Goal: Information Seeking & Learning: Learn about a topic

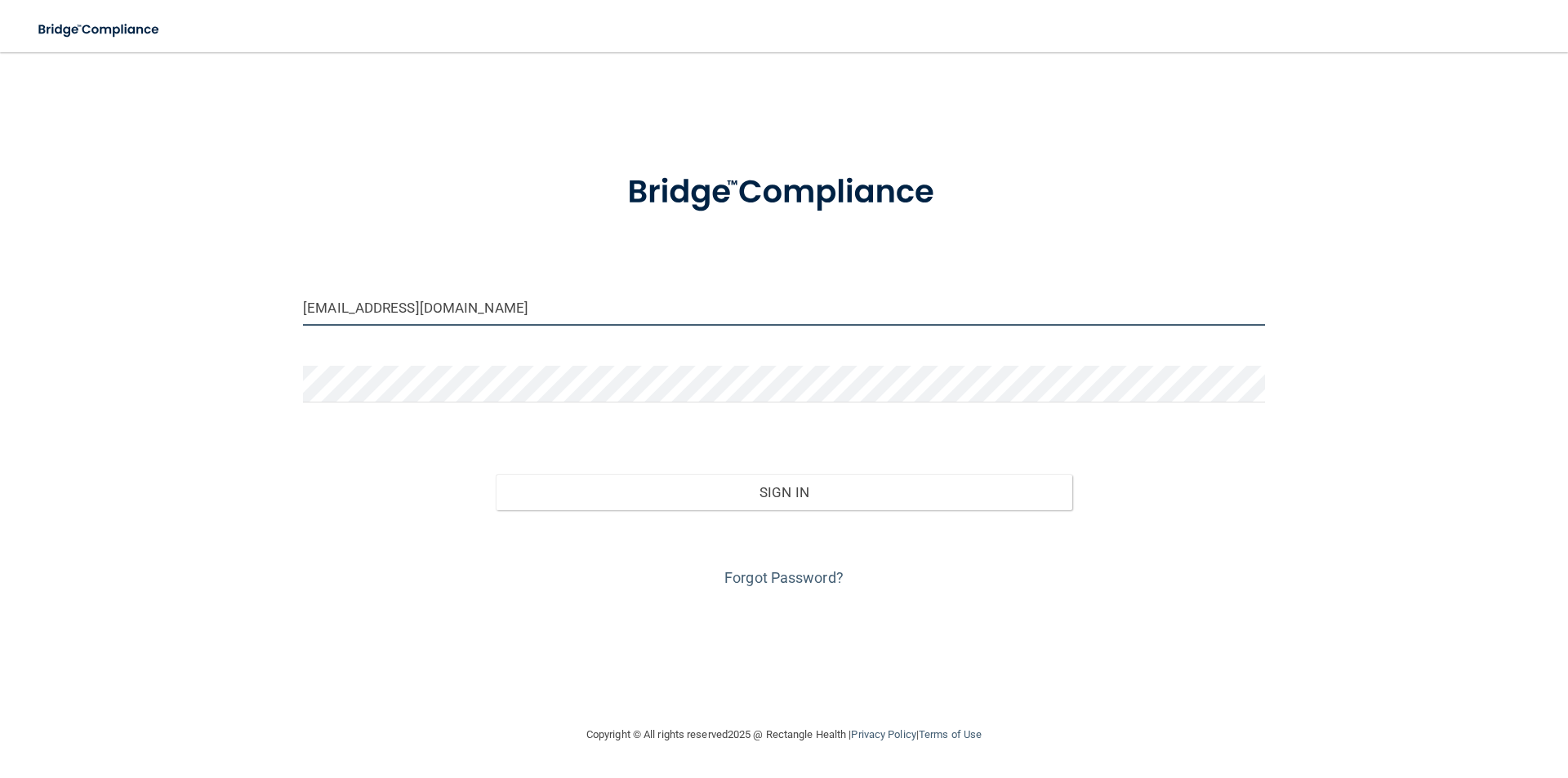
click at [506, 324] on input "spacekitty8@yahoo.com" at bounding box center [784, 307] width 962 height 37
click at [506, 266] on form "spacekitty8@yahoo.com Invalid email/password. You don't have permission to acce…" at bounding box center [784, 371] width 962 height 441
click at [580, 304] on input "spacekitty8@yahoo.com" at bounding box center [784, 307] width 962 height 37
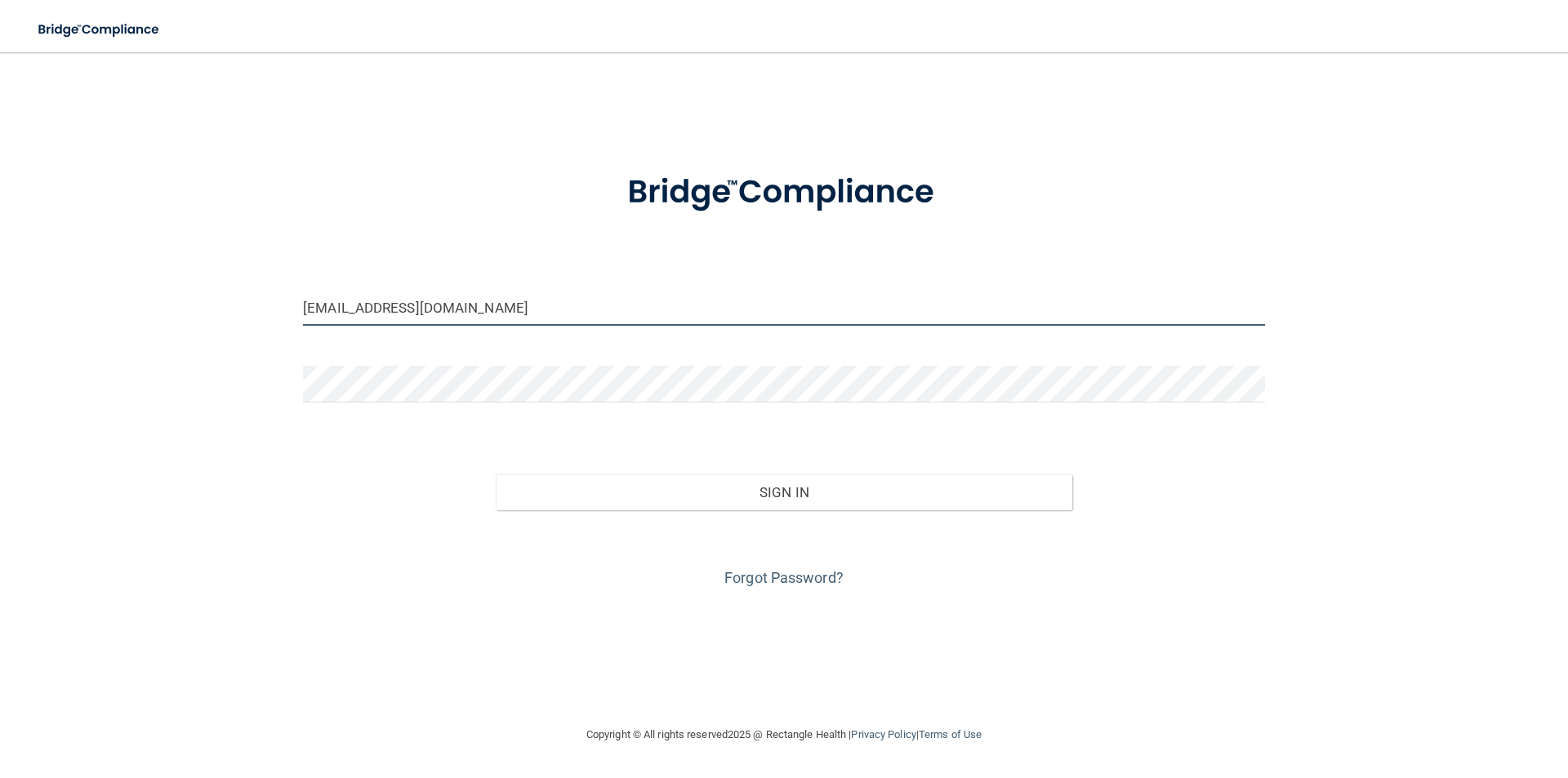
click at [580, 304] on input "spacekitty8@yahoo.com" at bounding box center [784, 307] width 962 height 37
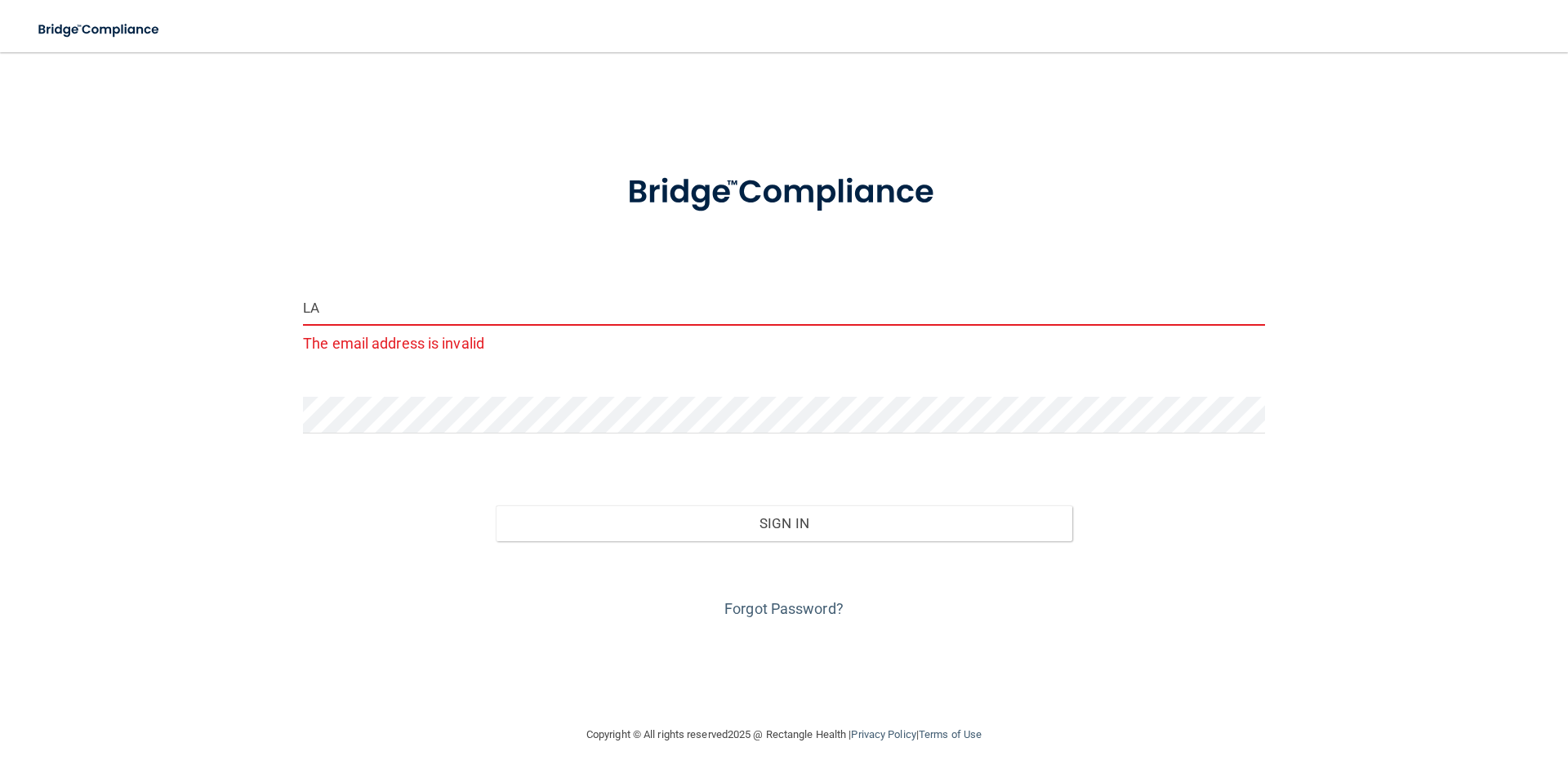
type input "L"
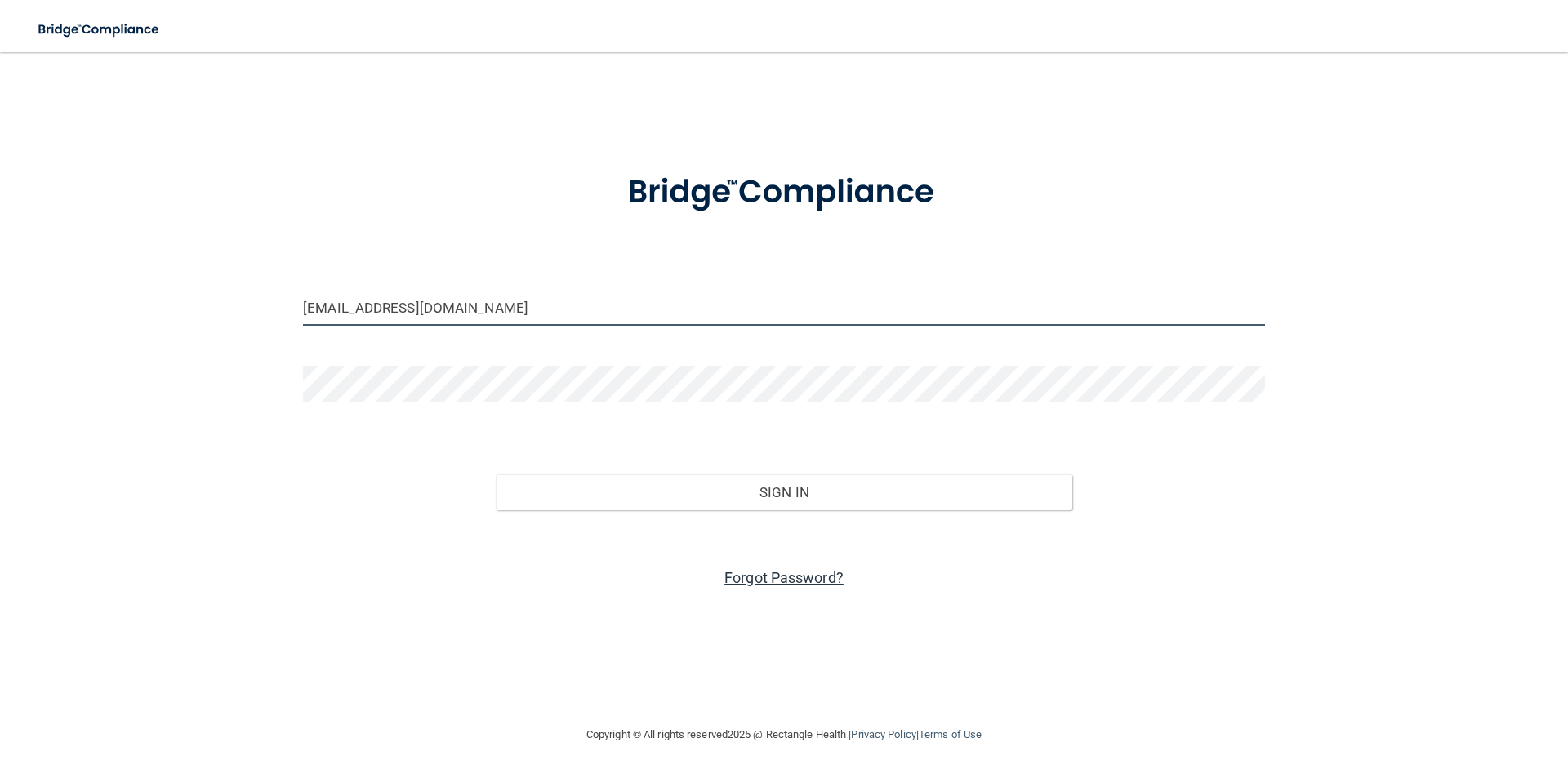
type input "[EMAIL_ADDRESS][DOMAIN_NAME]"
click at [785, 586] on link "Forgot Password?" at bounding box center [784, 578] width 119 height 18
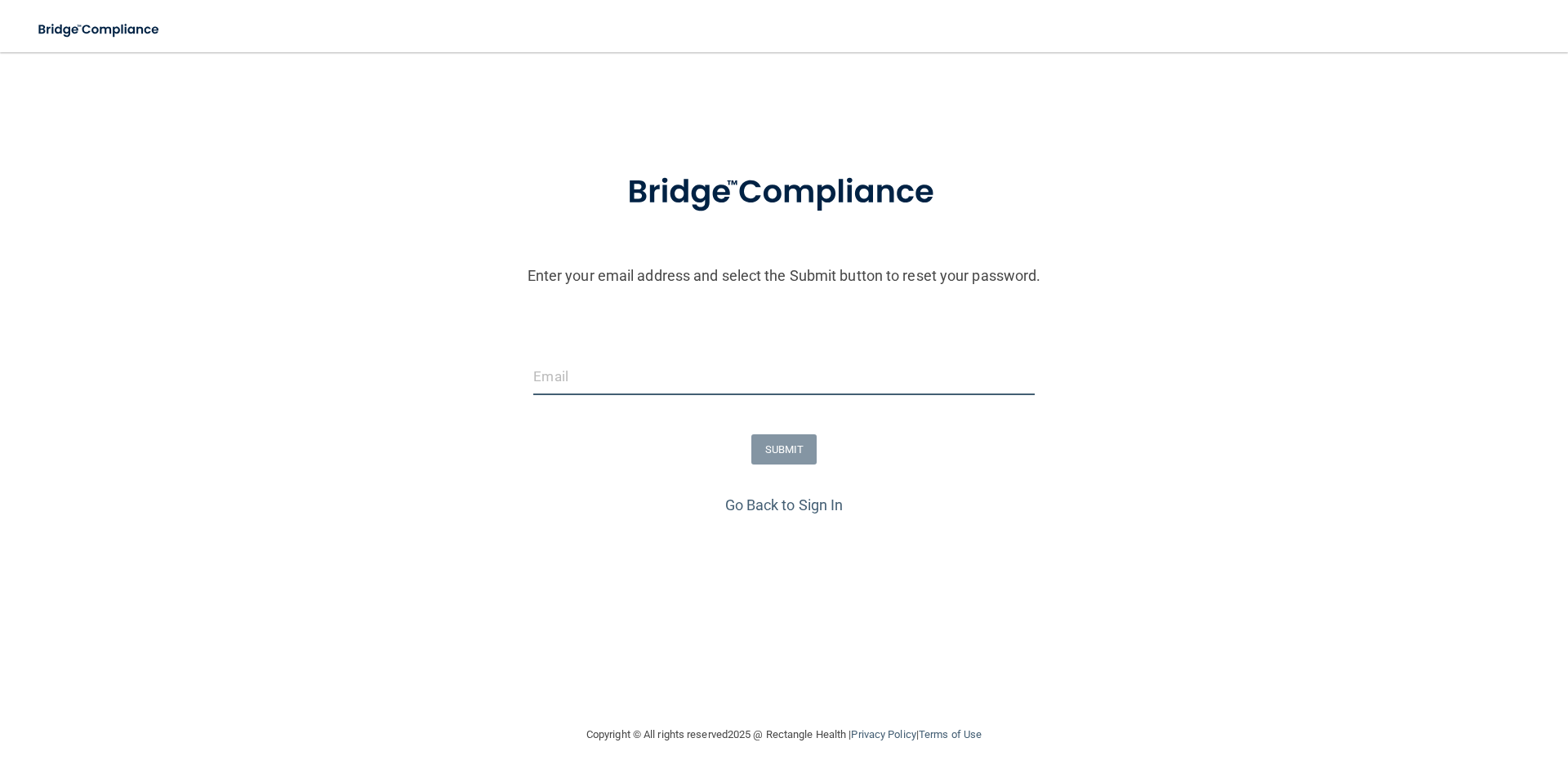
click at [674, 395] on input "email" at bounding box center [784, 377] width 501 height 37
type input "[EMAIL_ADDRESS][DOMAIN_NAME]"
click at [793, 465] on button "SUBMIT" at bounding box center [784, 449] width 67 height 30
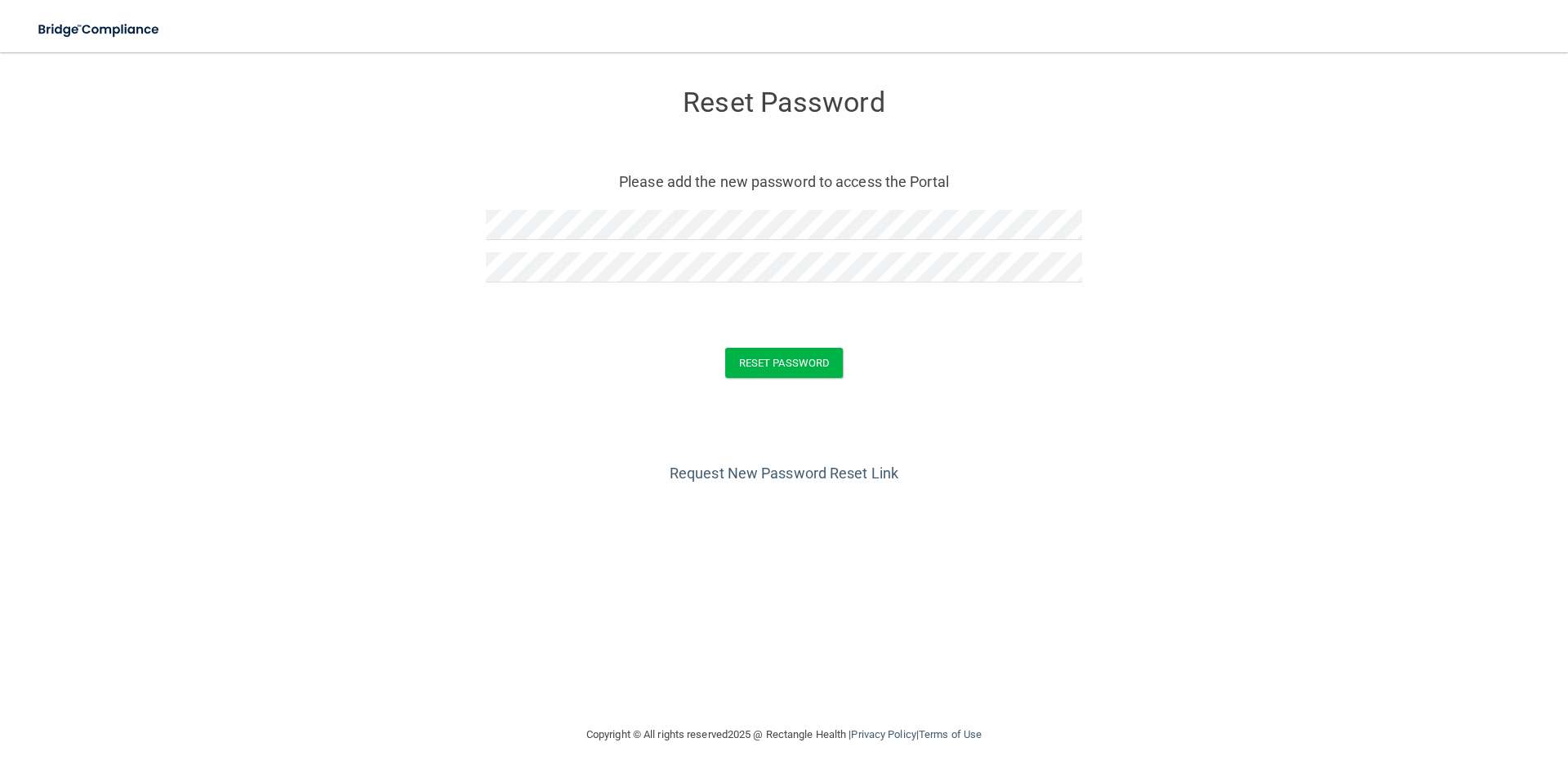
click at [518, 339] on form "Reset Password Please add the new password to access the Portal Reset Password …" at bounding box center [784, 237] width 1502 height 337
drag, startPoint x: 621, startPoint y: 195, endPoint x: 454, endPoint y: 204, distance: 167.2
click at [454, 204] on form "Reset Password Please add the new password to access the Portal Reset Password …" at bounding box center [784, 237] width 1502 height 337
click at [810, 363] on button "Reset Password" at bounding box center [784, 363] width 117 height 30
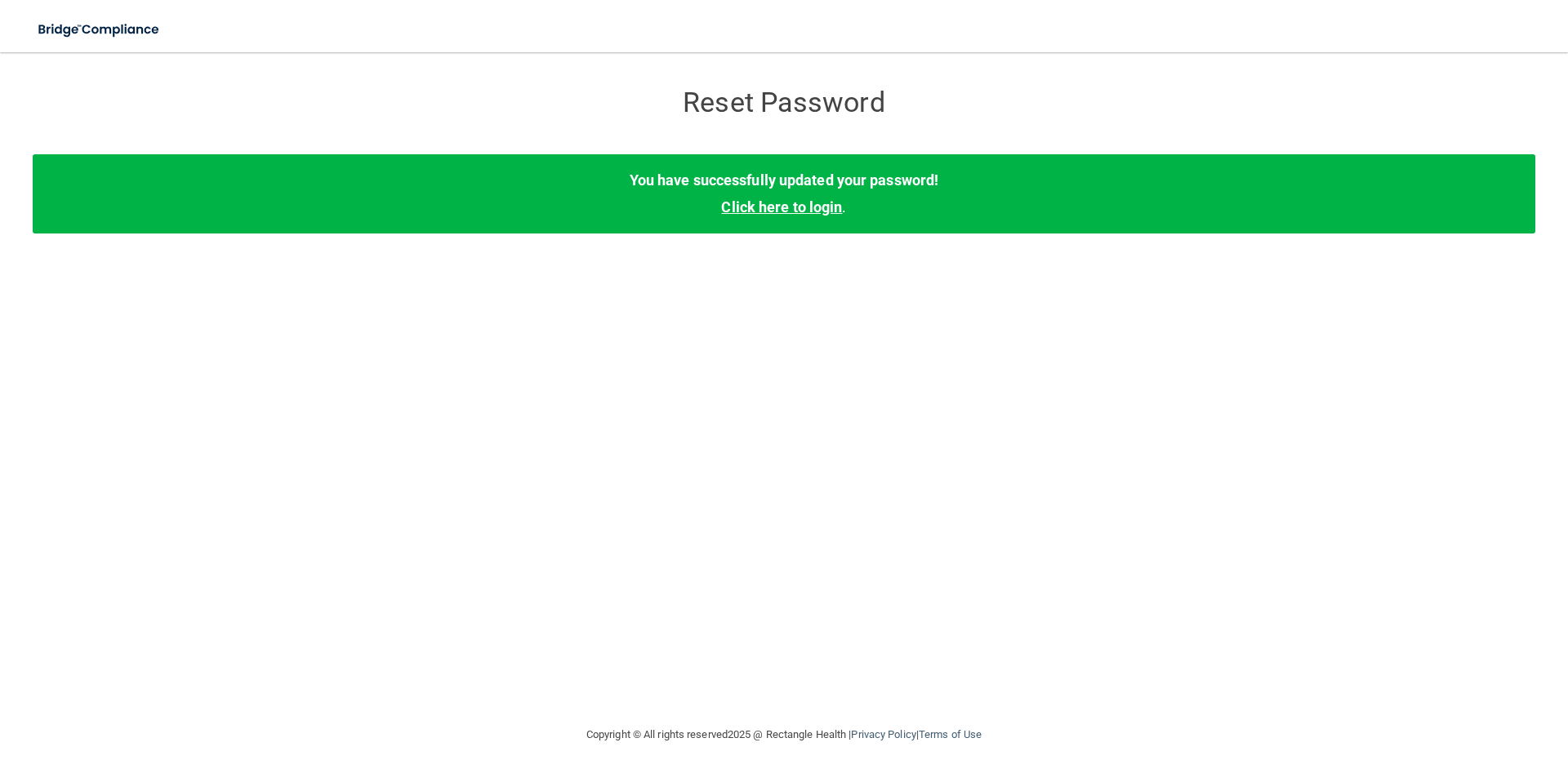
click at [798, 215] on link "Click here to login" at bounding box center [782, 207] width 121 height 18
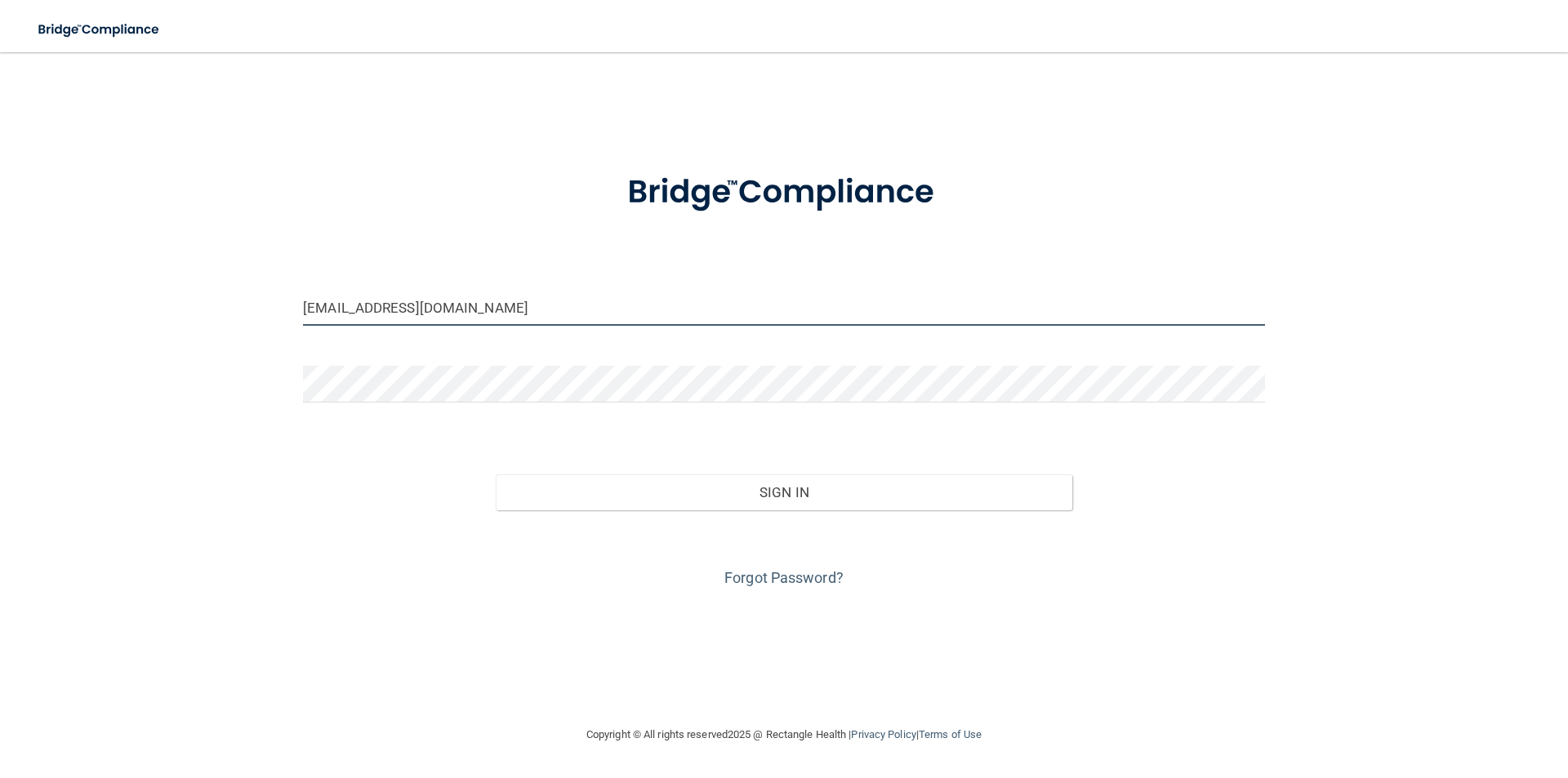
drag, startPoint x: 571, startPoint y: 325, endPoint x: 131, endPoint y: 352, distance: 440.8
click at [131, 352] on div "spacekitty8@yahoo.com Invalid email/password. You don't have permission to acce…" at bounding box center [784, 389] width 1502 height 640
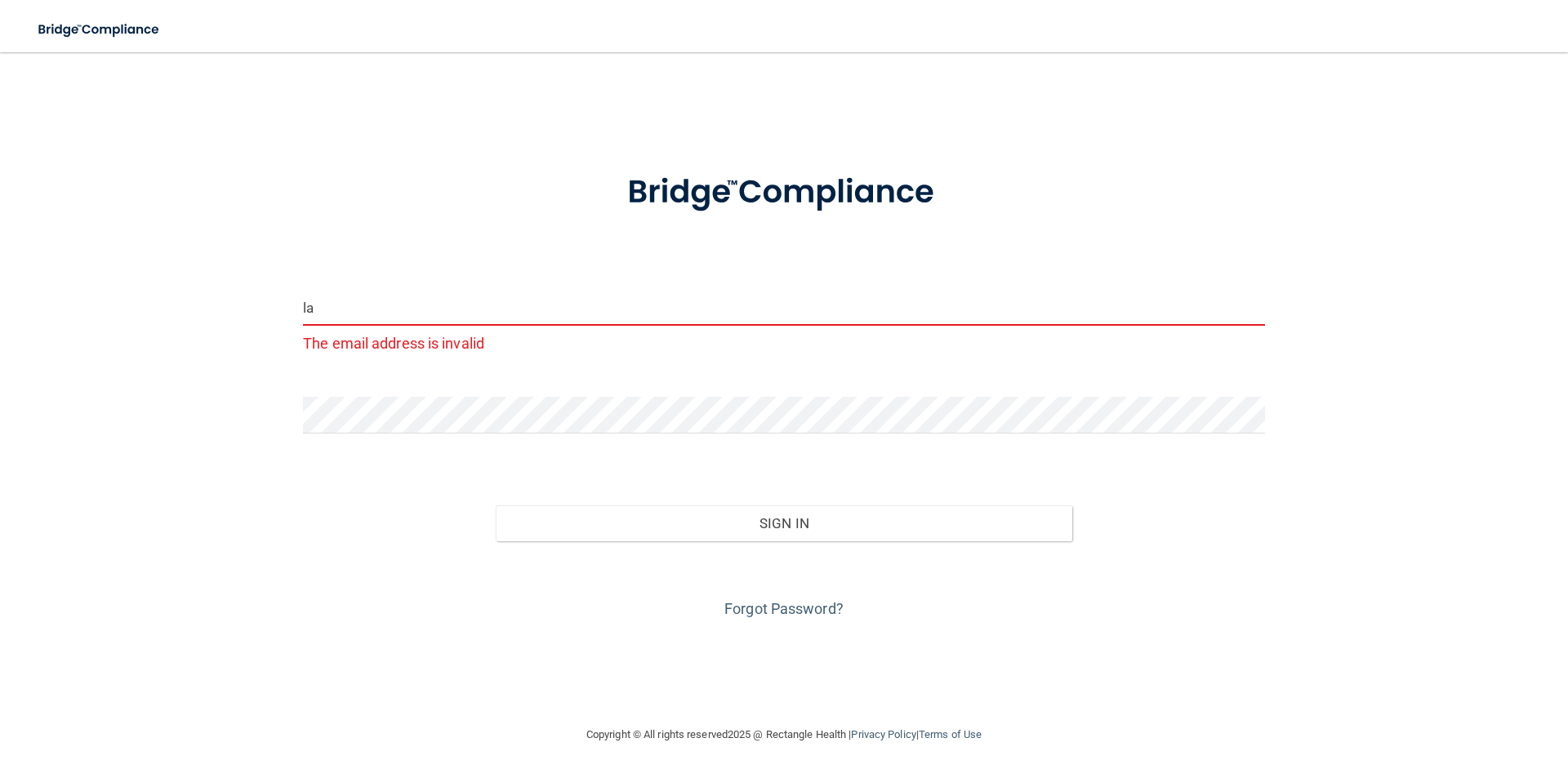
type input "[EMAIL_ADDRESS][DOMAIN_NAME]"
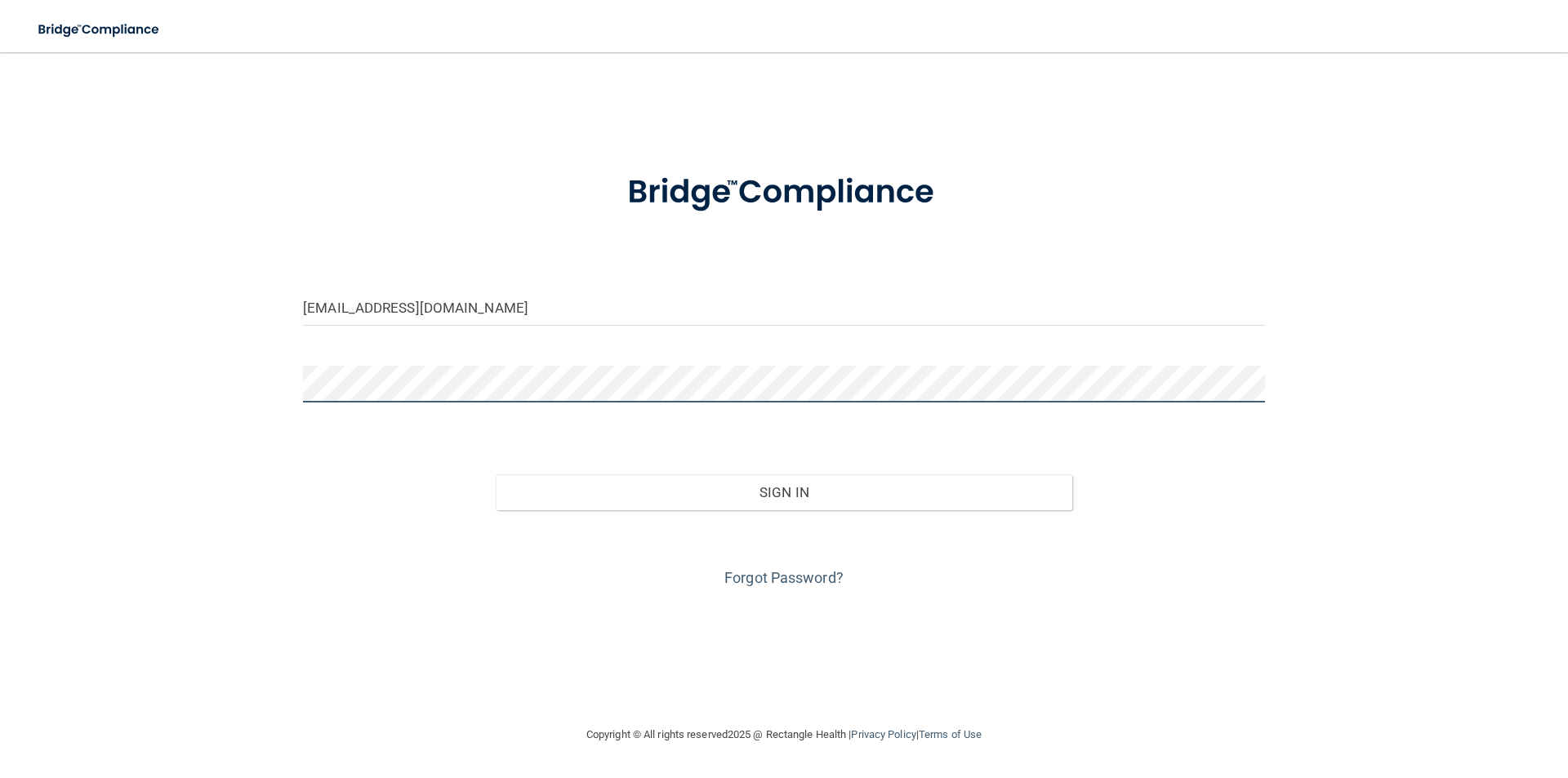
click at [0, 461] on main "laurendinunno1@gmail.com Invalid email/password. You don't have permission to a…" at bounding box center [784, 415] width 1568 height 726
click at [488, 655] on div "laurendinunno1@gmail.com Invalid email/password. You don't have permission to a…" at bounding box center [784, 389] width 1502 height 640
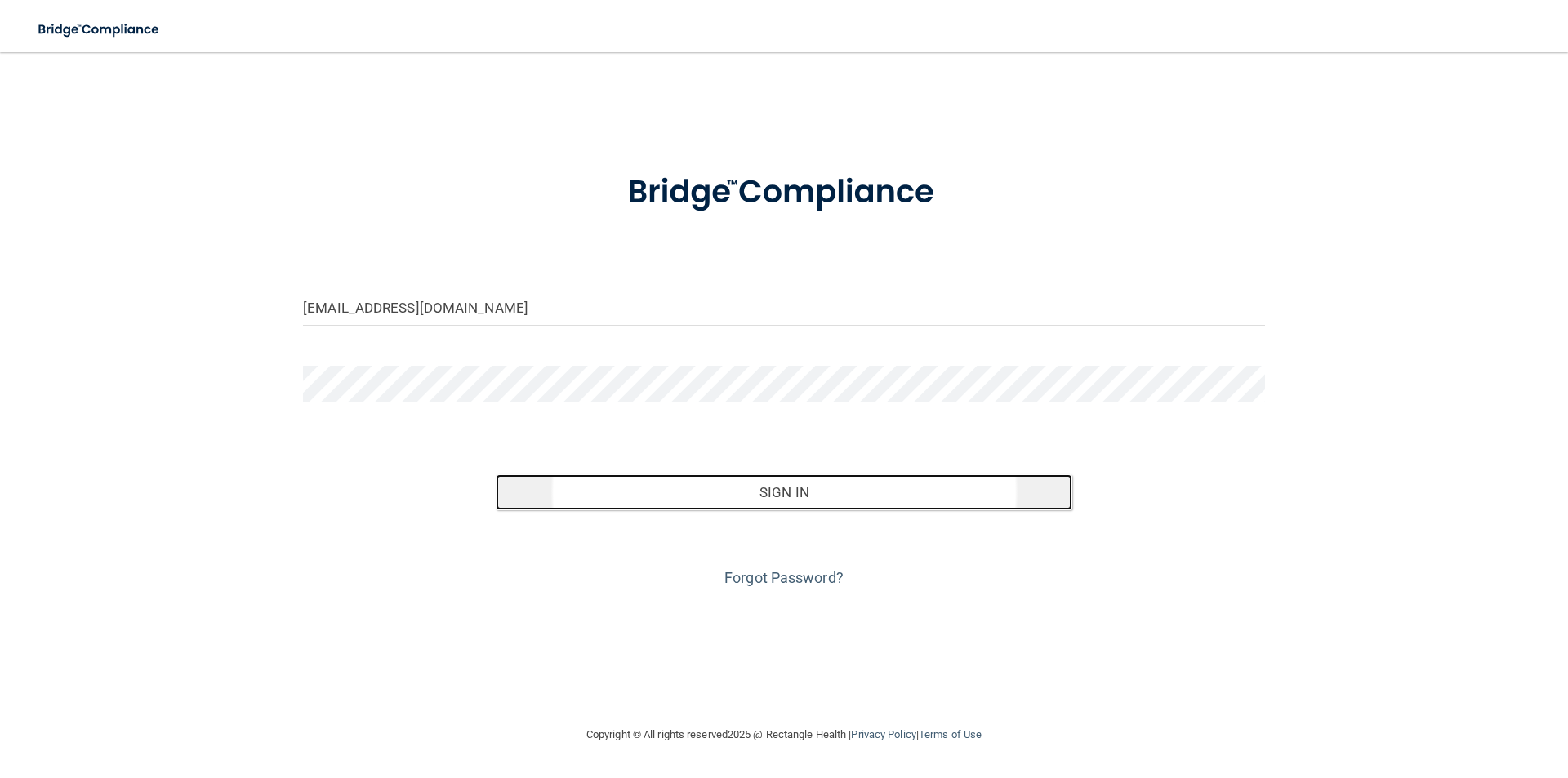
click at [730, 511] on button "Sign In" at bounding box center [784, 492] width 577 height 36
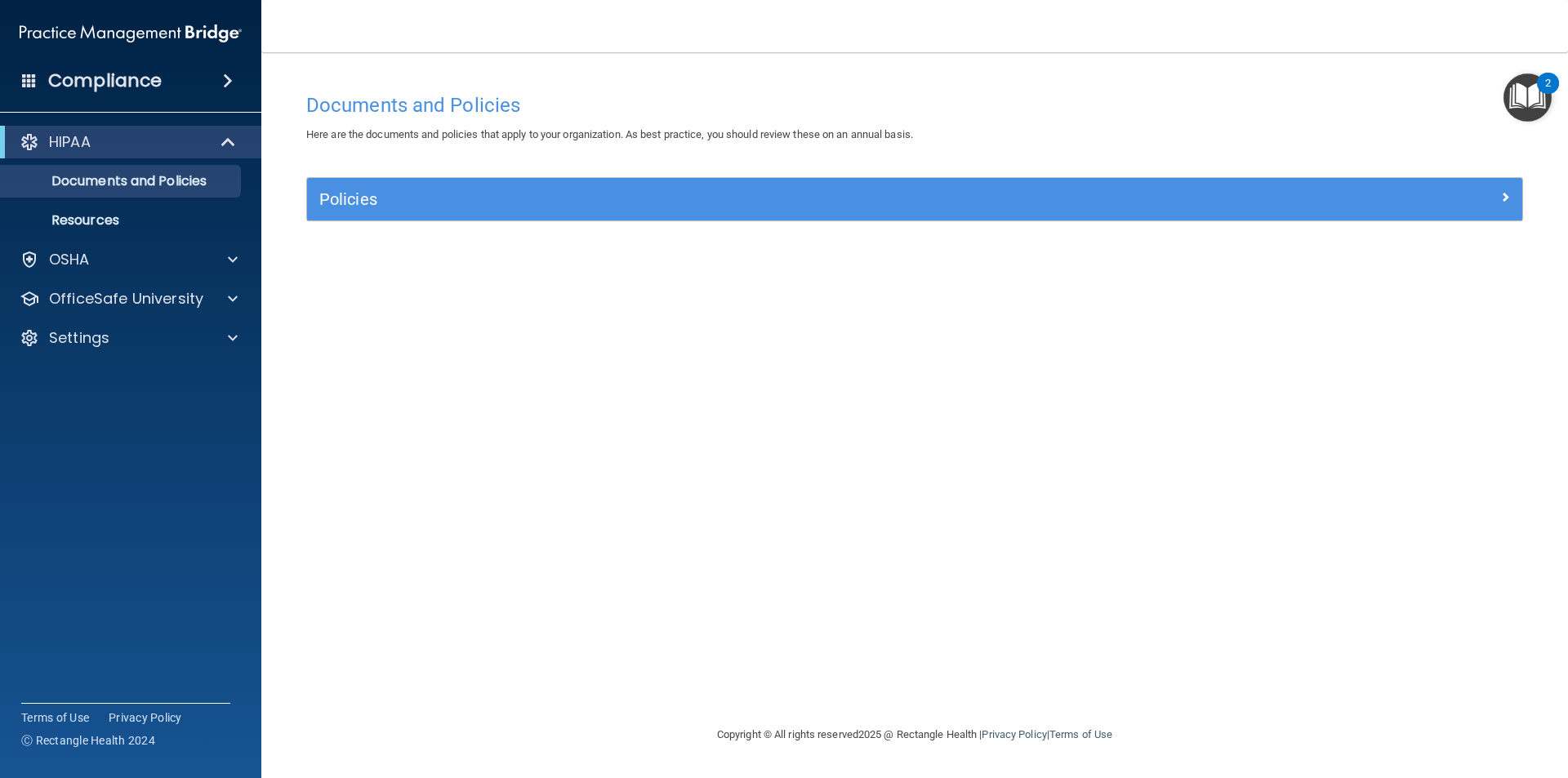
click at [126, 86] on h4 "Compliance" at bounding box center [105, 80] width 113 height 23
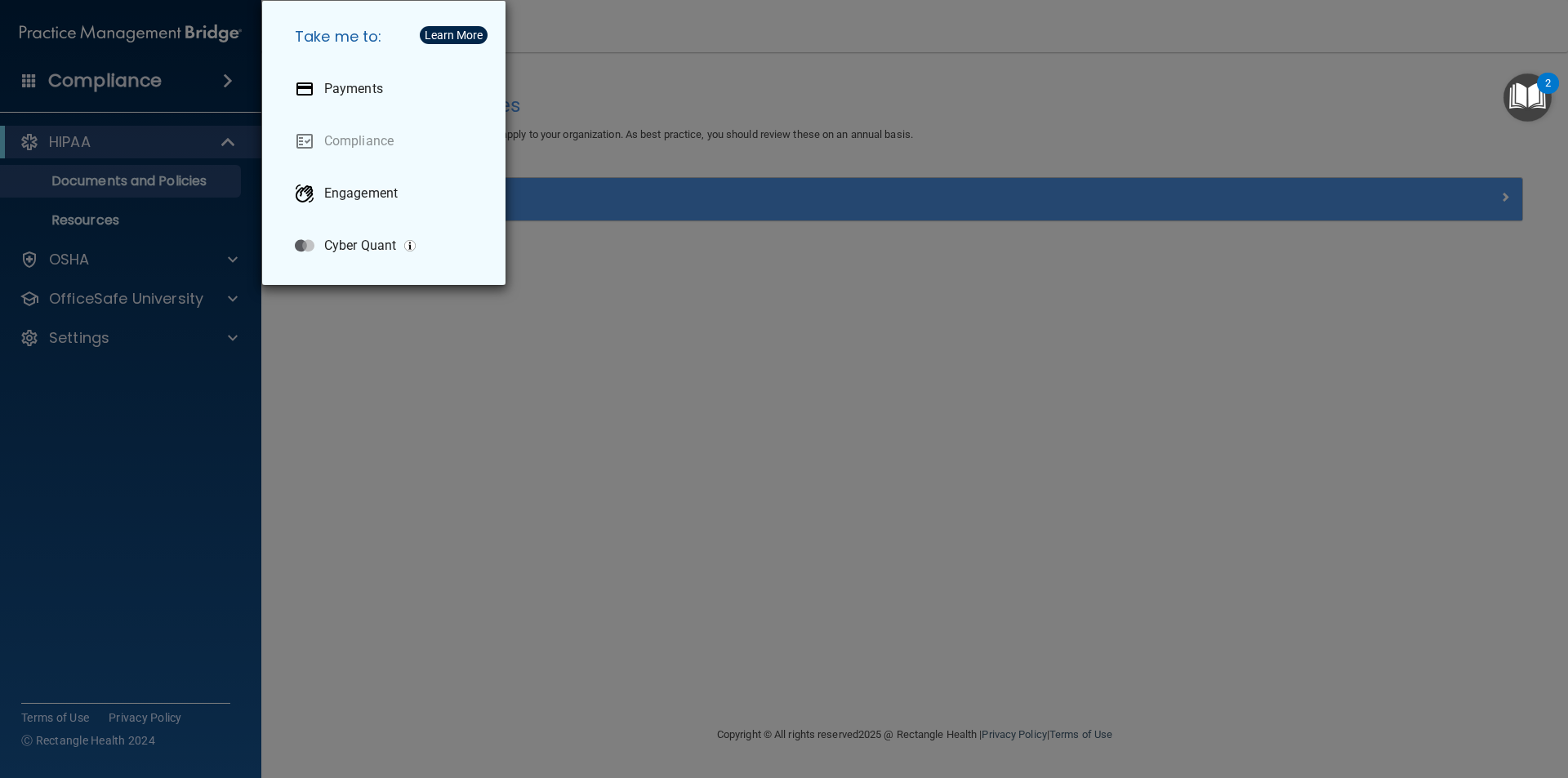
drag, startPoint x: 402, startPoint y: 427, endPoint x: 340, endPoint y: 420, distance: 62.4
click at [400, 427] on div "Take me to: Payments Compliance Engagement Cyber Quant" at bounding box center [784, 389] width 1568 height 778
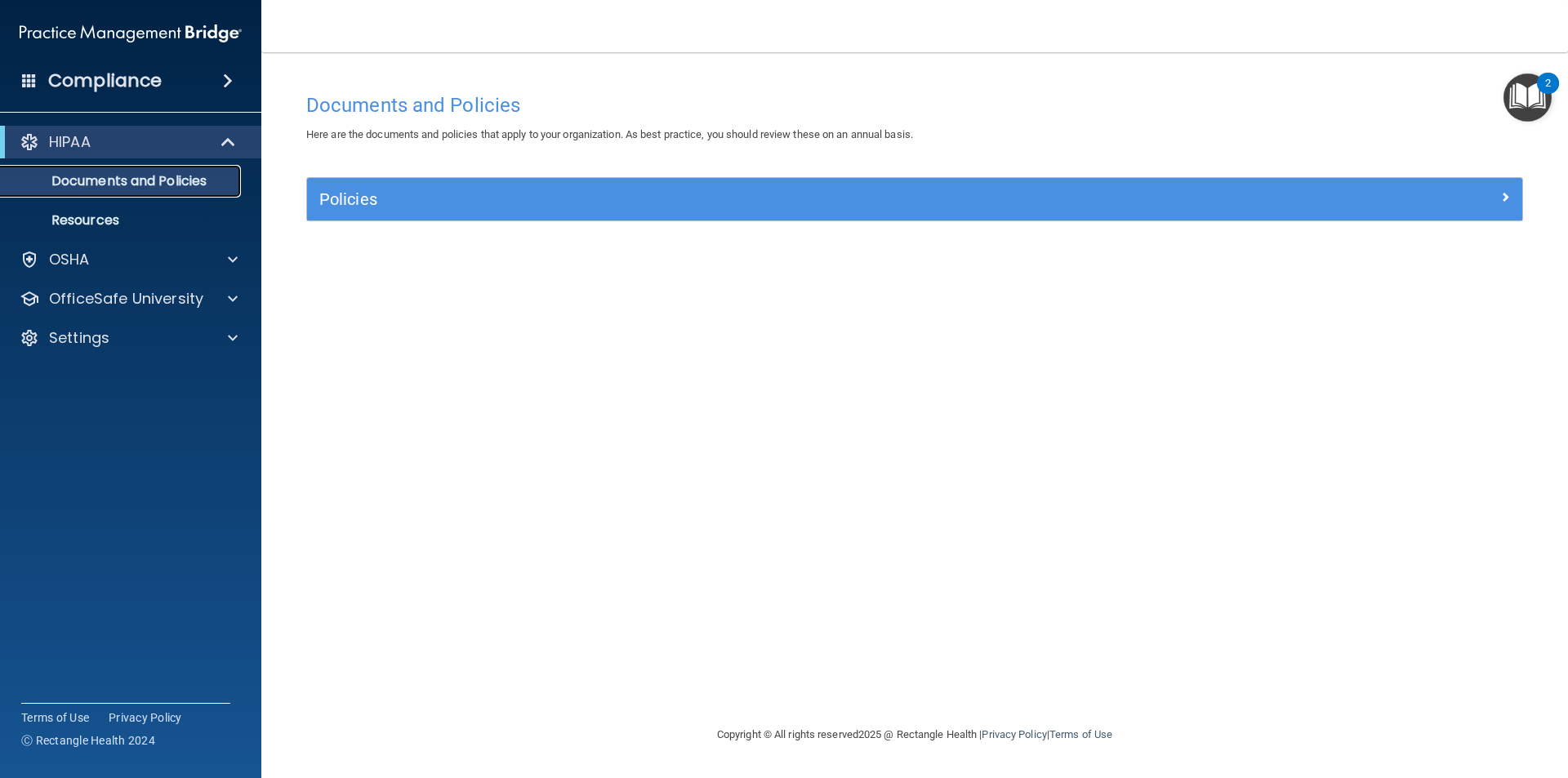
click at [156, 175] on p "Documents and Policies" at bounding box center [122, 181] width 223 height 17
click at [146, 227] on p "Resources" at bounding box center [122, 220] width 223 height 17
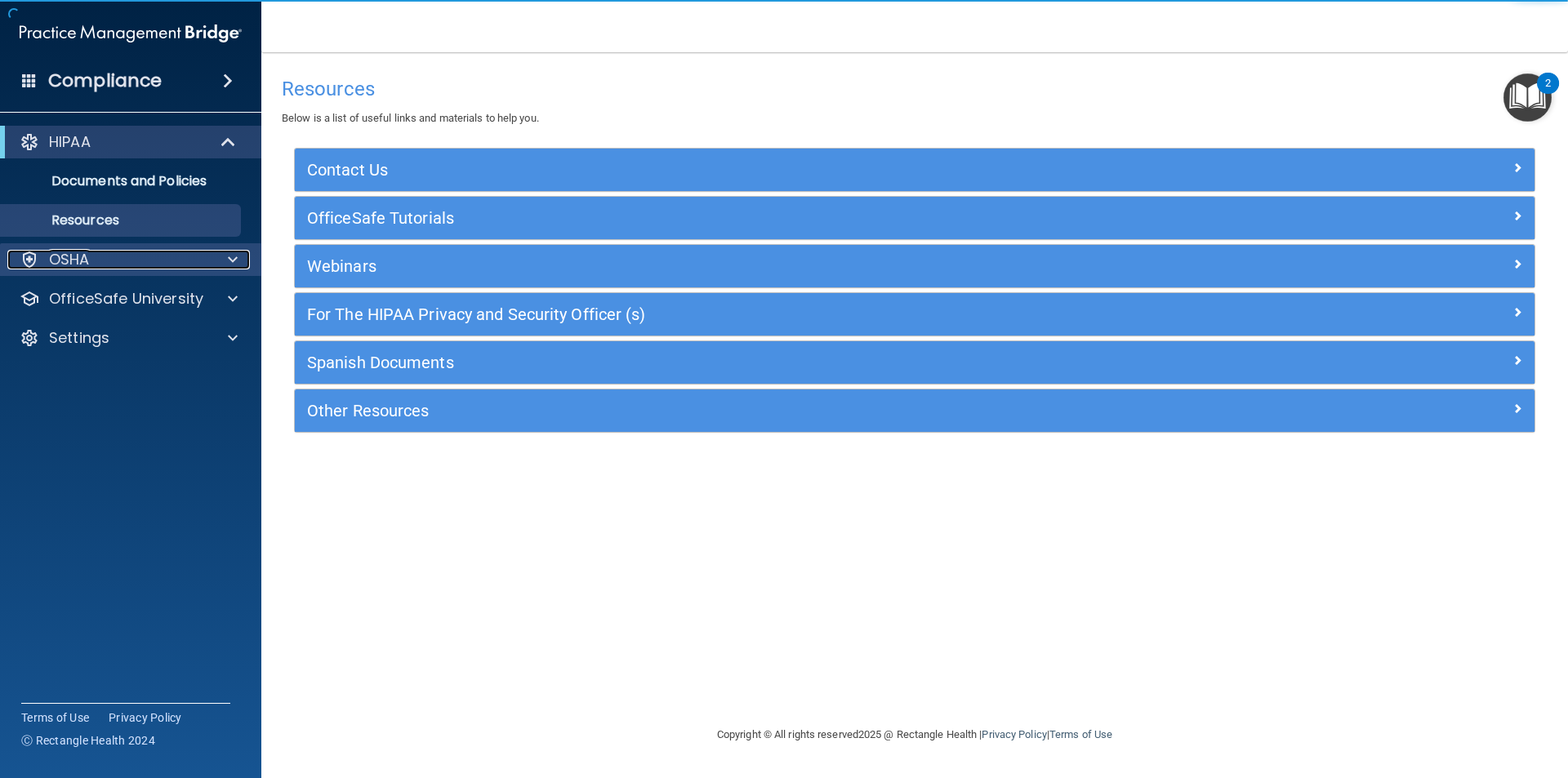
click at [126, 264] on div "OSHA" at bounding box center [109, 259] width 202 height 20
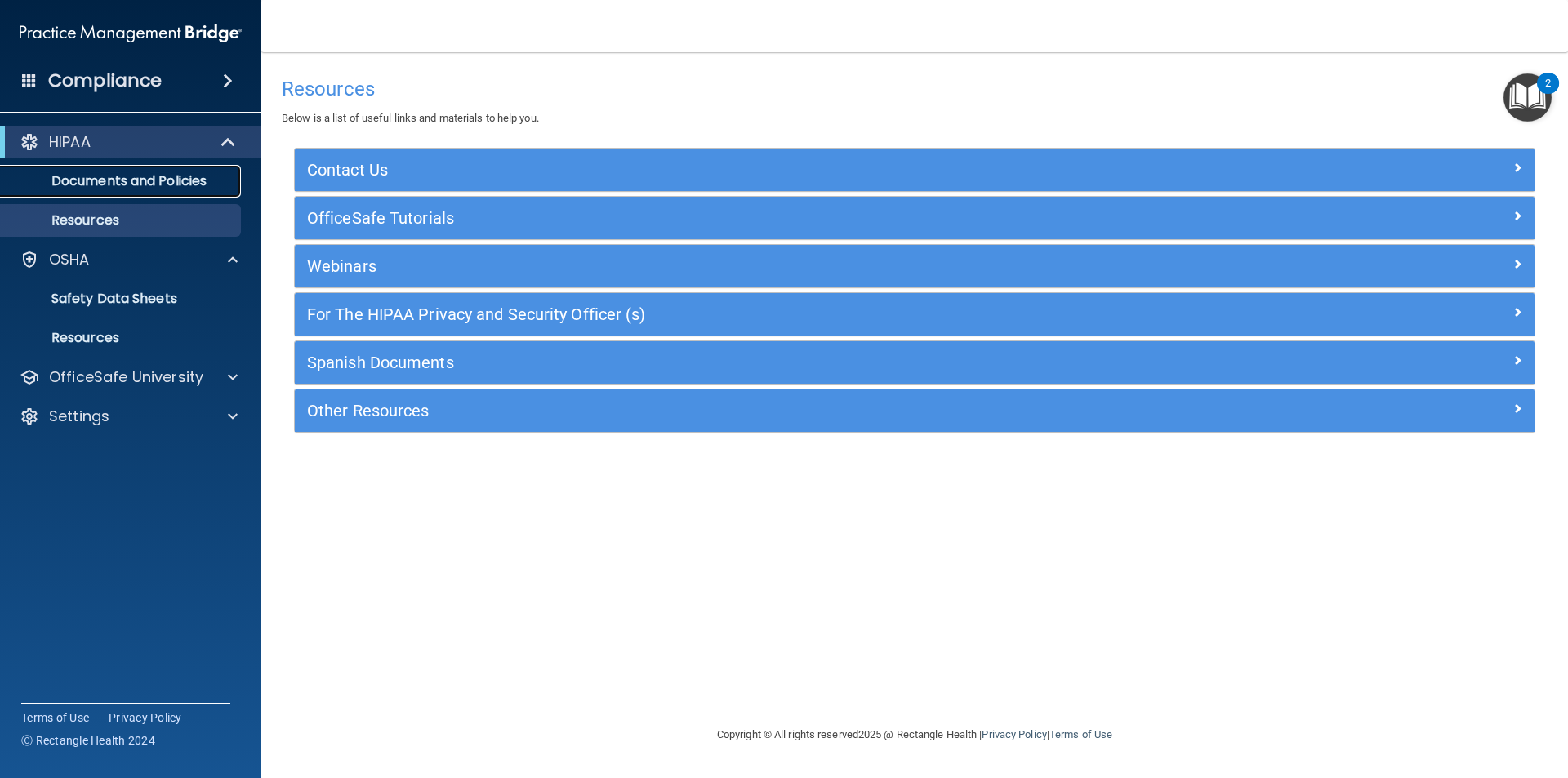
click at [156, 182] on p "Documents and Policies" at bounding box center [122, 181] width 223 height 17
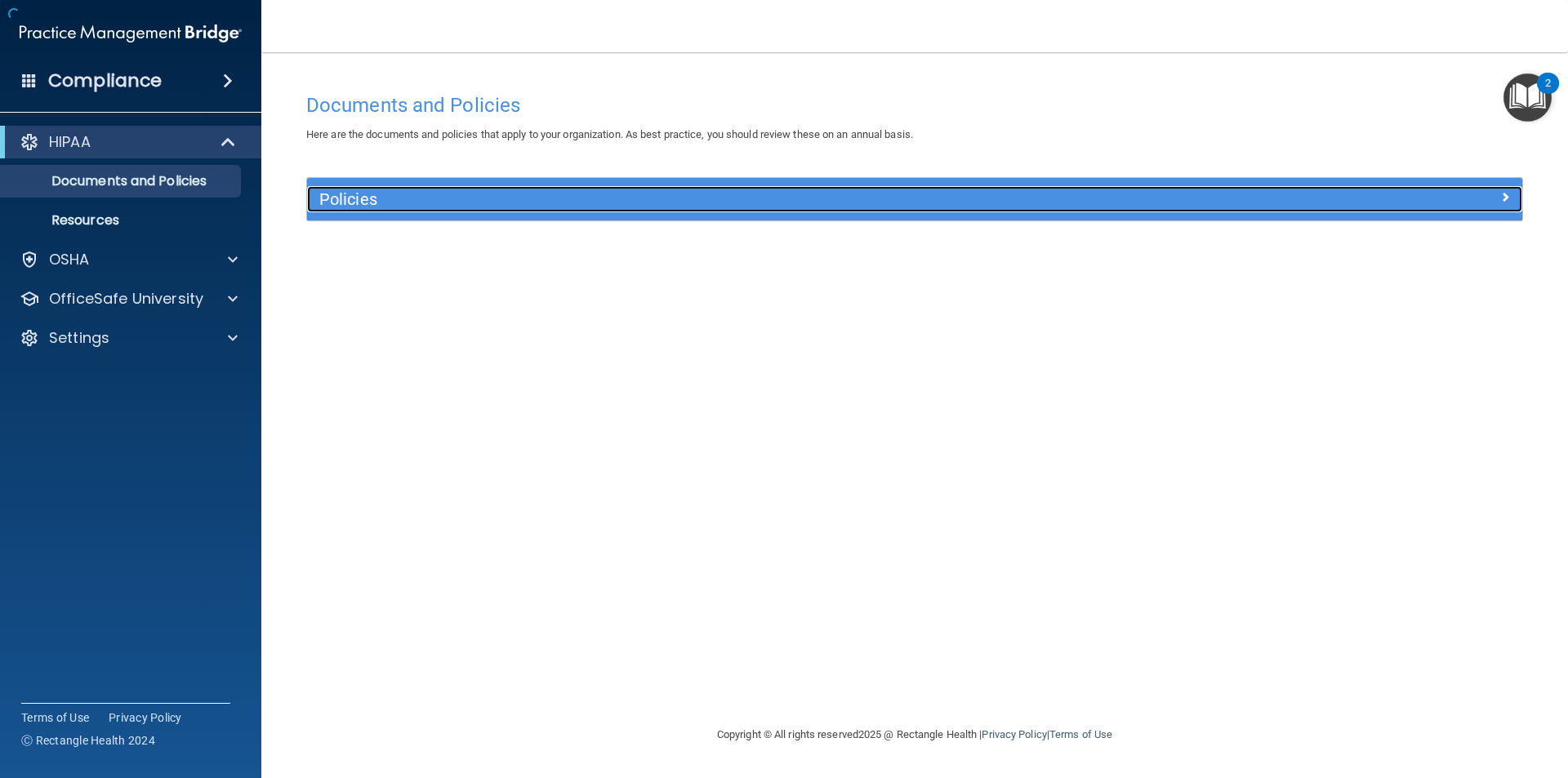
click at [428, 195] on h5 "Policies" at bounding box center [762, 199] width 886 height 18
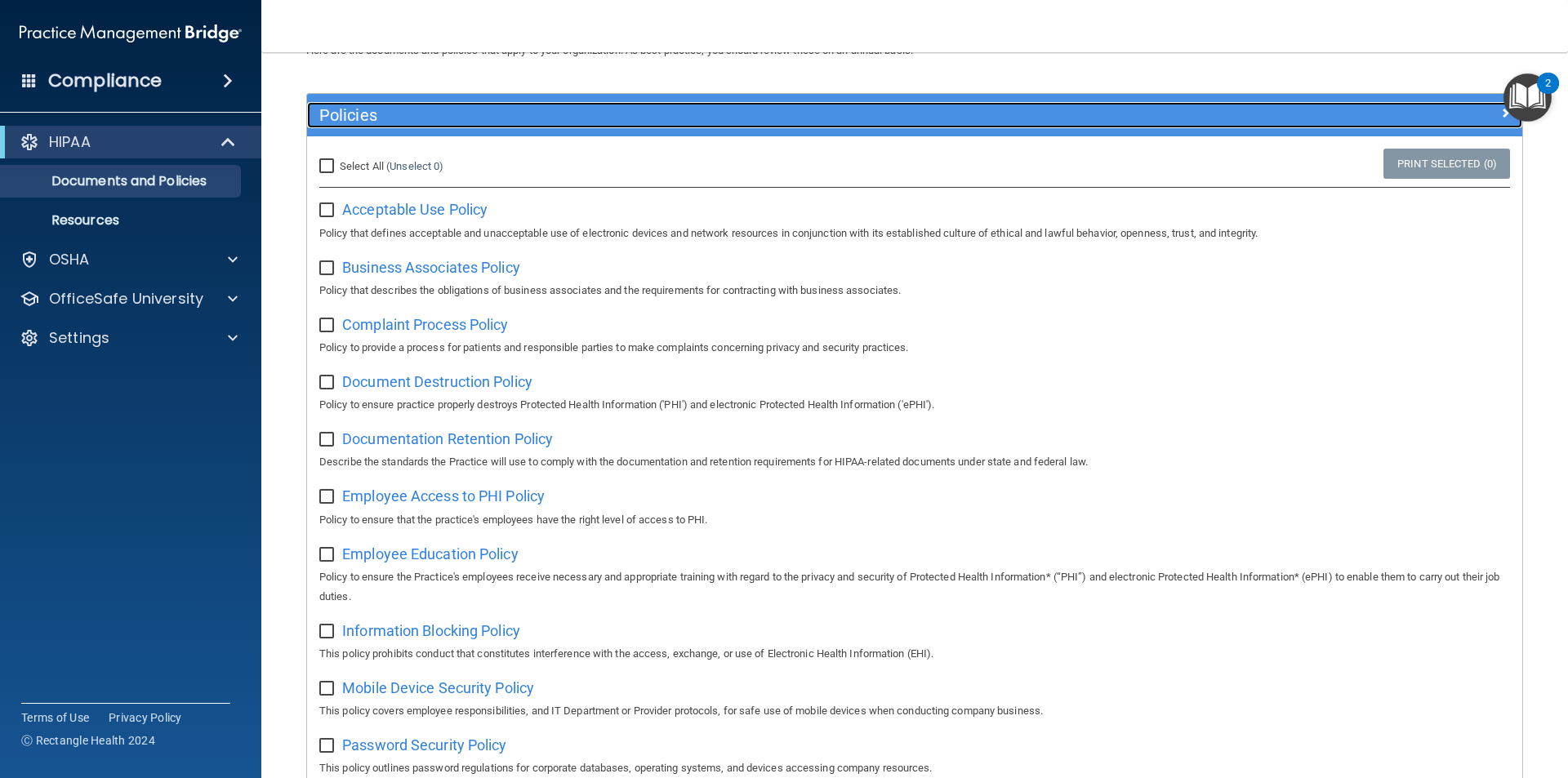
scroll to position [81, 0]
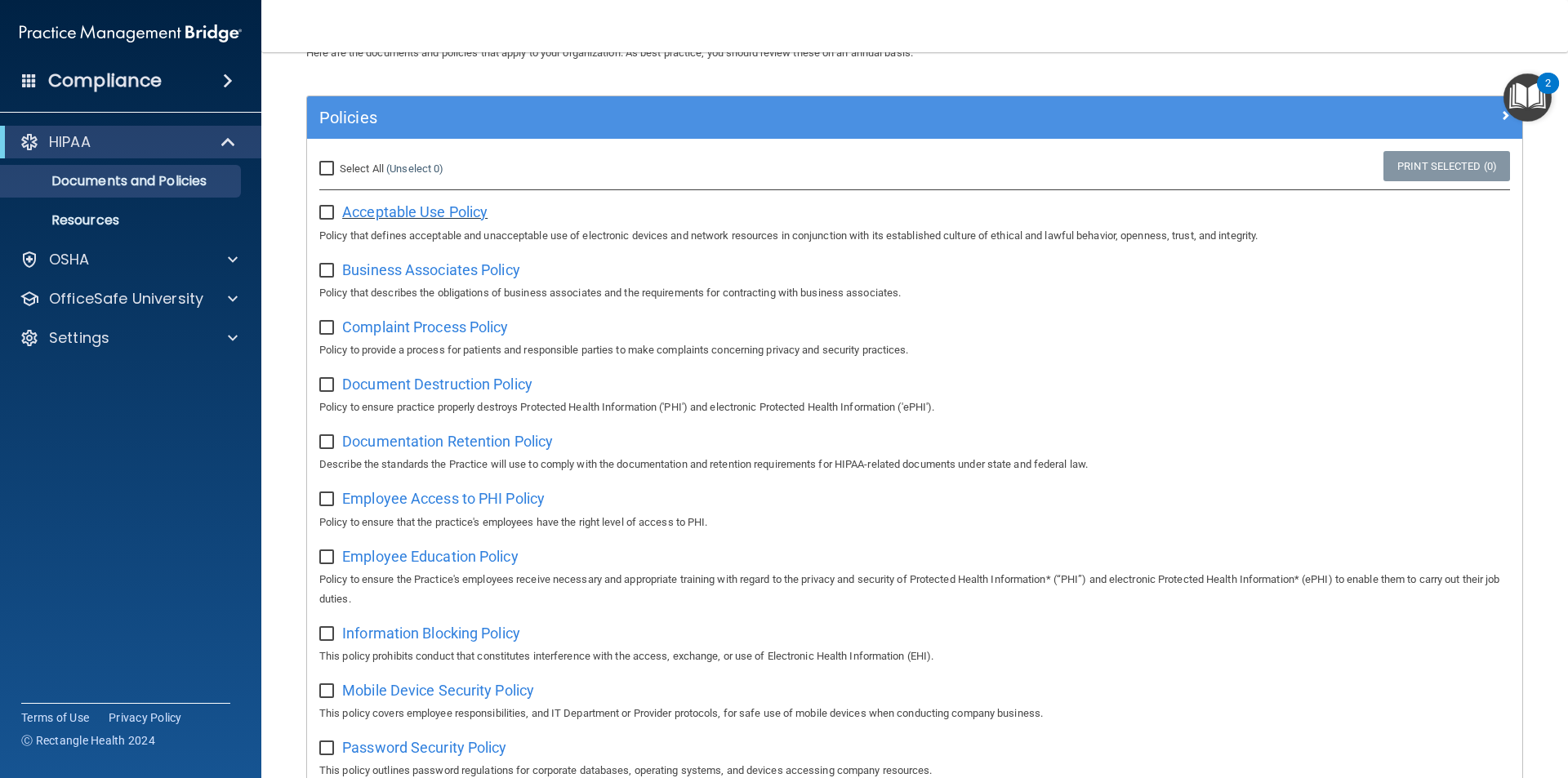
click at [446, 215] on span "Acceptable Use Policy" at bounding box center [415, 212] width 146 height 18
click at [148, 294] on p "OfficeSafe University" at bounding box center [126, 298] width 155 height 20
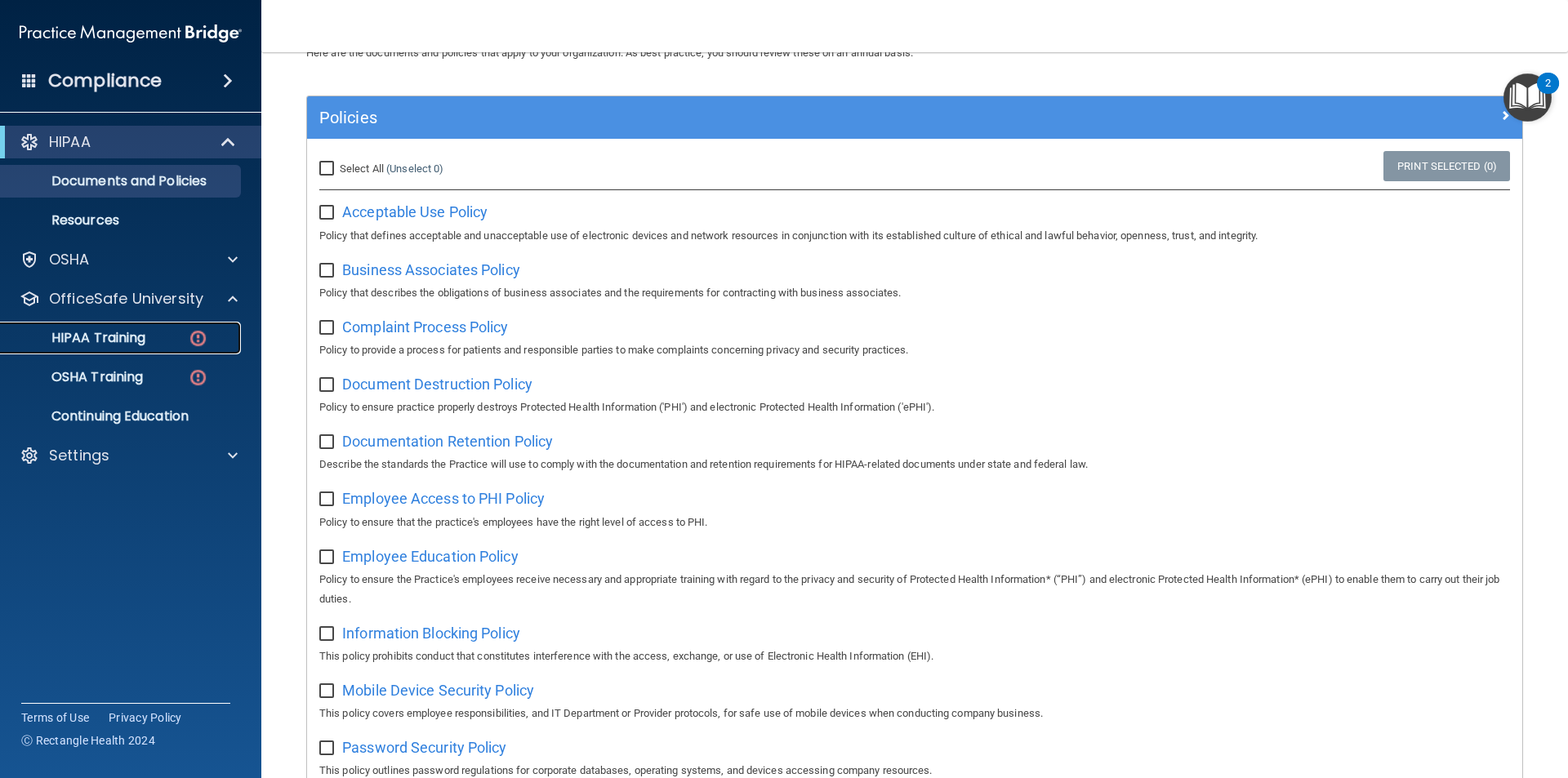
click at [162, 330] on div "HIPAA Training" at bounding box center [122, 338] width 223 height 17
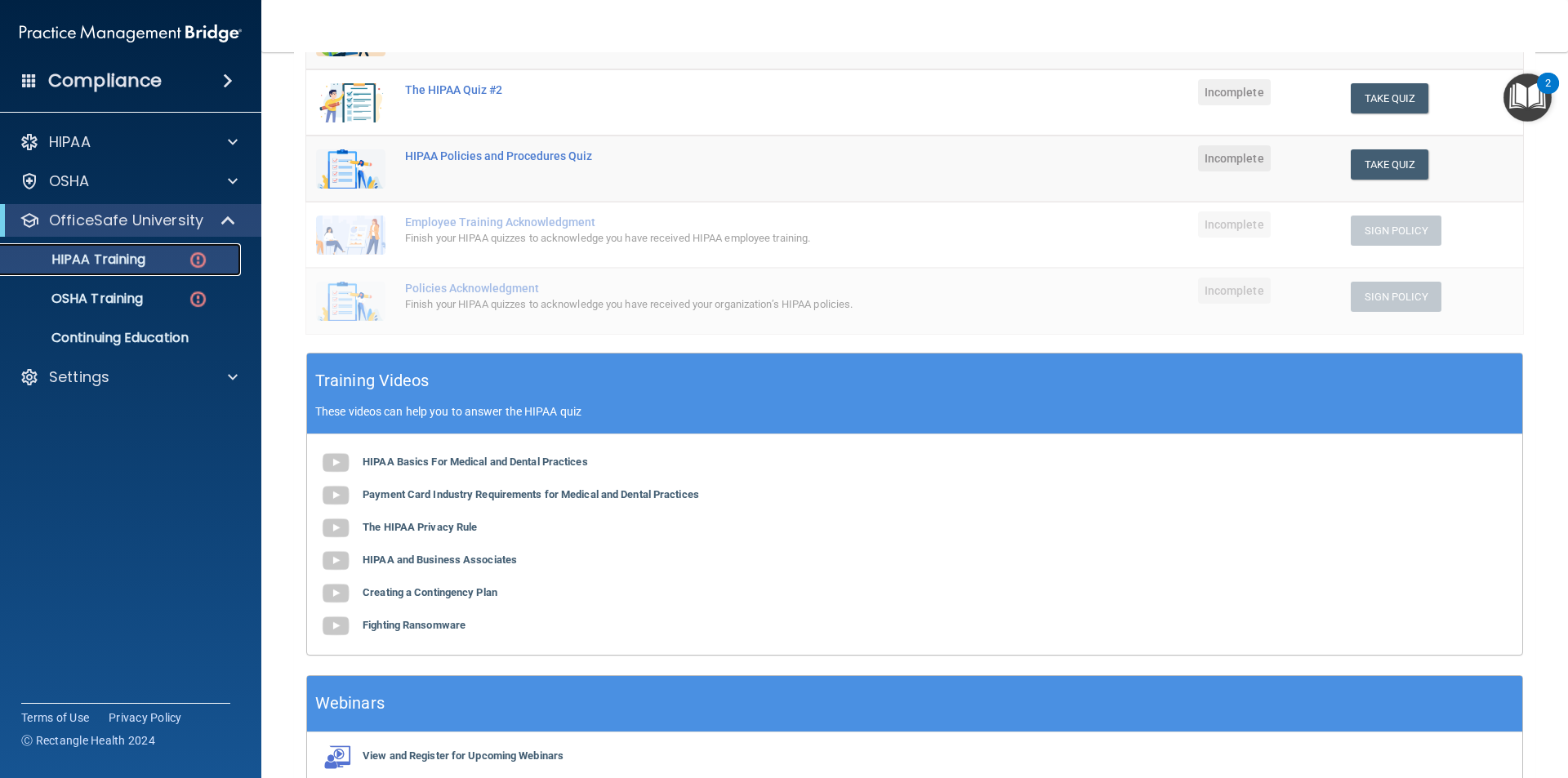
scroll to position [203, 0]
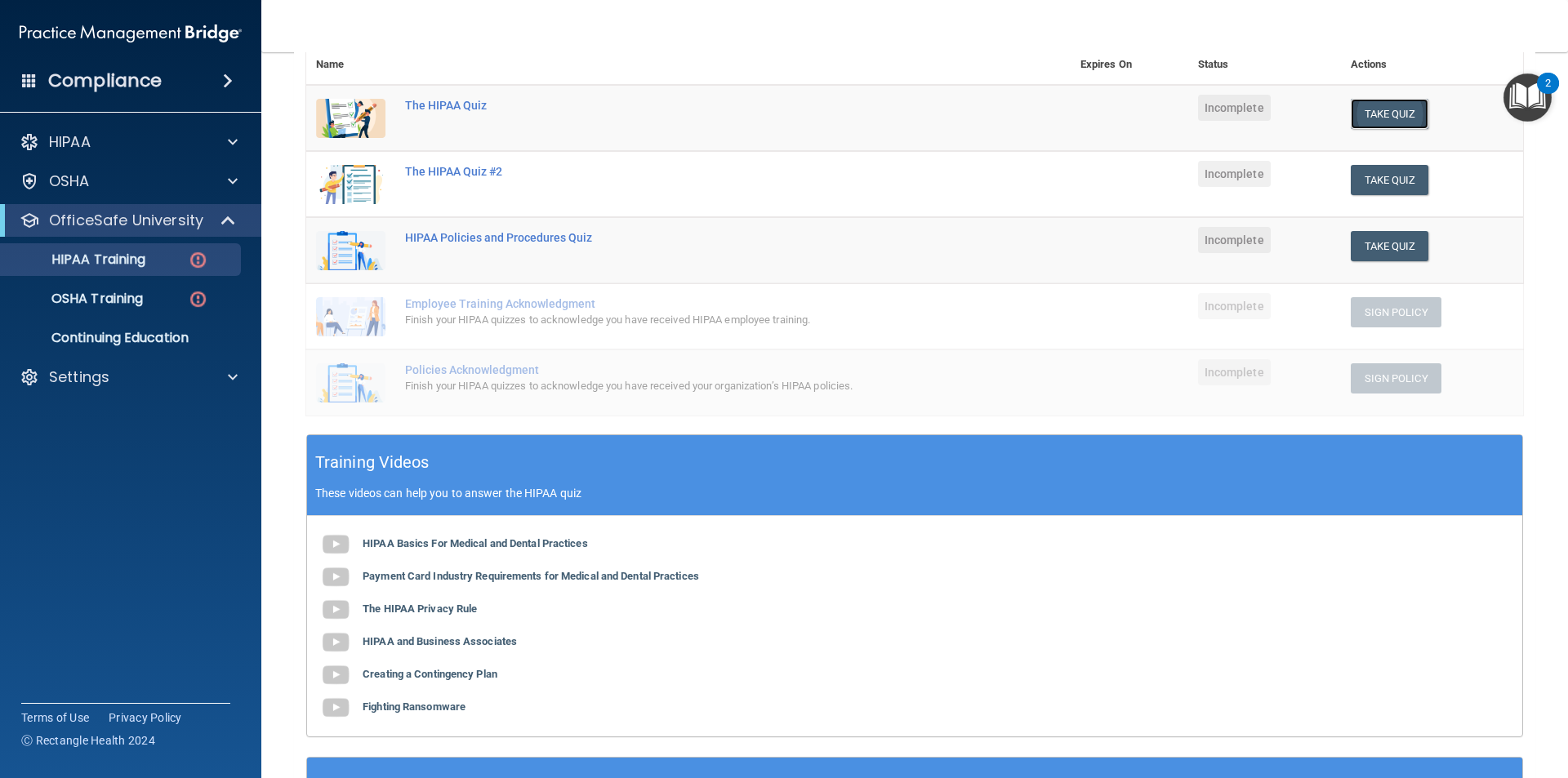
click at [1357, 126] on button "Take Quiz" at bounding box center [1390, 114] width 78 height 30
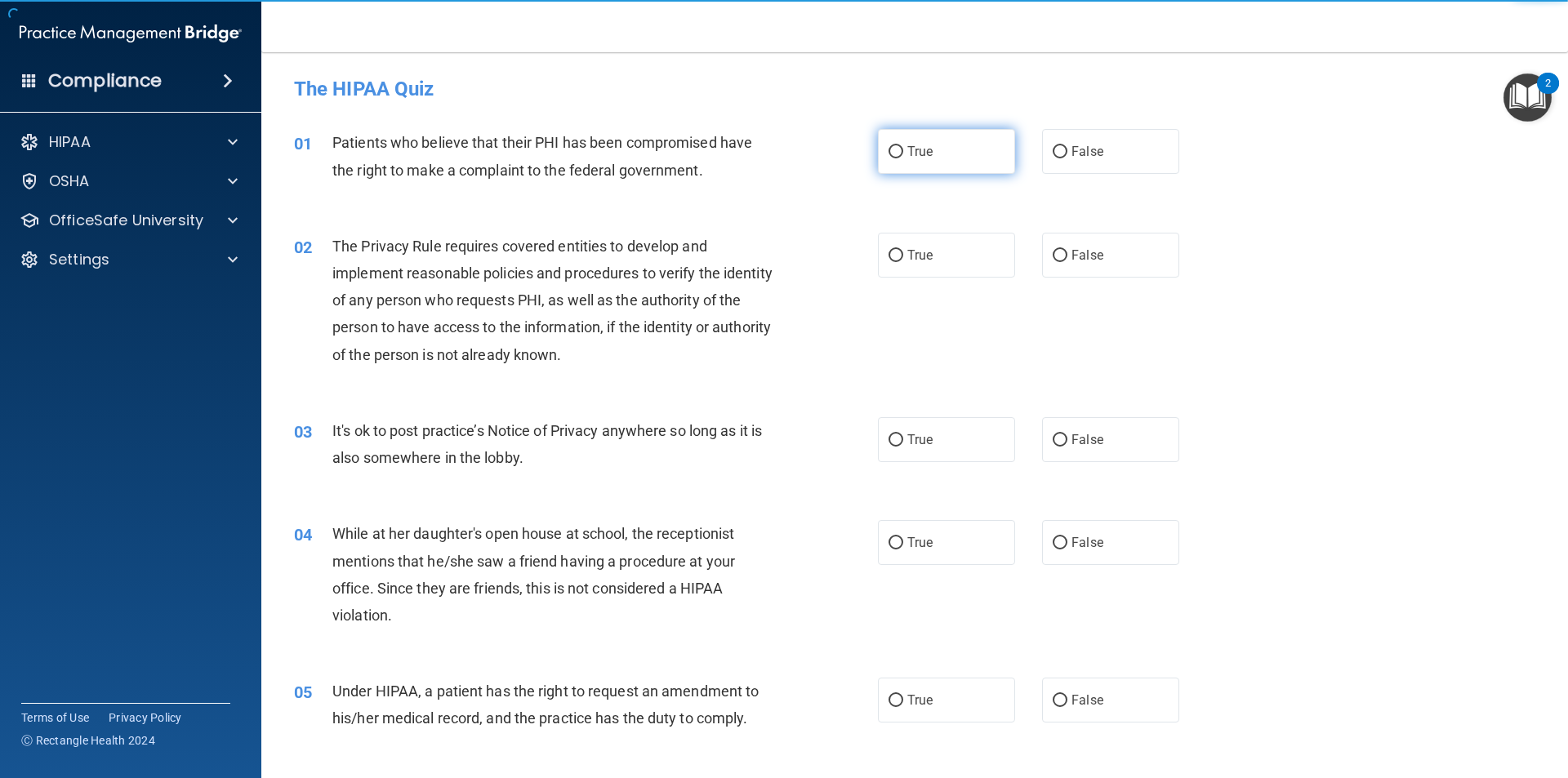
click at [907, 148] on span "True" at bounding box center [919, 152] width 25 height 16
click at [903, 148] on input "True" at bounding box center [895, 152] width 15 height 13
radio input "true"
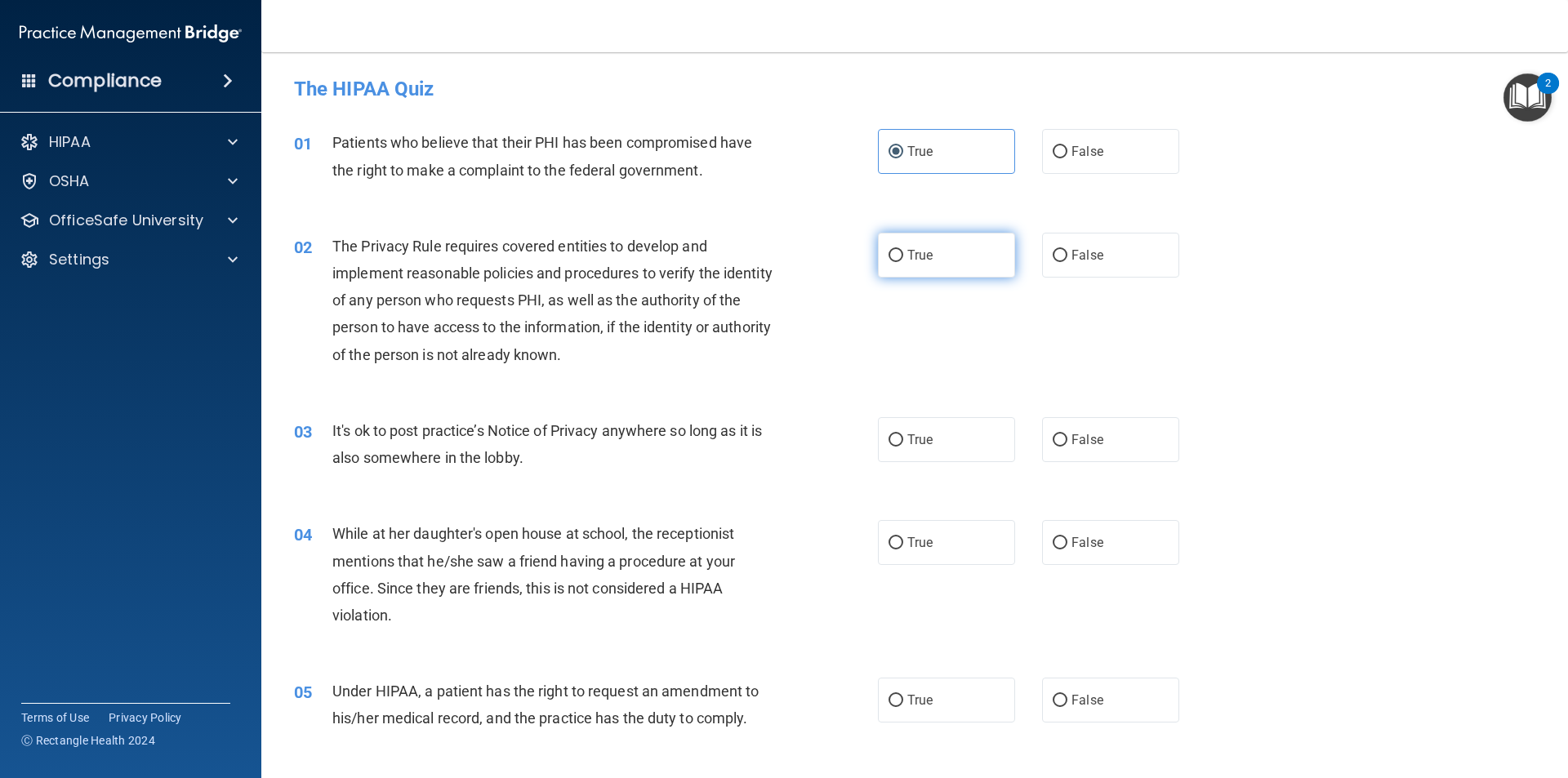
click at [941, 251] on label "True" at bounding box center [946, 255] width 137 height 45
click at [903, 251] on input "True" at bounding box center [895, 255] width 15 height 13
radio input "true"
click at [942, 419] on label "True" at bounding box center [946, 440] width 137 height 45
click at [903, 435] on input "True" at bounding box center [895, 440] width 15 height 13
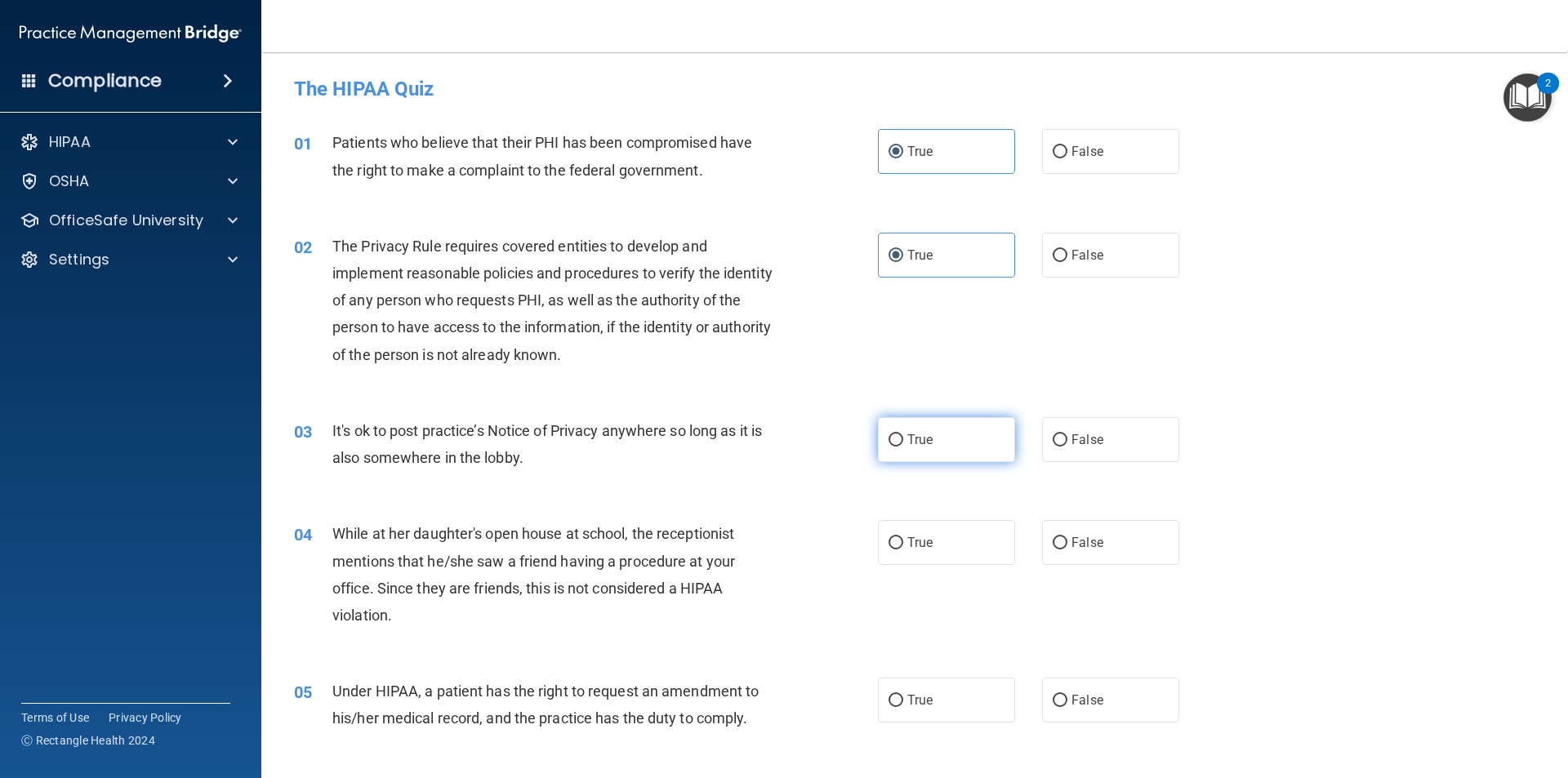
radio input "true"
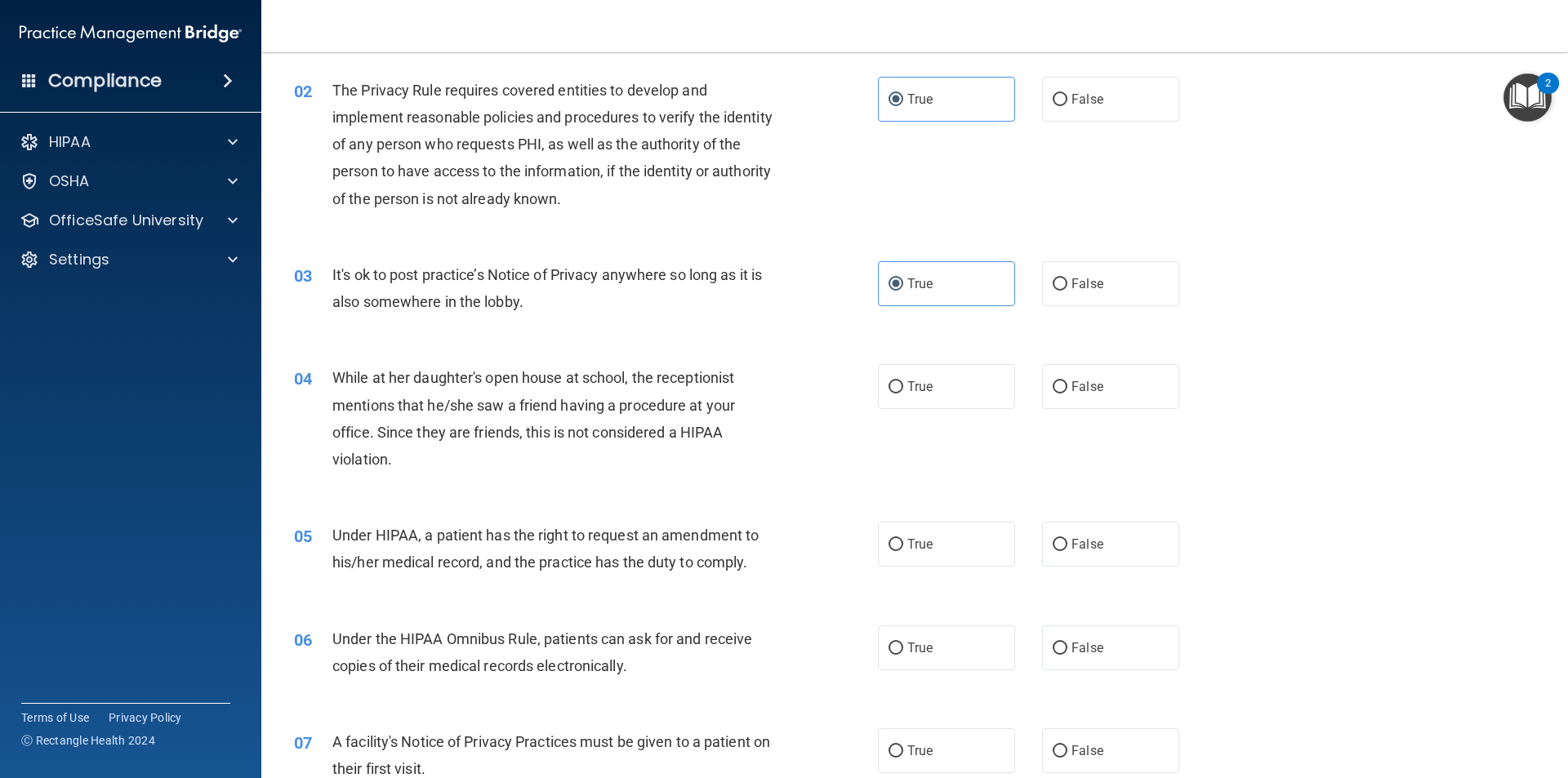
scroll to position [163, 0]
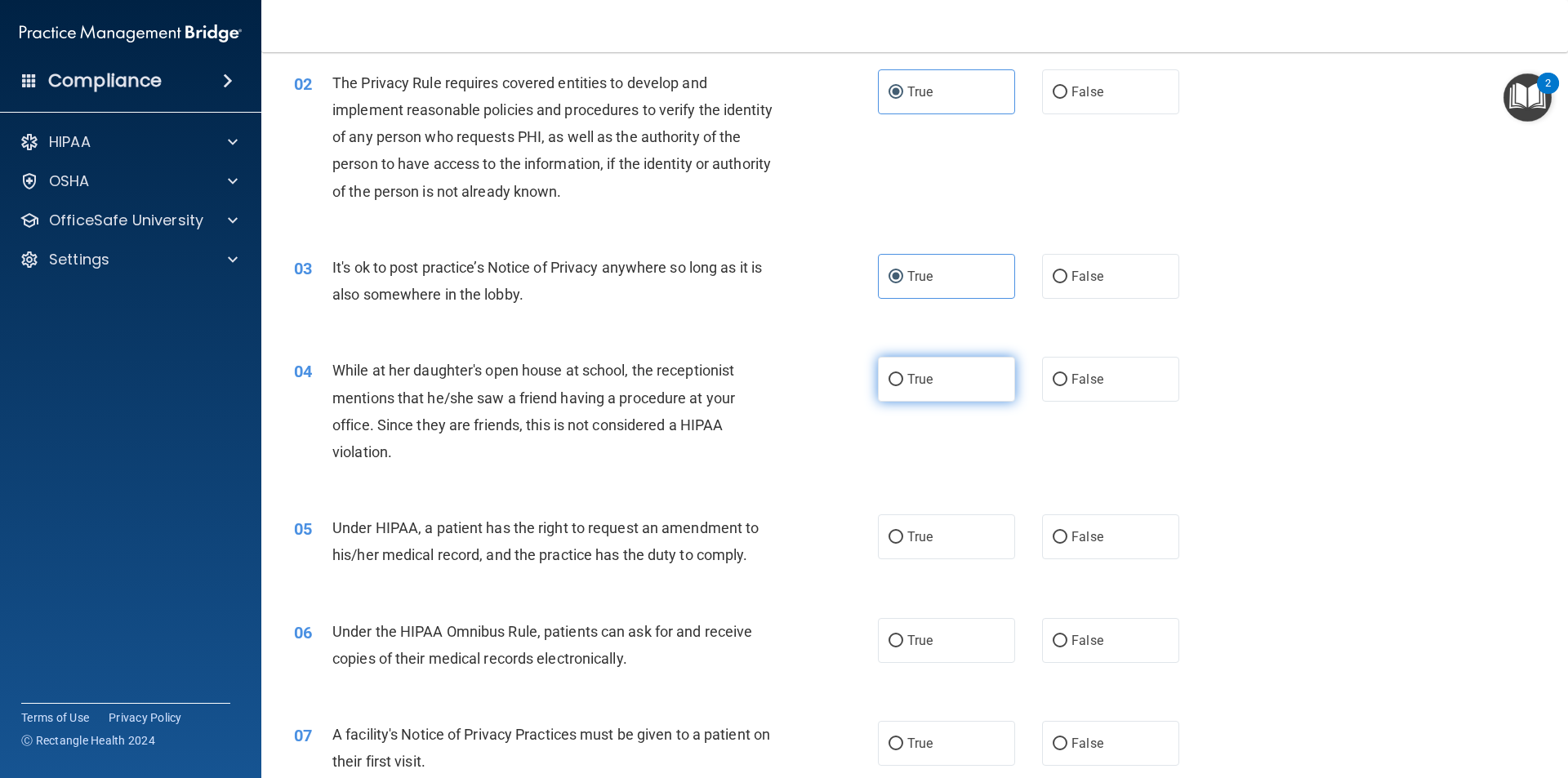
click at [952, 389] on label "True" at bounding box center [946, 380] width 137 height 45
click at [903, 387] on input "True" at bounding box center [895, 380] width 15 height 13
radio input "true"
click at [938, 542] on label "True" at bounding box center [946, 537] width 137 height 45
click at [903, 542] on input "True" at bounding box center [895, 537] width 15 height 13
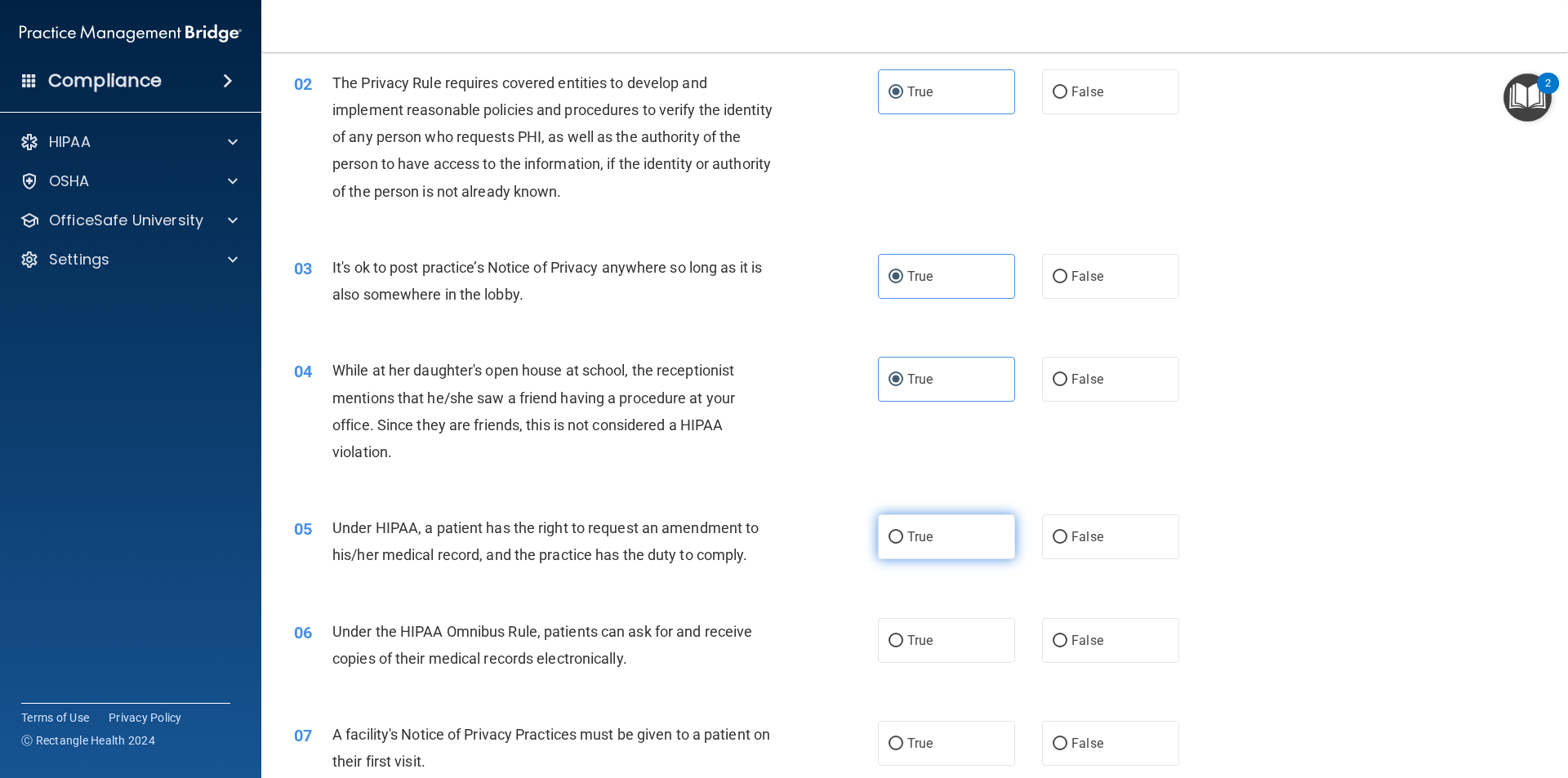
radio input "true"
click at [912, 655] on label "True" at bounding box center [946, 641] width 137 height 45
click at [903, 648] on input "True" at bounding box center [895, 641] width 15 height 13
radio input "true"
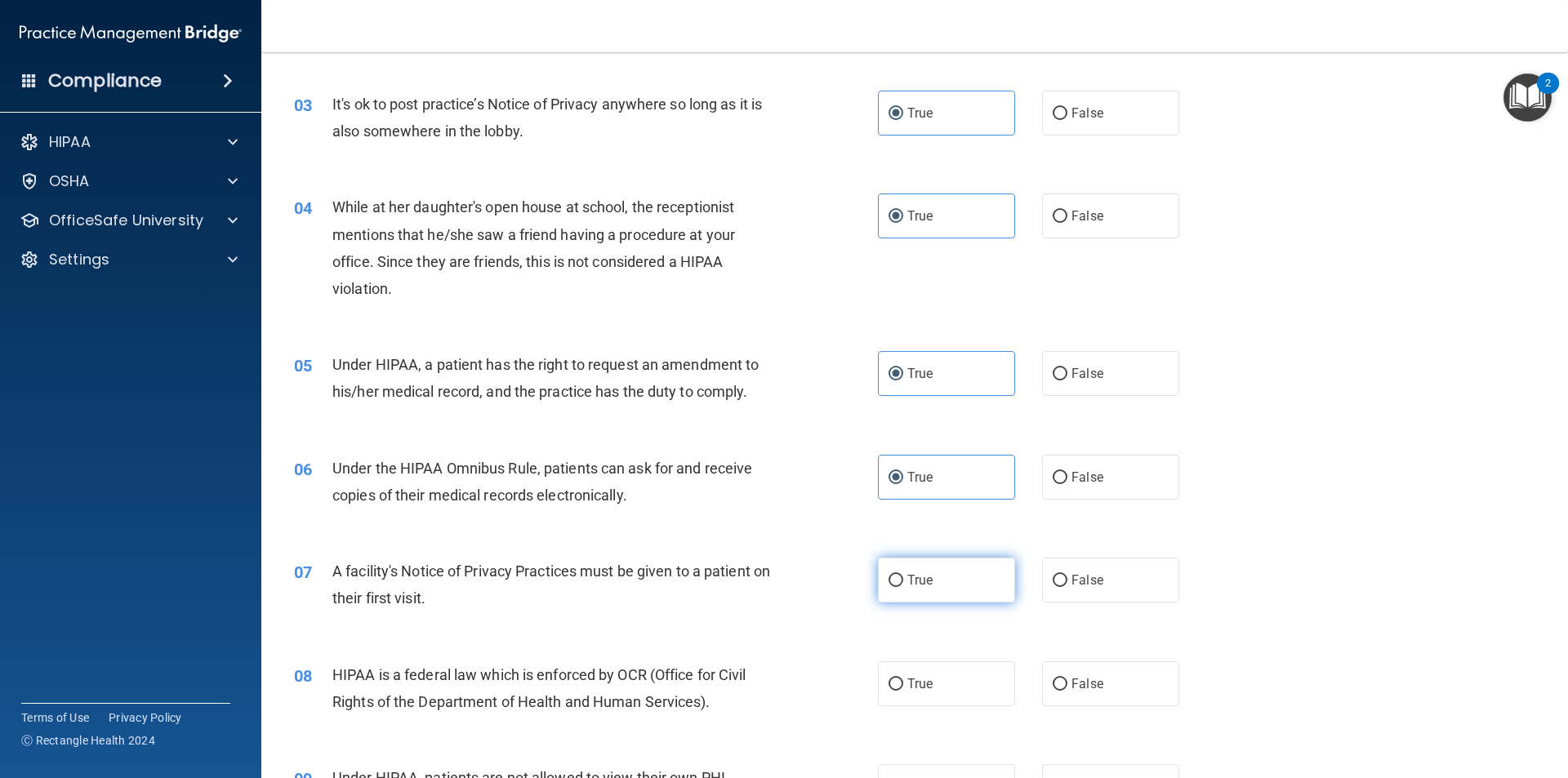
click at [949, 558] on label "True" at bounding box center [946, 580] width 137 height 45
click at [903, 575] on input "True" at bounding box center [895, 581] width 15 height 13
radio input "true"
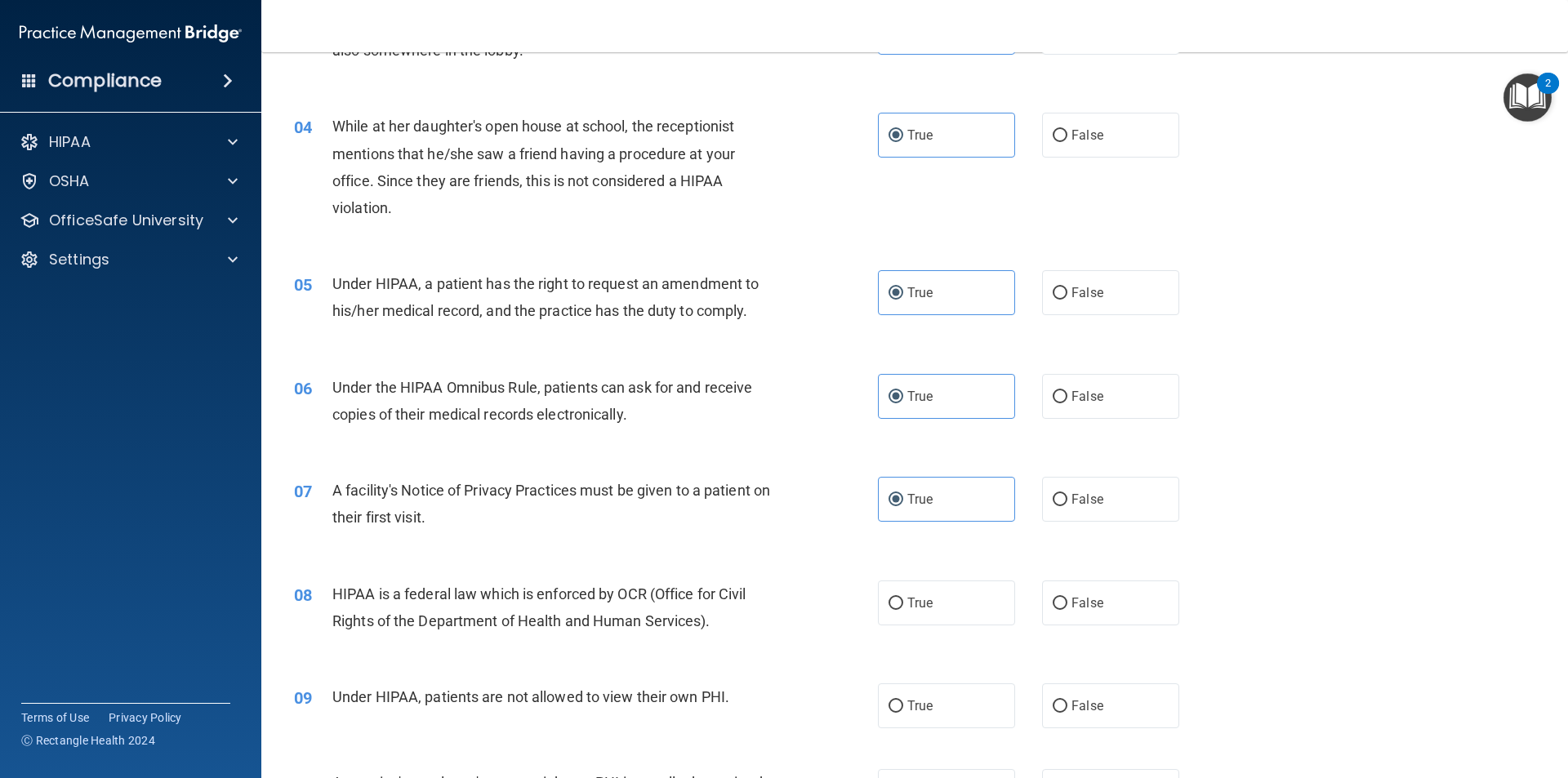
scroll to position [408, 0]
click at [941, 614] on label "True" at bounding box center [946, 603] width 137 height 45
click at [903, 610] on input "True" at bounding box center [895, 603] width 15 height 13
radio input "true"
click at [942, 713] on label "True" at bounding box center [946, 706] width 137 height 45
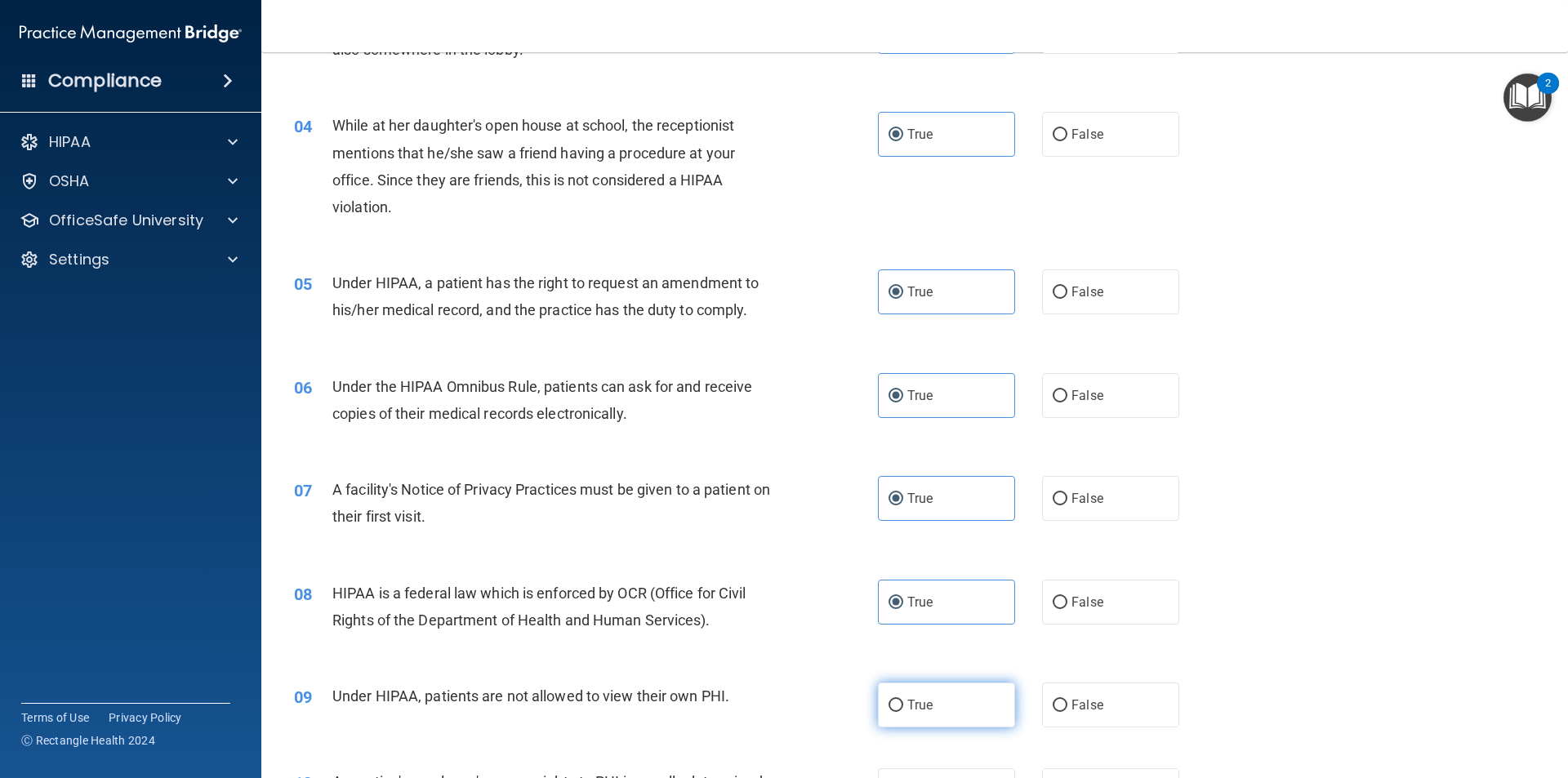
click at [903, 712] on input "True" at bounding box center [895, 706] width 15 height 13
radio input "true"
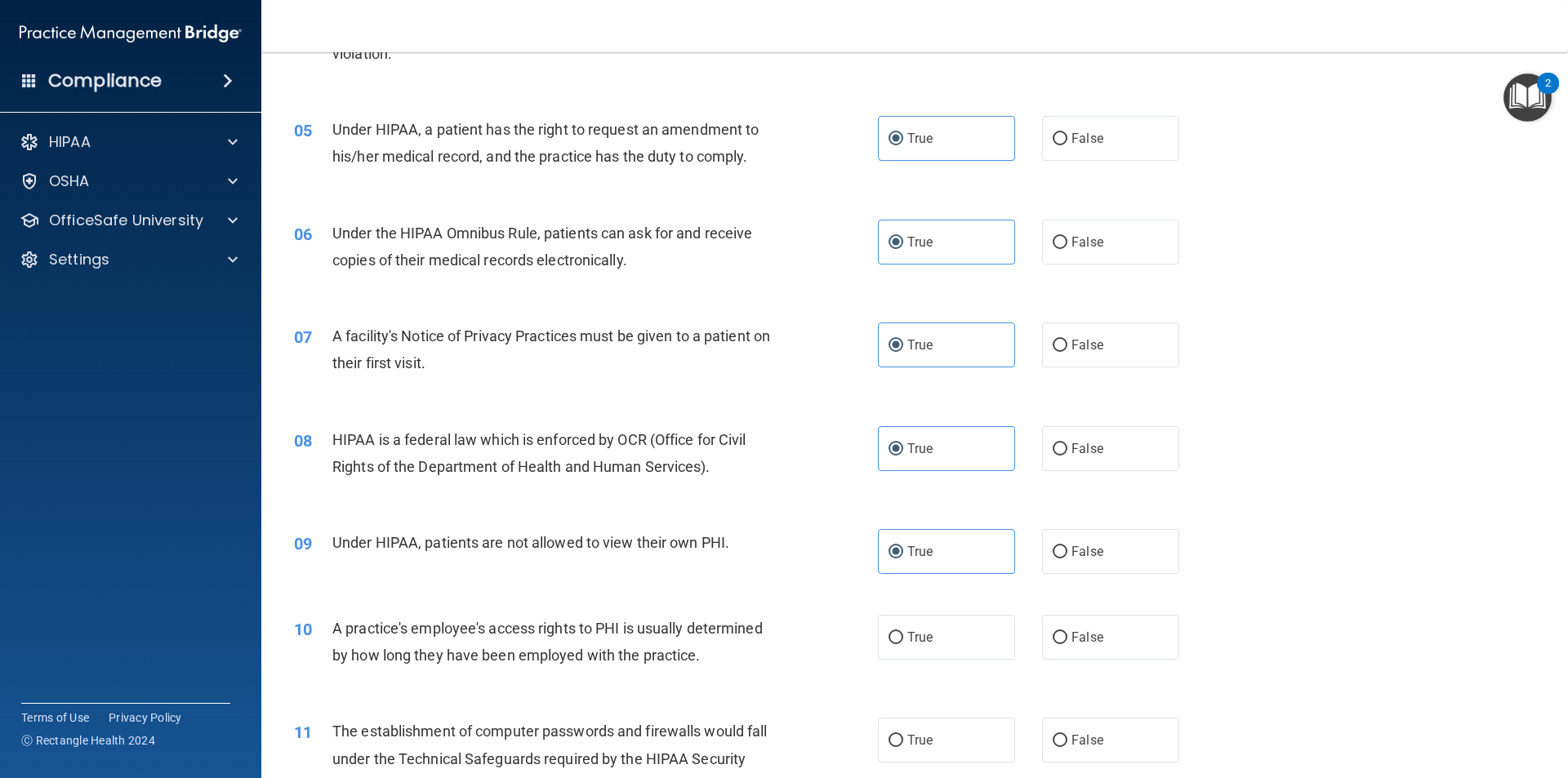
scroll to position [572, 0]
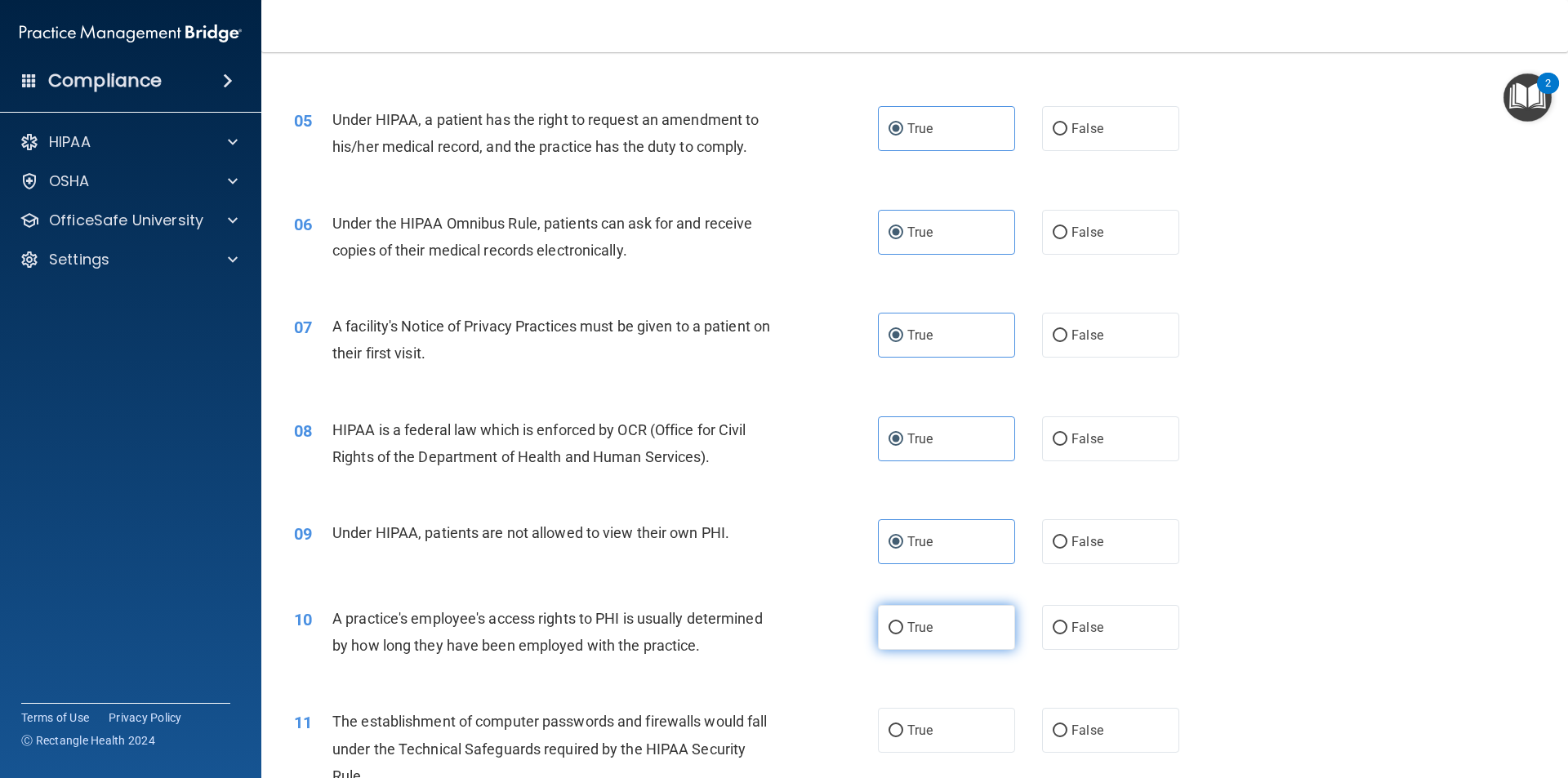
click at [956, 629] on label "True" at bounding box center [946, 628] width 137 height 45
click at [903, 629] on input "True" at bounding box center [895, 628] width 15 height 13
radio input "true"
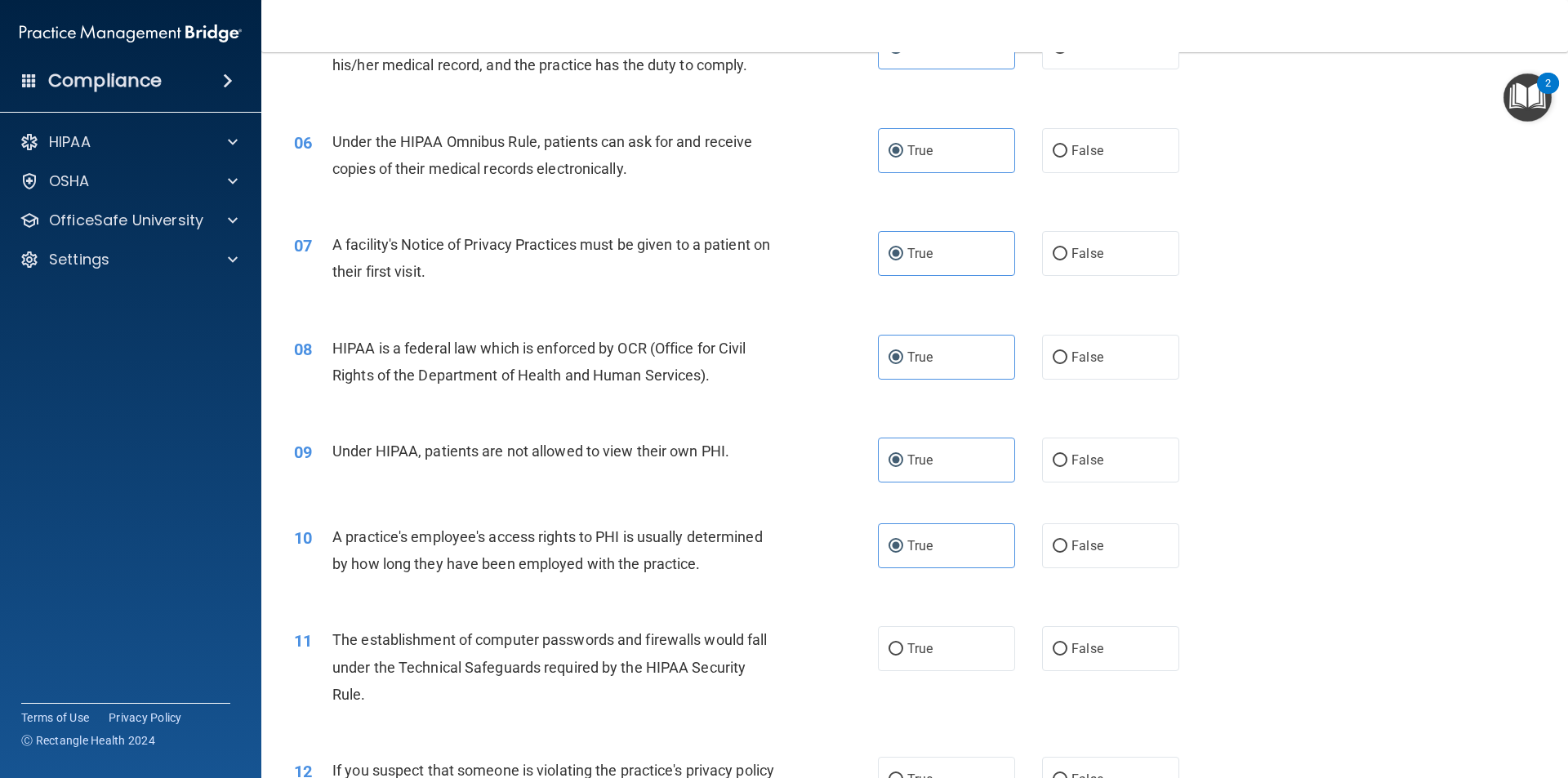
scroll to position [735, 0]
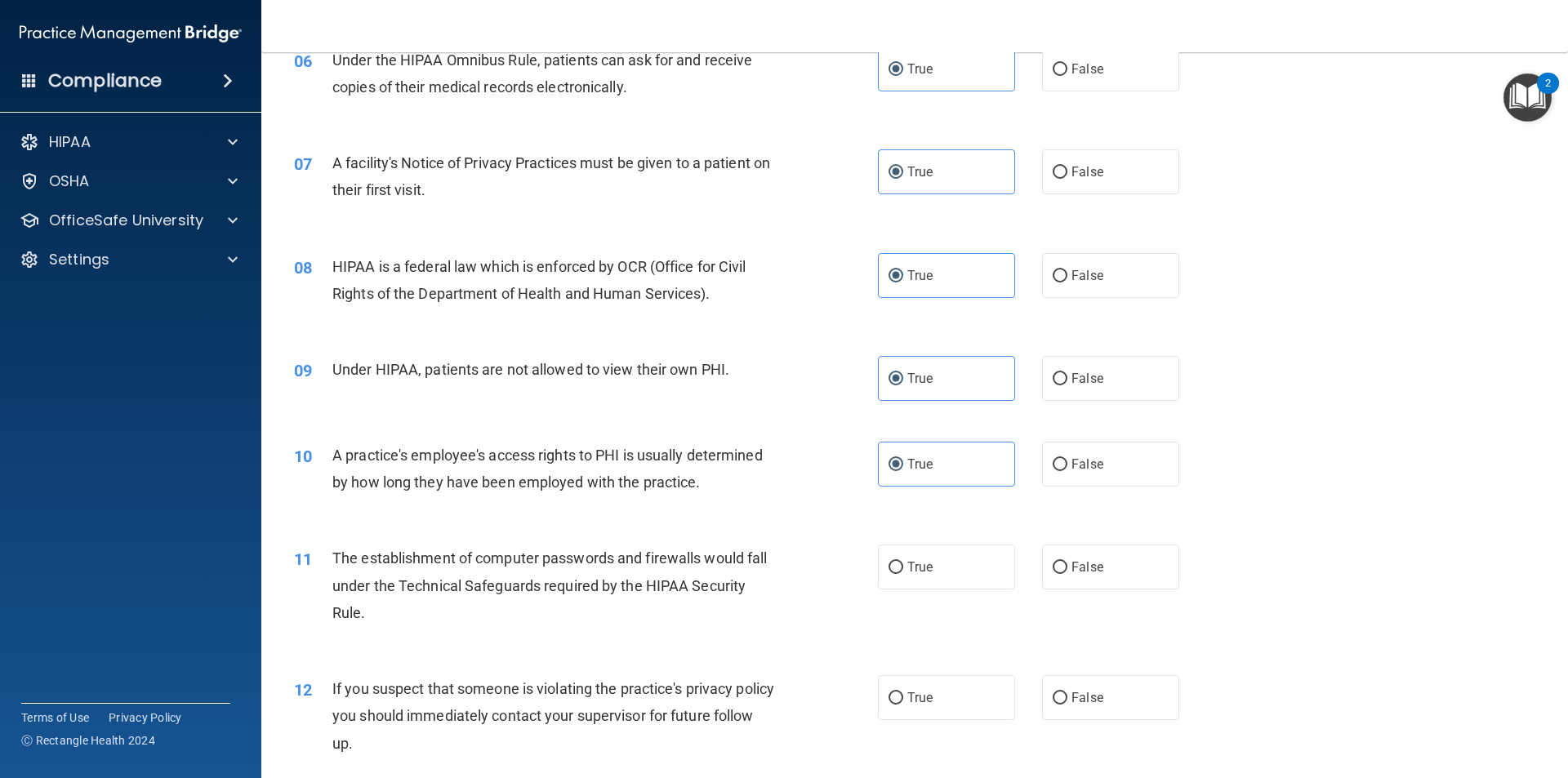
click at [942, 590] on div "11 The establishment of computer passwords and firewalls would fall under the T…" at bounding box center [915, 590] width 1266 height 131
click at [951, 711] on label "True" at bounding box center [946, 698] width 137 height 45
click at [903, 705] on input "True" at bounding box center [895, 699] width 15 height 13
radio input "true"
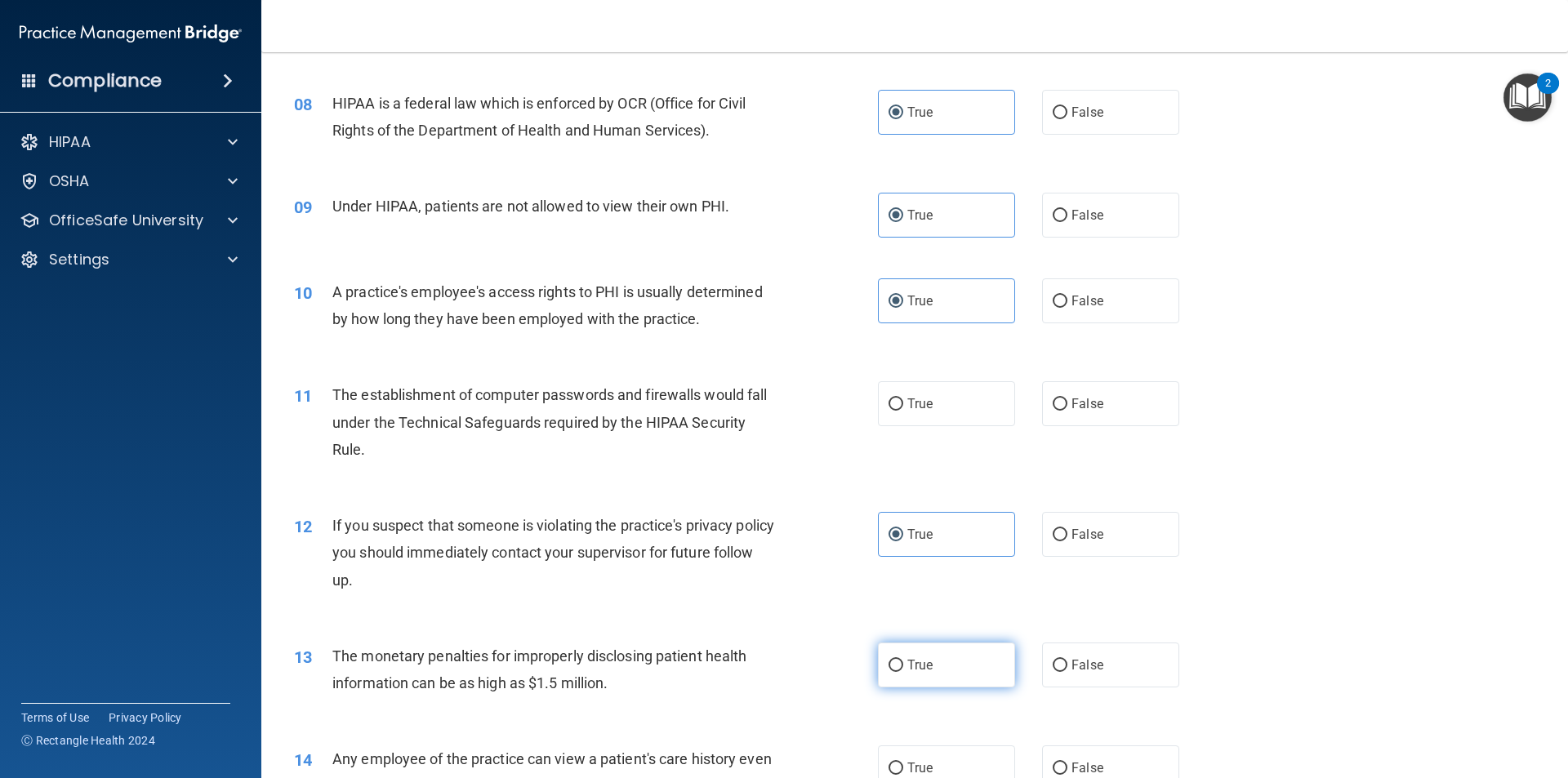
click at [907, 664] on span "True" at bounding box center [919, 665] width 25 height 16
click at [903, 664] on input "True" at bounding box center [895, 665] width 15 height 13
radio input "true"
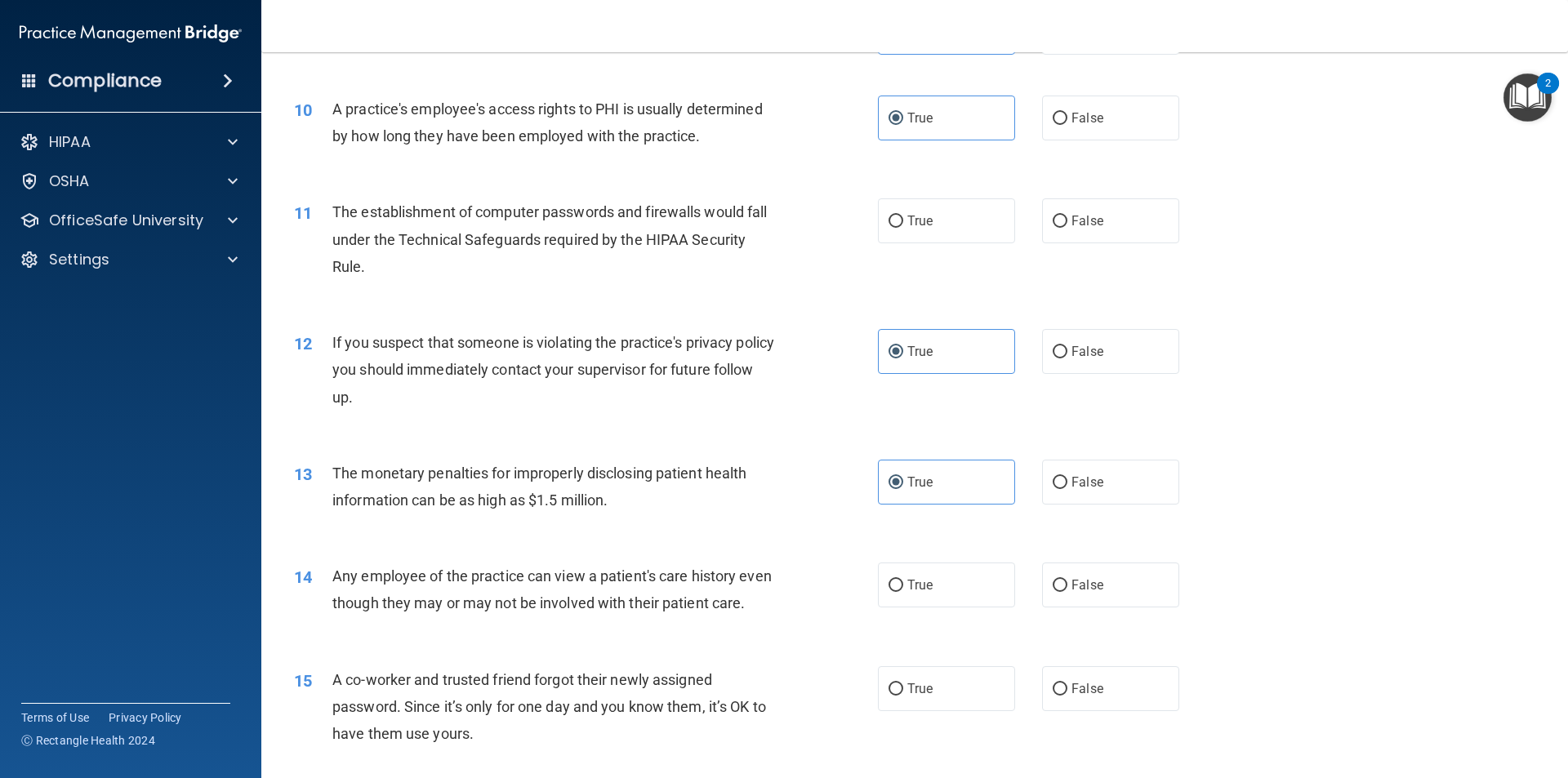
scroll to position [1062, 0]
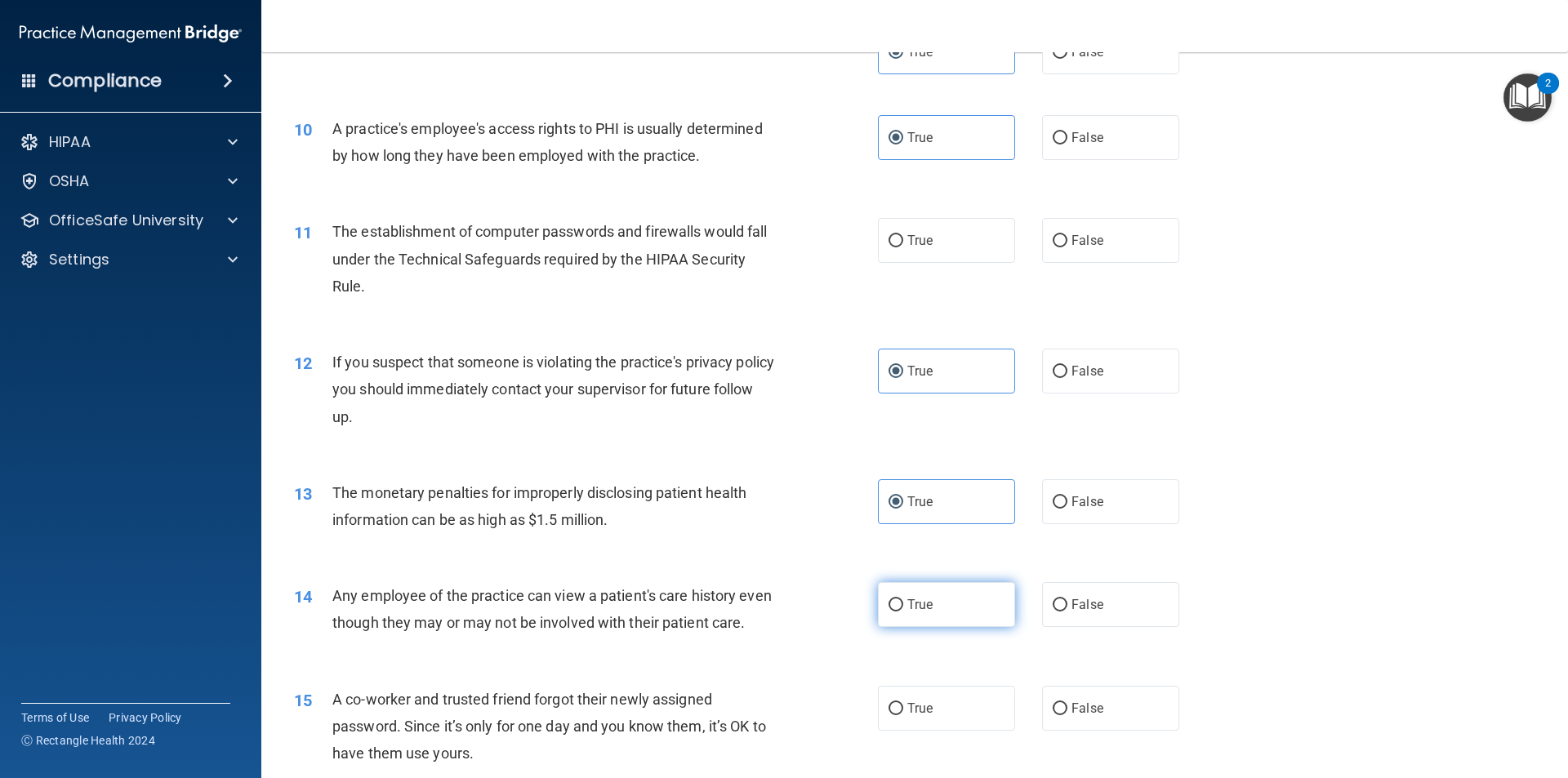
click at [933, 614] on label "True" at bounding box center [946, 605] width 137 height 45
click at [903, 612] on input "True" at bounding box center [895, 606] width 15 height 13
radio input "true"
click at [939, 731] on label "True" at bounding box center [946, 709] width 137 height 45
click at [903, 715] on input "True" at bounding box center [895, 709] width 15 height 13
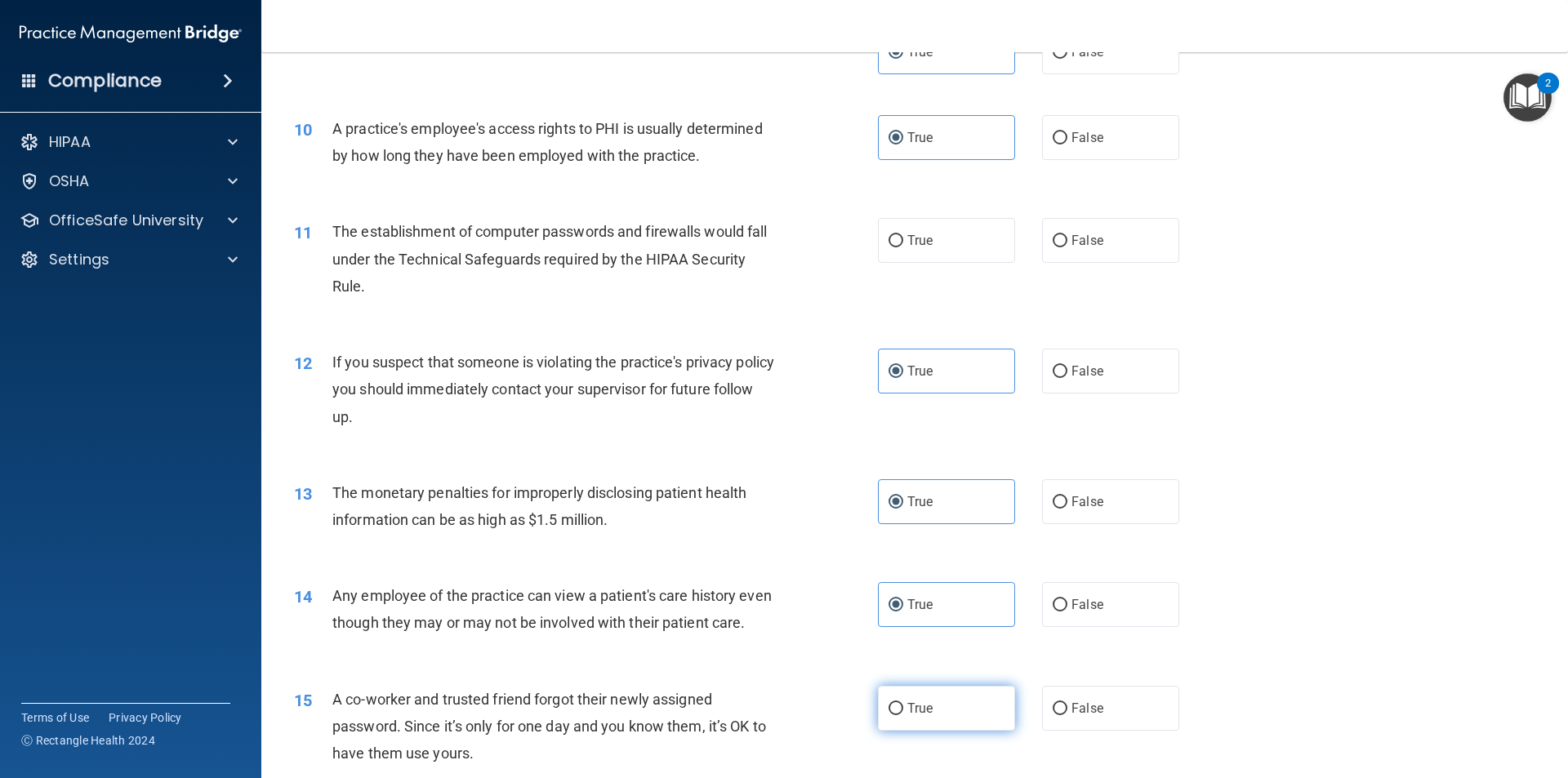
radio input "true"
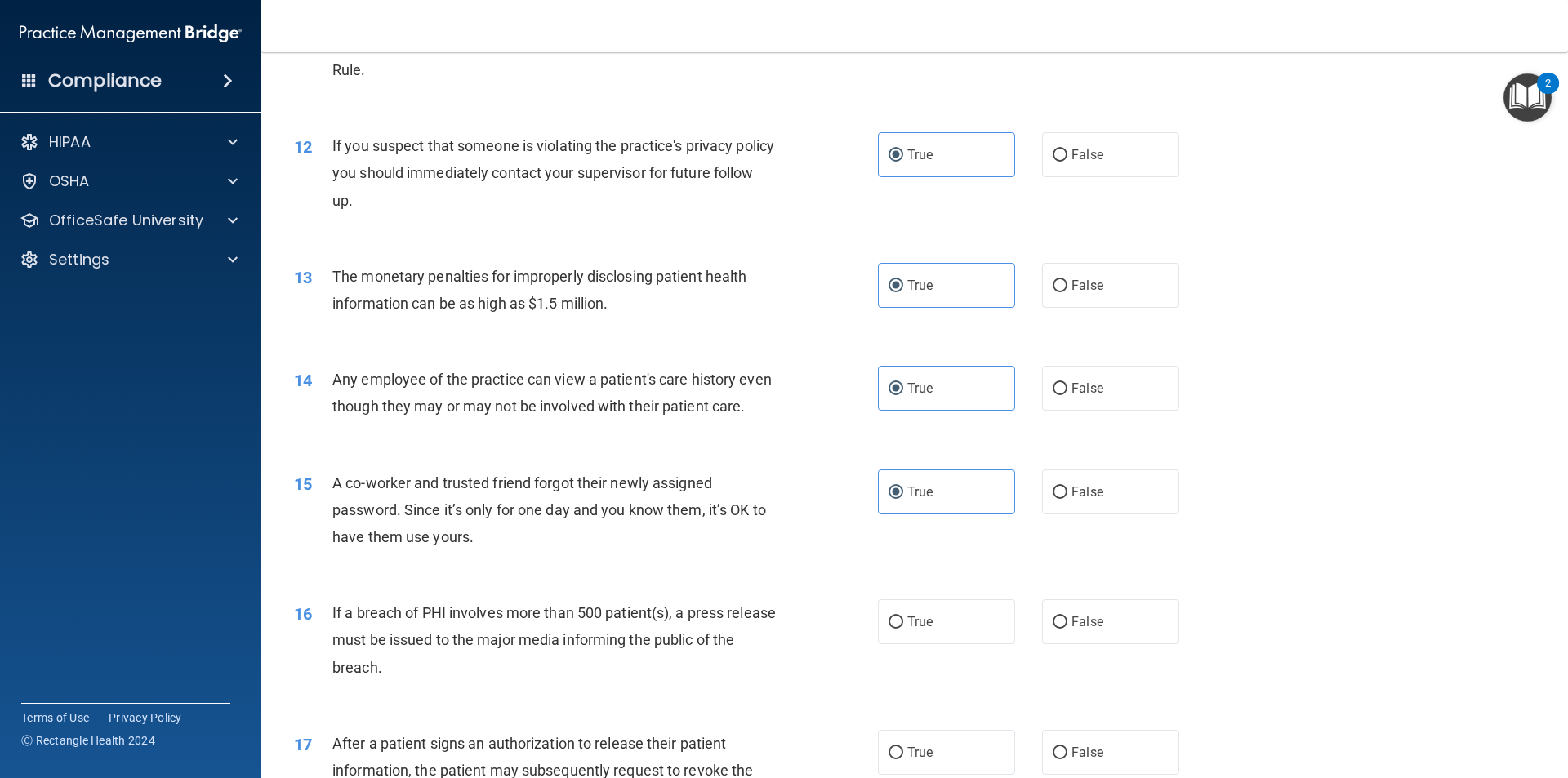
scroll to position [1307, 0]
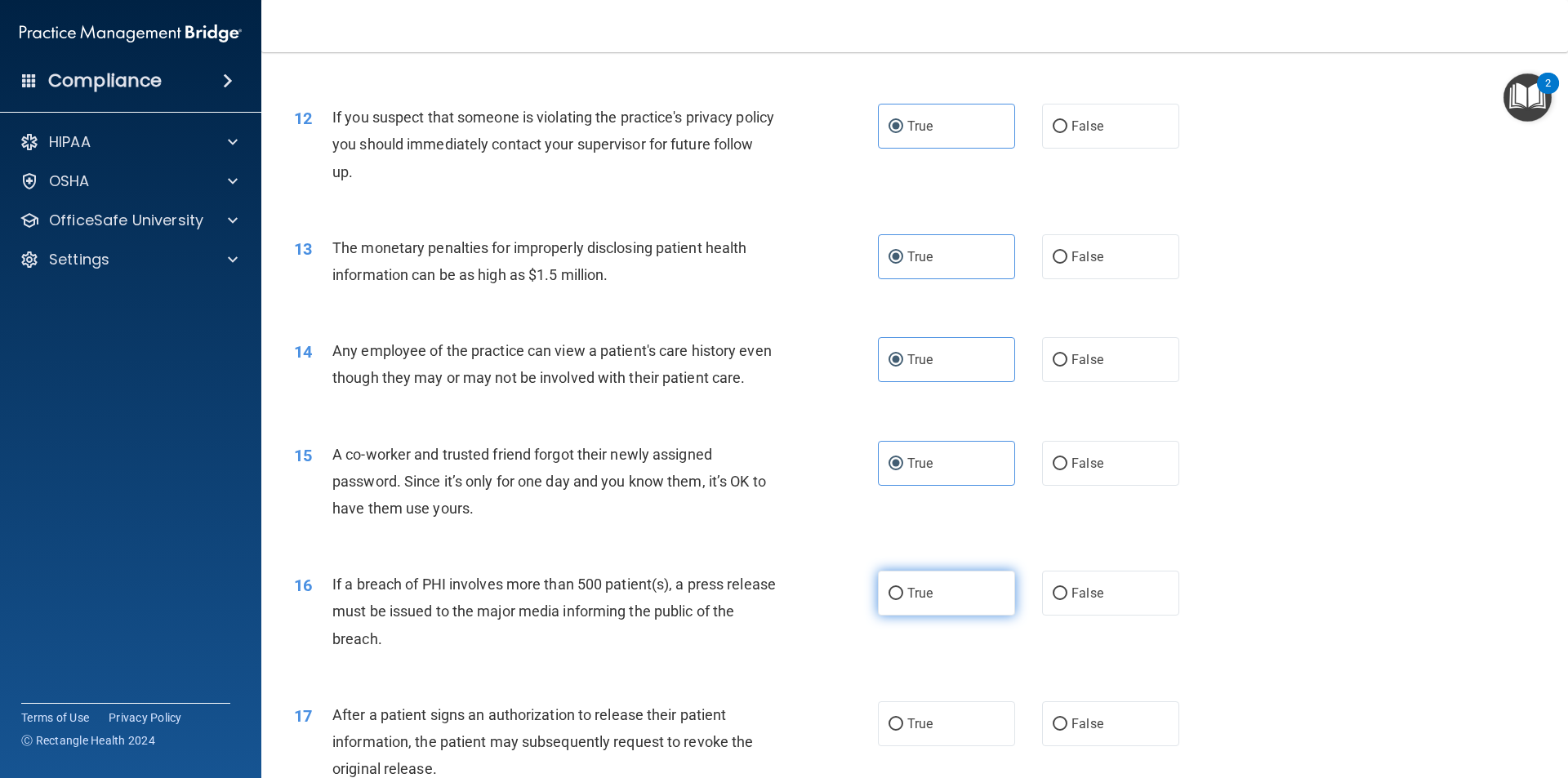
click at [949, 616] on label "True" at bounding box center [946, 593] width 137 height 45
click at [903, 600] on input "True" at bounding box center [895, 594] width 15 height 13
radio input "true"
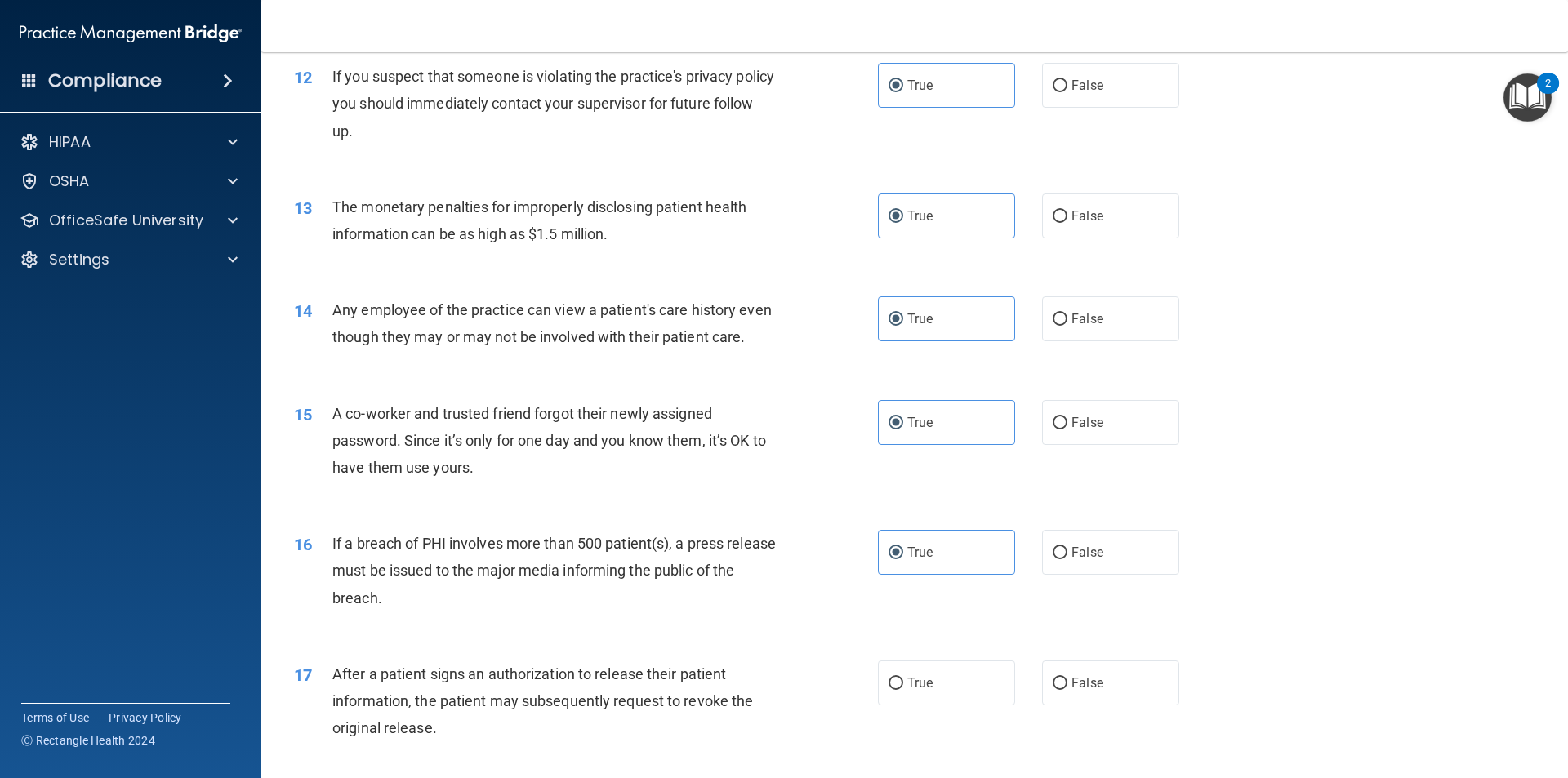
scroll to position [1470, 0]
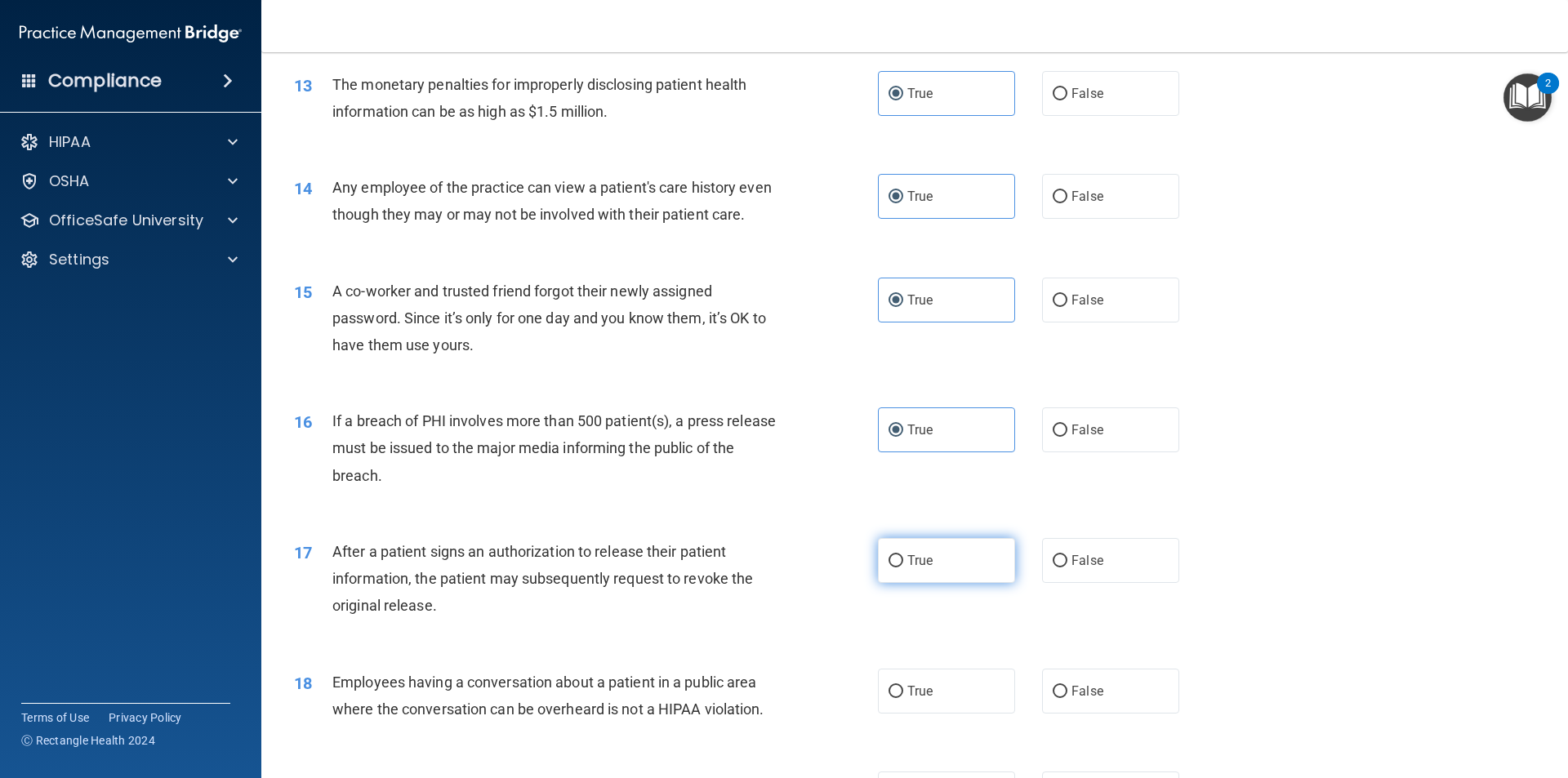
click at [951, 583] on label "True" at bounding box center [946, 561] width 137 height 45
click at [903, 568] on input "True" at bounding box center [895, 562] width 15 height 13
radio input "true"
click at [968, 714] on label "True" at bounding box center [946, 692] width 137 height 45
click at [903, 699] on input "True" at bounding box center [895, 692] width 15 height 13
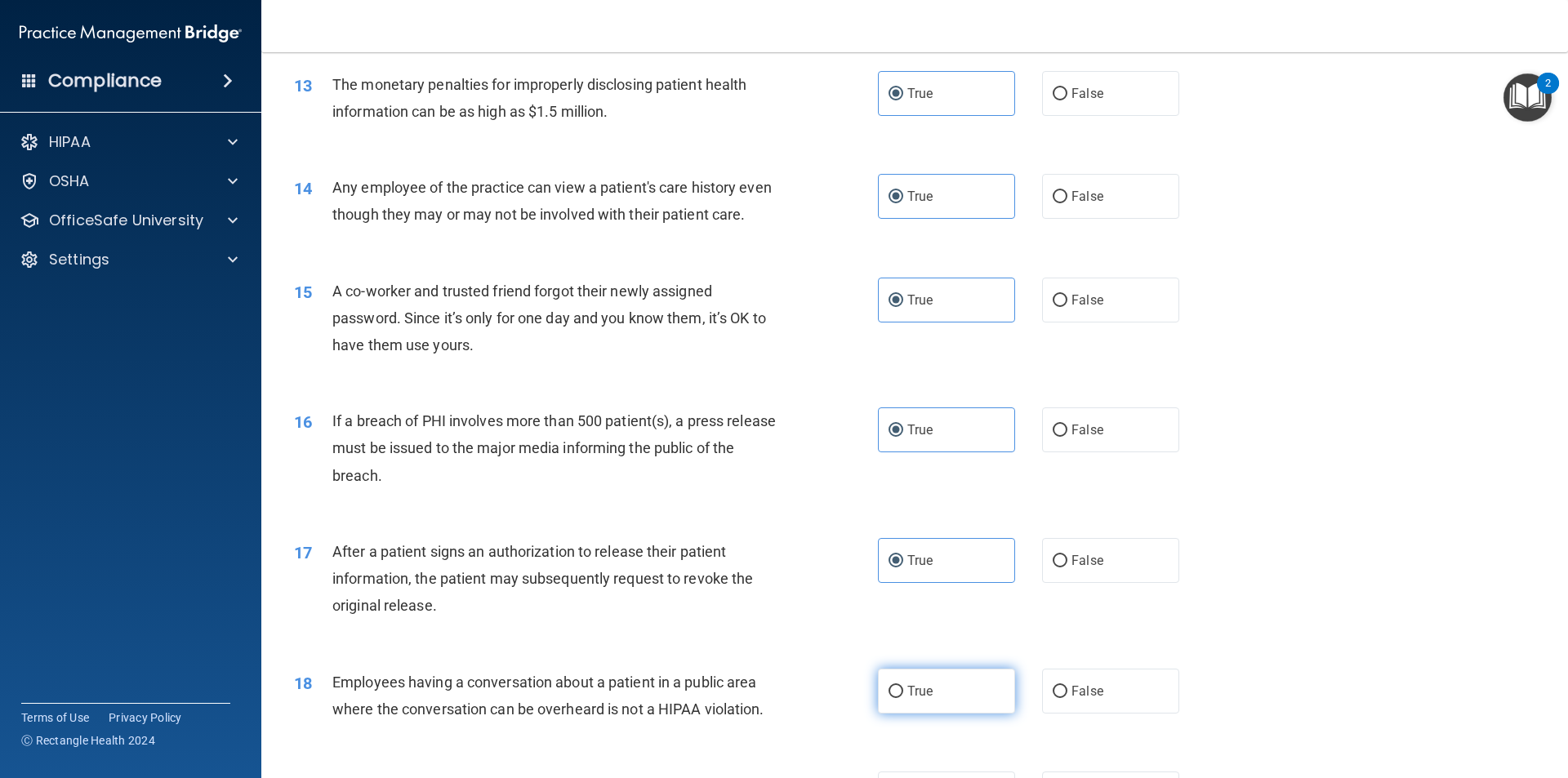
radio input "true"
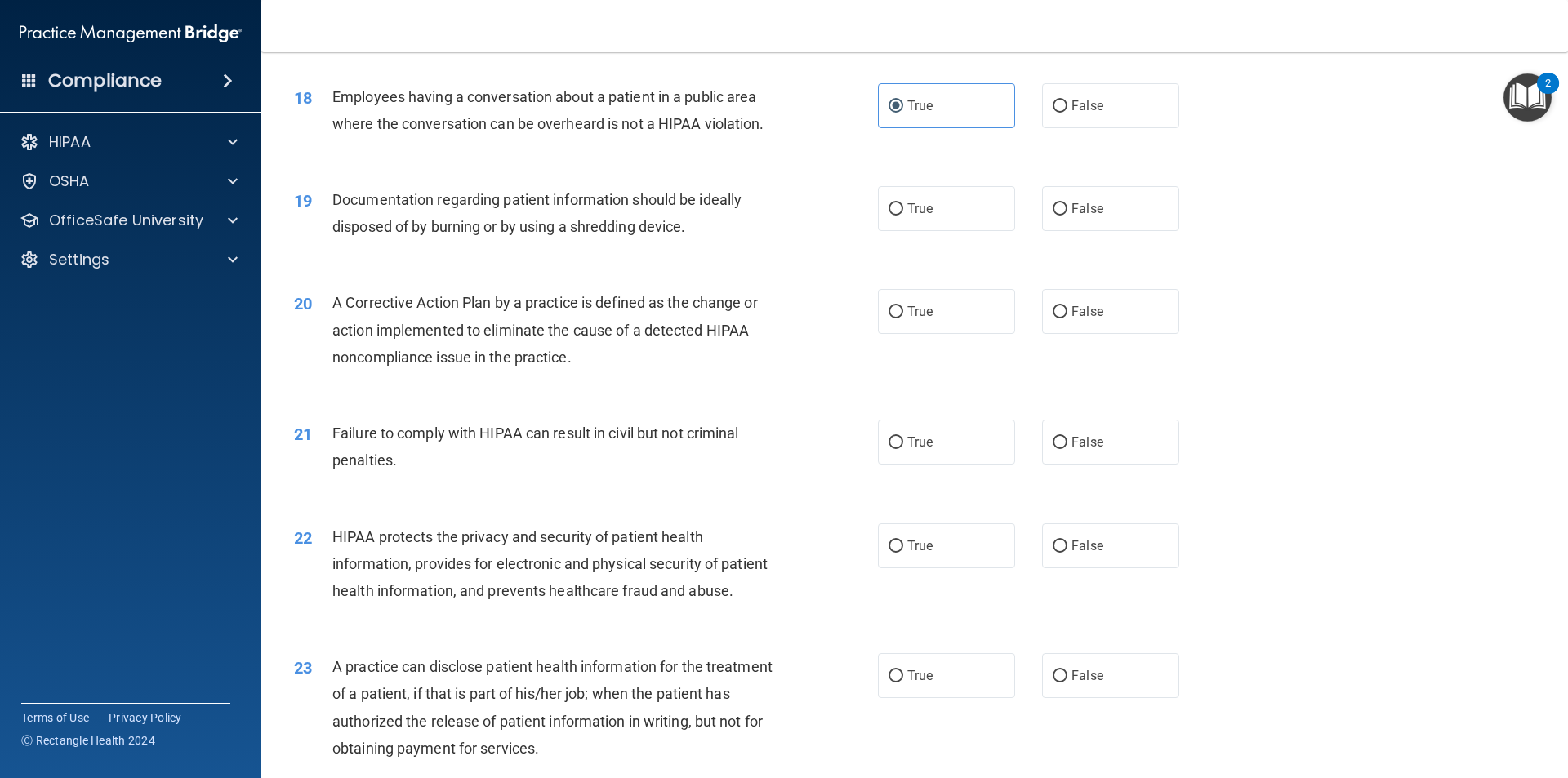
scroll to position [2118, 0]
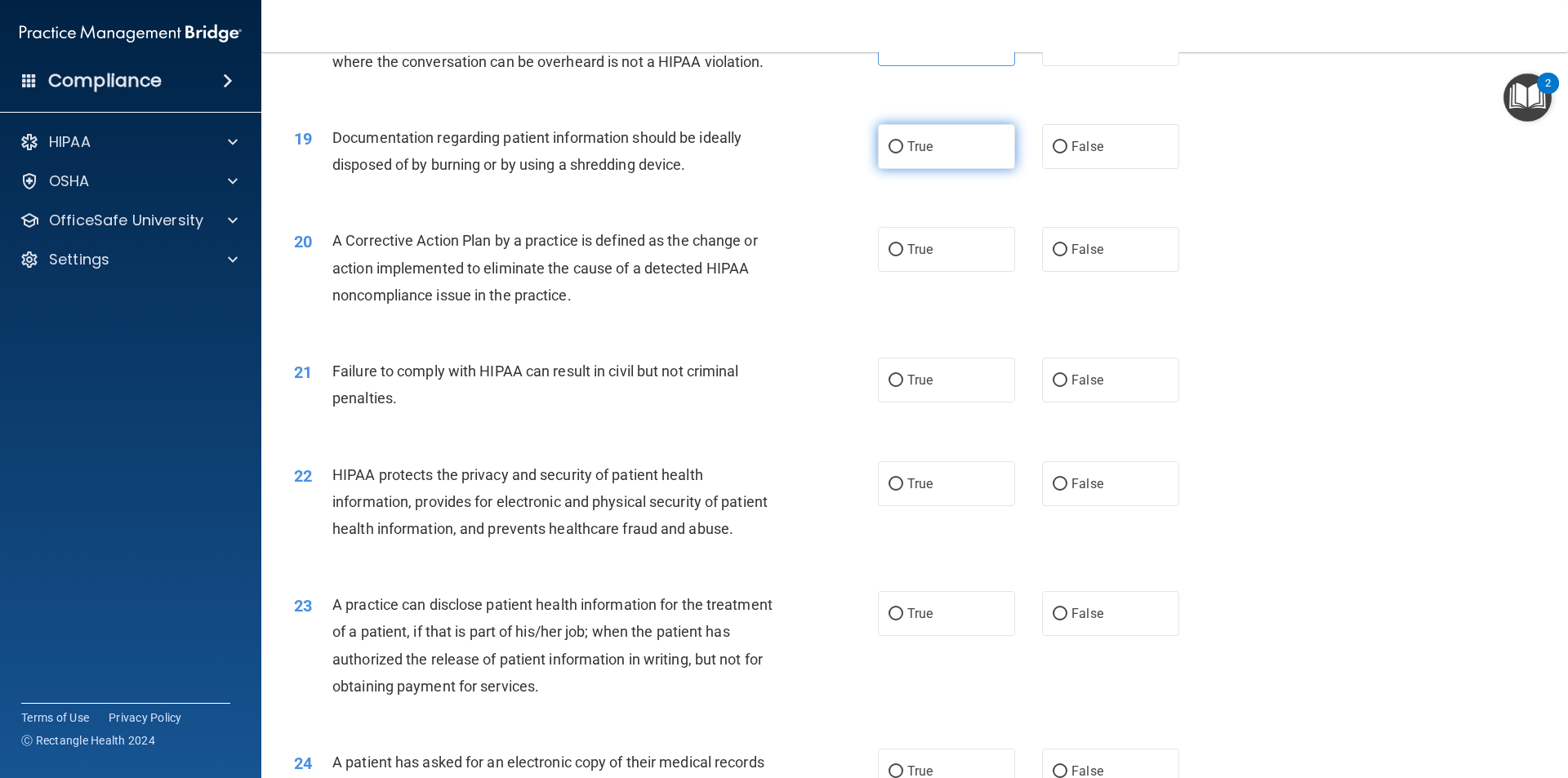
click at [936, 169] on label "True" at bounding box center [946, 147] width 137 height 45
click at [903, 154] on input "True" at bounding box center [895, 147] width 15 height 13
radio input "true"
click at [915, 260] on label "True" at bounding box center [946, 250] width 137 height 45
click at [903, 256] on input "True" at bounding box center [895, 251] width 15 height 13
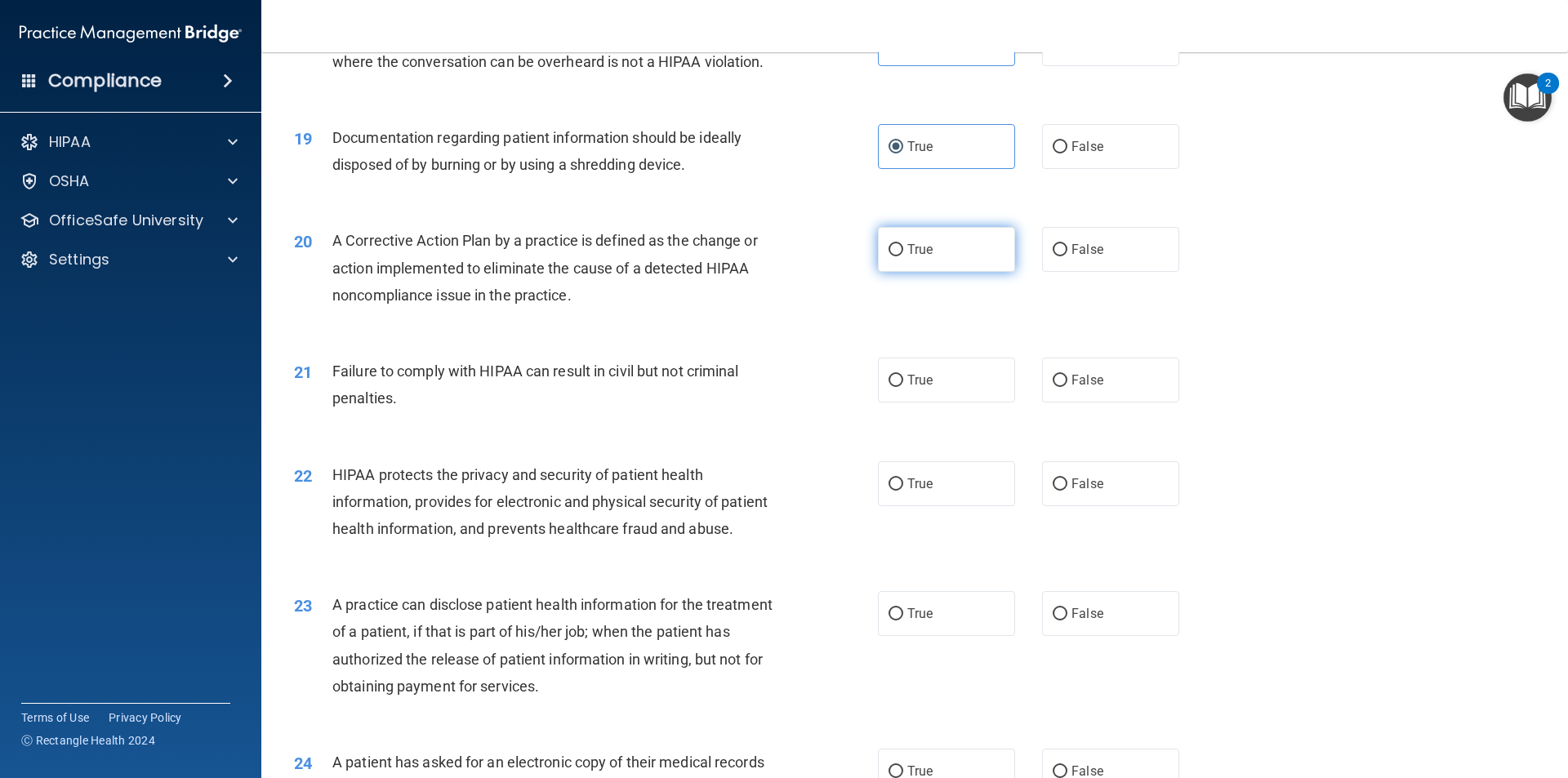
radio input "true"
click at [924, 388] on span "True" at bounding box center [919, 381] width 25 height 16
click at [903, 388] on input "True" at bounding box center [895, 381] width 15 height 13
radio input "true"
click at [908, 496] on label "True" at bounding box center [946, 484] width 137 height 45
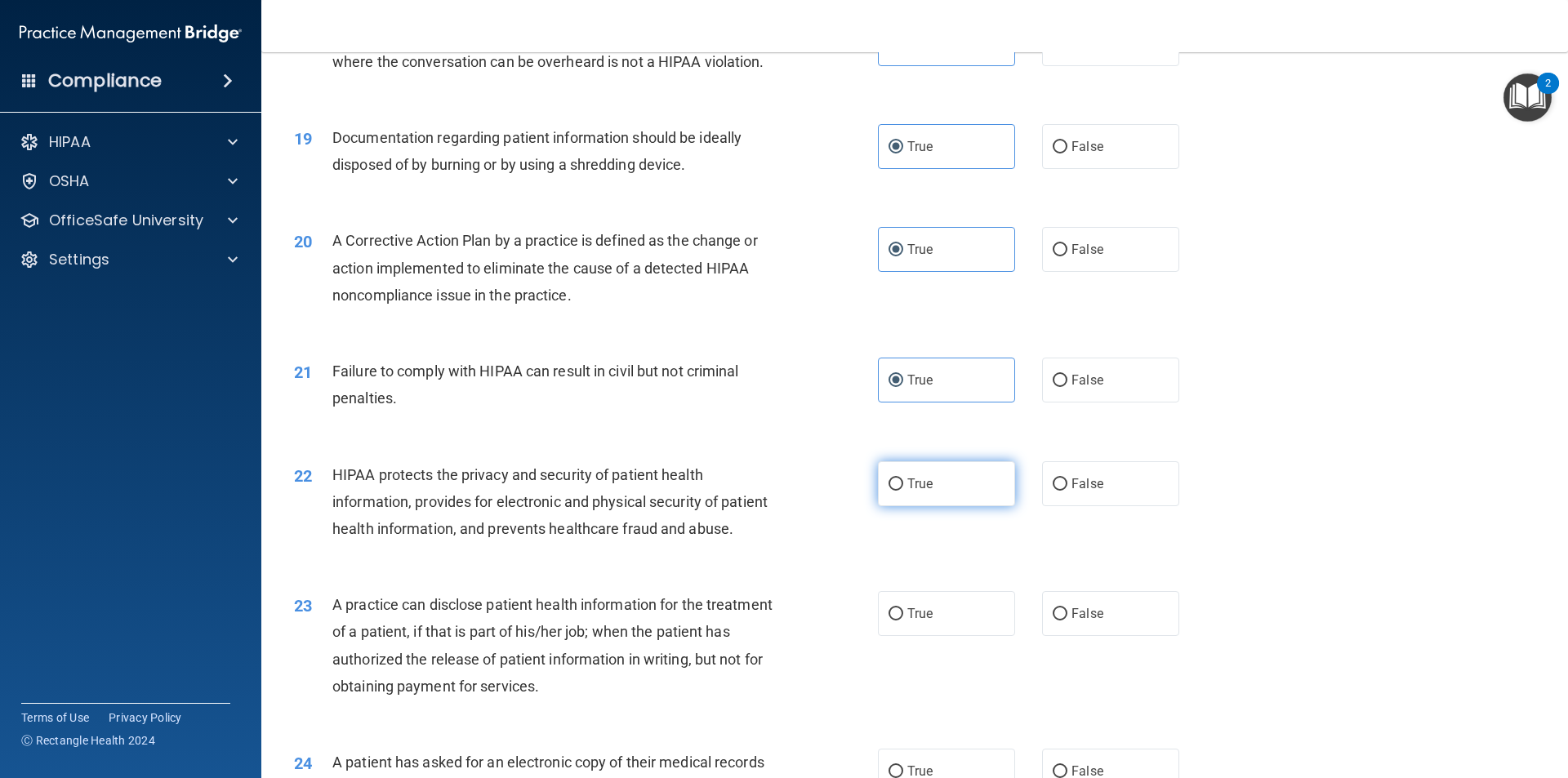
click at [903, 491] on input "True" at bounding box center [895, 484] width 15 height 13
radio input "true"
click at [930, 636] on label "True" at bounding box center [946, 614] width 137 height 45
click at [903, 620] on input "True" at bounding box center [895, 615] width 15 height 13
radio input "true"
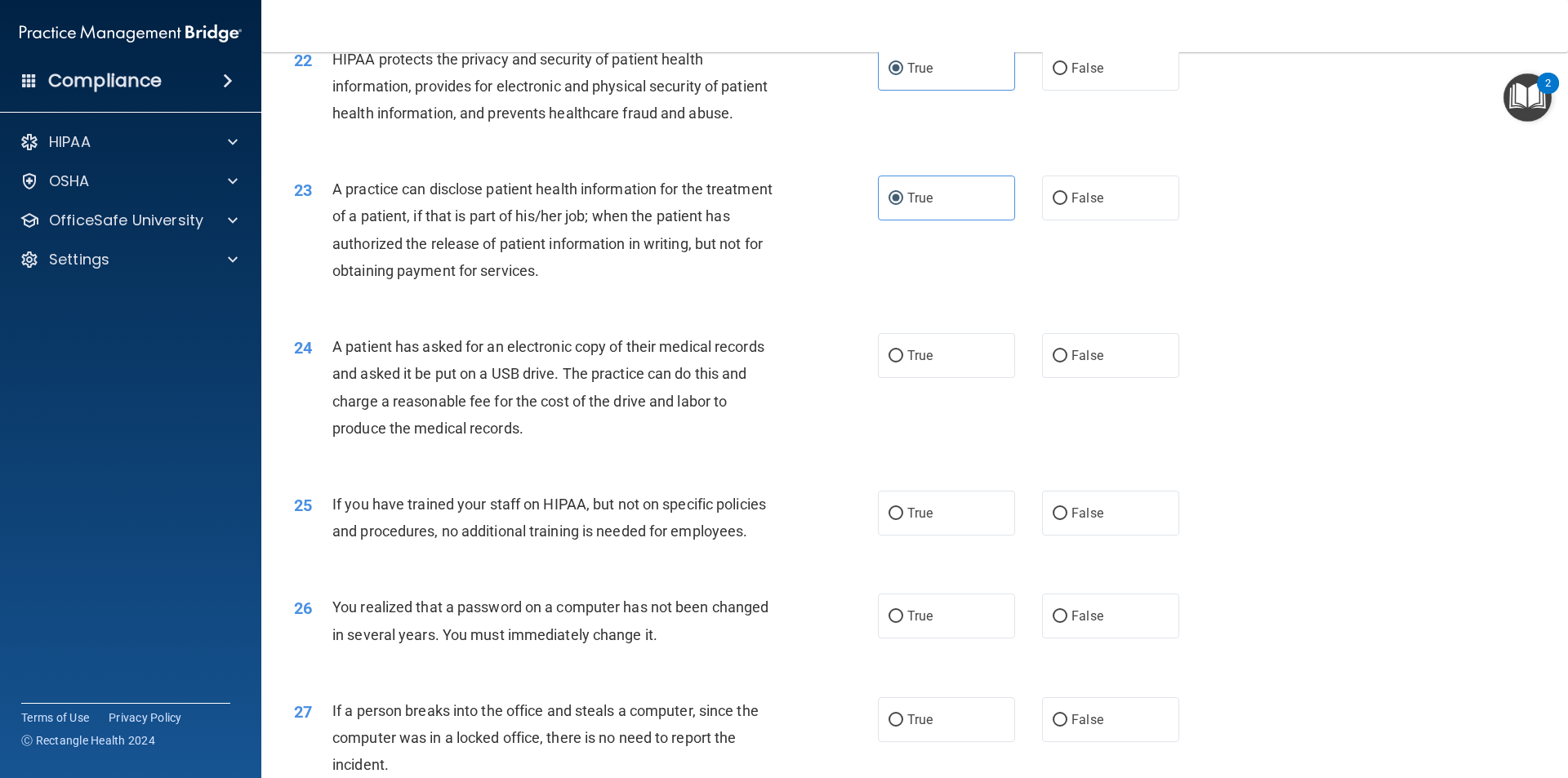
scroll to position [2664, 0]
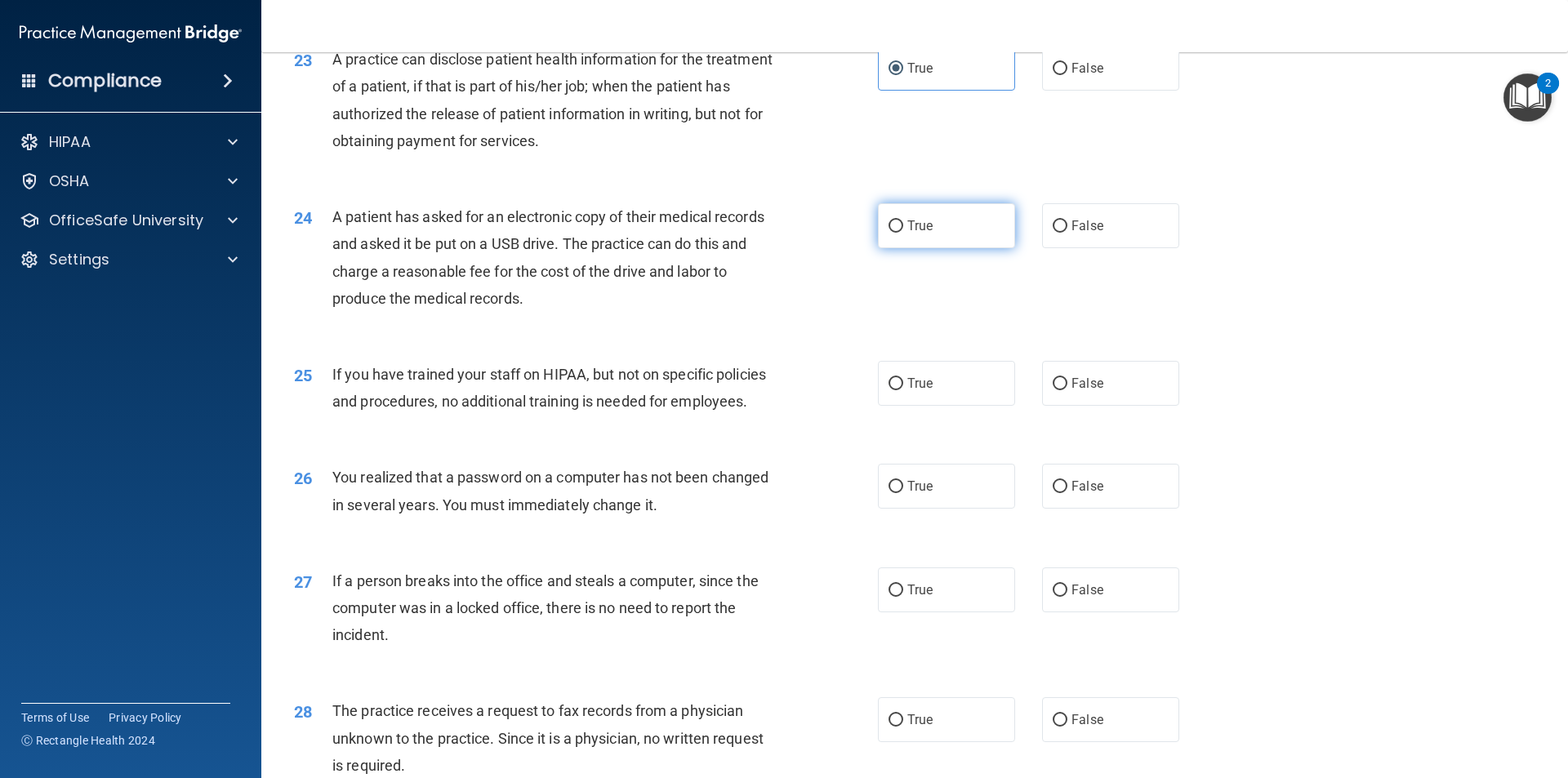
click at [946, 249] on label "True" at bounding box center [946, 226] width 137 height 45
click at [903, 233] on input "True" at bounding box center [895, 226] width 15 height 13
radio input "true"
click at [938, 406] on label "True" at bounding box center [946, 384] width 137 height 45
click at [903, 390] on input "True" at bounding box center [895, 384] width 15 height 13
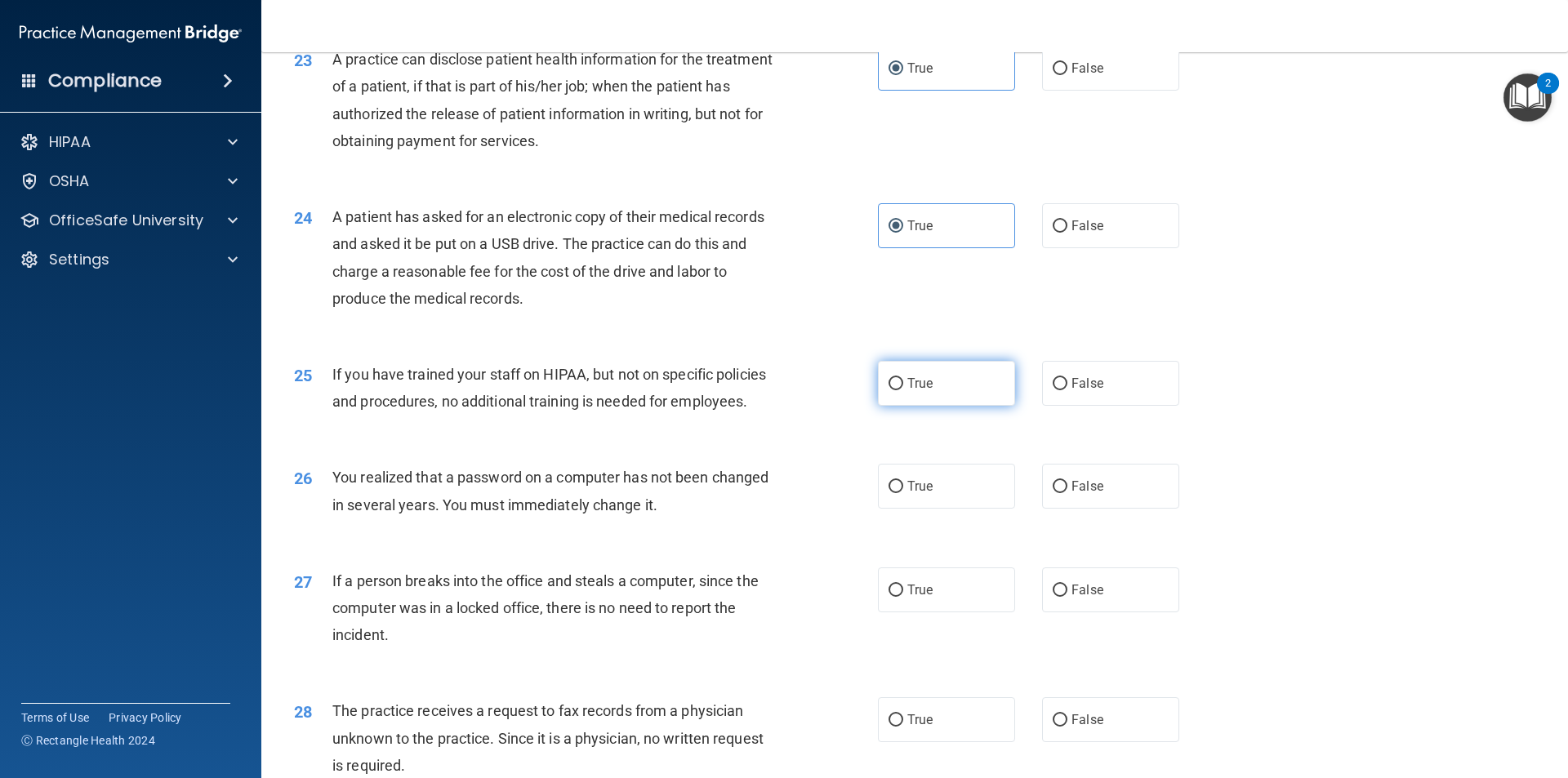
radio input "true"
click at [941, 509] on label "True" at bounding box center [946, 486] width 137 height 45
click at [903, 493] on input "True" at bounding box center [895, 487] width 15 height 13
radio input "true"
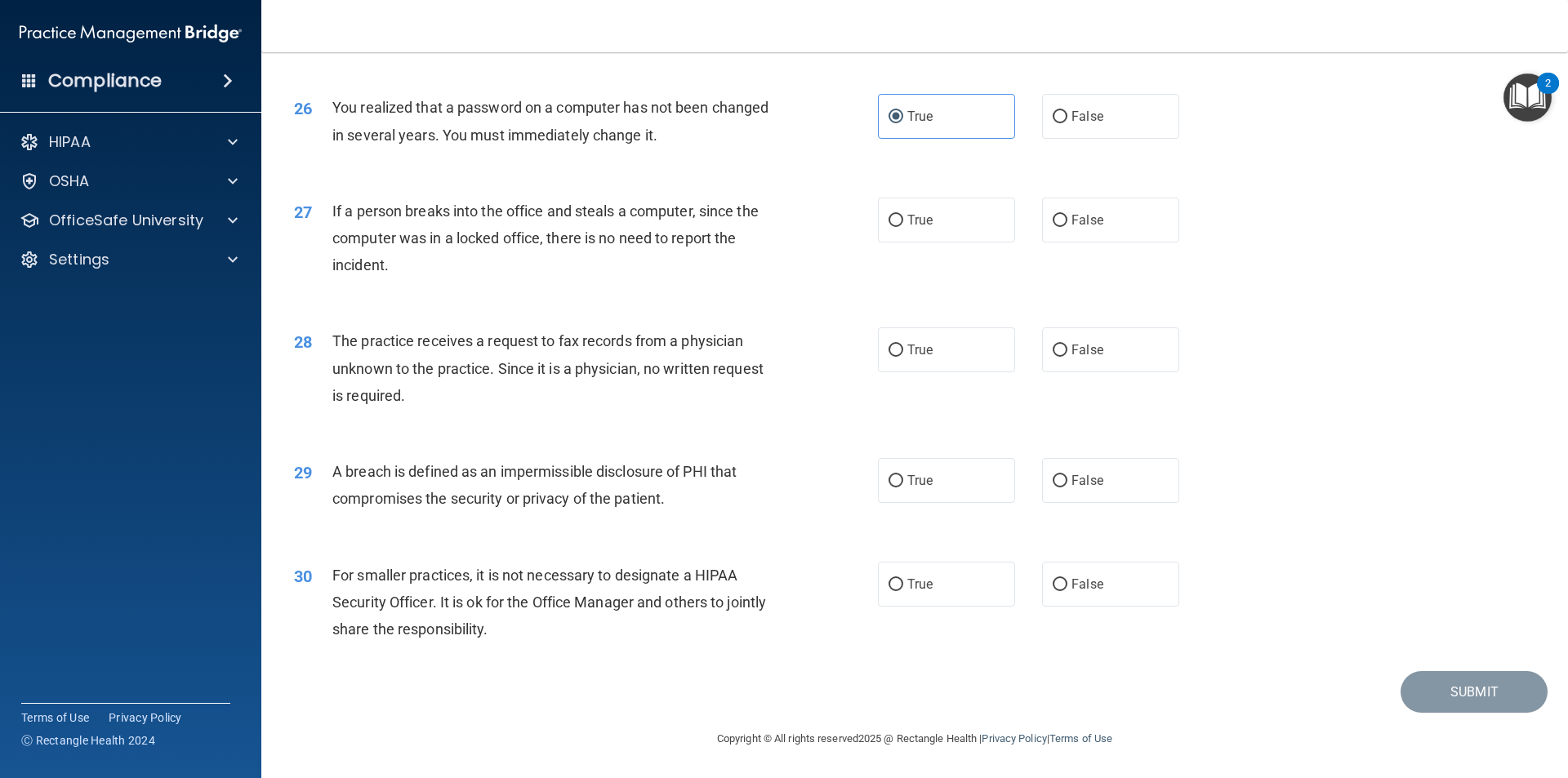
scroll to position [3088, 0]
click at [958, 227] on label "True" at bounding box center [946, 220] width 137 height 45
click at [903, 227] on input "True" at bounding box center [895, 221] width 15 height 13
radio input "true"
click at [929, 350] on label "True" at bounding box center [946, 350] width 137 height 45
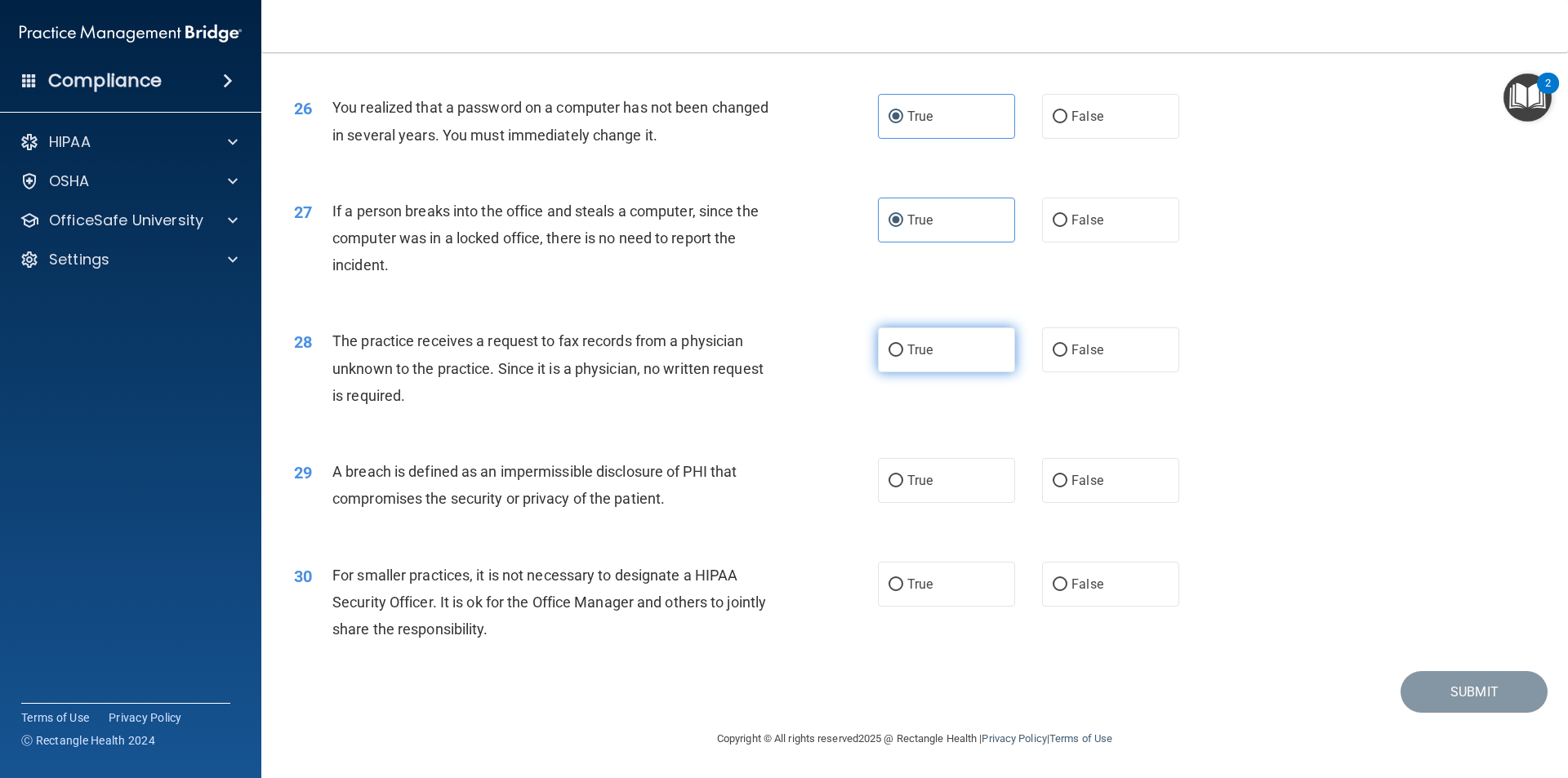
click at [903, 350] on input "True" at bounding box center [895, 350] width 15 height 13
radio input "true"
click at [915, 494] on label "True" at bounding box center [946, 481] width 137 height 45
click at [903, 487] on input "True" at bounding box center [895, 481] width 15 height 13
radio input "true"
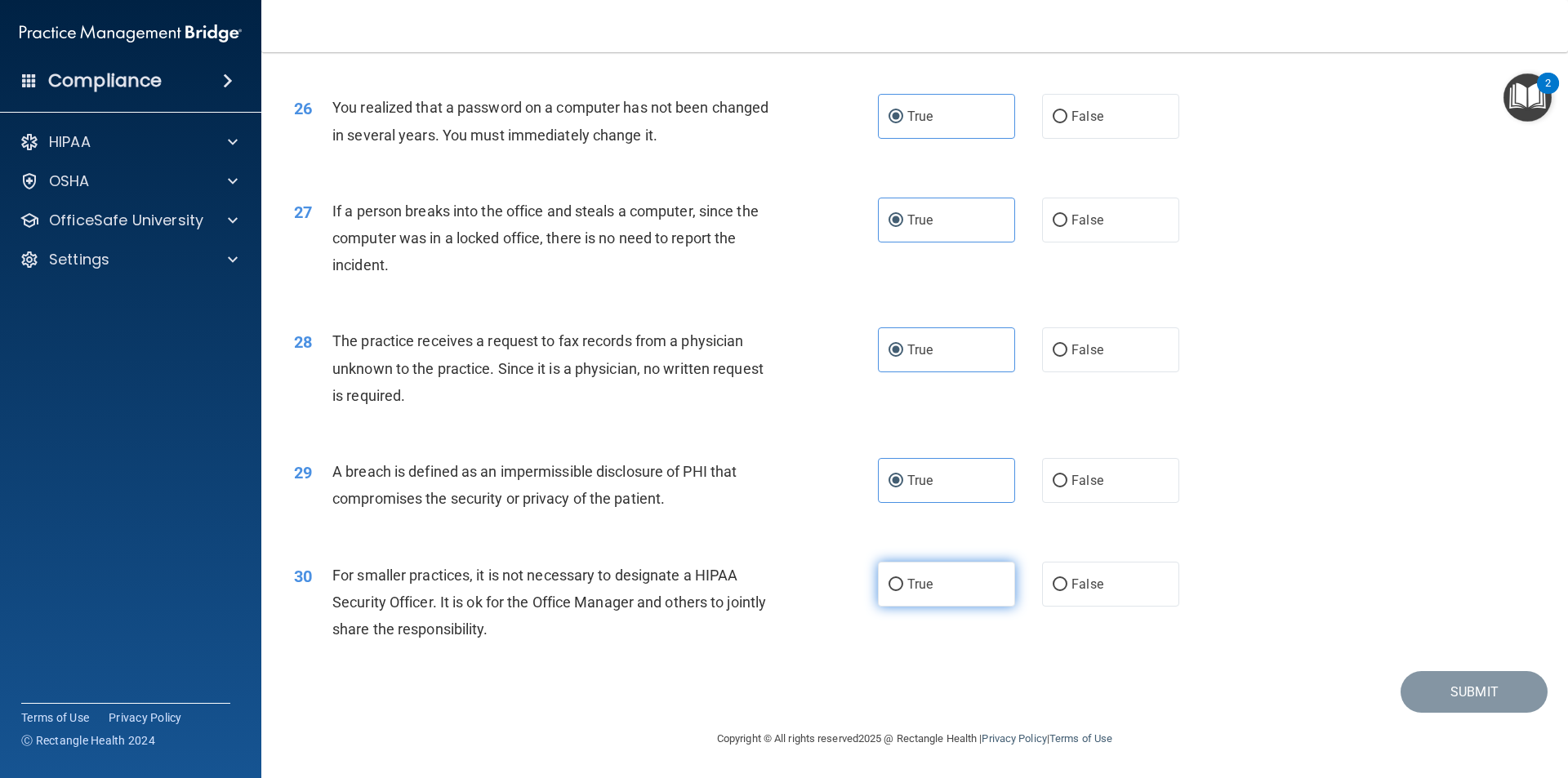
click at [926, 580] on span "True" at bounding box center [919, 584] width 25 height 16
click at [903, 580] on input "True" at bounding box center [895, 585] width 15 height 13
radio input "true"
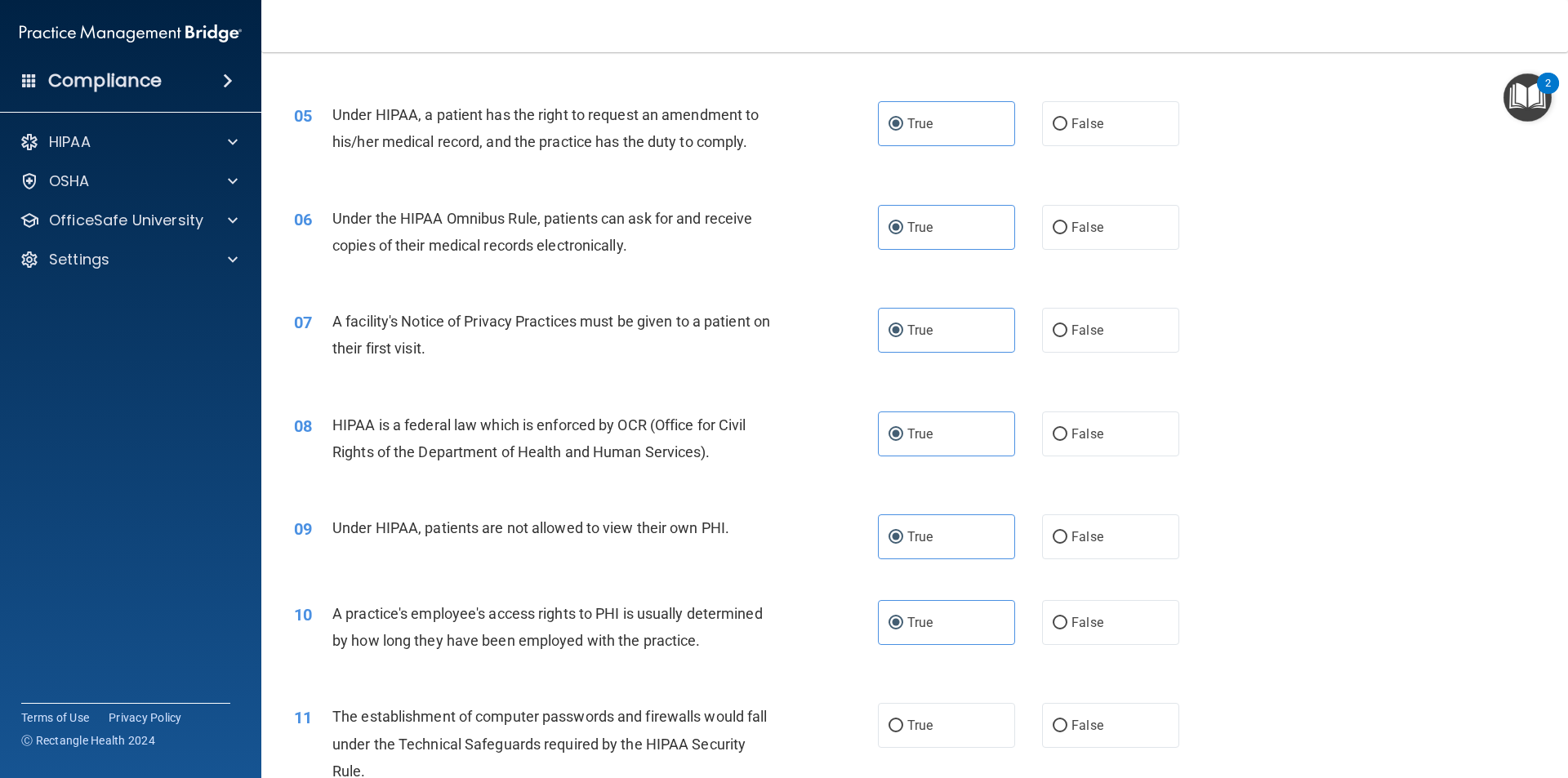
scroll to position [714, 0]
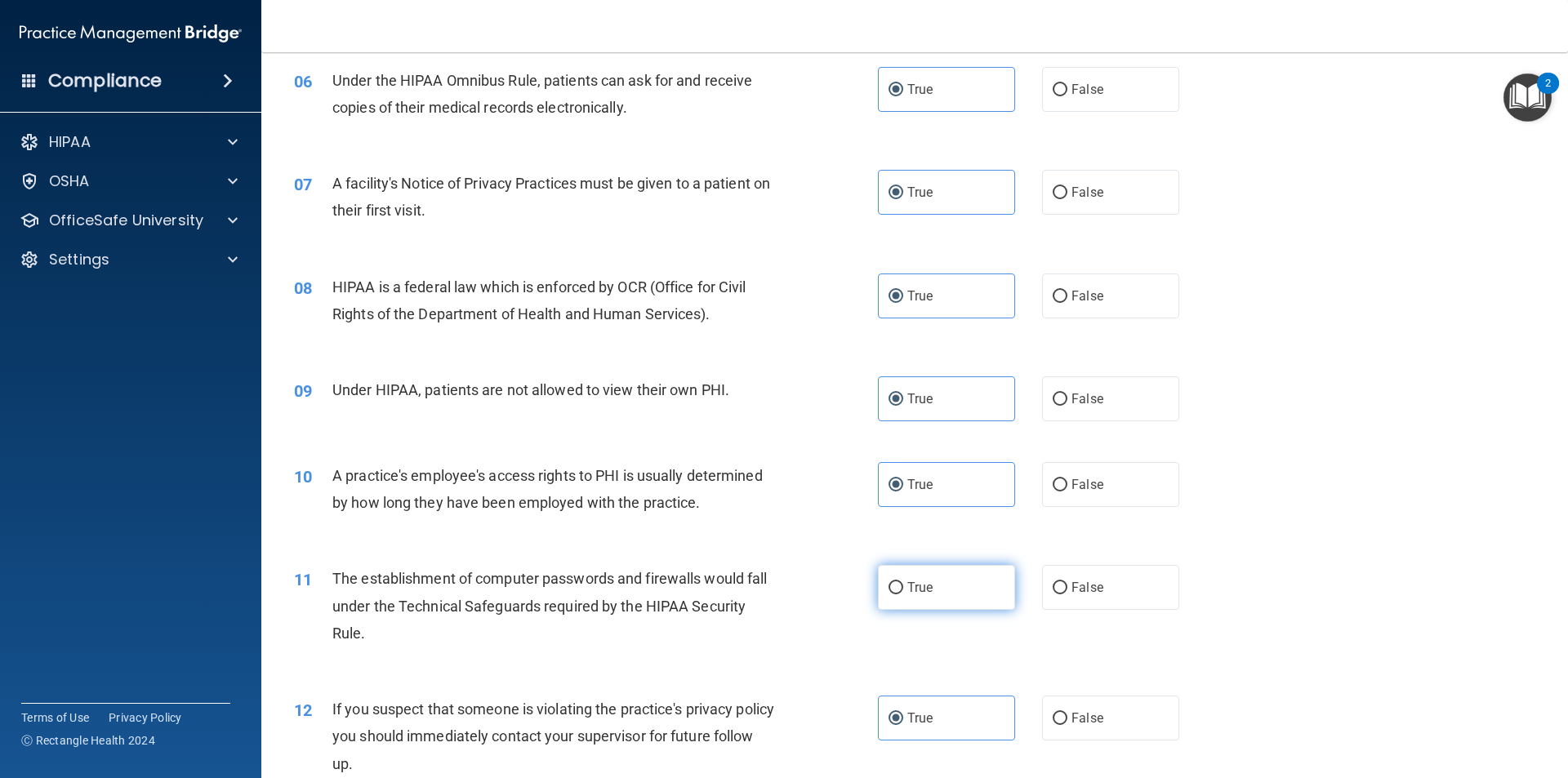
click at [883, 577] on label "True" at bounding box center [946, 588] width 137 height 45
click at [888, 582] on input "True" at bounding box center [895, 588] width 15 height 13
radio input "true"
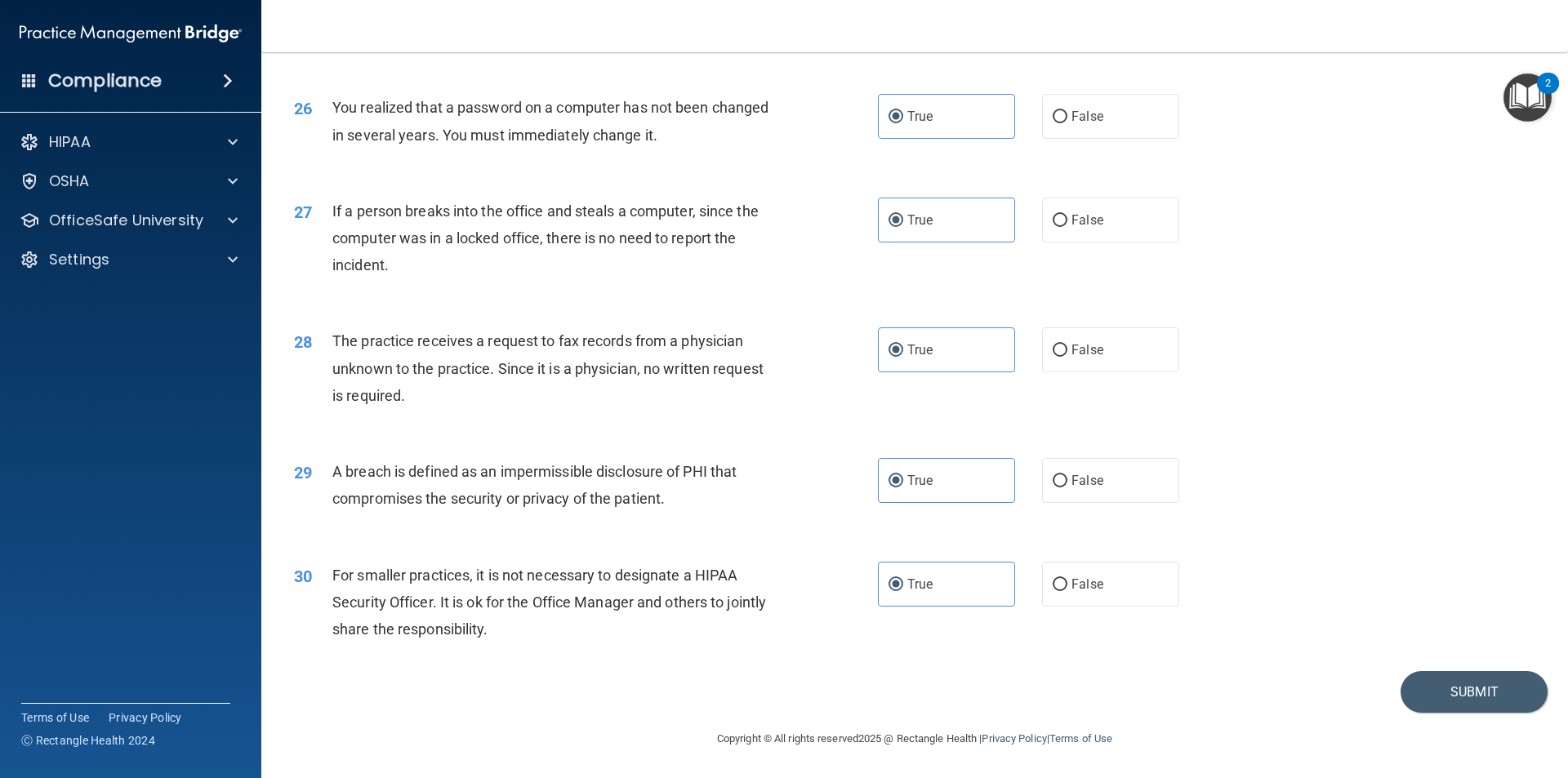
scroll to position [3088, 0]
click at [1414, 697] on button "Submit" at bounding box center [1473, 692] width 147 height 42
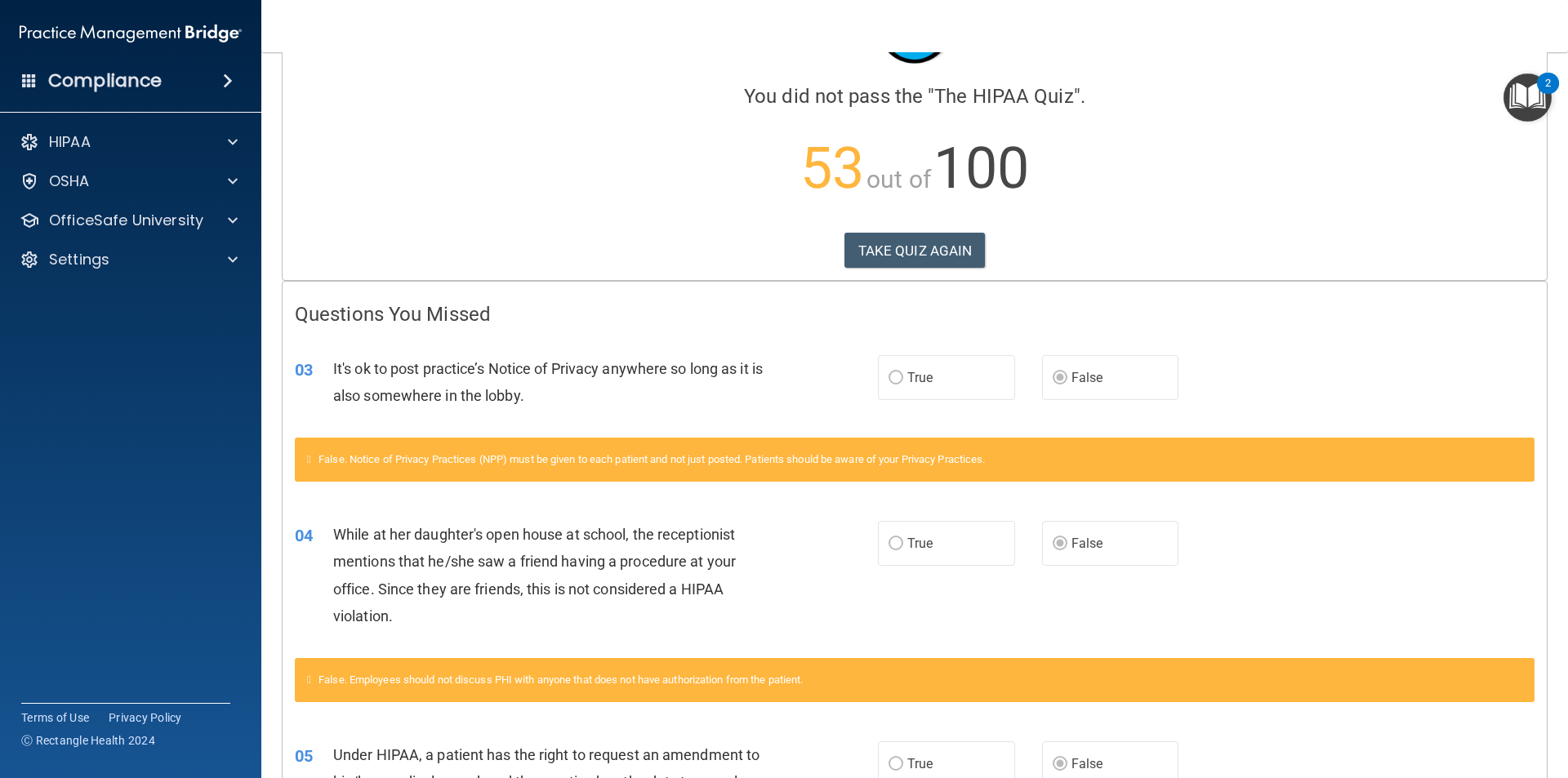
scroll to position [25, 0]
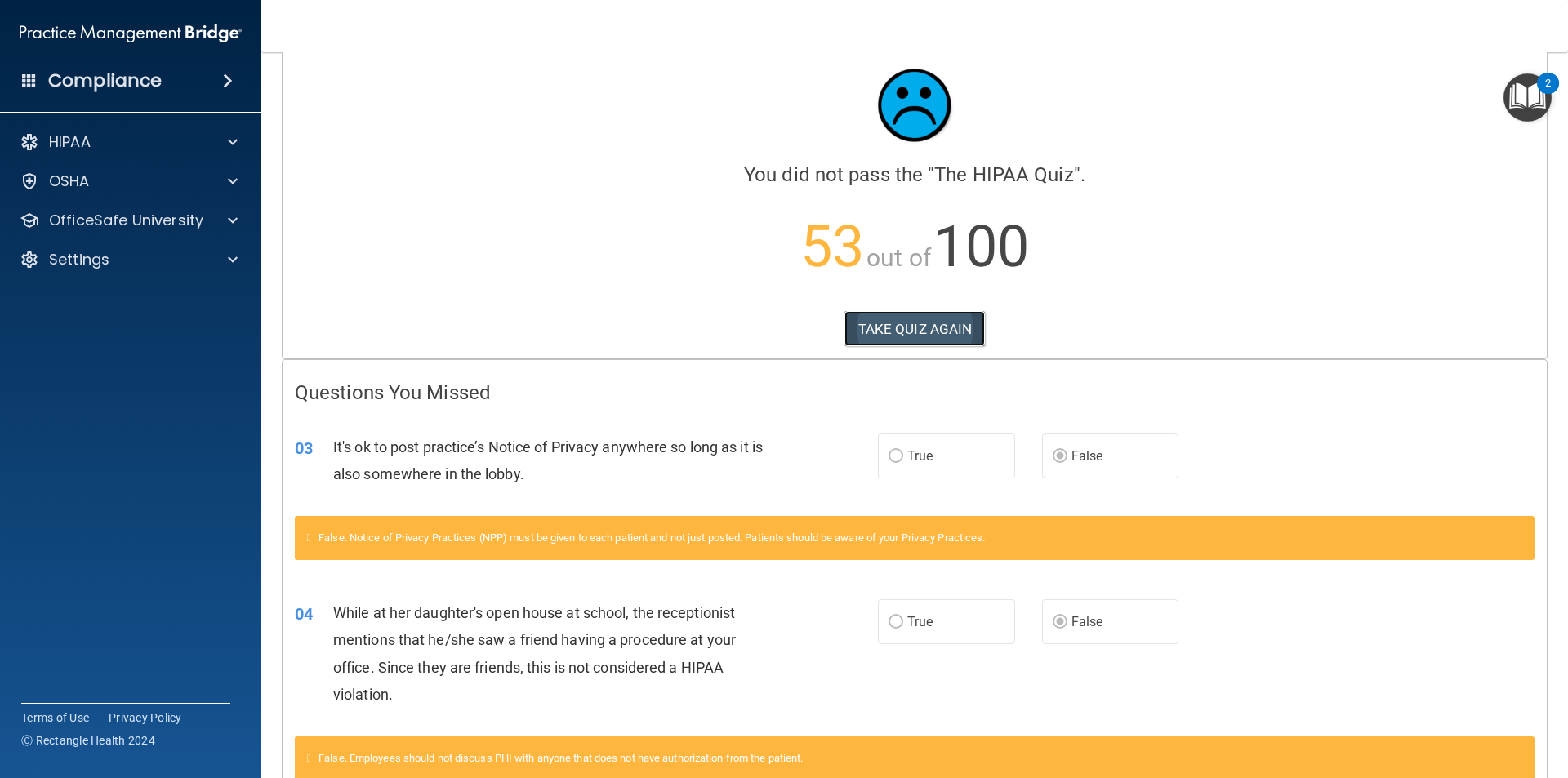
click at [859, 328] on button "TAKE QUIZ AGAIN" at bounding box center [915, 329] width 141 height 36
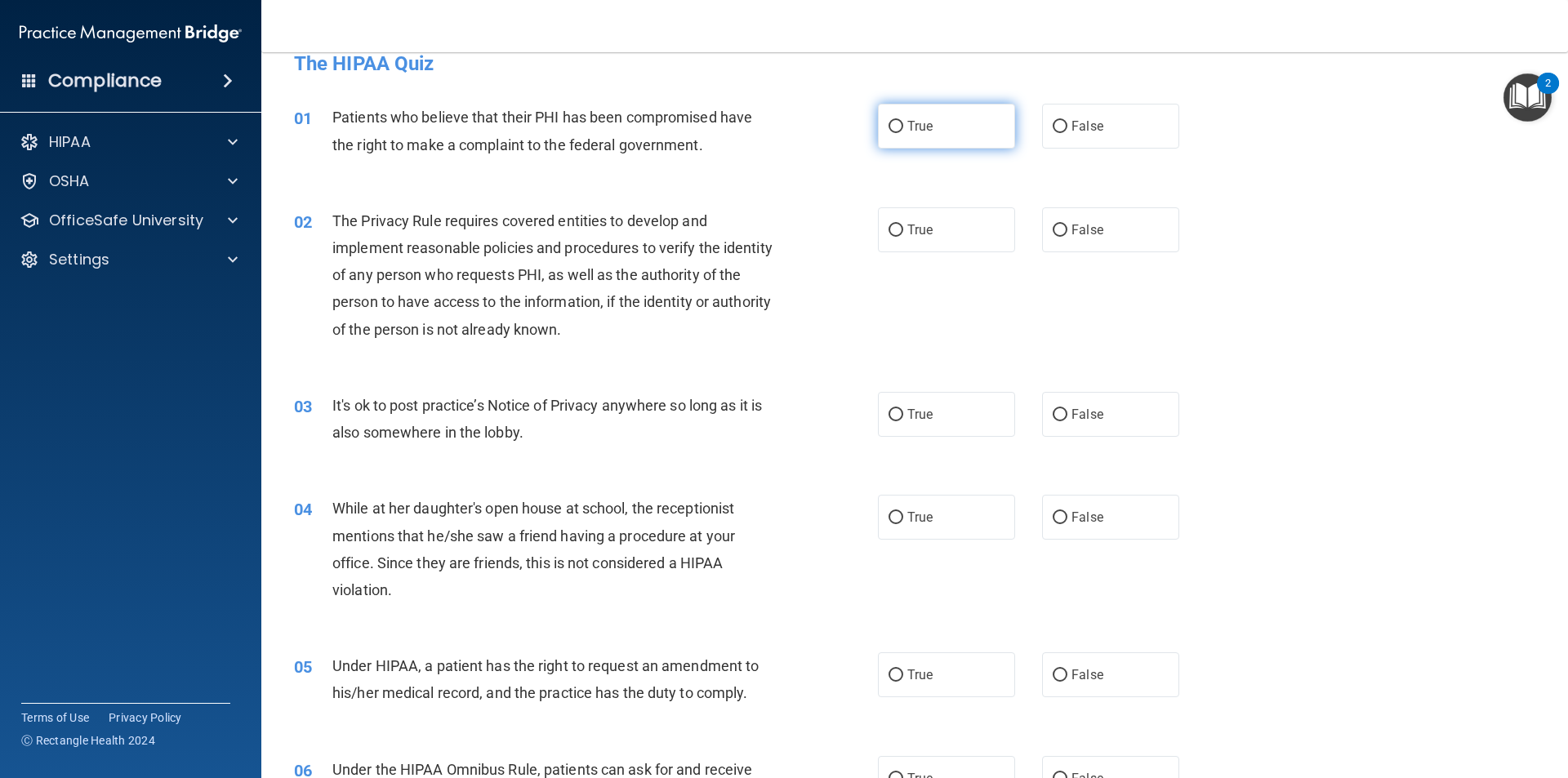
click at [892, 121] on input "True" at bounding box center [895, 127] width 15 height 13
radio input "true"
drag, startPoint x: 944, startPoint y: 215, endPoint x: 1039, endPoint y: 399, distance: 207.1
click at [944, 219] on label "True" at bounding box center [946, 230] width 137 height 45
click at [903, 225] on input "True" at bounding box center [895, 231] width 15 height 13
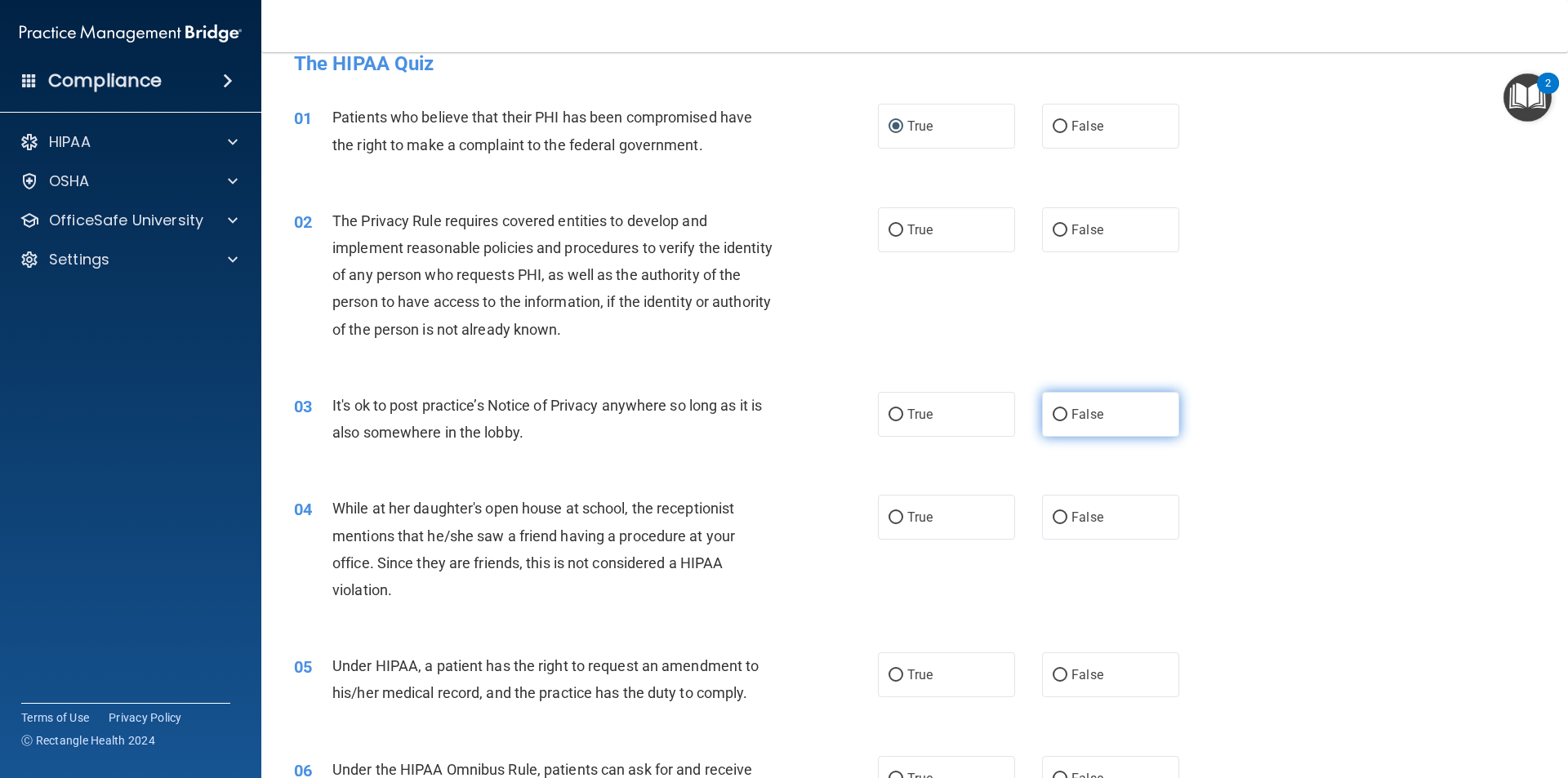
radio input "true"
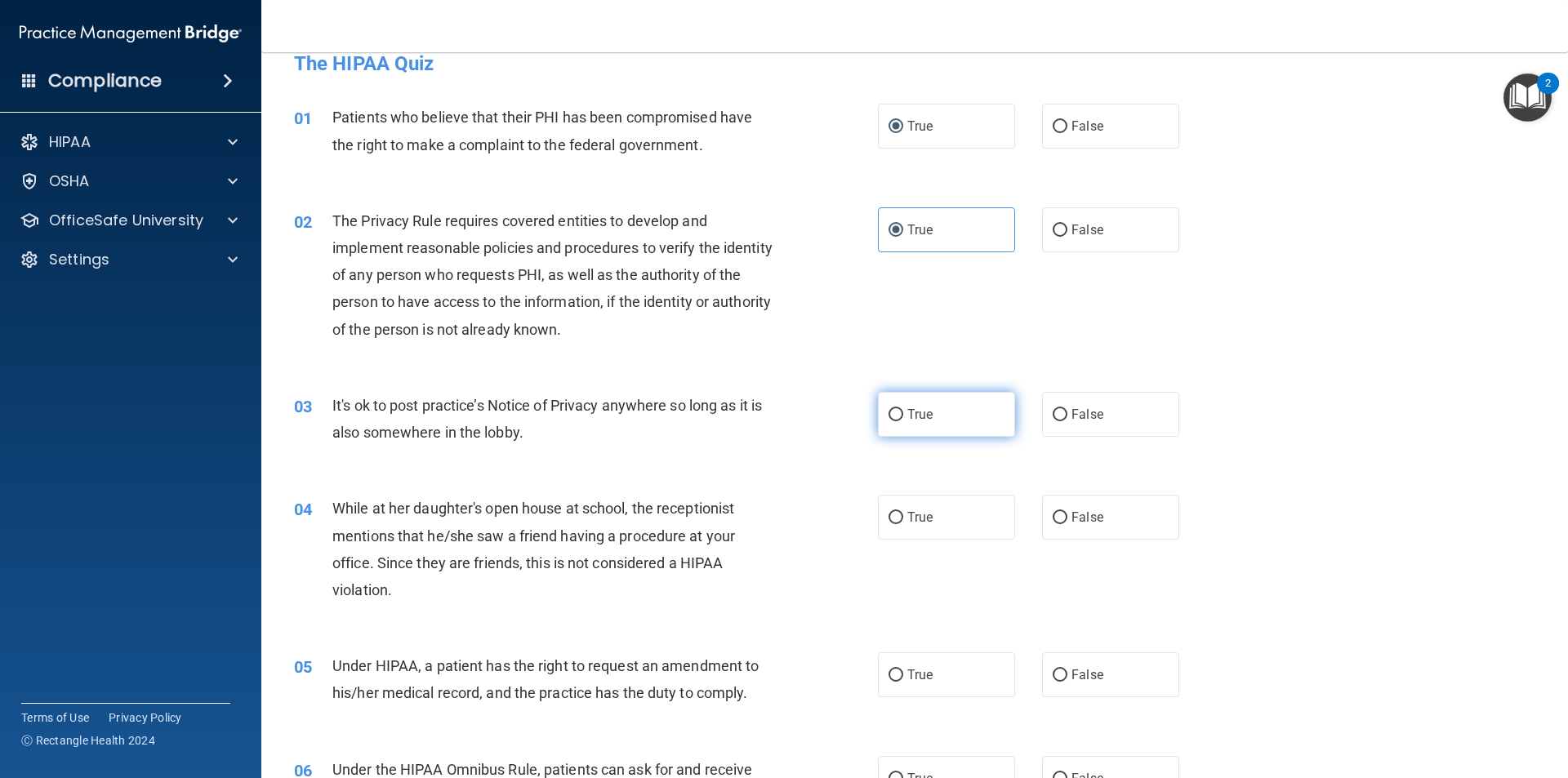
drag, startPoint x: 1069, startPoint y: 420, endPoint x: 872, endPoint y: 404, distance: 197.6
click at [1071, 420] on span "False" at bounding box center [1087, 415] width 32 height 16
click at [1067, 420] on input "False" at bounding box center [1059, 415] width 15 height 13
radio input "true"
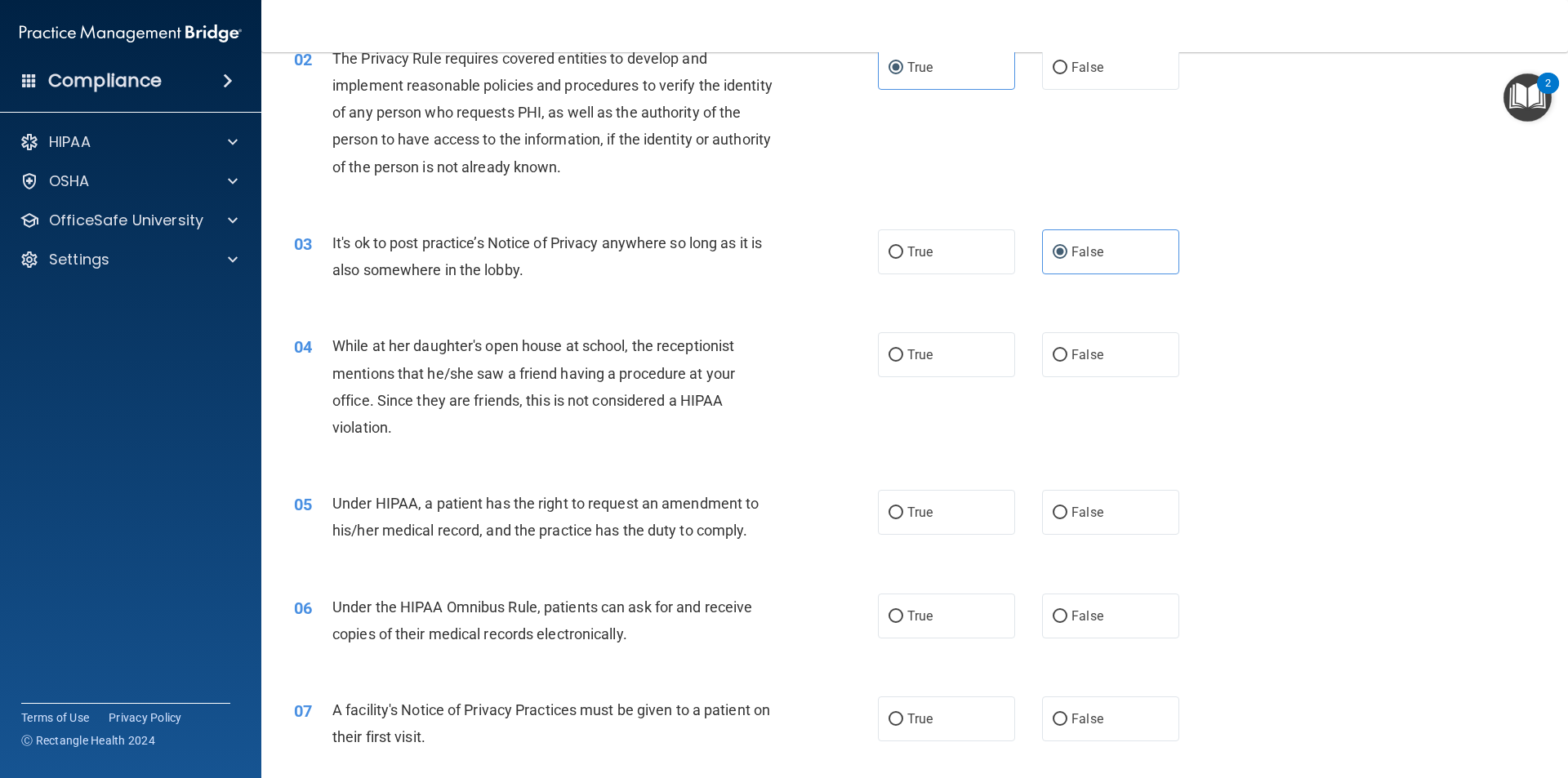
scroll to position [189, 0]
click at [1092, 370] on label "False" at bounding box center [1110, 354] width 137 height 45
click at [1067, 361] on input "False" at bounding box center [1059, 354] width 15 height 13
radio input "true"
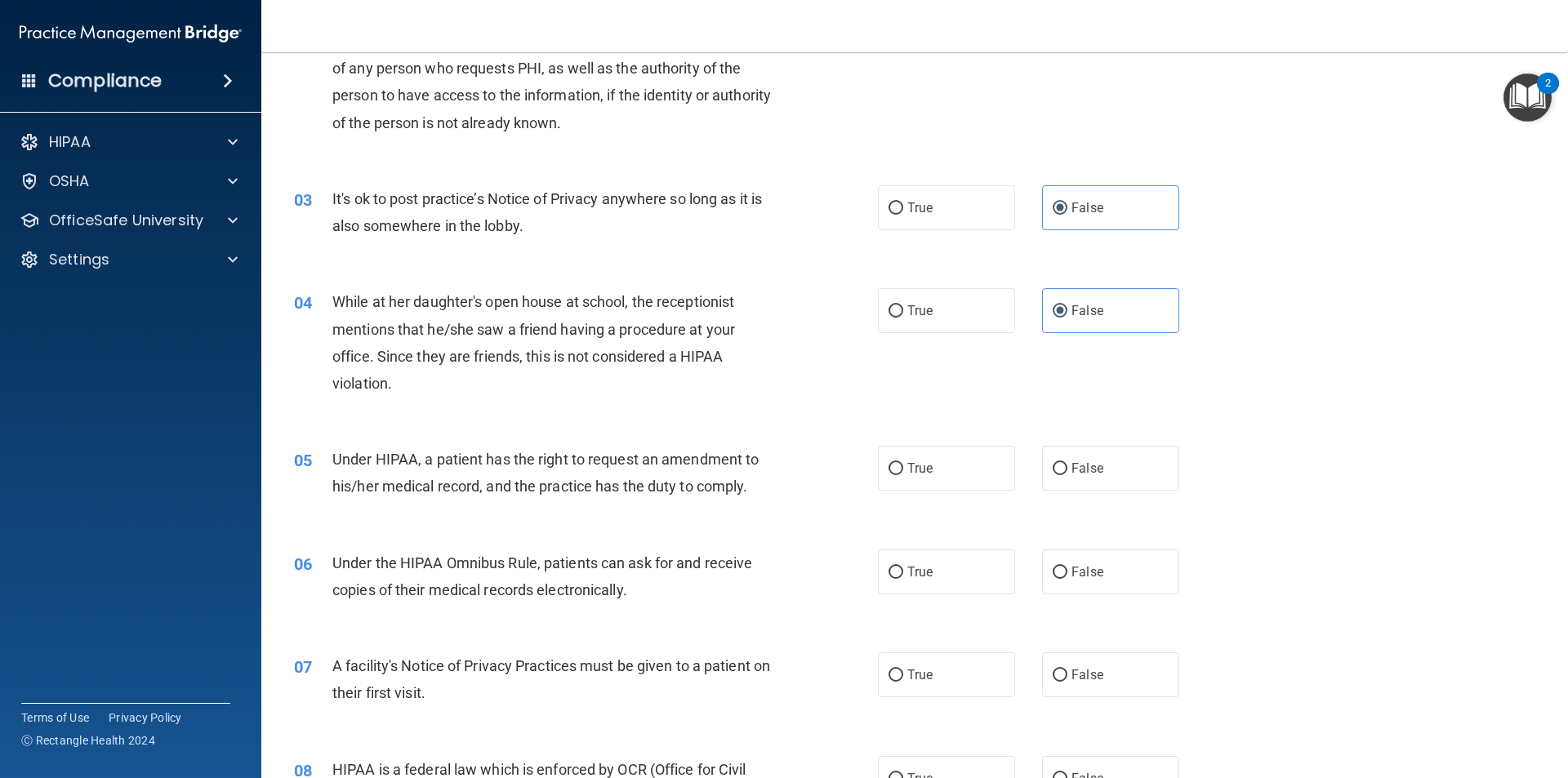
scroll to position [270, 0]
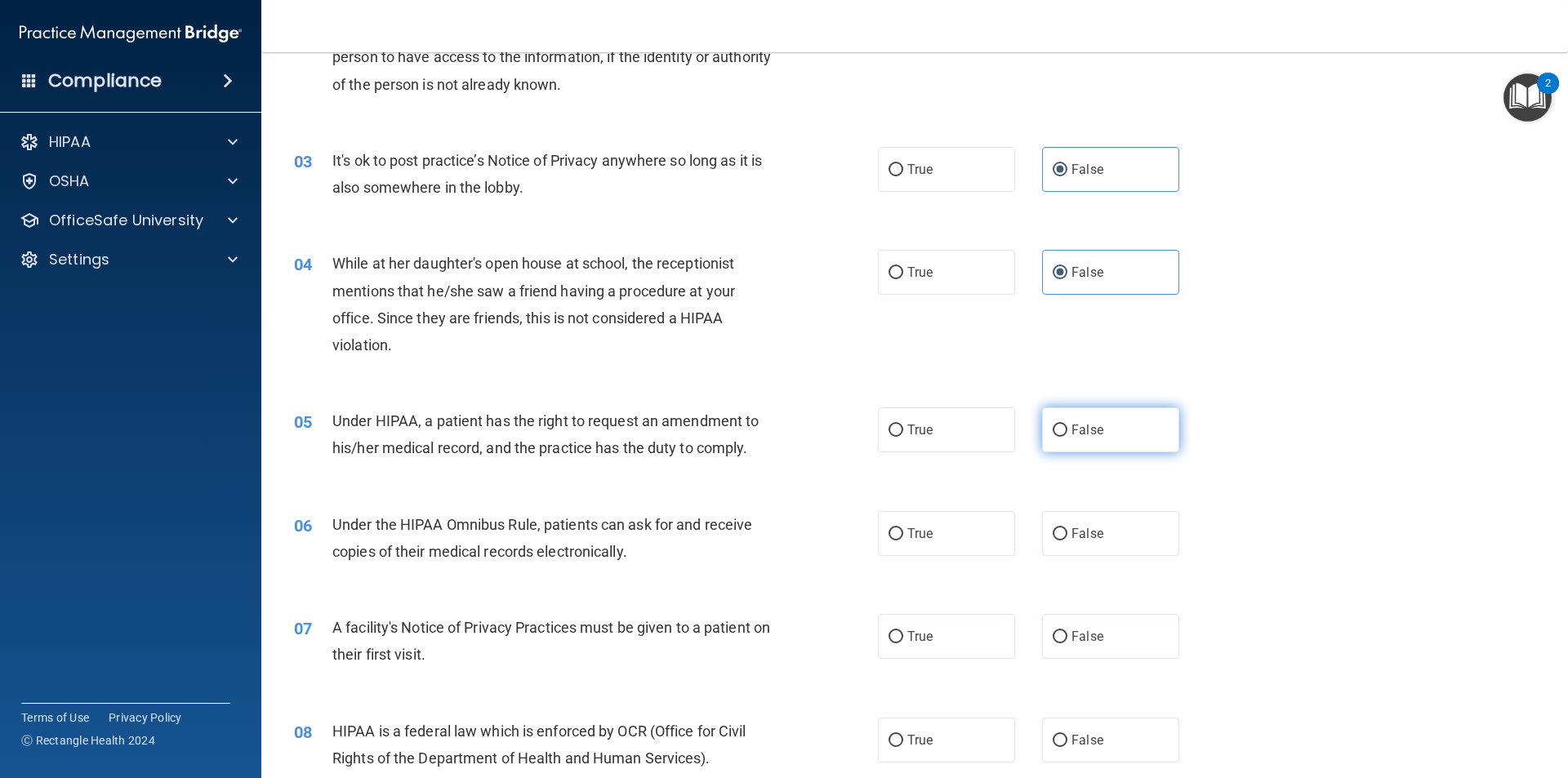
click at [1129, 427] on label "False" at bounding box center [1110, 431] width 137 height 45
click at [1067, 427] on input "False" at bounding box center [1059, 431] width 15 height 13
radio input "true"
click at [924, 537] on span "True" at bounding box center [919, 534] width 25 height 16
click at [903, 537] on input "True" at bounding box center [895, 534] width 15 height 13
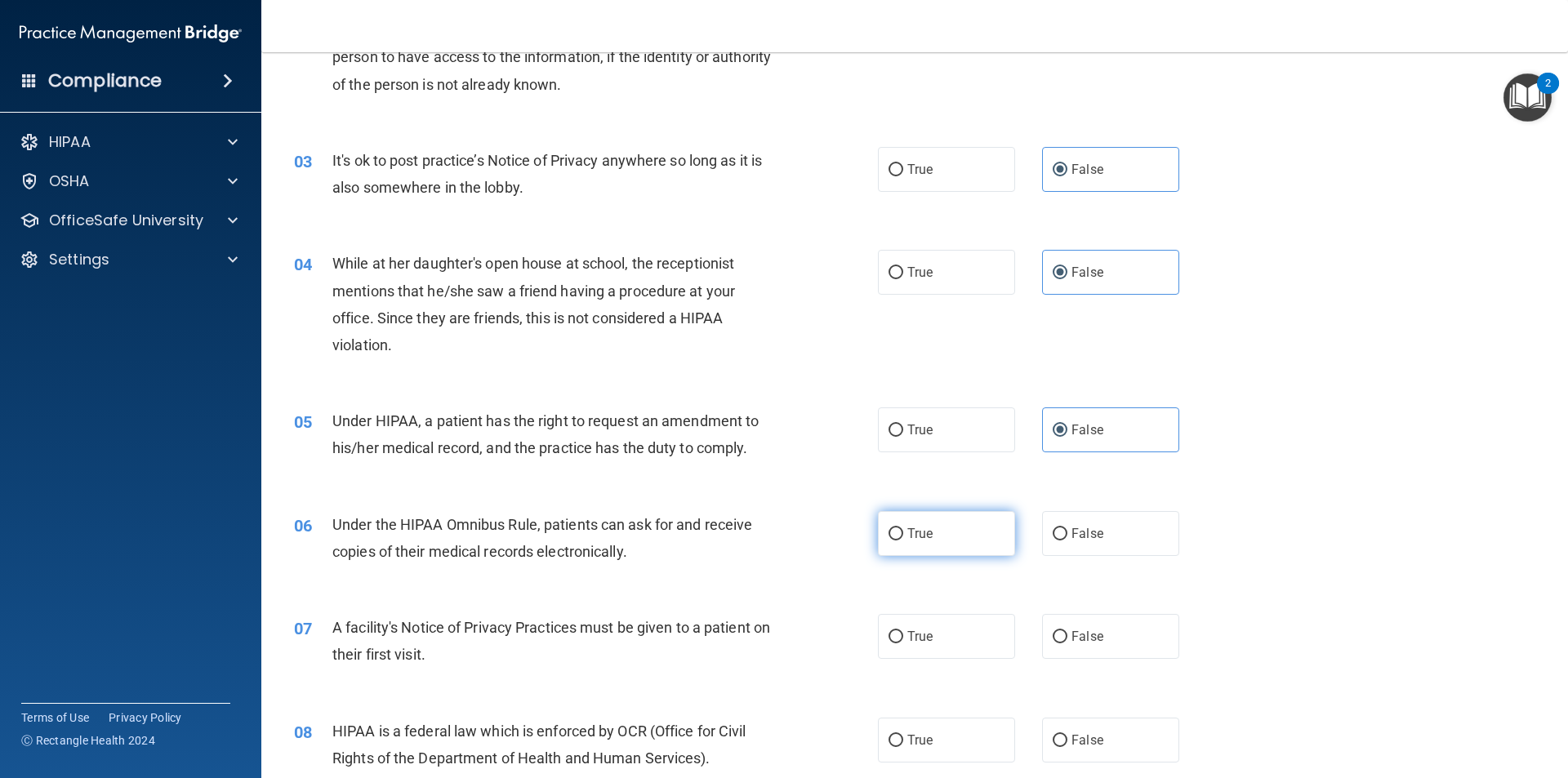
radio input "true"
click at [917, 617] on label "True" at bounding box center [946, 637] width 137 height 45
click at [903, 631] on input "True" at bounding box center [895, 637] width 15 height 13
radio input "true"
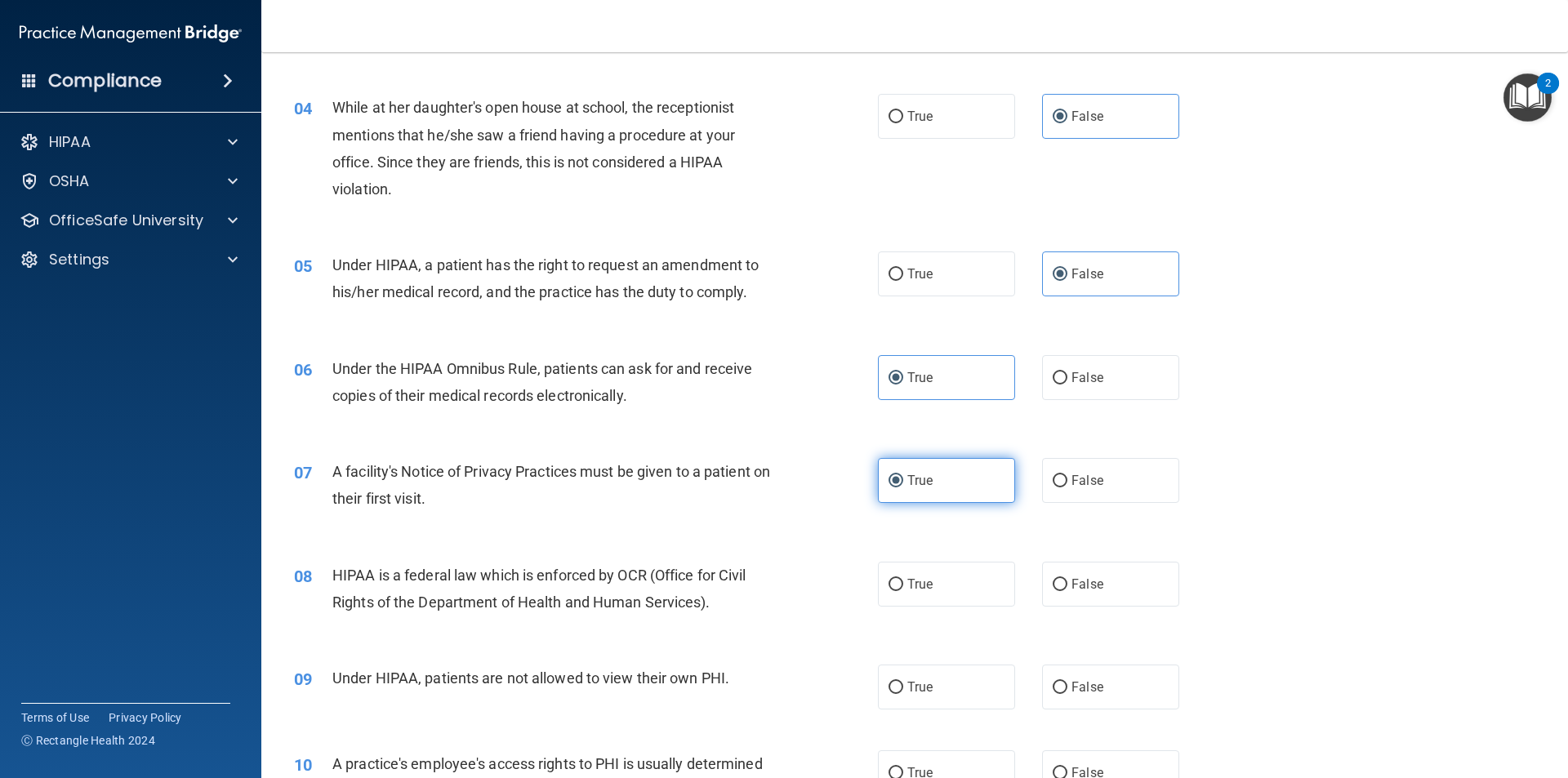
scroll to position [352, 0]
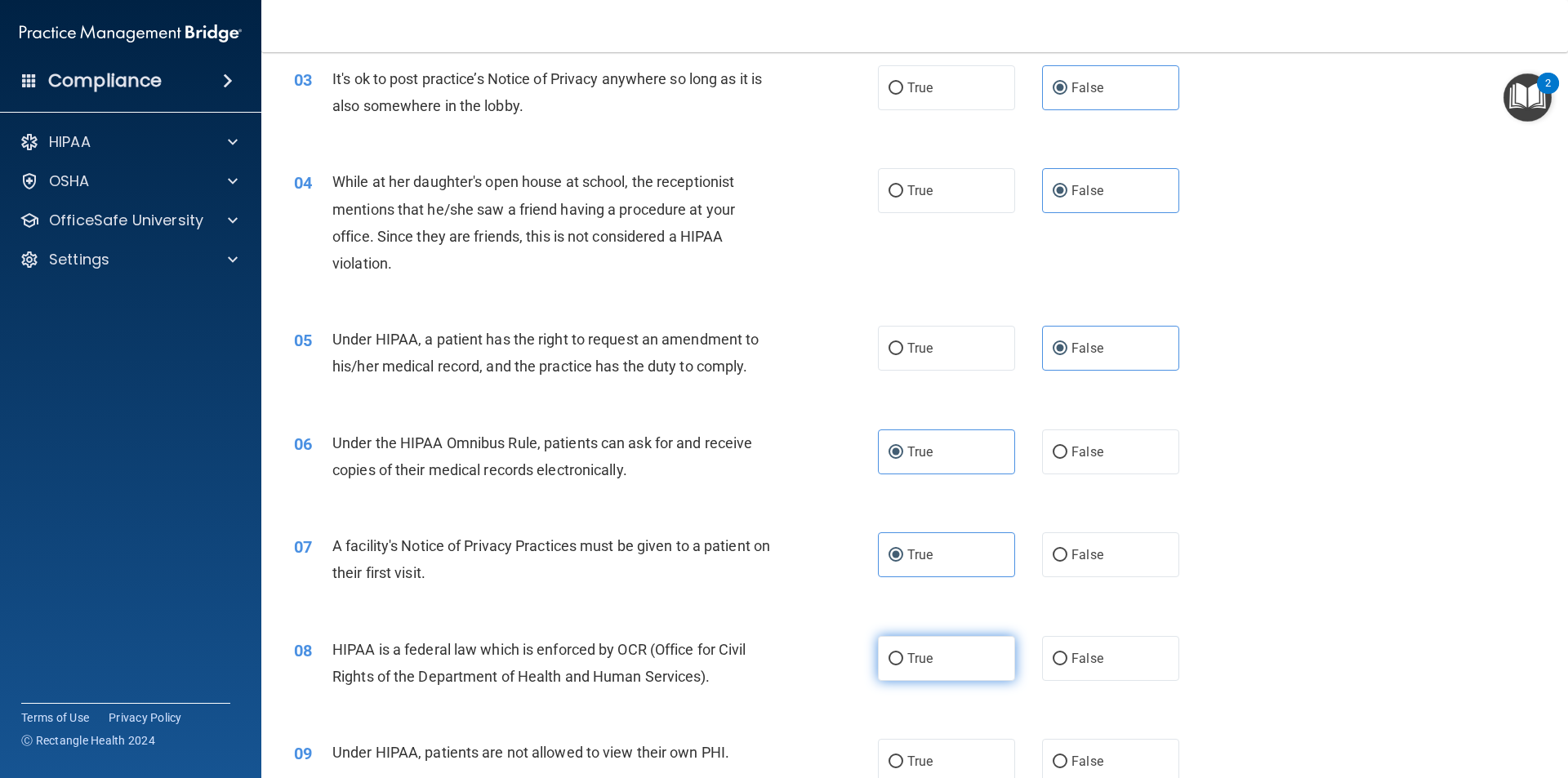
click at [924, 656] on span "True" at bounding box center [919, 659] width 25 height 16
click at [903, 656] on input "True" at bounding box center [895, 660] width 15 height 13
radio input "true"
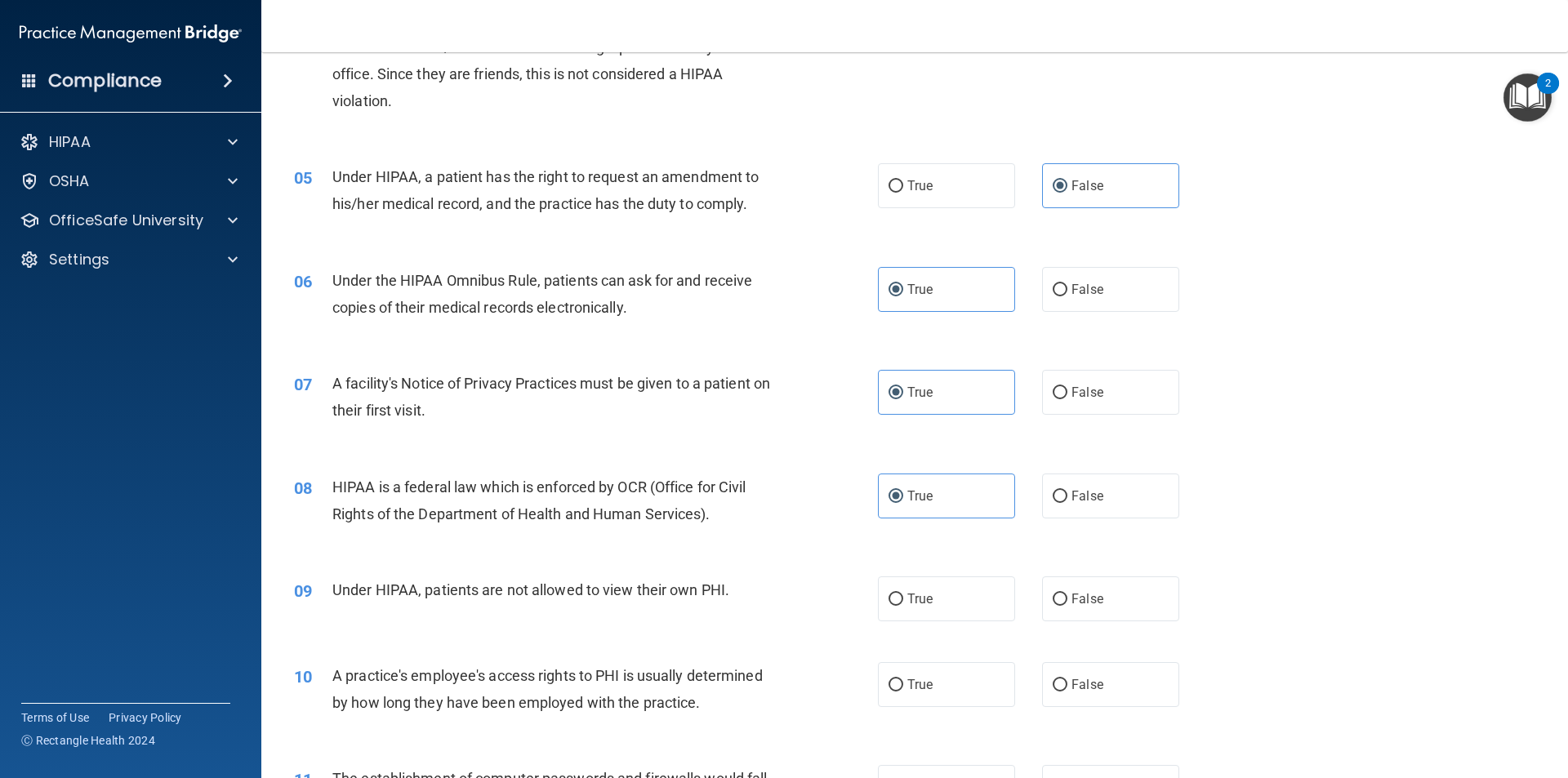
scroll to position [516, 0]
click at [1084, 591] on span "False" at bounding box center [1087, 598] width 32 height 16
click at [1067, 593] on input "False" at bounding box center [1059, 599] width 15 height 13
radio input "true"
click at [1098, 687] on label "False" at bounding box center [1110, 684] width 137 height 45
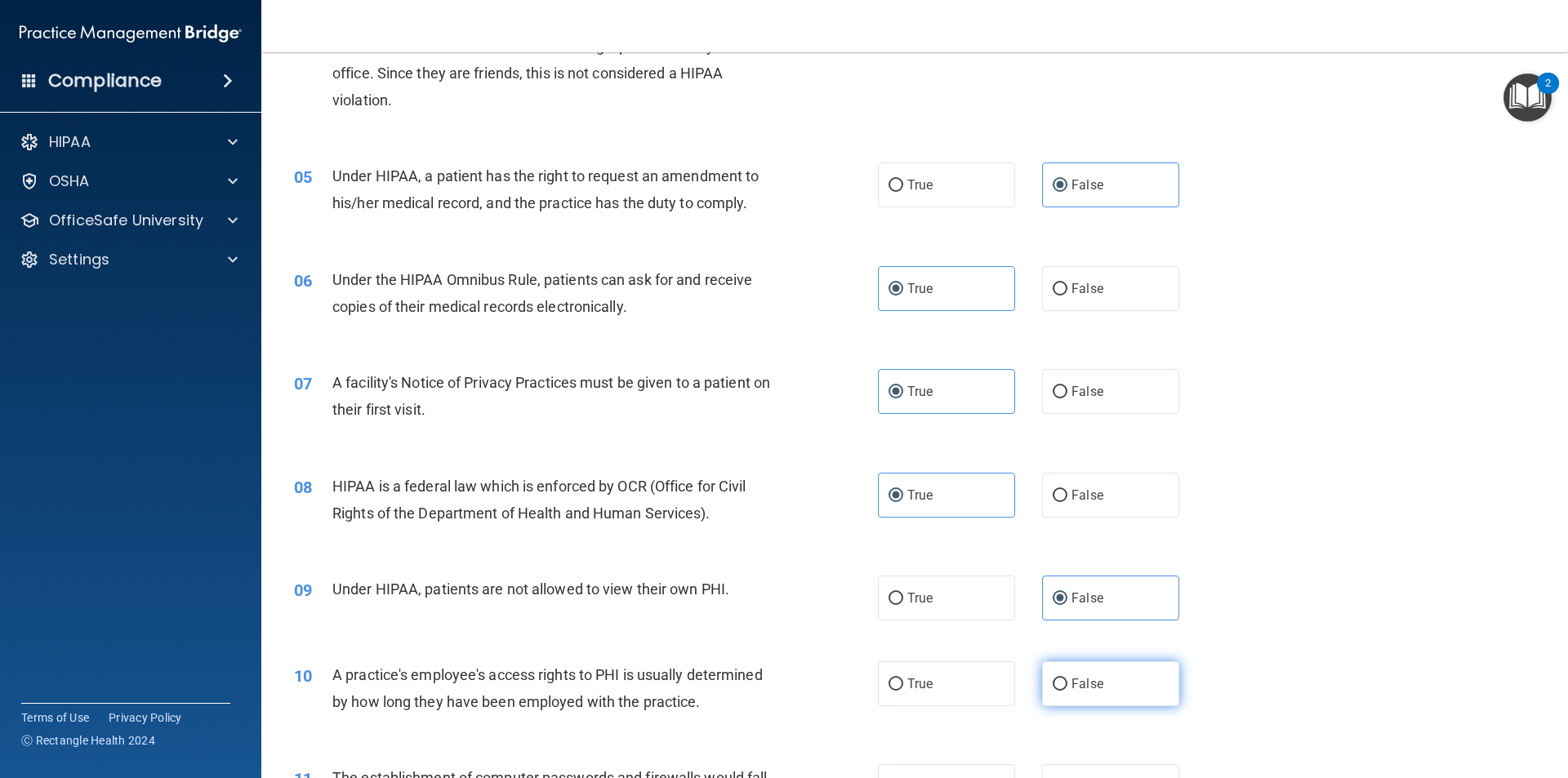
click at [1067, 687] on input "False" at bounding box center [1059, 685] width 15 height 13
radio input "true"
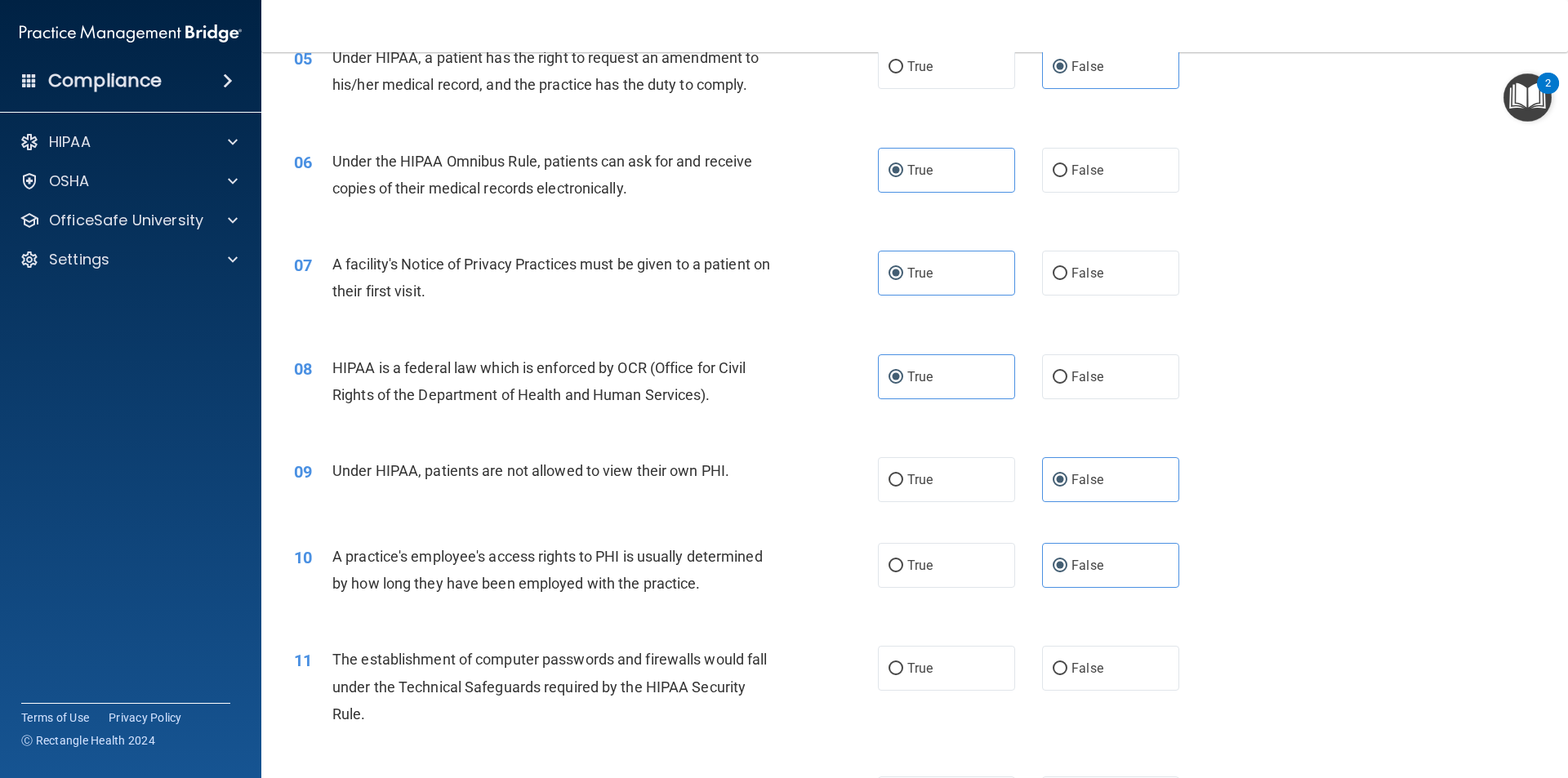
scroll to position [597, 0]
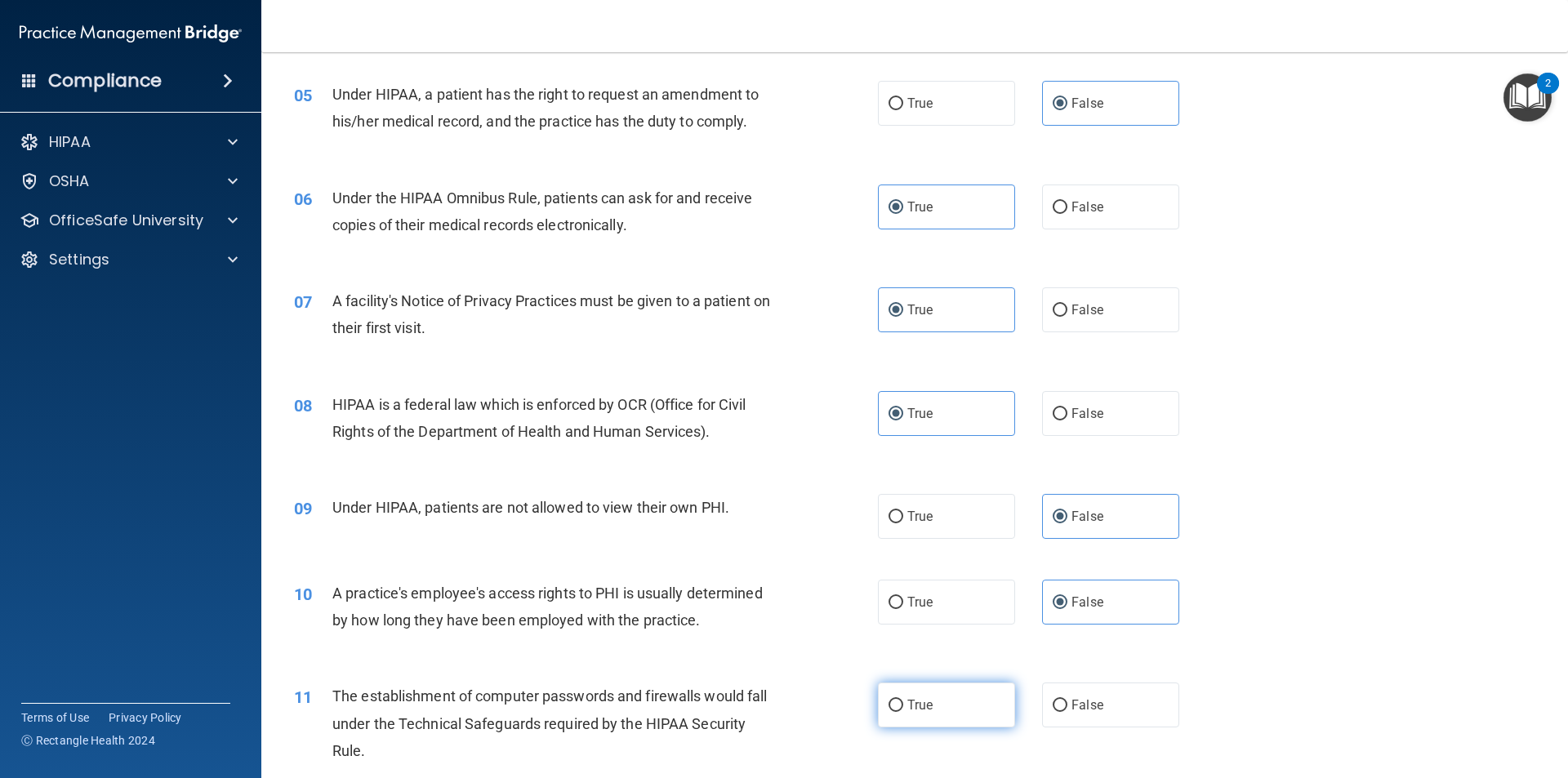
click at [907, 694] on label "True" at bounding box center [946, 706] width 137 height 45
click at [903, 700] on input "True" at bounding box center [895, 706] width 15 height 13
radio input "true"
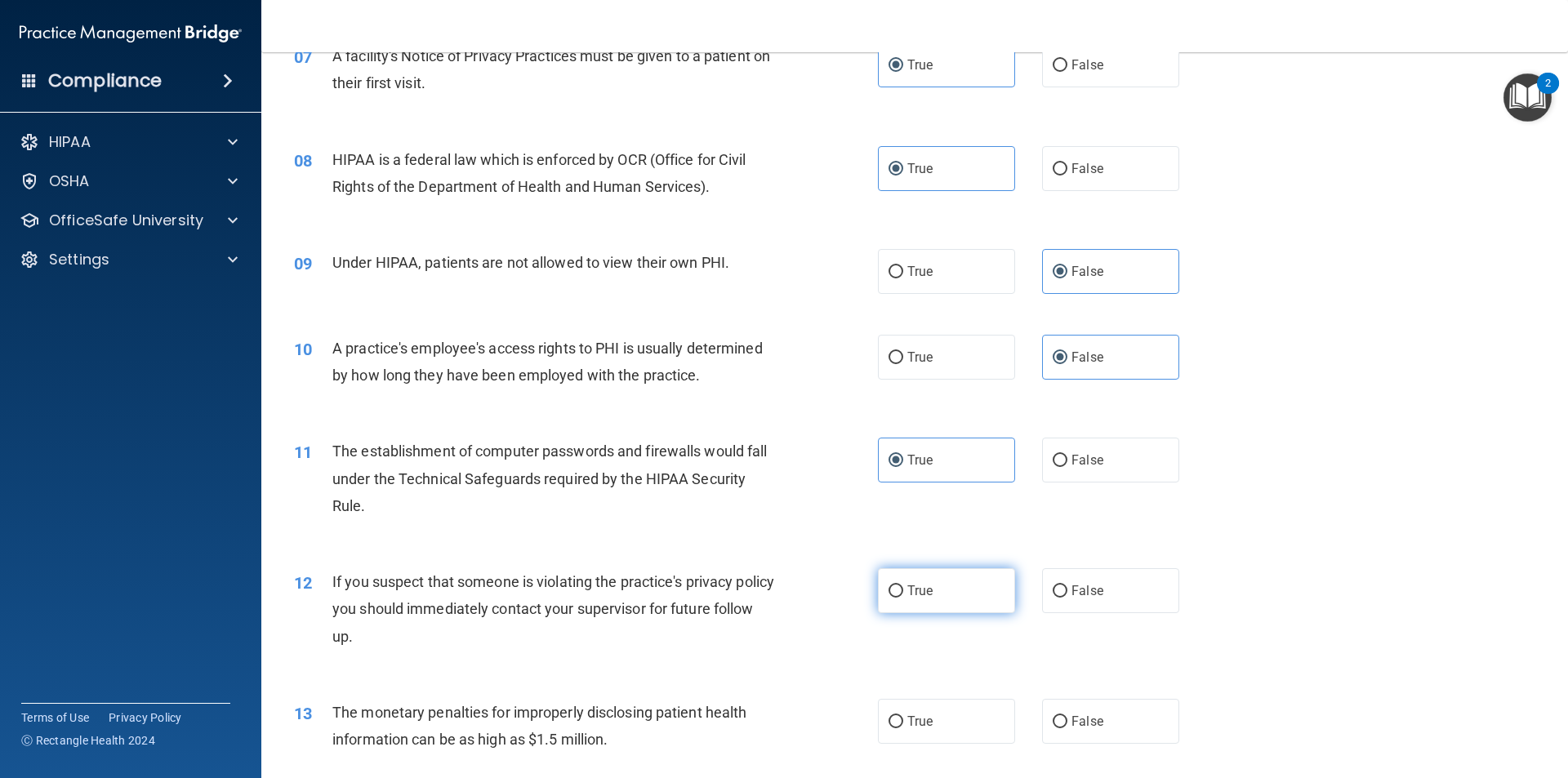
click at [919, 589] on span "True" at bounding box center [919, 591] width 25 height 16
click at [903, 589] on input "True" at bounding box center [895, 591] width 15 height 13
radio input "true"
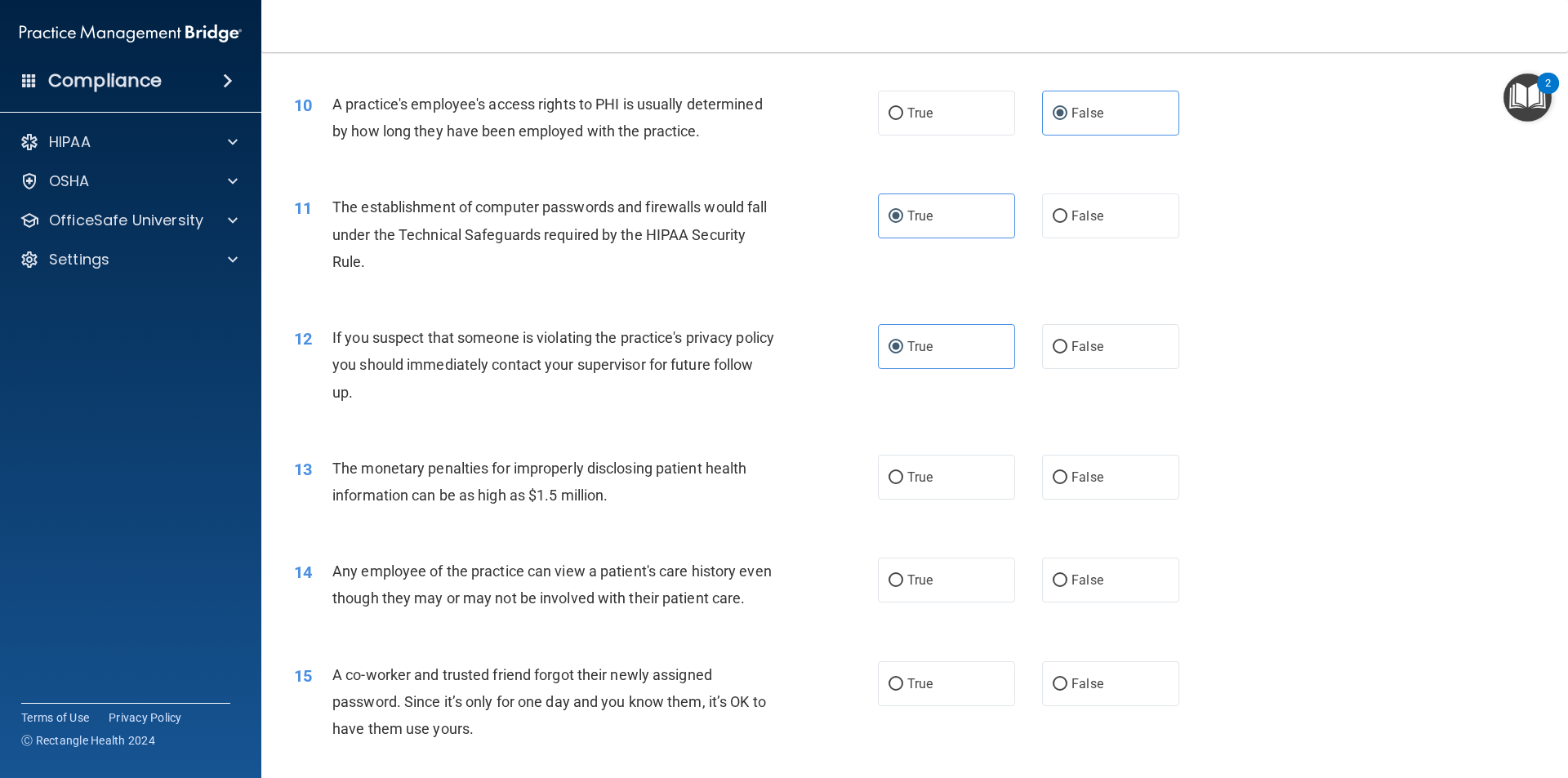
scroll to position [1087, 0]
click at [921, 501] on div "13 The monetary penalties for improperly disclosing patient health information …" at bounding box center [915, 484] width 1266 height 103
click at [931, 482] on label "True" at bounding box center [946, 477] width 137 height 45
click at [903, 482] on input "True" at bounding box center [895, 478] width 15 height 13
radio input "true"
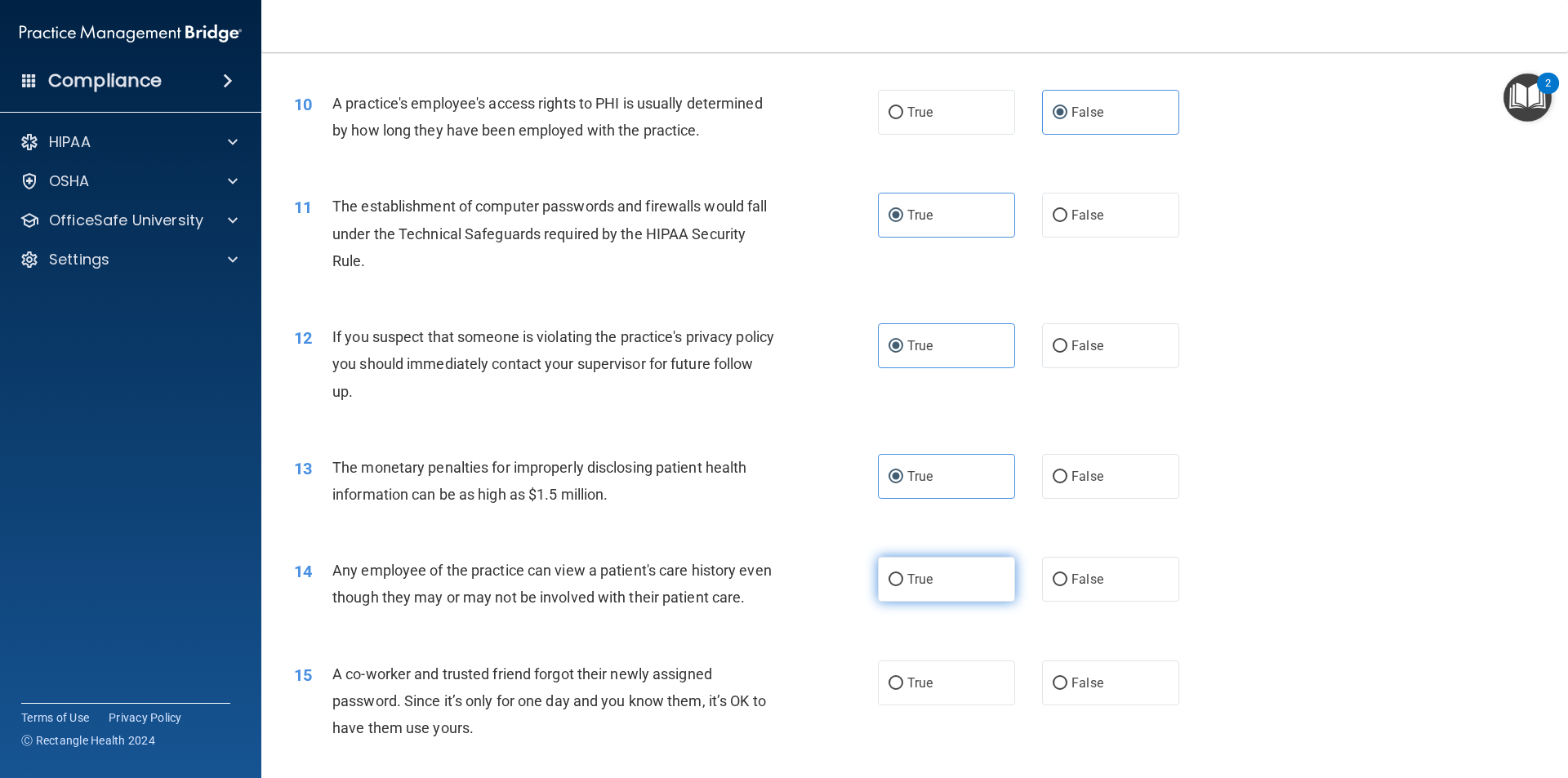
click at [931, 574] on label "True" at bounding box center [946, 579] width 137 height 45
click at [903, 574] on input "True" at bounding box center [895, 580] width 15 height 13
radio input "true"
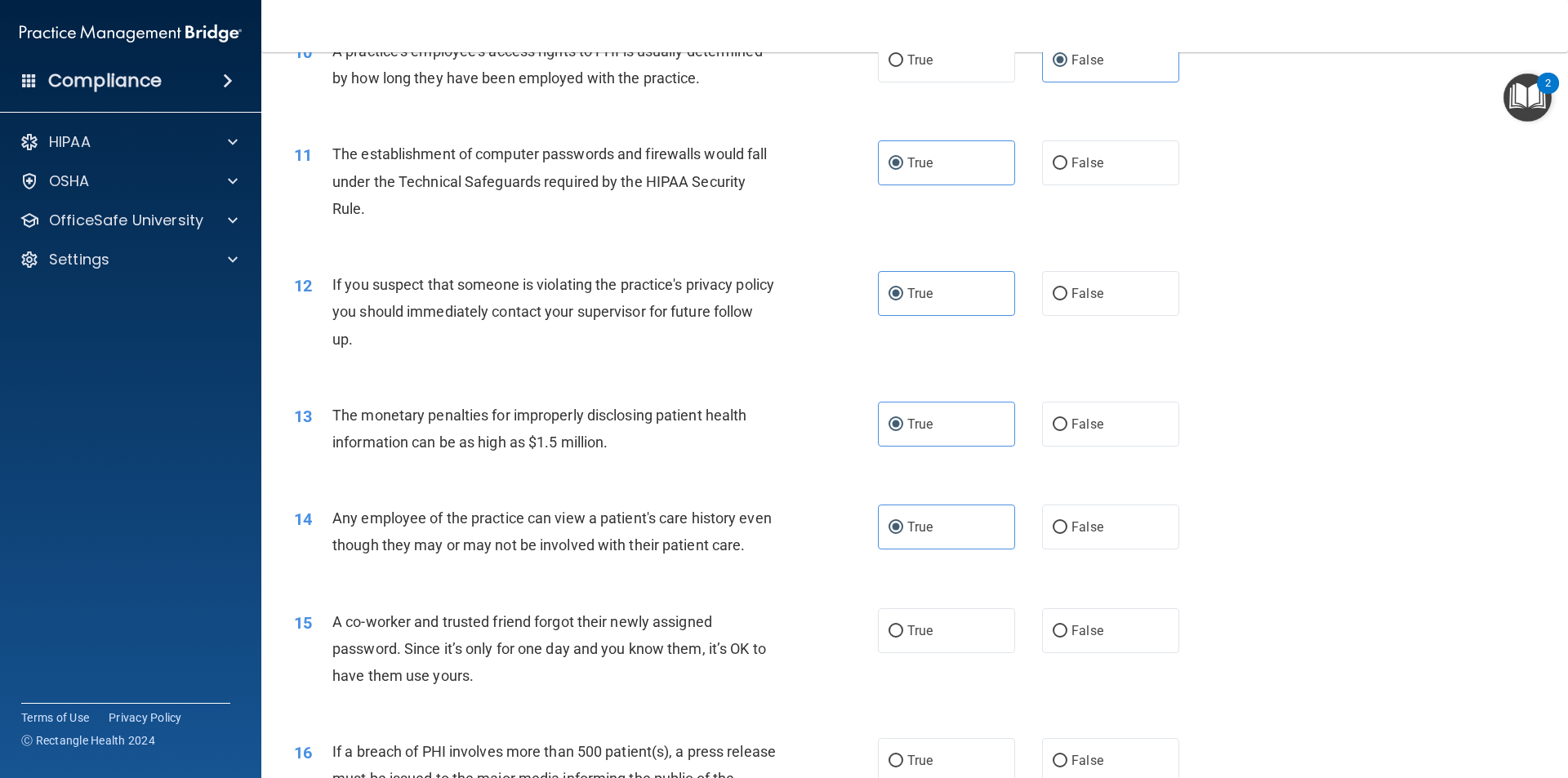
scroll to position [1168, 0]
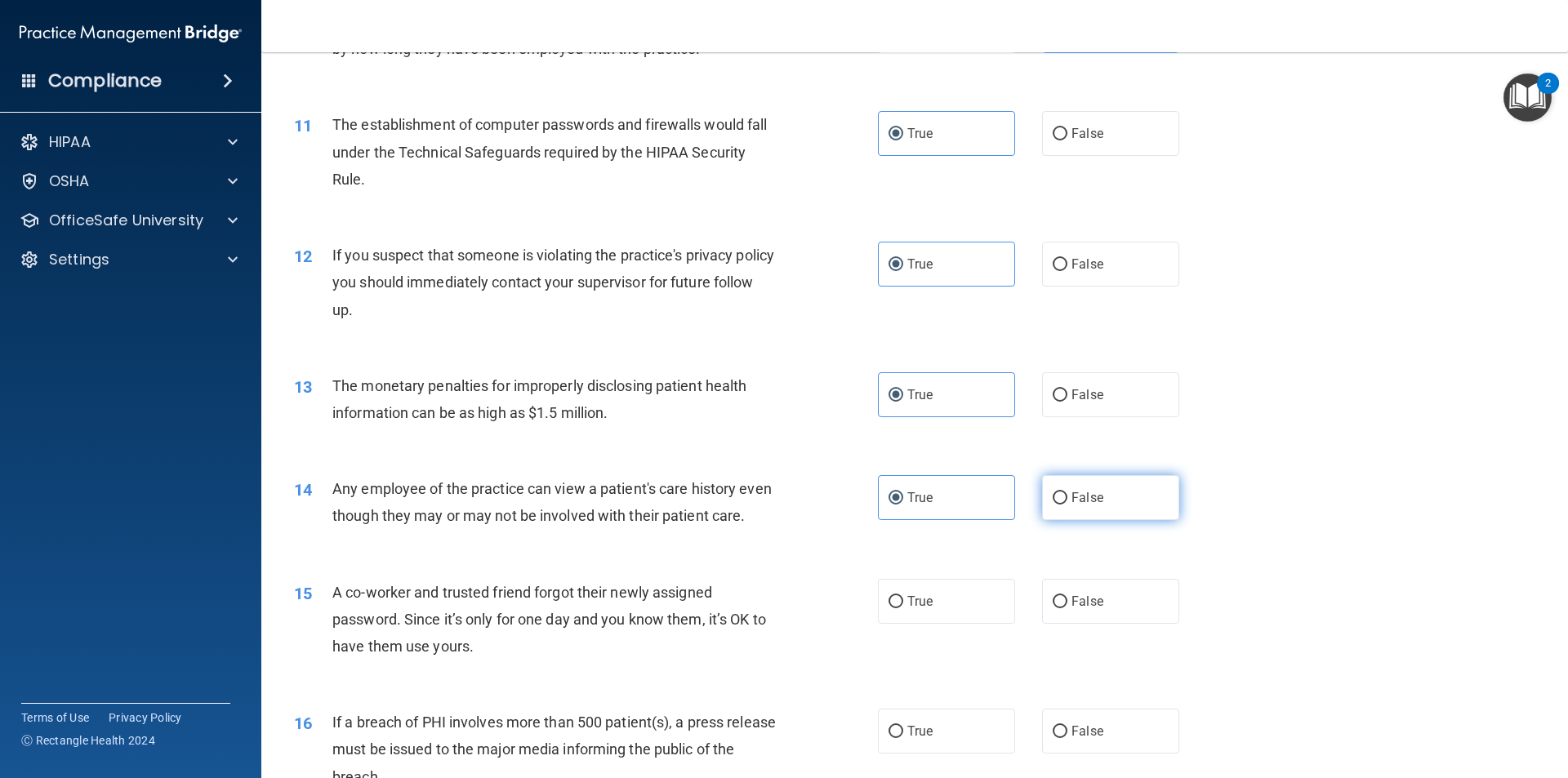
click at [1045, 481] on label "False" at bounding box center [1110, 498] width 137 height 45
click at [1053, 492] on input "False" at bounding box center [1059, 498] width 15 height 13
radio input "true"
radio input "false"
click at [1105, 624] on label "False" at bounding box center [1110, 602] width 137 height 45
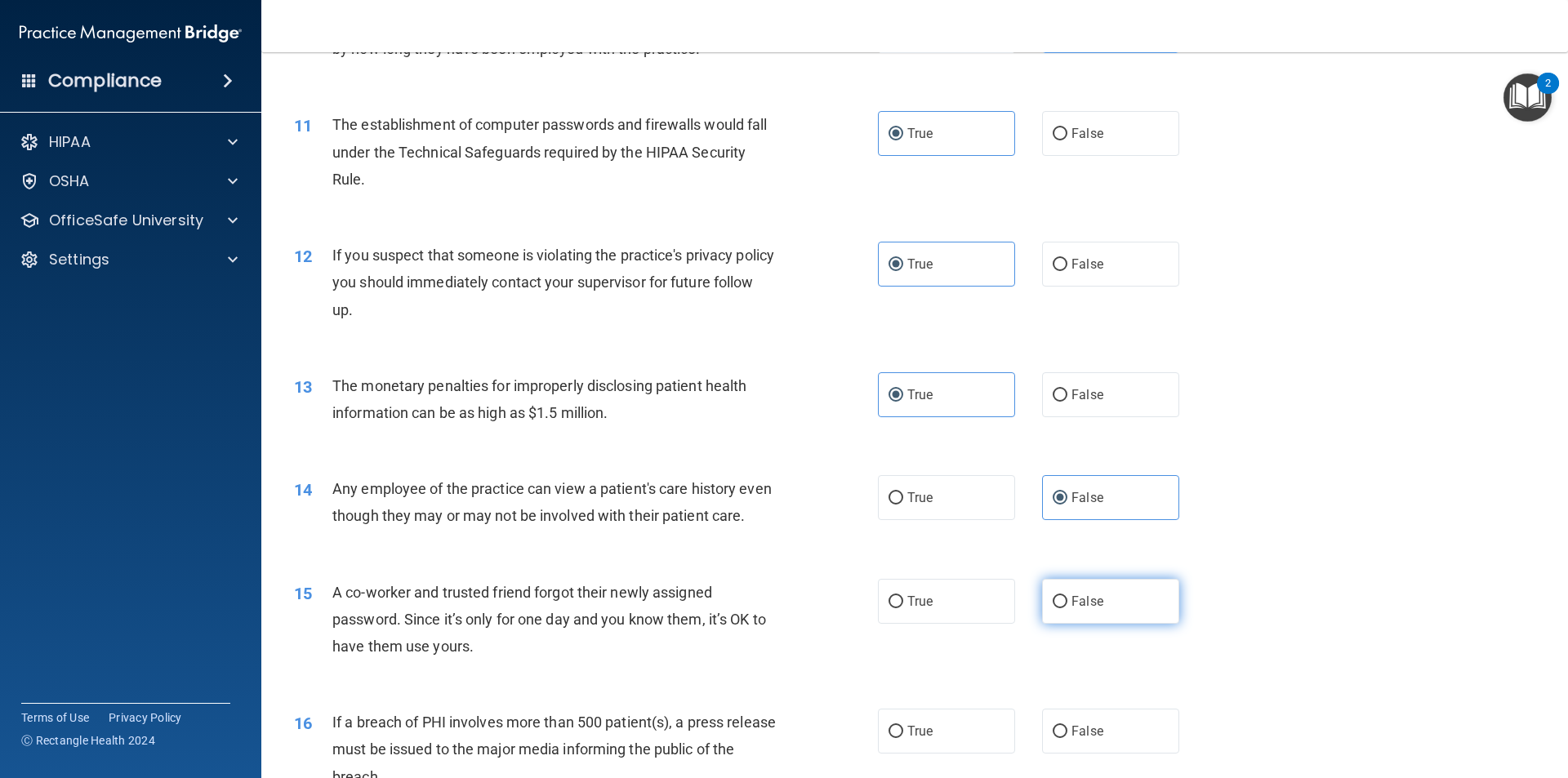
click at [1067, 609] on input "False" at bounding box center [1059, 602] width 15 height 13
radio input "true"
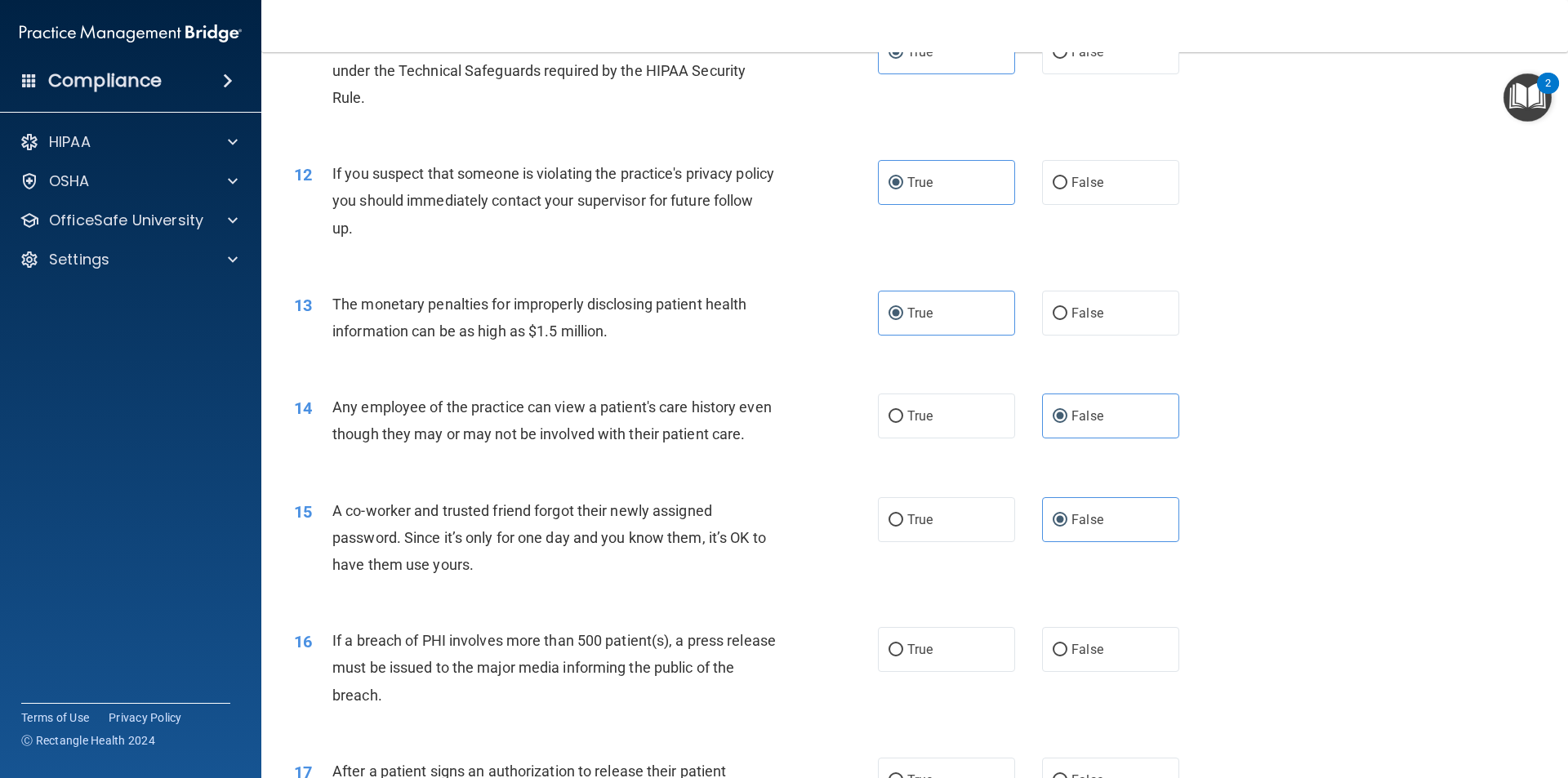
scroll to position [1332, 0]
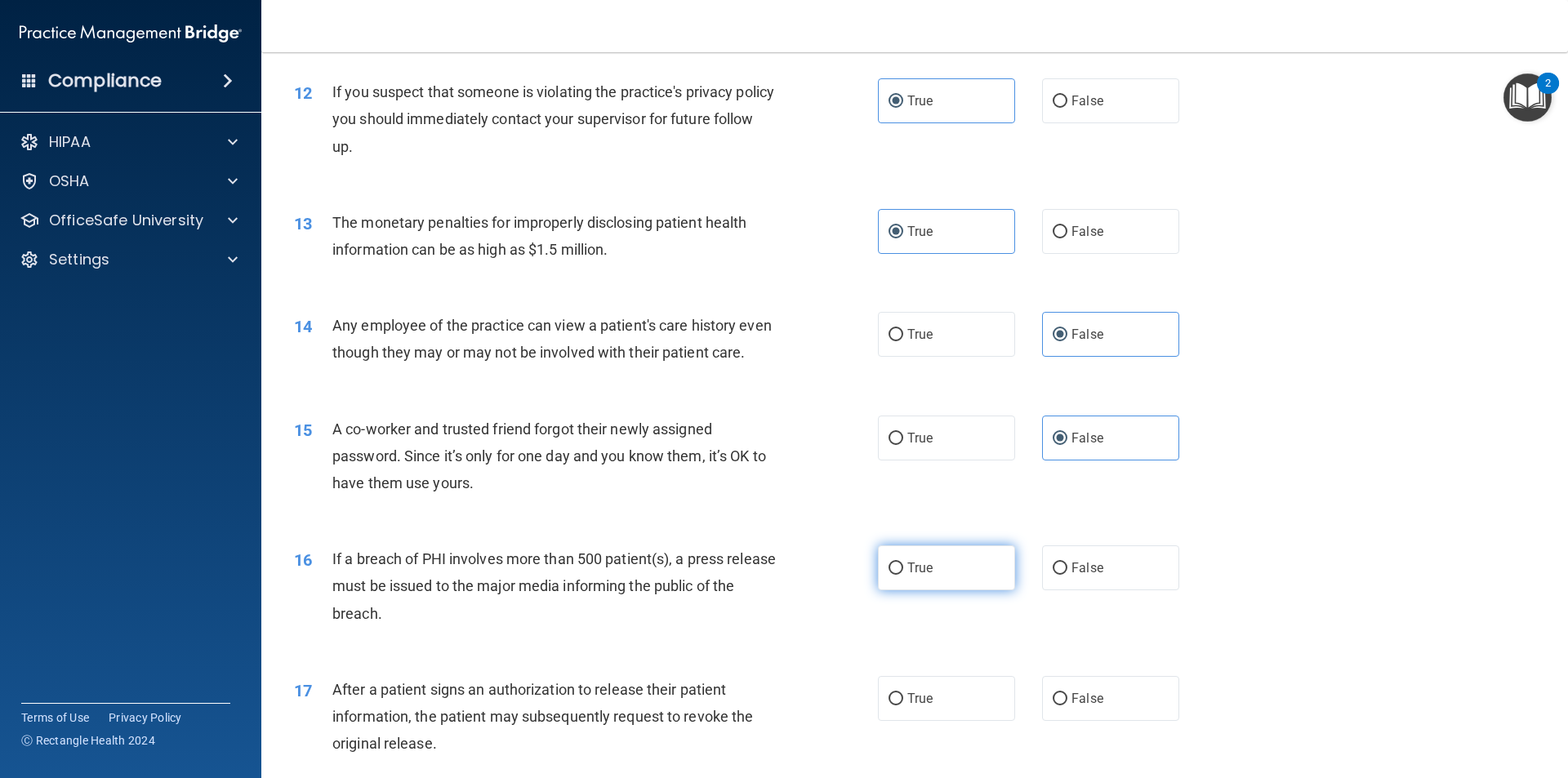
click at [915, 590] on label "True" at bounding box center [946, 569] width 137 height 45
click at [903, 575] on input "True" at bounding box center [895, 569] width 15 height 13
radio input "true"
click at [926, 707] on span "True" at bounding box center [919, 699] width 25 height 16
click at [903, 706] on input "True" at bounding box center [895, 700] width 15 height 13
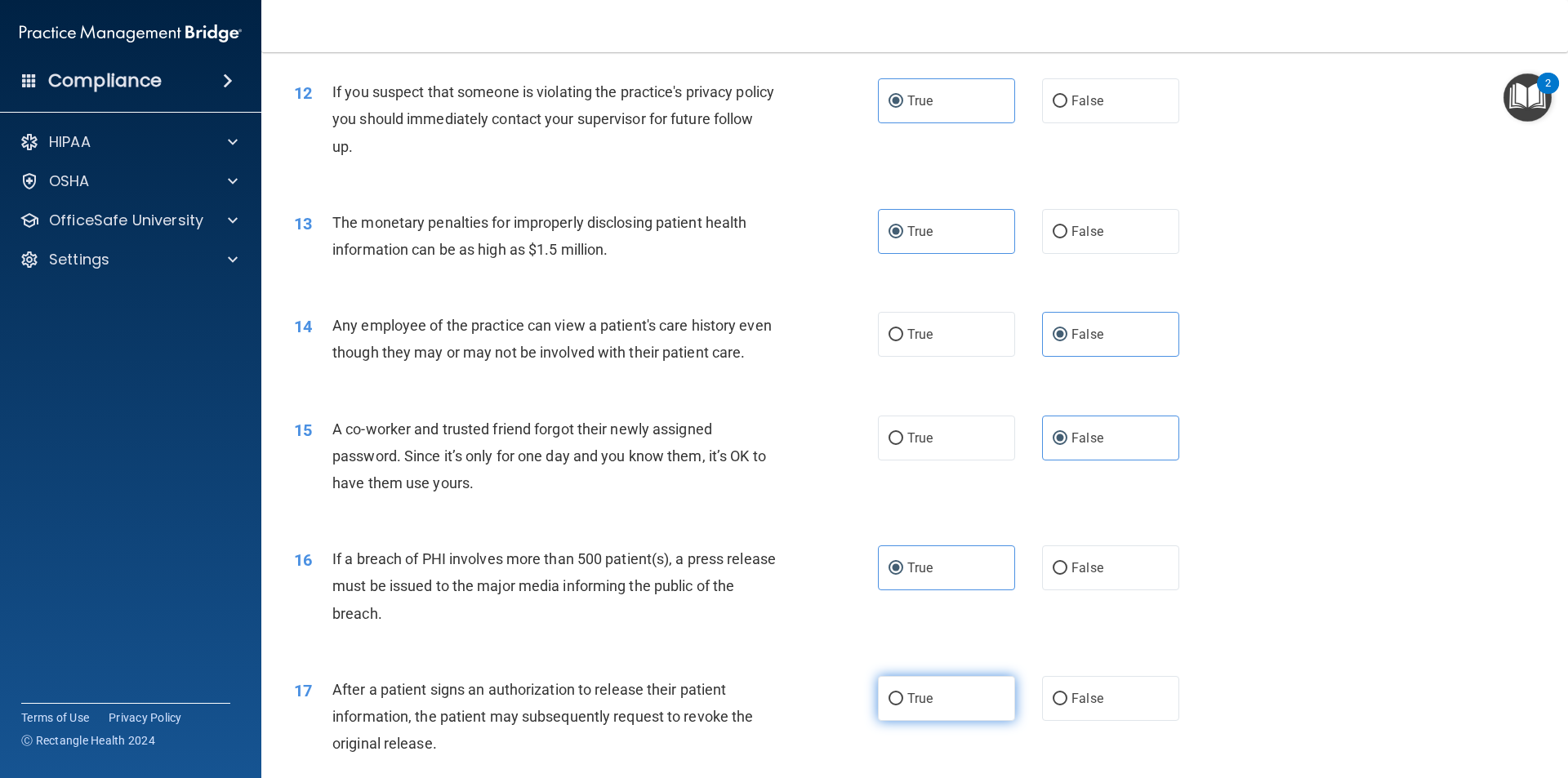
radio input "true"
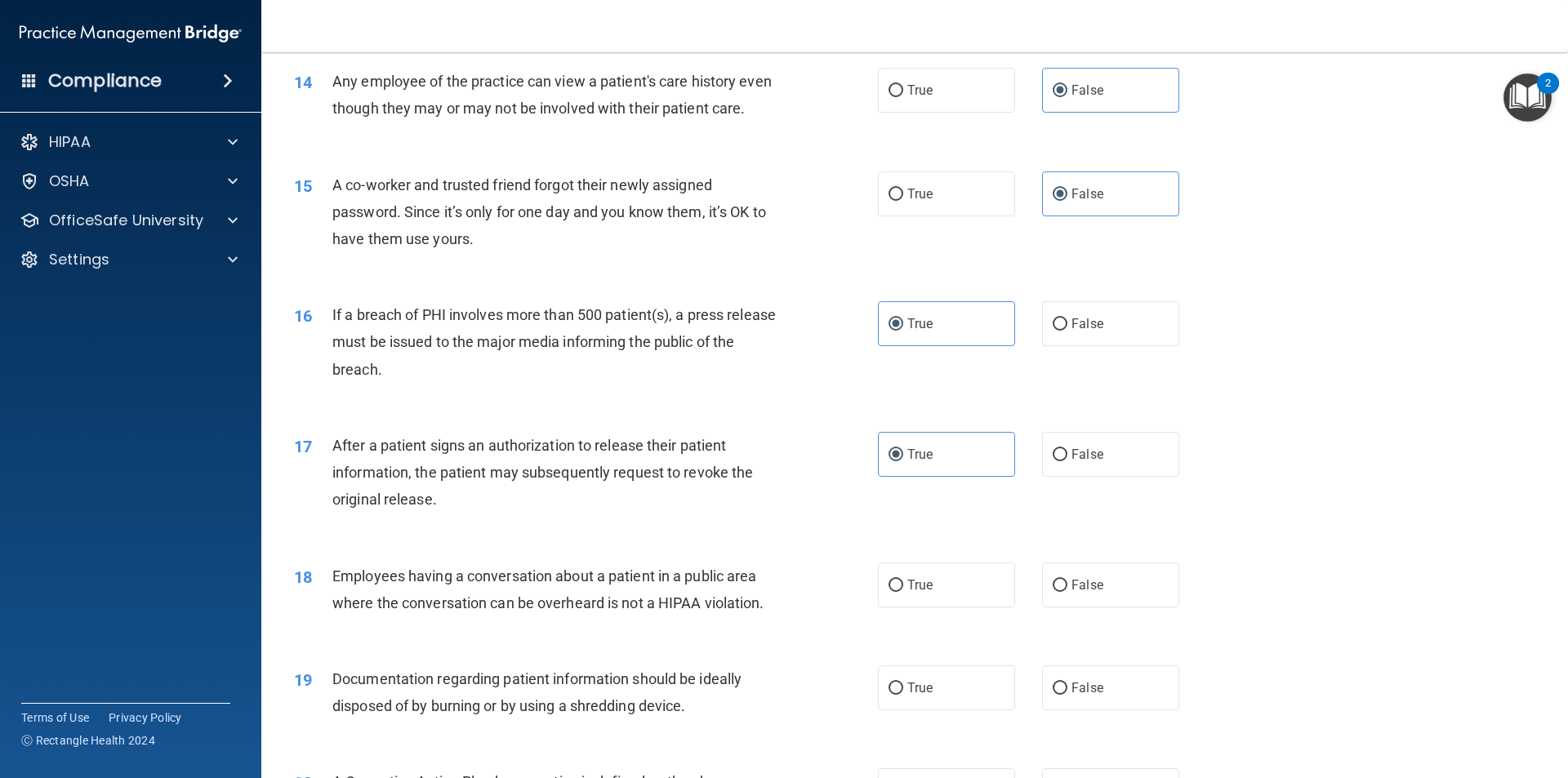
scroll to position [1578, 0]
click at [1116, 606] on label "False" at bounding box center [1110, 584] width 137 height 45
click at [1067, 591] on input "False" at bounding box center [1059, 585] width 15 height 13
radio input "true"
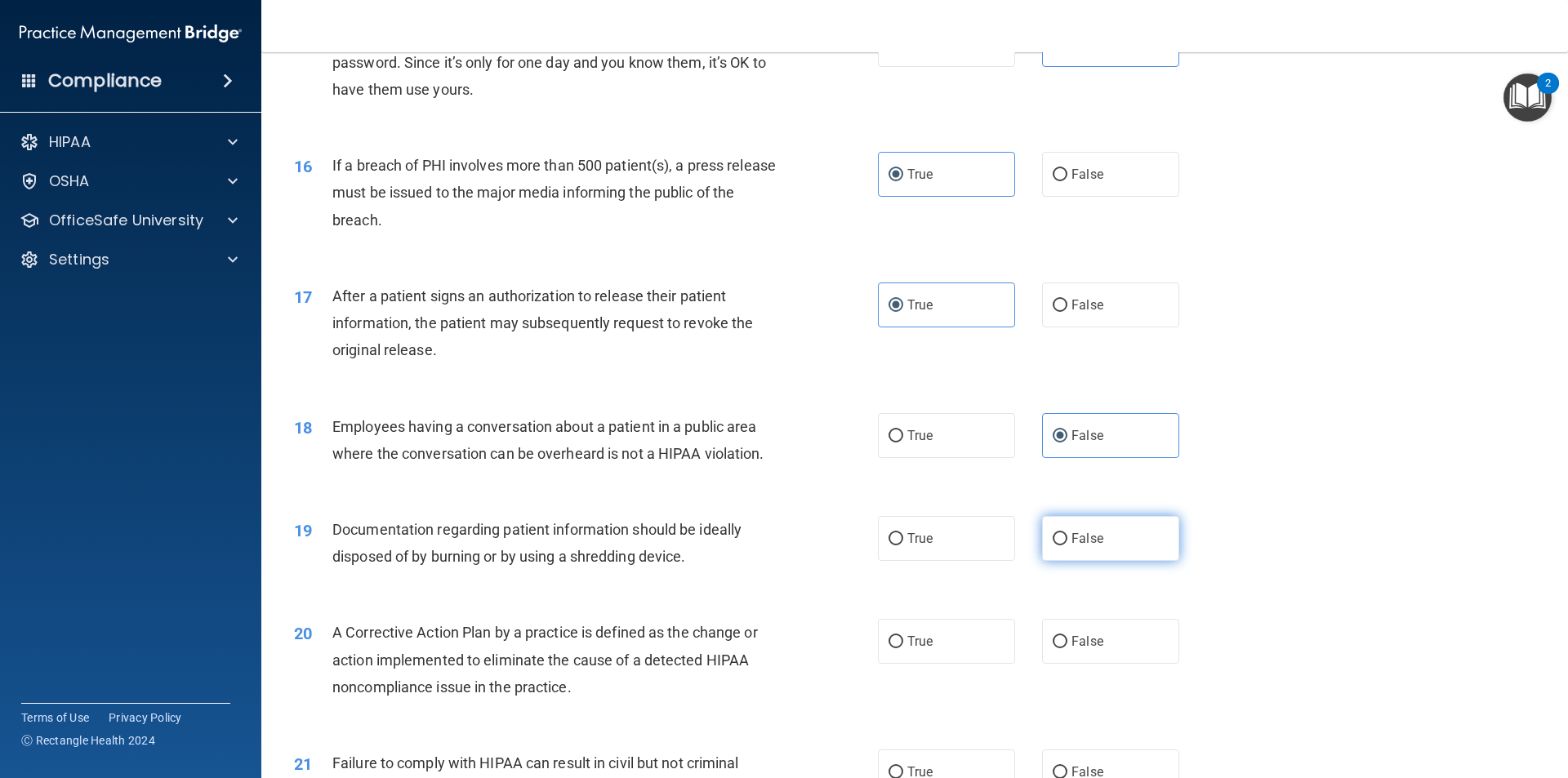
scroll to position [1741, 0]
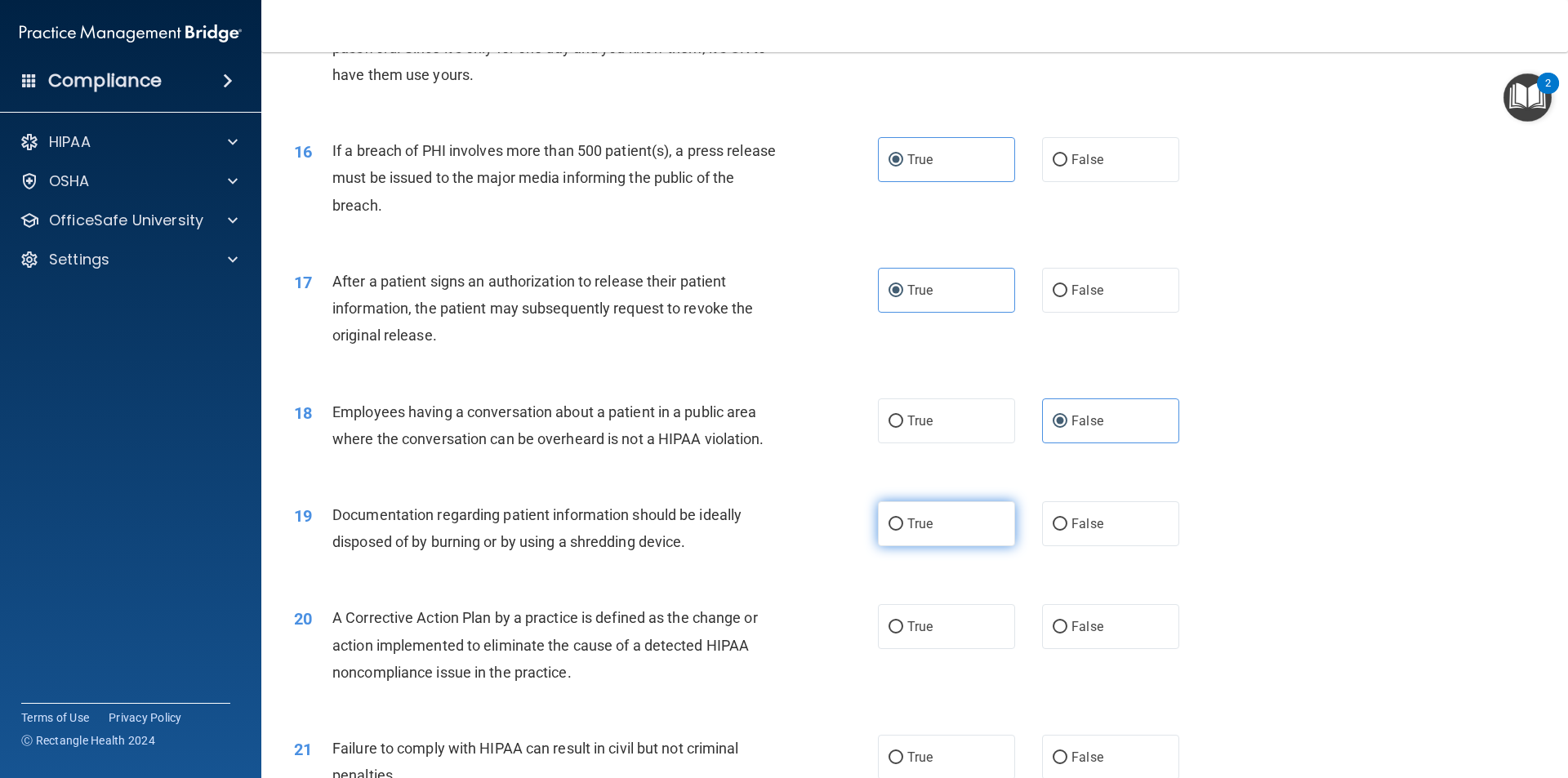
click at [930, 546] on label "True" at bounding box center [946, 525] width 137 height 45
click at [903, 531] on input "True" at bounding box center [895, 525] width 15 height 13
radio input "true"
click at [926, 643] on label "True" at bounding box center [946, 627] width 137 height 45
click at [903, 634] on input "True" at bounding box center [895, 627] width 15 height 13
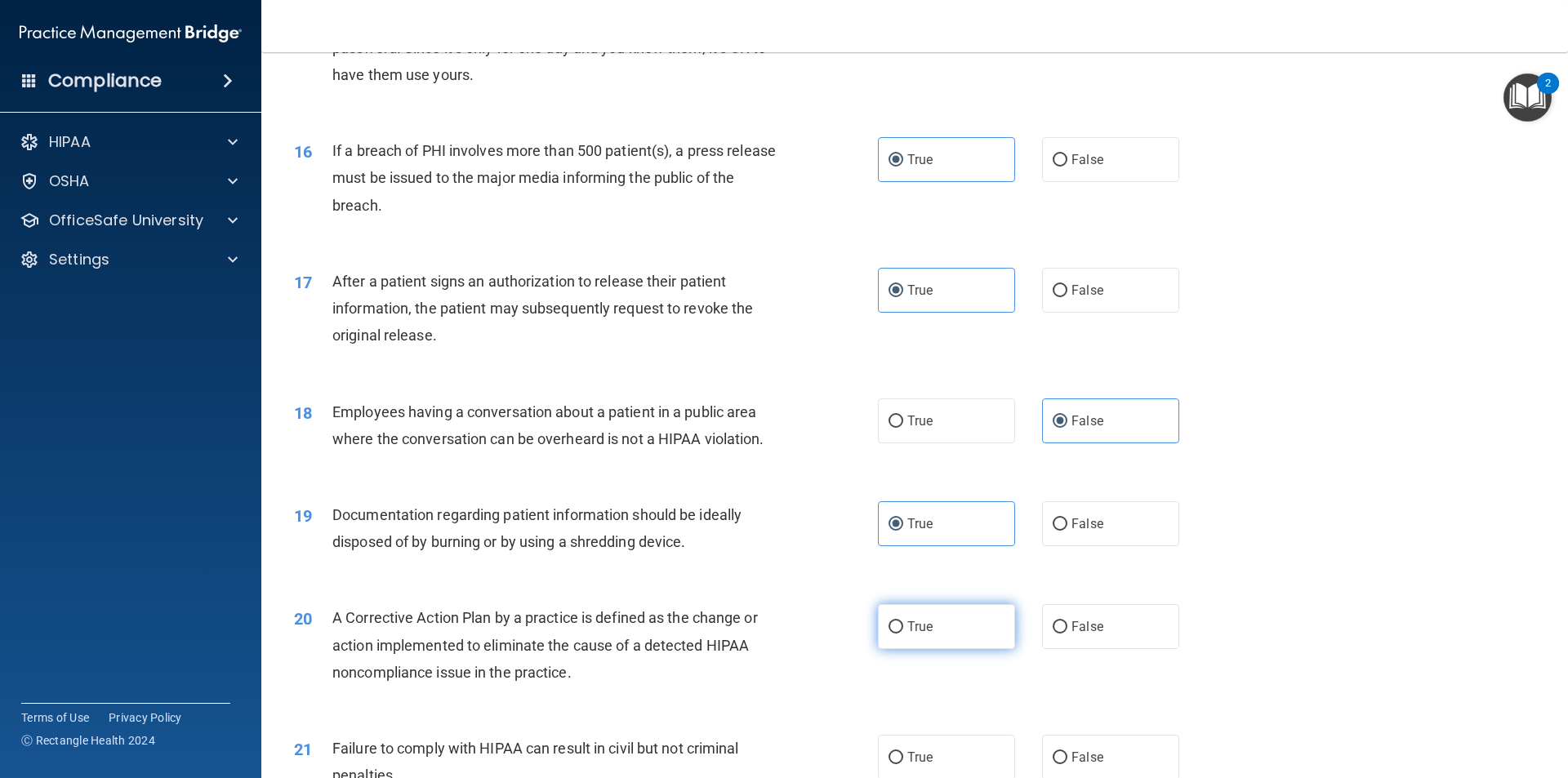
radio input "true"
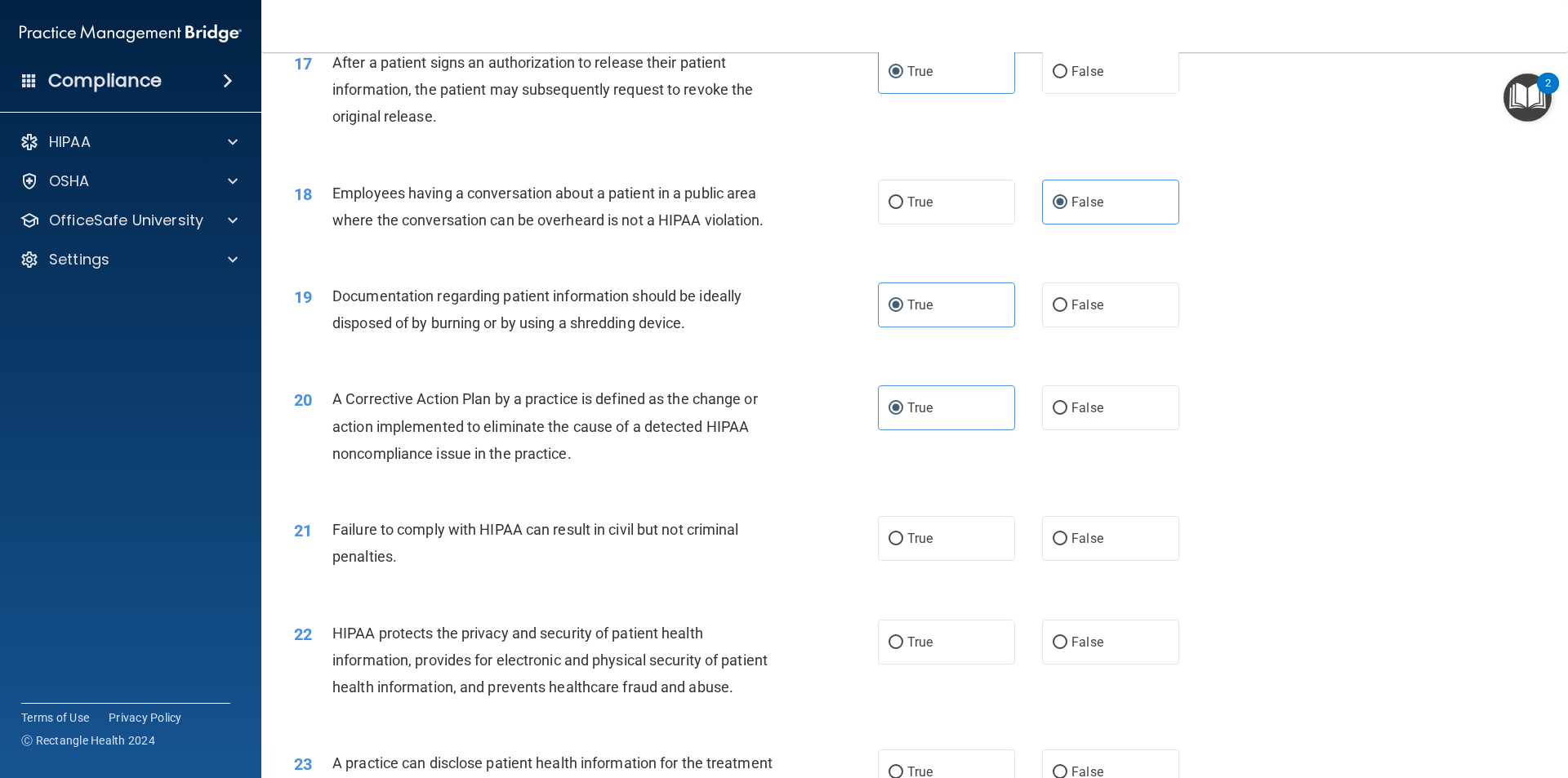
scroll to position [1986, 0]
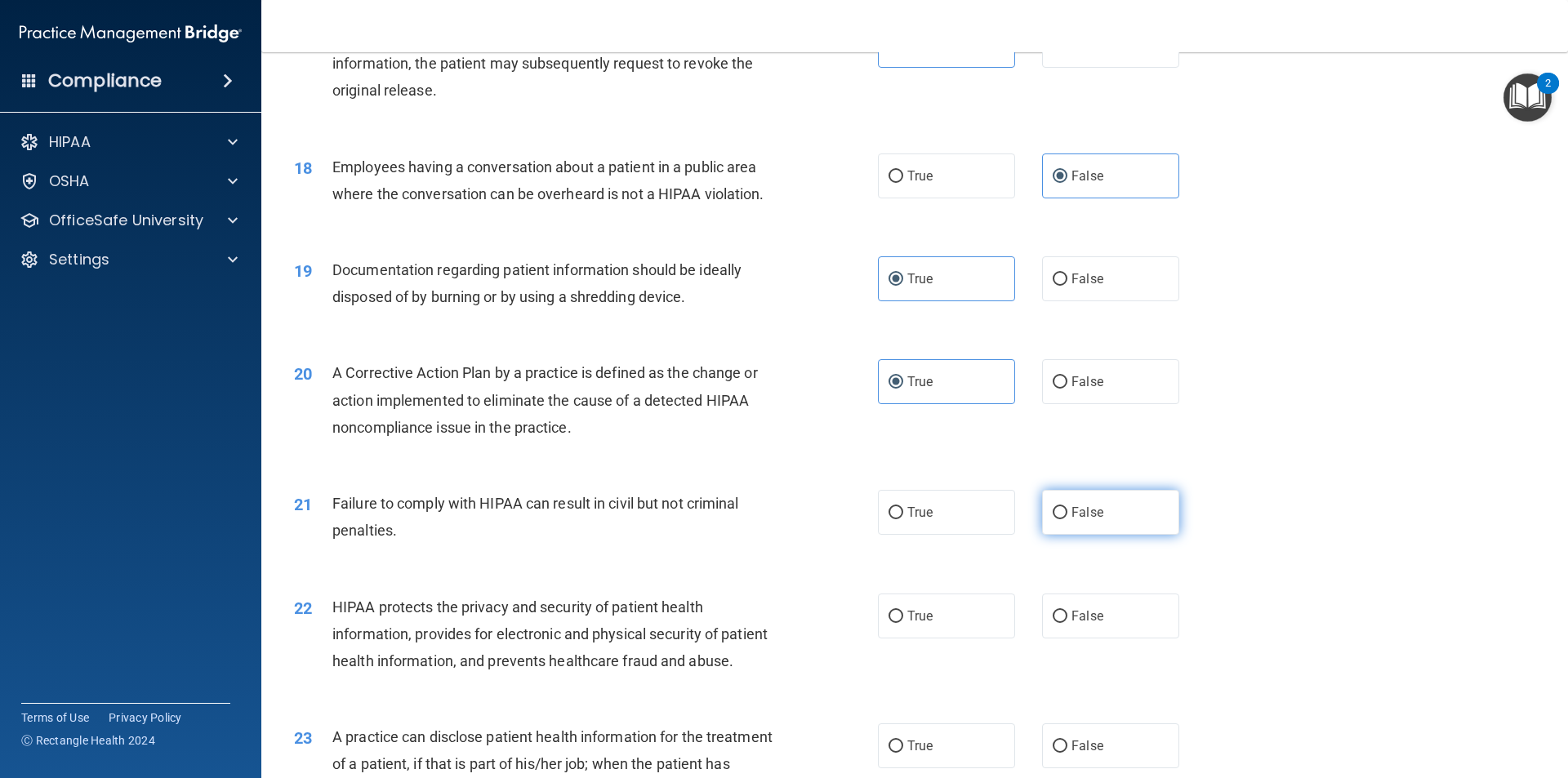
click at [1098, 535] on label "False" at bounding box center [1110, 513] width 137 height 45
click at [1067, 520] on input "False" at bounding box center [1059, 513] width 15 height 13
radio input "true"
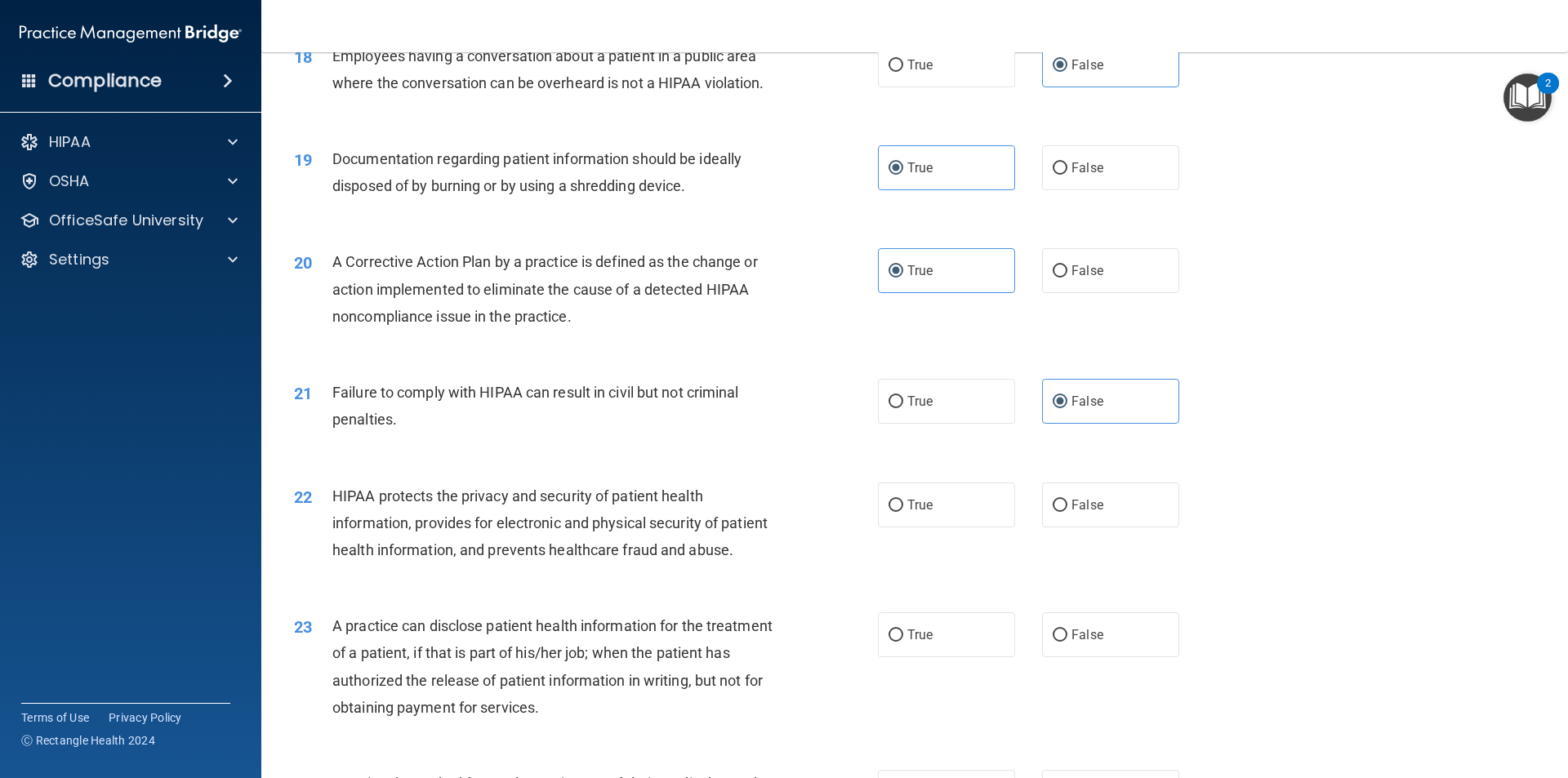
scroll to position [2149, 0]
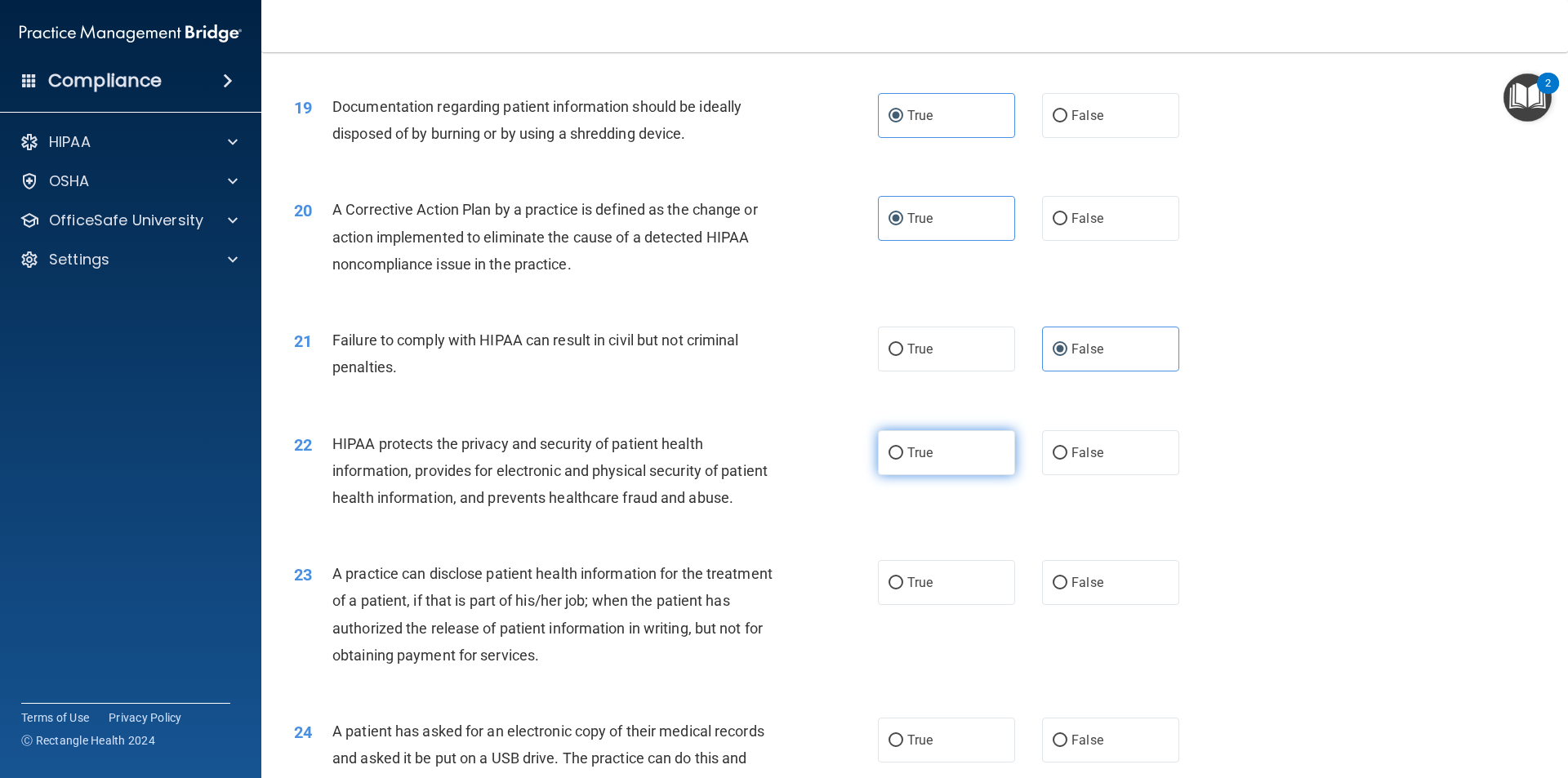
click at [930, 476] on label "True" at bounding box center [946, 453] width 137 height 45
click at [903, 460] on input "True" at bounding box center [895, 453] width 15 height 13
radio input "true"
click at [1134, 606] on label "False" at bounding box center [1110, 583] width 137 height 45
click at [1067, 590] on input "False" at bounding box center [1059, 583] width 15 height 13
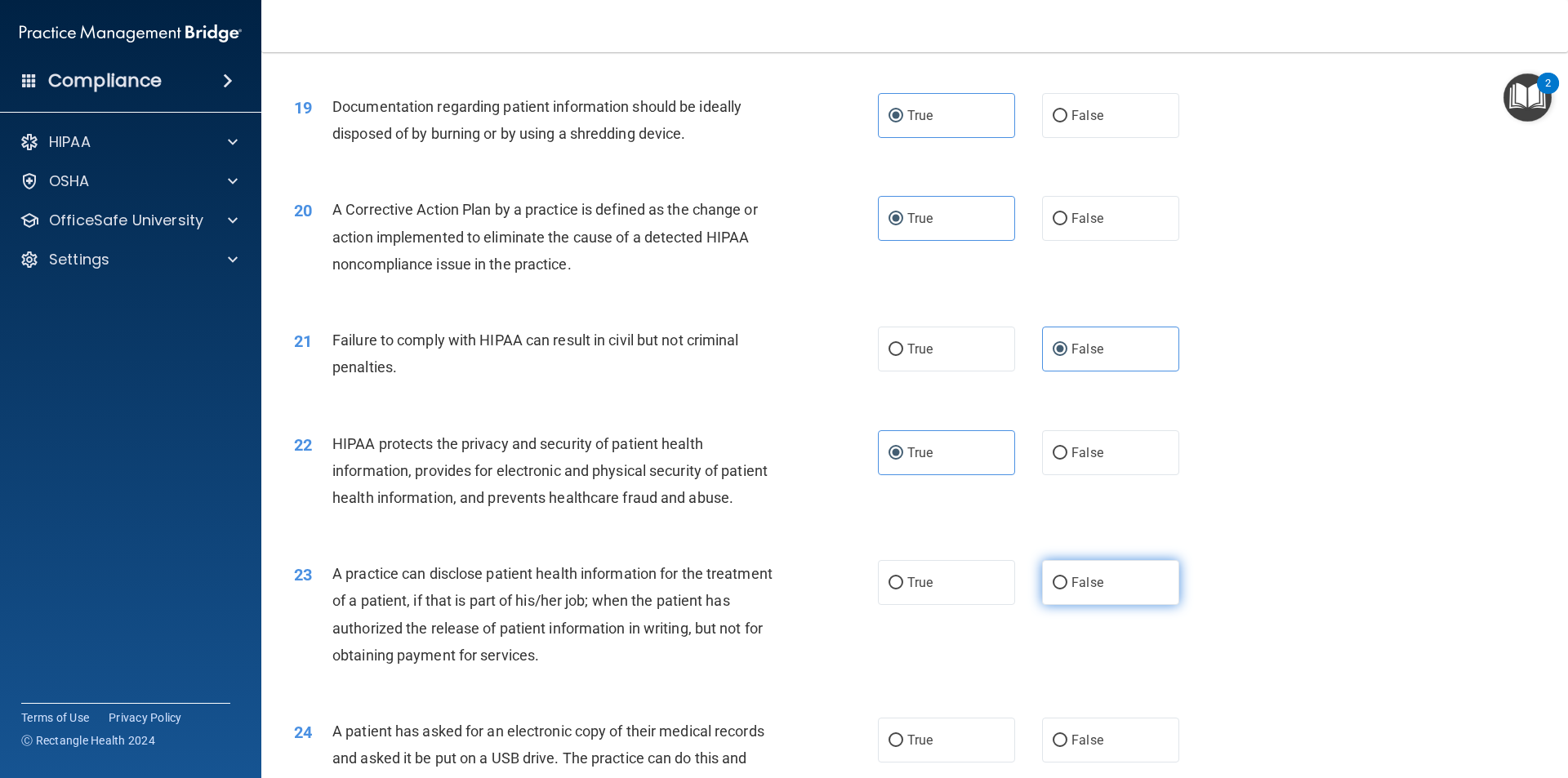
radio input "true"
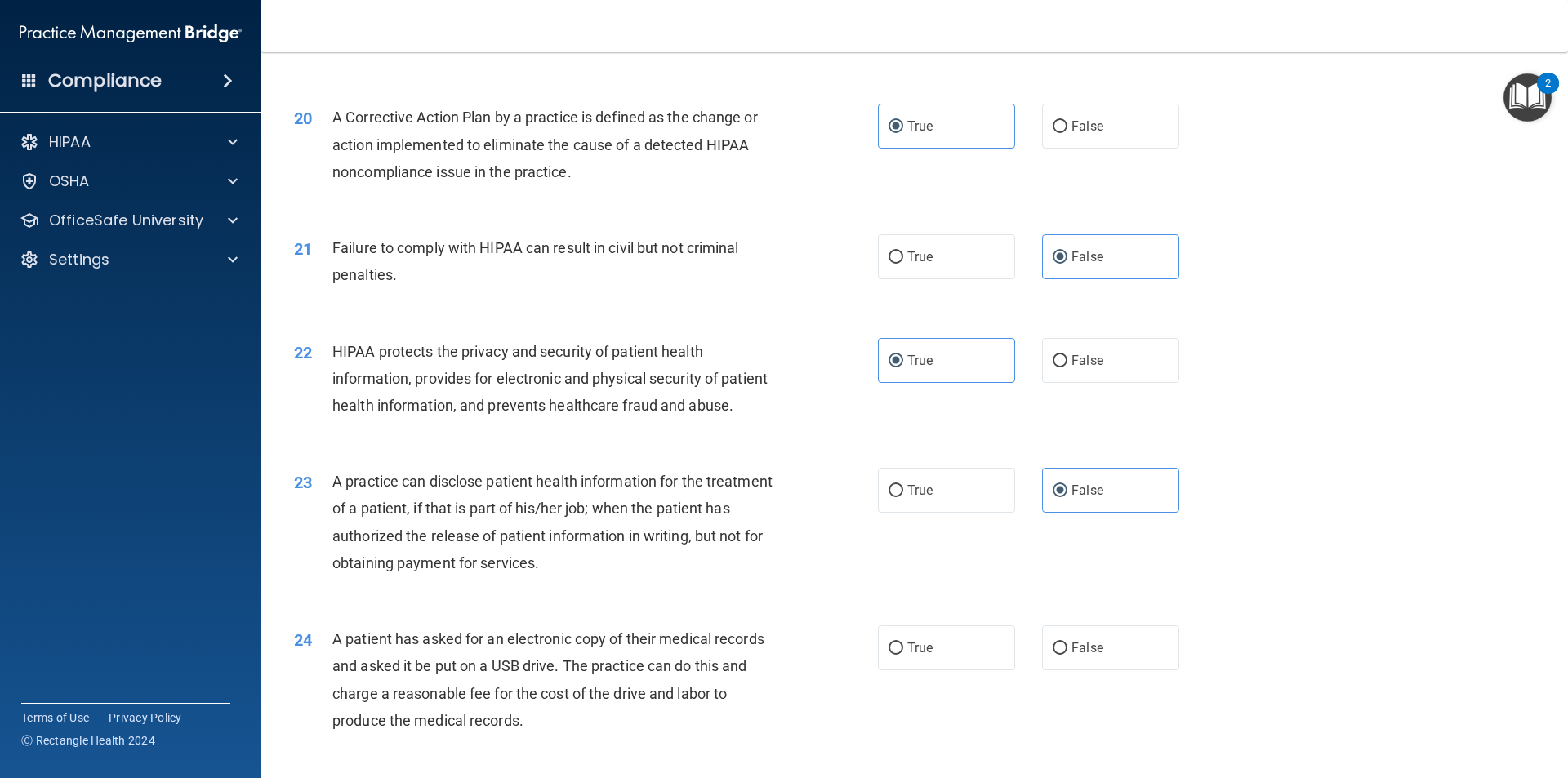
scroll to position [2312, 0]
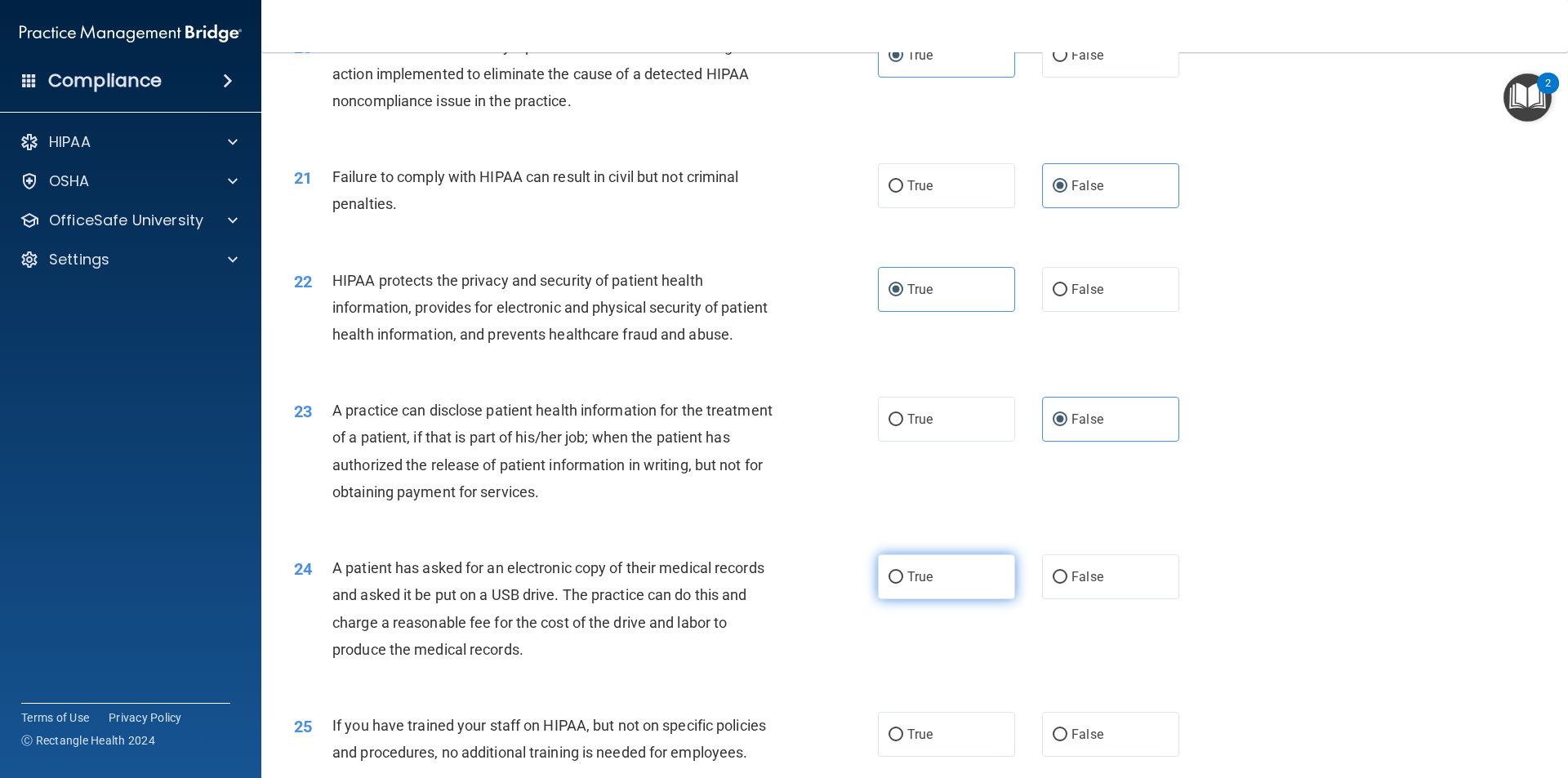
click at [936, 600] on label "True" at bounding box center [946, 577] width 137 height 45
click at [903, 584] on input "True" at bounding box center [895, 577] width 15 height 13
radio input "true"
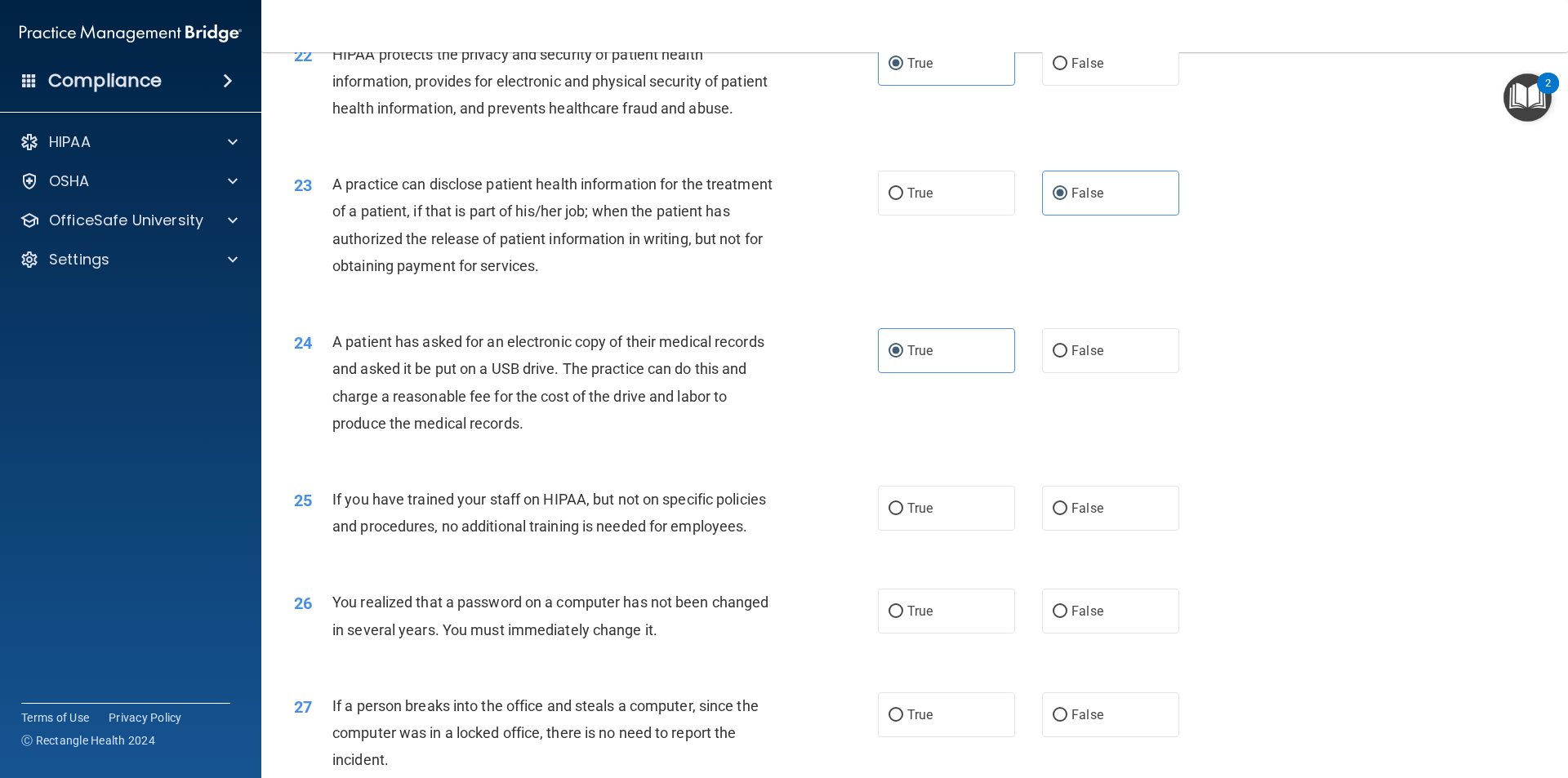
scroll to position [2557, 0]
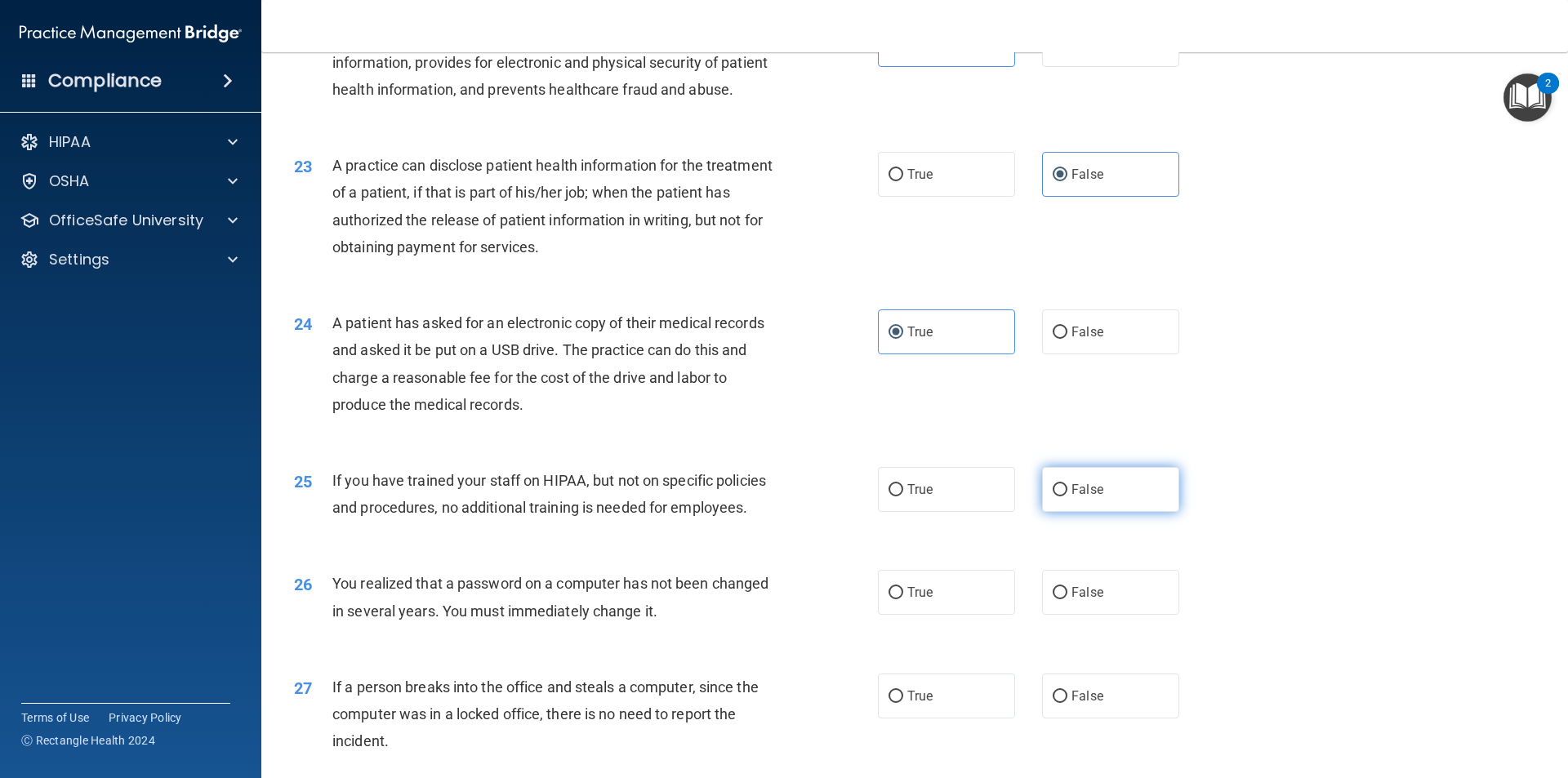
click at [1101, 512] on label "False" at bounding box center [1110, 489] width 137 height 45
click at [1067, 496] on input "False" at bounding box center [1059, 490] width 15 height 13
radio input "true"
click at [922, 616] on label "True" at bounding box center [946, 593] width 137 height 45
click at [903, 600] on input "True" at bounding box center [895, 593] width 15 height 13
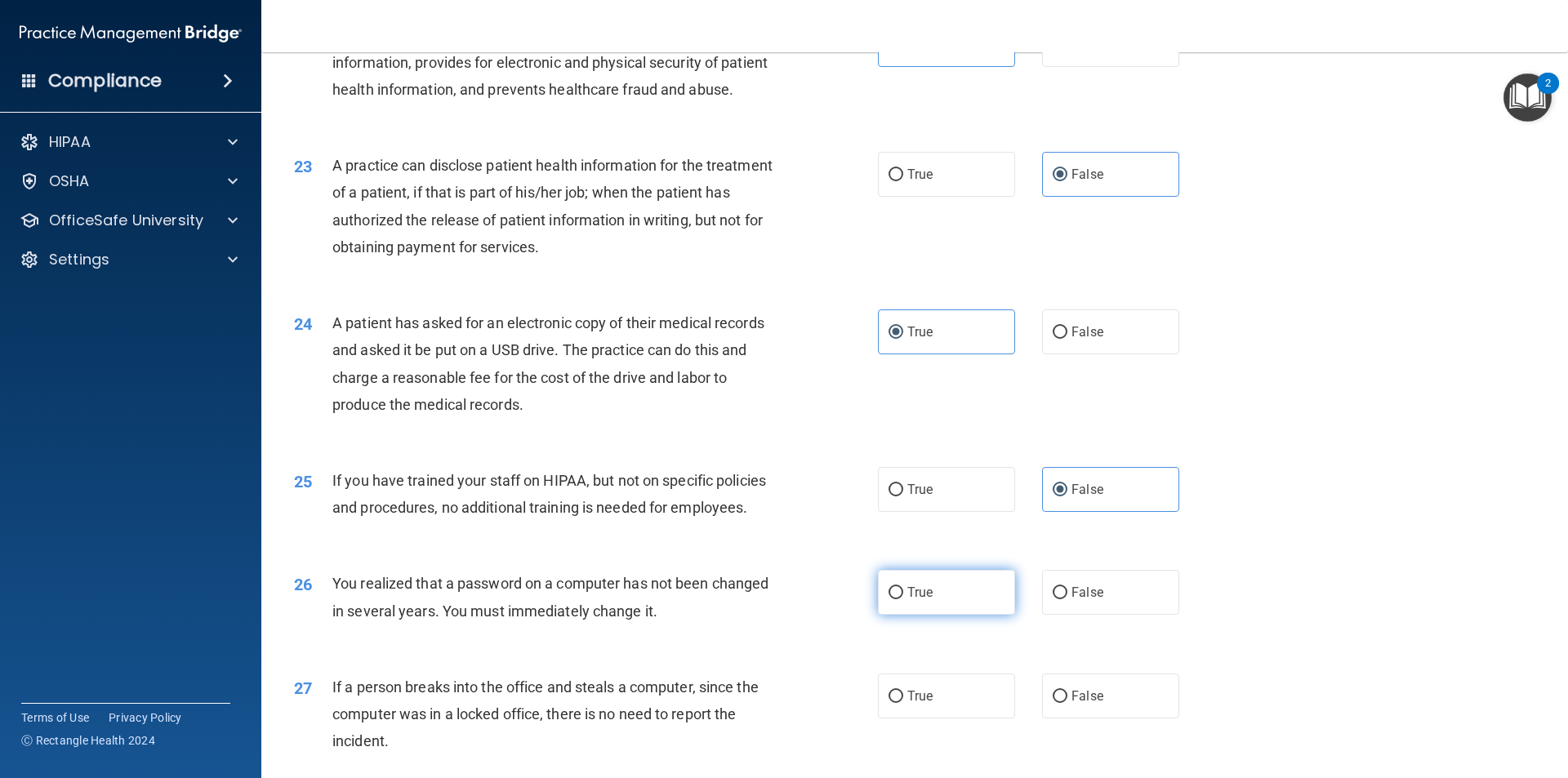
radio input "true"
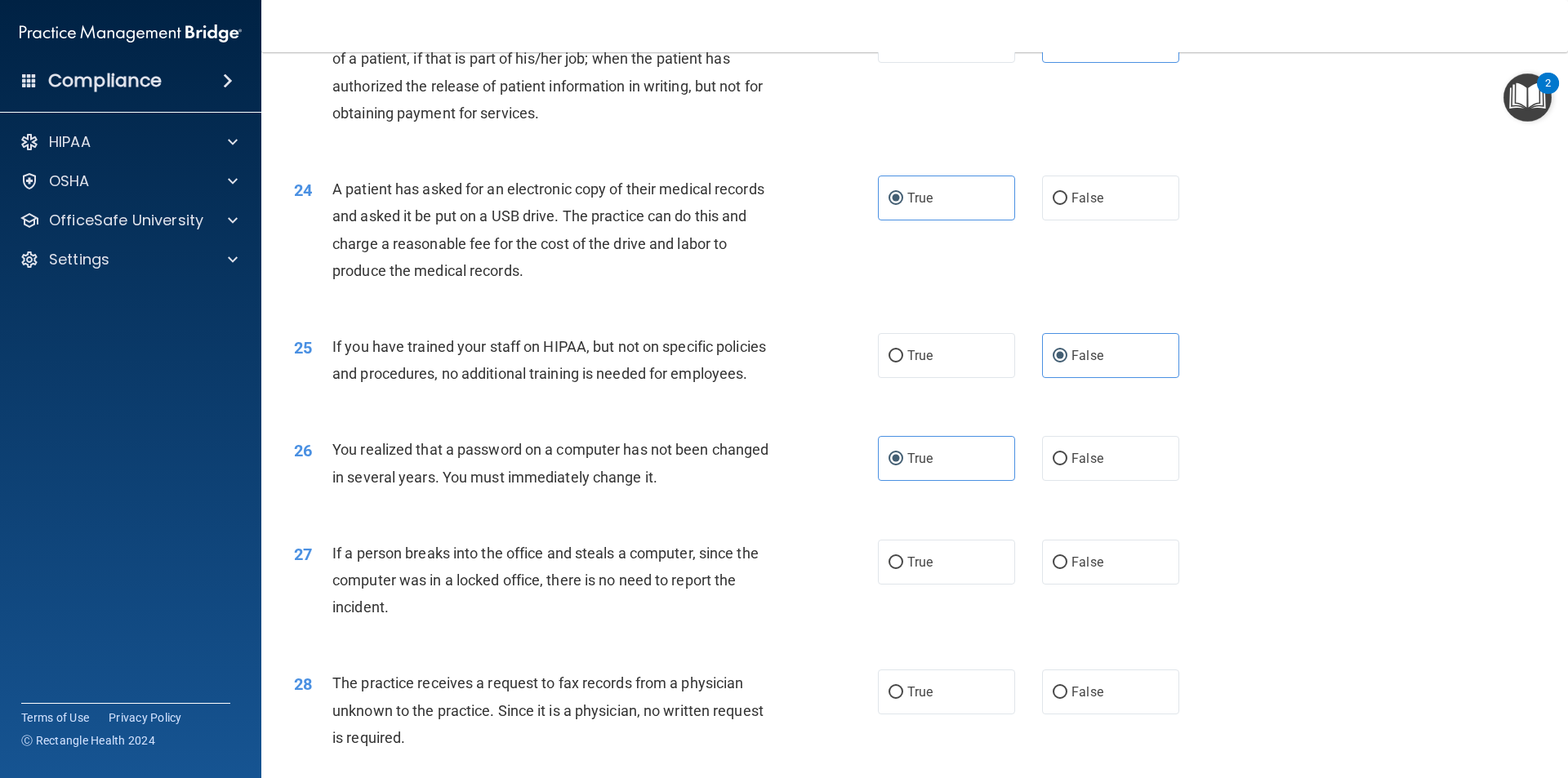
scroll to position [2721, 0]
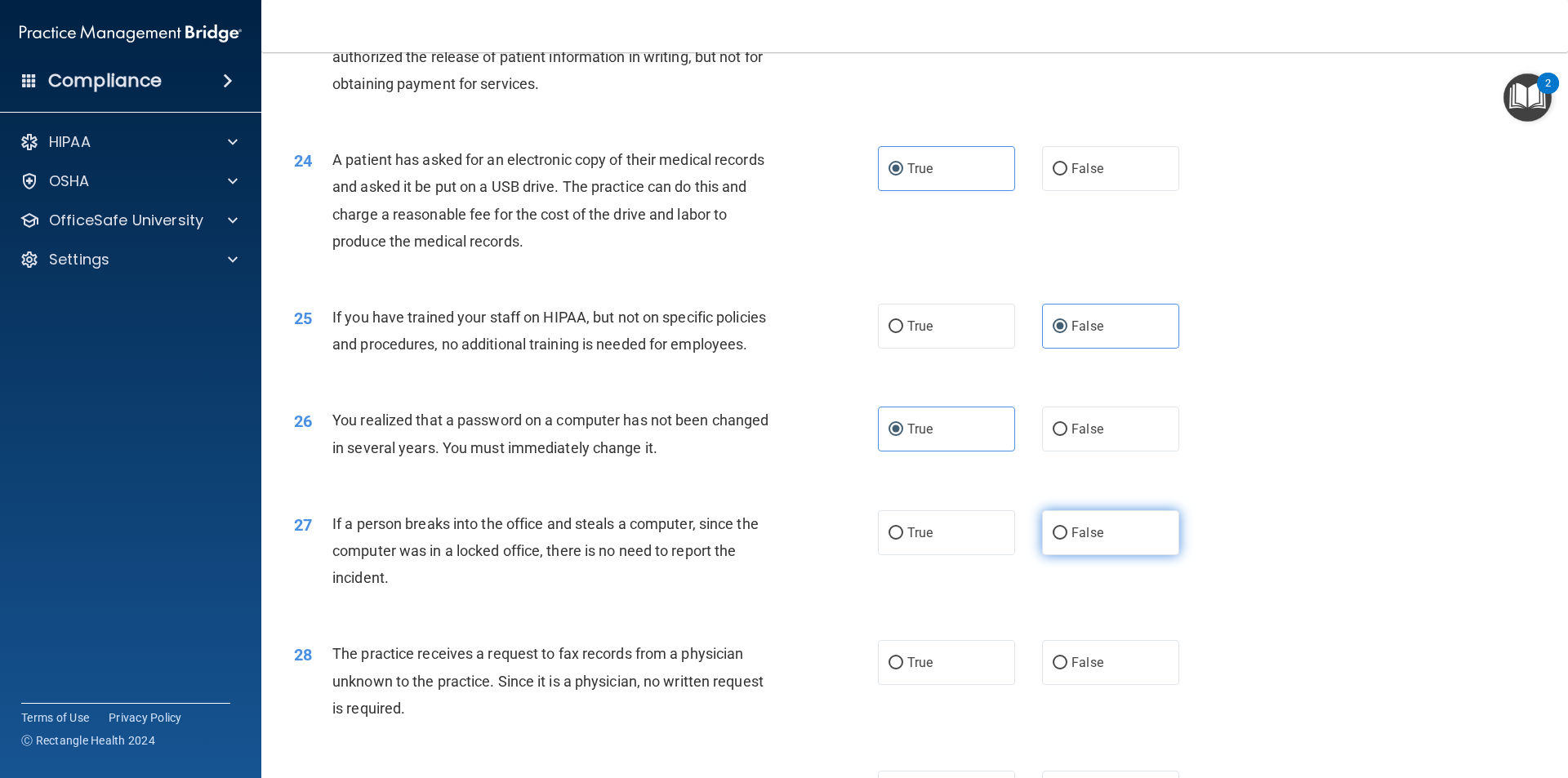
click at [1077, 541] on span "False" at bounding box center [1087, 533] width 32 height 16
click at [1067, 540] on input "False" at bounding box center [1059, 533] width 15 height 13
radio input "true"
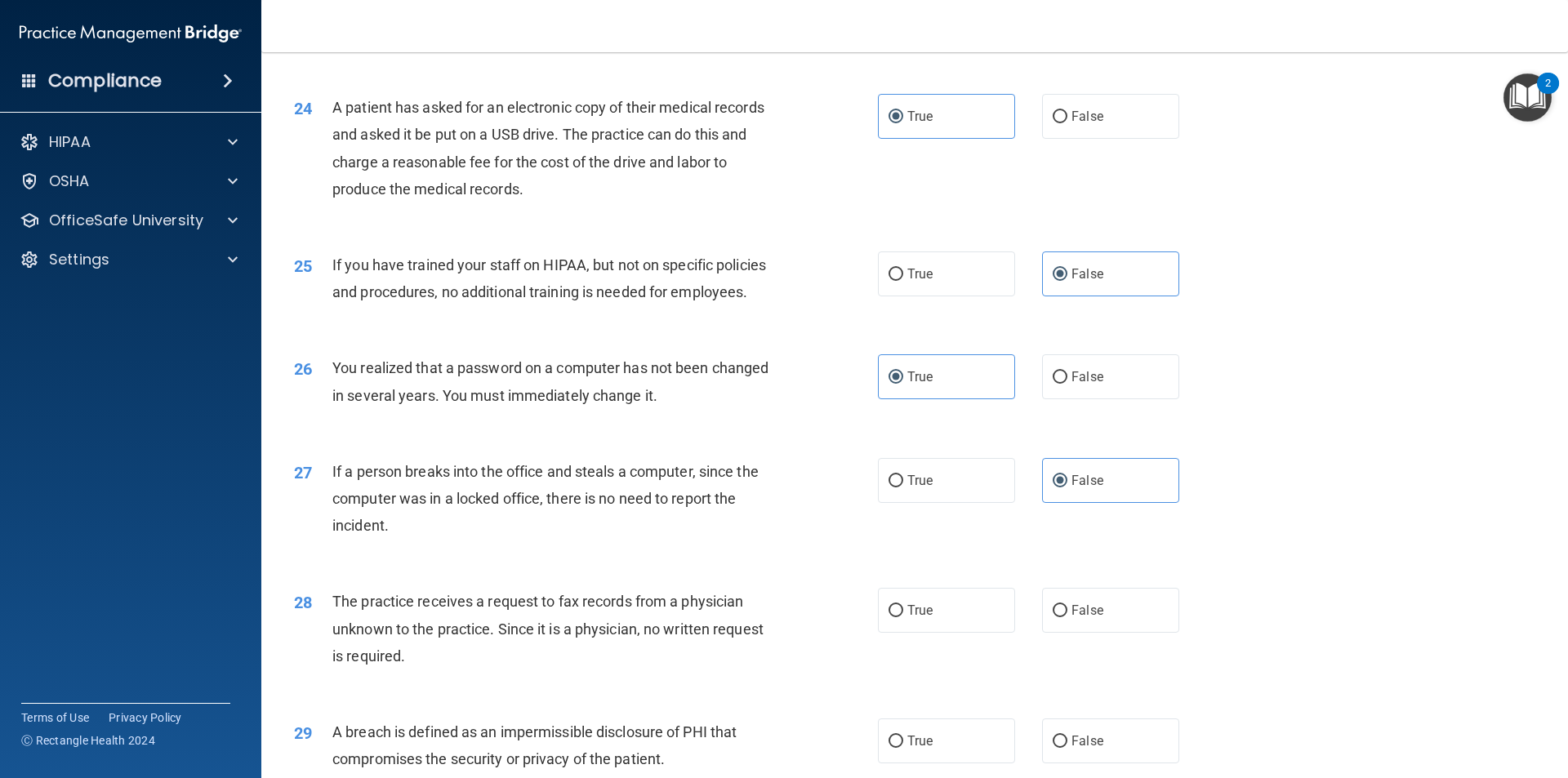
scroll to position [2884, 0]
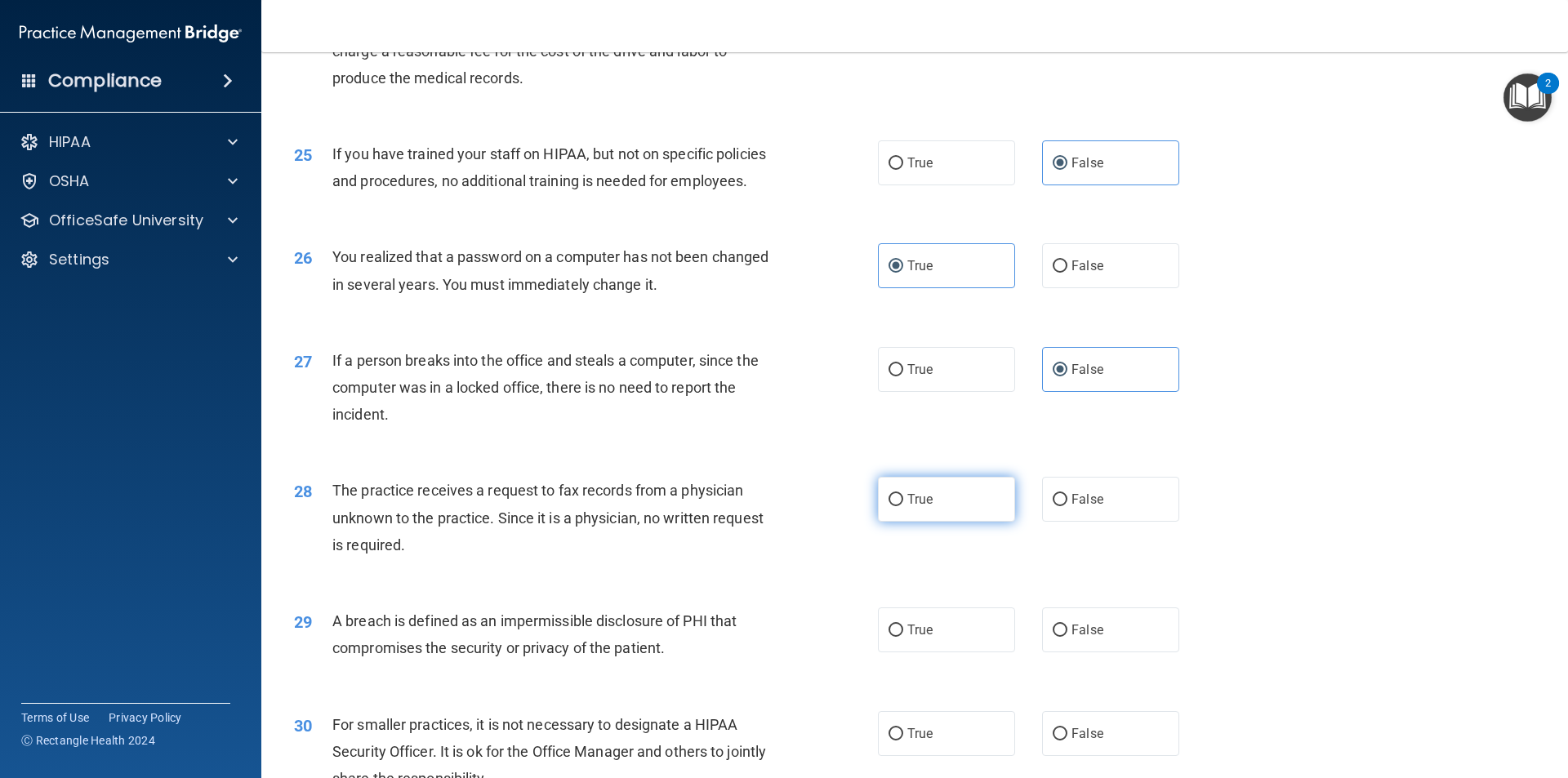
click at [935, 522] on label "True" at bounding box center [946, 499] width 137 height 45
click at [903, 507] on input "True" at bounding box center [895, 500] width 15 height 13
radio input "true"
click at [928, 653] on label "True" at bounding box center [946, 630] width 137 height 45
click at [903, 637] on input "True" at bounding box center [895, 631] width 15 height 13
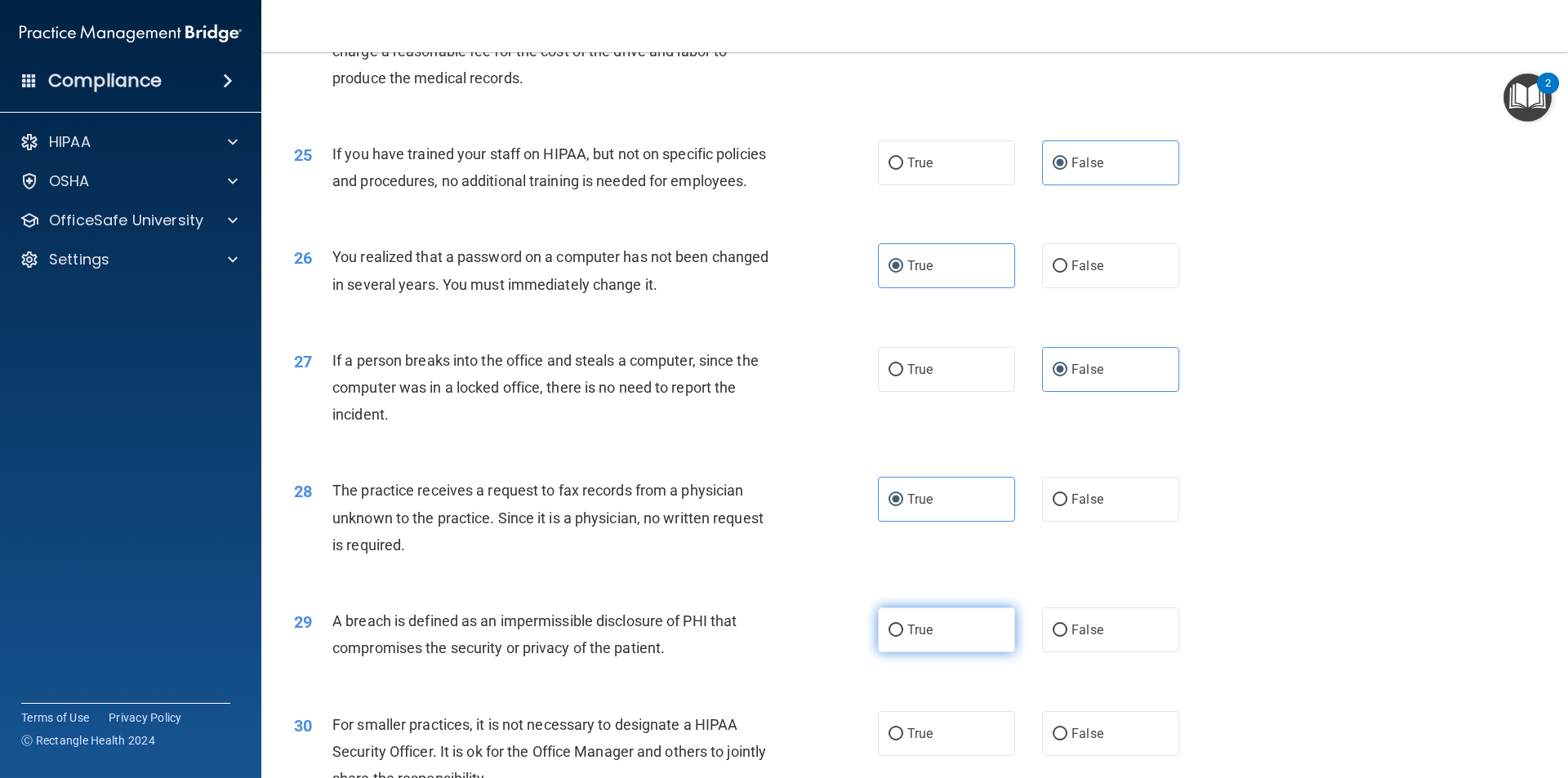
radio input "true"
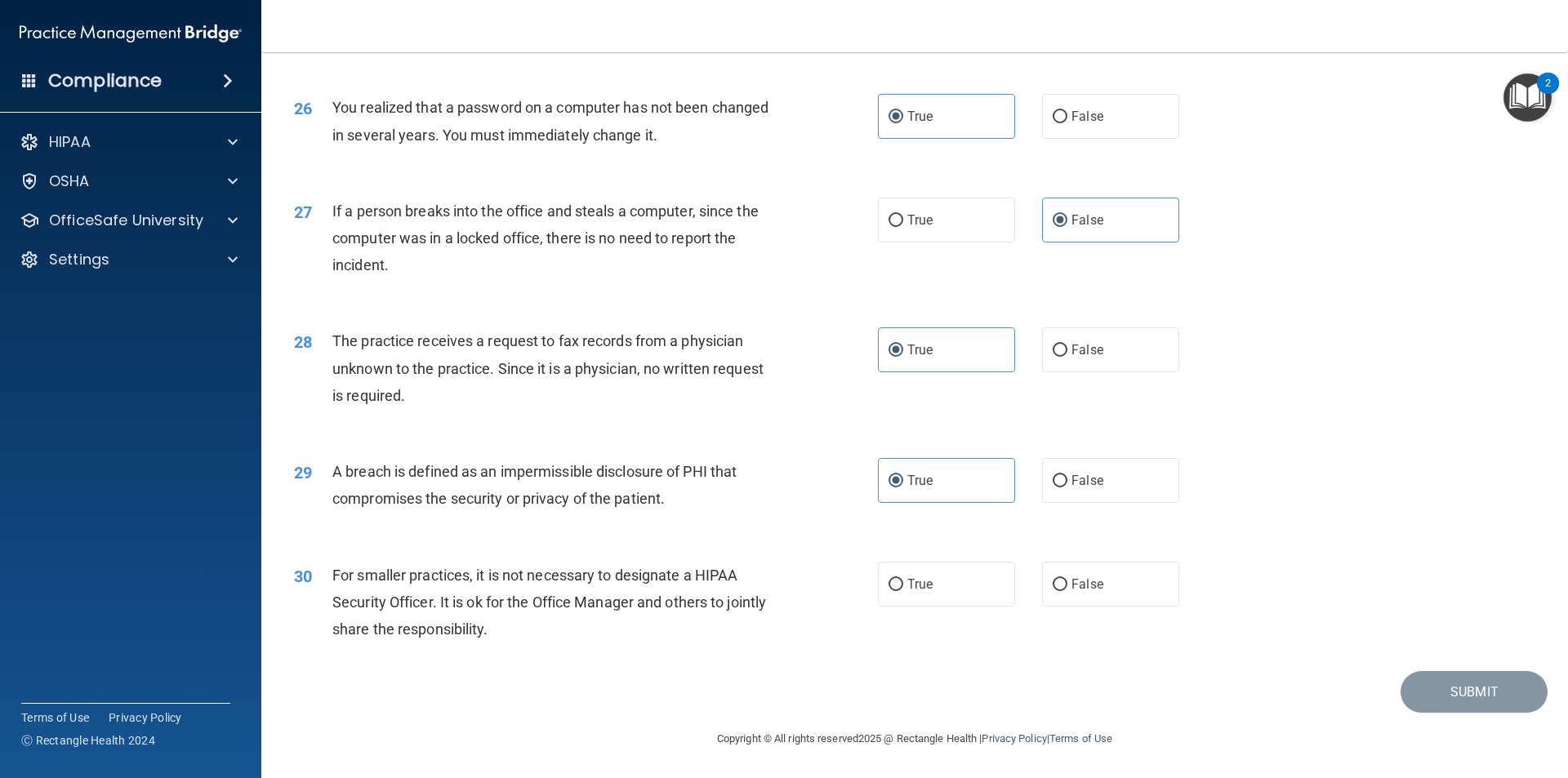
scroll to position [3088, 0]
click at [1104, 593] on label "False" at bounding box center [1110, 584] width 137 height 45
click at [1067, 591] on input "False" at bounding box center [1059, 585] width 15 height 13
radio input "true"
click at [1434, 689] on button "Submit" at bounding box center [1473, 692] width 147 height 42
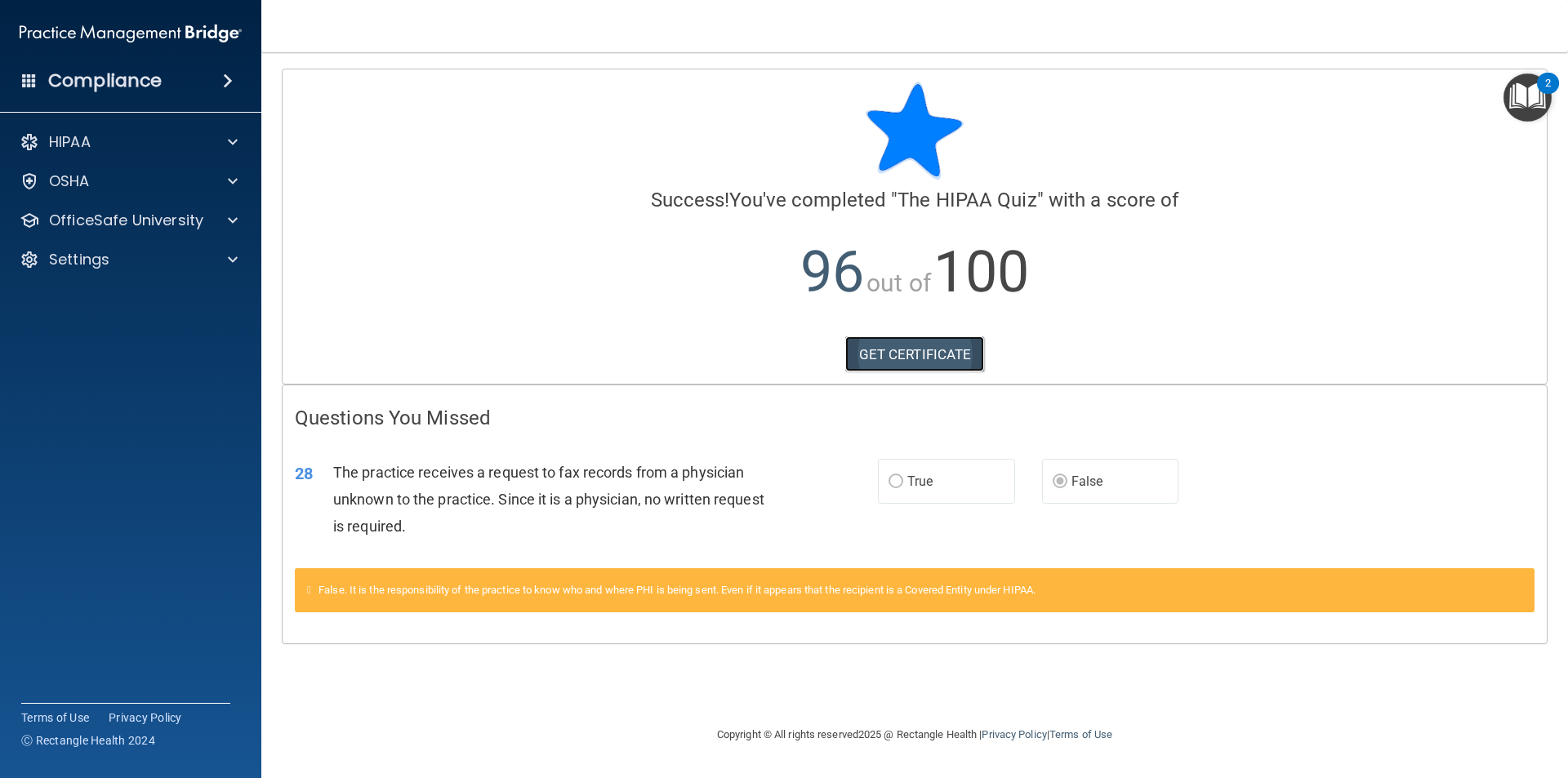
click at [907, 360] on link "GET CERTIFICATE" at bounding box center [915, 354] width 140 height 36
click at [170, 220] on p "OfficeSafe University" at bounding box center [126, 220] width 155 height 20
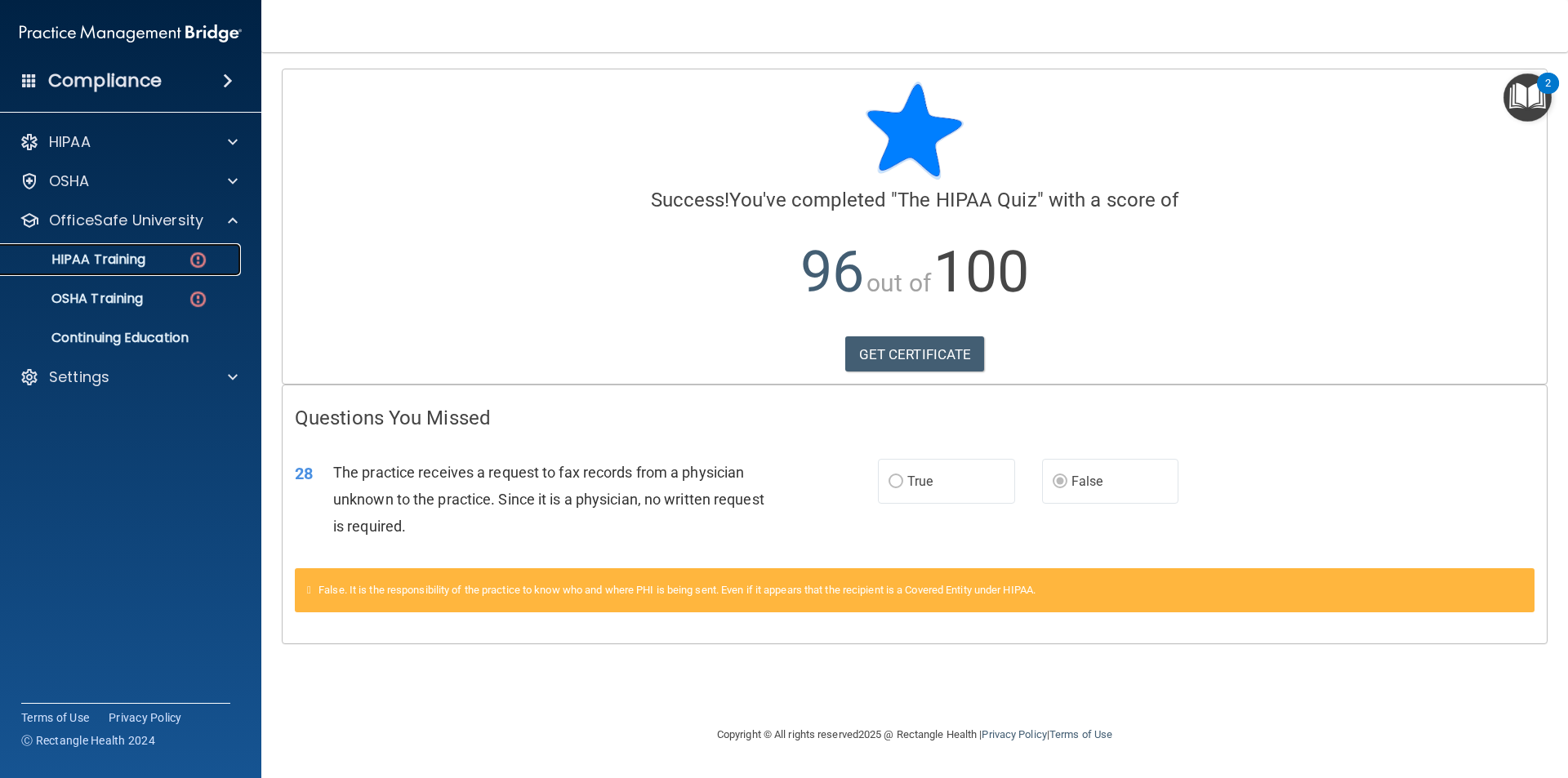
click at [160, 254] on div "HIPAA Training" at bounding box center [122, 259] width 223 height 17
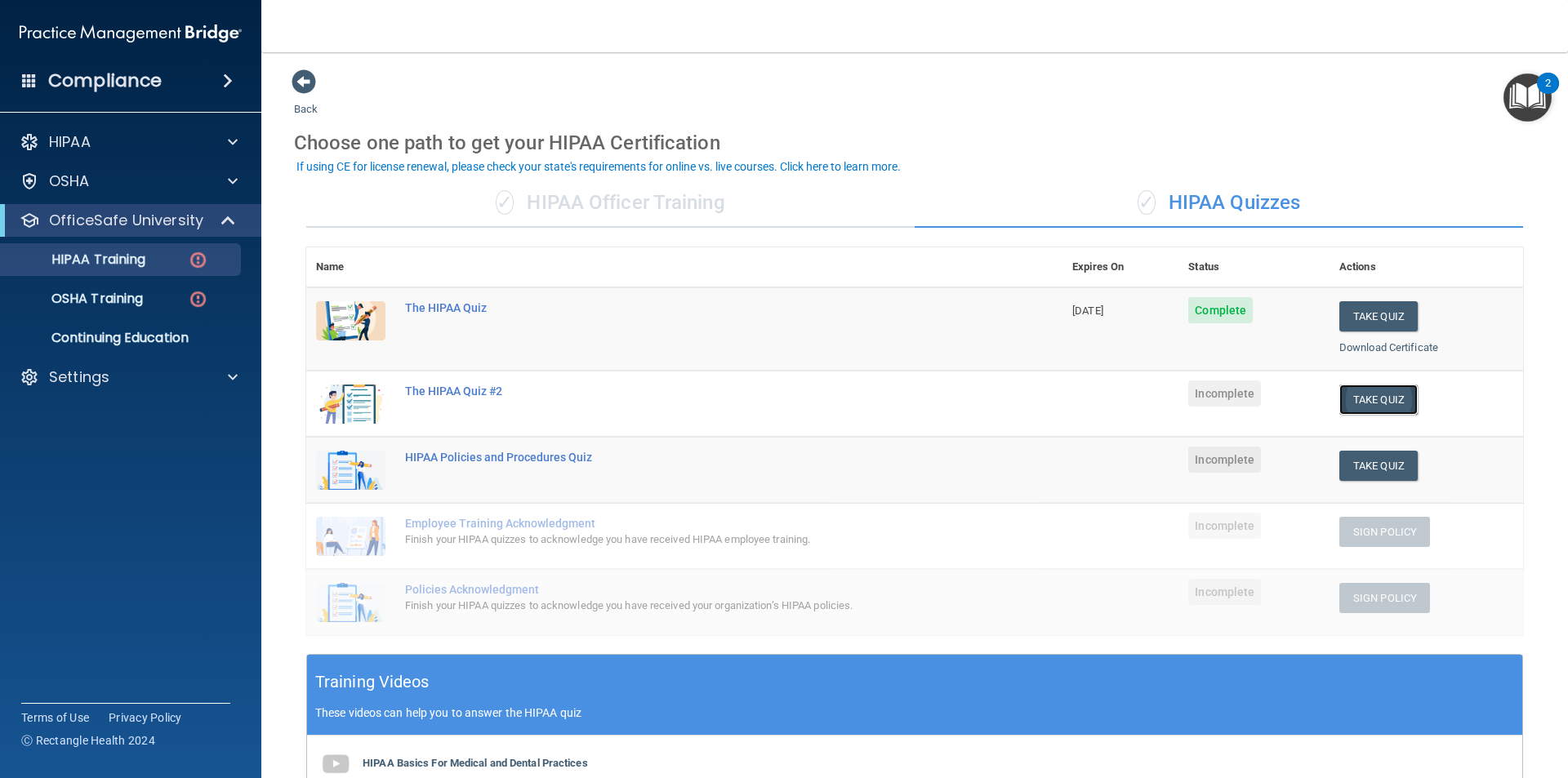
click at [1390, 392] on button "Take Quiz" at bounding box center [1378, 399] width 78 height 30
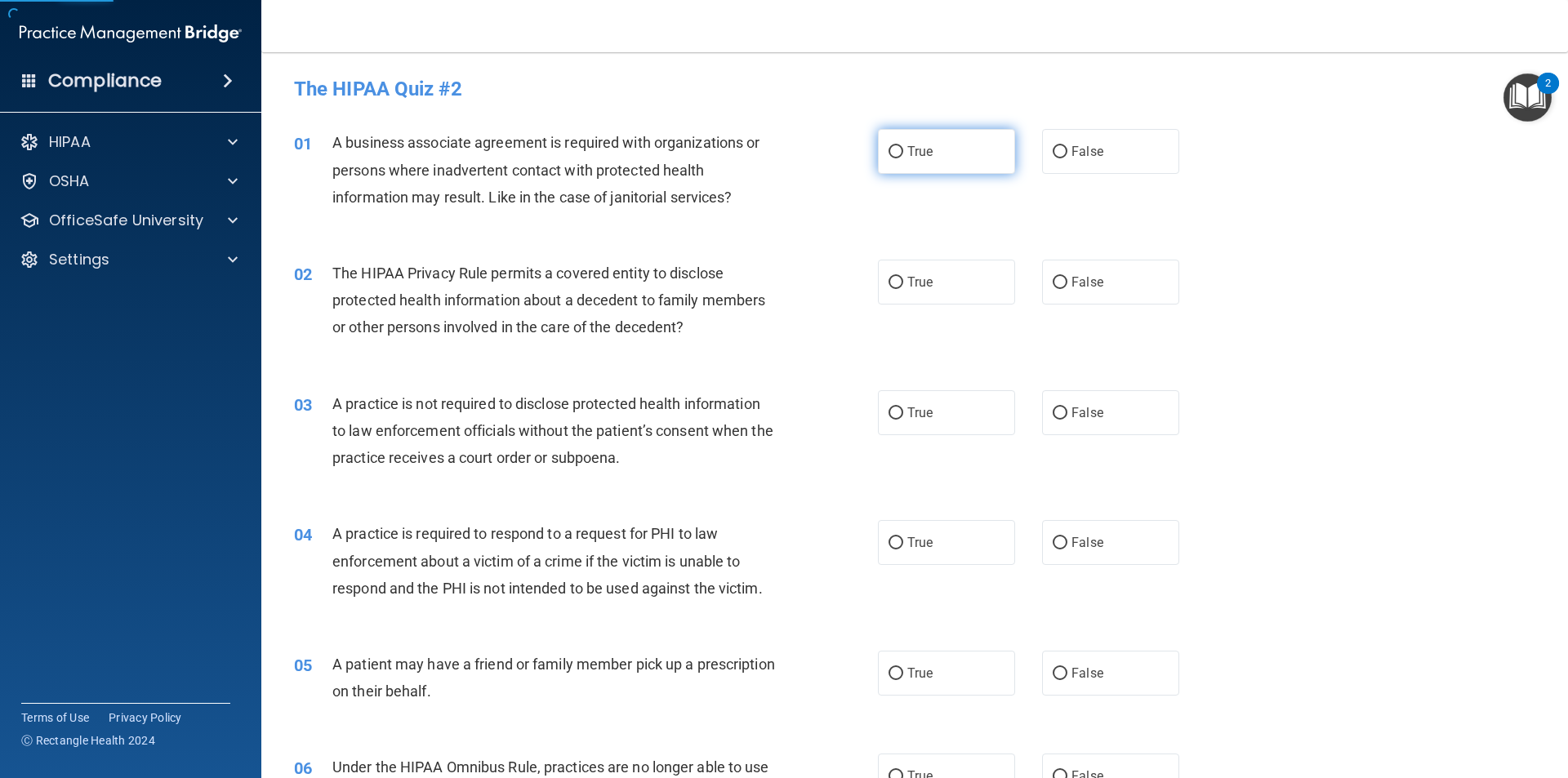
click at [943, 164] on label "True" at bounding box center [946, 152] width 137 height 45
click at [903, 159] on input "True" at bounding box center [895, 152] width 15 height 13
radio input "true"
drag, startPoint x: 948, startPoint y: 303, endPoint x: 942, endPoint y: 310, distance: 9.2
click at [947, 303] on label "True" at bounding box center [946, 282] width 137 height 45
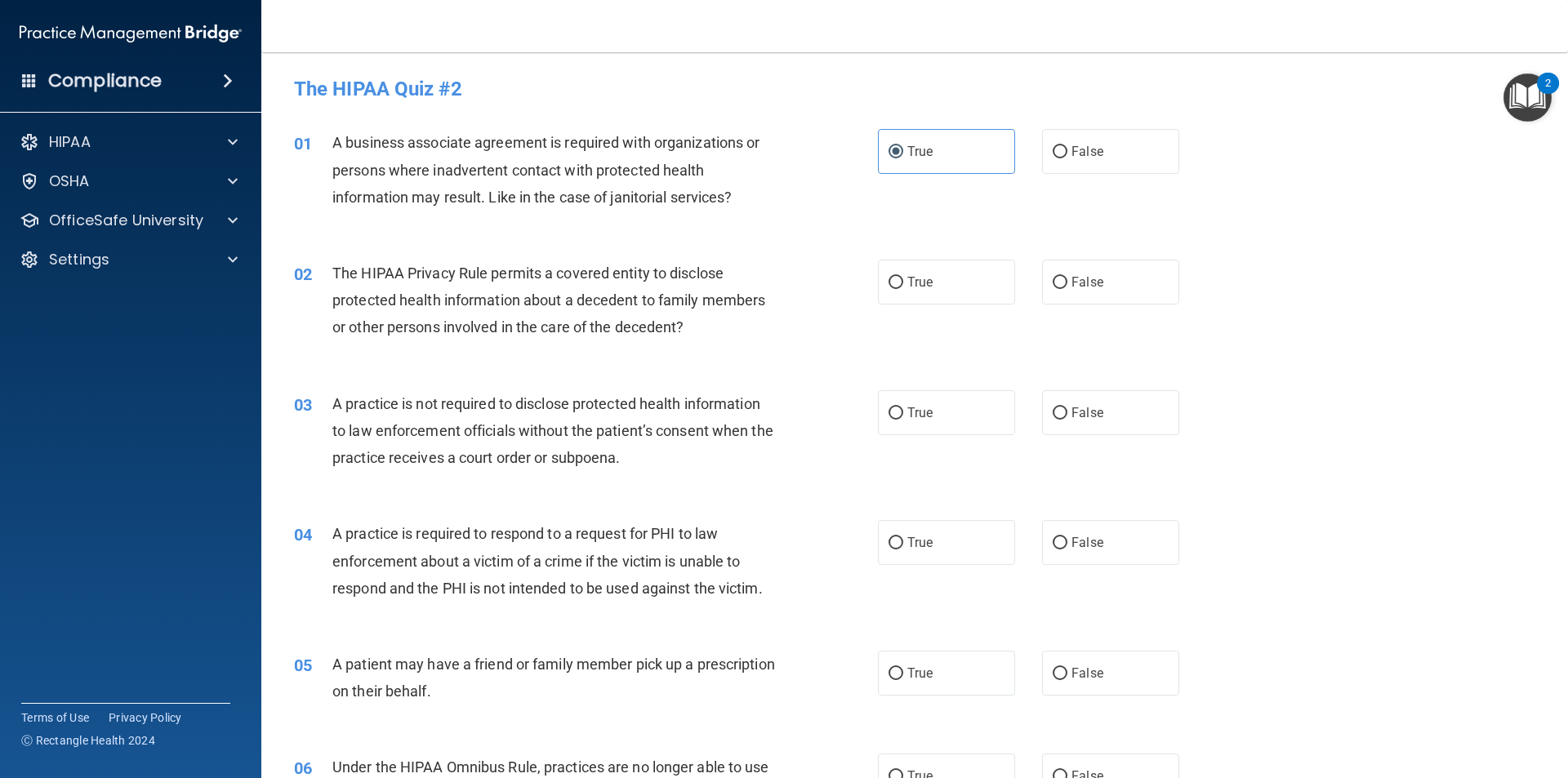
click at [903, 289] on input "True" at bounding box center [895, 283] width 15 height 13
radio input "true"
click at [936, 407] on label "True" at bounding box center [946, 413] width 137 height 45
click at [903, 408] on input "True" at bounding box center [895, 414] width 15 height 13
radio input "true"
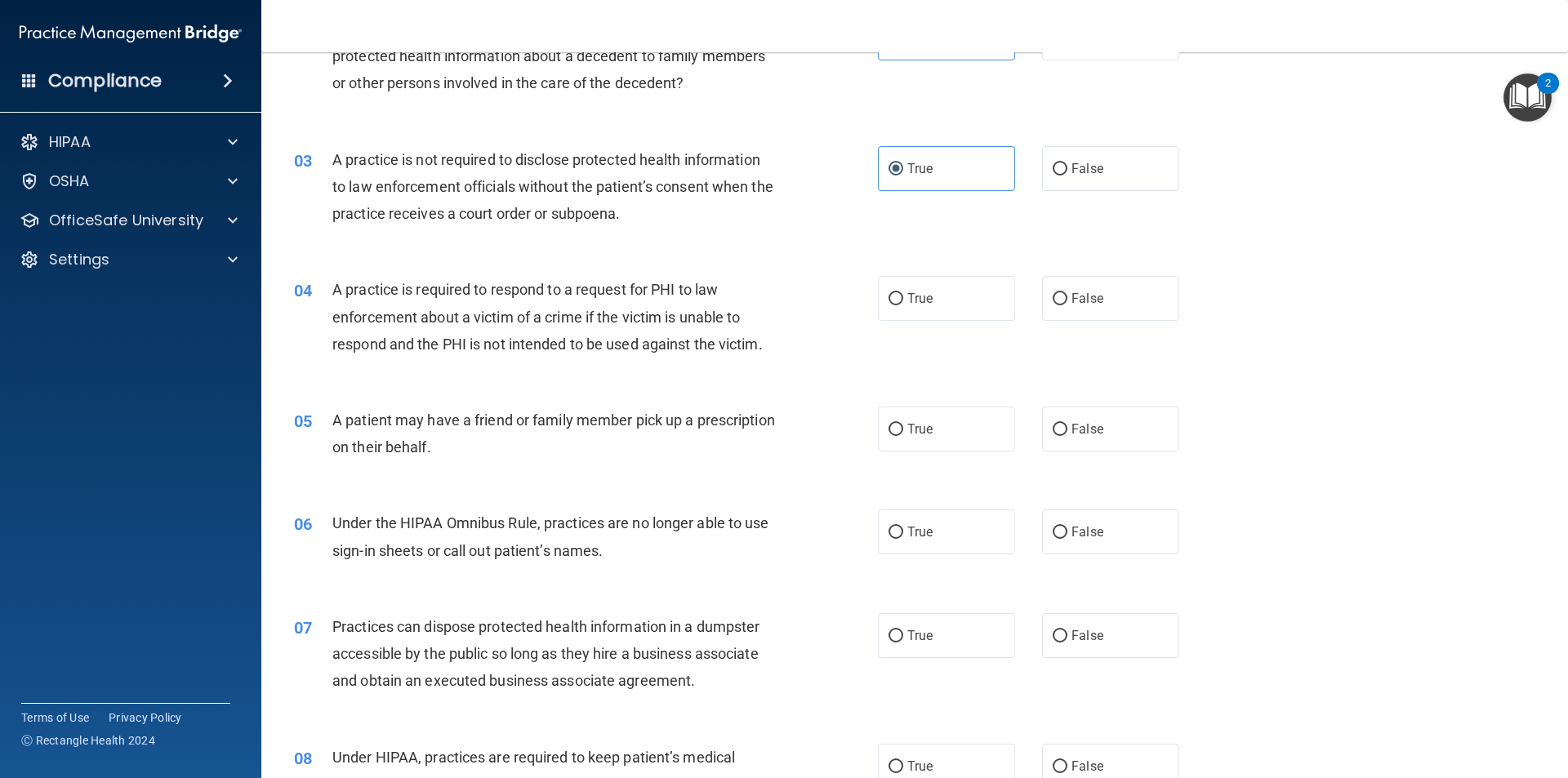
scroll to position [245, 0]
click at [931, 301] on label "True" at bounding box center [946, 297] width 137 height 45
click at [903, 301] on input "True" at bounding box center [895, 298] width 15 height 13
radio input "true"
click at [956, 438] on label "True" at bounding box center [946, 429] width 137 height 45
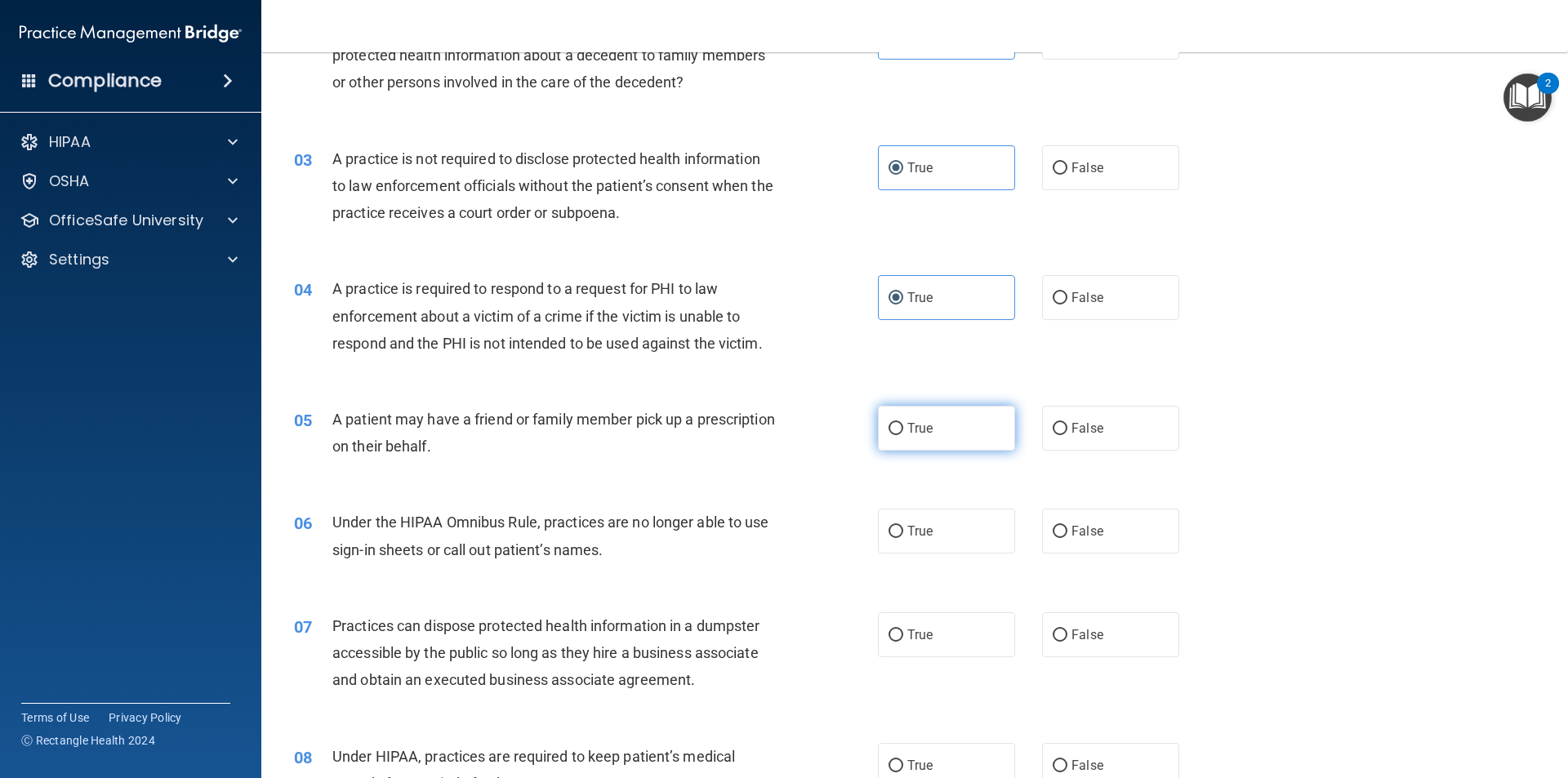
click at [903, 435] on input "True" at bounding box center [895, 429] width 15 height 13
radio input "true"
click at [922, 548] on label "True" at bounding box center [946, 531] width 137 height 45
click at [903, 538] on input "True" at bounding box center [895, 532] width 15 height 13
radio input "true"
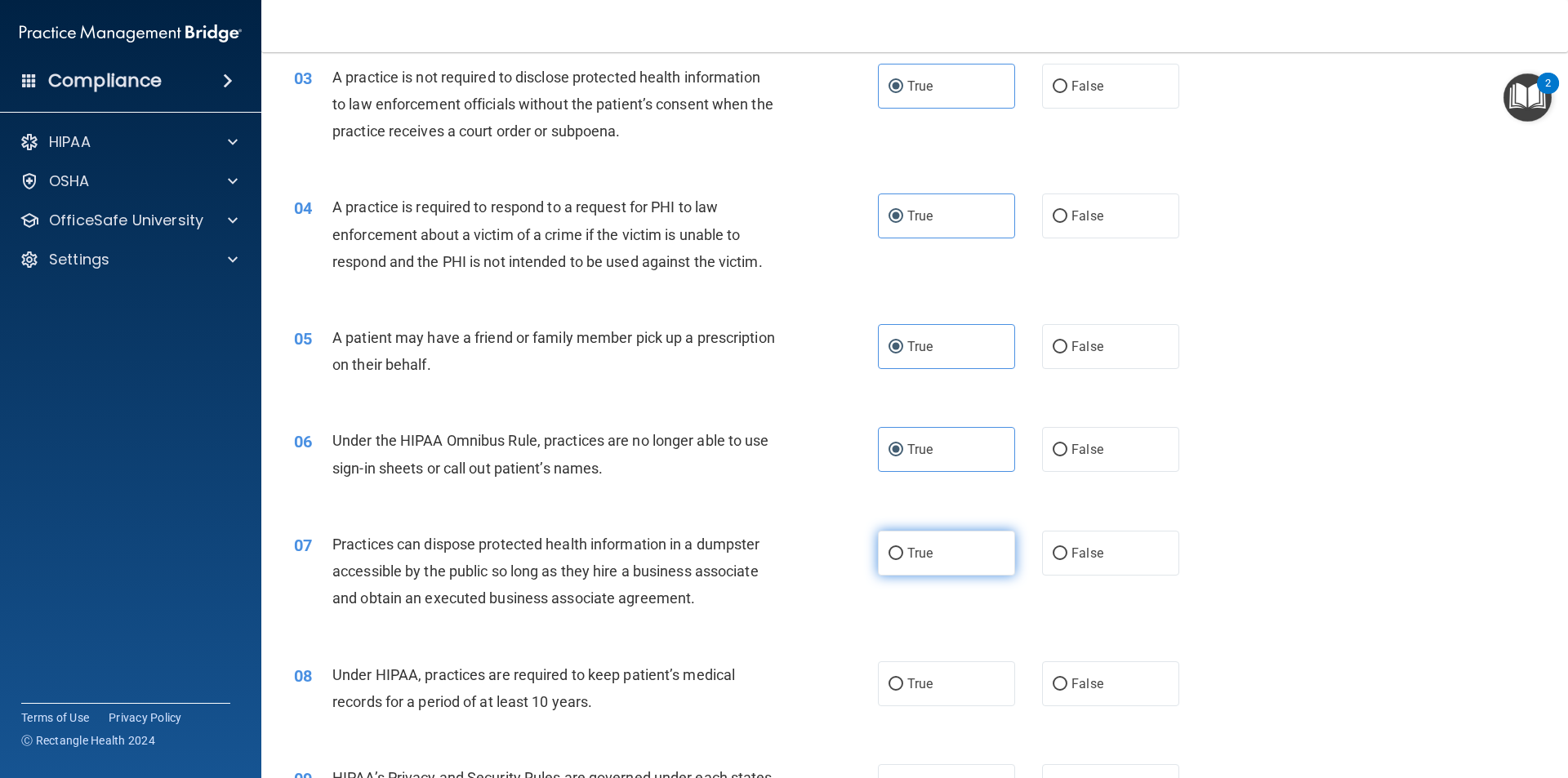
click at [964, 553] on label "True" at bounding box center [946, 554] width 137 height 45
click at [903, 553] on input "True" at bounding box center [895, 554] width 15 height 13
radio input "true"
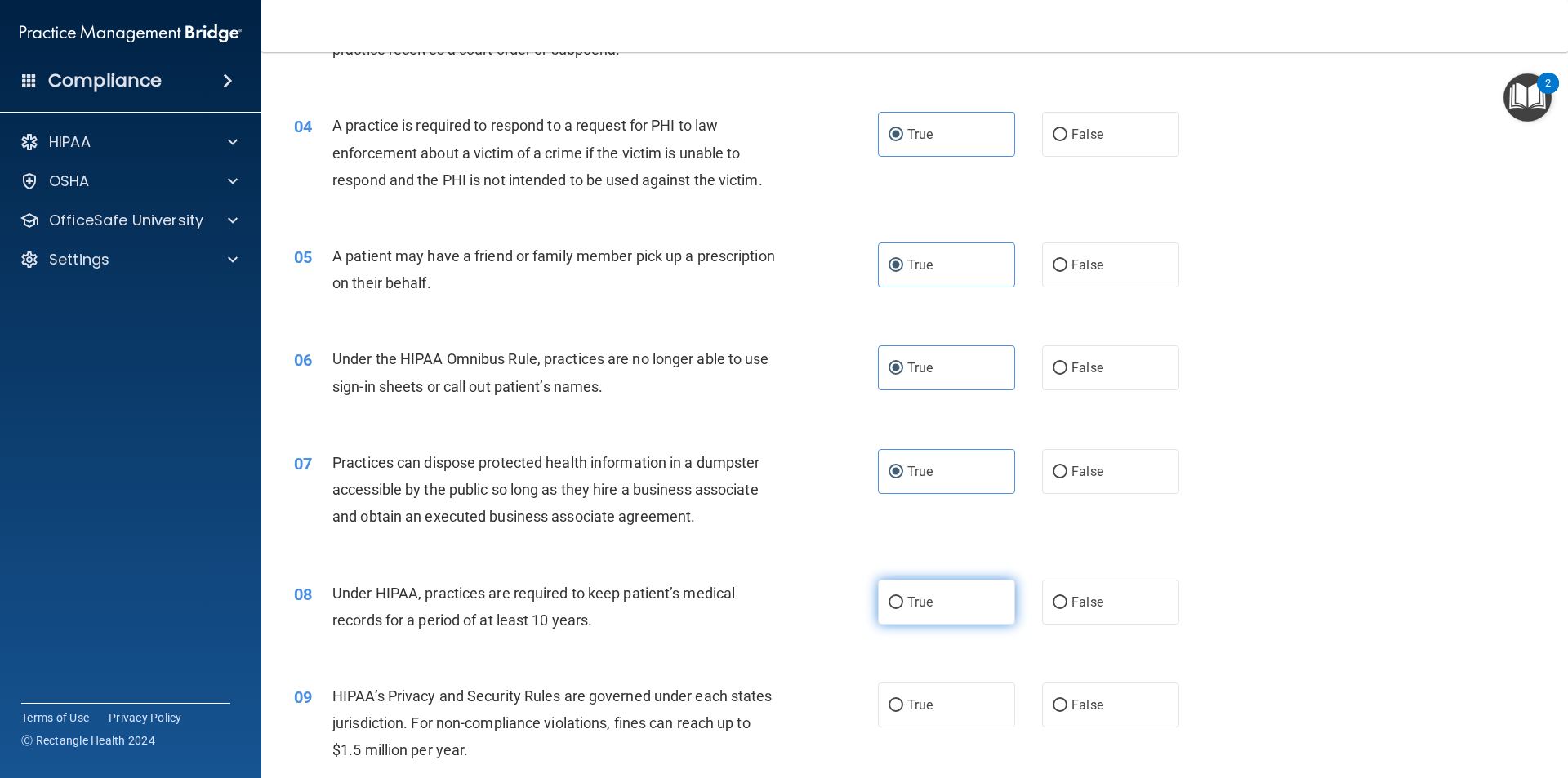
click at [964, 591] on label "True" at bounding box center [946, 603] width 137 height 45
click at [903, 597] on input "True" at bounding box center [895, 603] width 15 height 13
radio input "true"
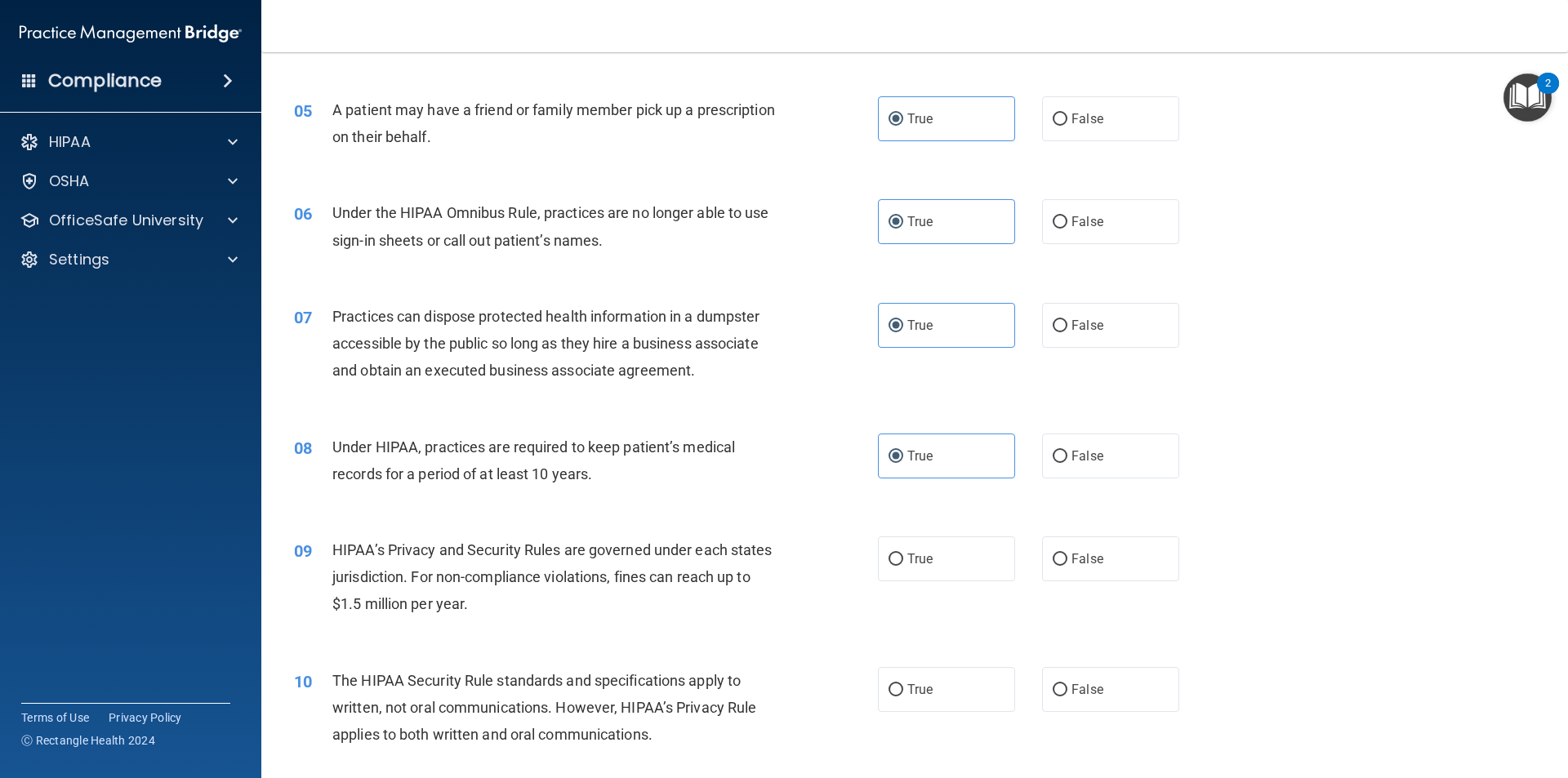
scroll to position [572, 0]
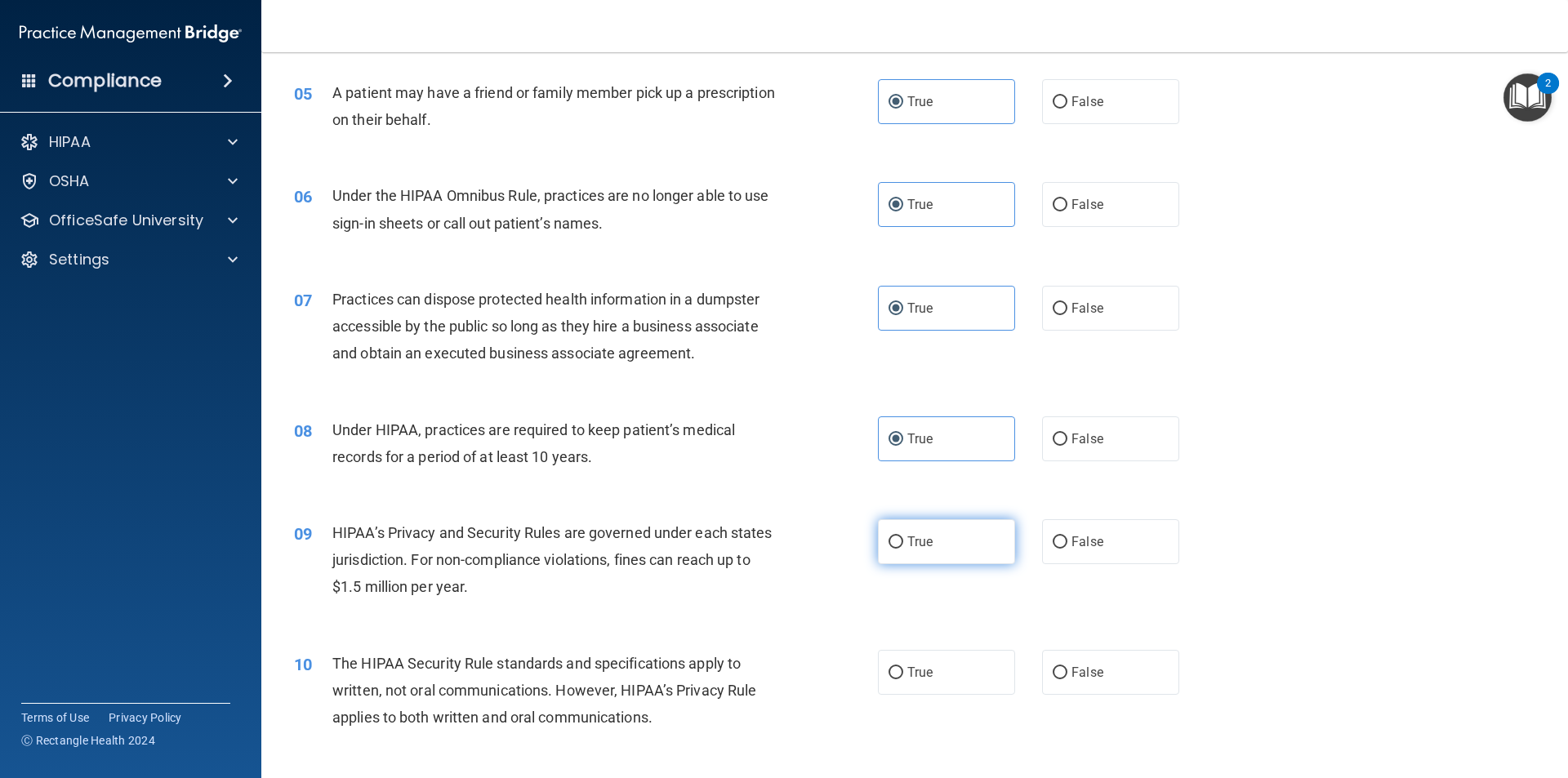
click at [890, 537] on input "True" at bounding box center [895, 542] width 15 height 13
radio input "true"
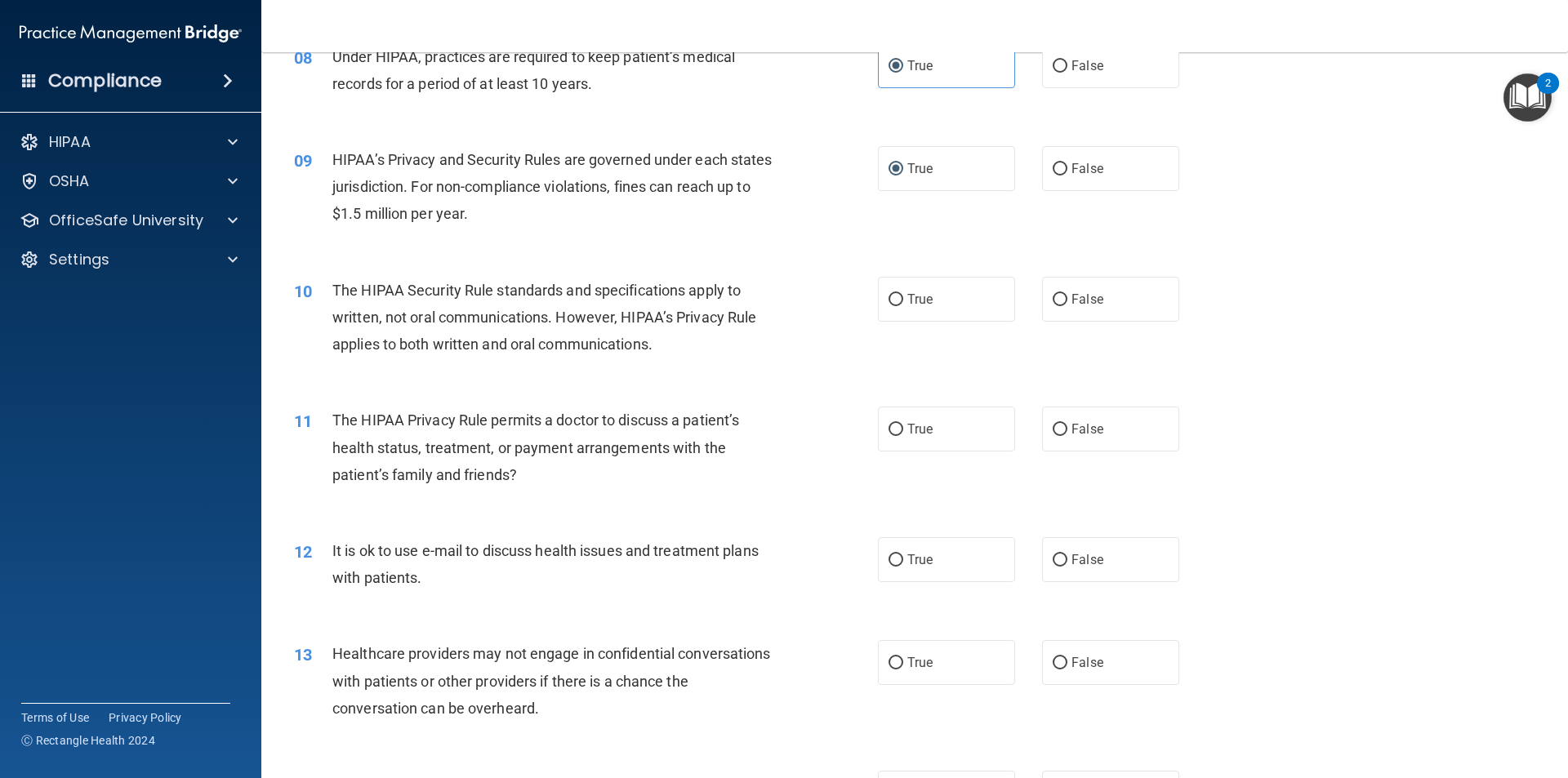
scroll to position [981, 0]
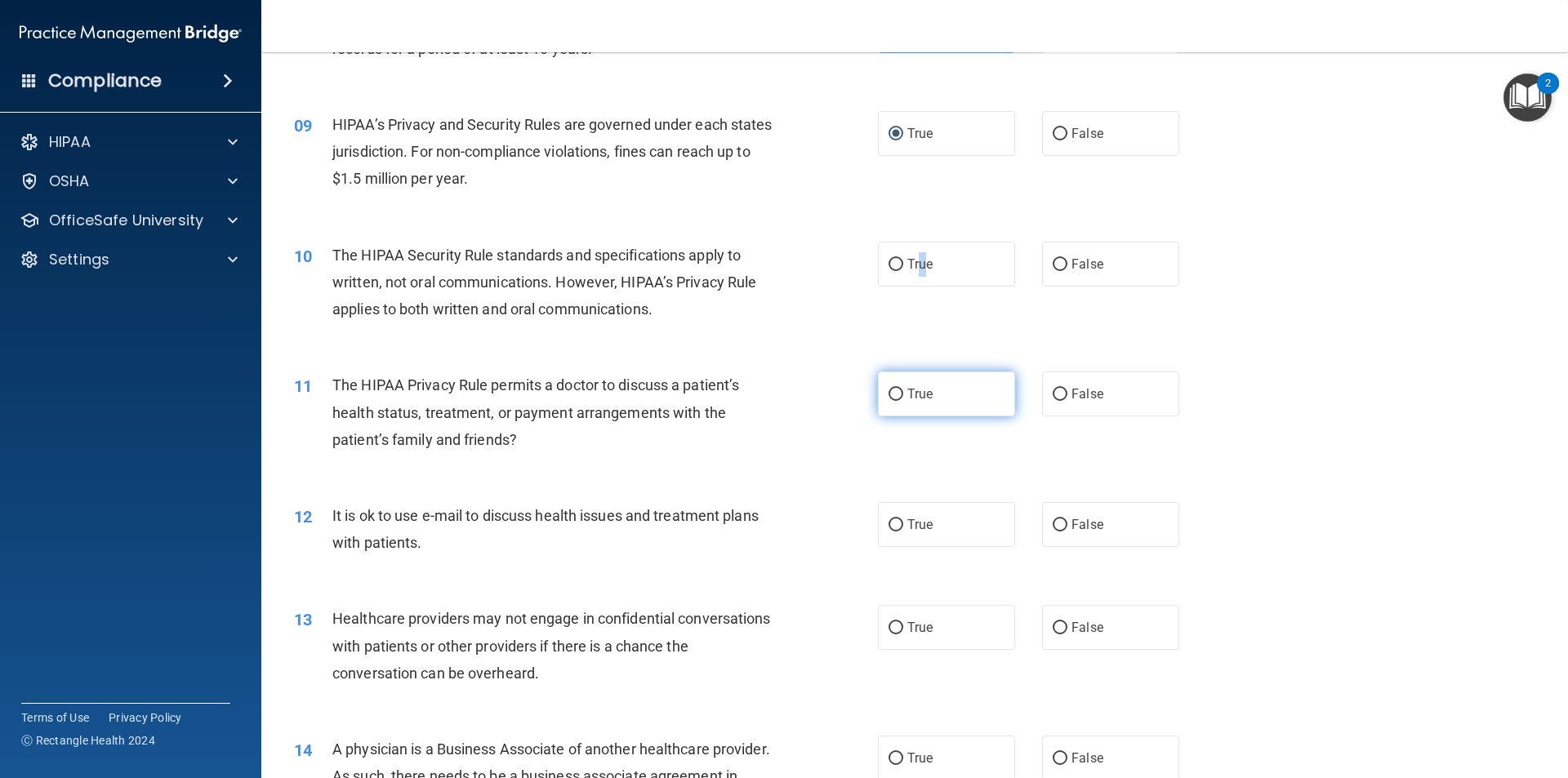
drag, startPoint x: 912, startPoint y: 264, endPoint x: 936, endPoint y: 376, distance: 114.5
click at [917, 266] on span "True" at bounding box center [919, 264] width 25 height 16
click at [936, 389] on label "True" at bounding box center [946, 394] width 137 height 45
click at [903, 389] on input "True" at bounding box center [895, 394] width 15 height 13
radio input "true"
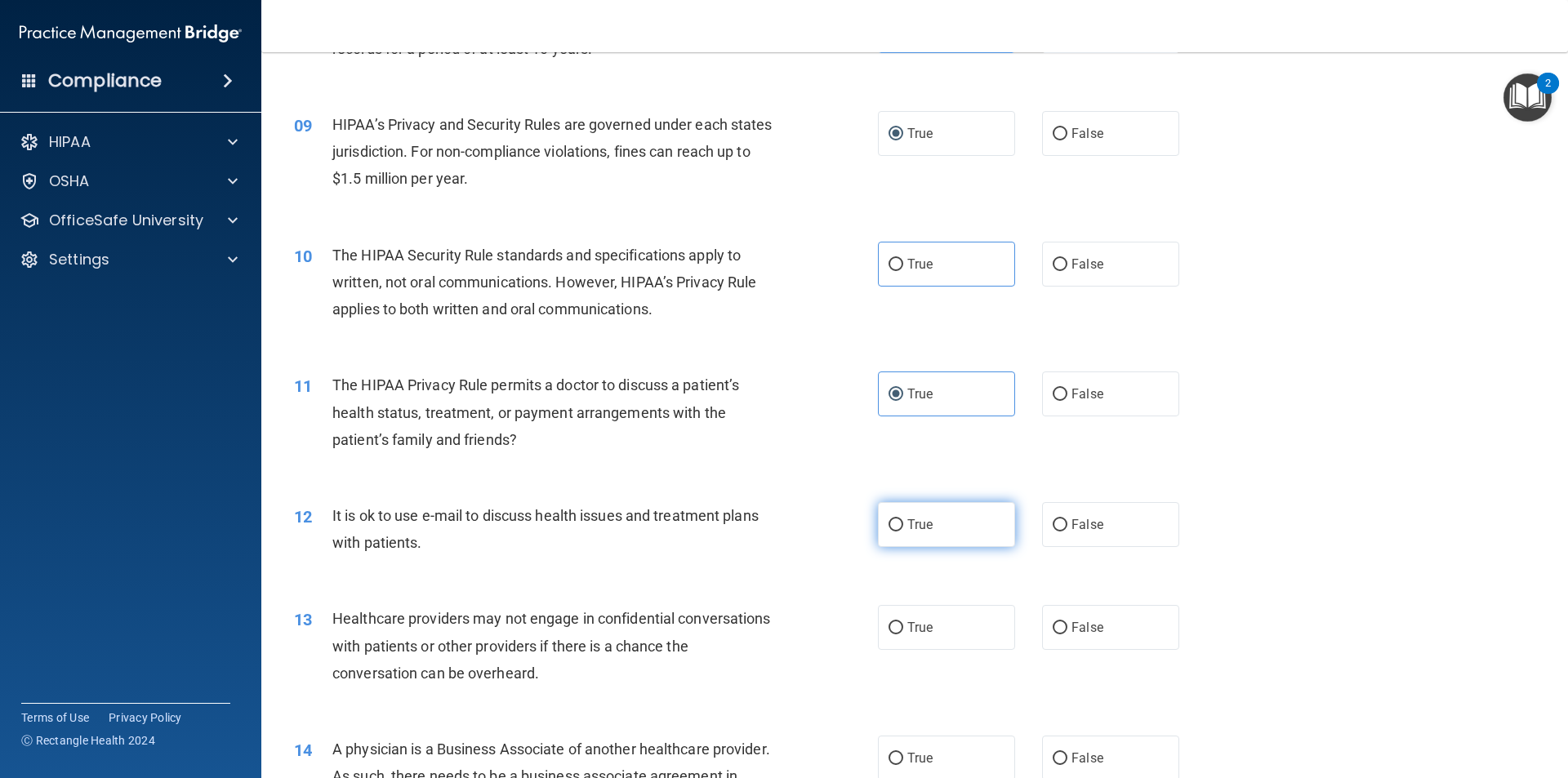
drag, startPoint x: 936, startPoint y: 507, endPoint x: 951, endPoint y: 509, distance: 15.1
click at [936, 508] on label "True" at bounding box center [946, 525] width 137 height 45
click at [903, 520] on input "True" at bounding box center [895, 526] width 15 height 13
radio input "true"
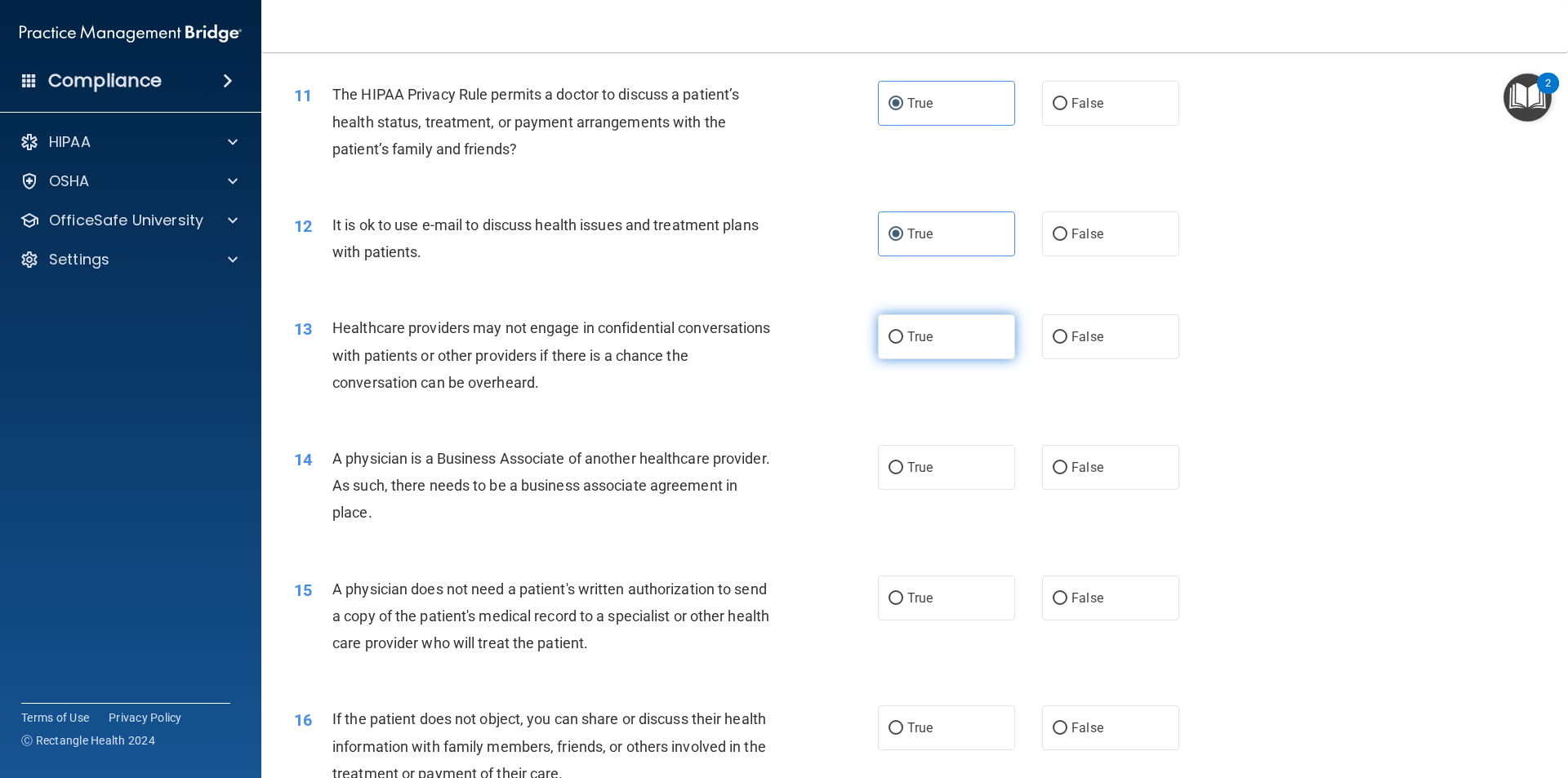
click at [957, 351] on label "True" at bounding box center [946, 337] width 137 height 45
click at [903, 343] on input "True" at bounding box center [895, 338] width 15 height 13
radio input "true"
click at [949, 464] on label "True" at bounding box center [946, 468] width 137 height 45
click at [903, 464] on input "True" at bounding box center [895, 468] width 15 height 13
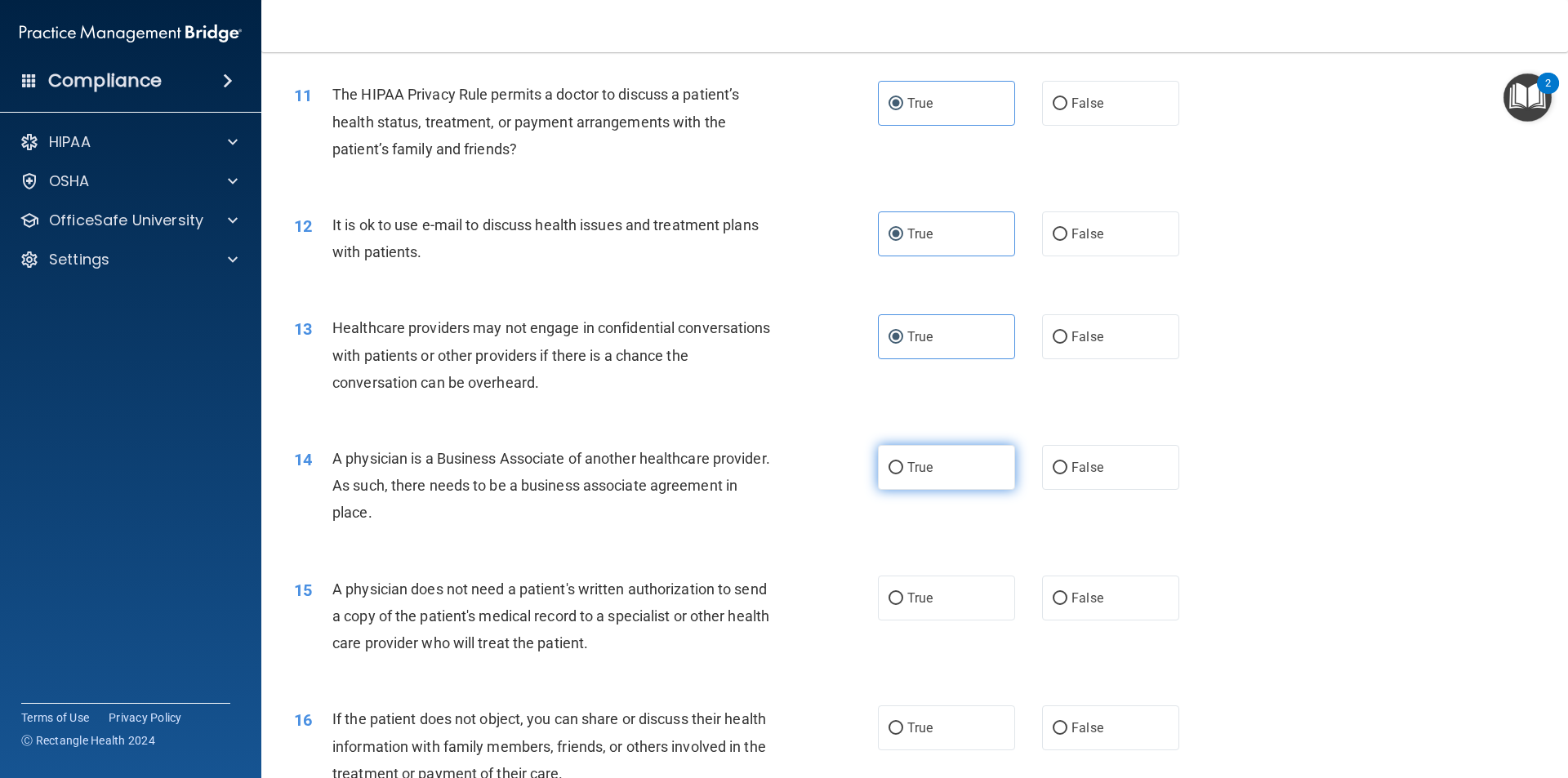
radio input "true"
click at [951, 579] on label "True" at bounding box center [946, 598] width 137 height 45
click at [903, 593] on input "True" at bounding box center [895, 599] width 15 height 13
radio input "true"
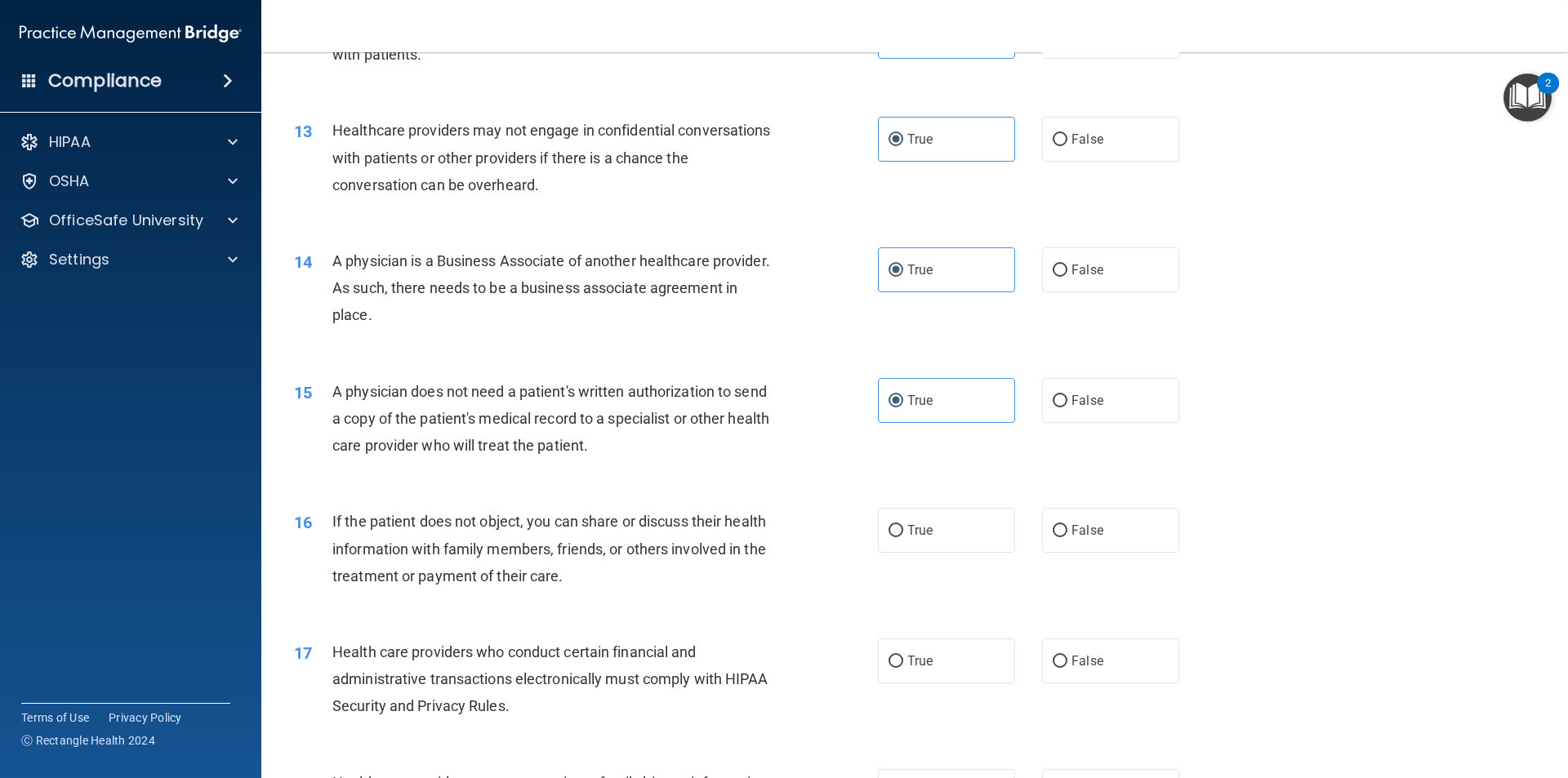
scroll to position [1653, 0]
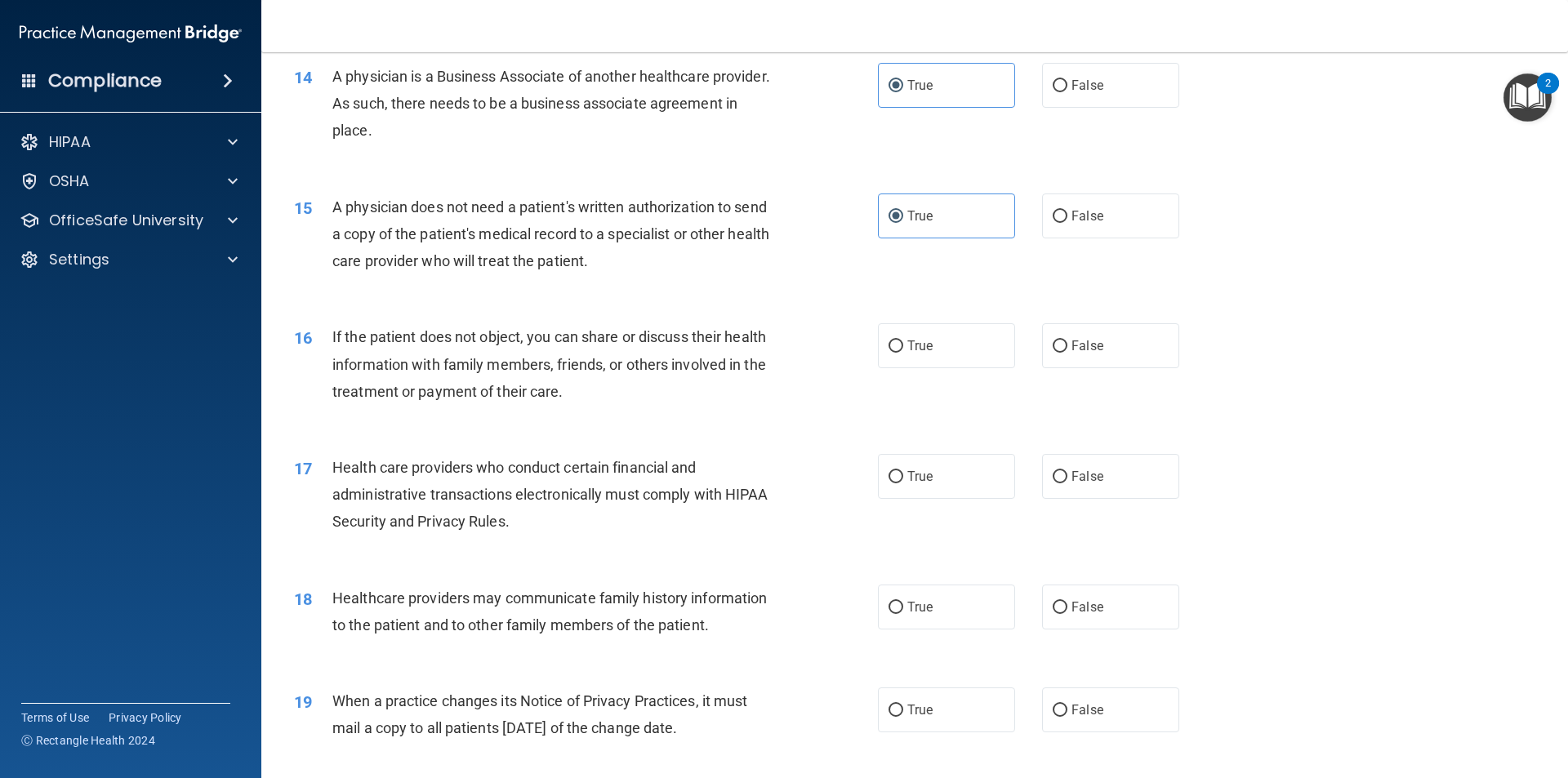
click at [963, 334] on label "True" at bounding box center [946, 346] width 137 height 45
click at [903, 341] on input "True" at bounding box center [895, 346] width 15 height 13
radio input "true"
click at [957, 455] on label "True" at bounding box center [946, 477] width 137 height 45
click at [903, 472] on input "True" at bounding box center [895, 478] width 15 height 13
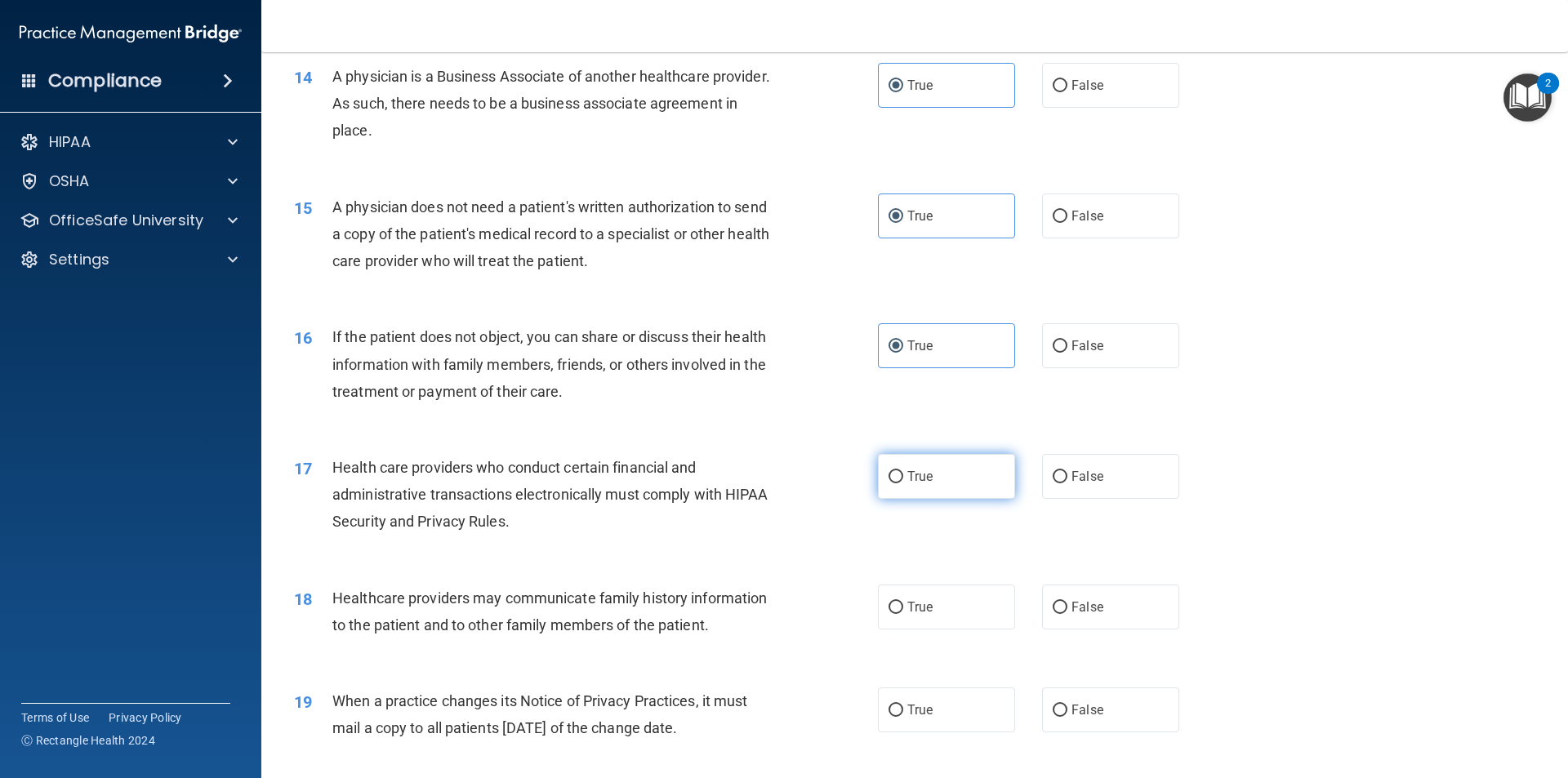
radio input "true"
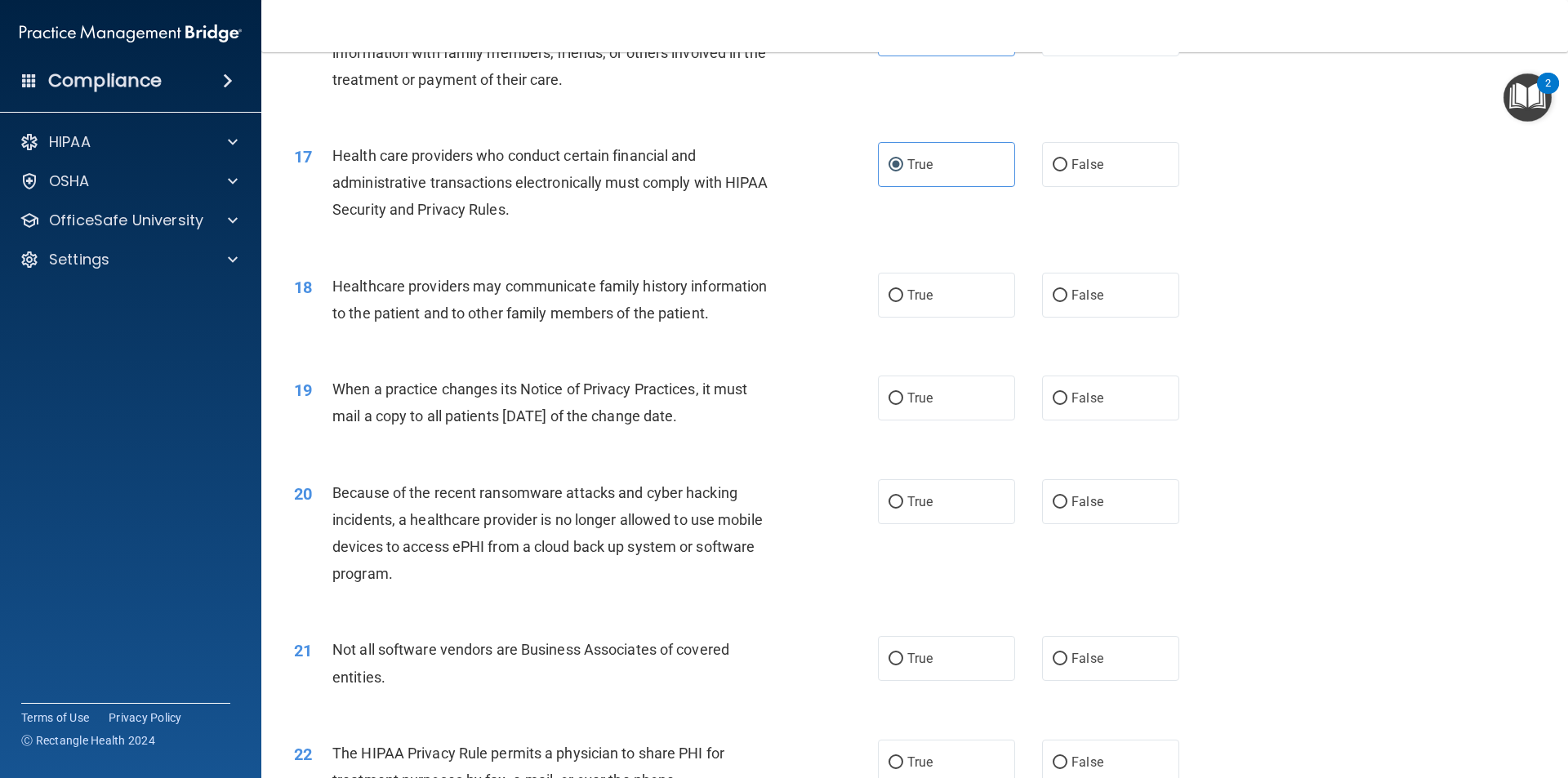
scroll to position [1991, 0]
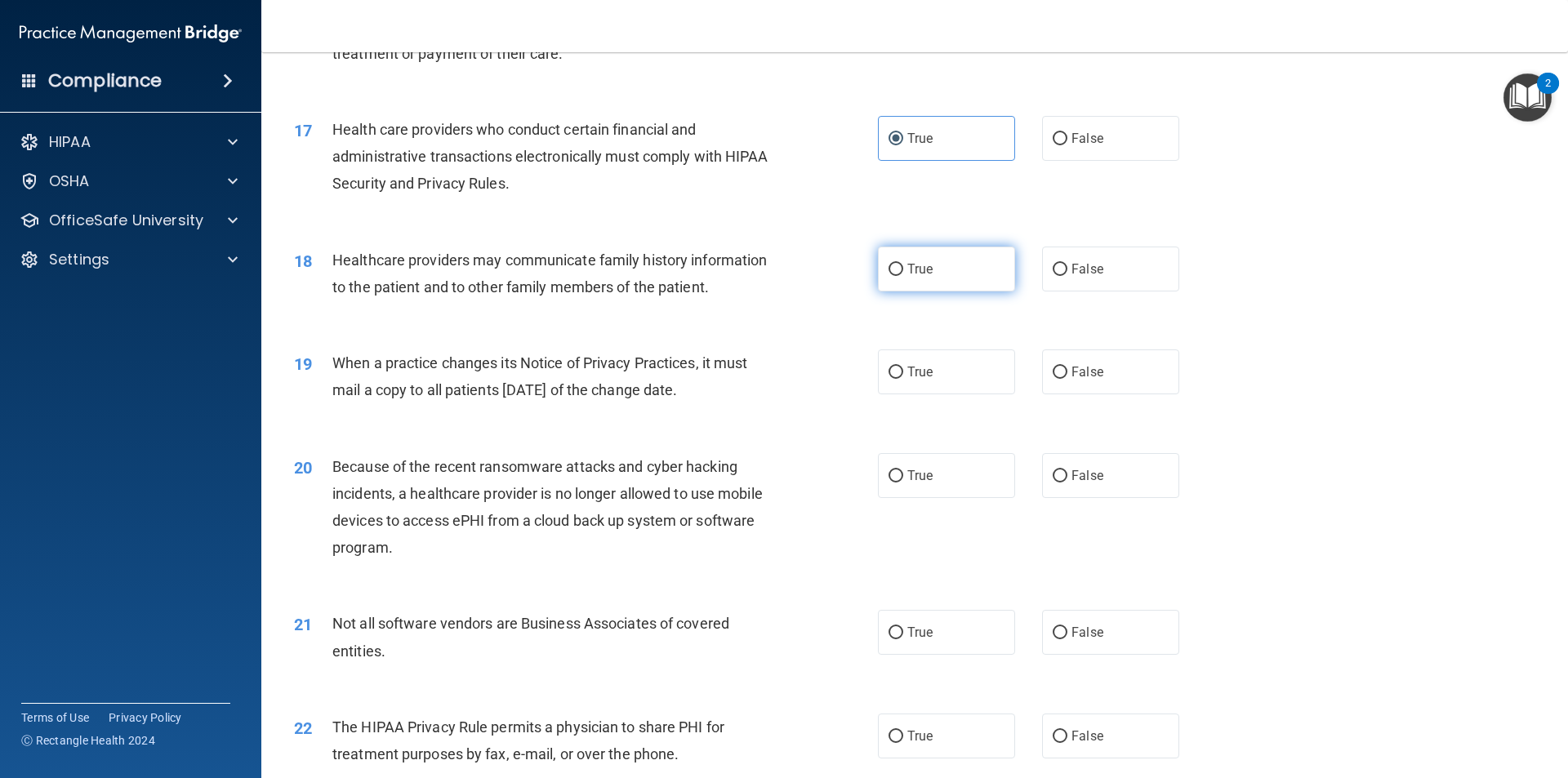
click at [877, 254] on label "True" at bounding box center [946, 269] width 137 height 45
click at [888, 264] on input "True" at bounding box center [895, 270] width 15 height 13
radio input "true"
click at [943, 362] on label "True" at bounding box center [946, 372] width 137 height 45
click at [903, 367] on input "True" at bounding box center [895, 373] width 15 height 13
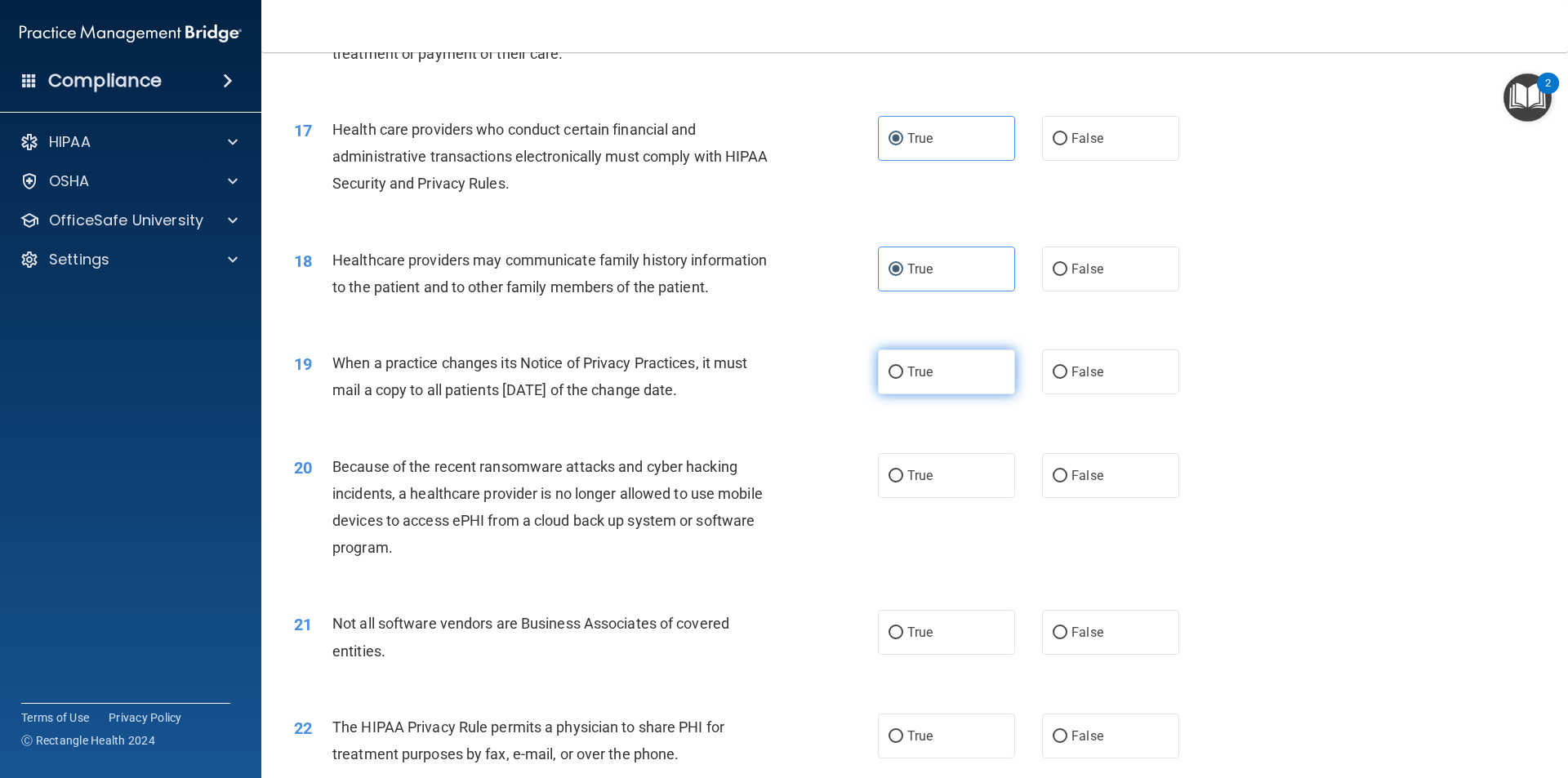
radio input "true"
click at [937, 467] on label "True" at bounding box center [946, 476] width 137 height 45
click at [903, 471] on input "True" at bounding box center [895, 477] width 15 height 13
radio input "true"
click at [918, 636] on span "True" at bounding box center [919, 633] width 25 height 16
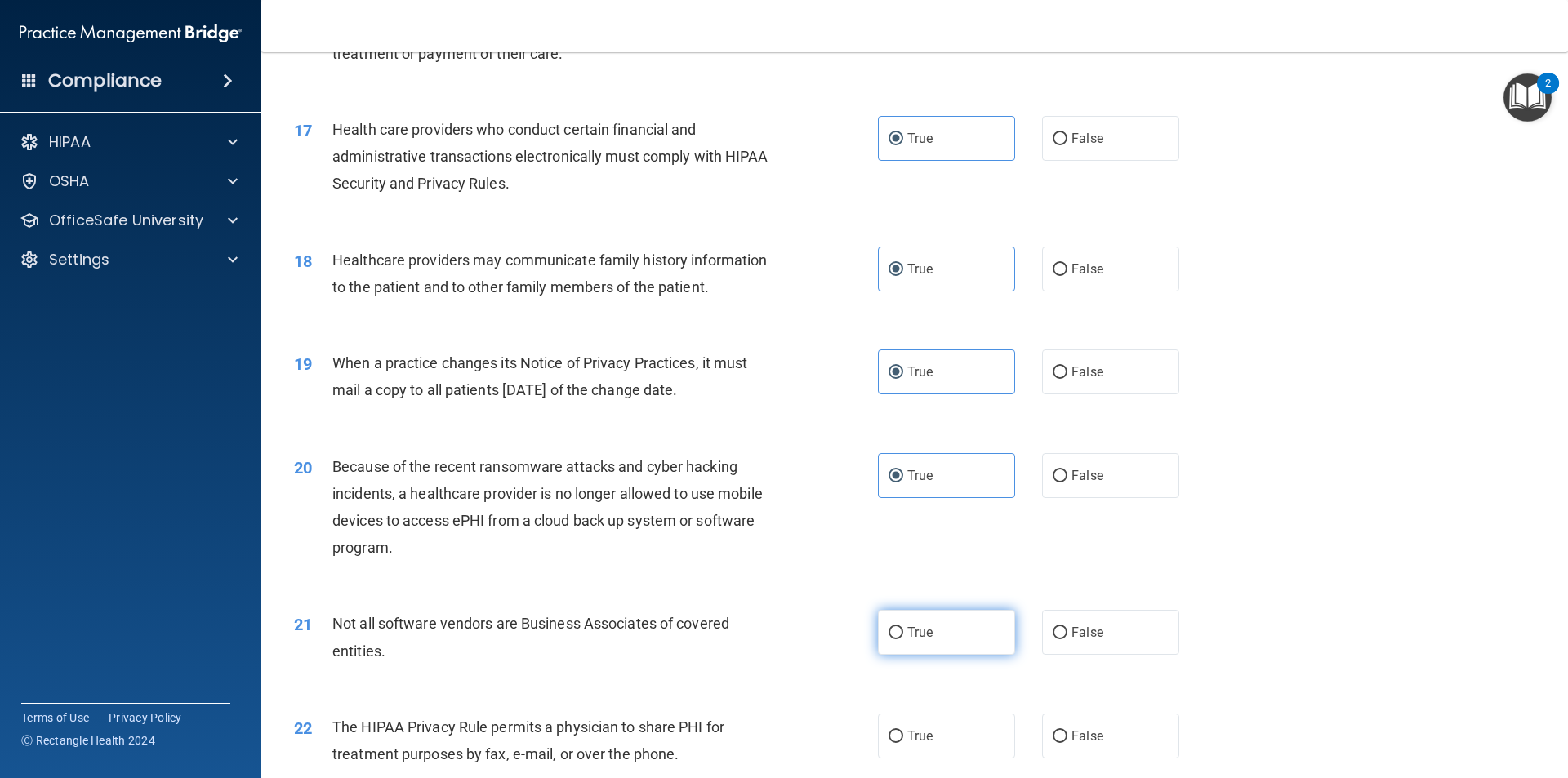
click at [903, 636] on input "True" at bounding box center [895, 633] width 15 height 13
radio input "true"
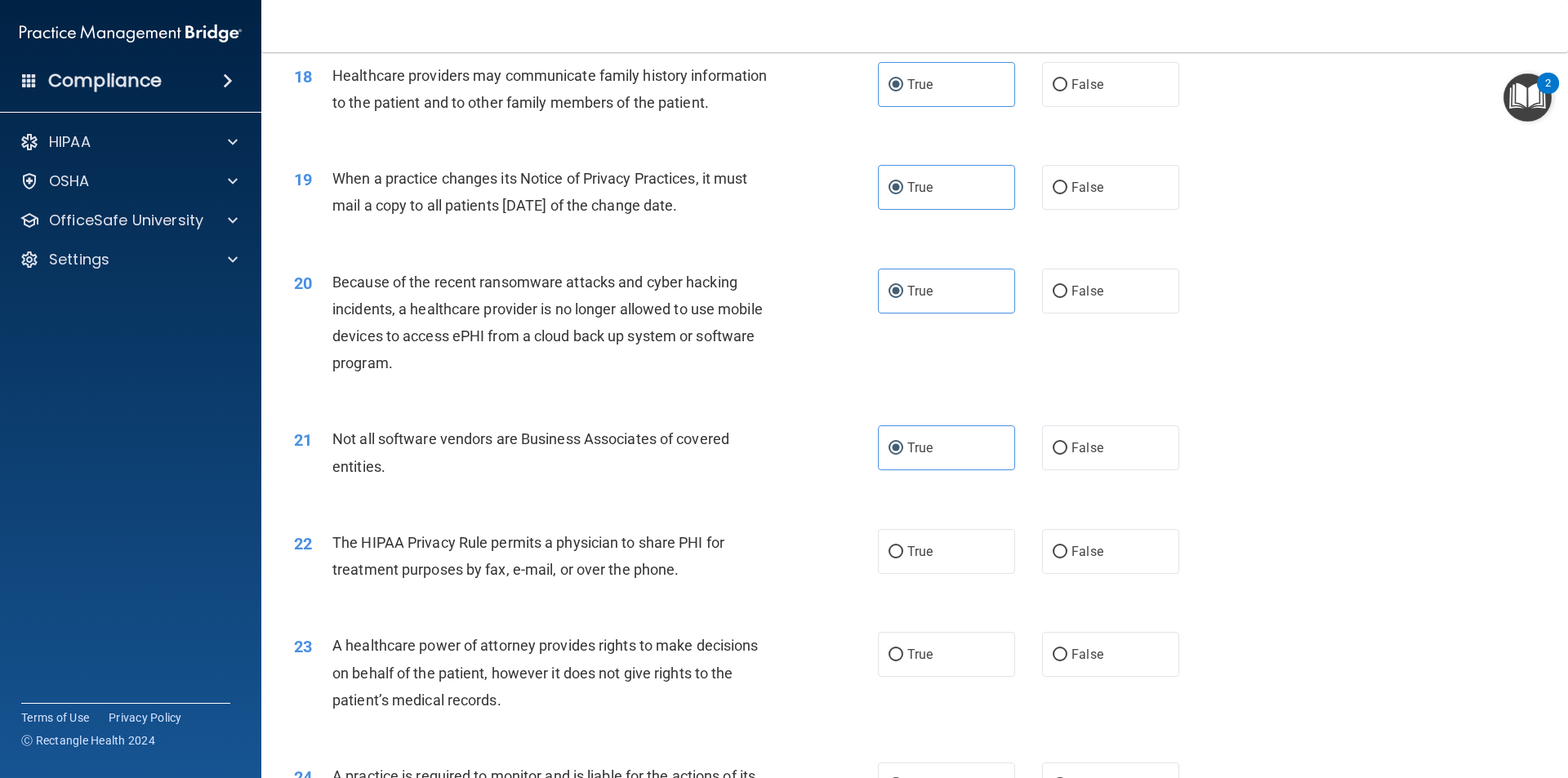
scroll to position [2387, 0]
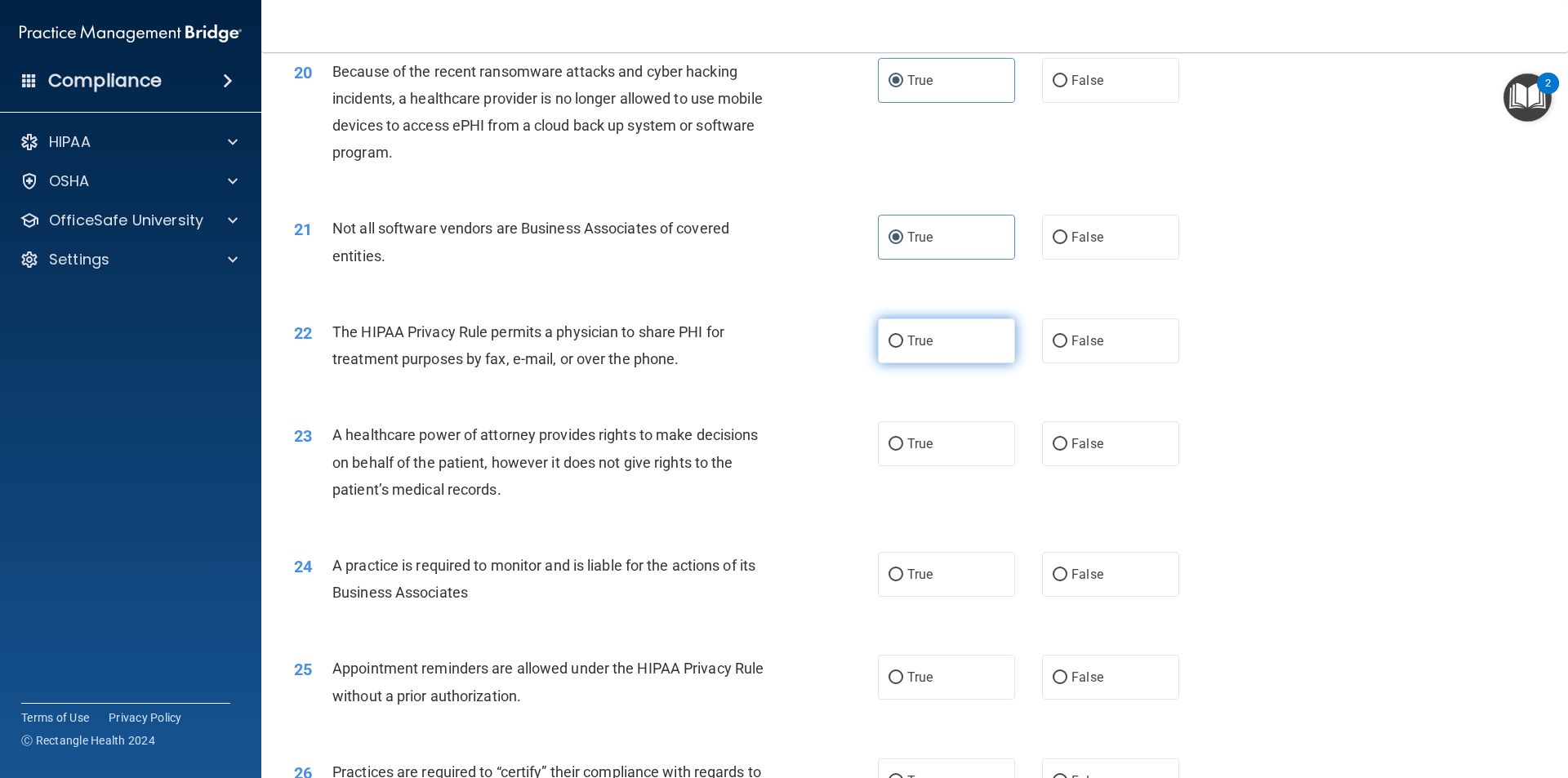
click at [958, 351] on label "True" at bounding box center [946, 342] width 137 height 45
click at [903, 348] on input "True" at bounding box center [895, 342] width 15 height 13
radio input "true"
drag, startPoint x: 951, startPoint y: 436, endPoint x: 970, endPoint y: 443, distance: 20.2
click at [952, 436] on label "True" at bounding box center [946, 444] width 137 height 45
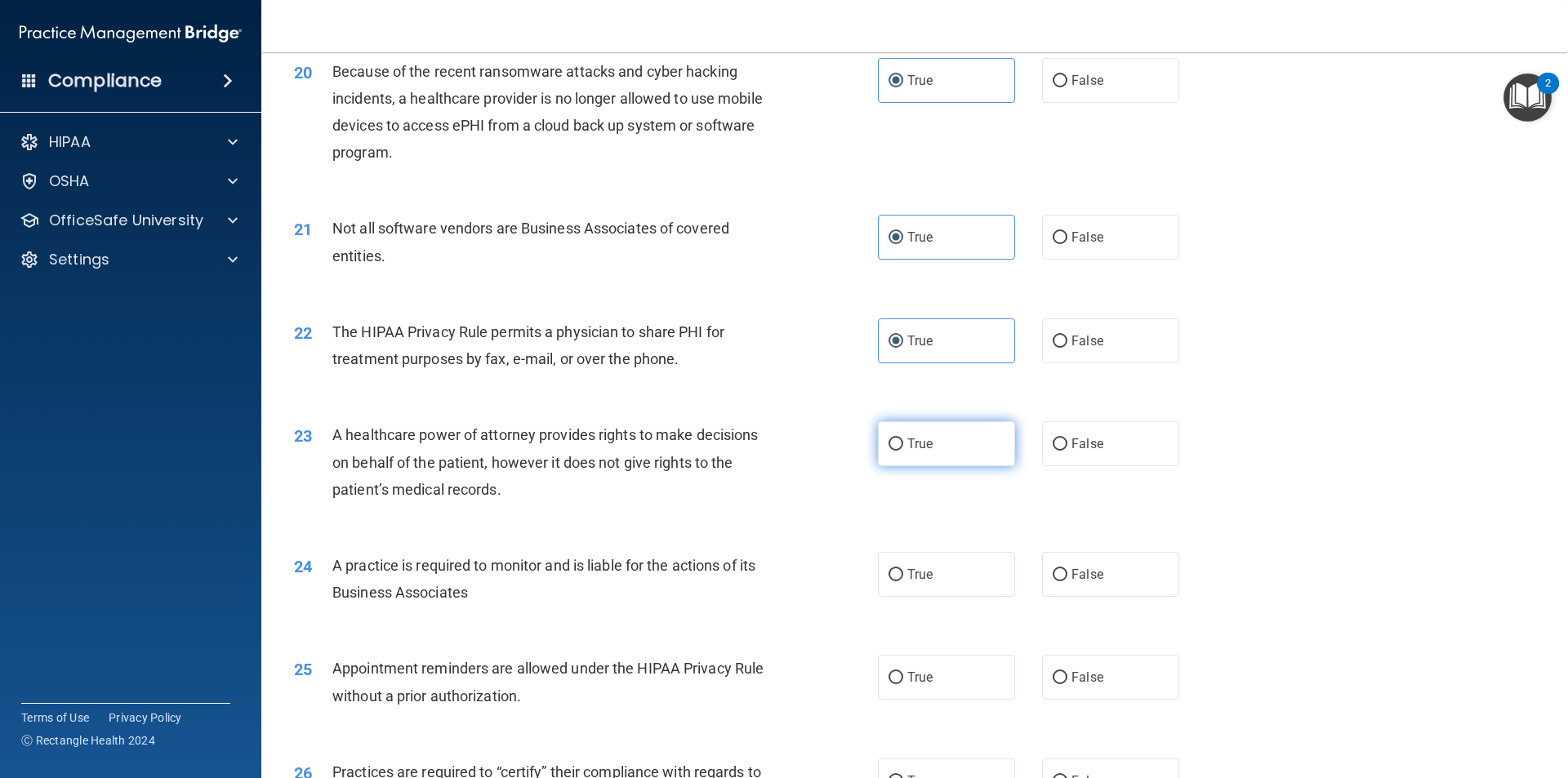
click at [903, 438] on input "True" at bounding box center [895, 444] width 15 height 13
radio input "true"
drag, startPoint x: 1554, startPoint y: 541, endPoint x: 1559, endPoint y: 615, distance: 74.2
click at [1559, 615] on main "- The HIPAA Quiz #2 This quiz doesn’t expire until . Are you sure you want to t…" at bounding box center [915, 415] width 1307 height 726
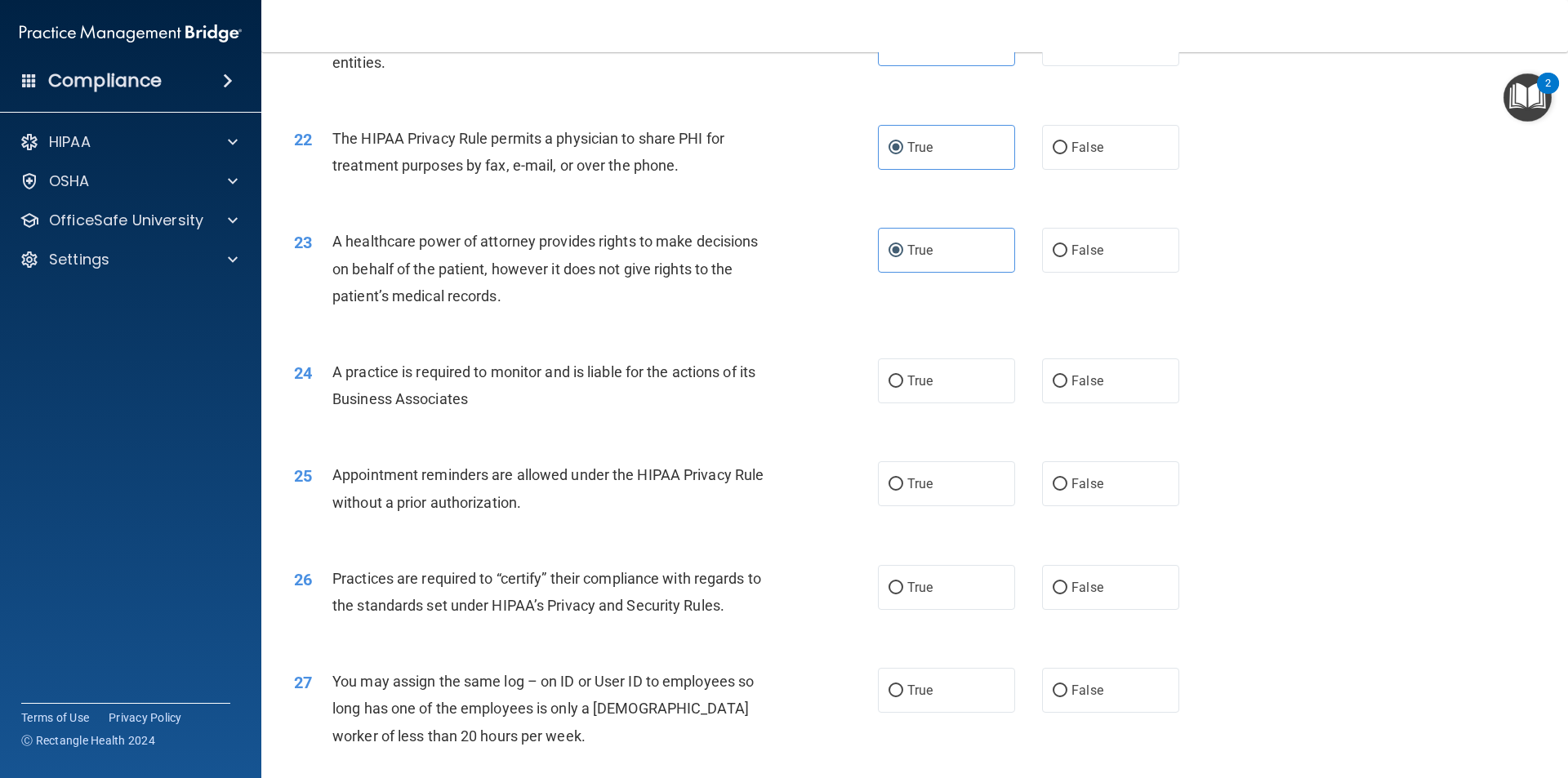
scroll to position [2585, 0]
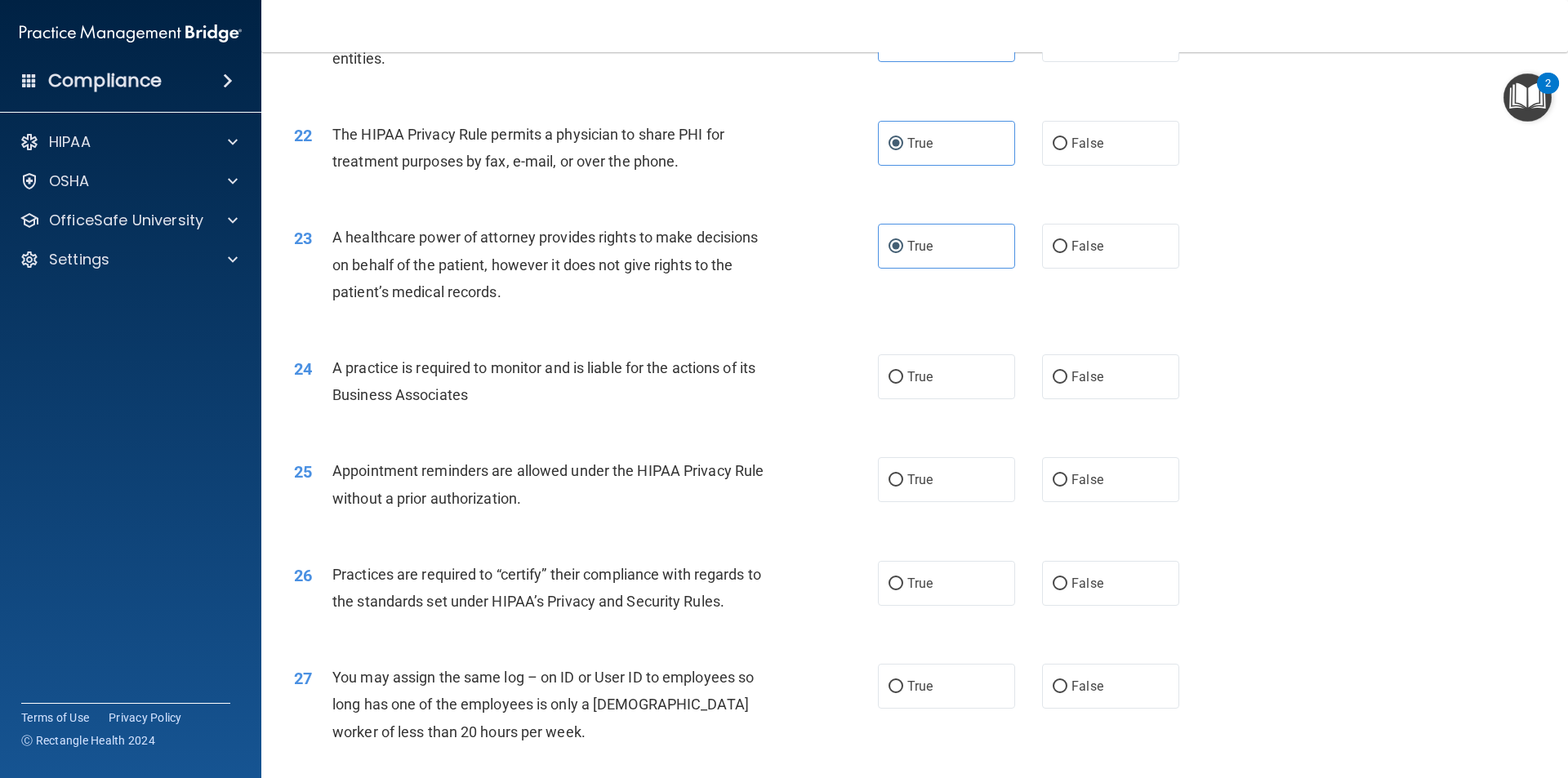
click at [970, 401] on div "24 A practice is required to monitor and is liable for the actions of its Busin…" at bounding box center [915, 385] width 1266 height 103
click at [964, 392] on label "True" at bounding box center [946, 377] width 137 height 45
click at [903, 384] on input "True" at bounding box center [895, 378] width 15 height 13
radio input "true"
click at [955, 477] on label "True" at bounding box center [946, 480] width 137 height 45
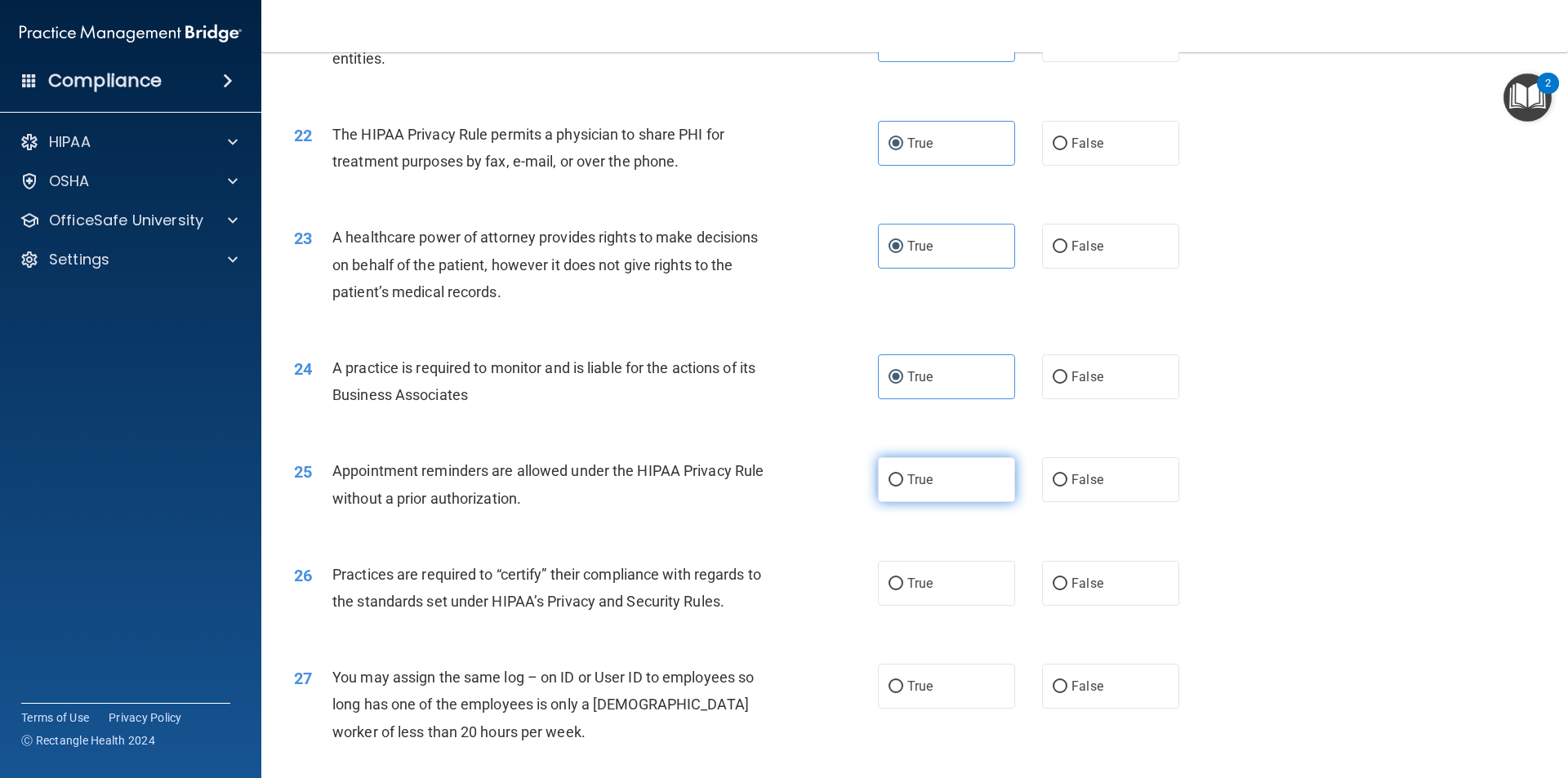
click at [903, 477] on input "True" at bounding box center [895, 481] width 15 height 13
radio input "true"
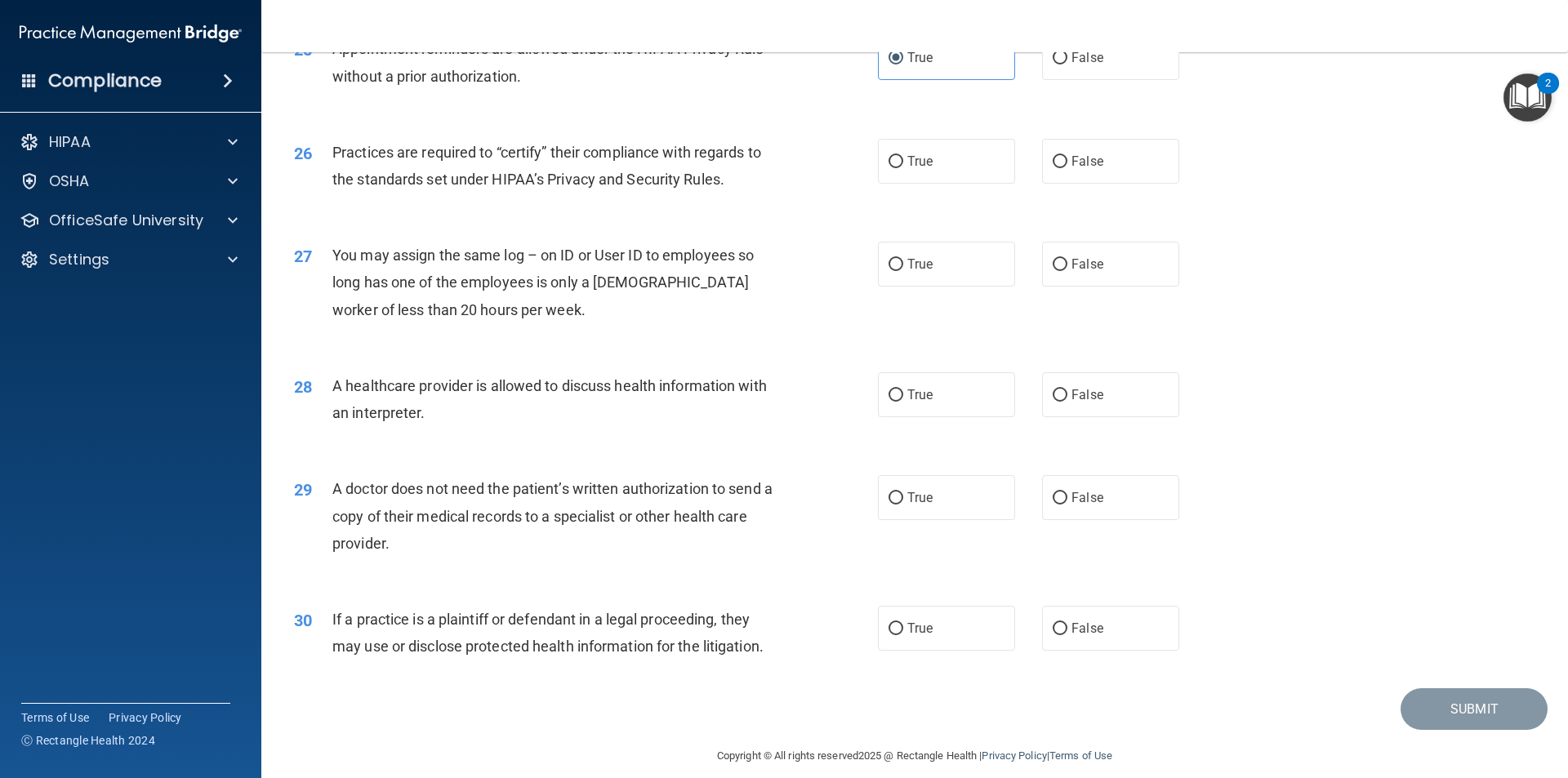
scroll to position [3016, 0]
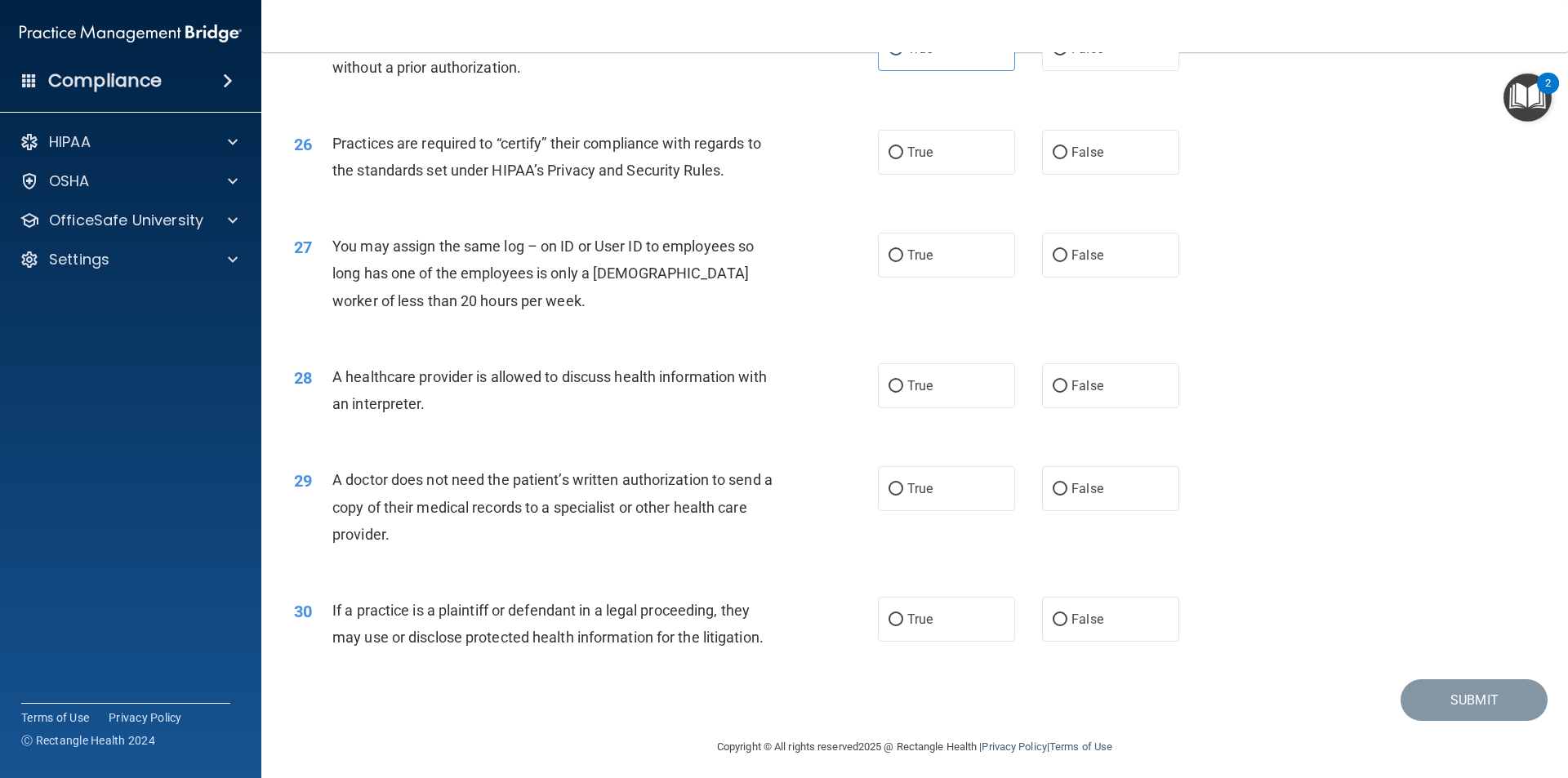
click at [896, 126] on div "26 Practices are required to “certify” their compliance with regards to the sta…" at bounding box center [915, 160] width 1266 height 103
click at [911, 165] on label "True" at bounding box center [946, 153] width 137 height 45
click at [903, 160] on input "True" at bounding box center [895, 153] width 15 height 13
radio input "true"
click at [923, 253] on span "True" at bounding box center [919, 255] width 25 height 16
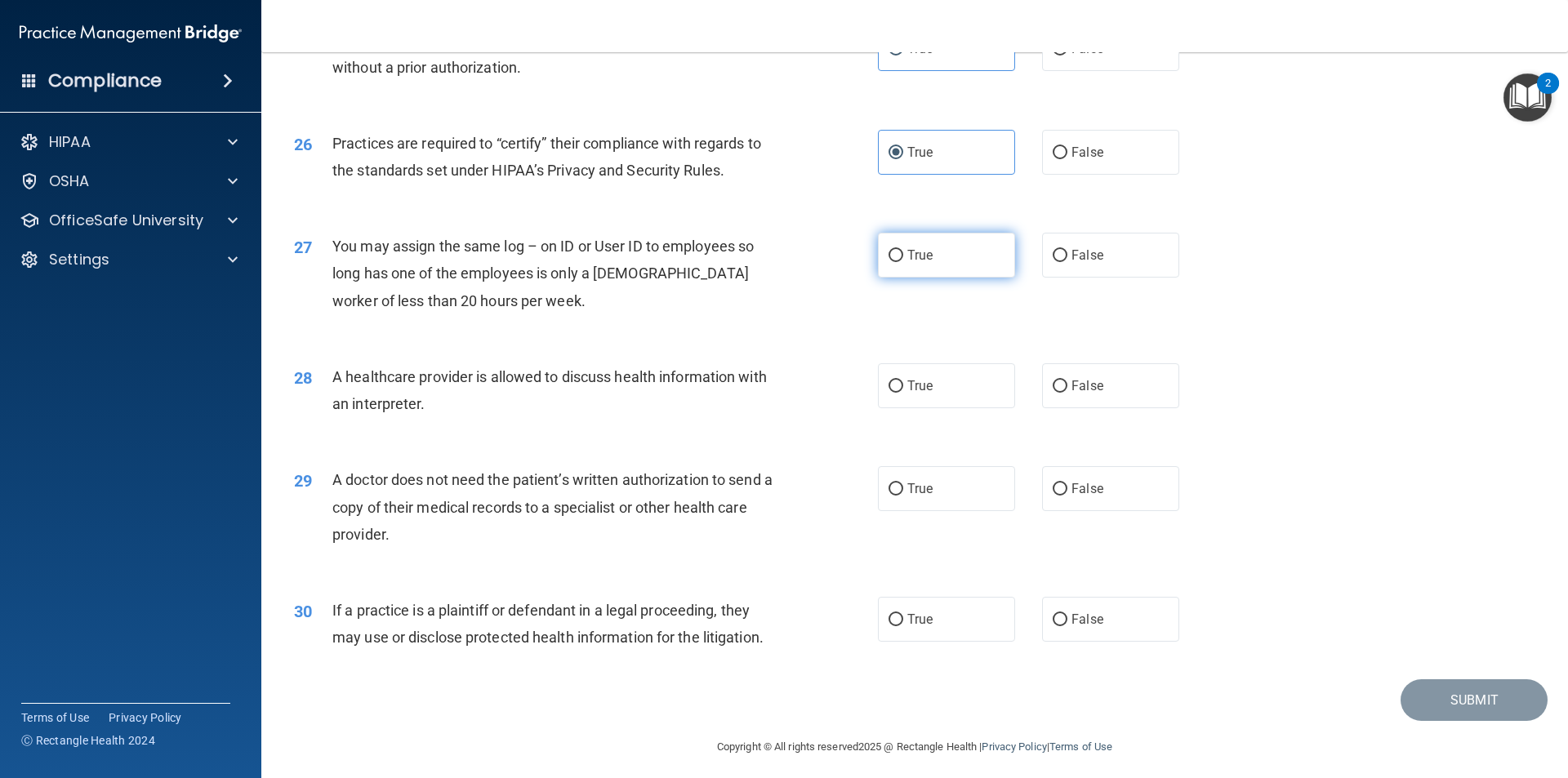
click at [903, 253] on input "True" at bounding box center [895, 255] width 15 height 13
radio input "true"
drag, startPoint x: 943, startPoint y: 399, endPoint x: 944, endPoint y: 432, distance: 33.0
click at [943, 400] on label "True" at bounding box center [946, 386] width 137 height 45
click at [903, 392] on input "True" at bounding box center [895, 387] width 15 height 13
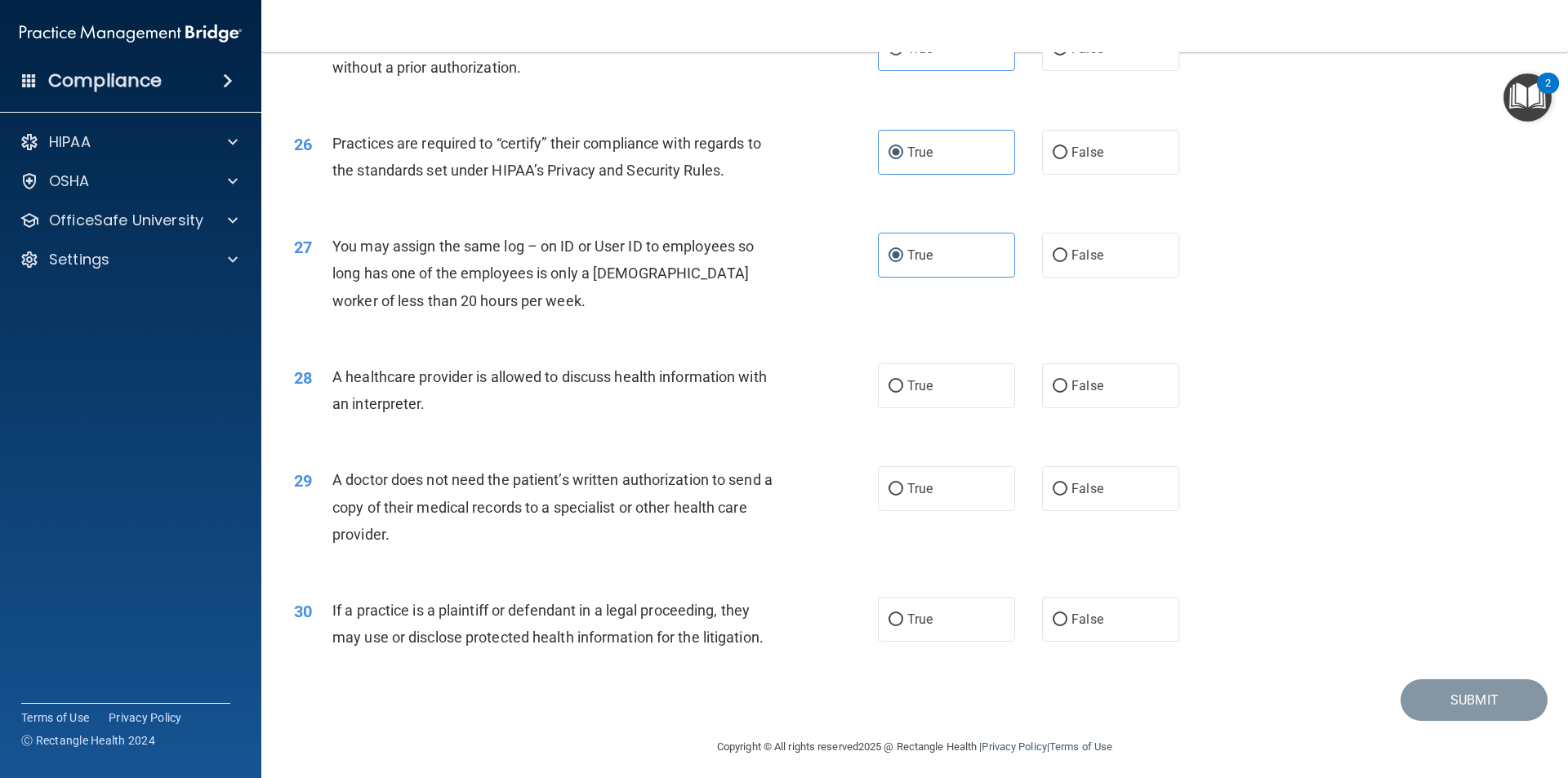
radio input "true"
click at [942, 503] on label "True" at bounding box center [946, 489] width 137 height 45
click at [903, 496] on input "True" at bounding box center [895, 489] width 15 height 13
radio input "true"
click at [935, 640] on label "True" at bounding box center [946, 619] width 137 height 45
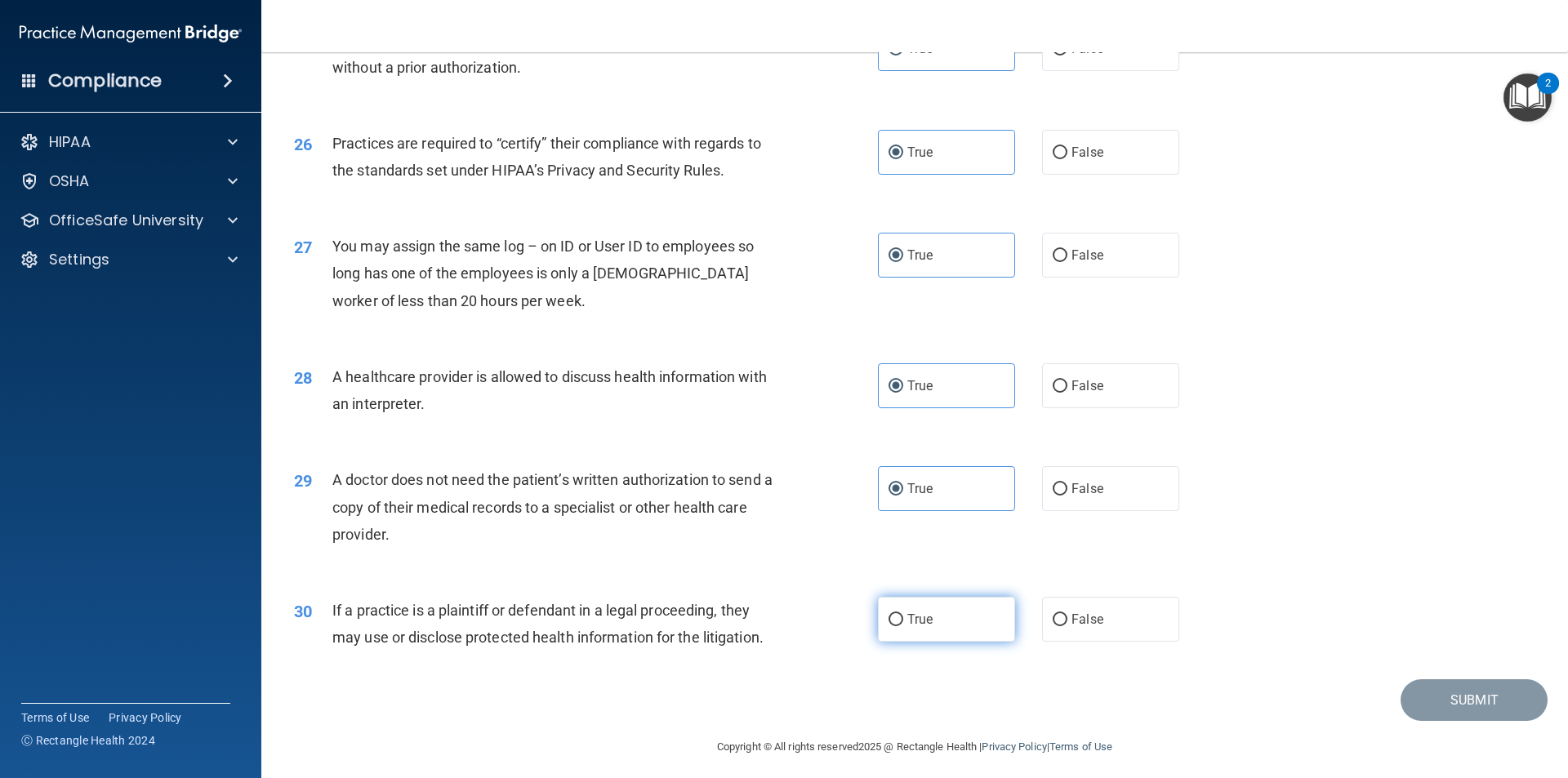
click at [903, 626] on input "True" at bounding box center [895, 620] width 15 height 13
radio input "true"
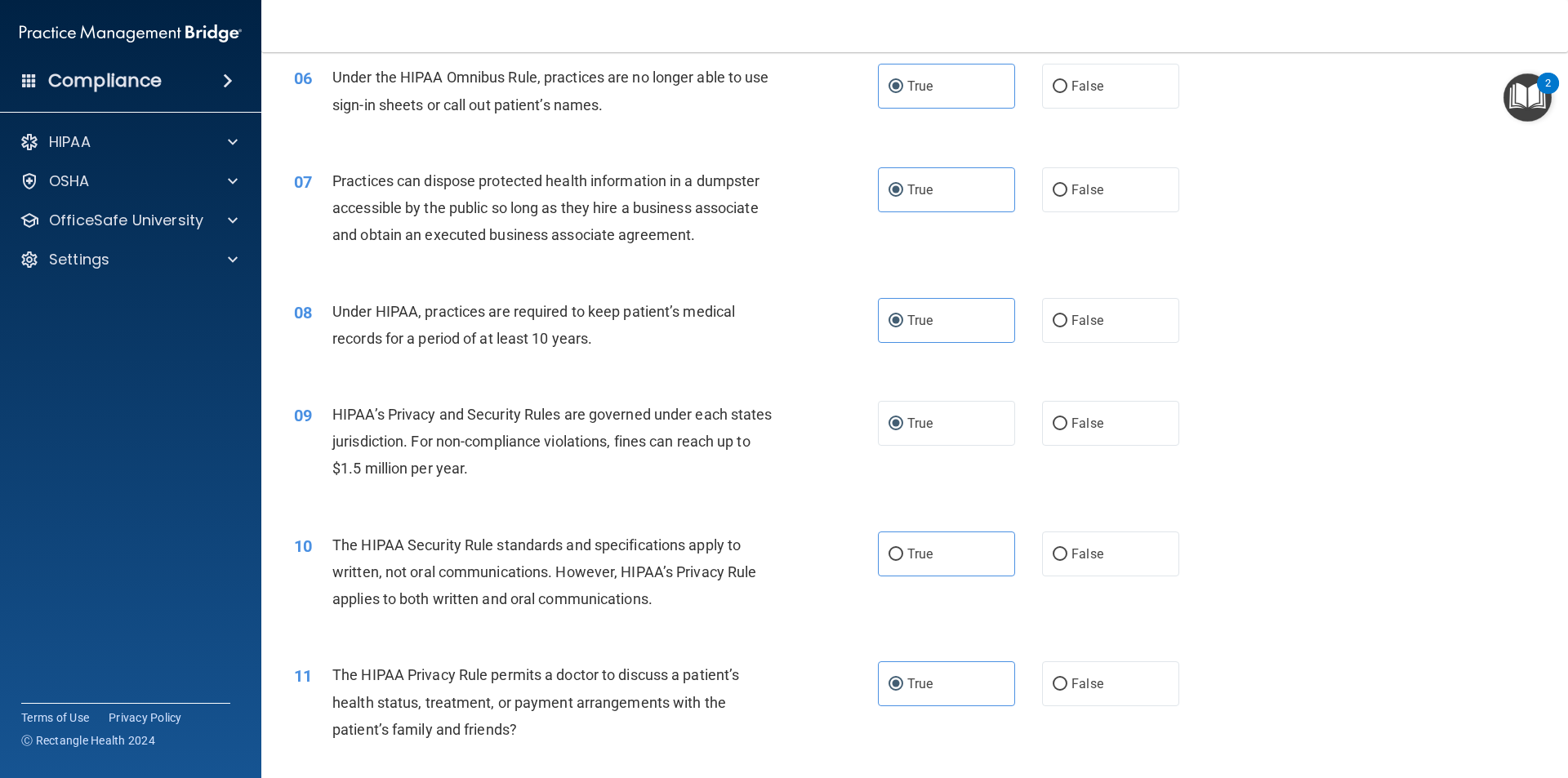
scroll to position [686, 0]
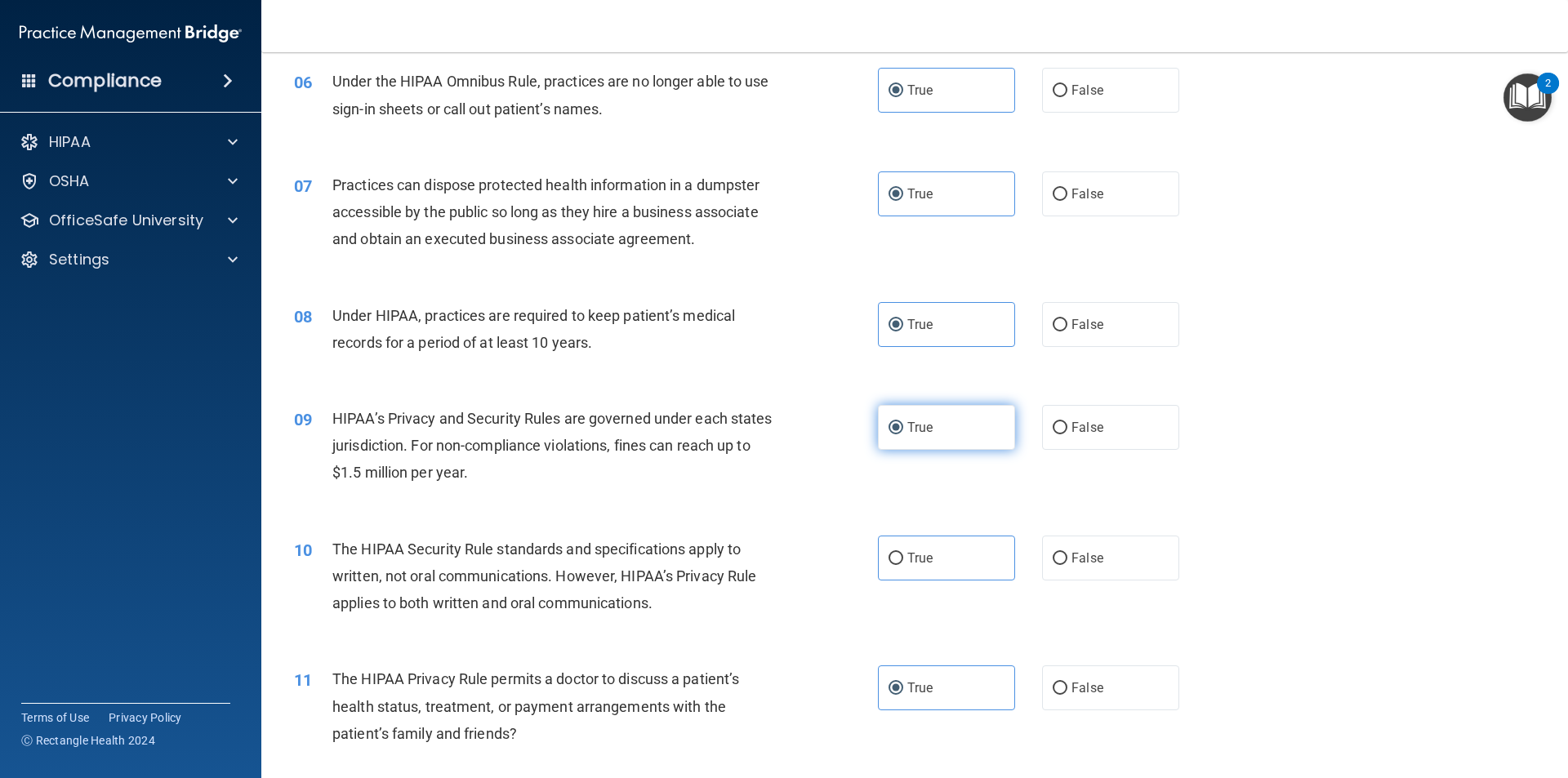
click at [945, 436] on label "True" at bounding box center [946, 428] width 137 height 45
click at [903, 435] on input "True" at bounding box center [895, 429] width 15 height 13
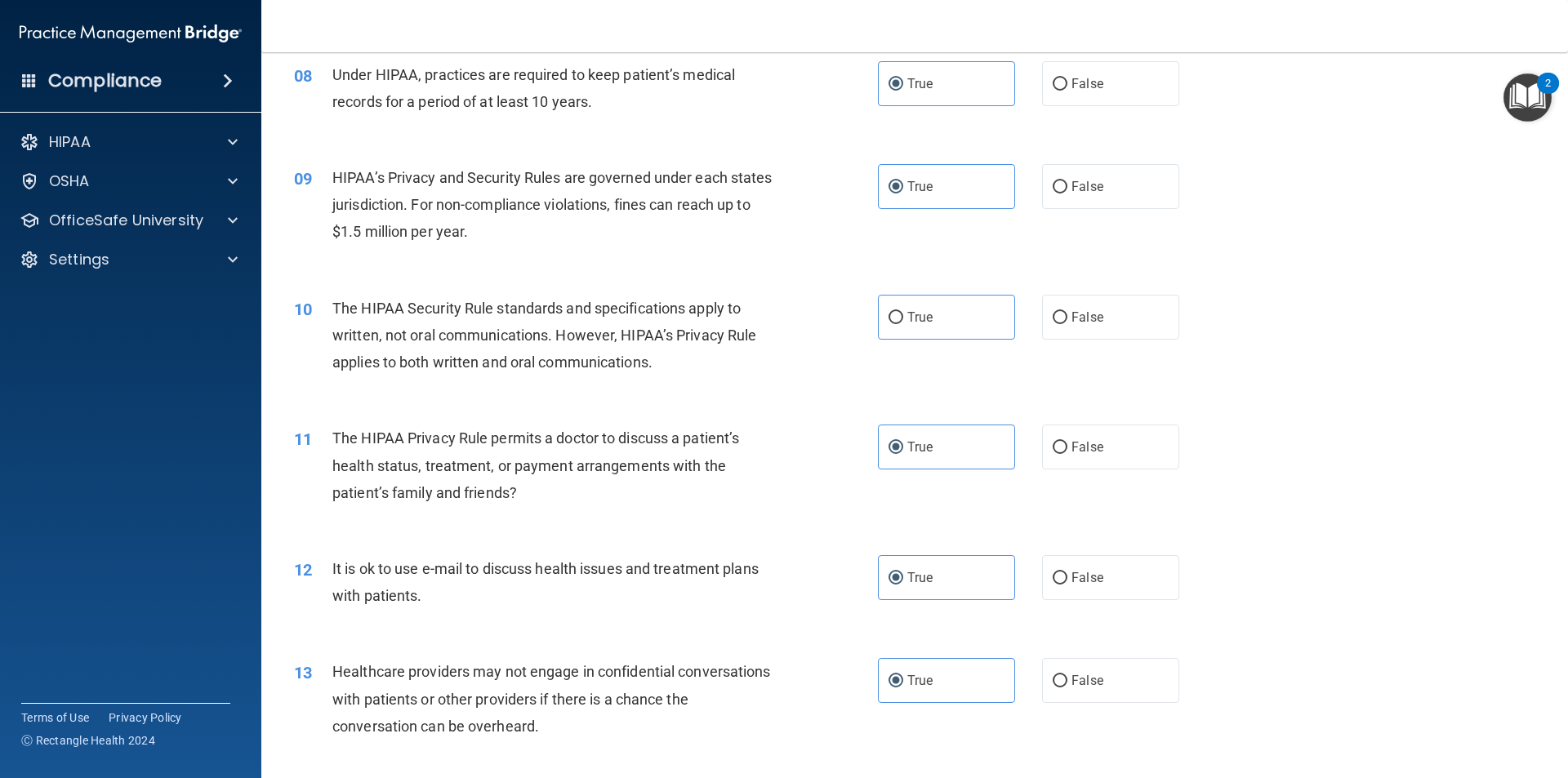
scroll to position [892, 0]
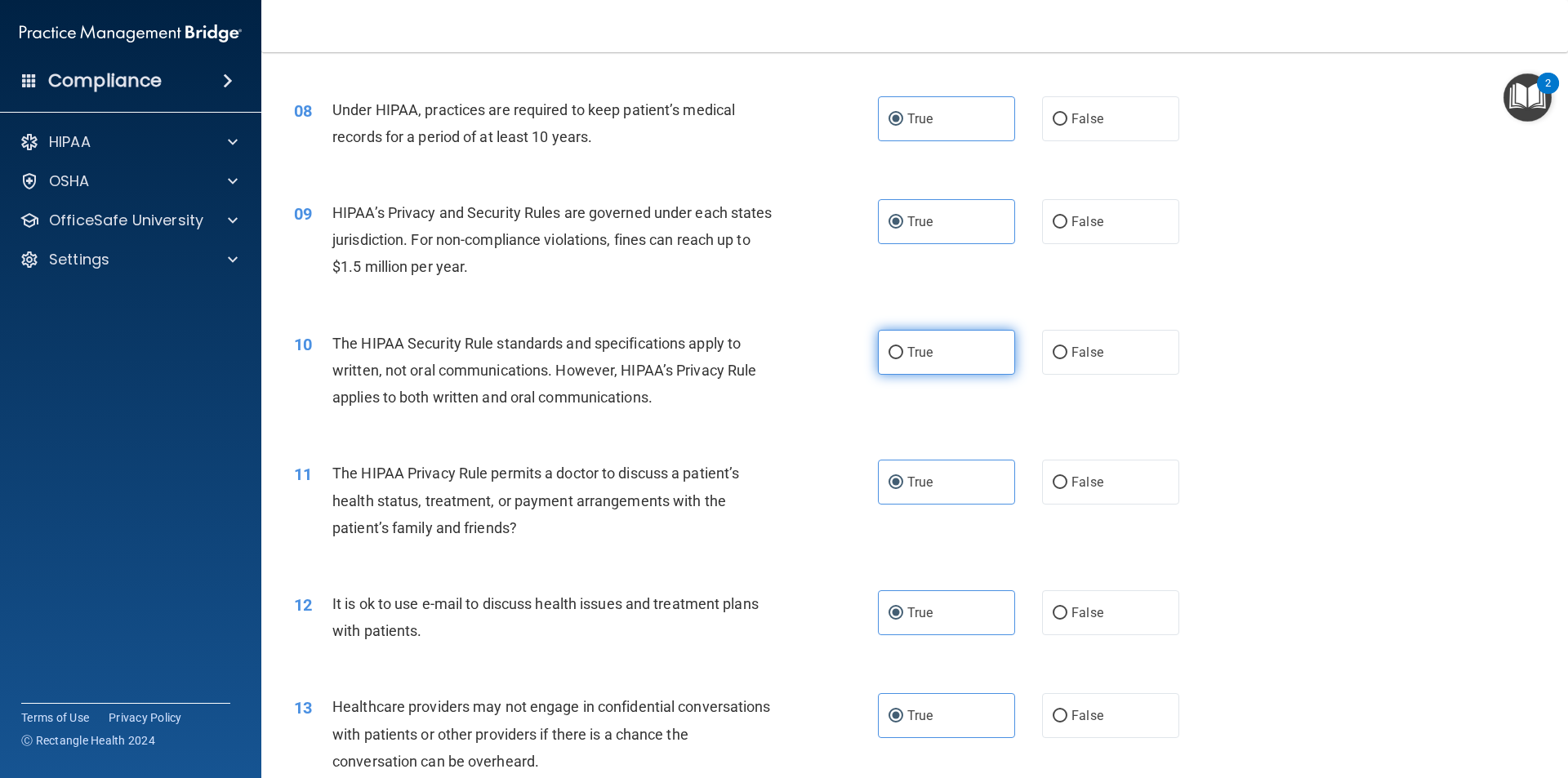
click at [954, 357] on label "True" at bounding box center [946, 352] width 137 height 45
click at [903, 357] on input "True" at bounding box center [895, 353] width 15 height 13
radio input "true"
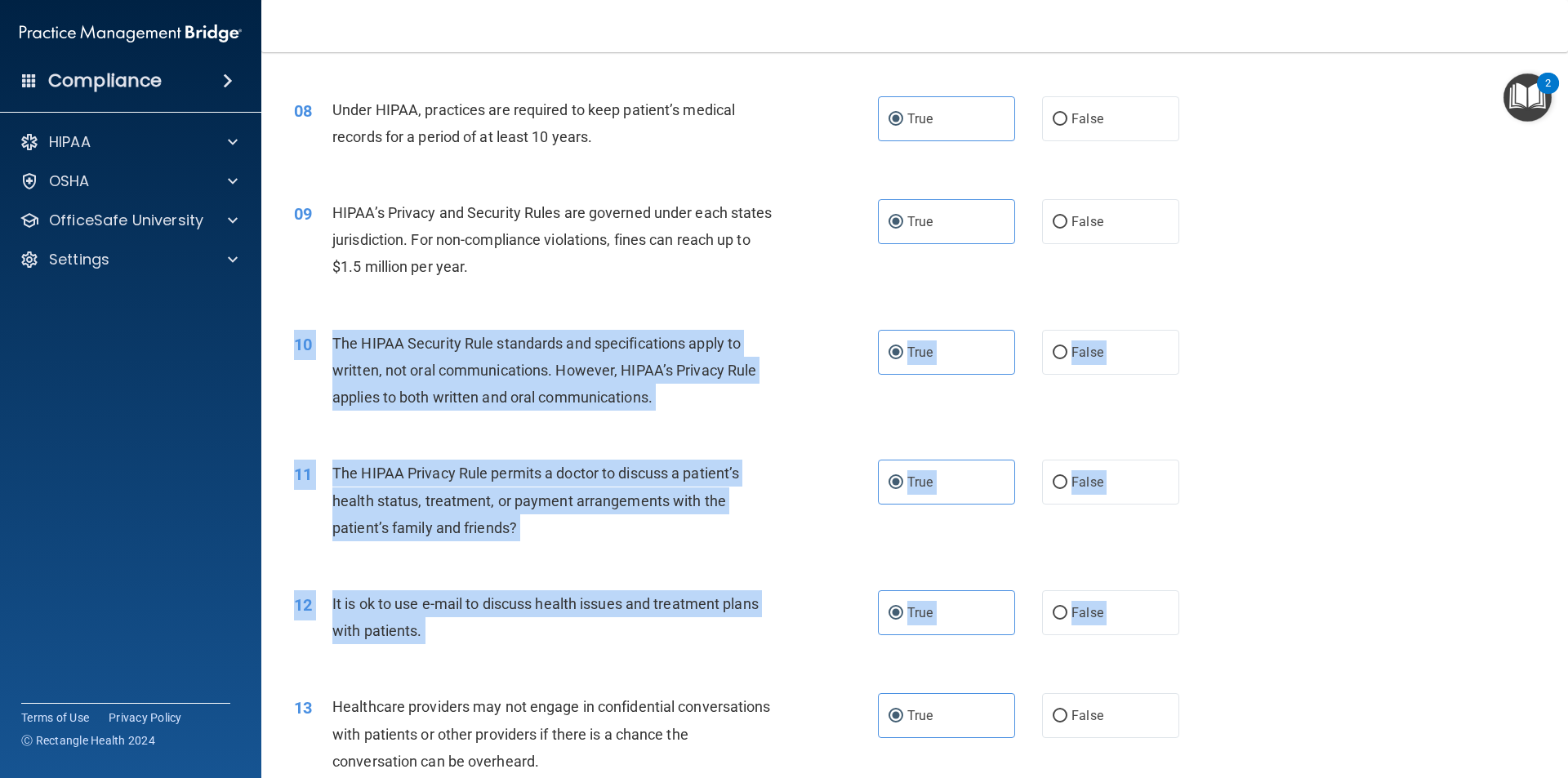
drag, startPoint x: 1546, startPoint y: 321, endPoint x: 1557, endPoint y: 659, distance: 338.2
click at [1567, 681] on main "- The HIPAA Quiz #2 This quiz doesn’t expire until . Are you sure you want to t…" at bounding box center [915, 415] width 1307 height 726
click at [1332, 578] on div "12 It is ok to use e-mail to discuss health issues and treatment plans with pat…" at bounding box center [915, 621] width 1266 height 103
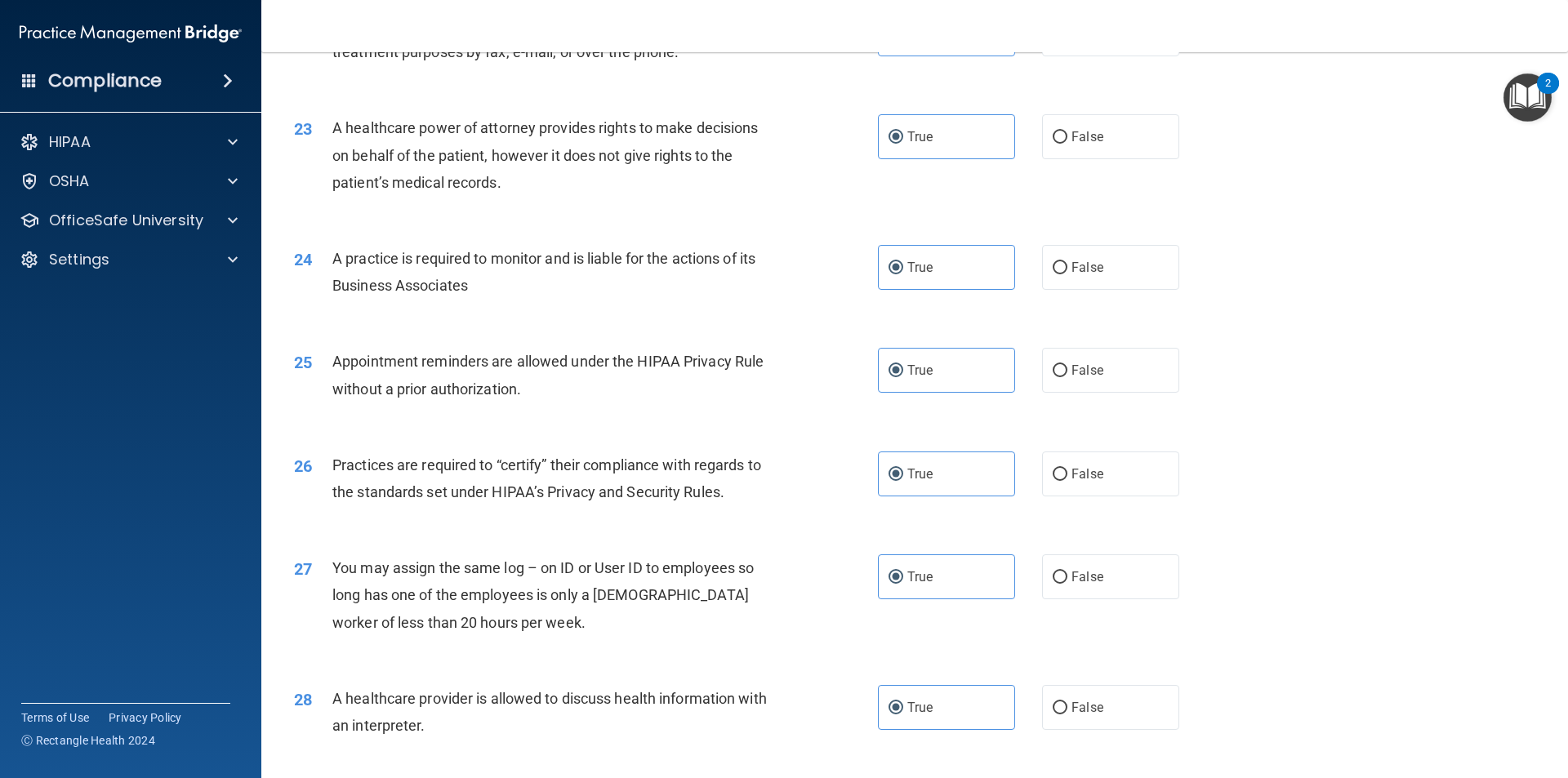
scroll to position [3024, 0]
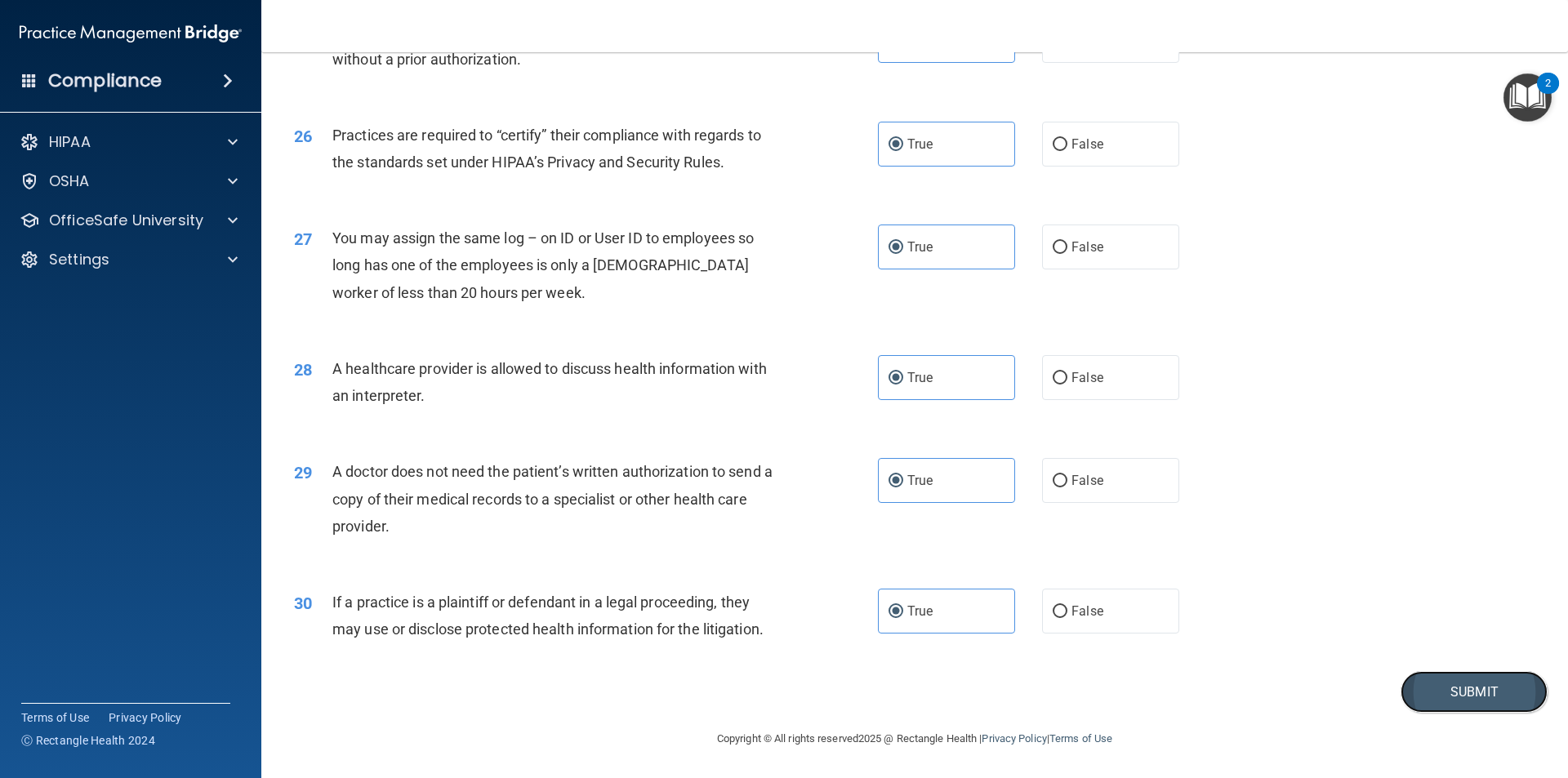
click at [1461, 693] on button "Submit" at bounding box center [1473, 692] width 147 height 42
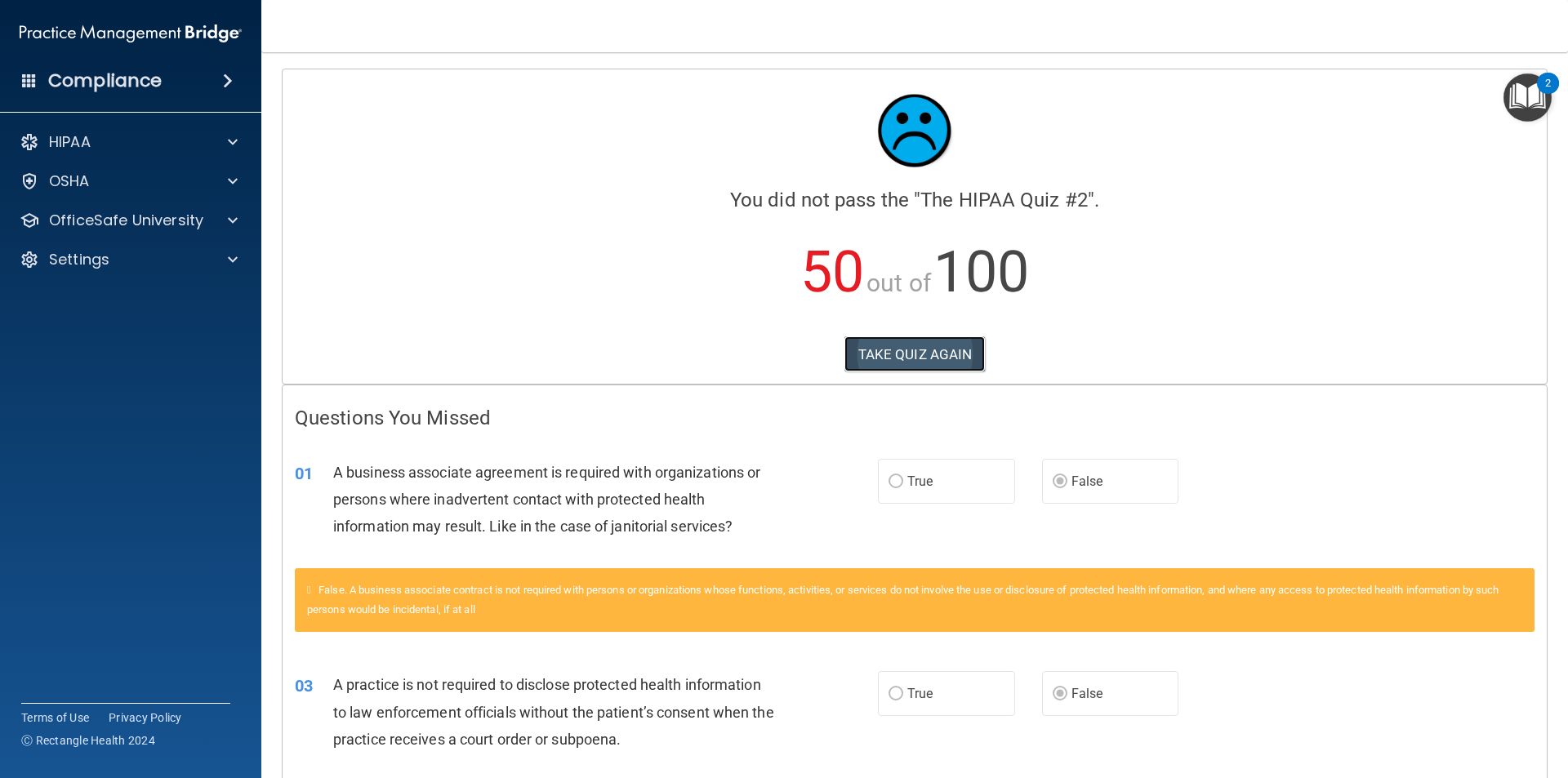
click at [949, 358] on button "TAKE QUIZ AGAIN" at bounding box center [915, 354] width 141 height 36
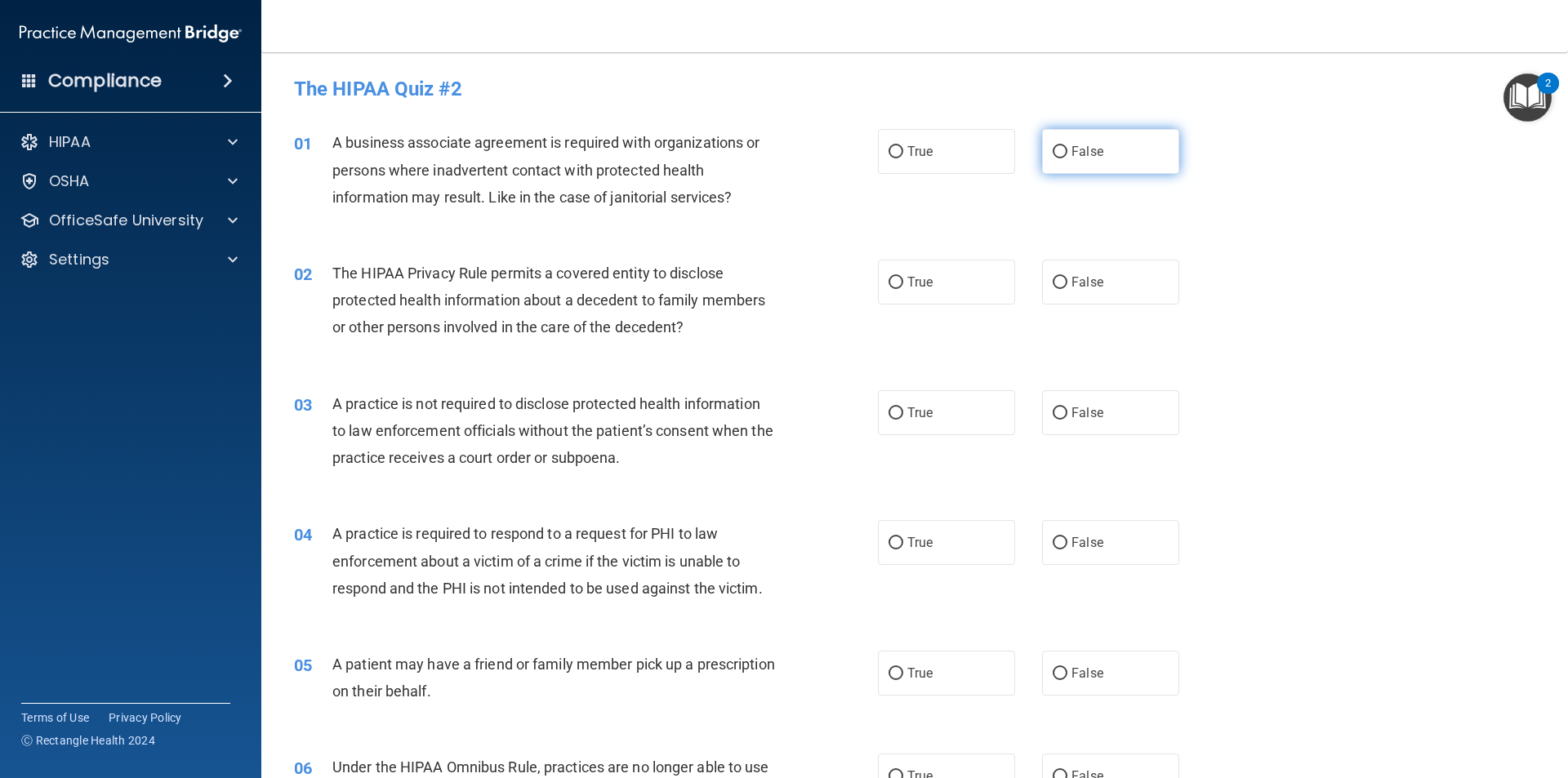
click at [1056, 154] on input "False" at bounding box center [1059, 152] width 15 height 13
radio input "true"
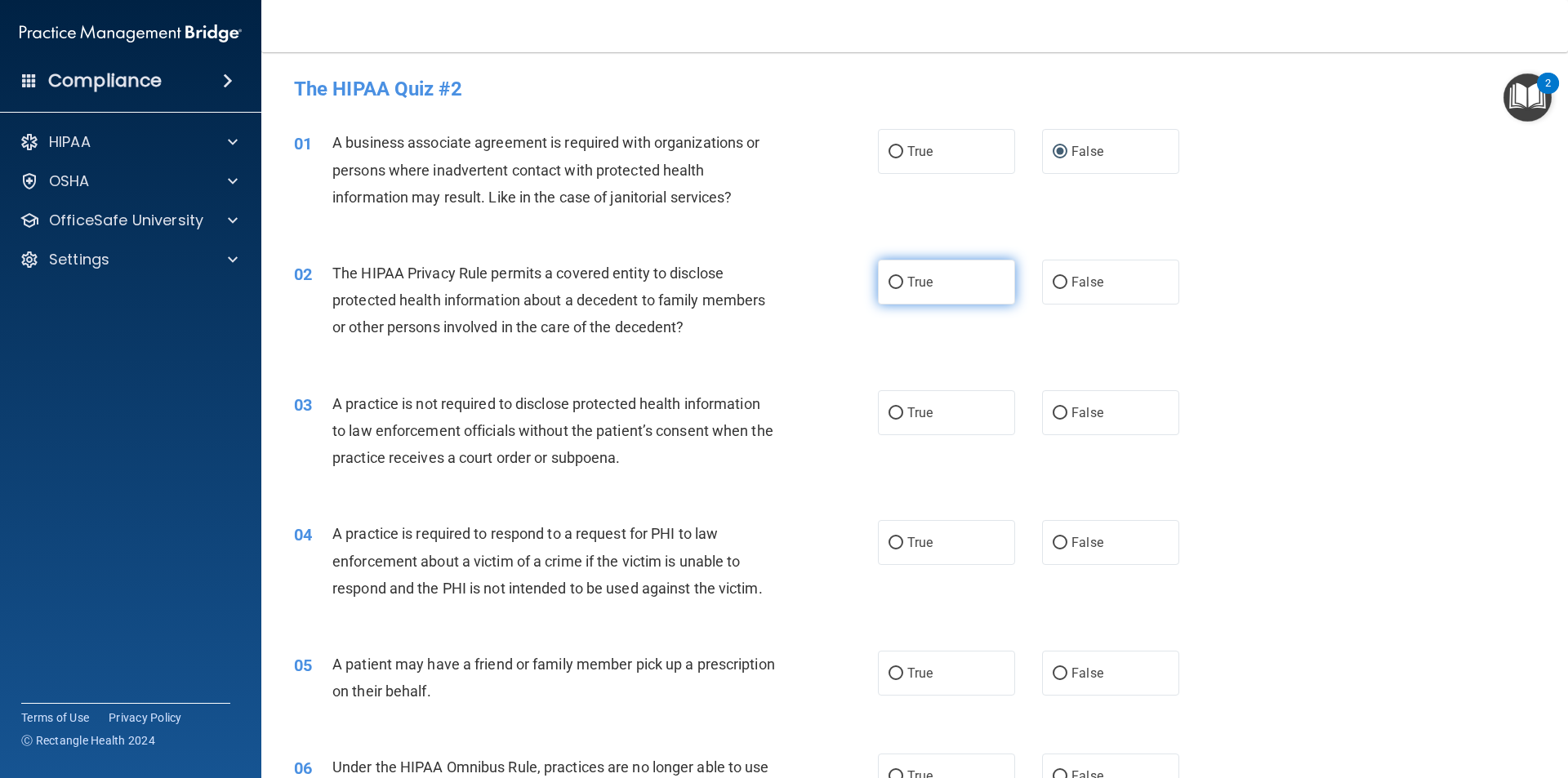
click at [937, 281] on label "True" at bounding box center [946, 282] width 137 height 45
click at [903, 281] on input "True" at bounding box center [895, 283] width 15 height 13
radio input "true"
click at [1093, 417] on span "False" at bounding box center [1087, 413] width 32 height 16
click at [1067, 417] on input "False" at bounding box center [1059, 414] width 15 height 13
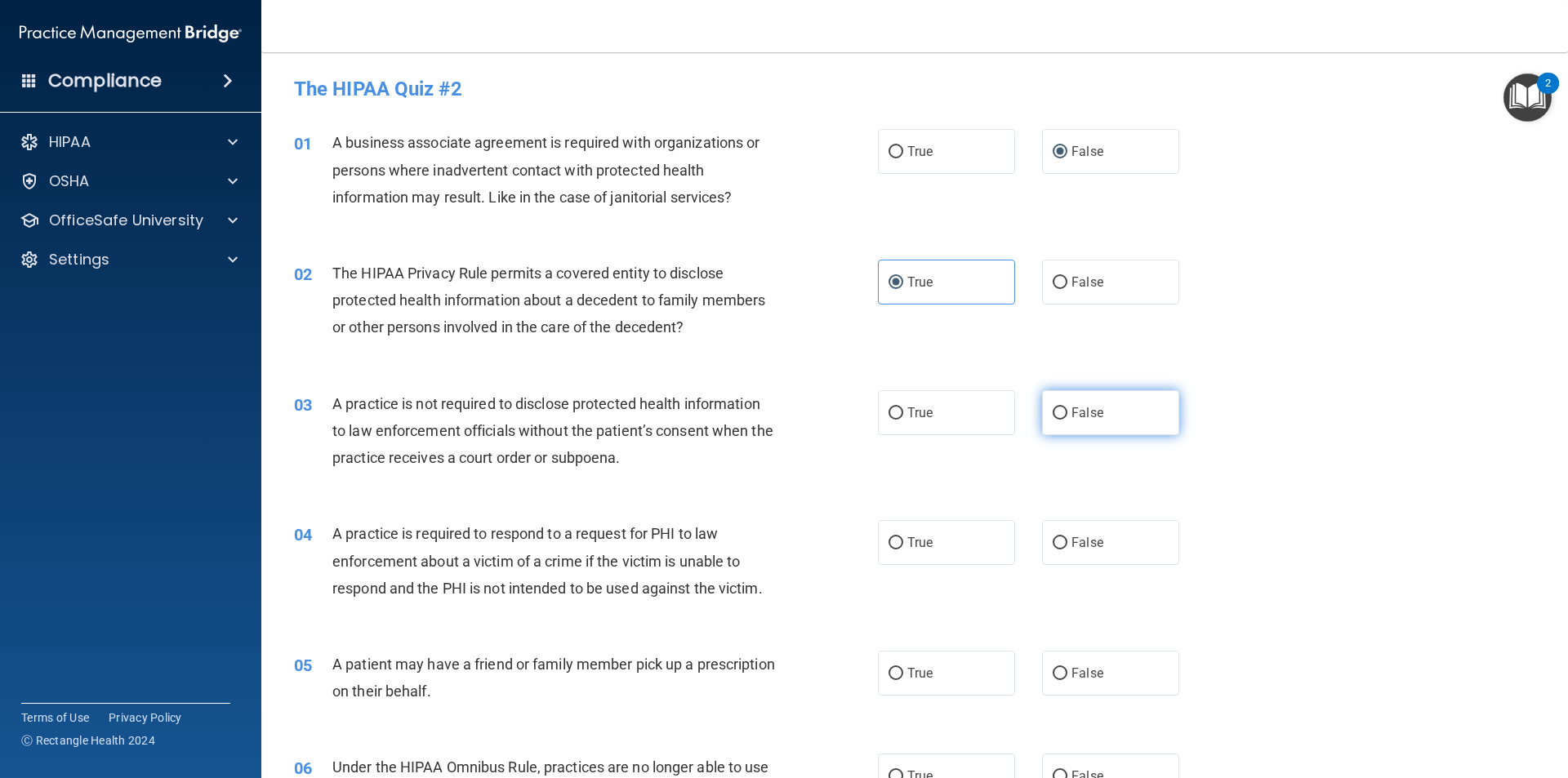
radio input "true"
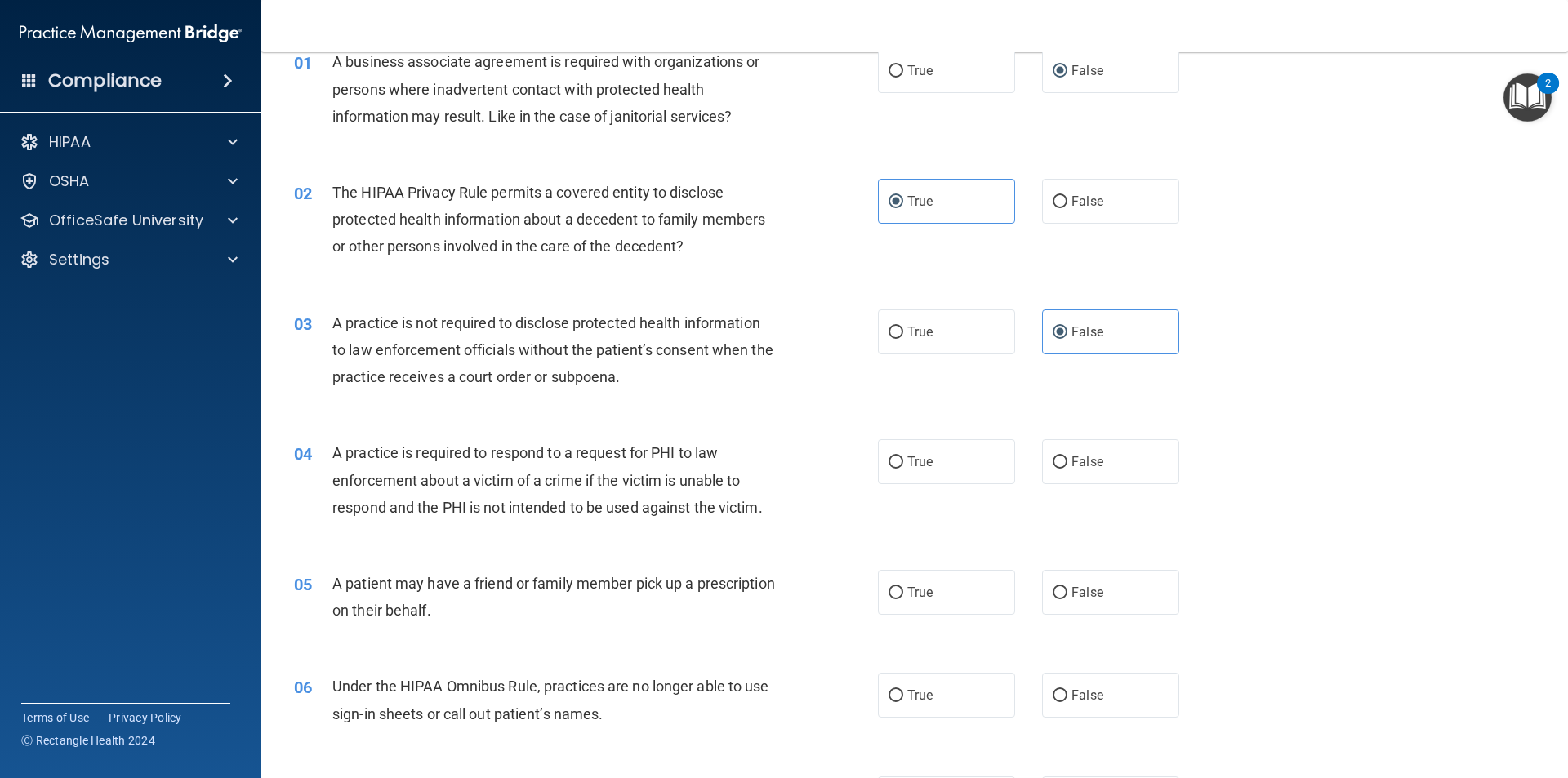
scroll to position [81, 0]
click at [898, 457] on label "True" at bounding box center [946, 461] width 137 height 45
click at [898, 457] on input "True" at bounding box center [895, 462] width 15 height 13
radio input "true"
click at [934, 586] on label "True" at bounding box center [946, 592] width 137 height 45
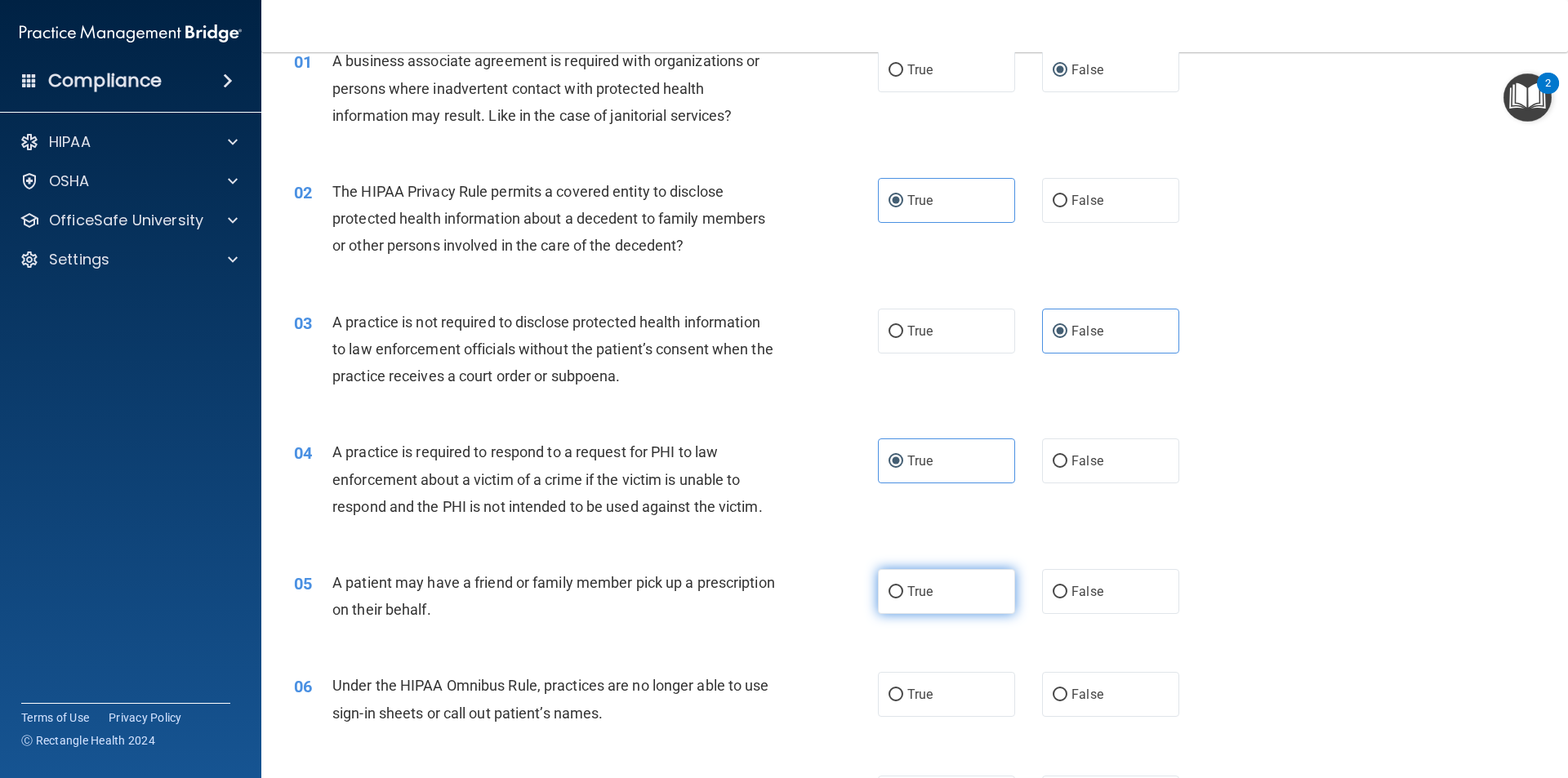
click at [903, 586] on input "True" at bounding box center [895, 592] width 15 height 13
radio input "true"
click at [1143, 707] on label "False" at bounding box center [1110, 695] width 137 height 45
click at [1067, 702] on input "False" at bounding box center [1059, 695] width 15 height 13
radio input "true"
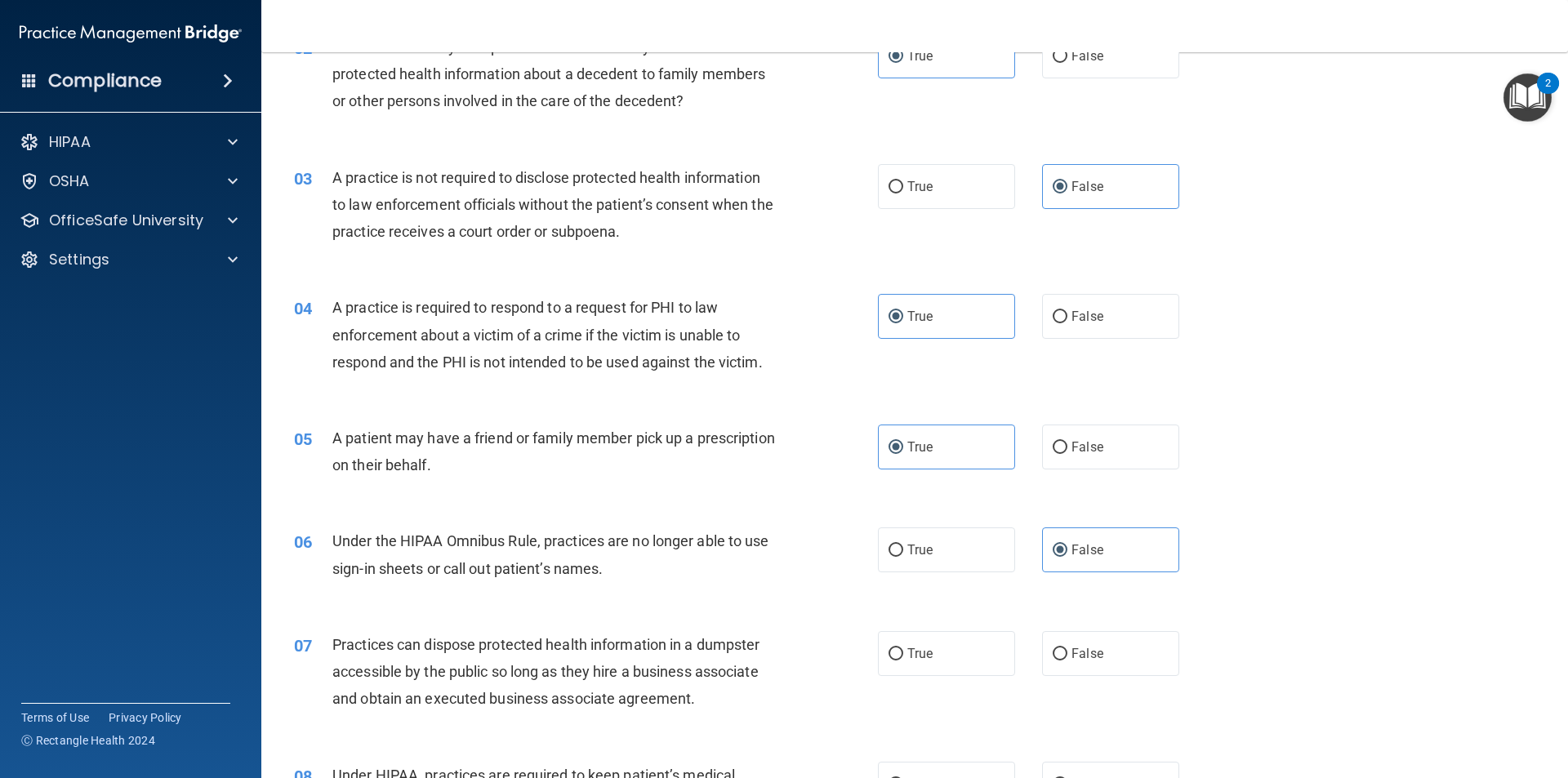
scroll to position [245, 0]
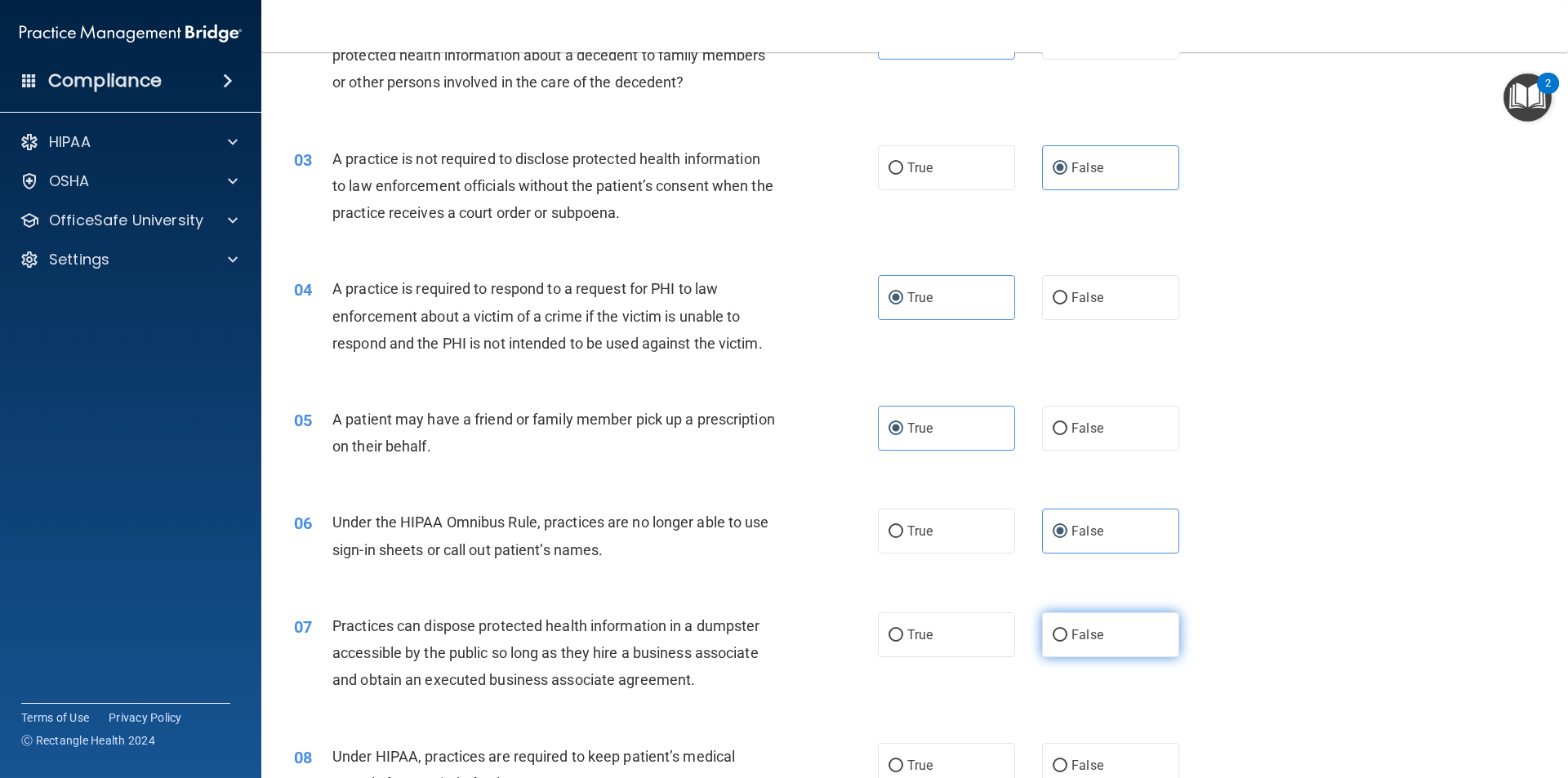
click at [1136, 640] on label "False" at bounding box center [1110, 635] width 137 height 45
click at [1067, 640] on input "False" at bounding box center [1059, 636] width 15 height 13
radio input "true"
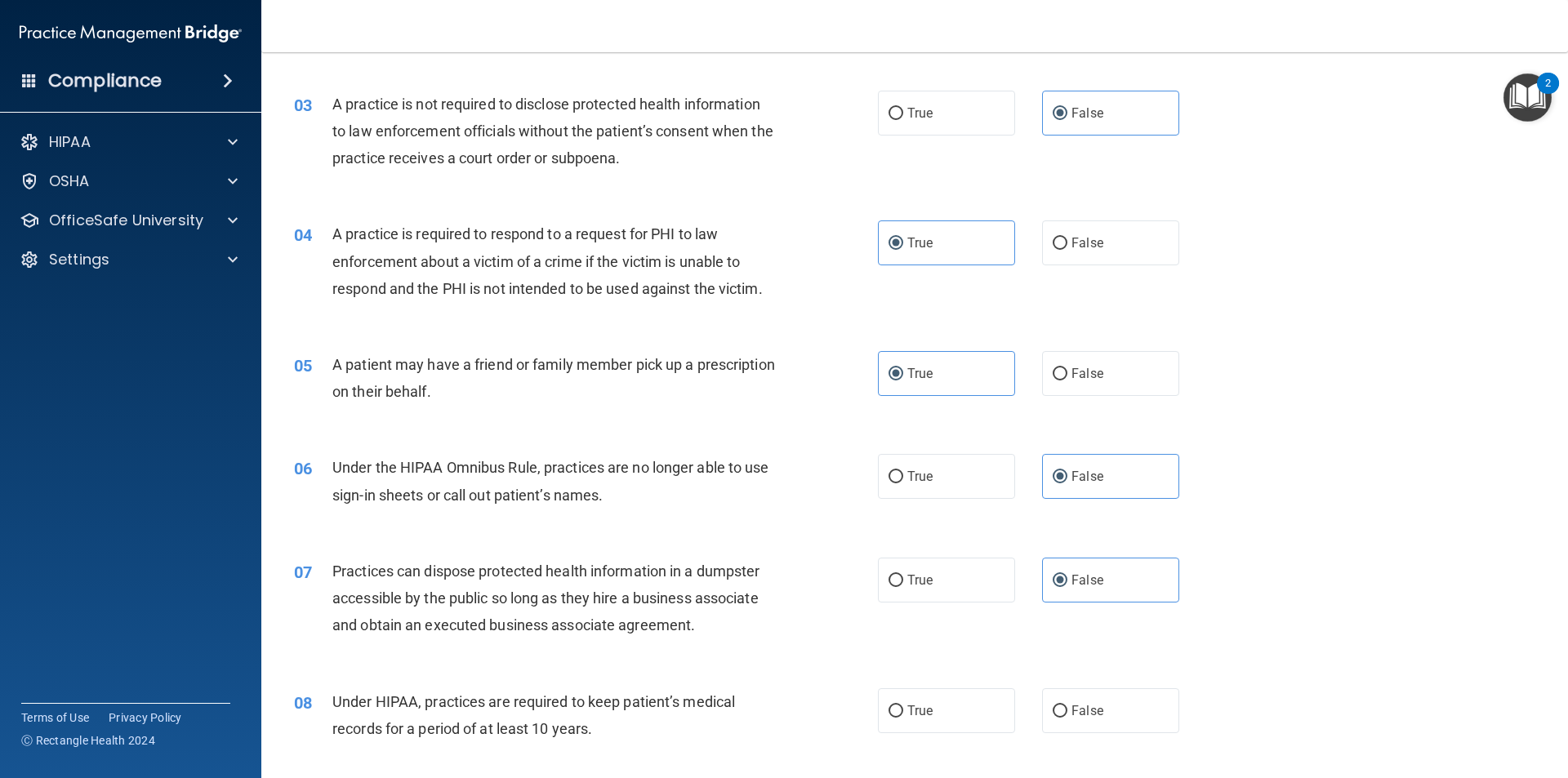
scroll to position [327, 0]
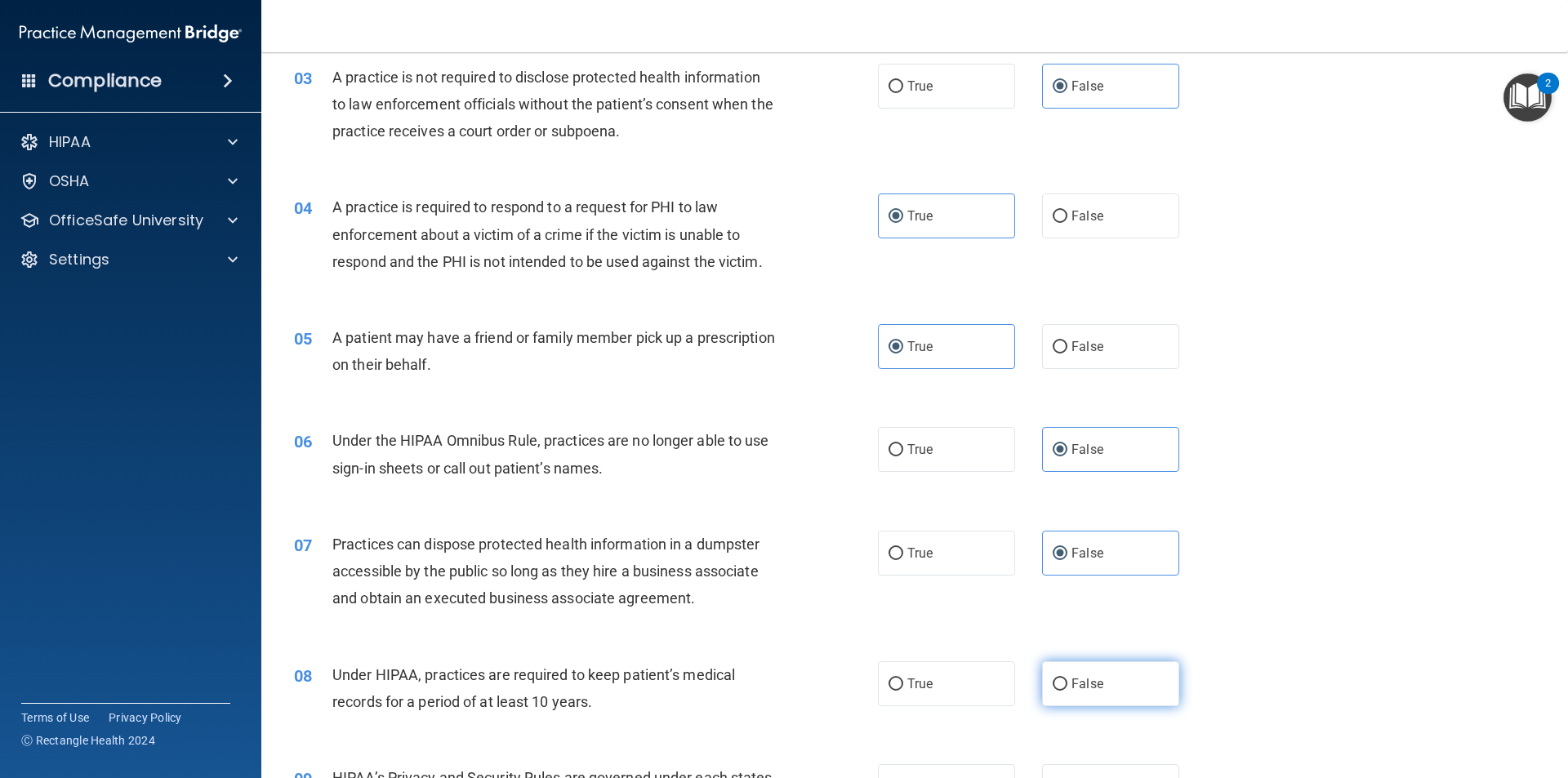
click at [1113, 681] on label "False" at bounding box center [1110, 684] width 137 height 45
click at [1067, 681] on input "False" at bounding box center [1059, 685] width 15 height 13
radio input "true"
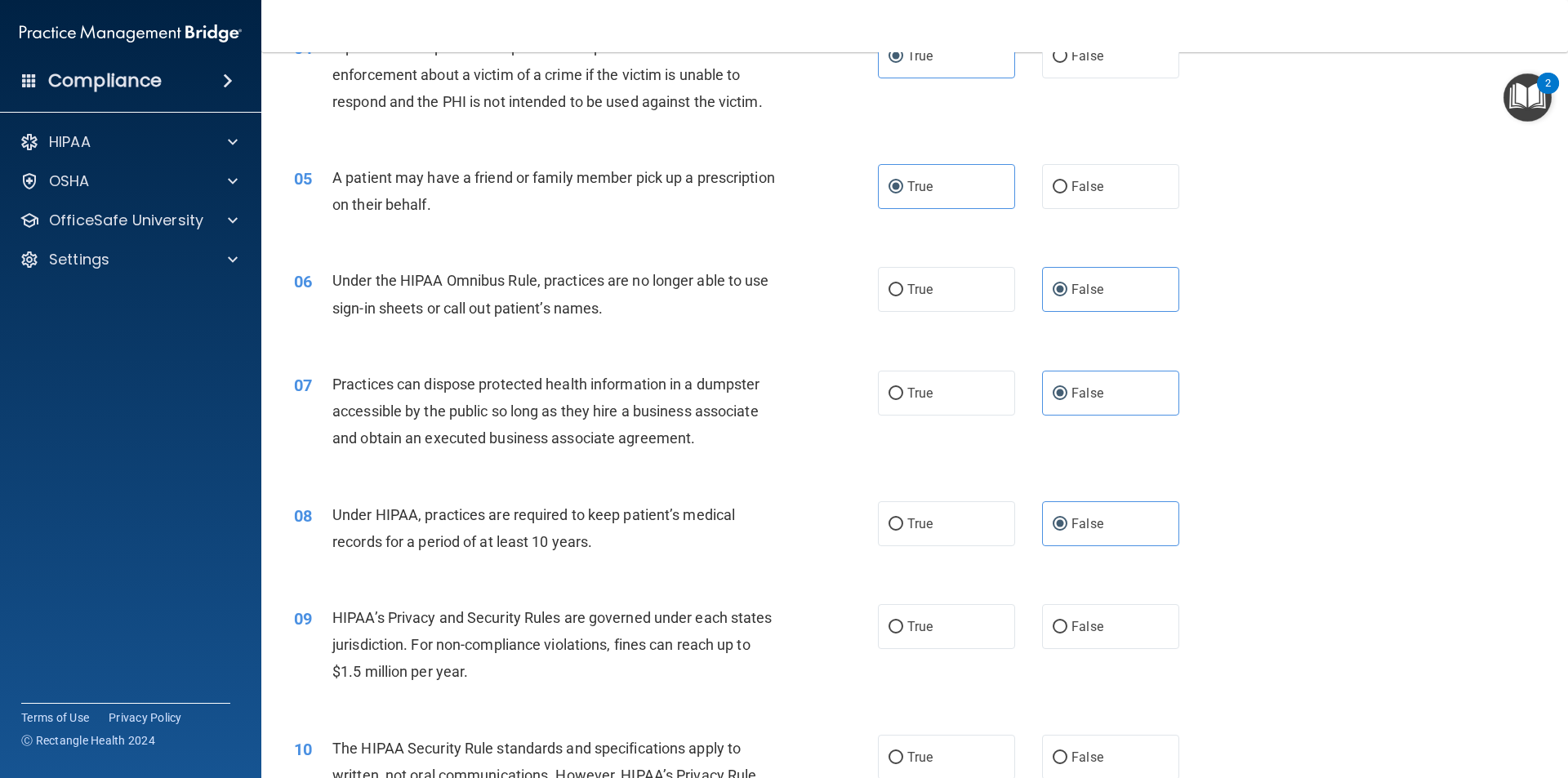
scroll to position [490, 0]
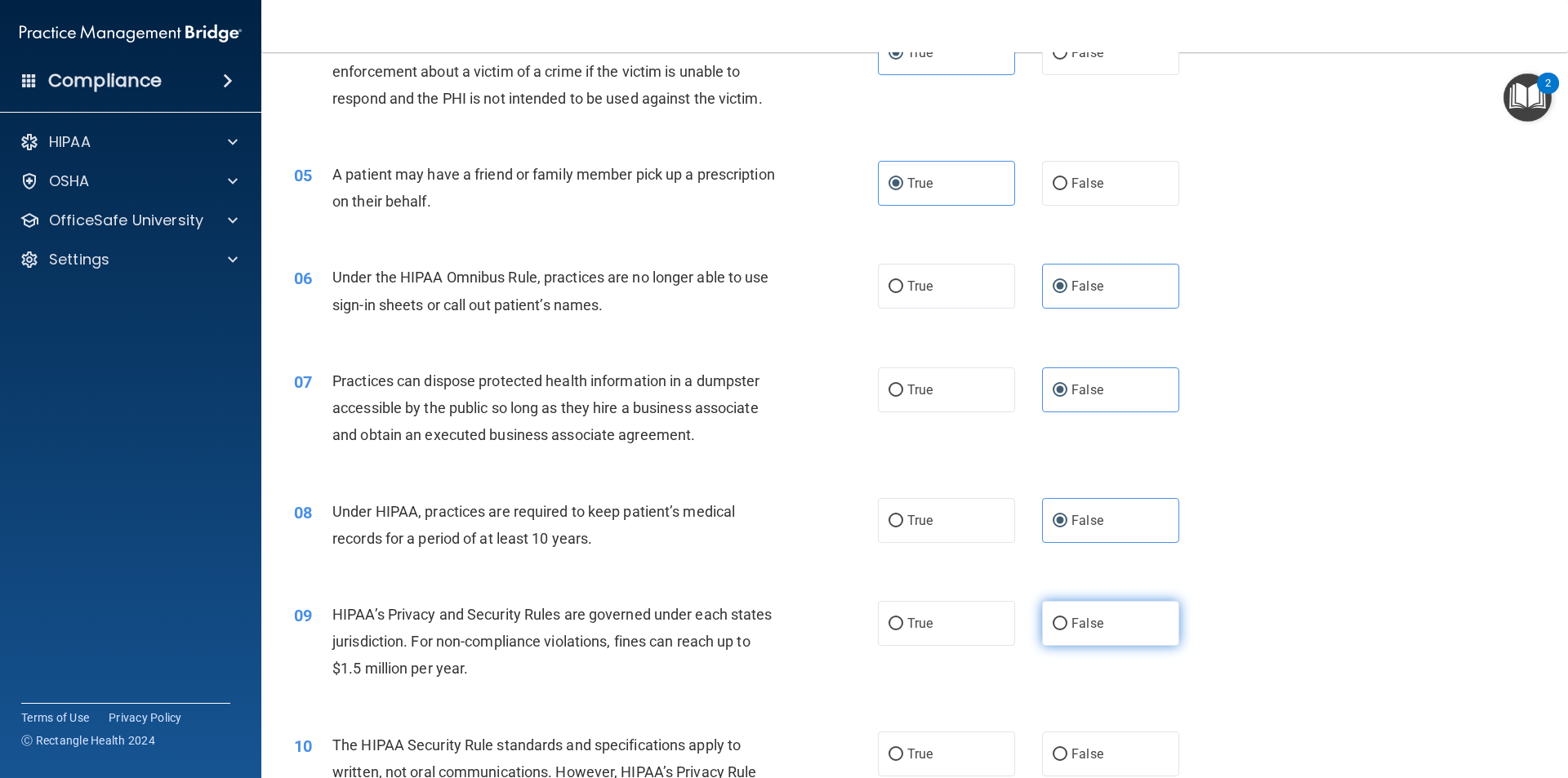
click at [1104, 635] on label "False" at bounding box center [1110, 623] width 137 height 45
click at [1067, 630] on input "False" at bounding box center [1059, 624] width 15 height 13
radio input "true"
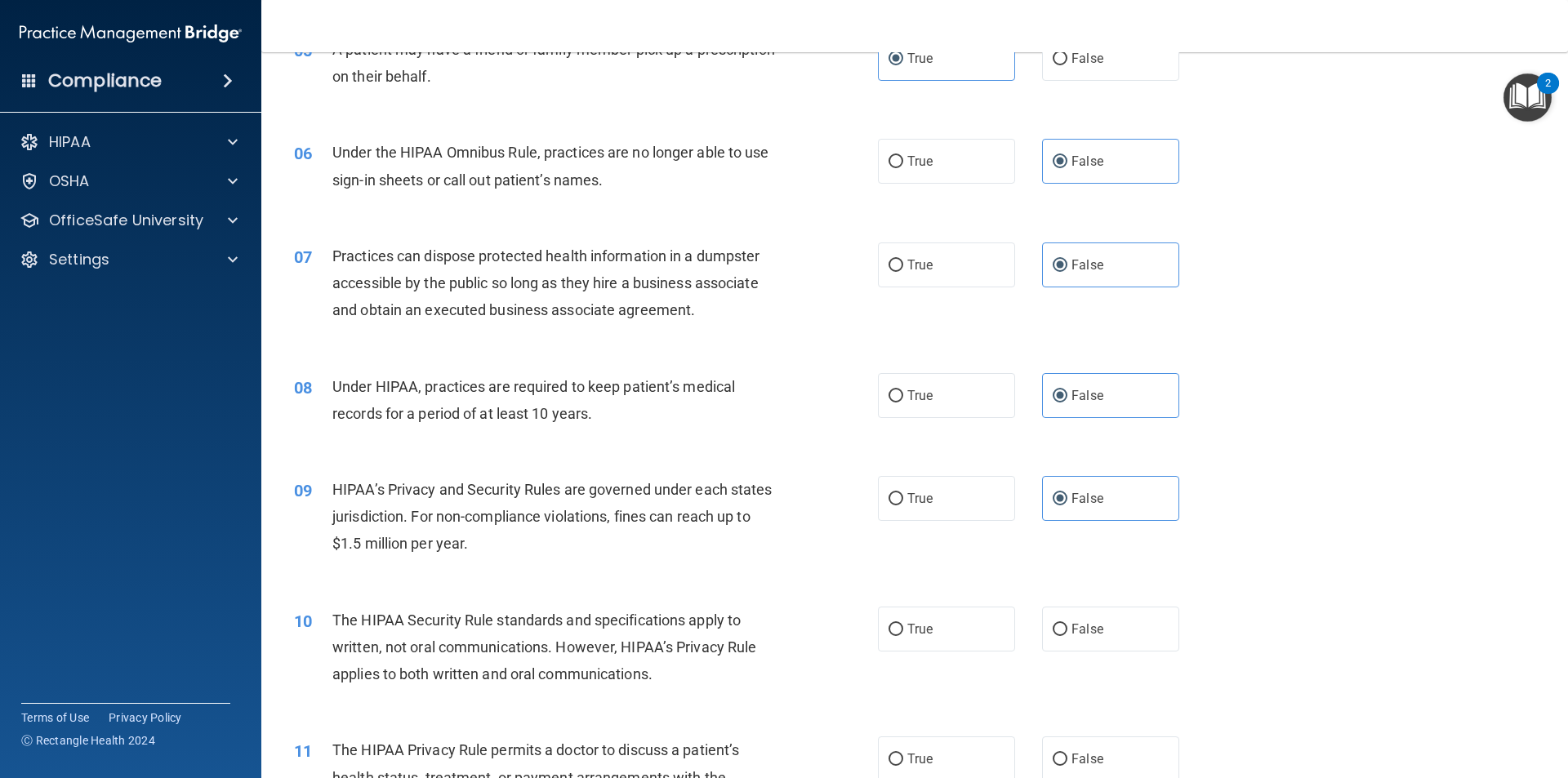
scroll to position [654, 0]
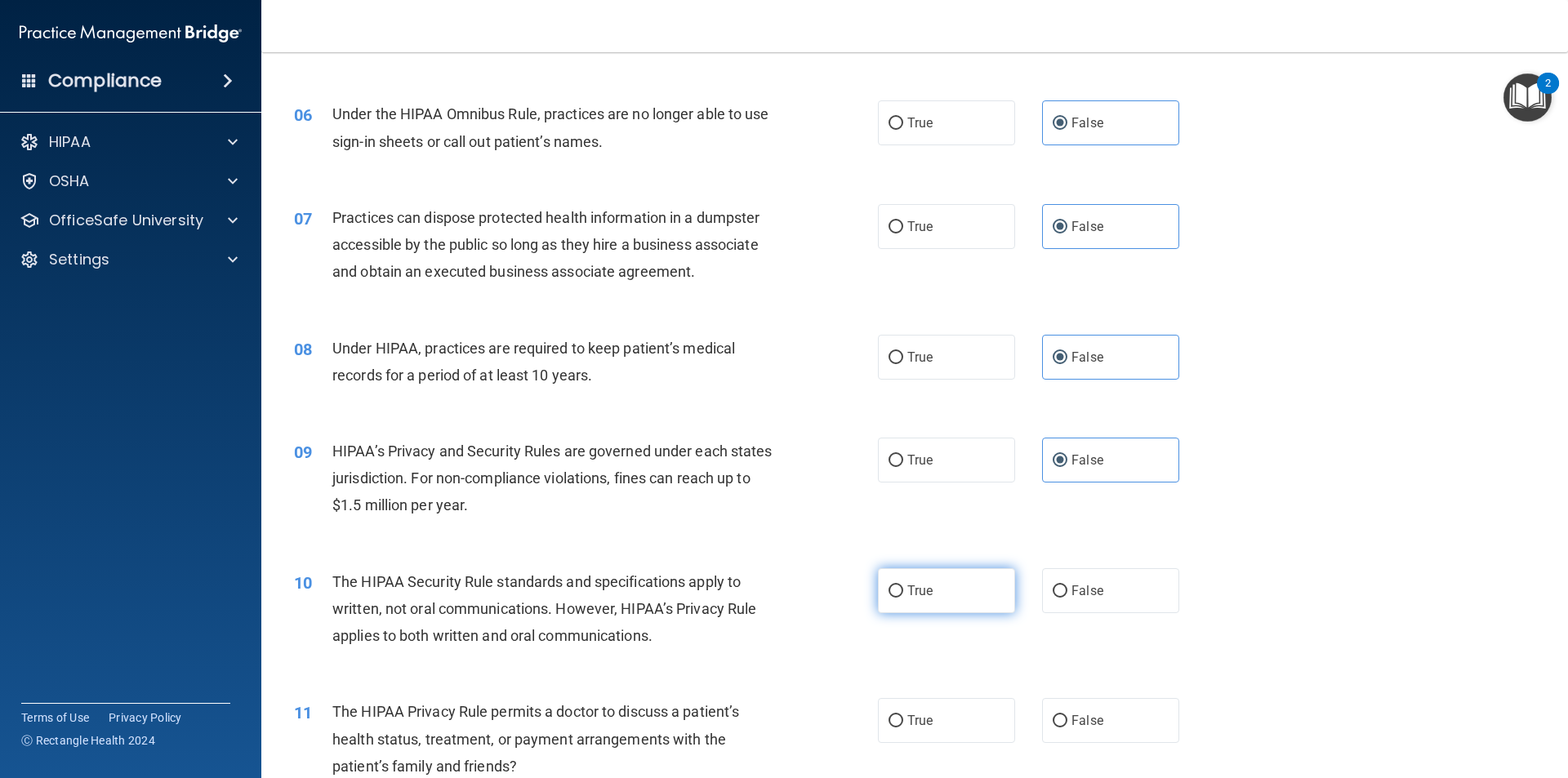
click at [912, 587] on span "True" at bounding box center [919, 591] width 25 height 16
click at [903, 587] on input "True" at bounding box center [895, 591] width 15 height 13
radio input "true"
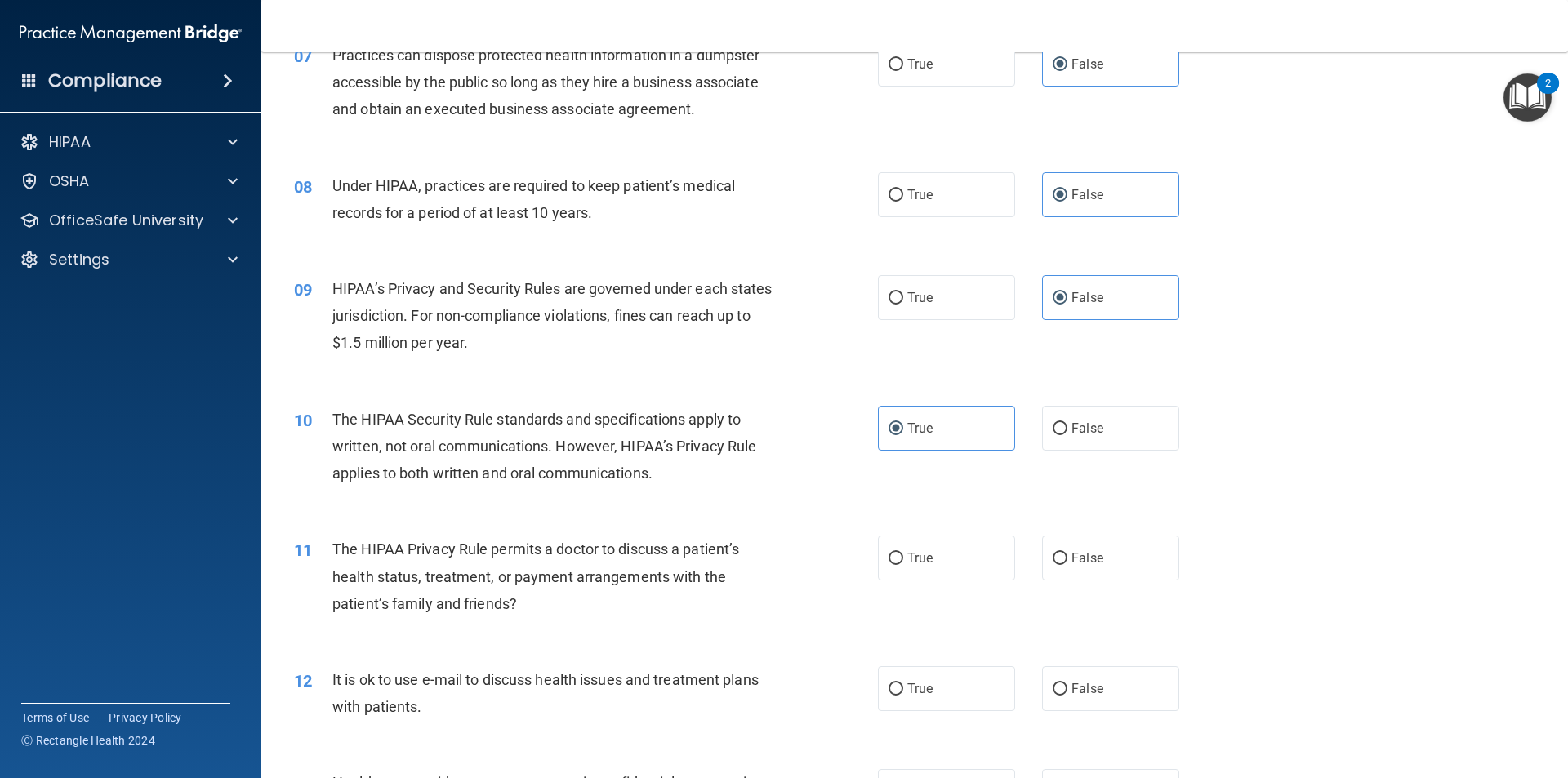
scroll to position [817, 0]
click at [921, 554] on span "True" at bounding box center [919, 558] width 25 height 16
click at [903, 554] on input "True" at bounding box center [895, 558] width 15 height 13
radio input "true"
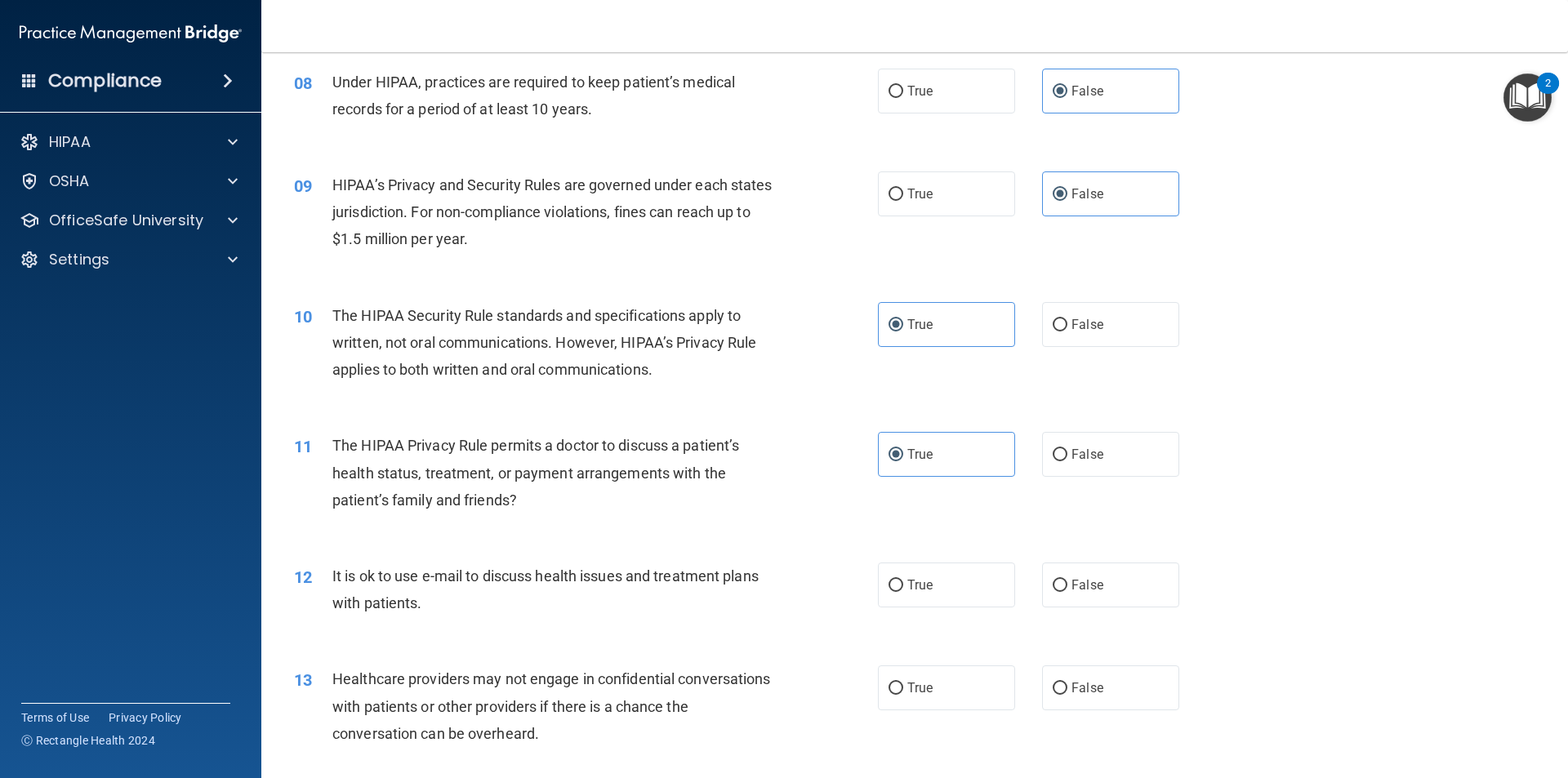
scroll to position [981, 0]
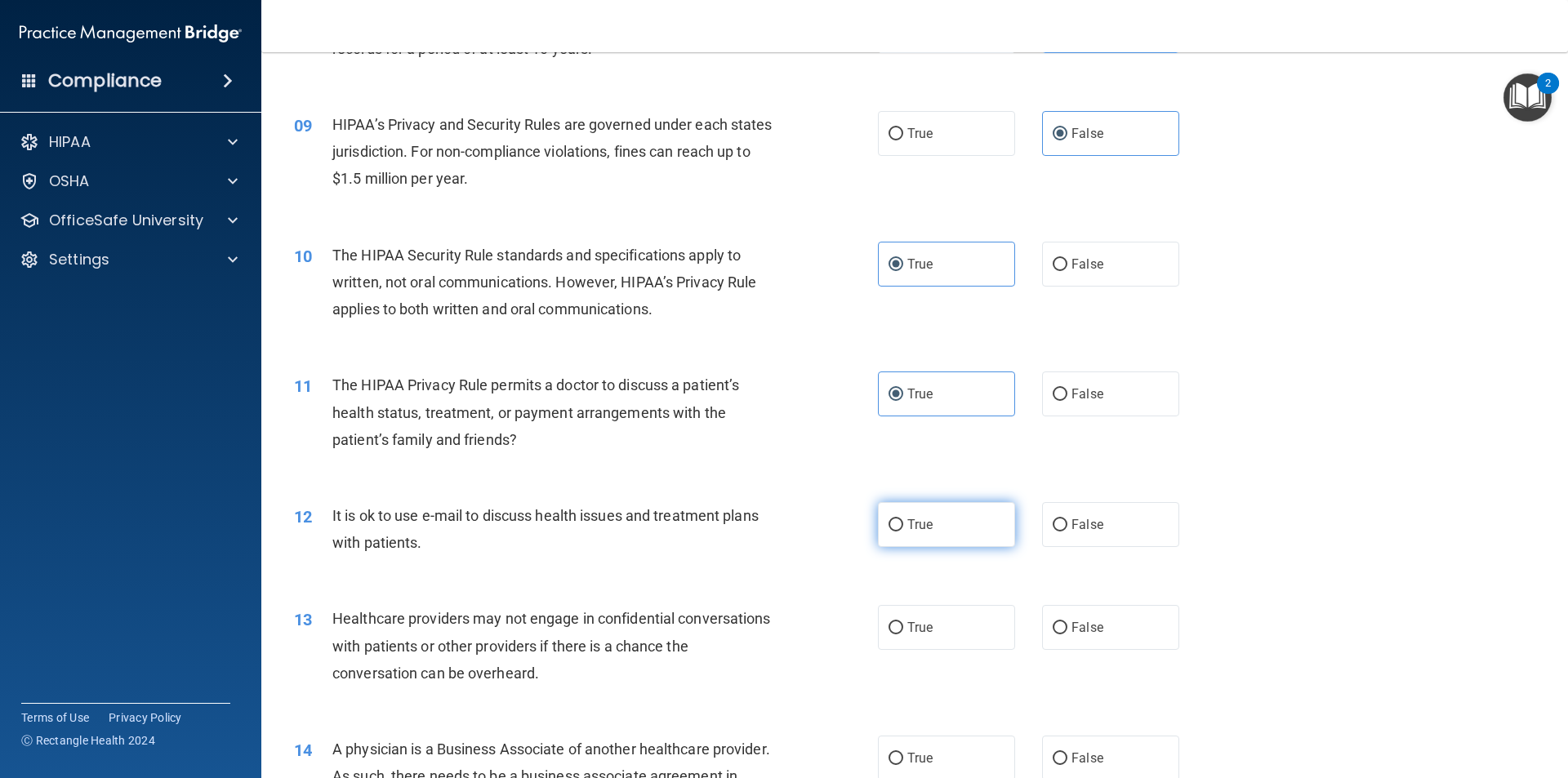
click at [907, 521] on span "True" at bounding box center [919, 525] width 25 height 16
click at [903, 521] on input "True" at bounding box center [895, 526] width 15 height 13
radio input "true"
click at [1125, 630] on label "False" at bounding box center [1110, 628] width 137 height 45
click at [1067, 630] on input "False" at bounding box center [1059, 628] width 15 height 13
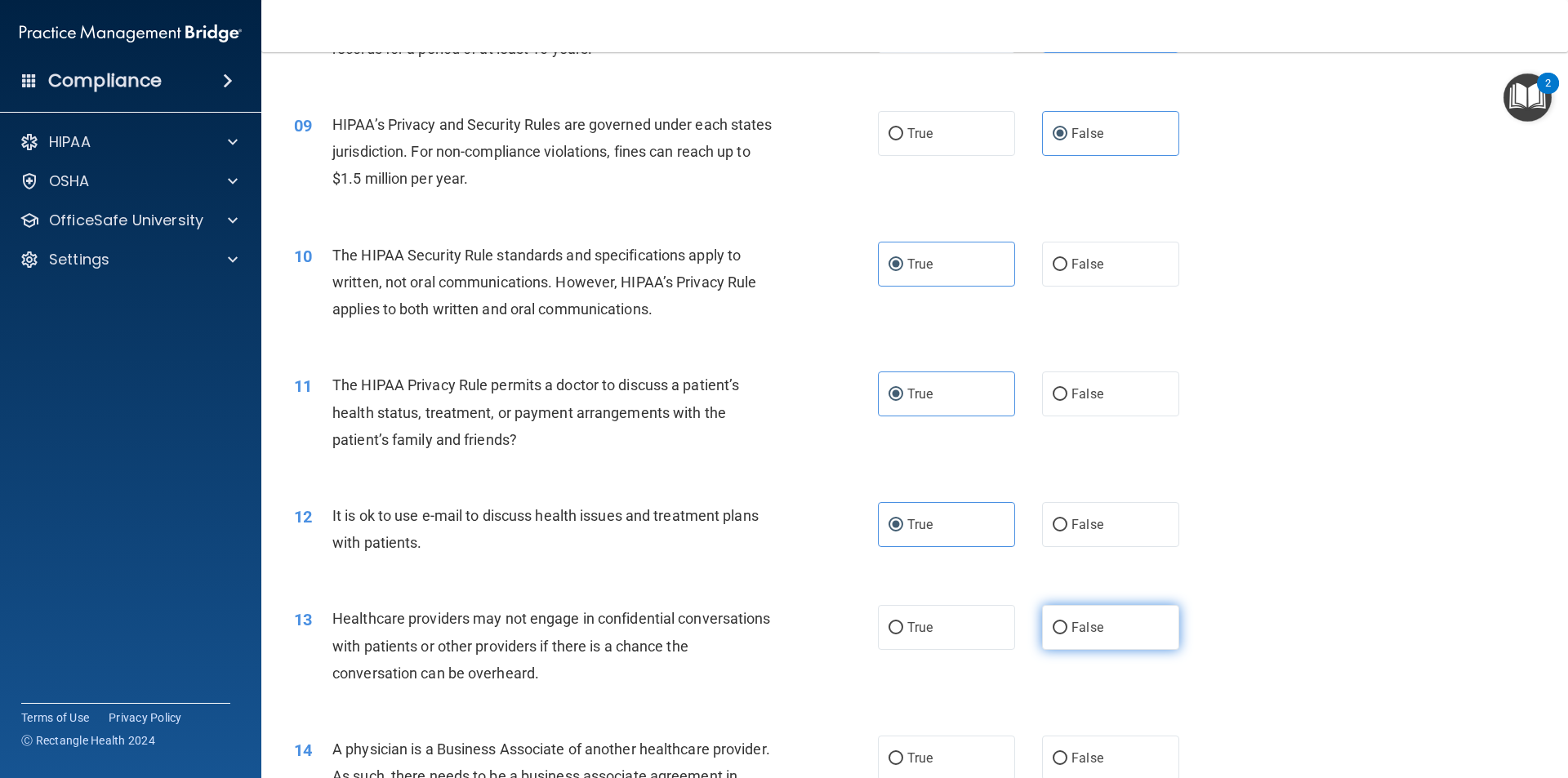
radio input "true"
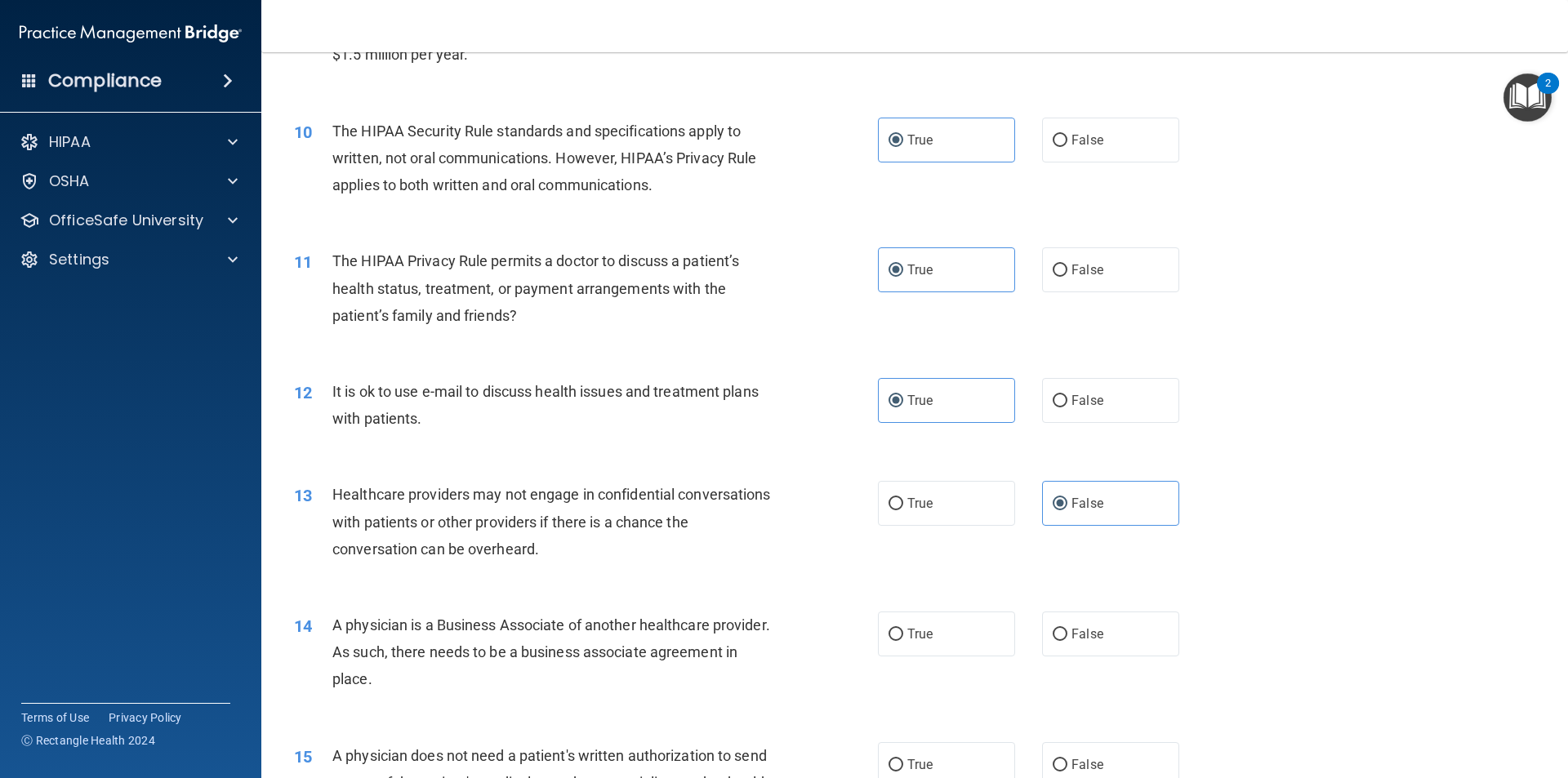
scroll to position [1144, 0]
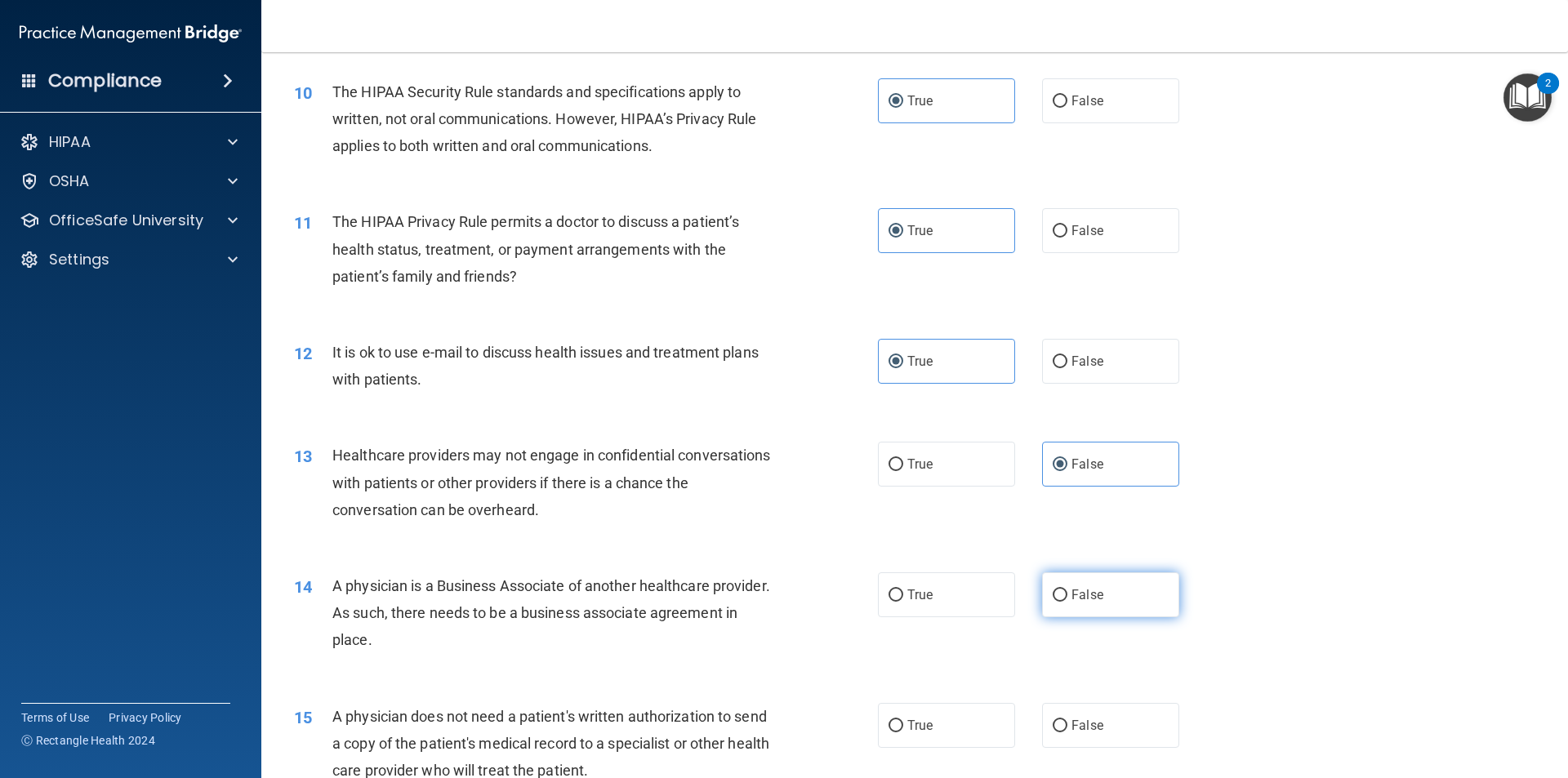
click at [1079, 590] on span "False" at bounding box center [1087, 595] width 32 height 16
click at [1067, 590] on input "False" at bounding box center [1059, 596] width 15 height 13
radio input "true"
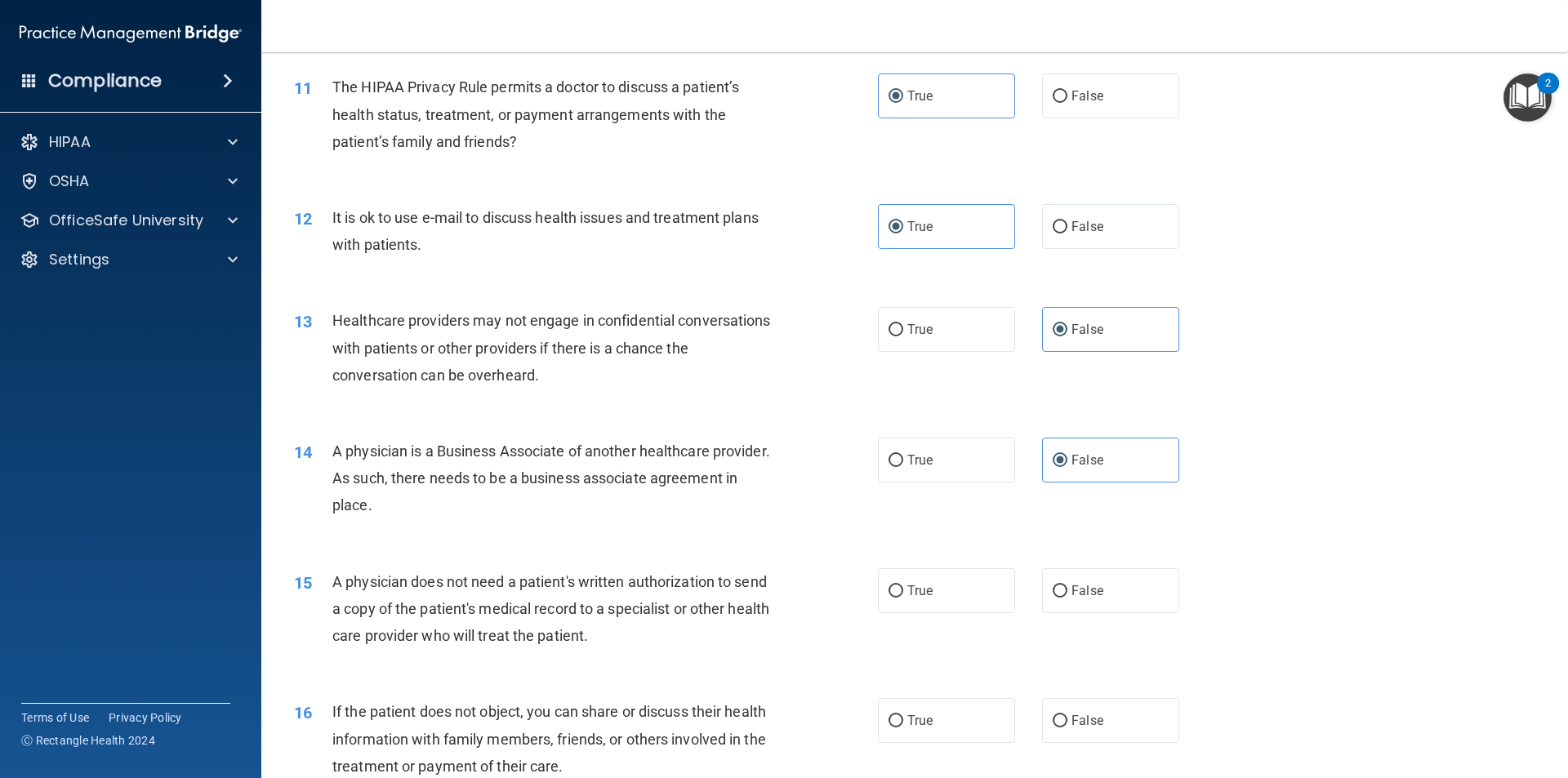
scroll to position [1307, 0]
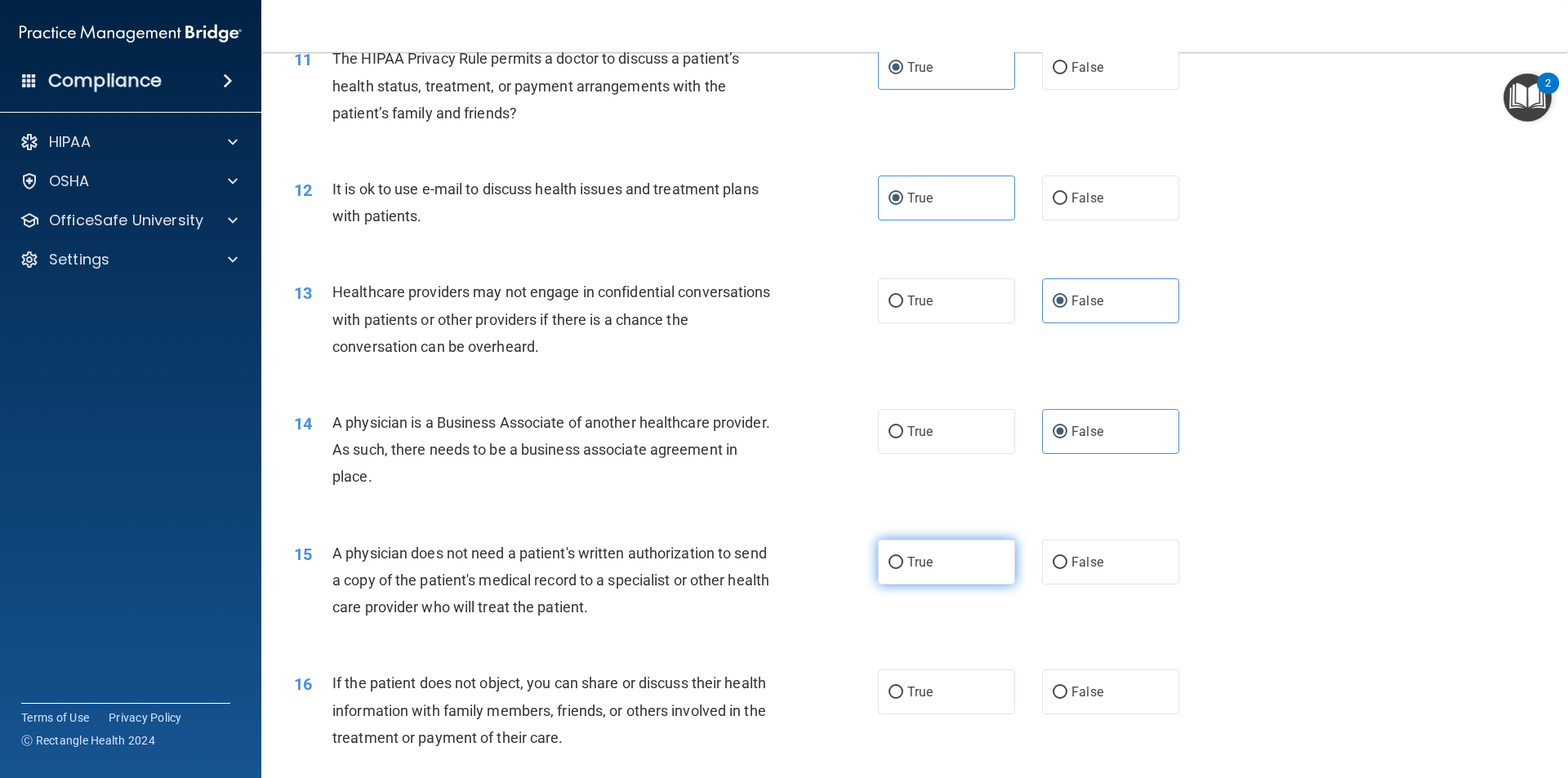
click at [925, 560] on span "True" at bounding box center [919, 563] width 25 height 16
click at [903, 560] on input "True" at bounding box center [895, 563] width 15 height 13
radio input "true"
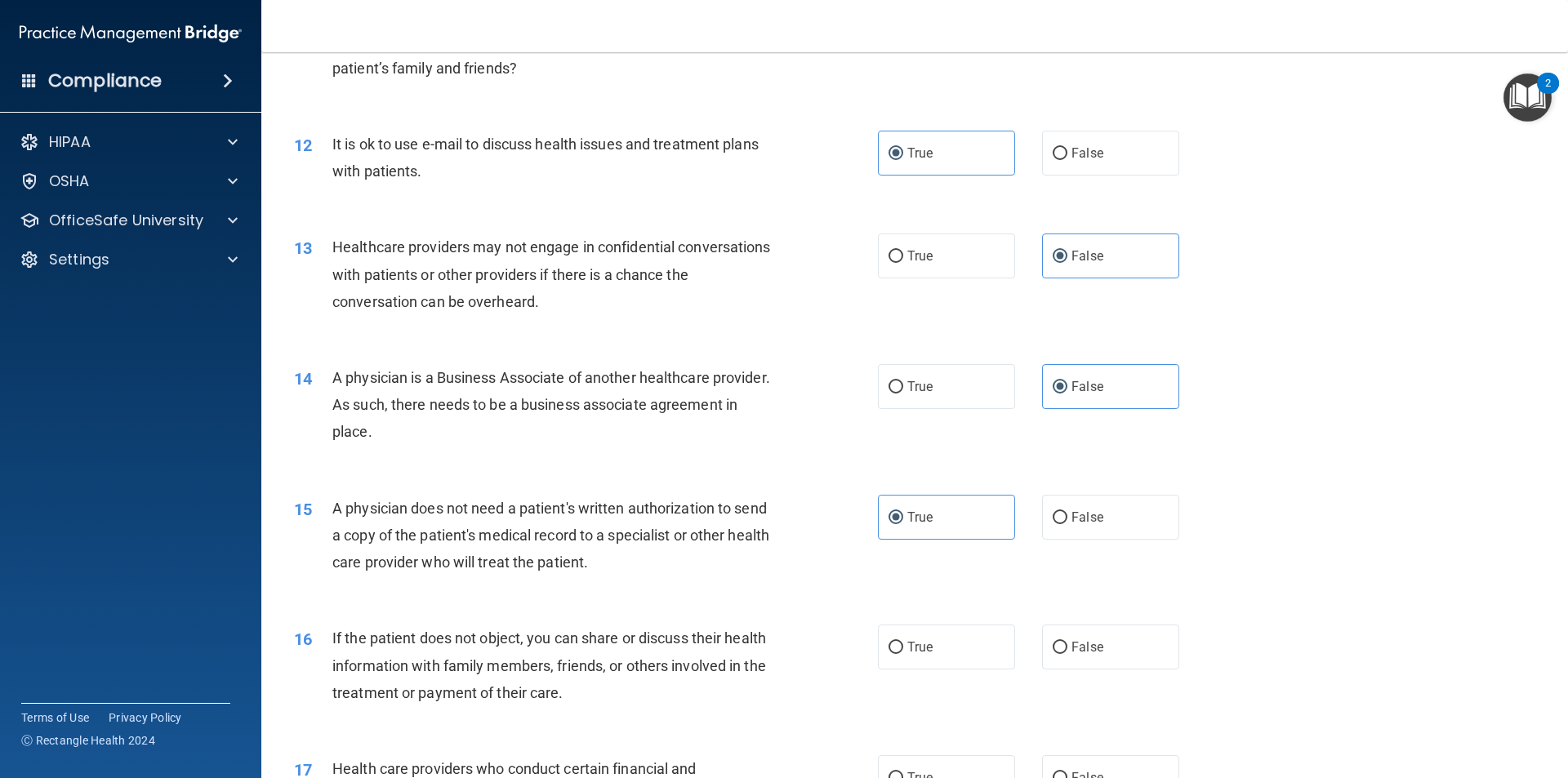
scroll to position [1389, 0]
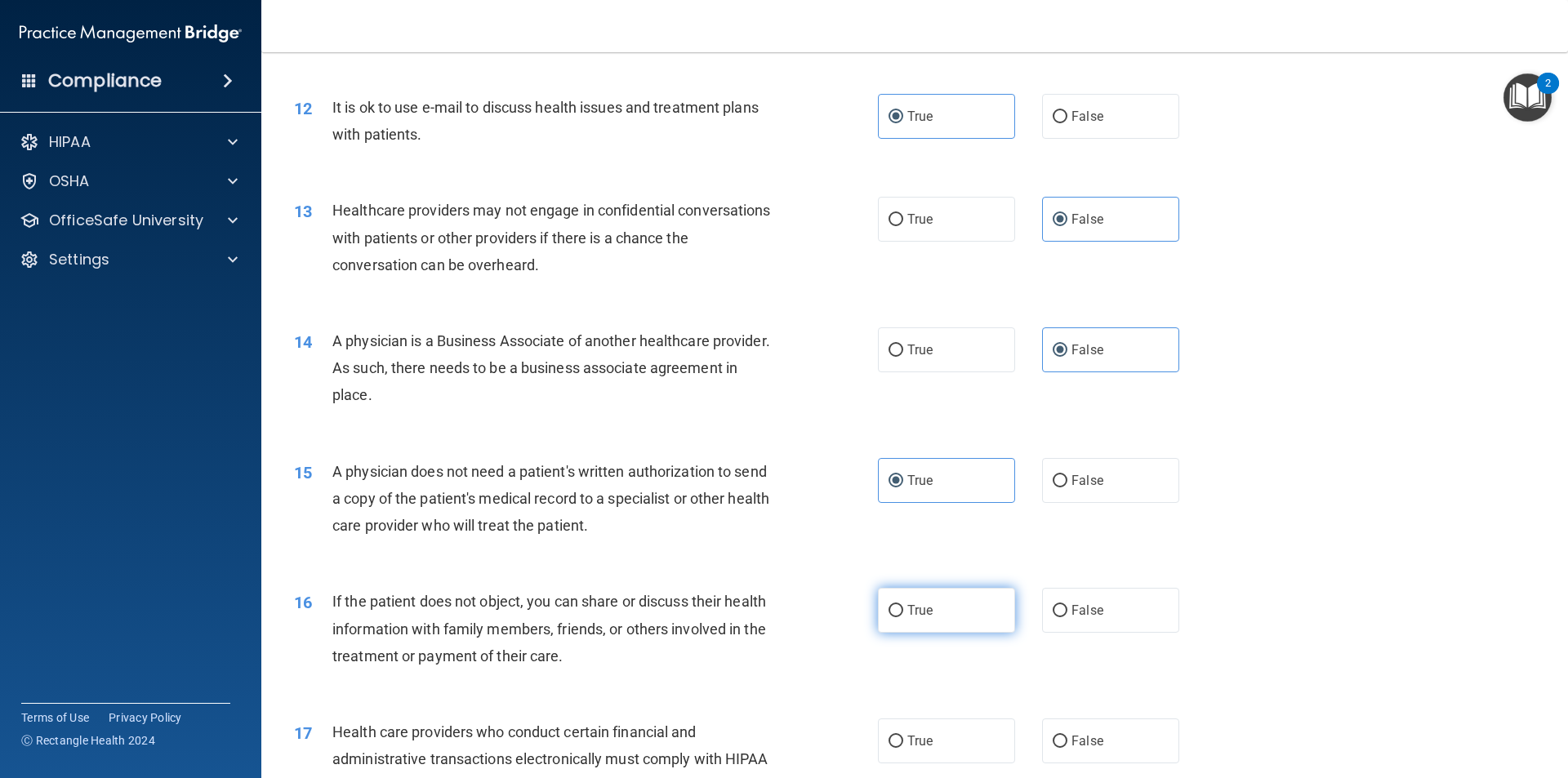
click at [918, 612] on span "True" at bounding box center [919, 611] width 25 height 16
click at [903, 612] on input "True" at bounding box center [895, 612] width 15 height 13
radio input "true"
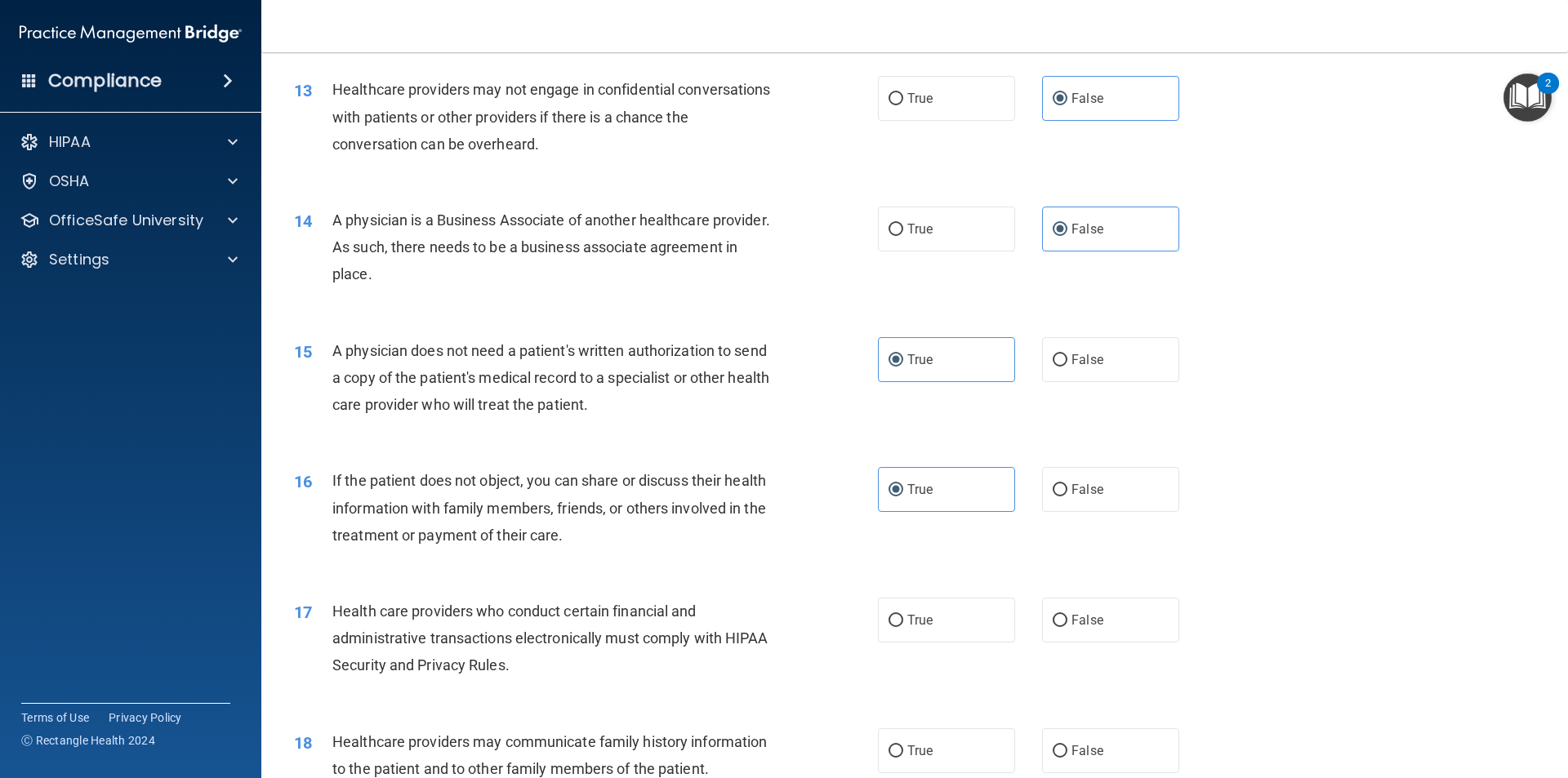
scroll to position [1552, 0]
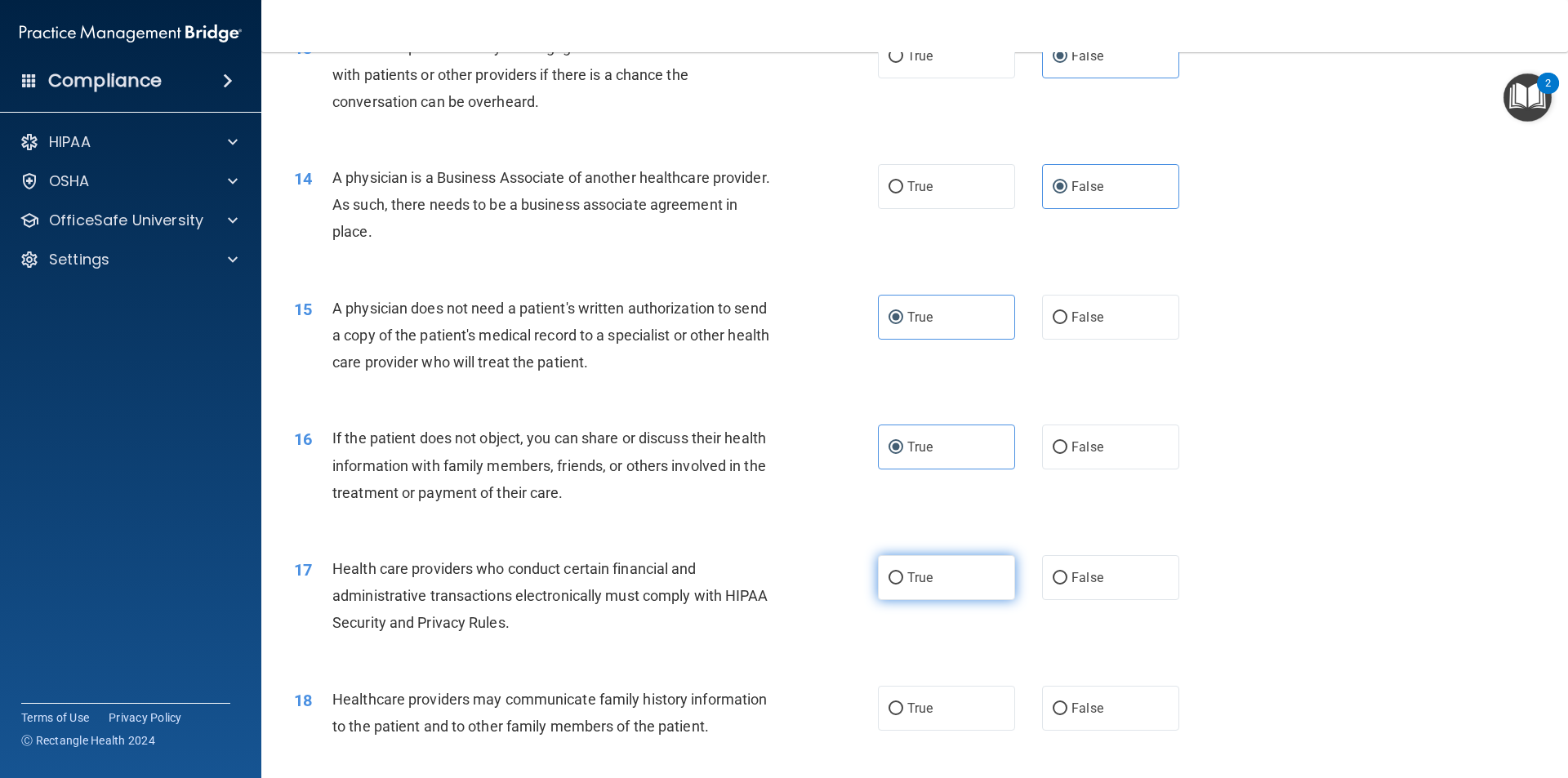
click at [911, 595] on label "True" at bounding box center [946, 578] width 137 height 45
click at [903, 585] on input "True" at bounding box center [895, 578] width 15 height 13
radio input "true"
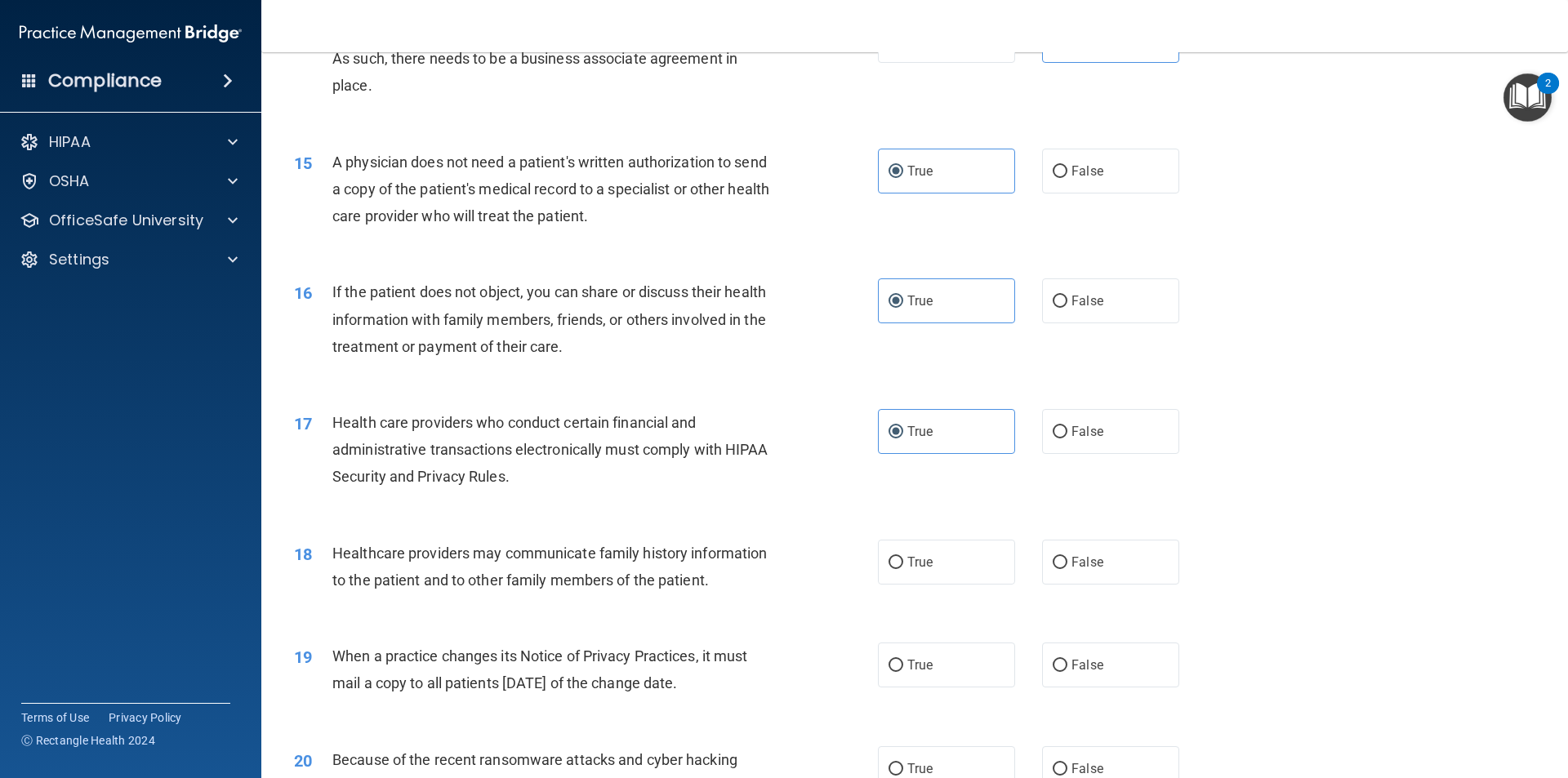
scroll to position [1716, 0]
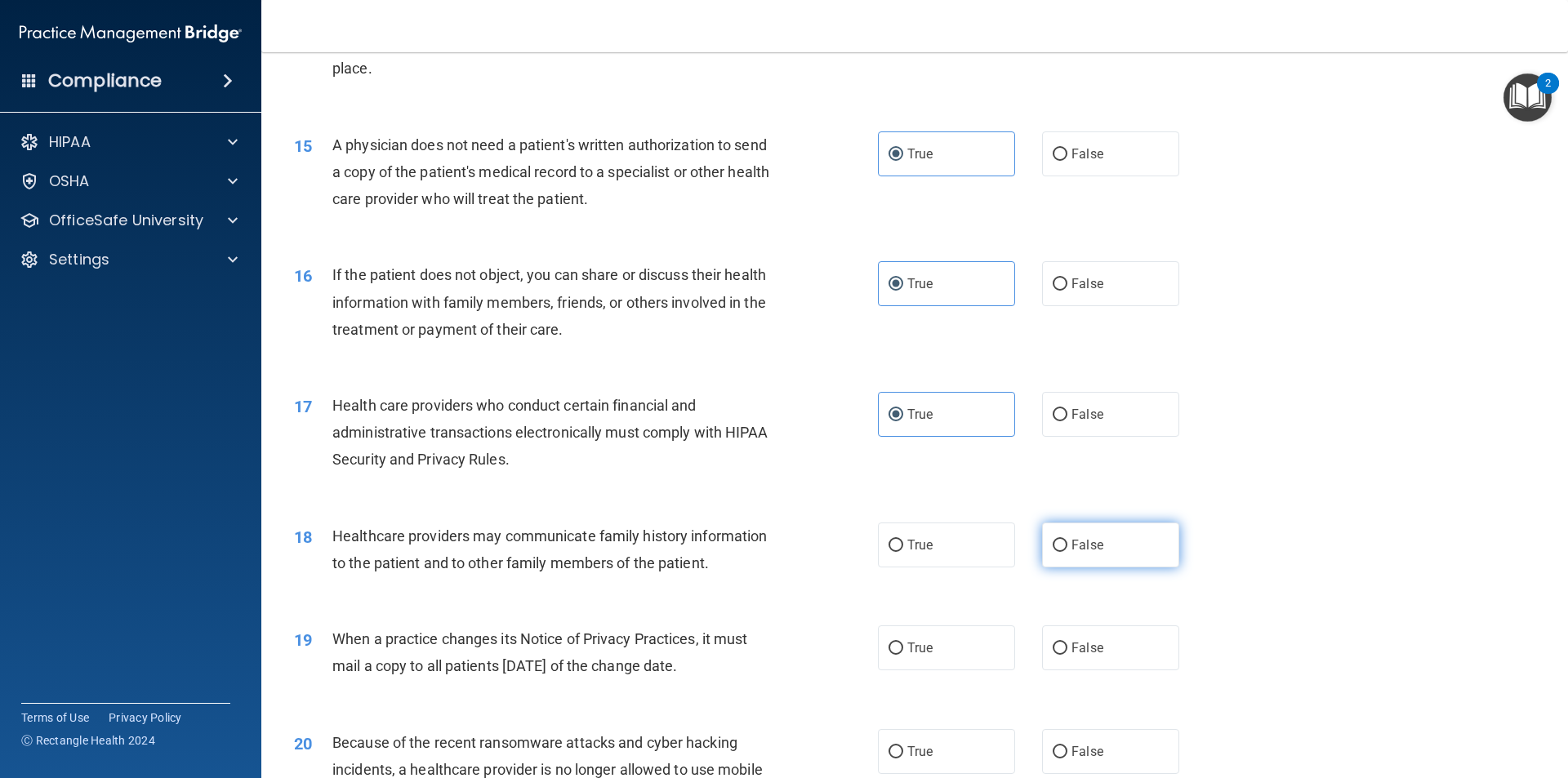
click at [1105, 551] on label "False" at bounding box center [1110, 545] width 137 height 45
click at [1067, 551] on input "False" at bounding box center [1059, 546] width 15 height 13
radio input "true"
click at [1102, 655] on label "False" at bounding box center [1110, 648] width 137 height 45
click at [1067, 655] on input "False" at bounding box center [1059, 649] width 15 height 13
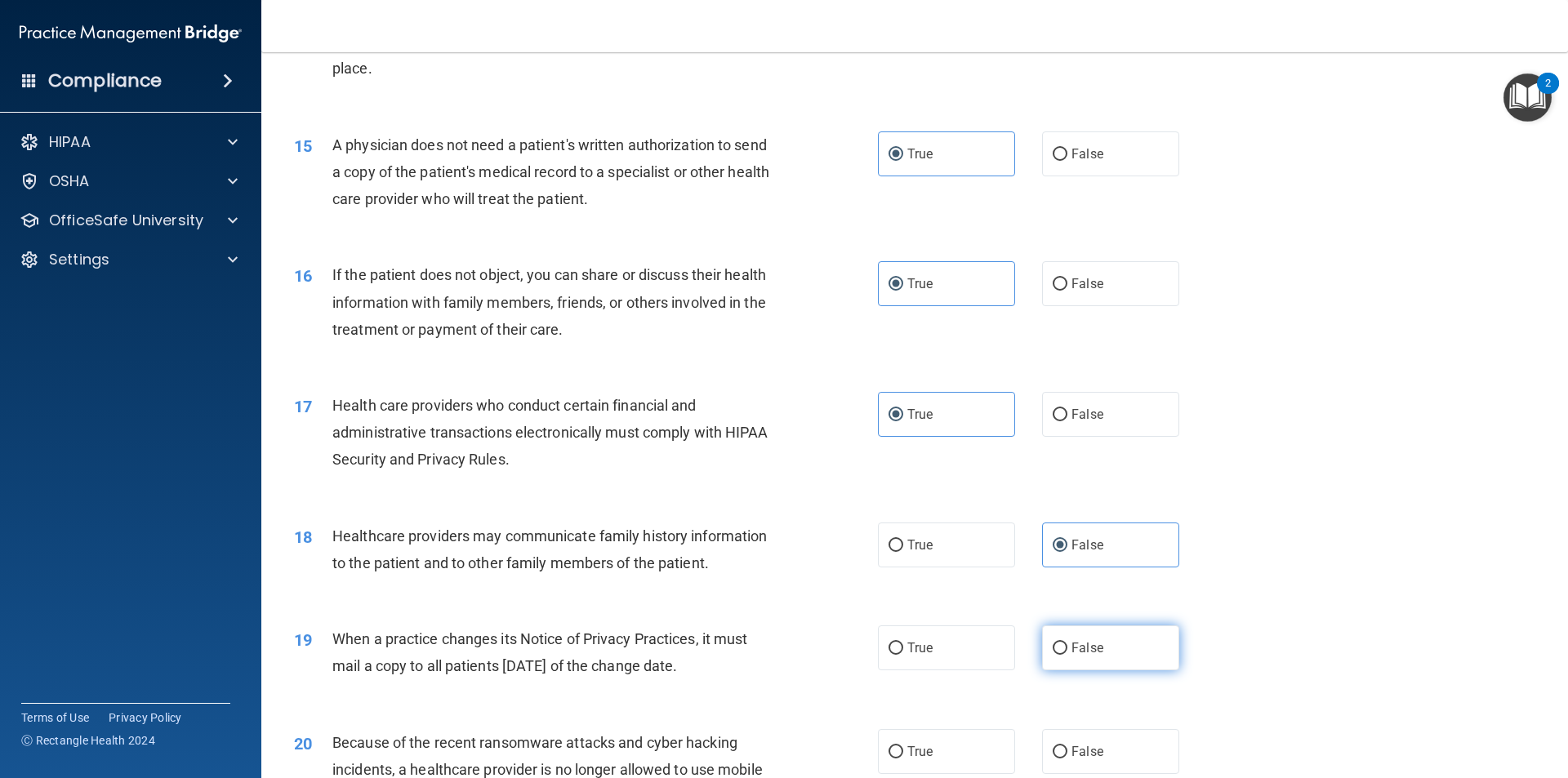
radio input "true"
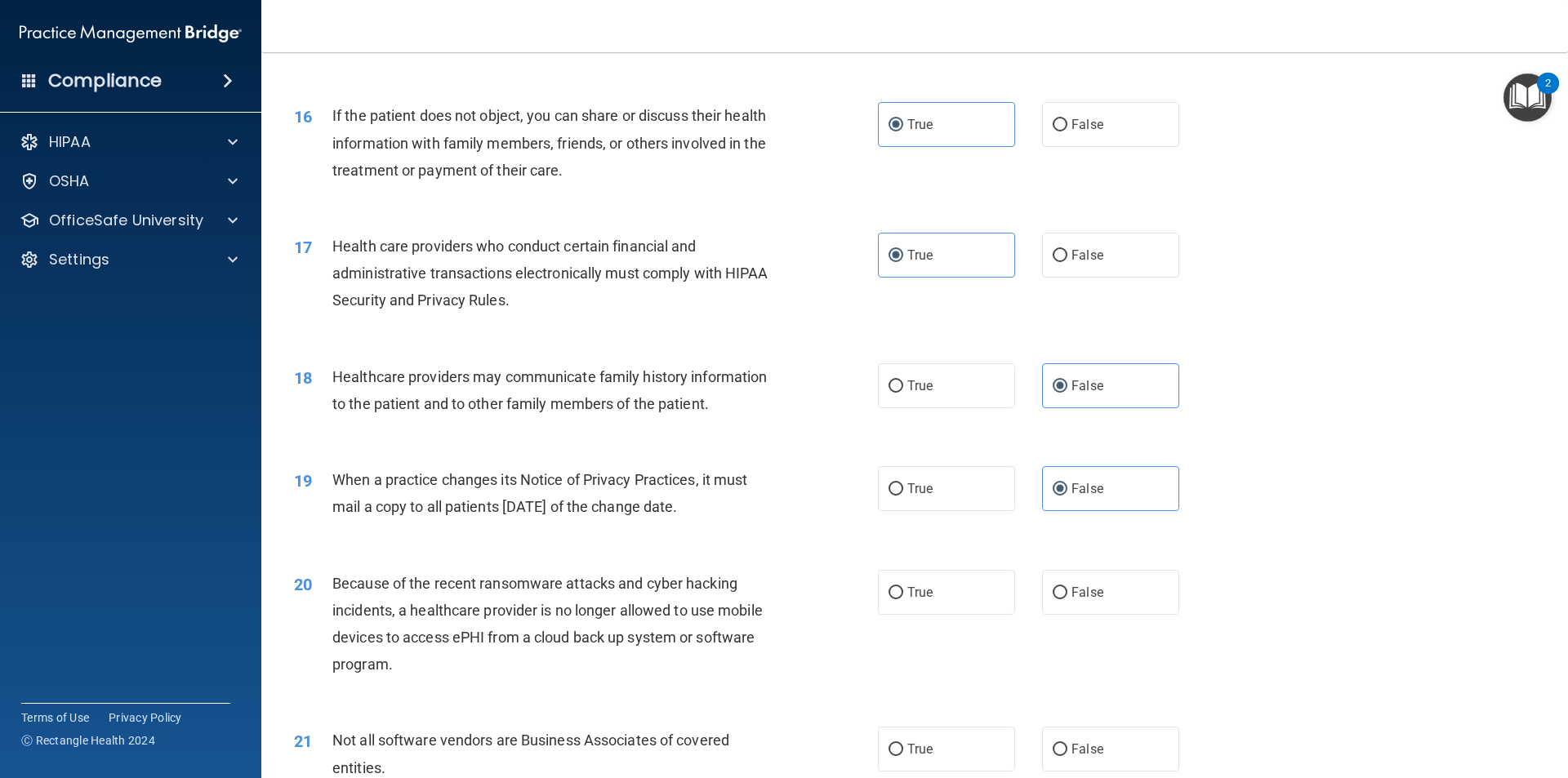
scroll to position [1879, 0]
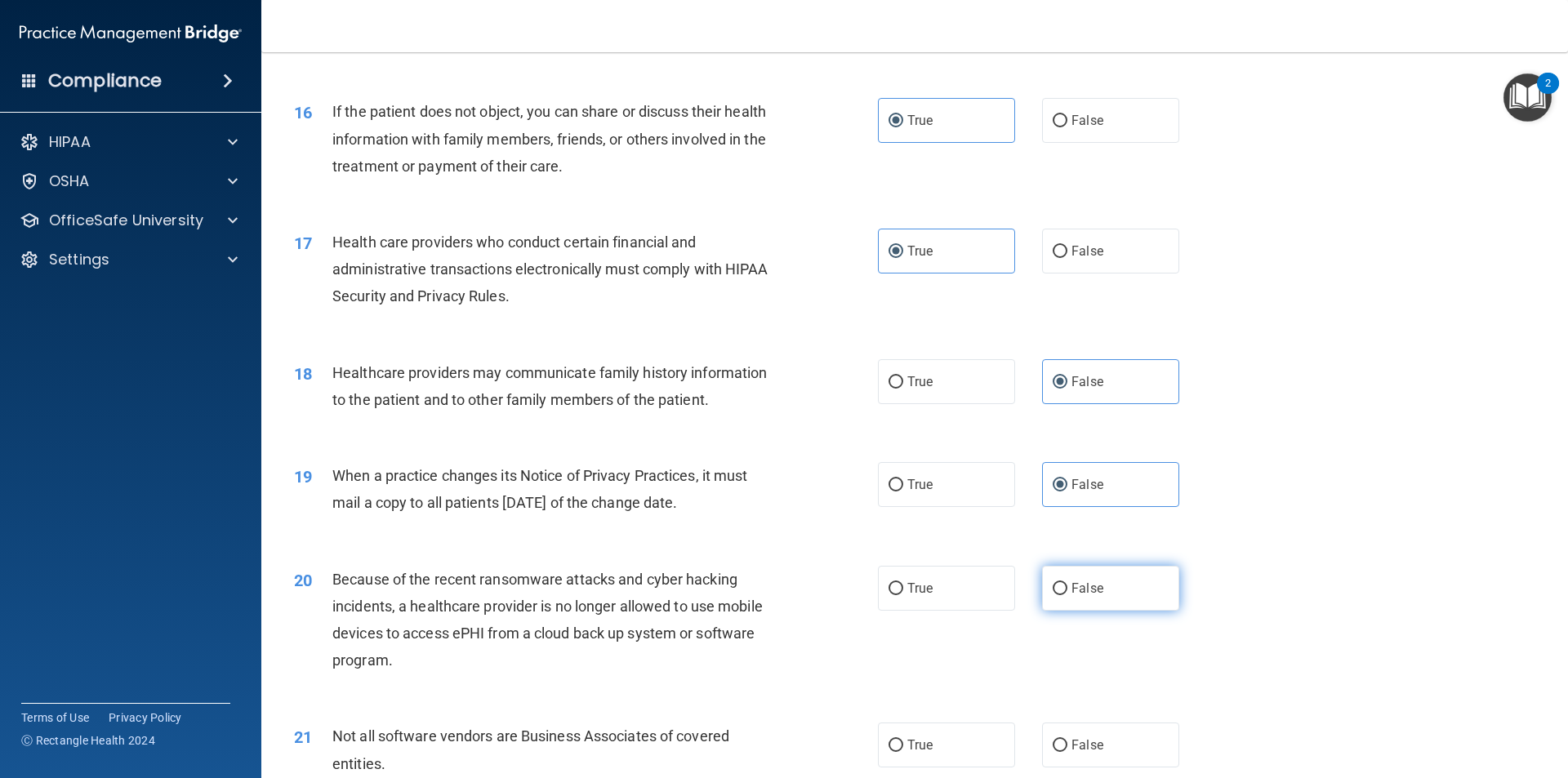
click at [1131, 584] on label "False" at bounding box center [1110, 588] width 137 height 45
click at [1067, 584] on input "False" at bounding box center [1059, 589] width 15 height 13
radio input "true"
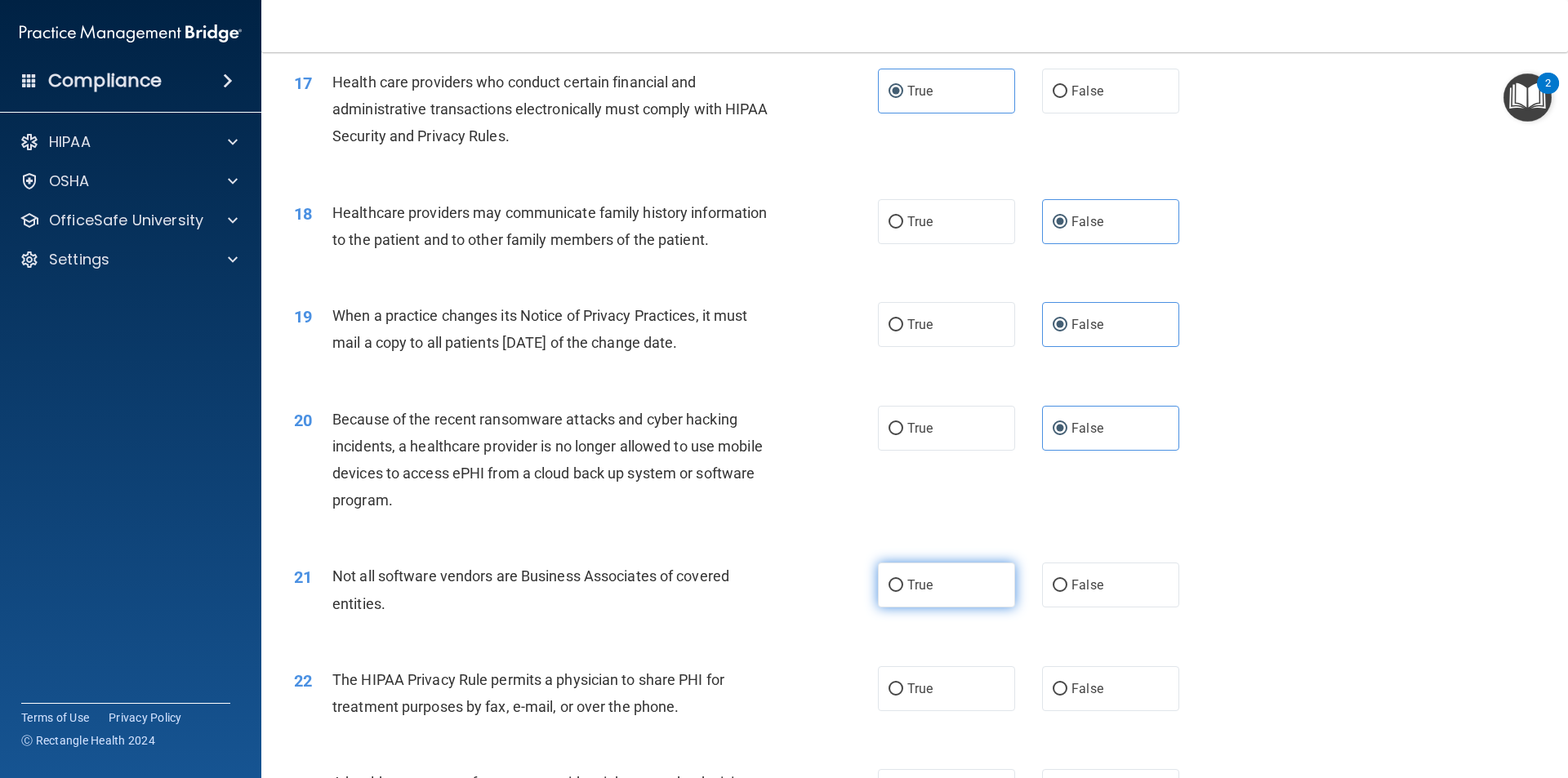
scroll to position [2042, 0]
click at [951, 578] on label "True" at bounding box center [946, 582] width 137 height 45
click at [903, 578] on input "True" at bounding box center [895, 582] width 15 height 13
radio input "true"
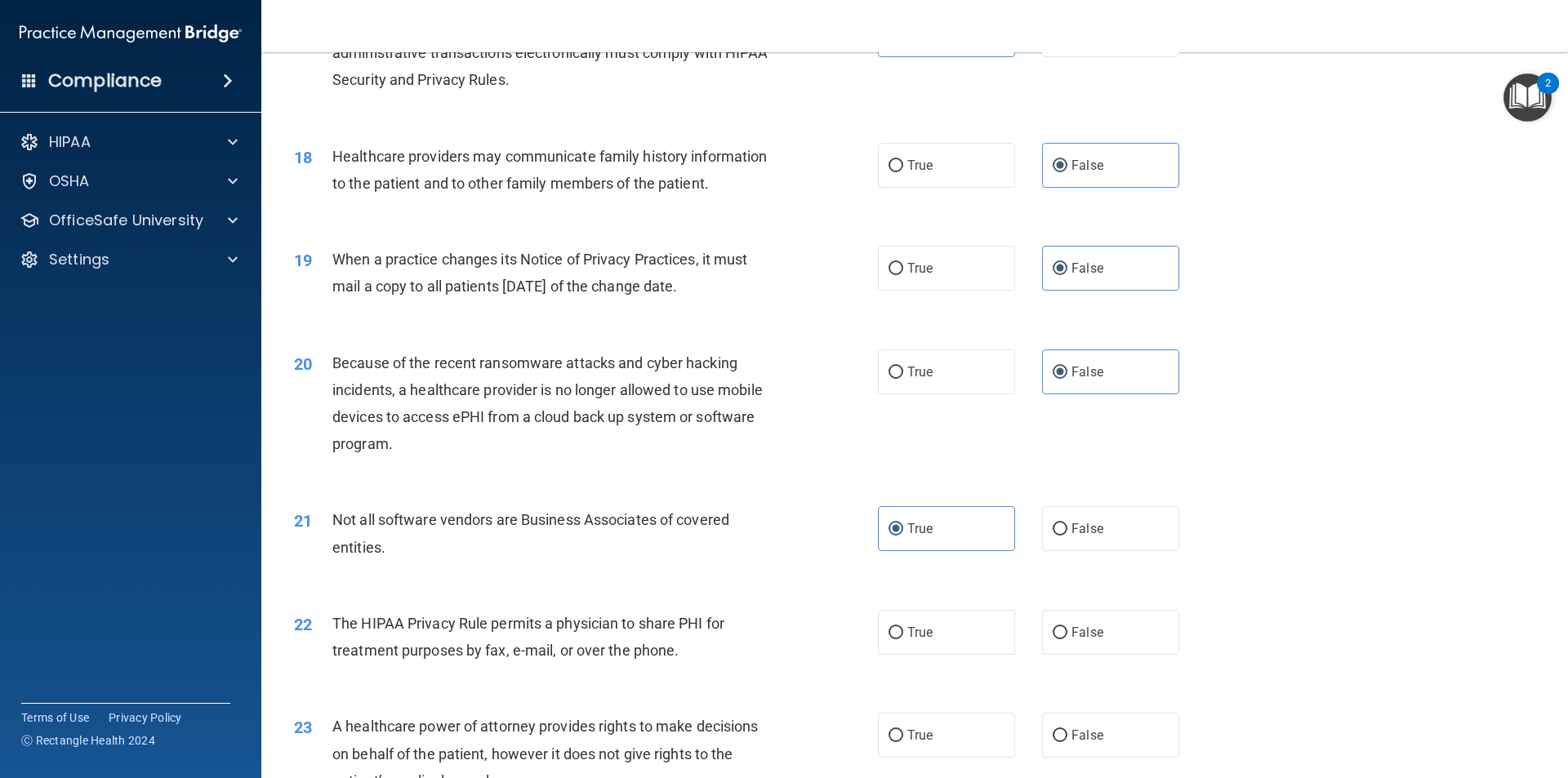
scroll to position [2124, 0]
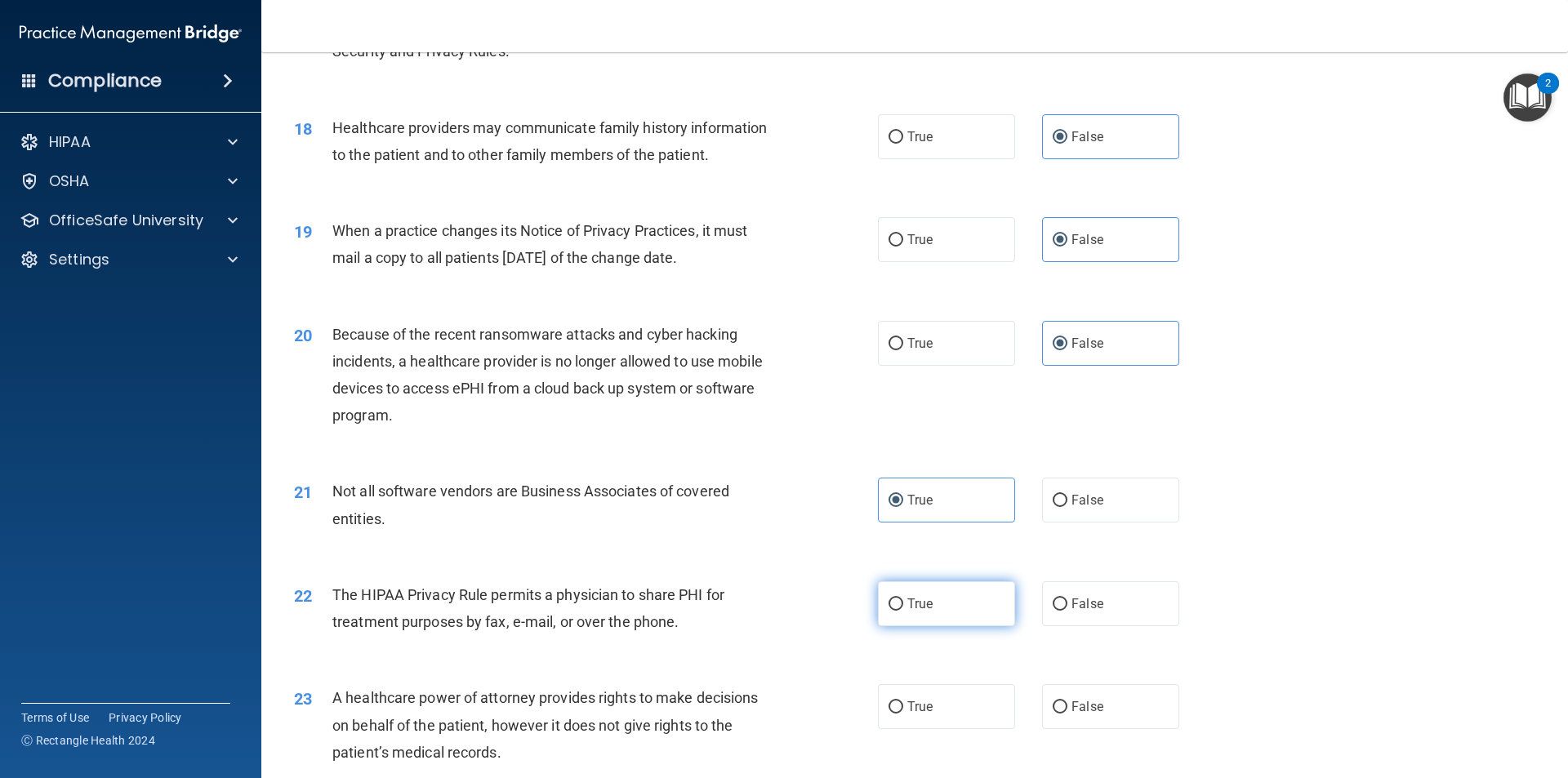
click at [953, 616] on label "True" at bounding box center [946, 604] width 137 height 45
click at [903, 611] on input "True" at bounding box center [895, 605] width 15 height 13
radio input "true"
click at [1105, 703] on label "False" at bounding box center [1110, 707] width 137 height 45
click at [1067, 703] on input "False" at bounding box center [1059, 708] width 15 height 13
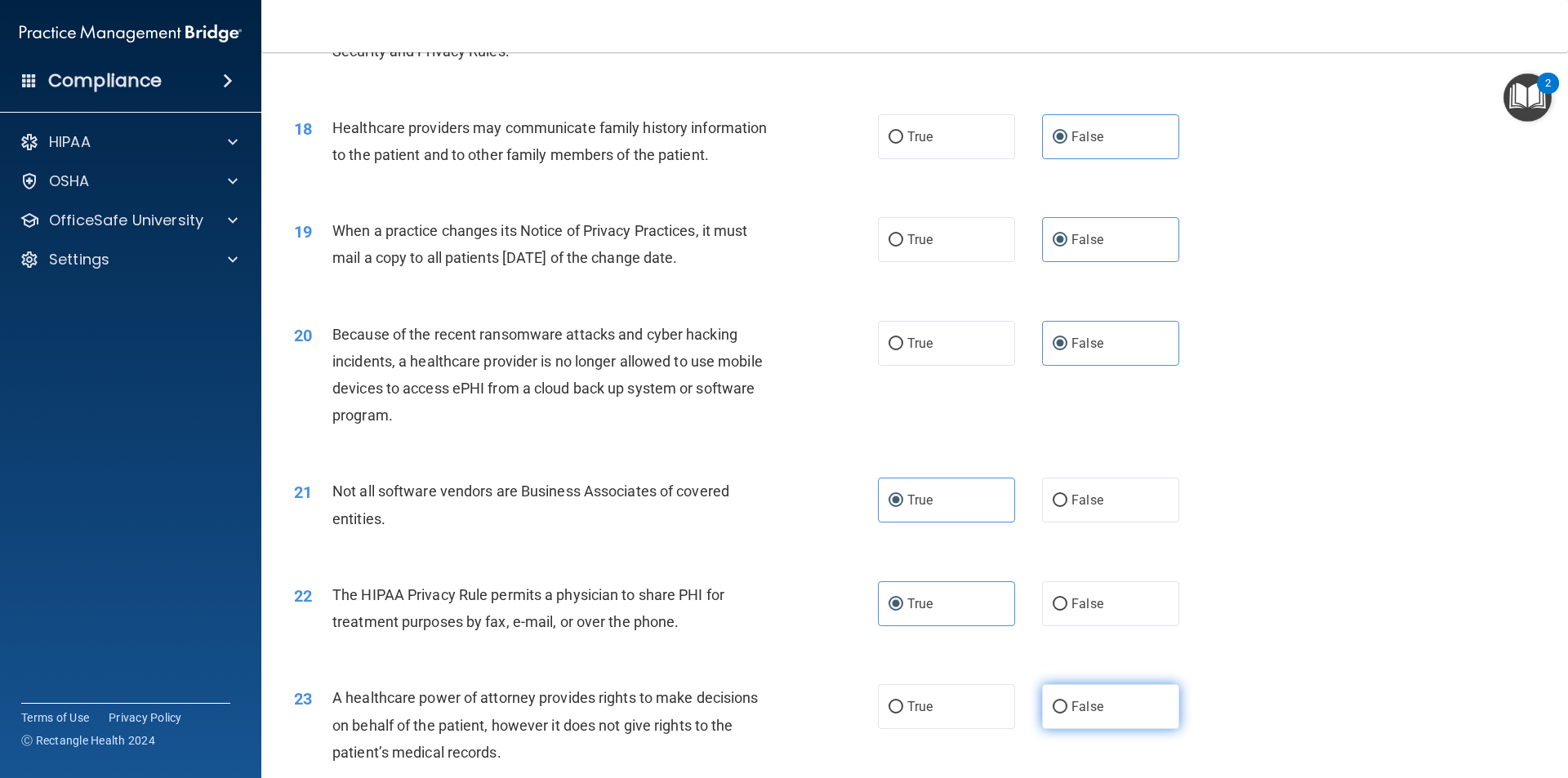
radio input "true"
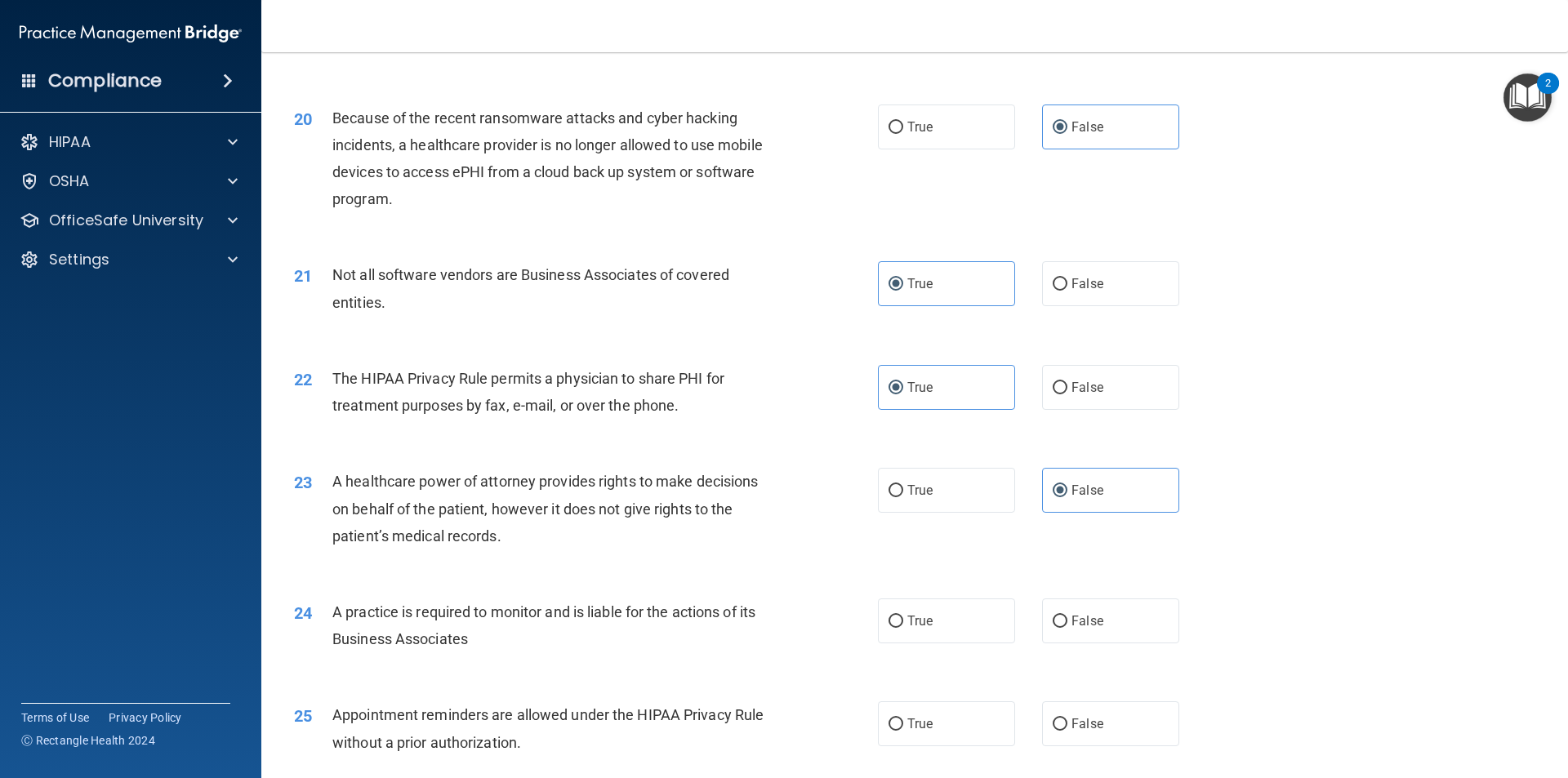
scroll to position [2450, 0]
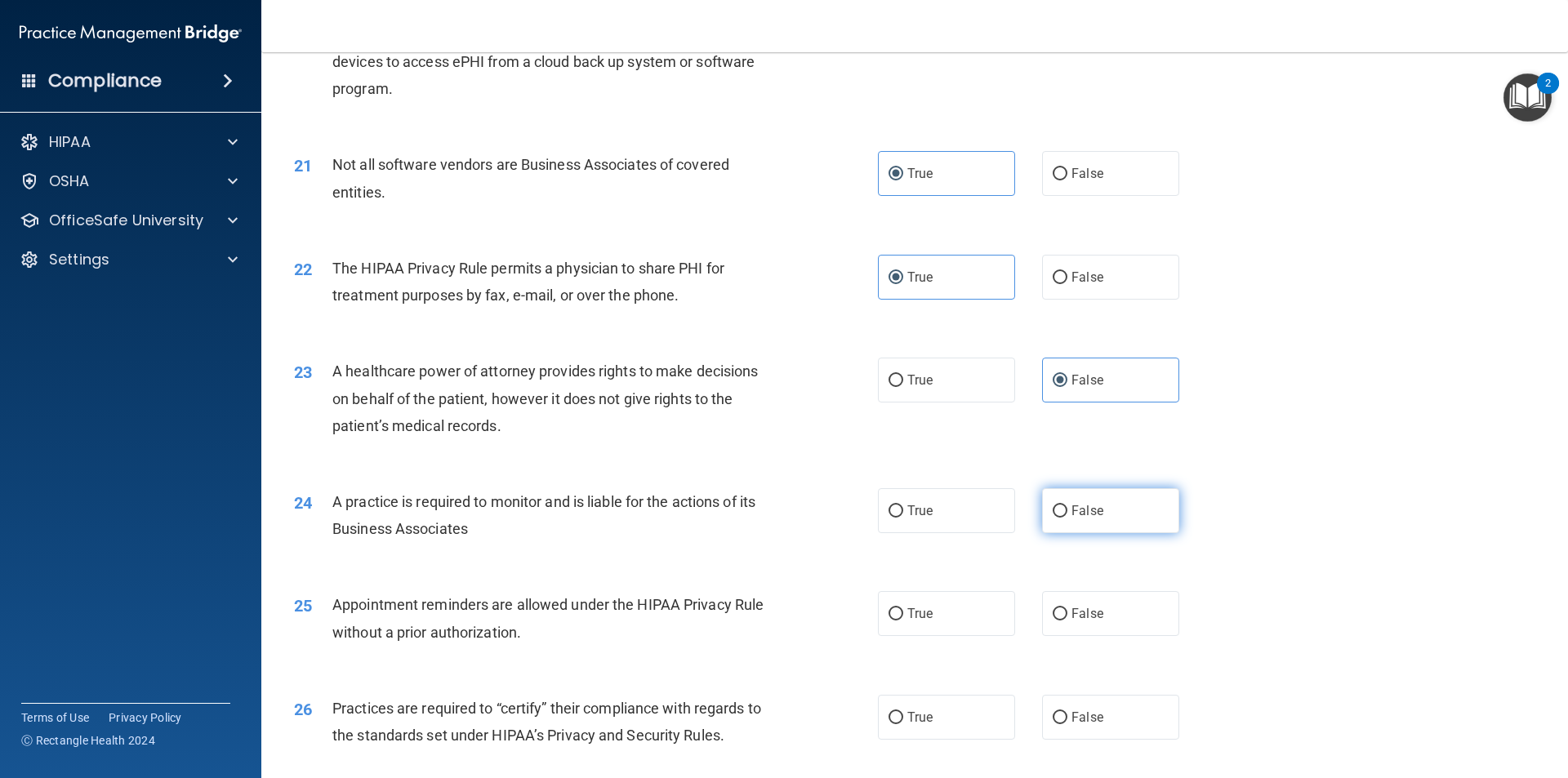
click at [1089, 520] on label "False" at bounding box center [1110, 511] width 137 height 45
click at [1067, 518] on input "False" at bounding box center [1059, 512] width 15 height 13
radio input "true"
click at [934, 608] on label "True" at bounding box center [946, 614] width 137 height 45
click at [903, 609] on input "True" at bounding box center [895, 615] width 15 height 13
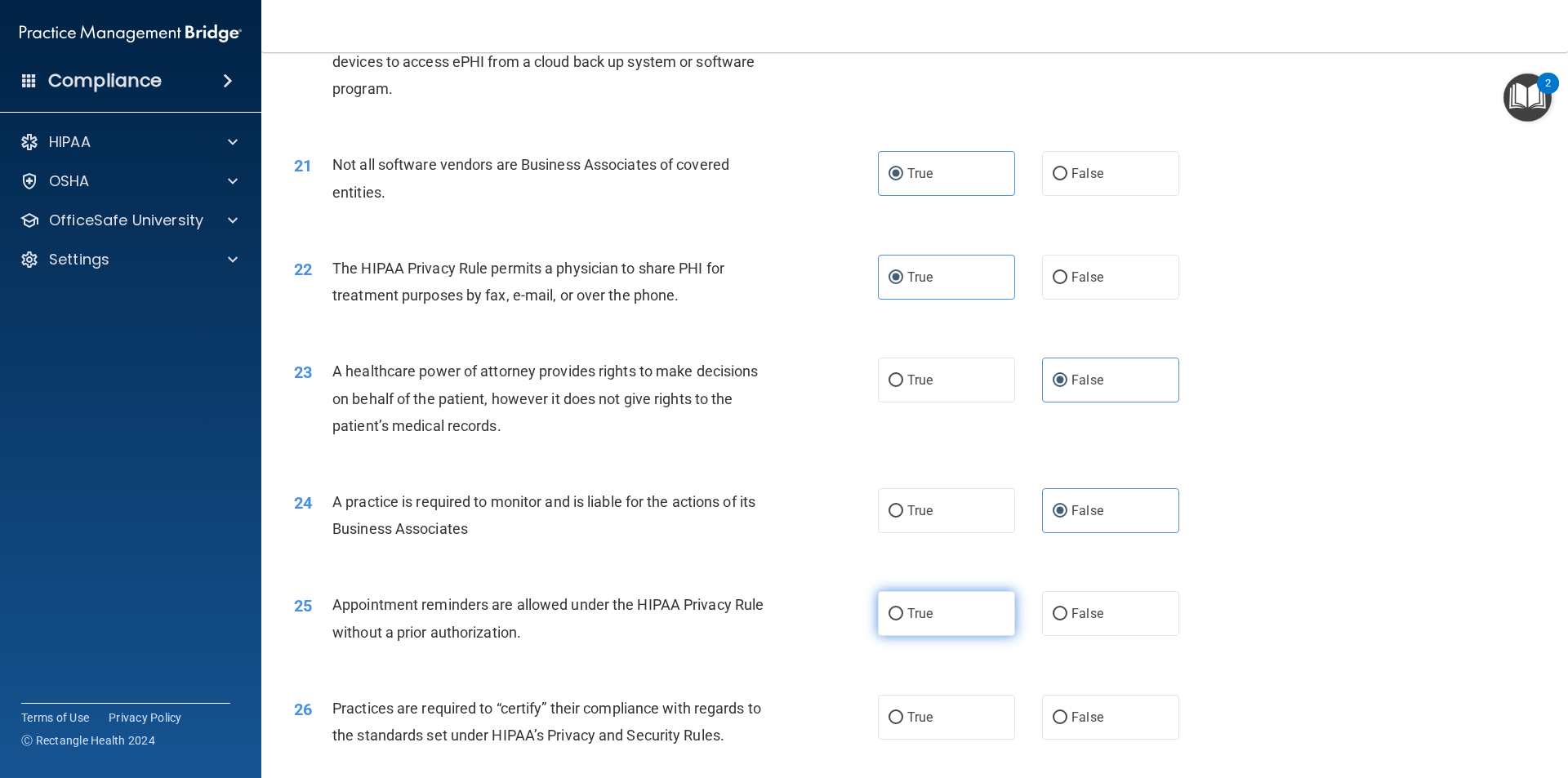
radio input "true"
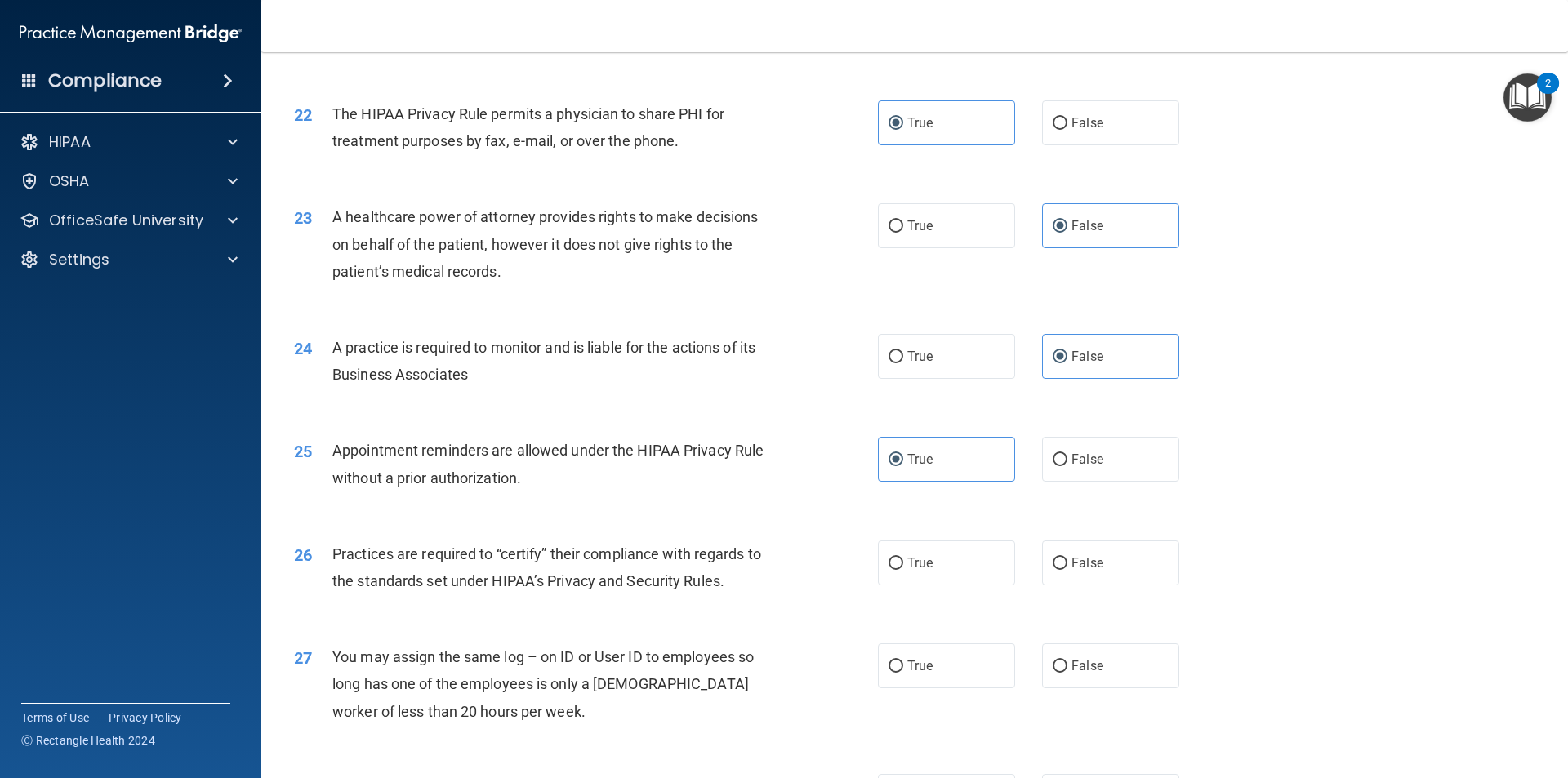
scroll to position [2614, 0]
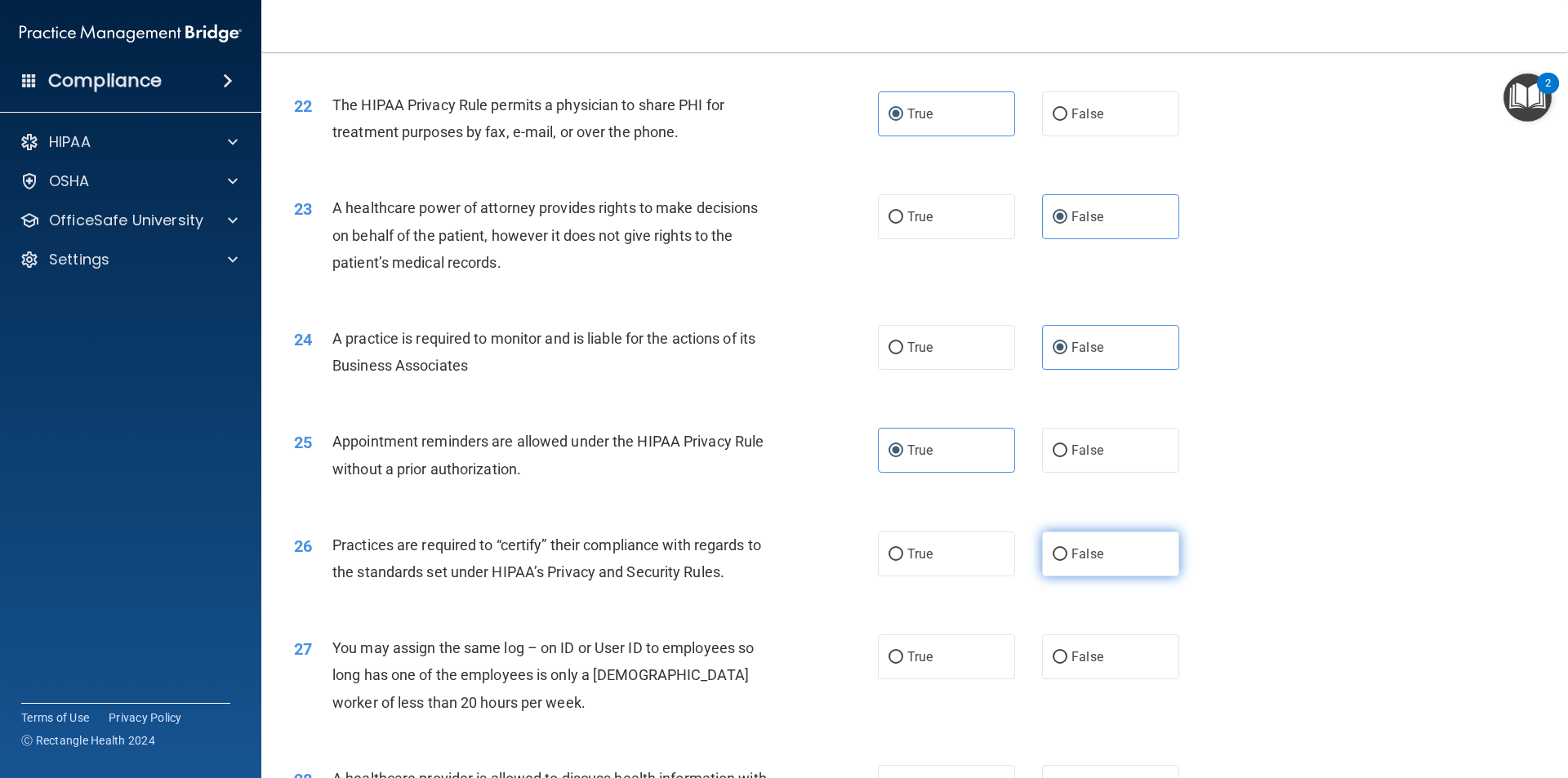
click at [1110, 561] on label "False" at bounding box center [1110, 554] width 137 height 45
click at [1067, 561] on input "False" at bounding box center [1059, 555] width 15 height 13
radio input "true"
click at [1100, 660] on label "False" at bounding box center [1110, 658] width 137 height 45
click at [1067, 660] on input "False" at bounding box center [1059, 658] width 15 height 13
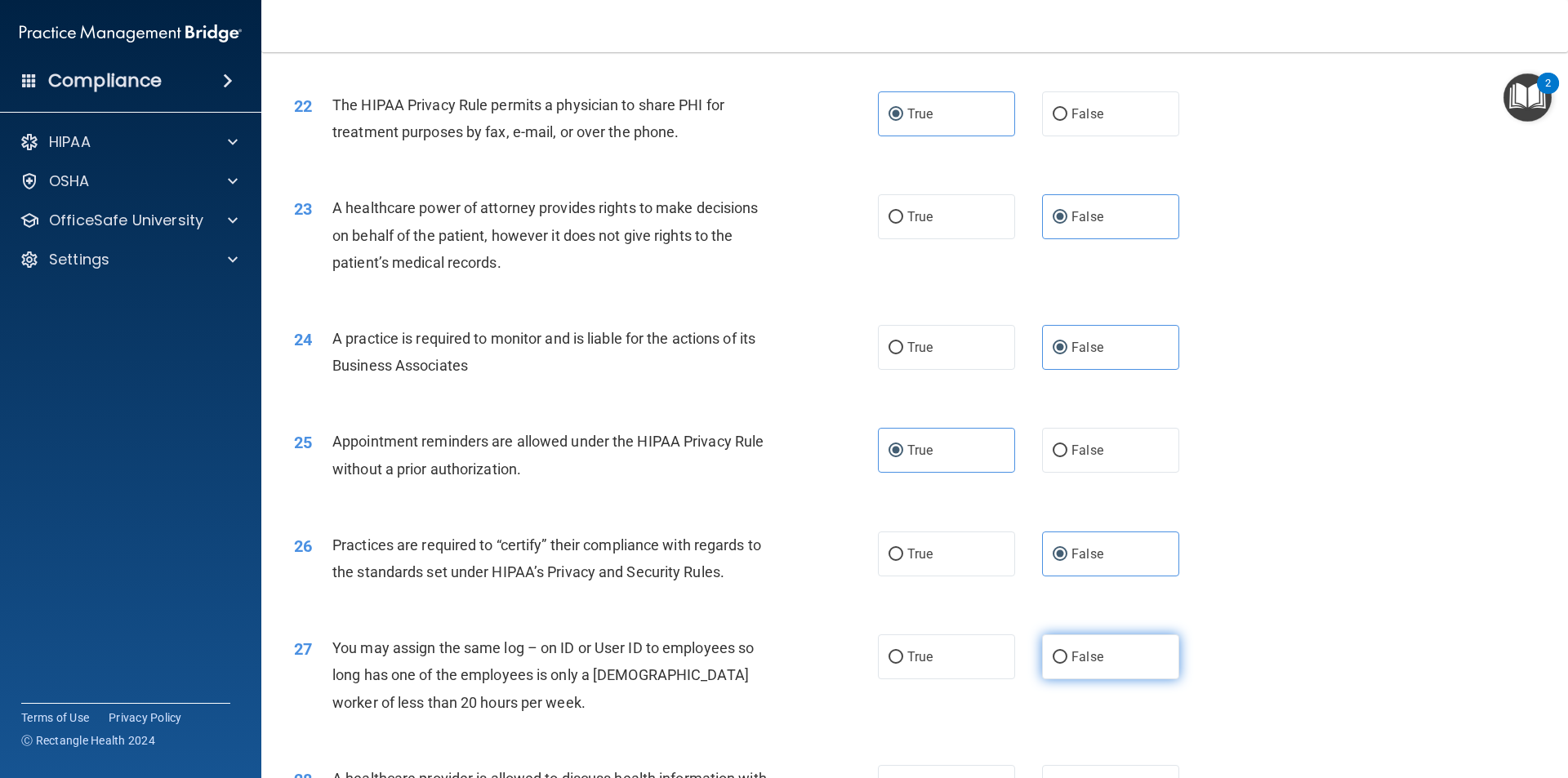
radio input "true"
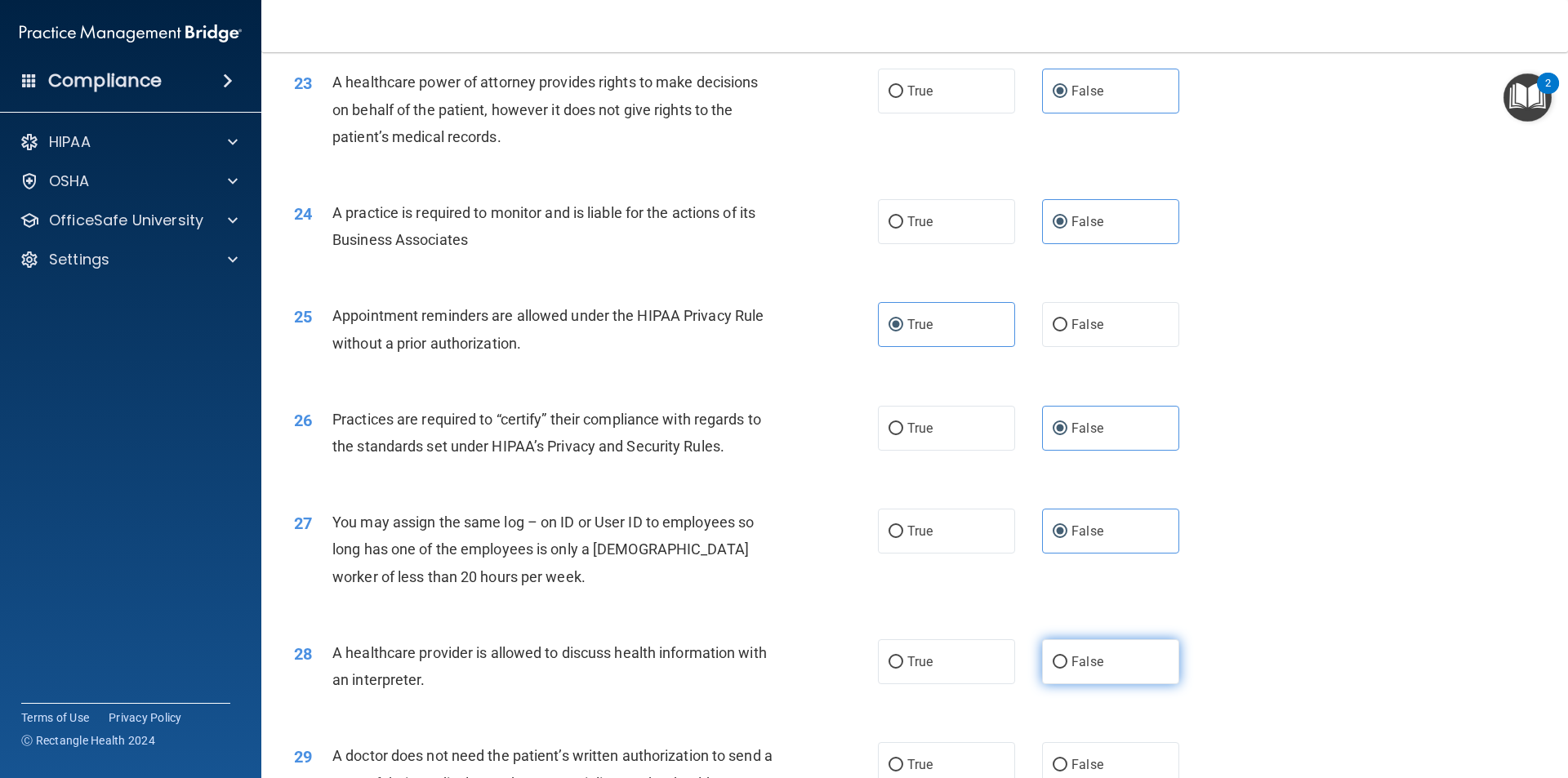
scroll to position [2777, 0]
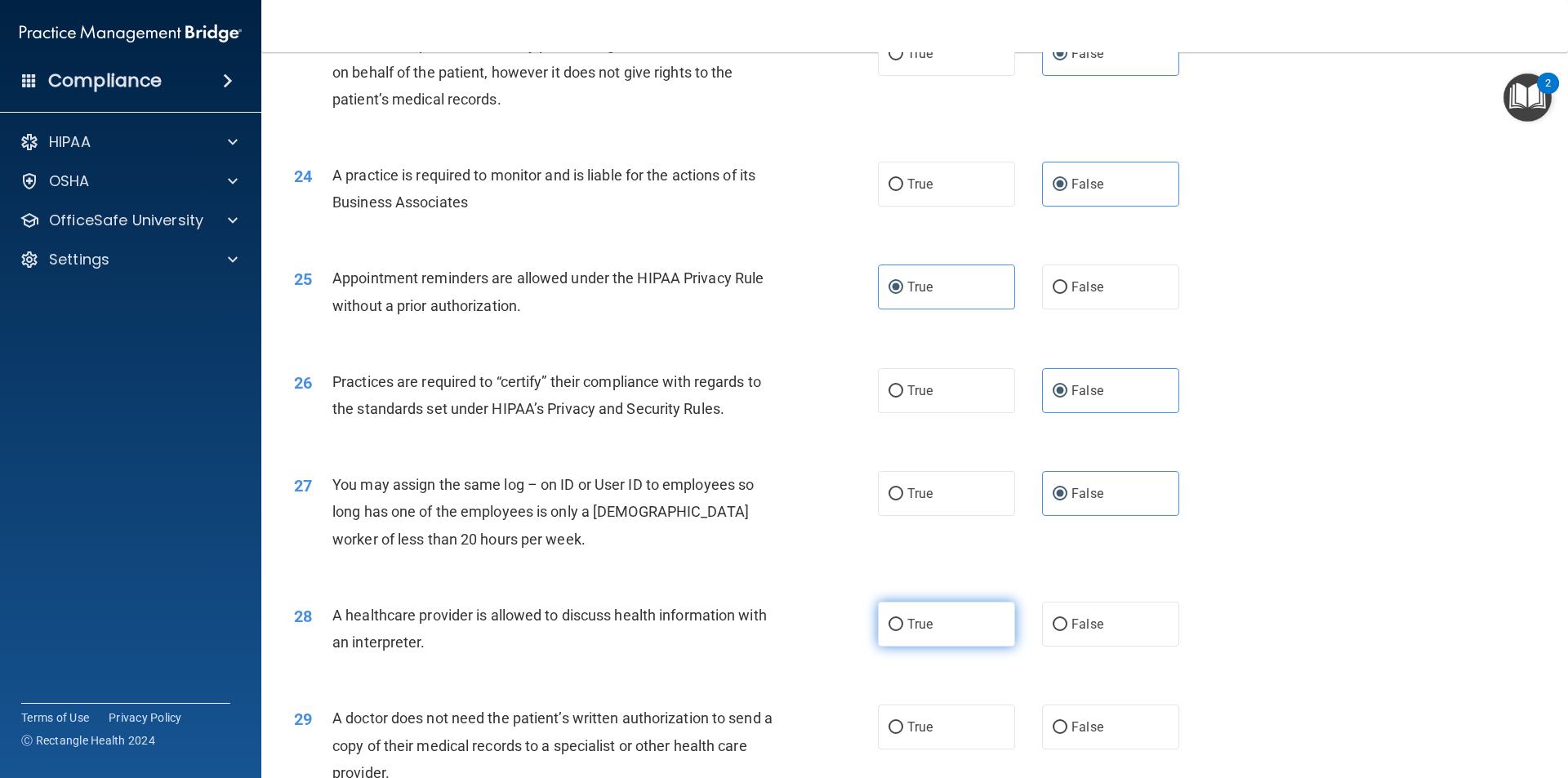
click at [963, 633] on label "True" at bounding box center [946, 624] width 137 height 45
click at [903, 631] on input "True" at bounding box center [895, 625] width 15 height 13
radio input "true"
click at [913, 718] on label "True" at bounding box center [946, 727] width 137 height 45
click at [903, 722] on input "True" at bounding box center [895, 728] width 15 height 13
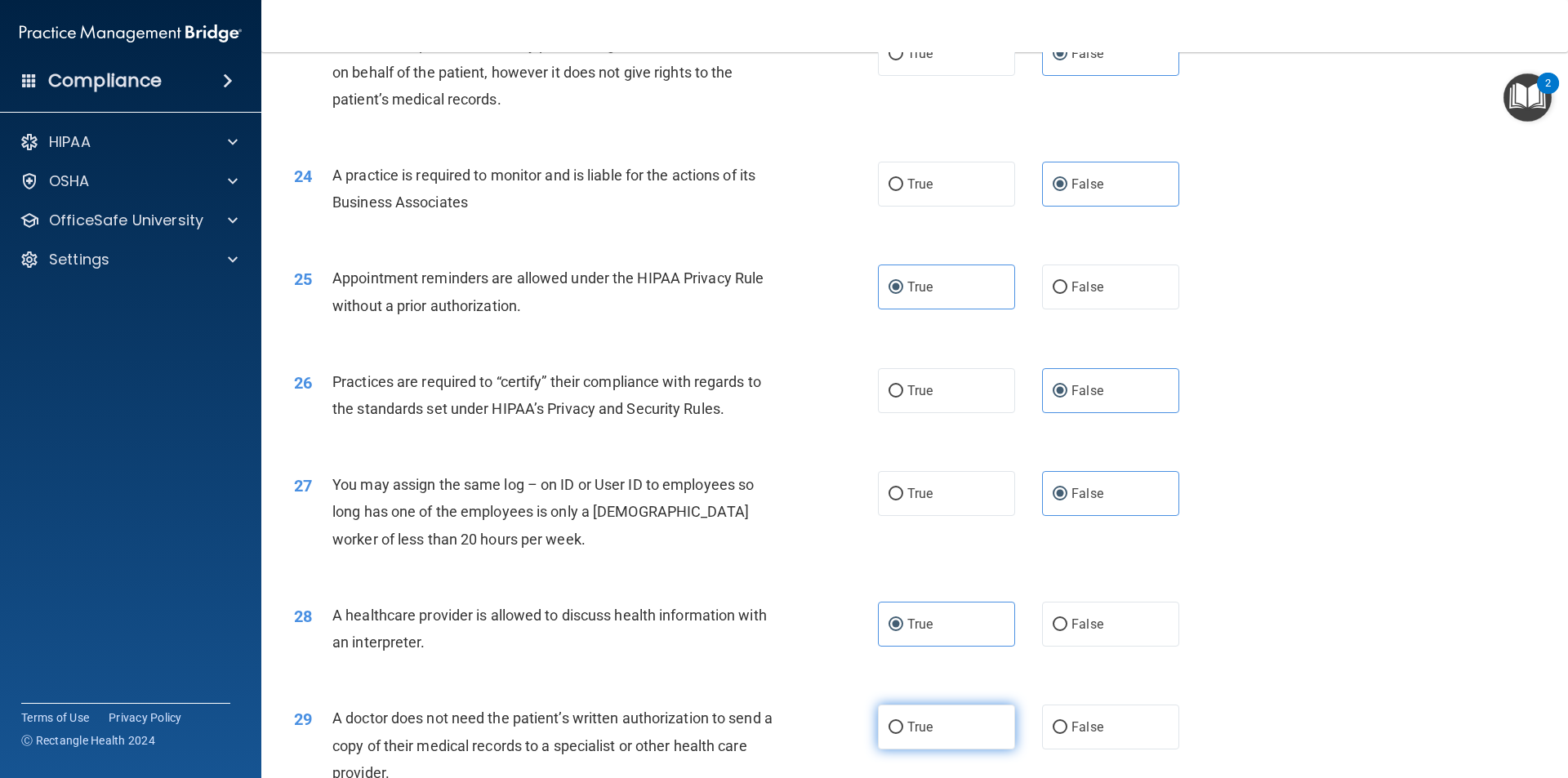
radio input "true"
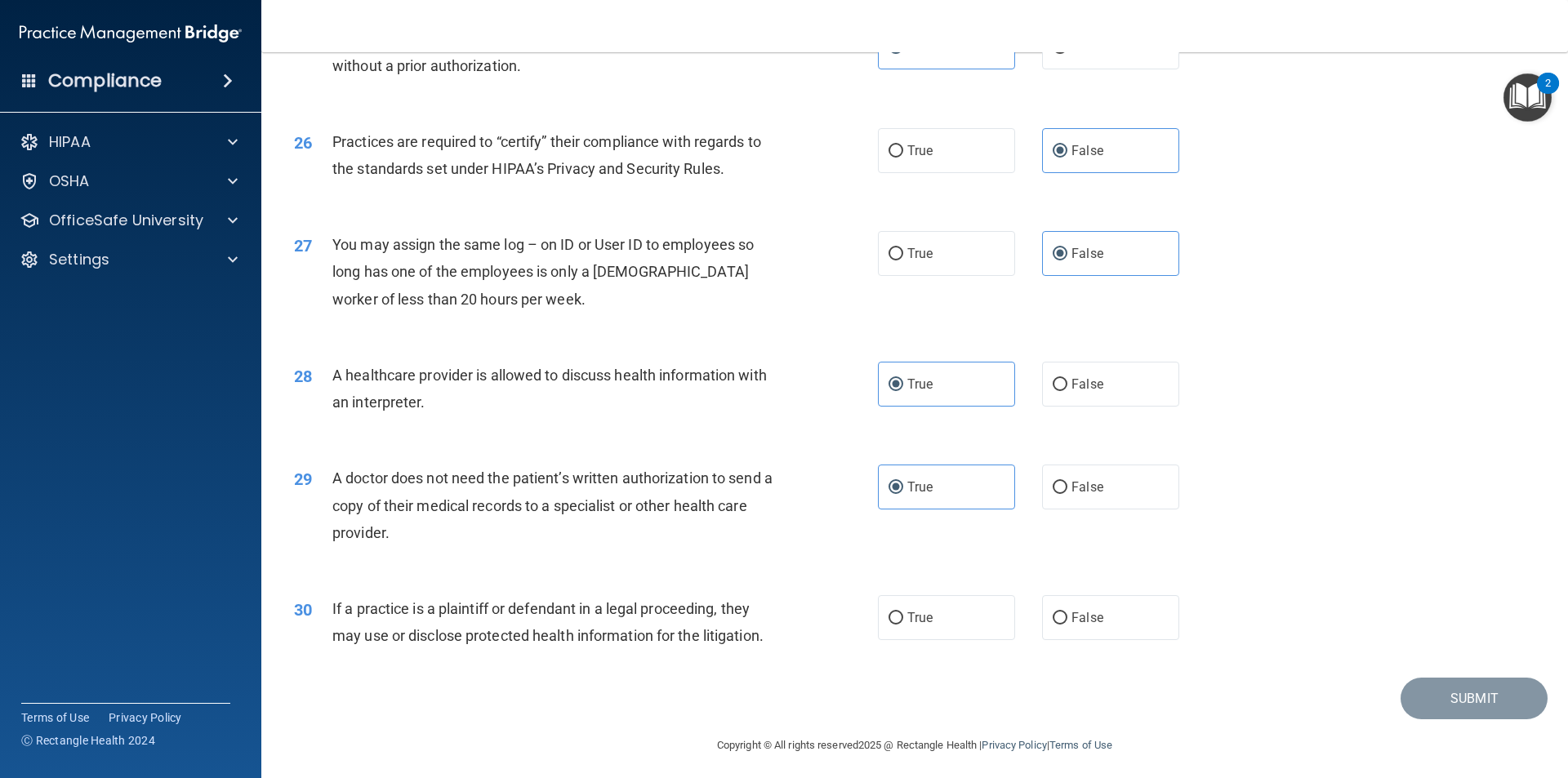
scroll to position [3024, 0]
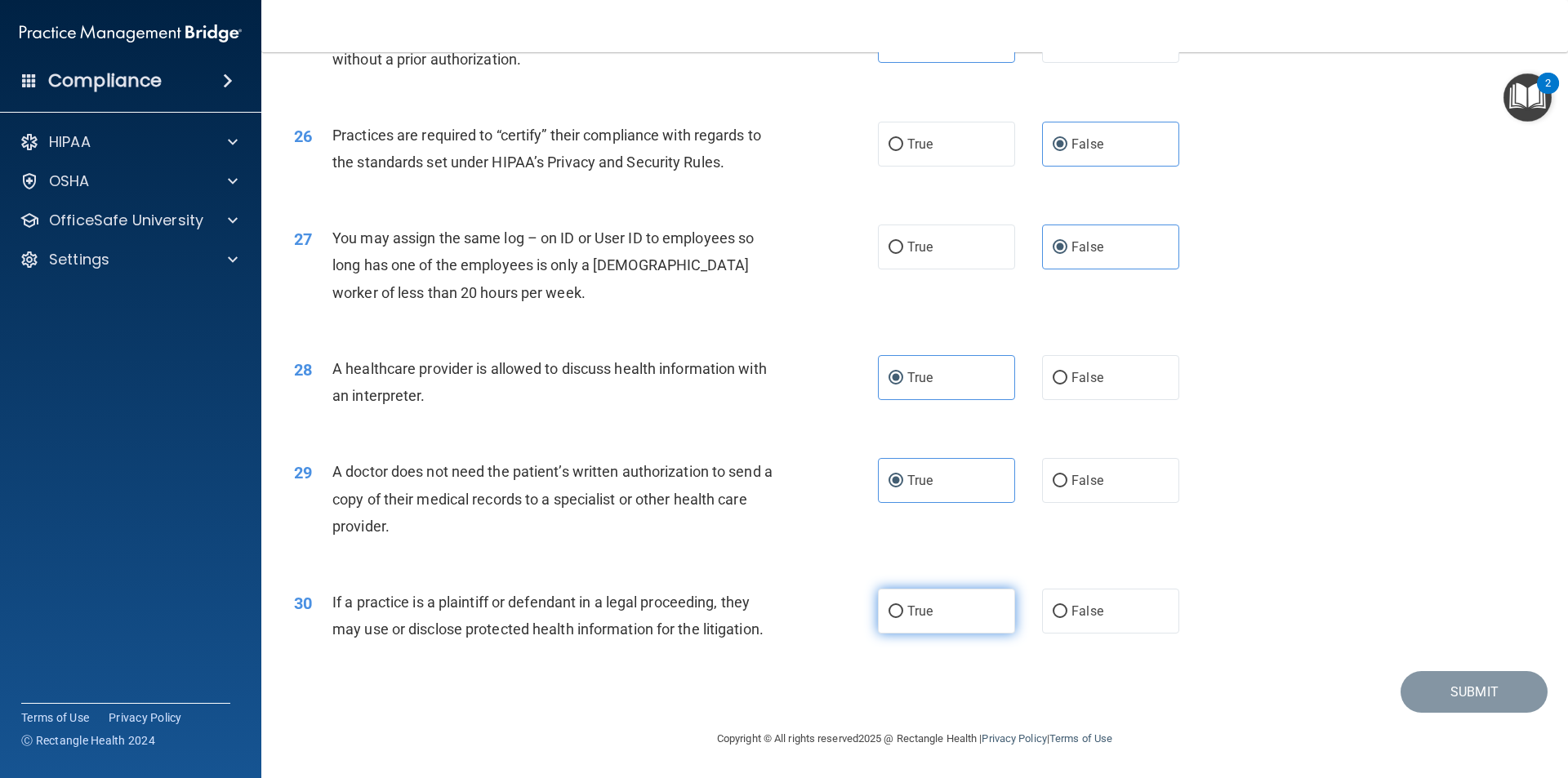
click at [938, 598] on label "True" at bounding box center [946, 612] width 137 height 45
click at [903, 606] on input "True" at bounding box center [895, 612] width 15 height 13
radio input "true"
click at [1470, 678] on button "Submit" at bounding box center [1473, 692] width 147 height 42
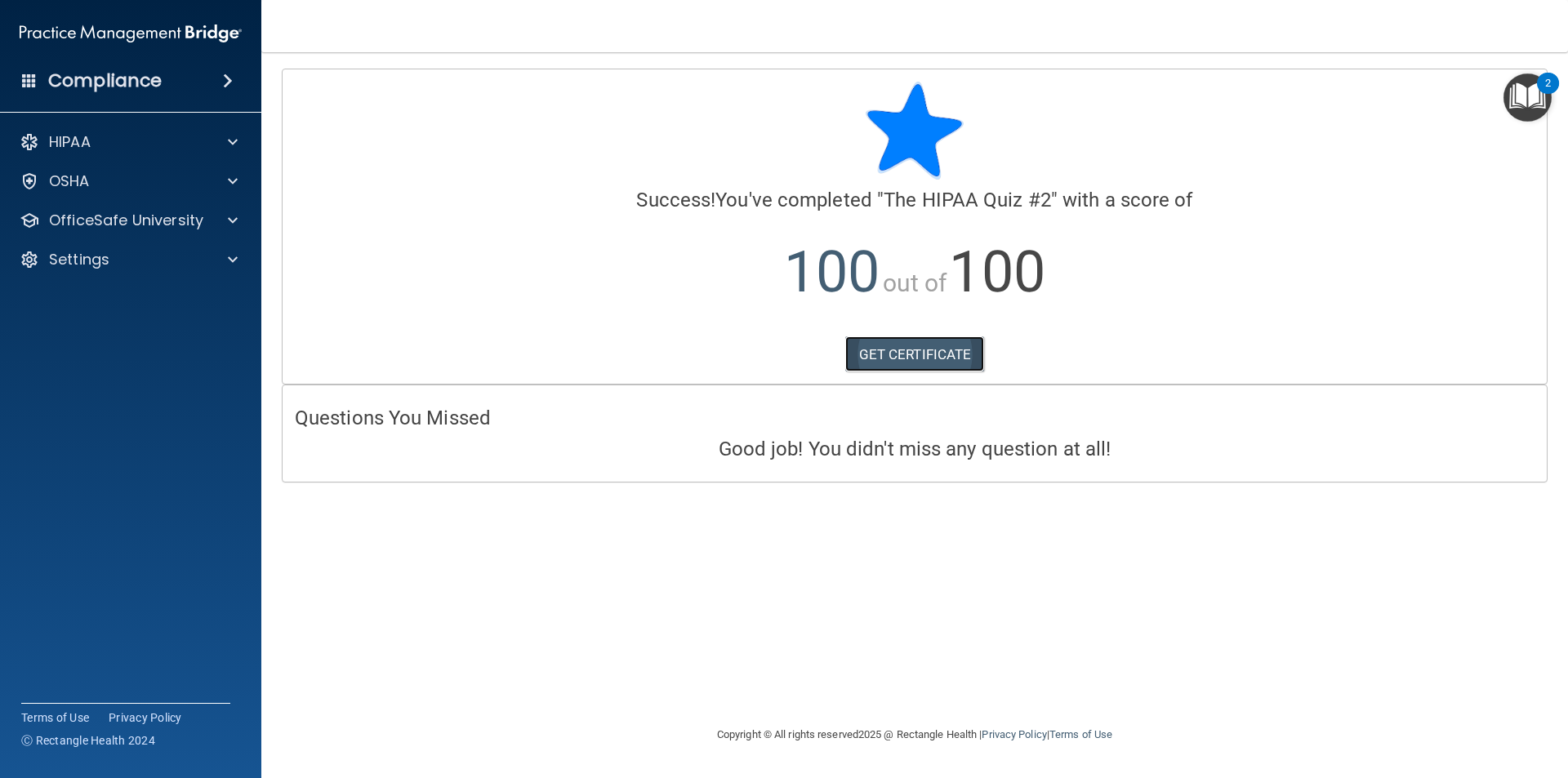
click at [918, 346] on link "GET CERTIFICATE" at bounding box center [915, 354] width 140 height 36
click at [215, 222] on div at bounding box center [231, 220] width 41 height 20
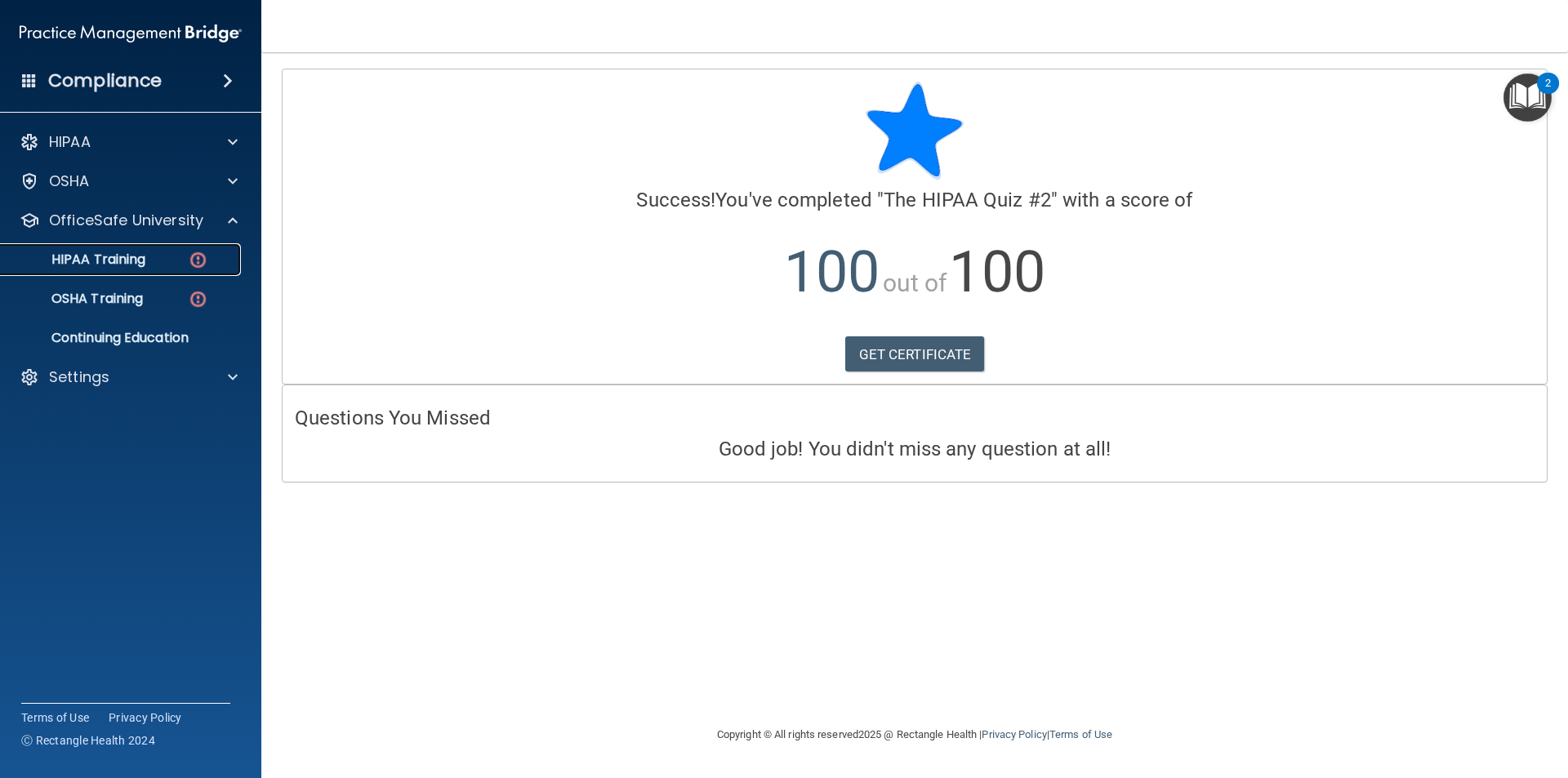
click at [167, 264] on div "HIPAA Training" at bounding box center [122, 259] width 223 height 17
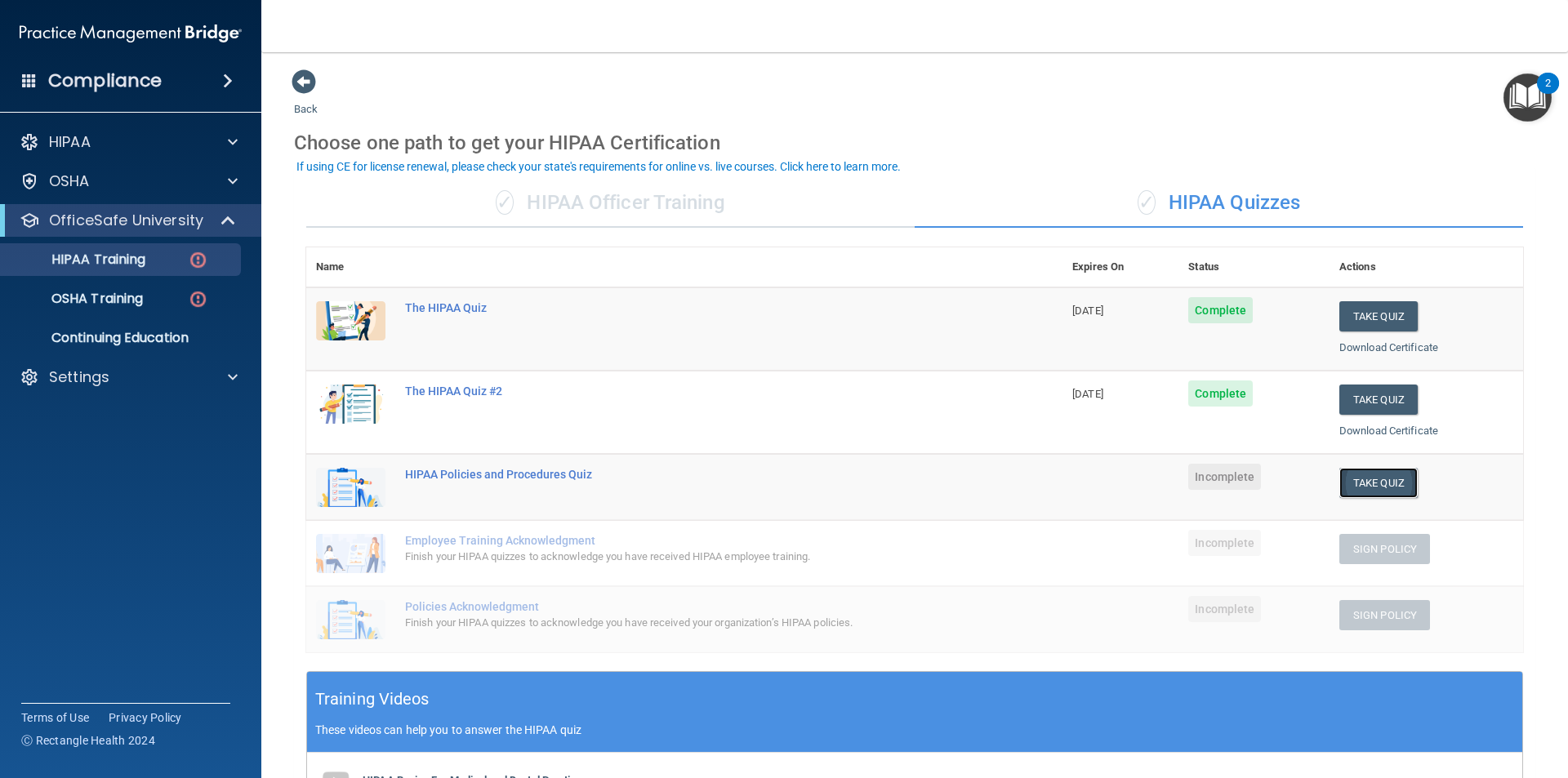
click at [1366, 491] on button "Take Quiz" at bounding box center [1378, 482] width 78 height 30
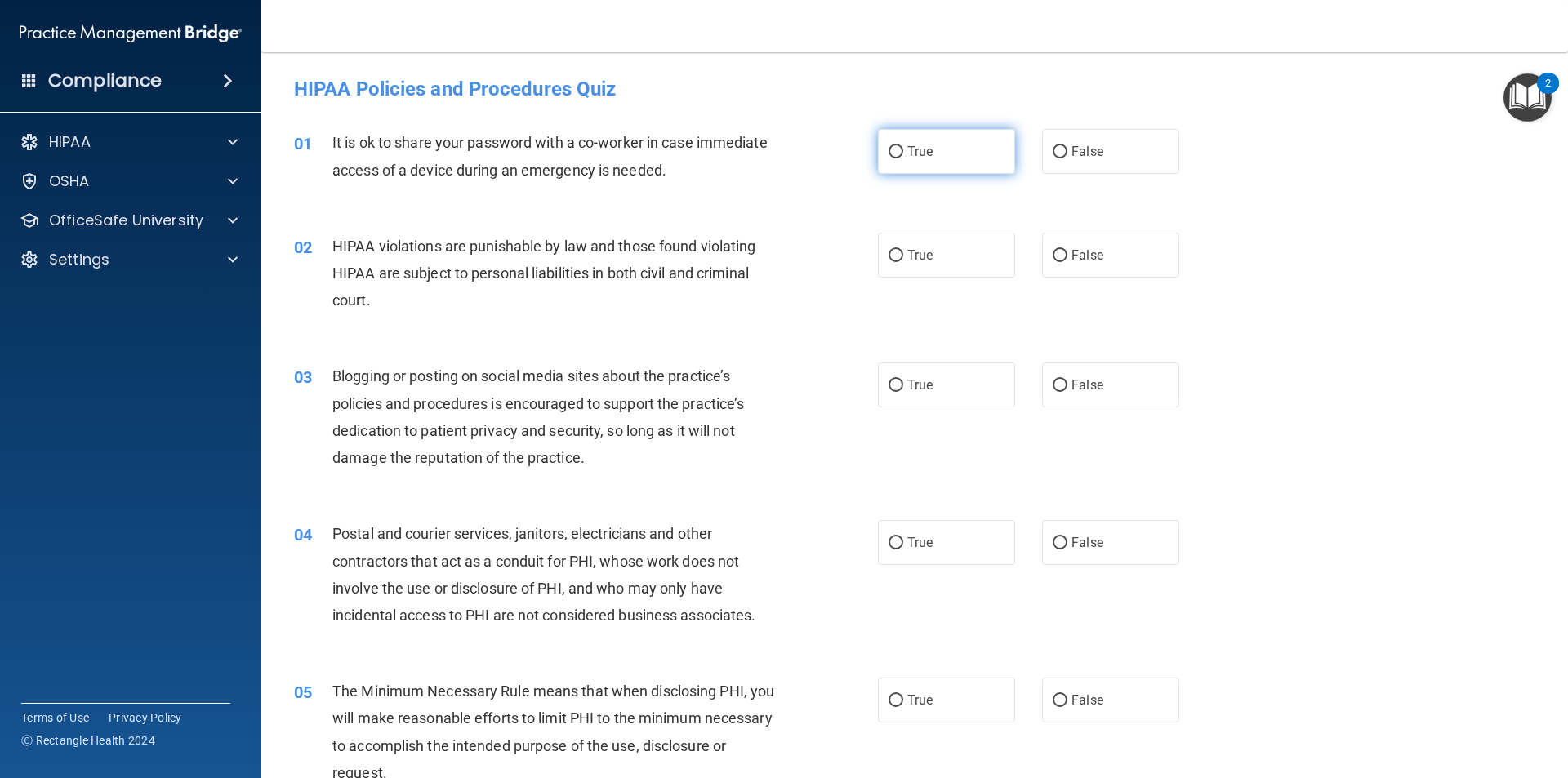
click at [924, 158] on span "True" at bounding box center [919, 152] width 25 height 16
click at [903, 158] on input "True" at bounding box center [895, 152] width 15 height 13
radio input "true"
click at [937, 243] on label "True" at bounding box center [946, 255] width 137 height 45
click at [903, 250] on input "True" at bounding box center [895, 255] width 15 height 13
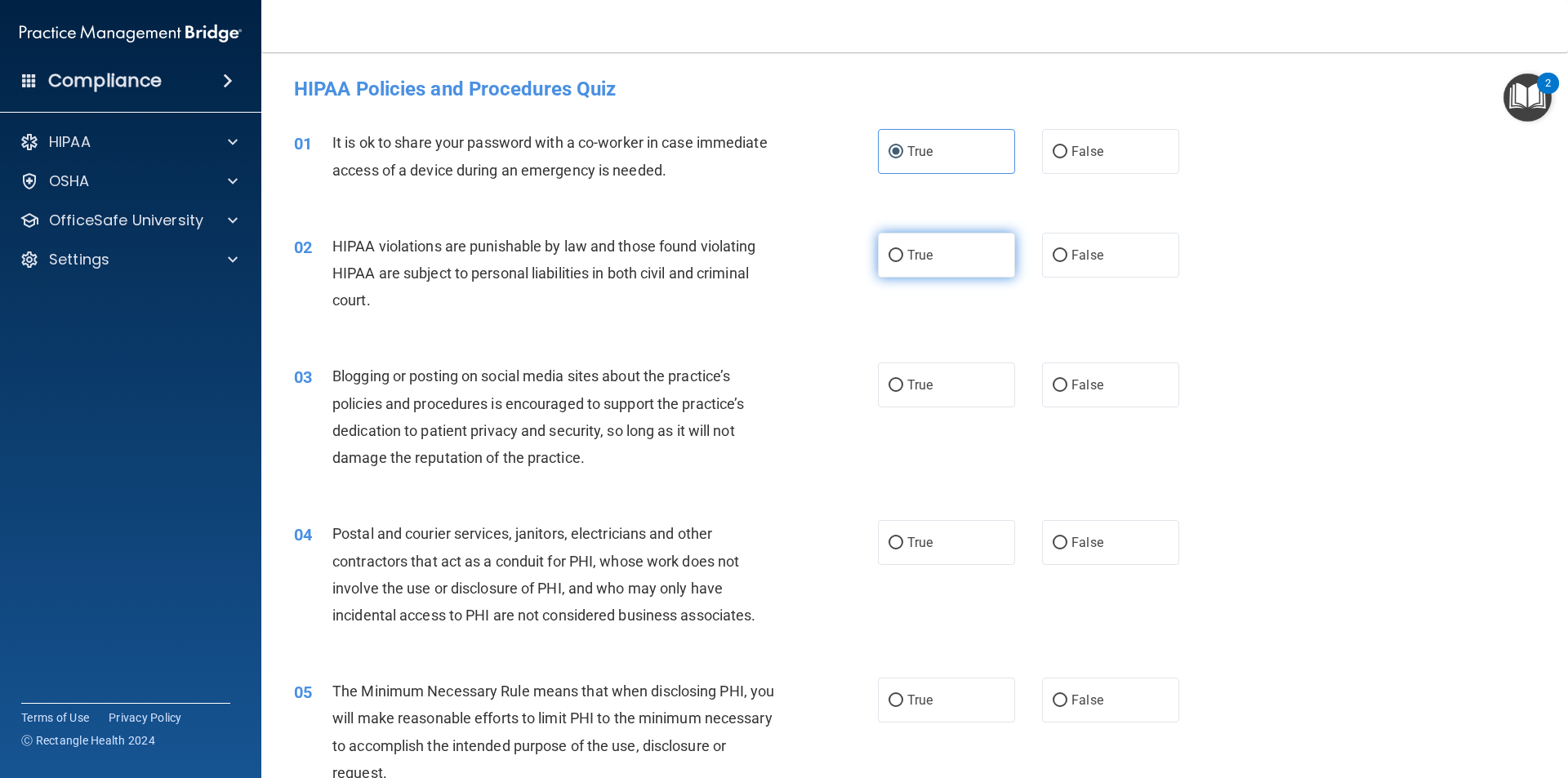
radio input "true"
click at [938, 380] on label "True" at bounding box center [946, 386] width 137 height 45
click at [903, 380] on input "True" at bounding box center [895, 386] width 15 height 13
radio input "true"
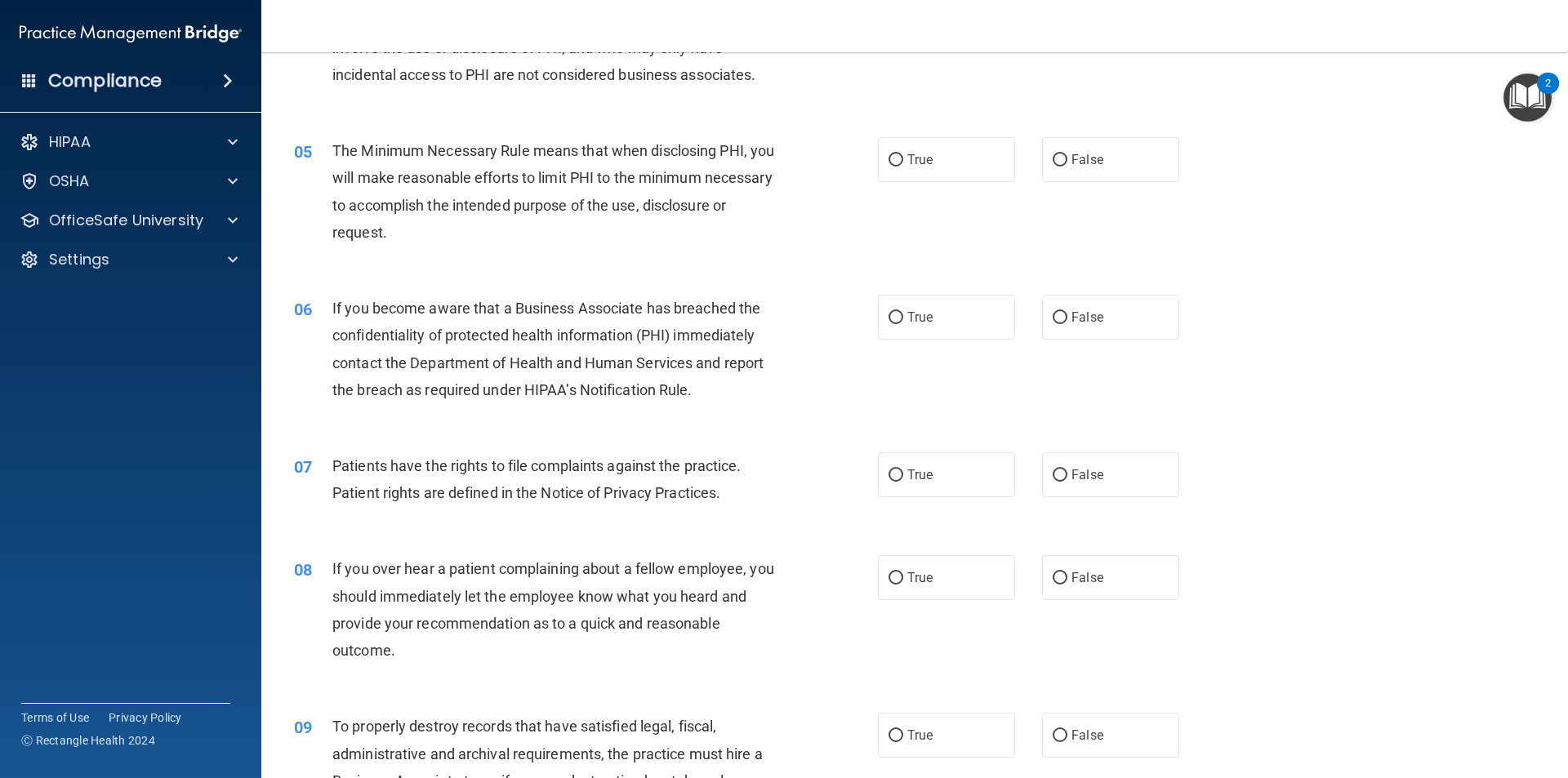
scroll to position [309, 0]
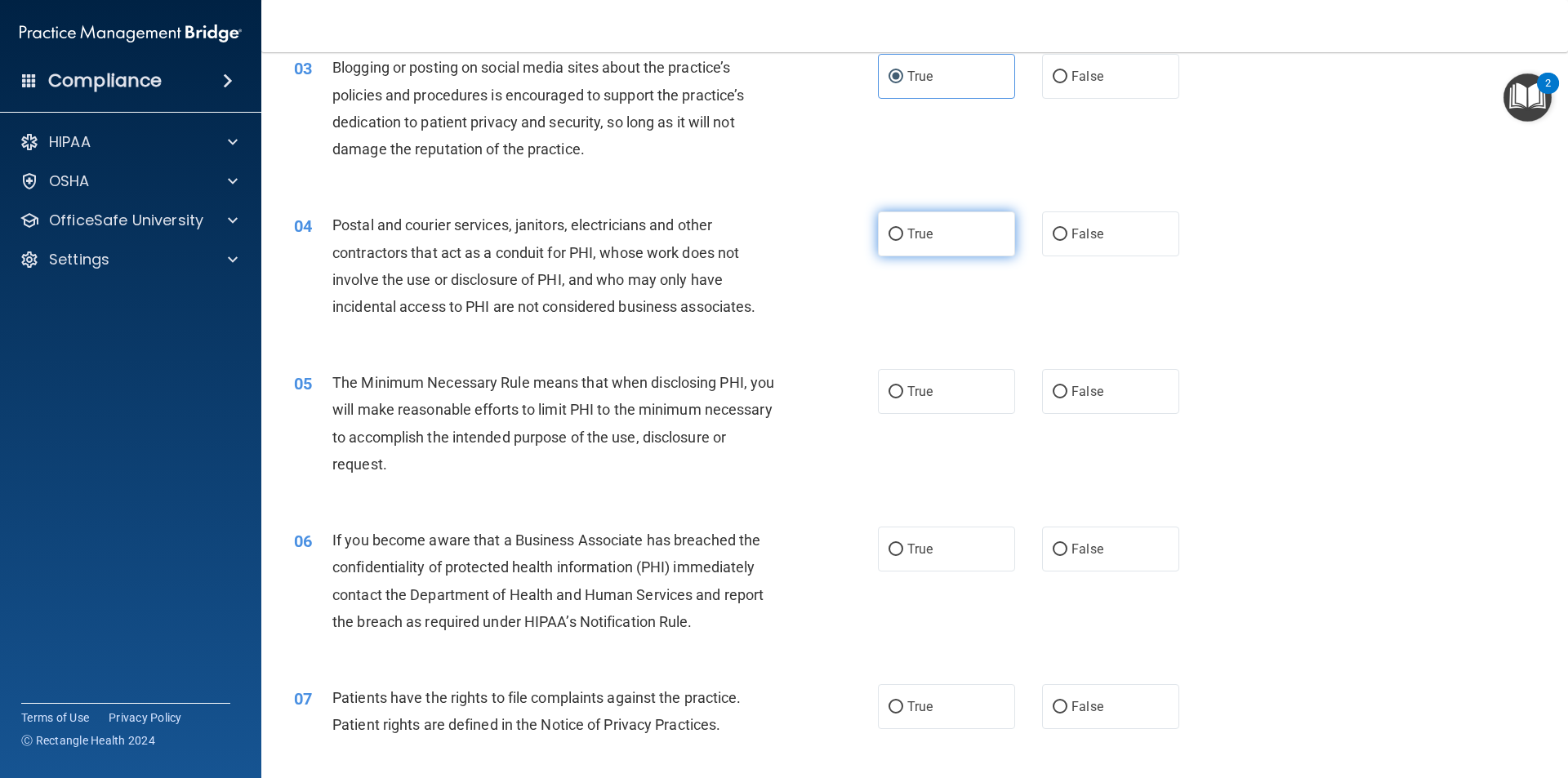
drag, startPoint x: 908, startPoint y: 215, endPoint x: 917, endPoint y: 228, distance: 15.8
click at [910, 215] on label "True" at bounding box center [946, 234] width 137 height 45
click at [903, 229] on input "True" at bounding box center [895, 235] width 15 height 13
radio input "true"
click at [942, 374] on label "True" at bounding box center [946, 391] width 137 height 45
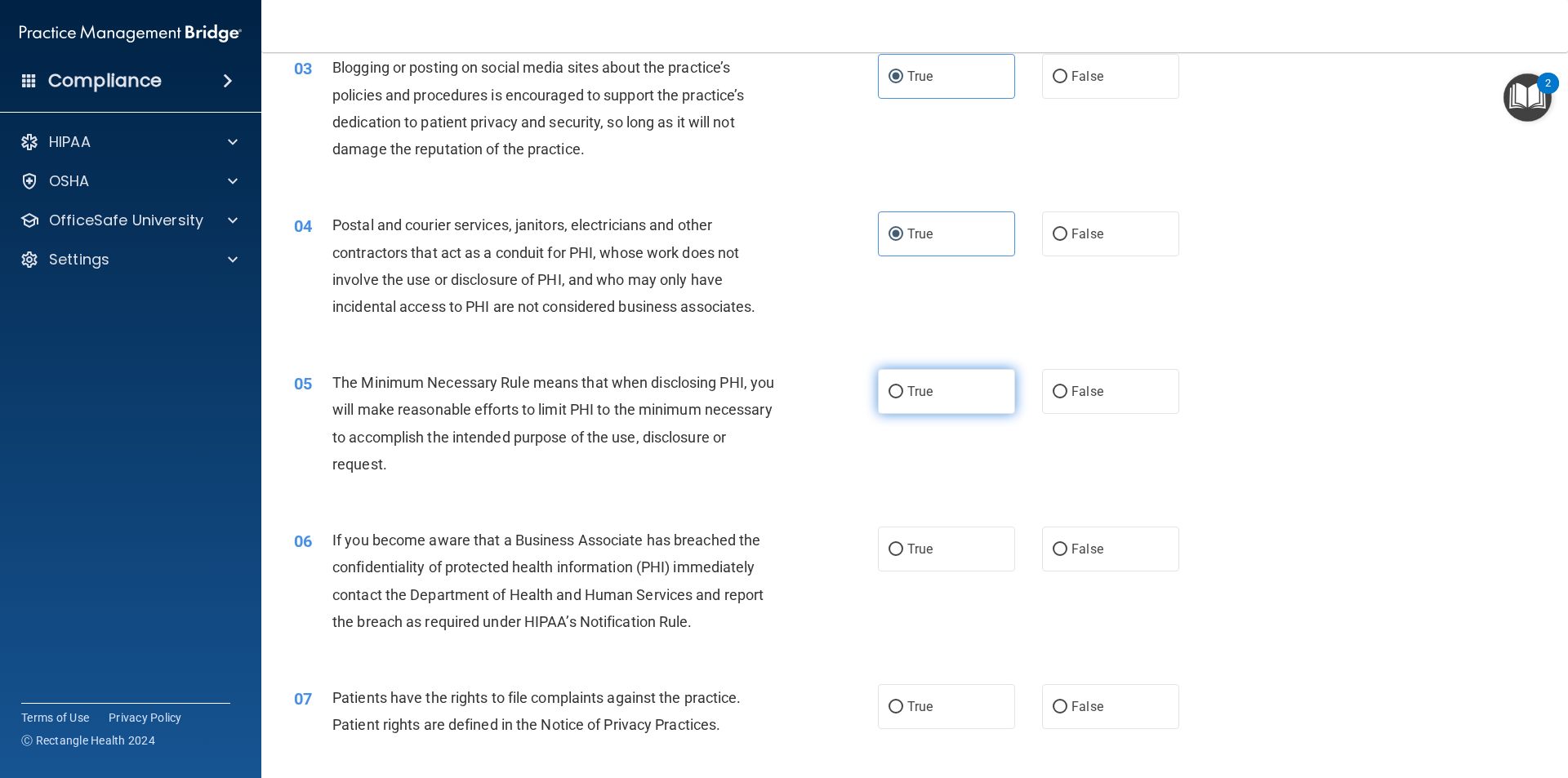
click at [903, 387] on input "True" at bounding box center [895, 392] width 15 height 13
radio input "true"
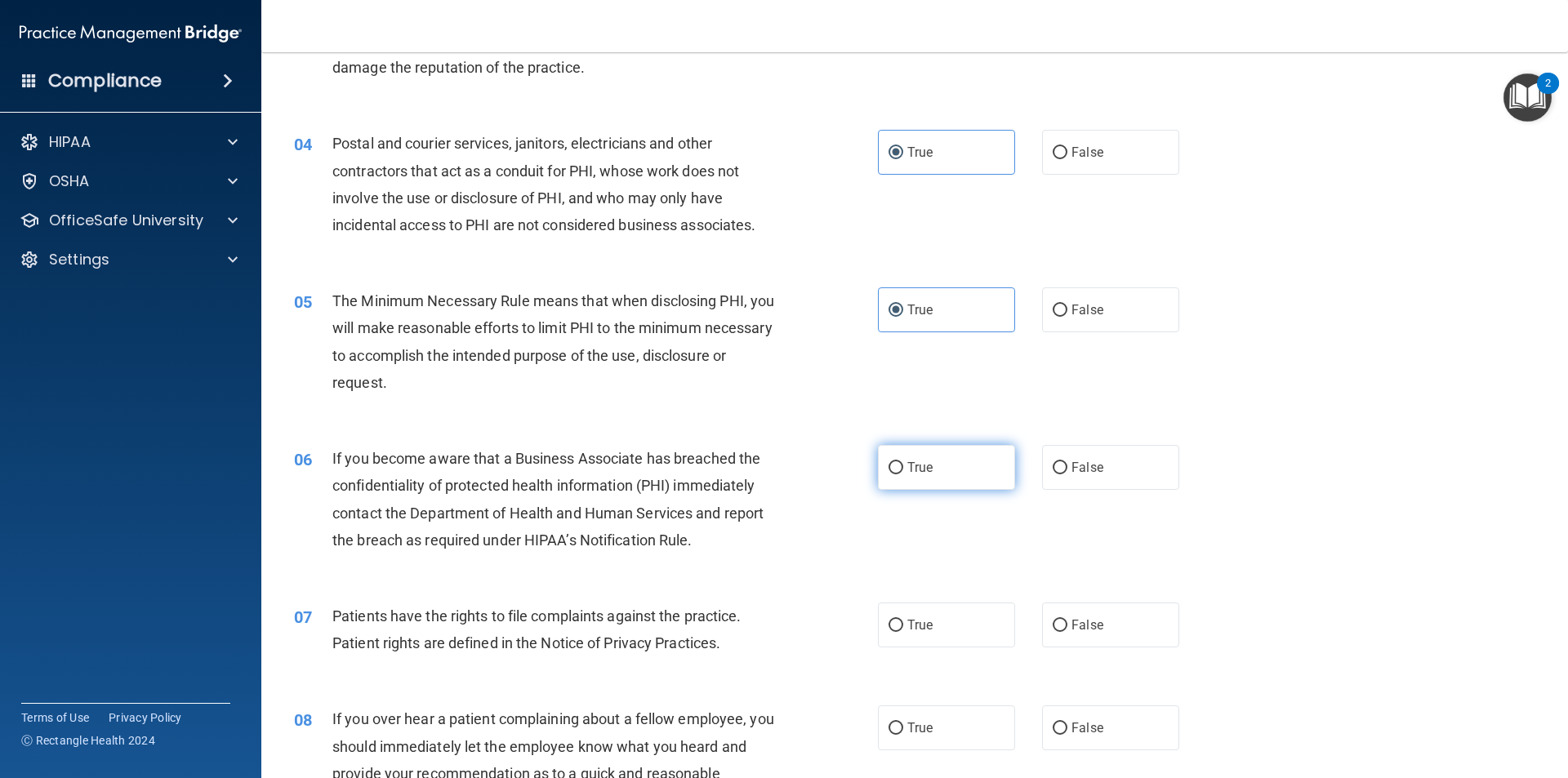
click at [892, 458] on label "True" at bounding box center [946, 468] width 137 height 45
click at [892, 462] on input "True" at bounding box center [895, 468] width 15 height 13
radio input "true"
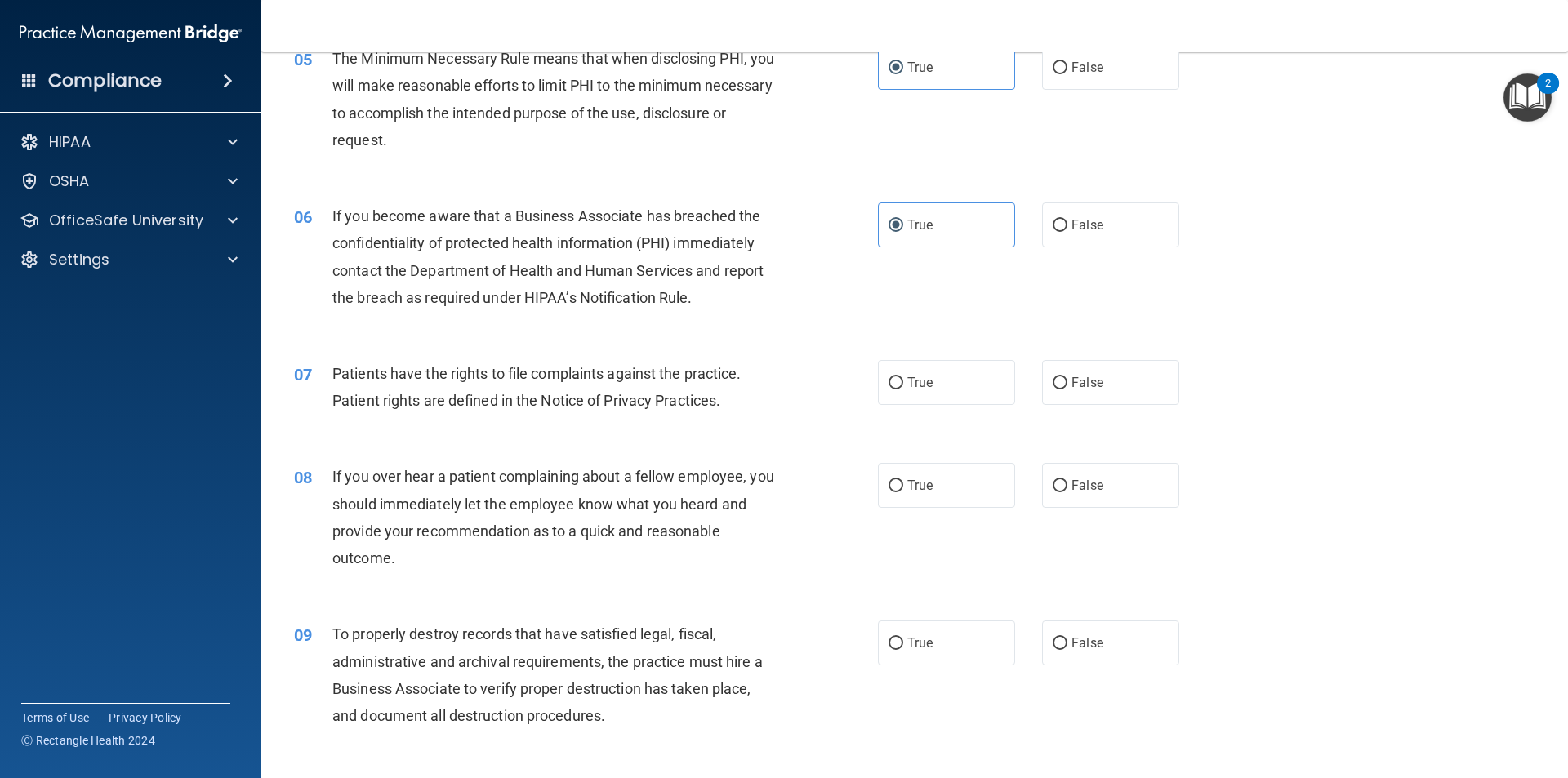
scroll to position [733, 0]
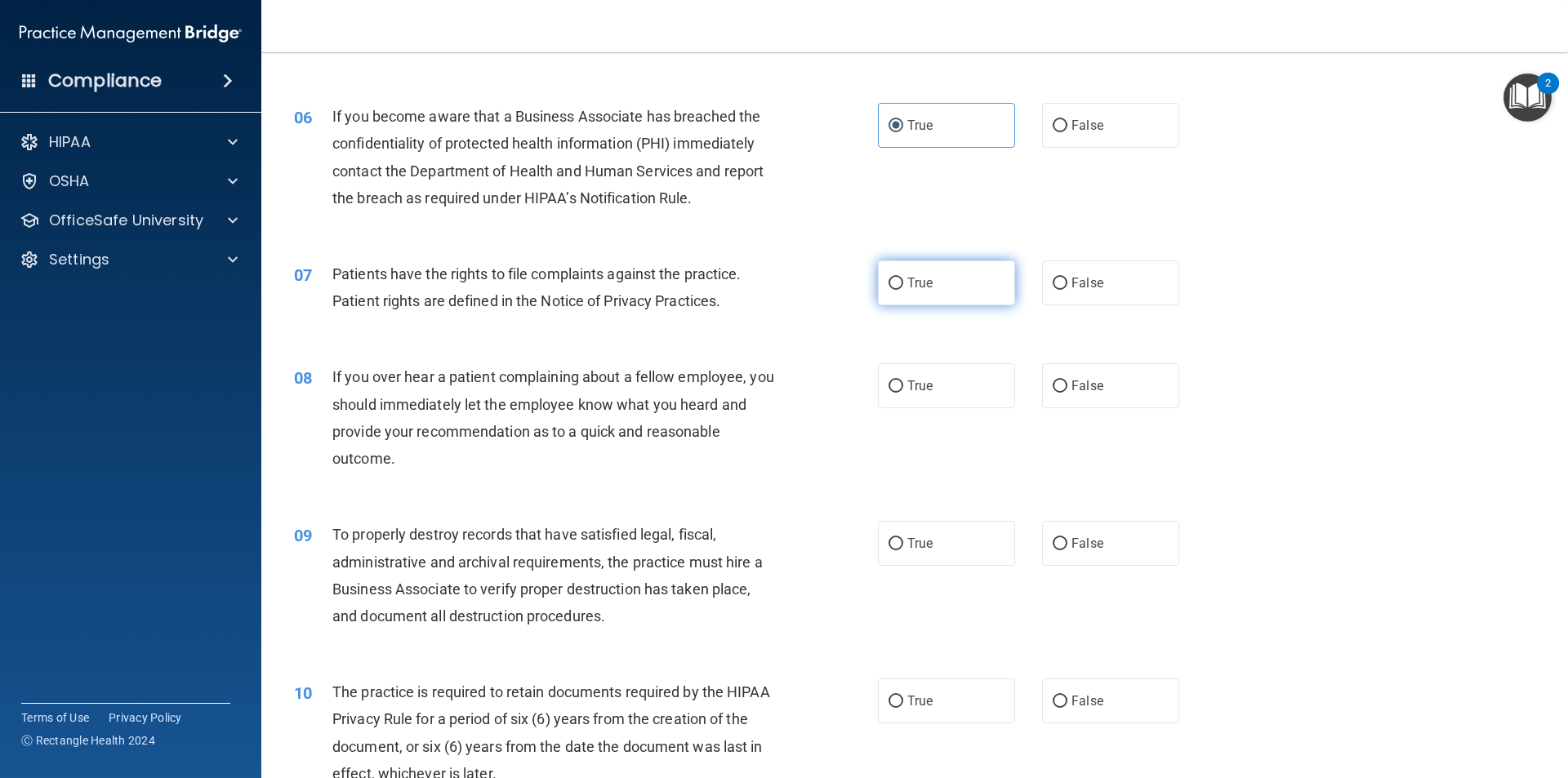
drag, startPoint x: 887, startPoint y: 275, endPoint x: 932, endPoint y: 306, distance: 54.6
click at [888, 278] on input "True" at bounding box center [895, 284] width 15 height 13
radio input "true"
click at [954, 383] on label "True" at bounding box center [946, 386] width 137 height 45
click at [903, 383] on input "True" at bounding box center [895, 387] width 15 height 13
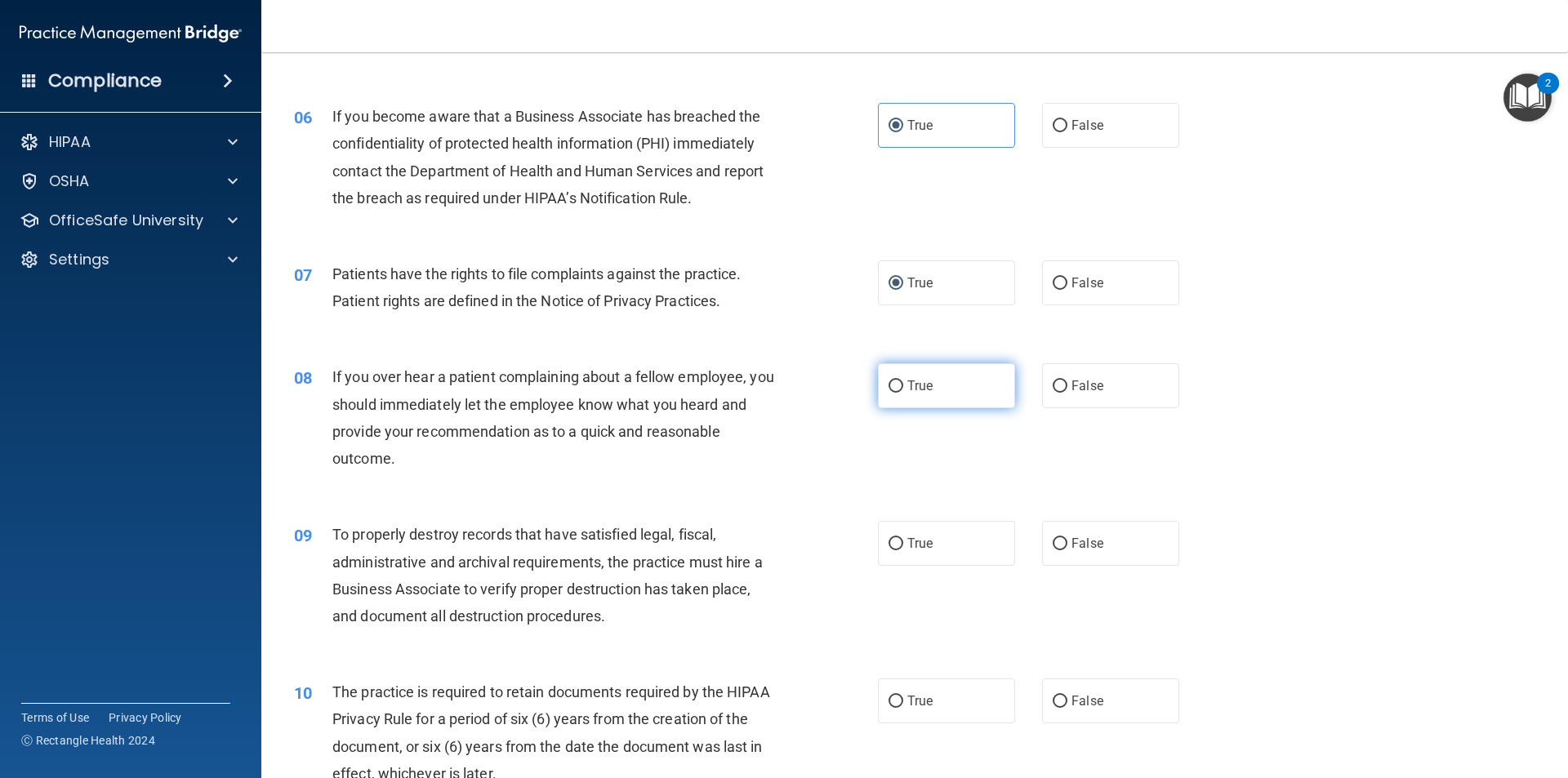
radio input "true"
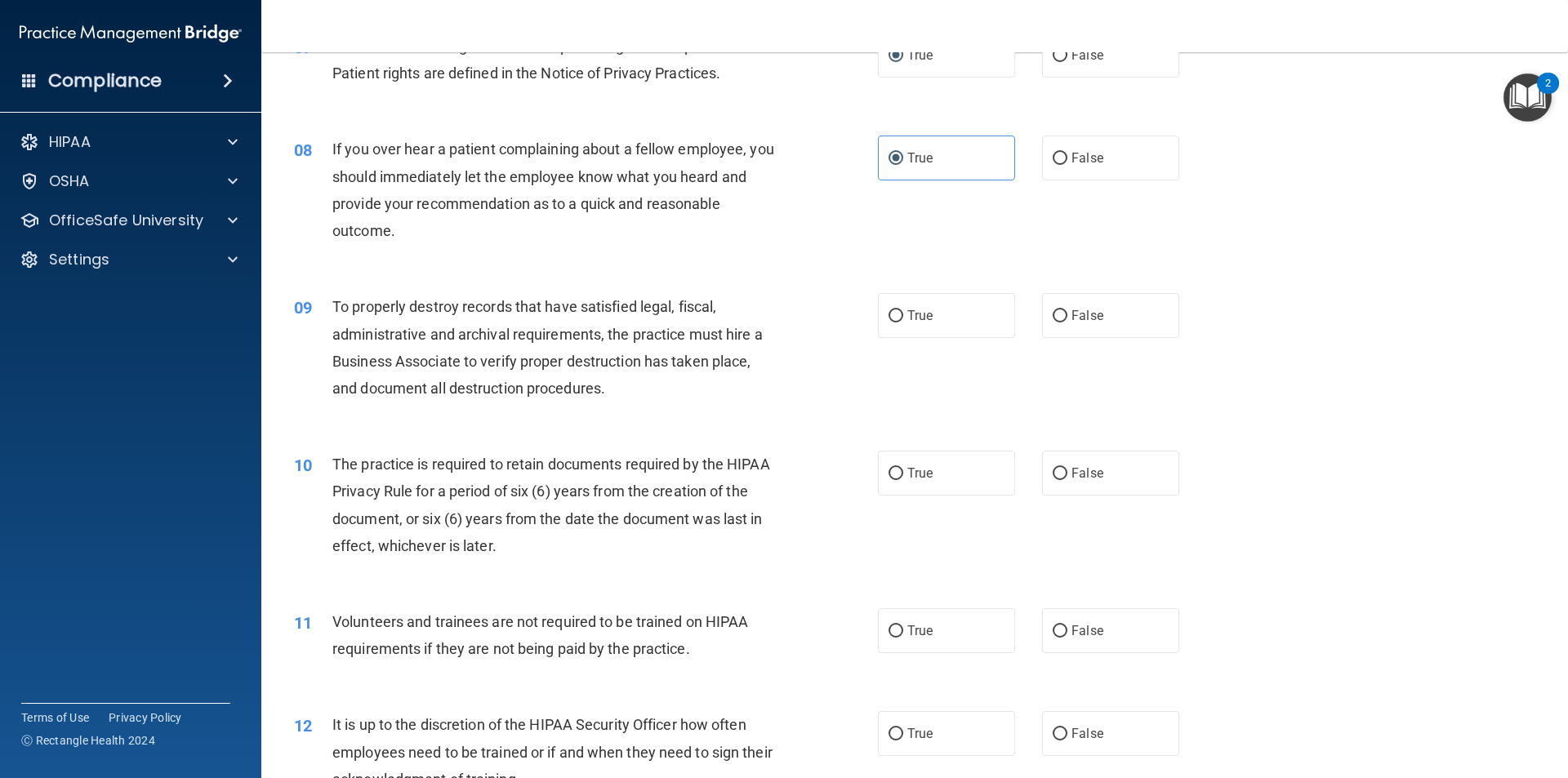
scroll to position [989, 0]
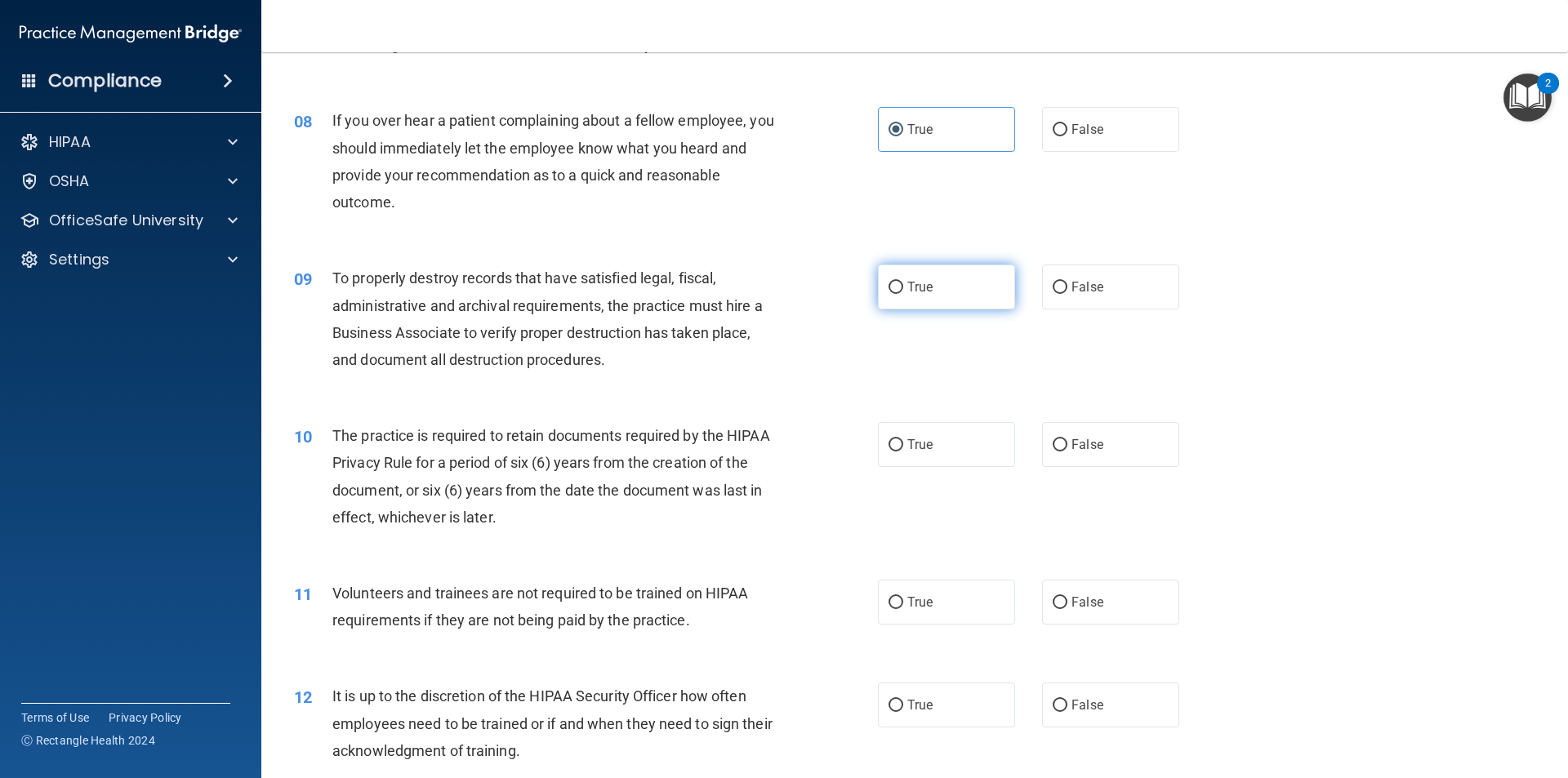
click at [942, 292] on label "True" at bounding box center [946, 287] width 137 height 45
click at [903, 292] on input "True" at bounding box center [895, 288] width 15 height 13
radio input "true"
click at [921, 471] on div "10 The practice is required to retain documents required by the HIPAA Privacy R…" at bounding box center [915, 481] width 1266 height 158
click at [970, 433] on label "True" at bounding box center [946, 445] width 137 height 45
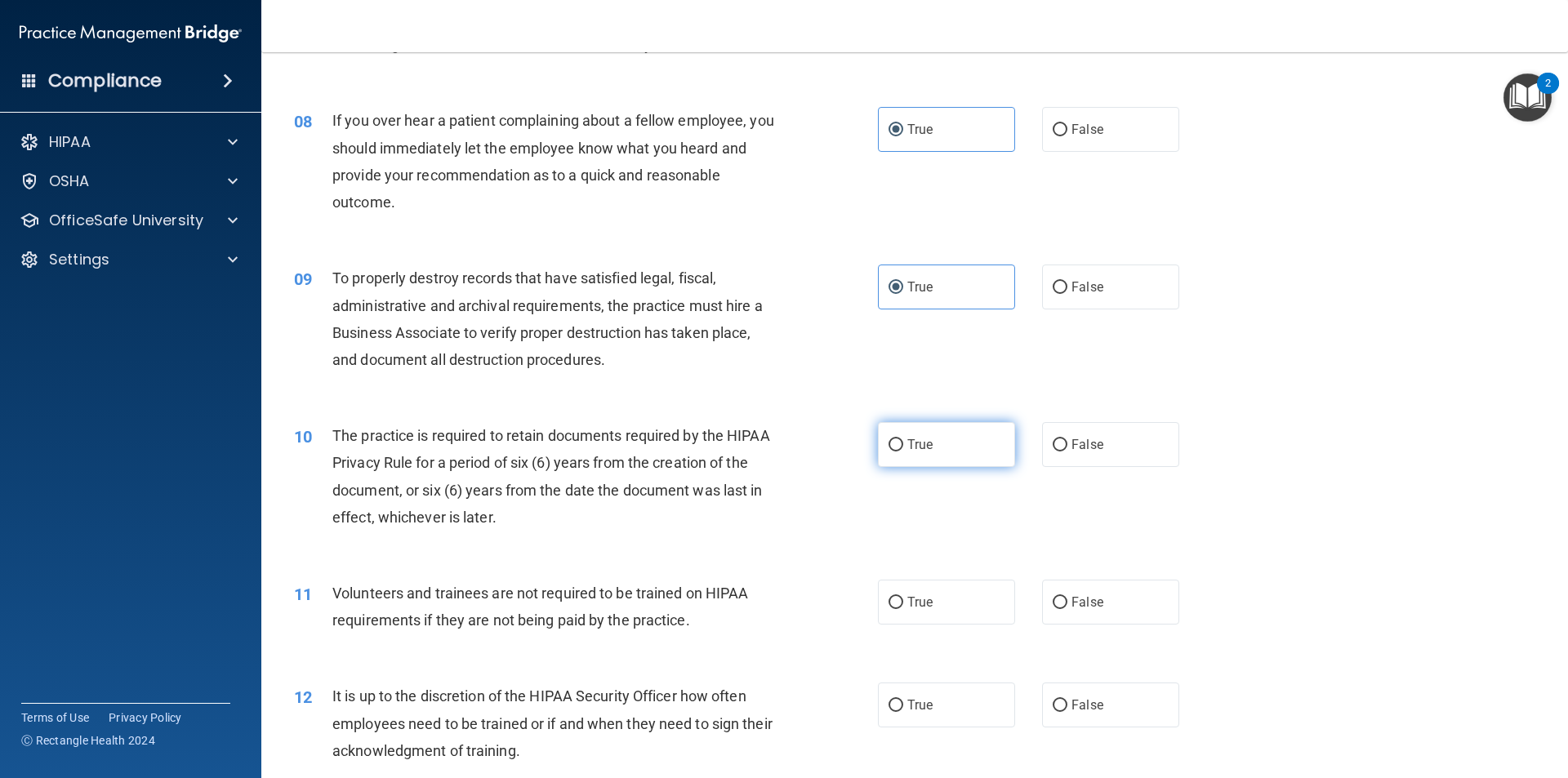
click at [903, 439] on input "True" at bounding box center [895, 445] width 15 height 13
radio input "true"
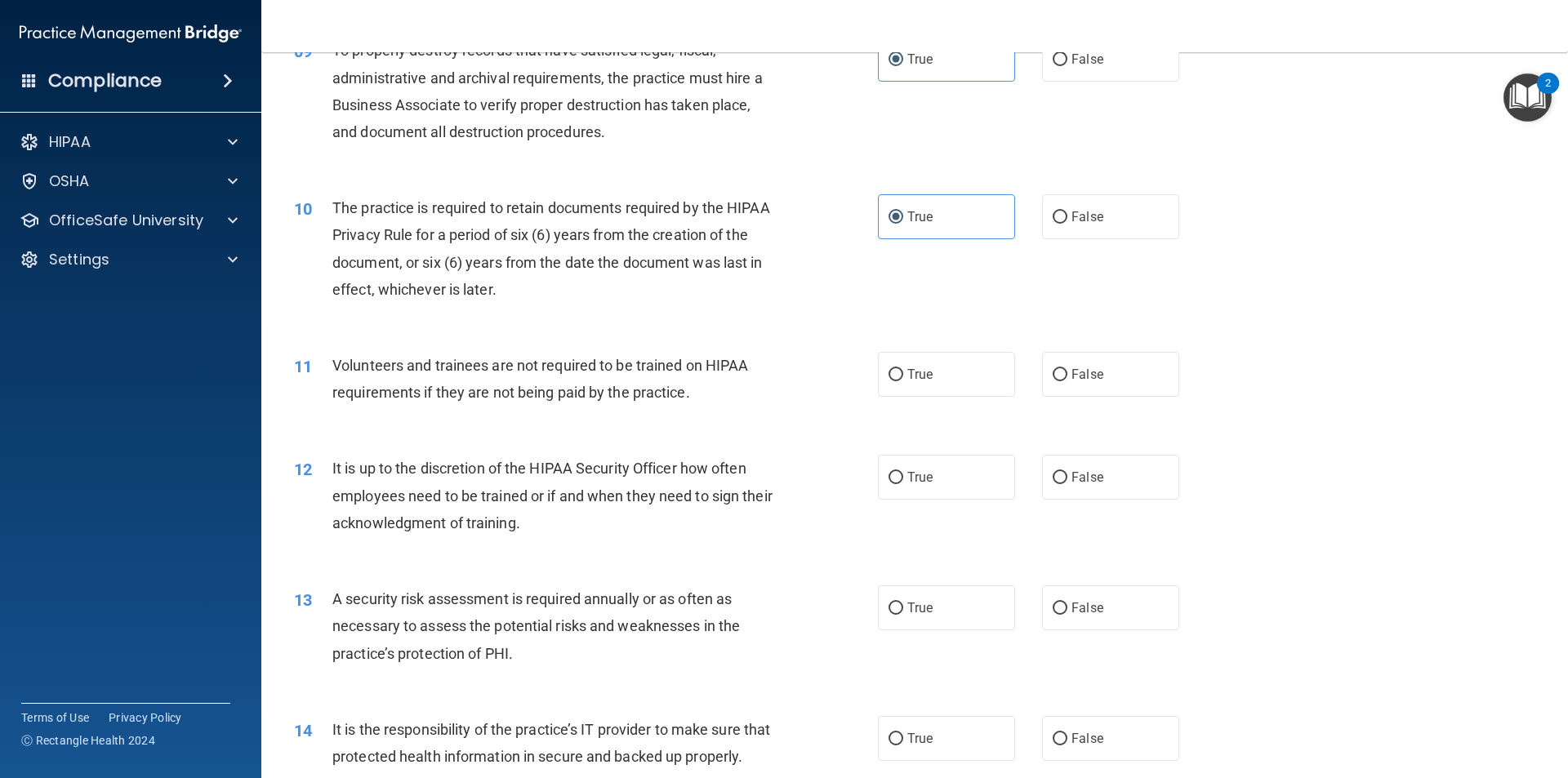
scroll to position [1231, 0]
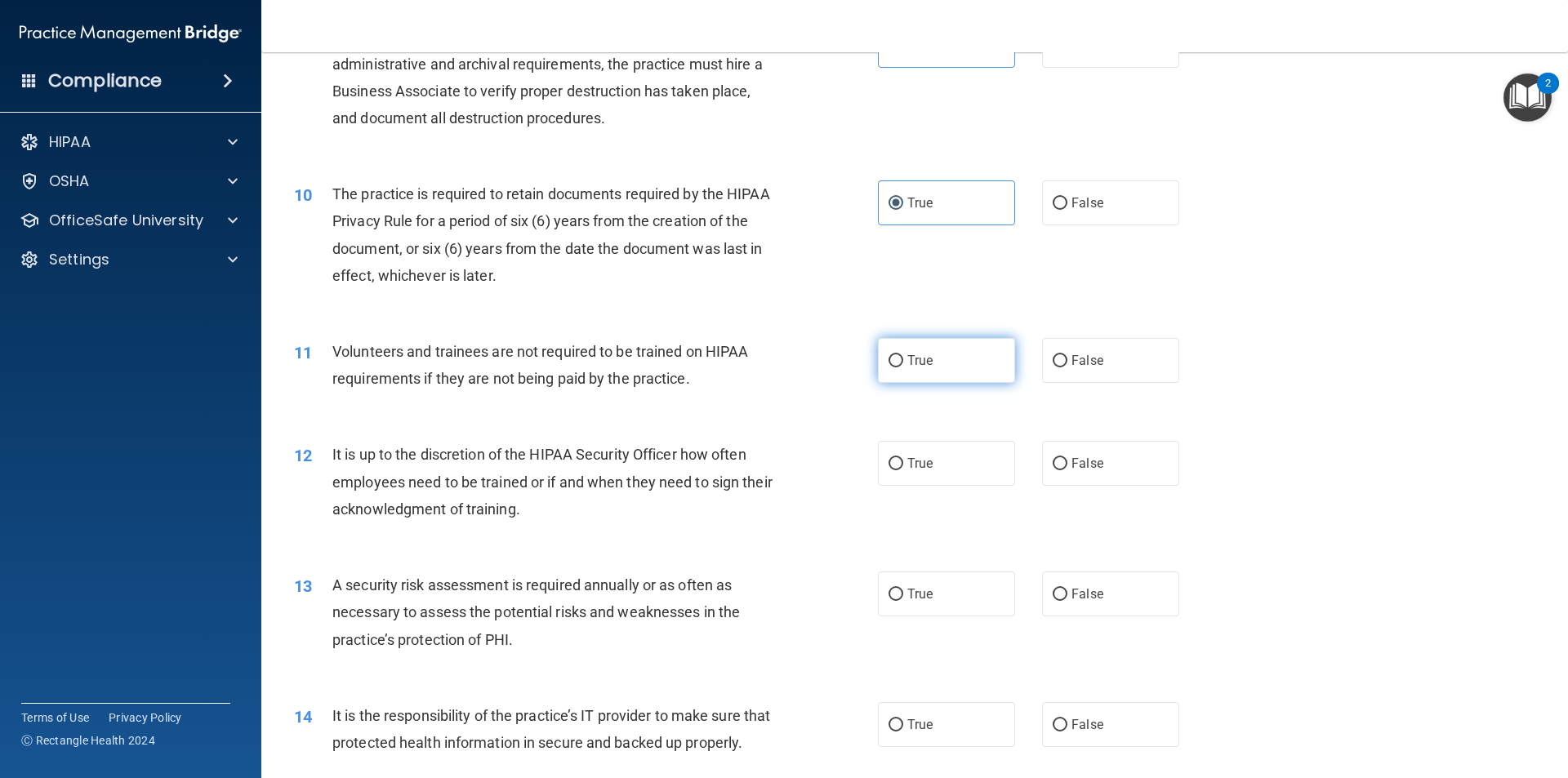
click at [918, 373] on label "True" at bounding box center [946, 361] width 137 height 45
click at [903, 368] on input "True" at bounding box center [895, 361] width 15 height 13
radio input "true"
click at [908, 455] on label "True" at bounding box center [946, 464] width 137 height 45
click at [903, 458] on input "True" at bounding box center [895, 464] width 15 height 13
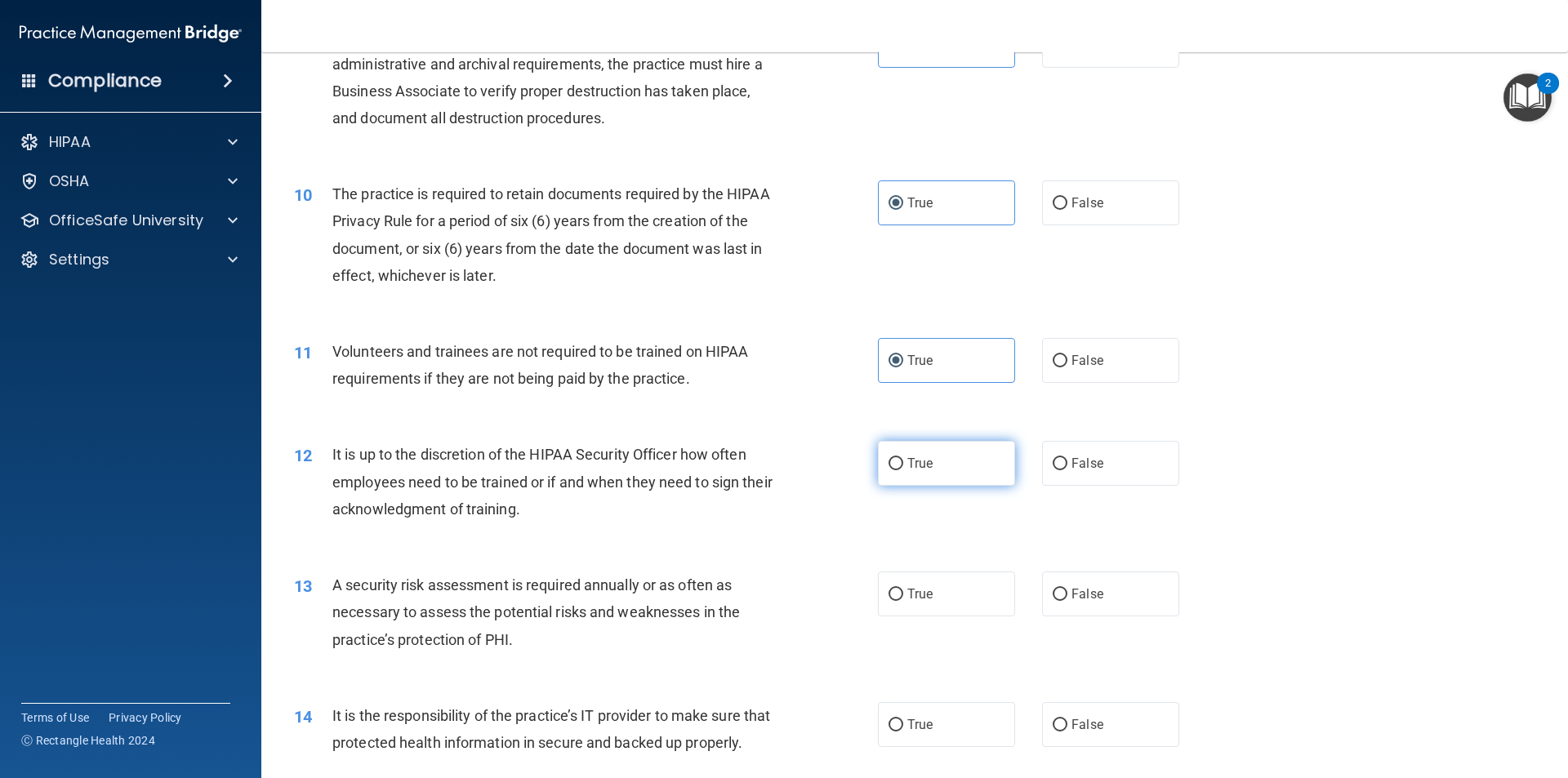
radio input "true"
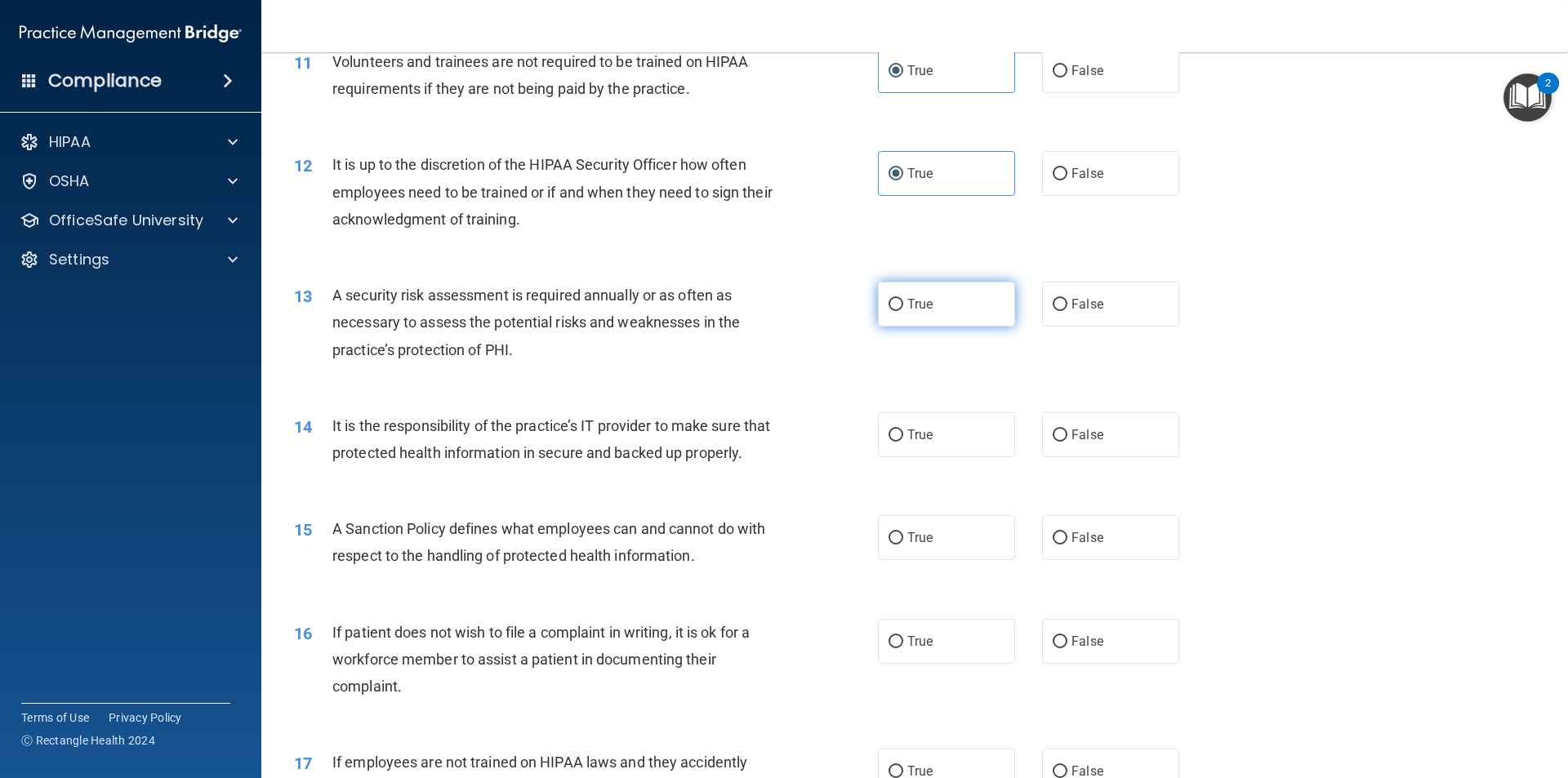
click at [939, 307] on label "True" at bounding box center [946, 304] width 137 height 45
click at [903, 307] on input "True" at bounding box center [895, 304] width 15 height 13
radio input "true"
click at [926, 435] on span "True" at bounding box center [919, 435] width 25 height 16
click at [903, 435] on input "True" at bounding box center [895, 435] width 15 height 13
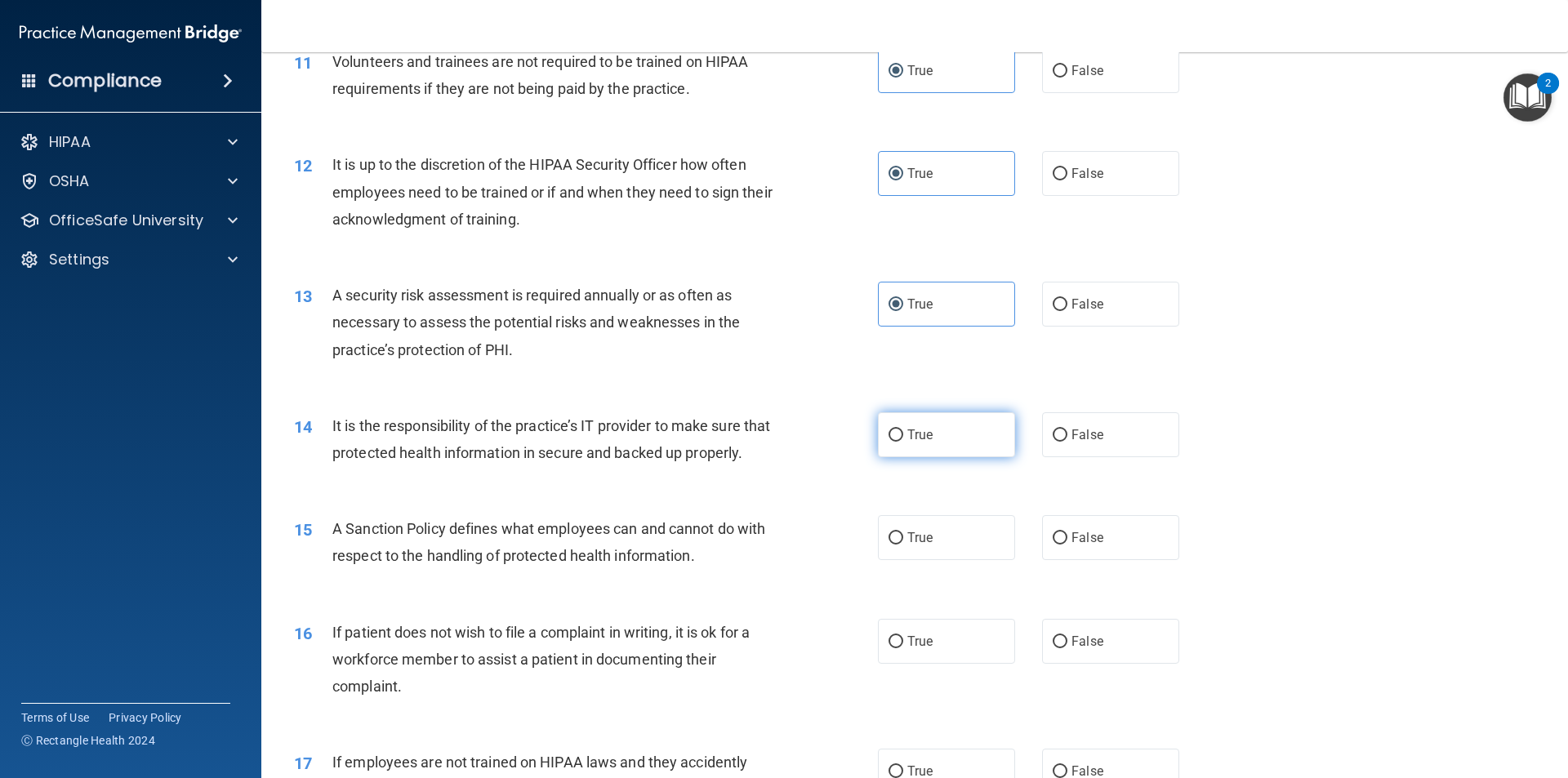
radio input "true"
click at [958, 557] on label "True" at bounding box center [946, 538] width 137 height 45
click at [903, 545] on input "True" at bounding box center [895, 538] width 15 height 13
radio input "true"
click at [946, 664] on label "True" at bounding box center [946, 642] width 137 height 45
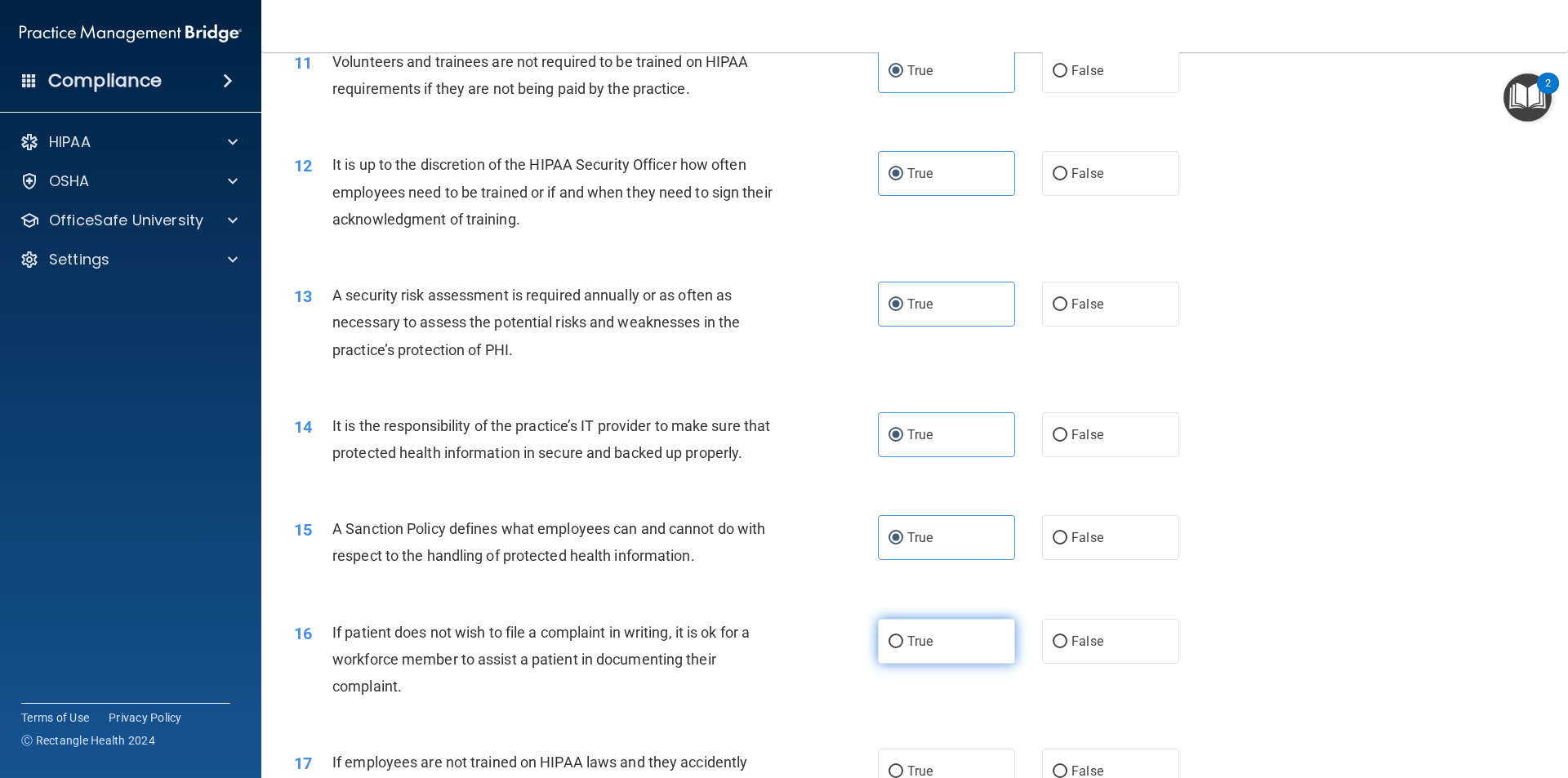
click at [903, 649] on input "True" at bounding box center [895, 642] width 15 height 13
radio input "true"
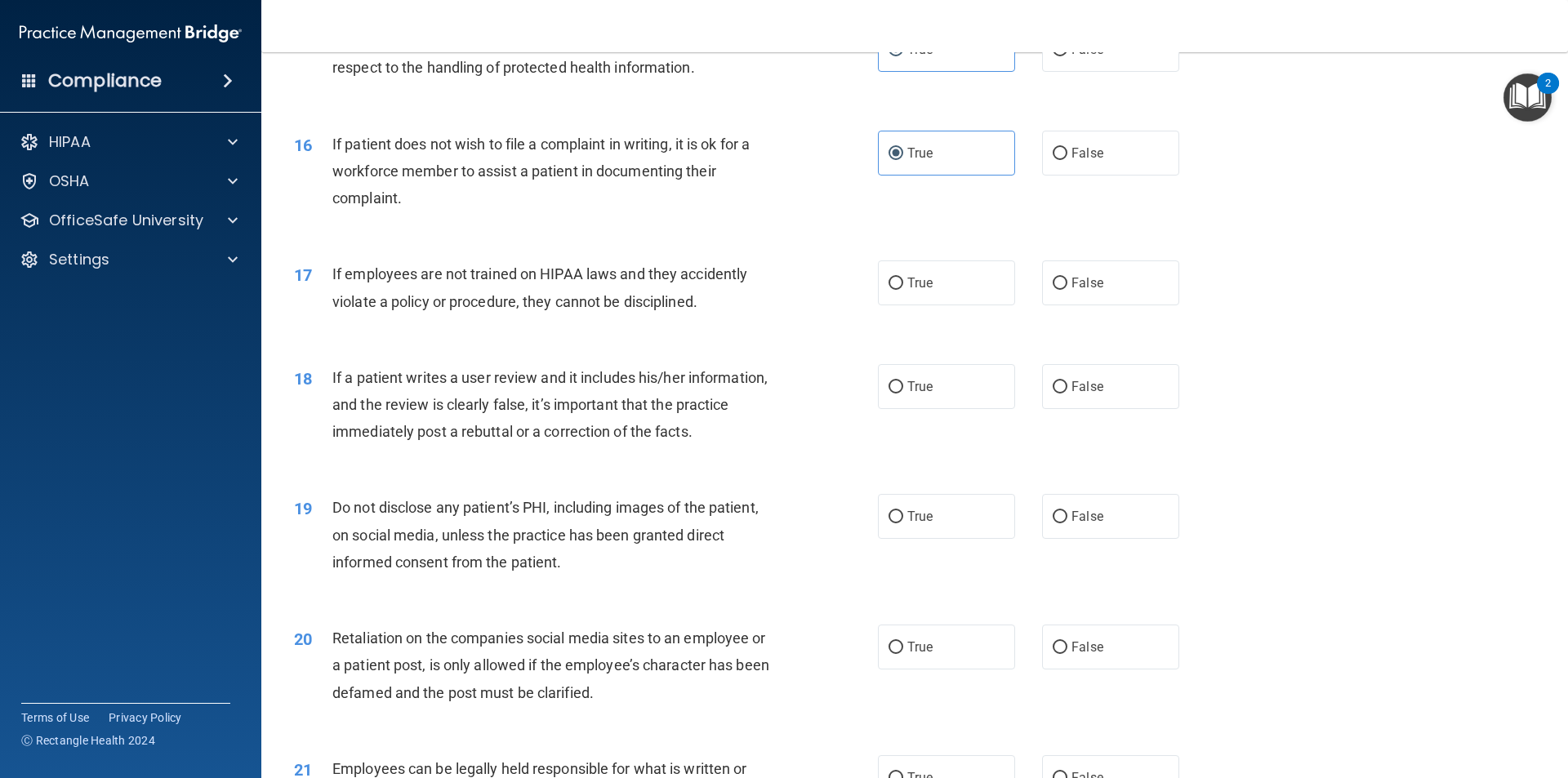
scroll to position [2029, 0]
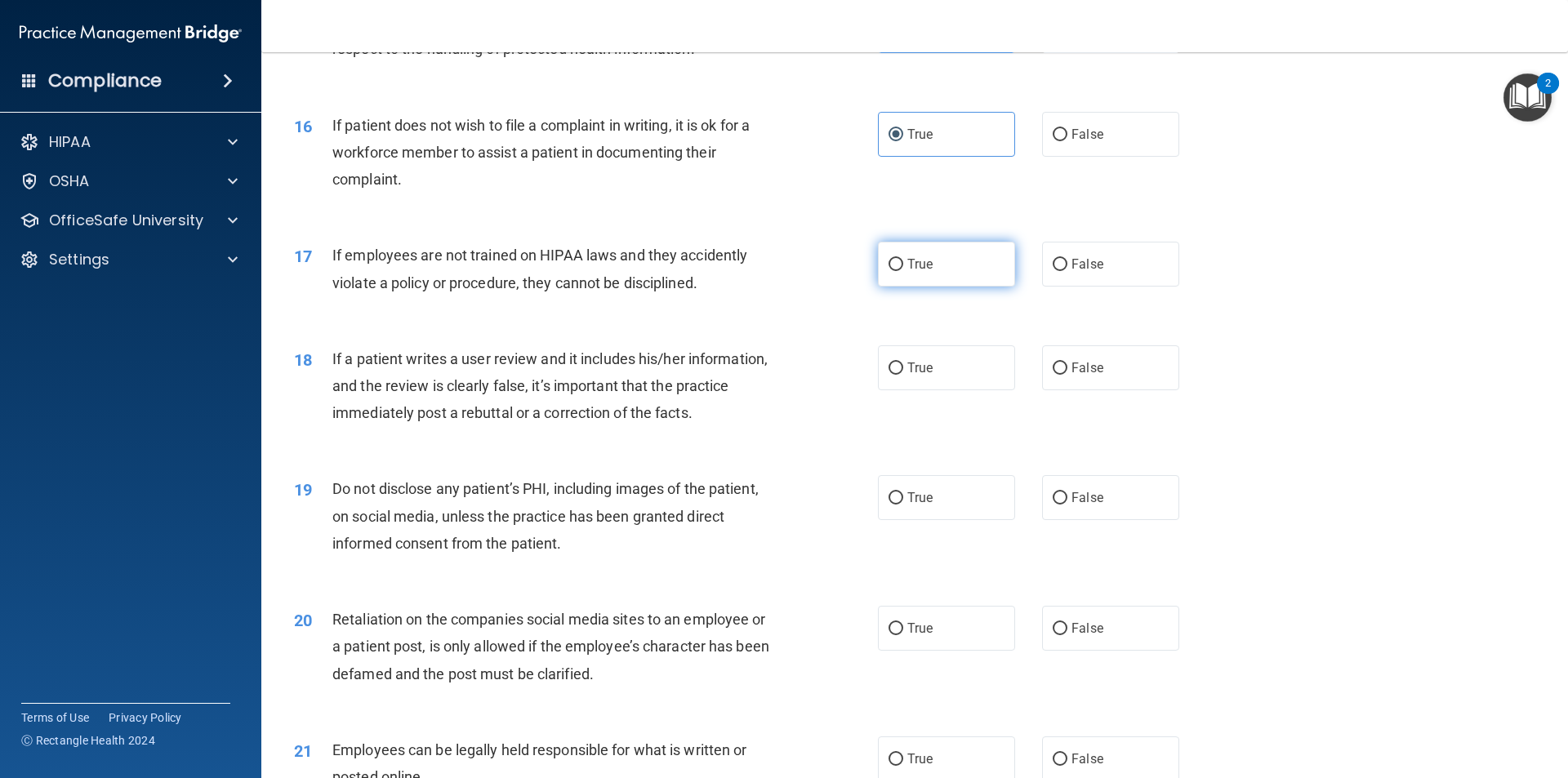
click at [956, 285] on label "True" at bounding box center [946, 264] width 137 height 45
click at [903, 271] on input "True" at bounding box center [895, 265] width 15 height 13
radio input "true"
click at [952, 385] on label "True" at bounding box center [946, 368] width 137 height 45
click at [903, 375] on input "True" at bounding box center [895, 369] width 15 height 13
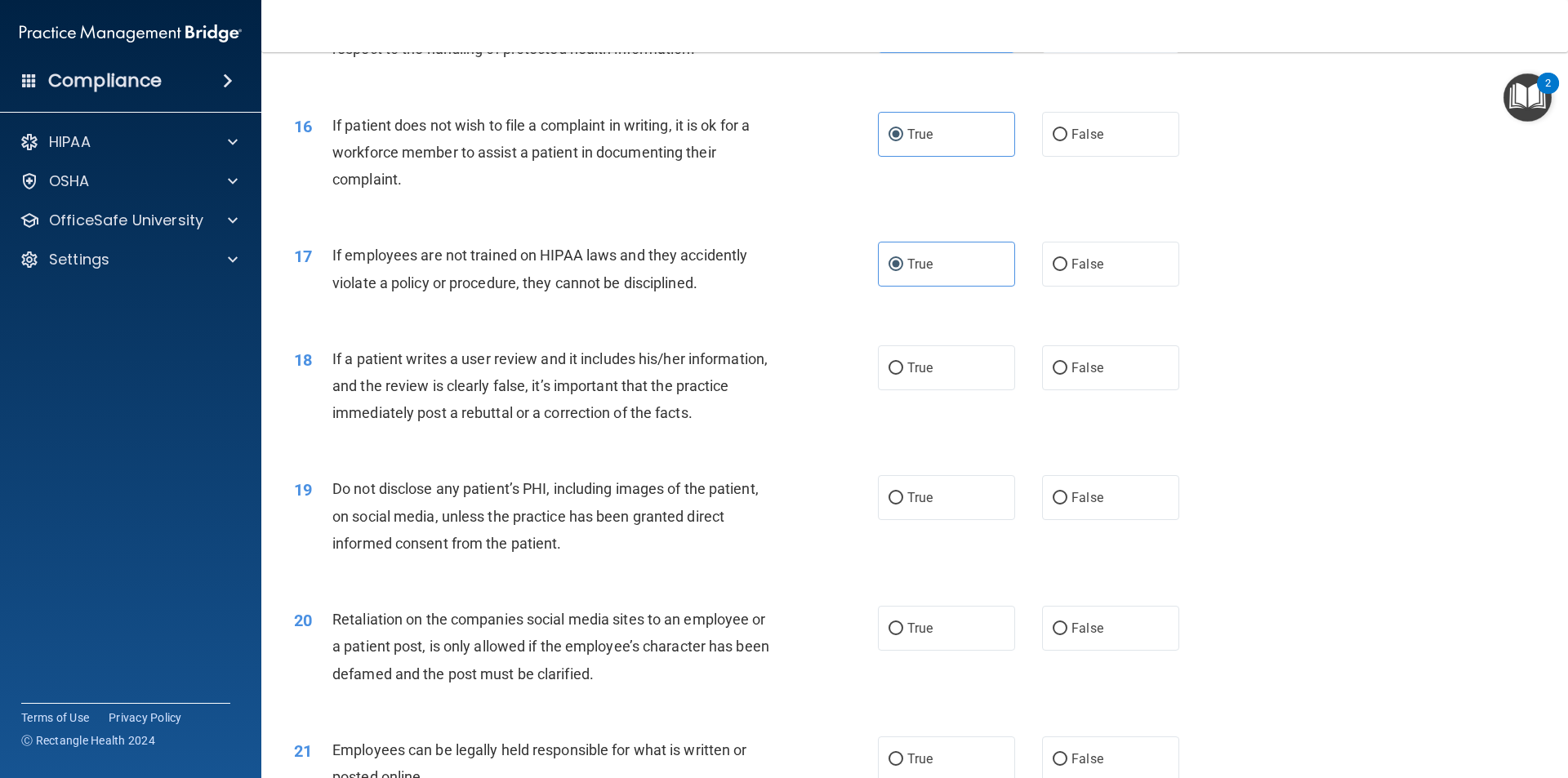
radio input "true"
click at [951, 521] on label "True" at bounding box center [946, 498] width 137 height 45
click at [903, 505] on input "True" at bounding box center [895, 498] width 15 height 13
radio input "true"
click at [943, 630] on div "20 Retaliation on the companies social media sites to an employee or a patient …" at bounding box center [915, 651] width 1266 height 131
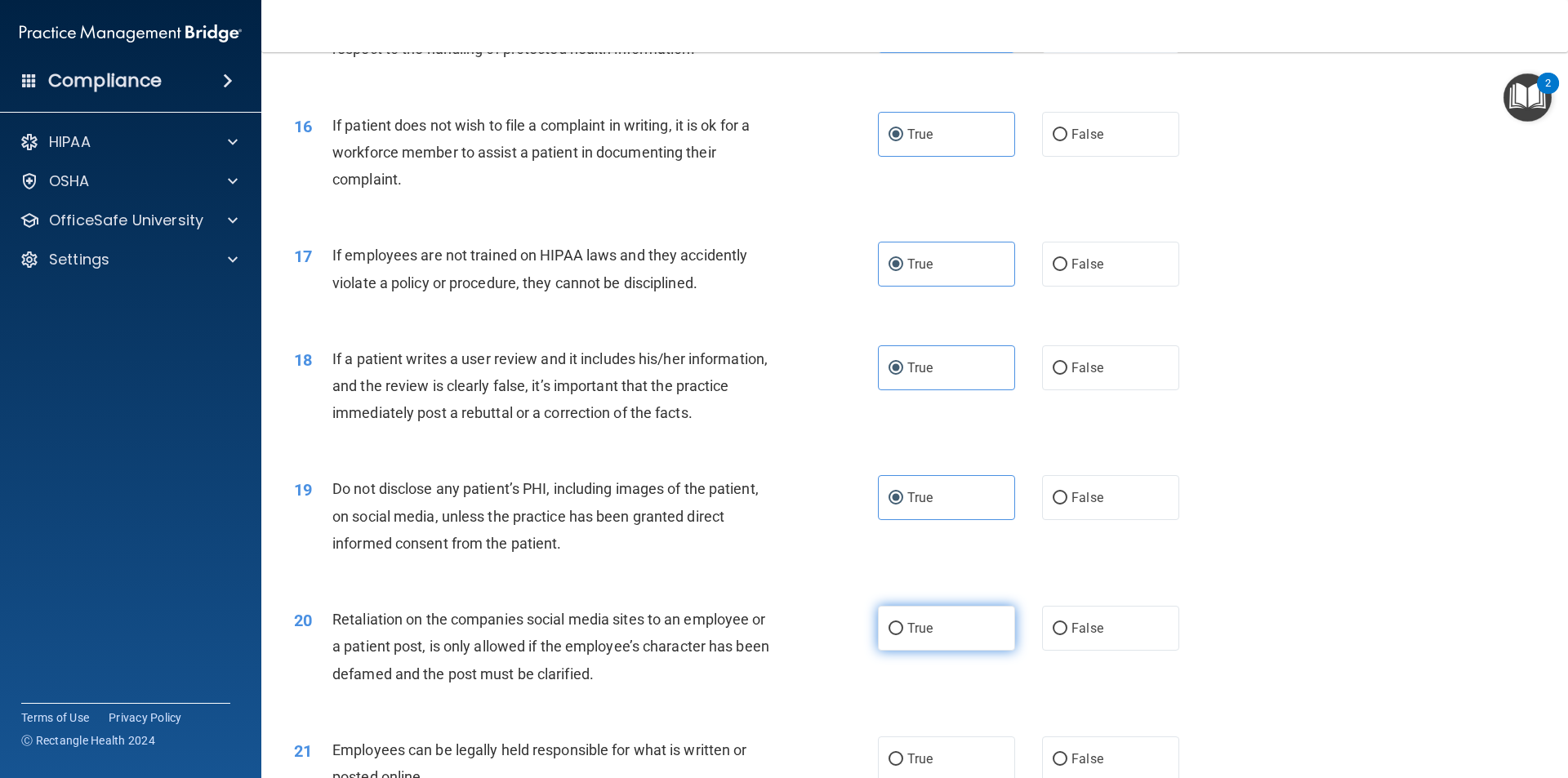
click at [944, 643] on label "True" at bounding box center [946, 628] width 137 height 45
click at [903, 635] on input "True" at bounding box center [895, 629] width 15 height 13
radio input "true"
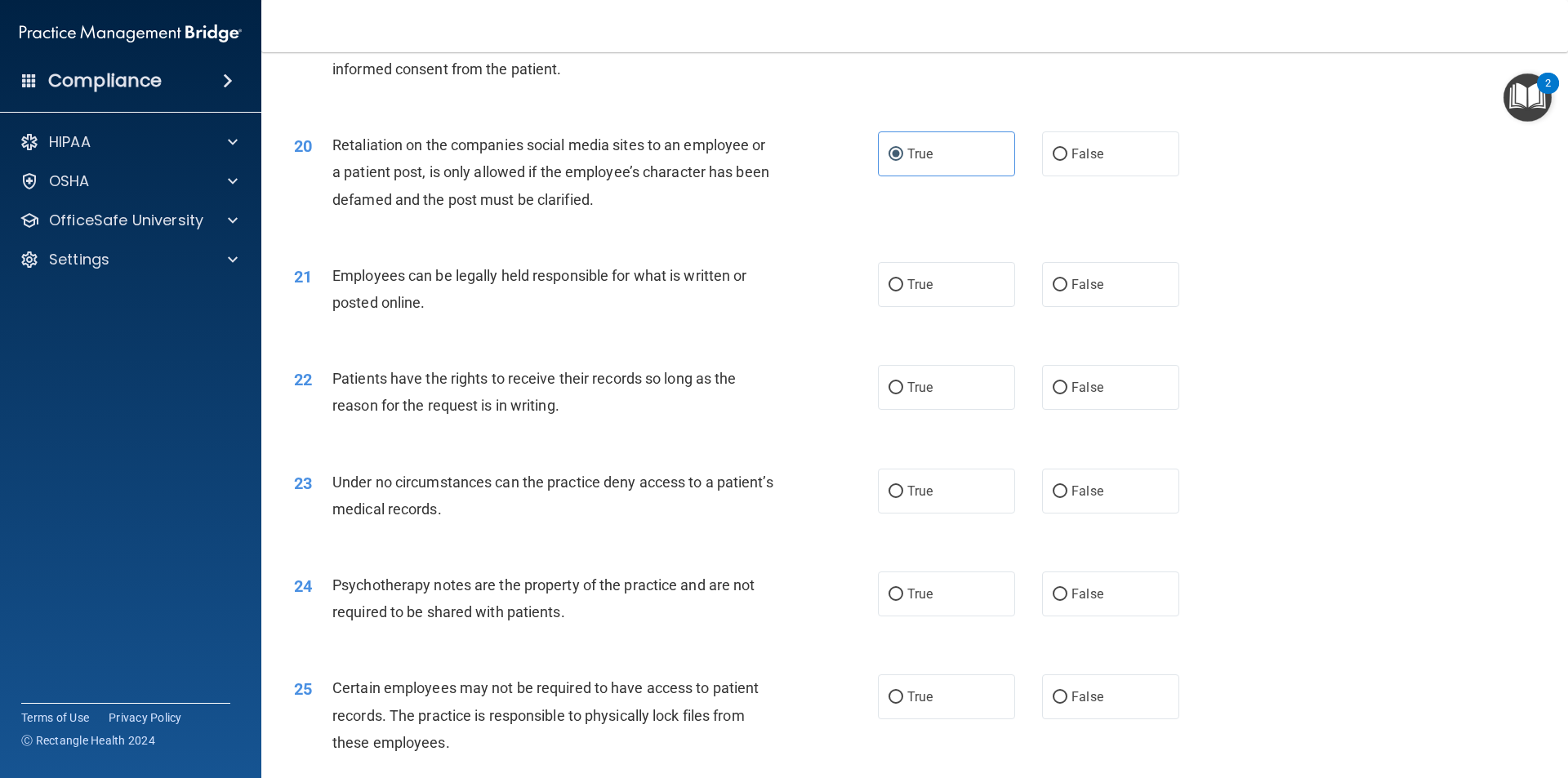
scroll to position [2518, 0]
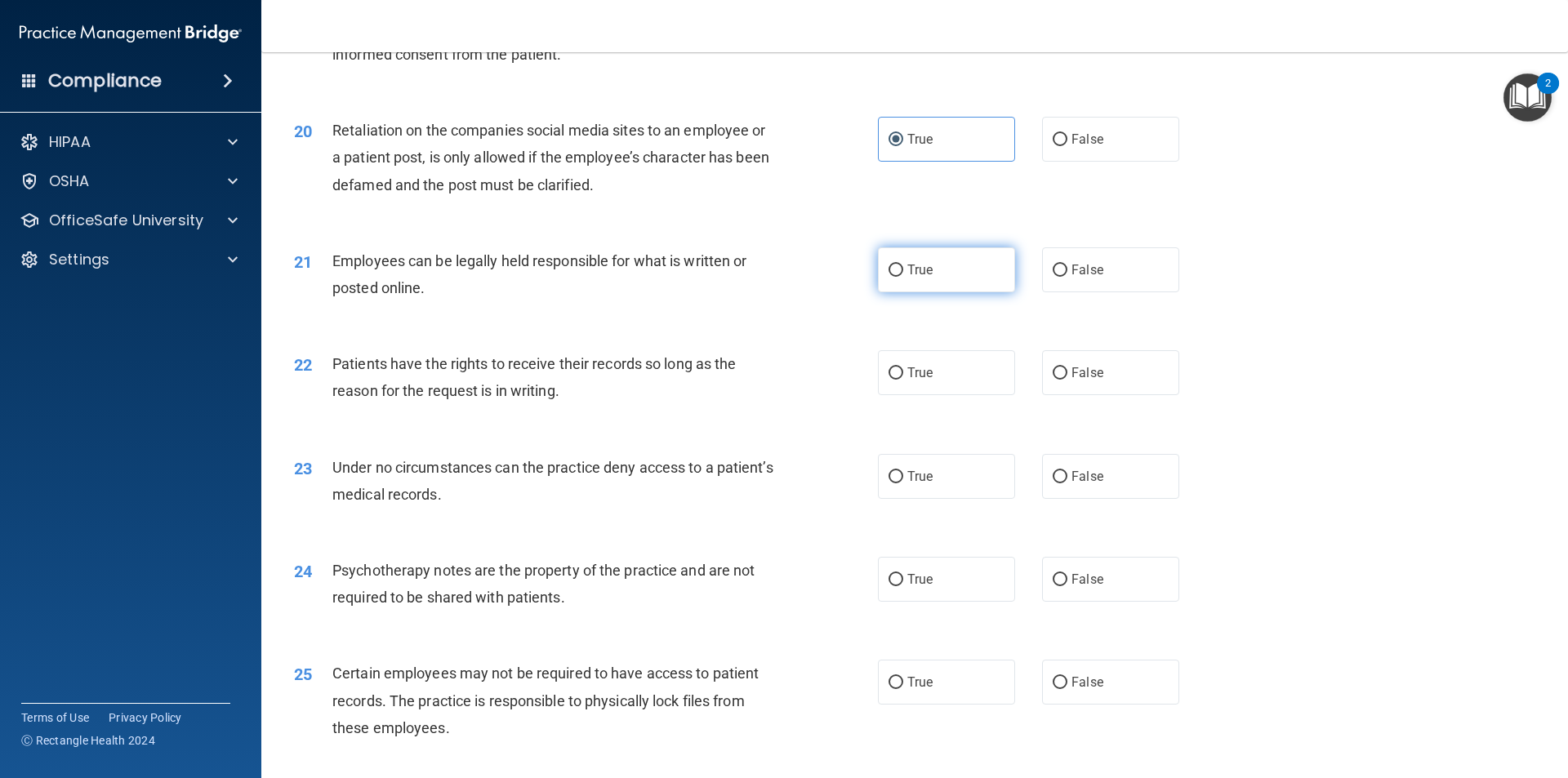
click at [945, 291] on label "True" at bounding box center [946, 270] width 137 height 45
click at [903, 277] on input "True" at bounding box center [895, 270] width 15 height 13
radio input "true"
click at [941, 395] on label "True" at bounding box center [946, 373] width 137 height 45
click at [903, 380] on input "True" at bounding box center [895, 374] width 15 height 13
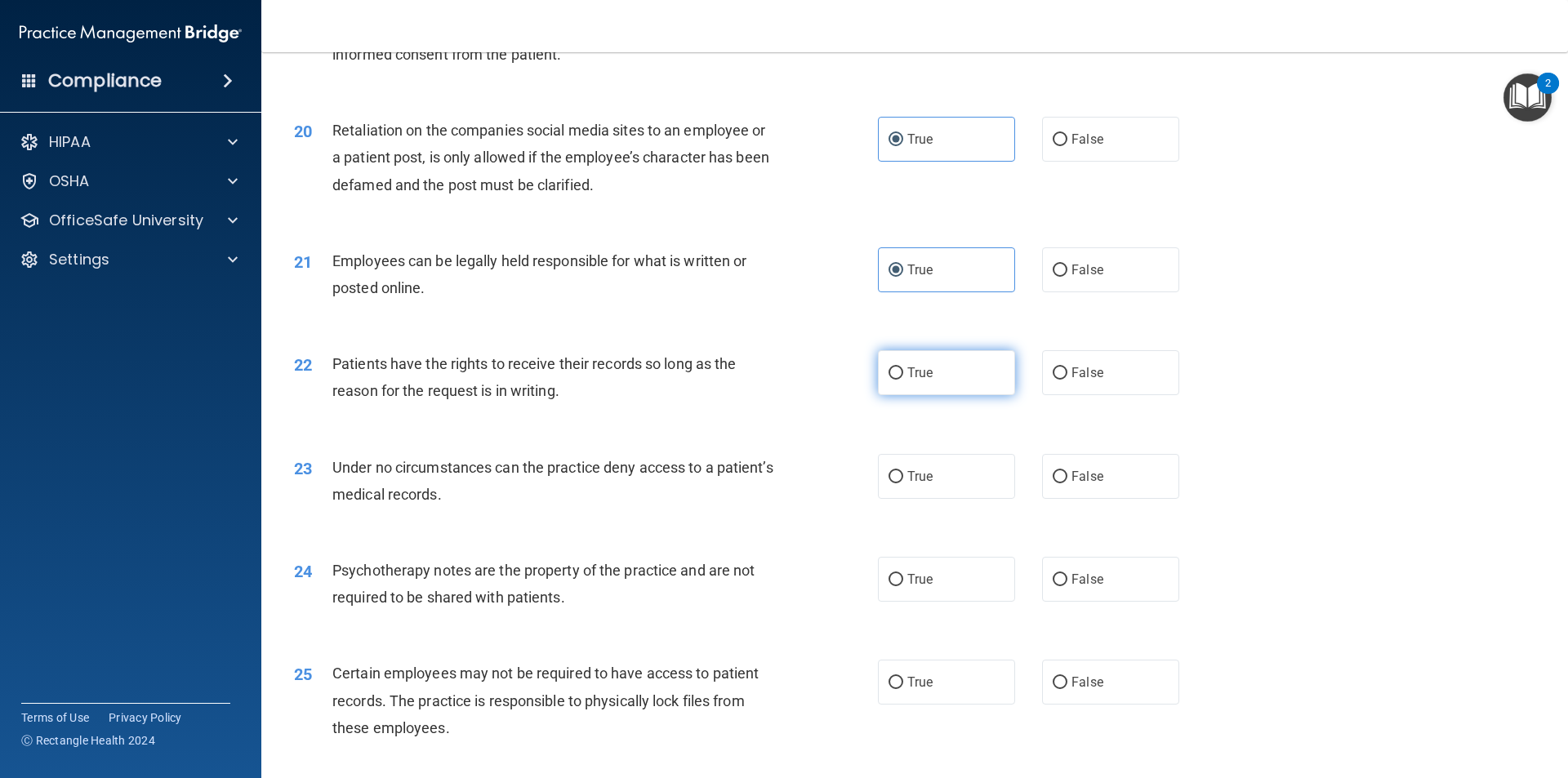
radio input "true"
click at [943, 499] on label "True" at bounding box center [946, 477] width 137 height 45
click at [903, 483] on input "True" at bounding box center [895, 478] width 15 height 13
radio input "true"
click at [922, 595] on label "True" at bounding box center [946, 579] width 137 height 45
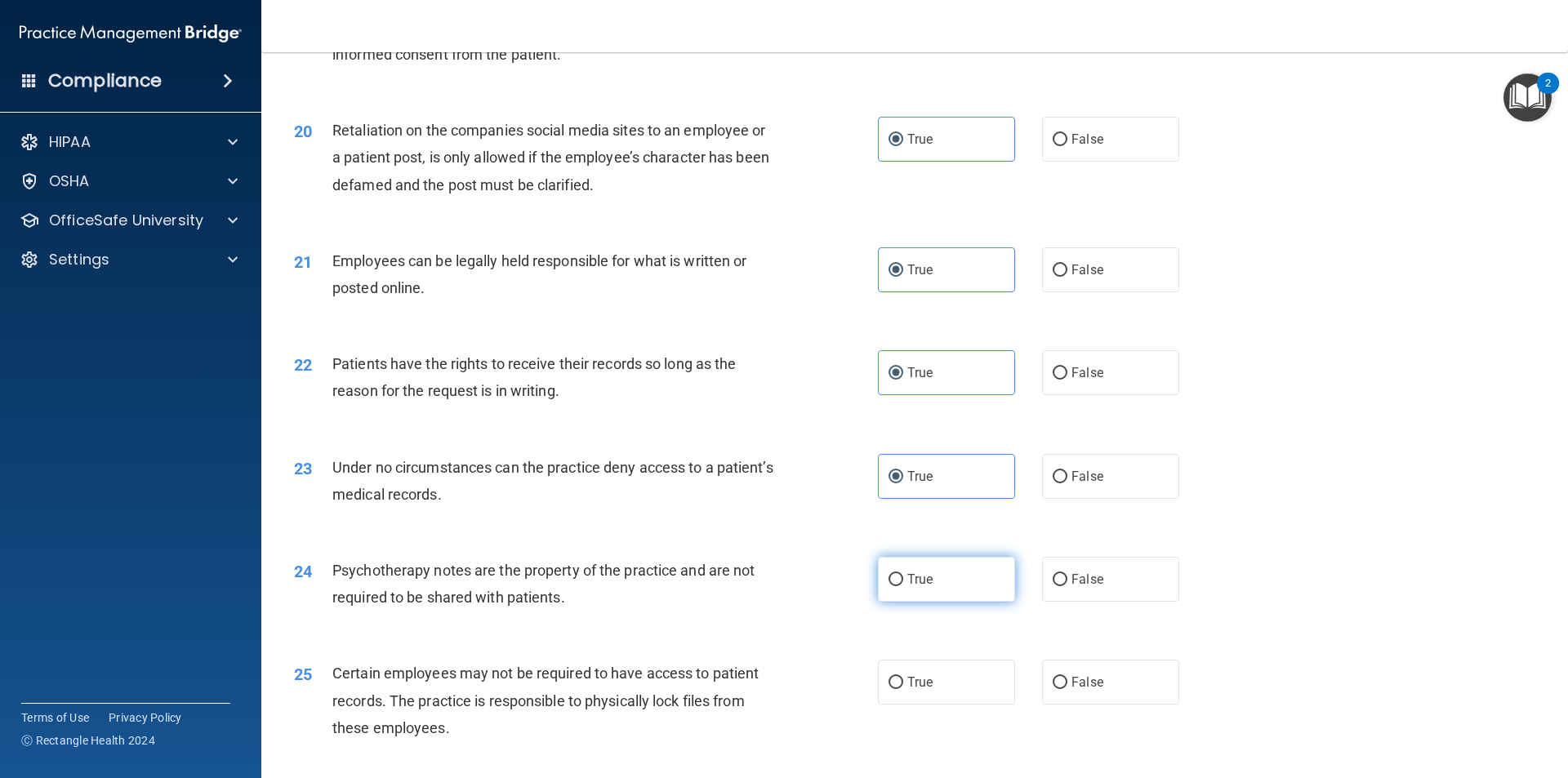
click at [903, 586] on input "True" at bounding box center [895, 580] width 15 height 13
radio input "true"
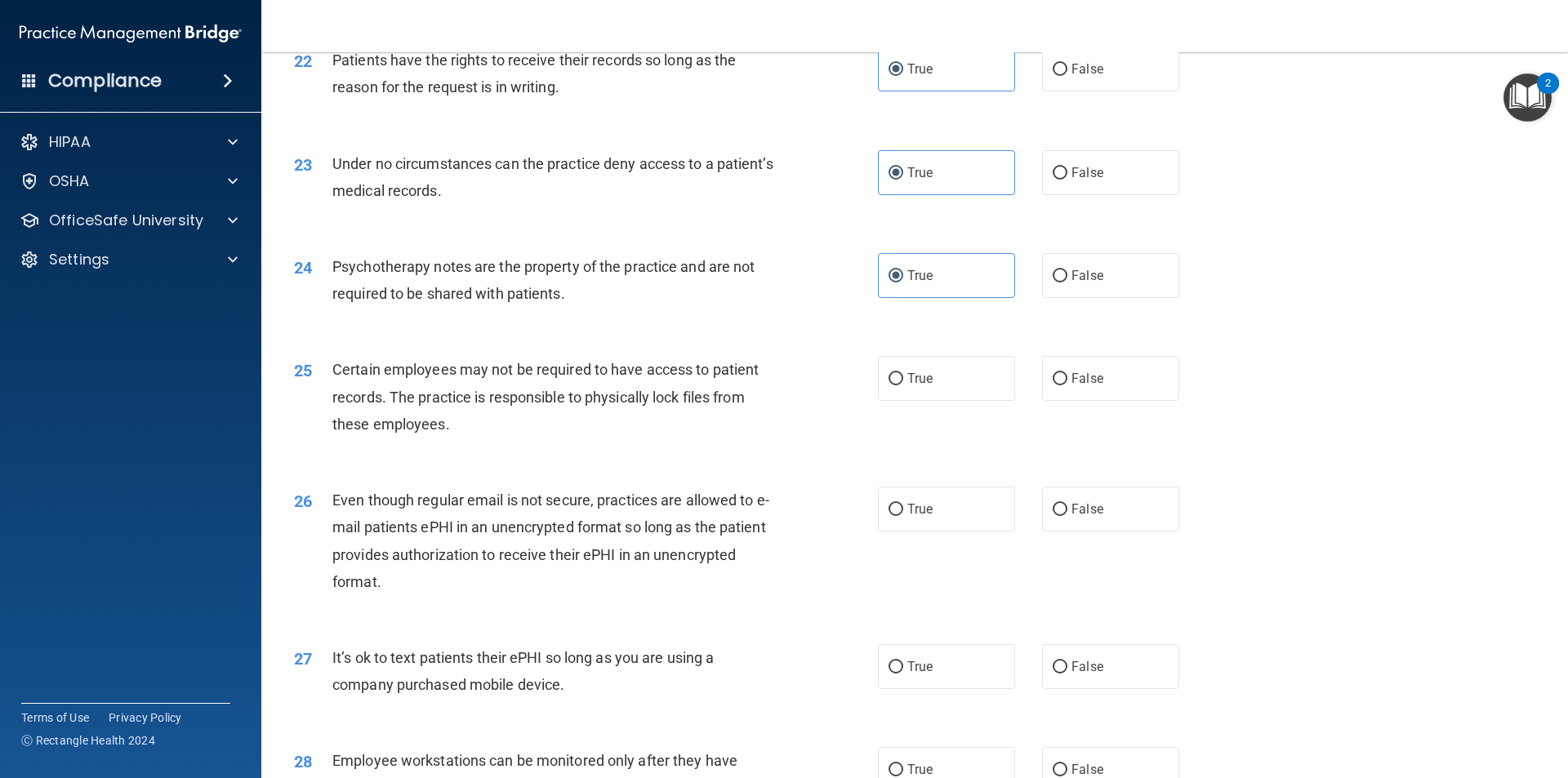
scroll to position [2825, 0]
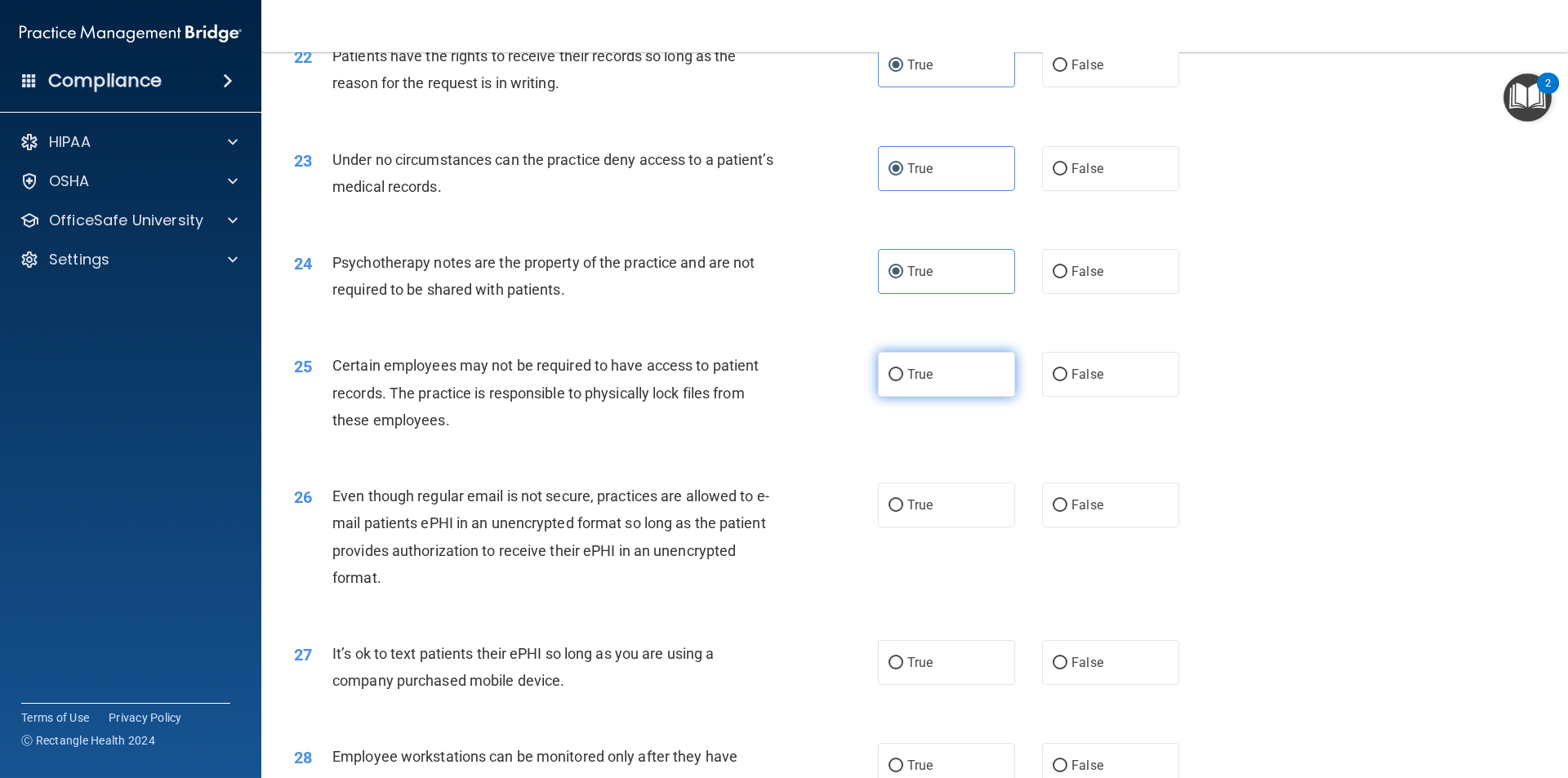
click at [898, 389] on label "True" at bounding box center [946, 375] width 137 height 45
click at [898, 382] on input "True" at bounding box center [895, 375] width 15 height 13
radio input "true"
click at [934, 527] on label "True" at bounding box center [946, 505] width 137 height 45
click at [903, 512] on input "True" at bounding box center [895, 506] width 15 height 13
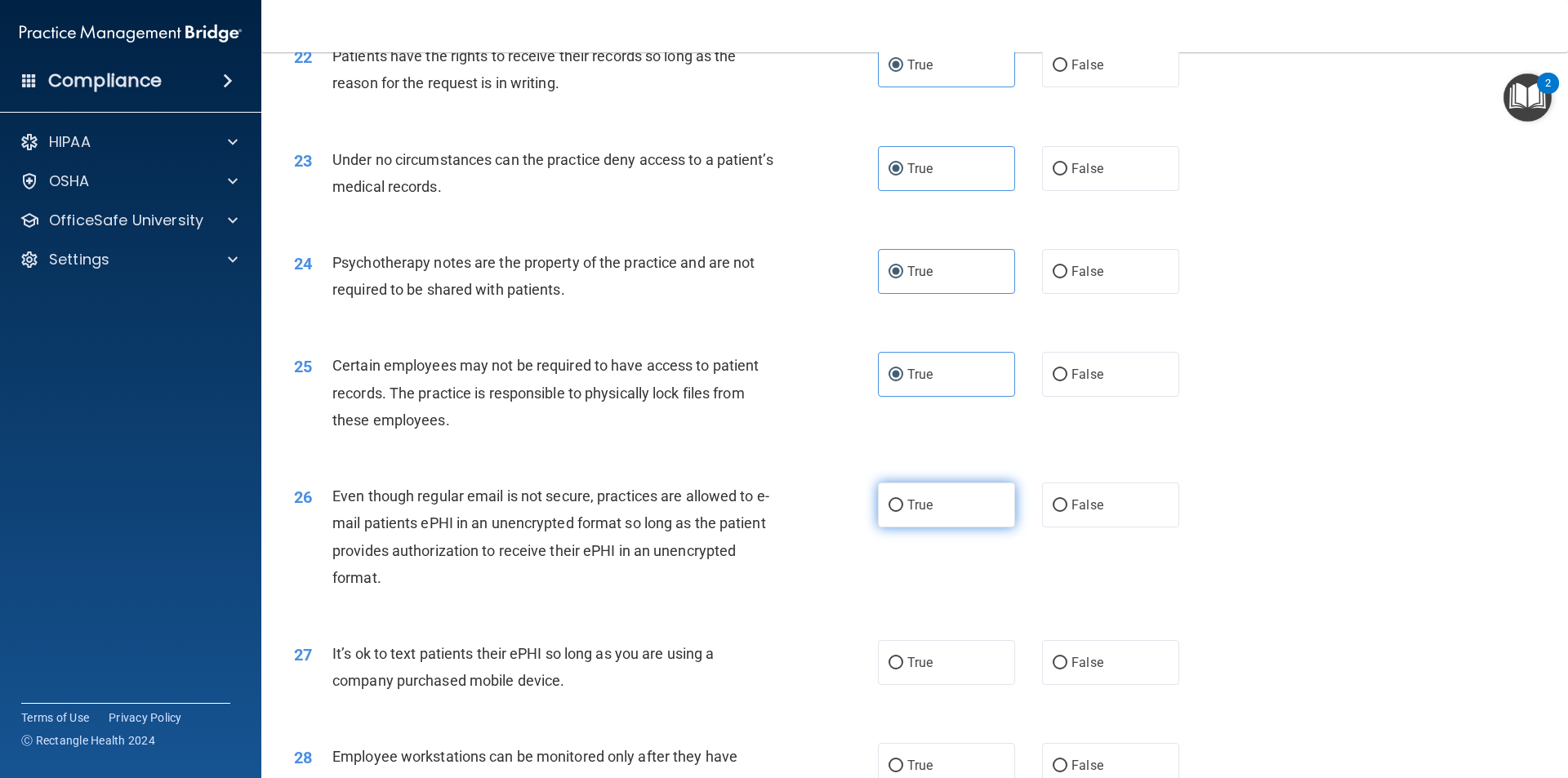
radio input "true"
click at [963, 682] on label "True" at bounding box center [946, 663] width 137 height 45
click at [903, 669] on input "True" at bounding box center [895, 664] width 15 height 13
radio input "true"
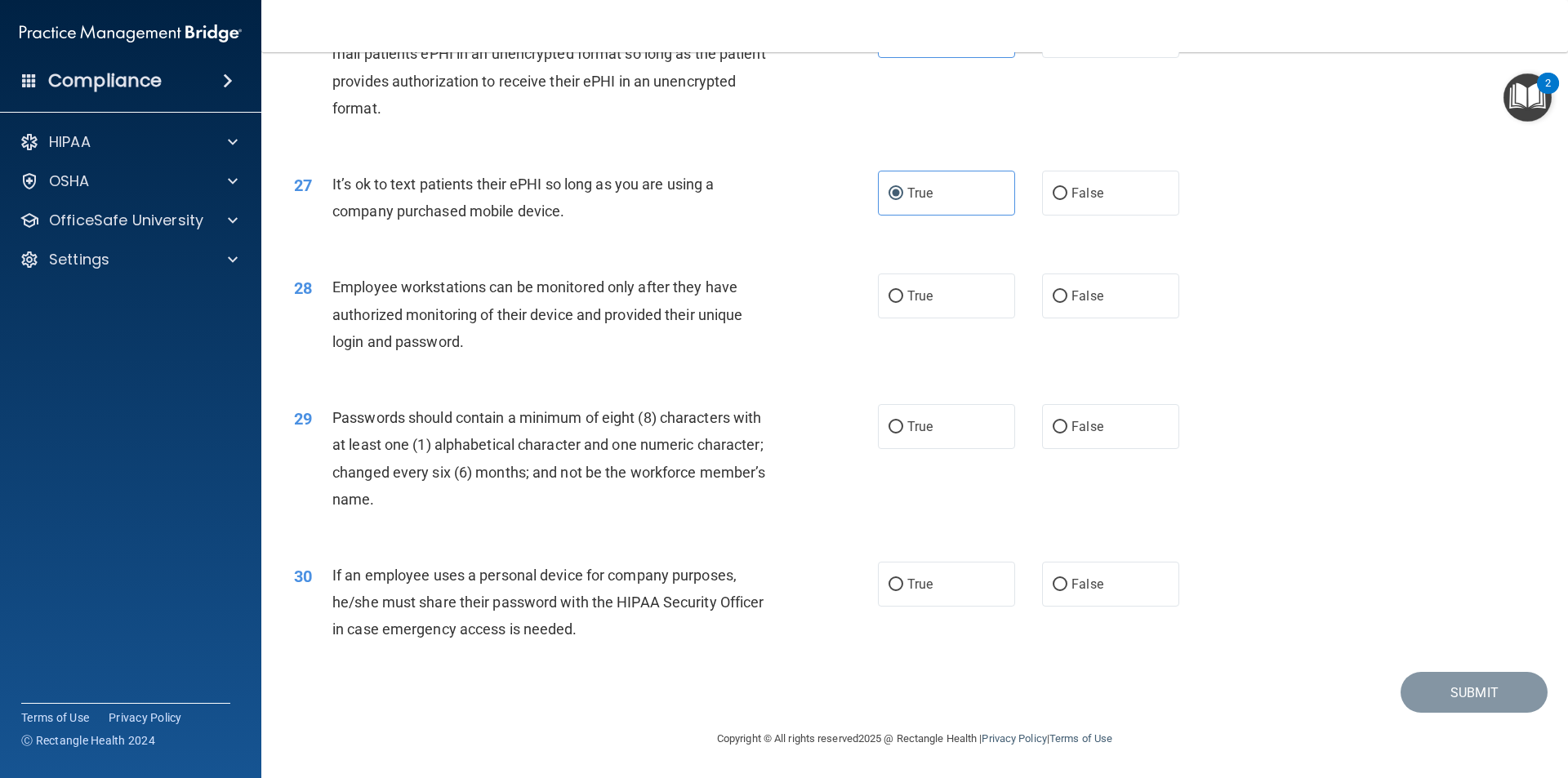
scroll to position [3322, 0]
click at [920, 294] on span "True" at bounding box center [919, 297] width 25 height 16
click at [903, 294] on input "True" at bounding box center [895, 297] width 15 height 13
radio input "true"
click at [933, 423] on label "True" at bounding box center [946, 427] width 137 height 45
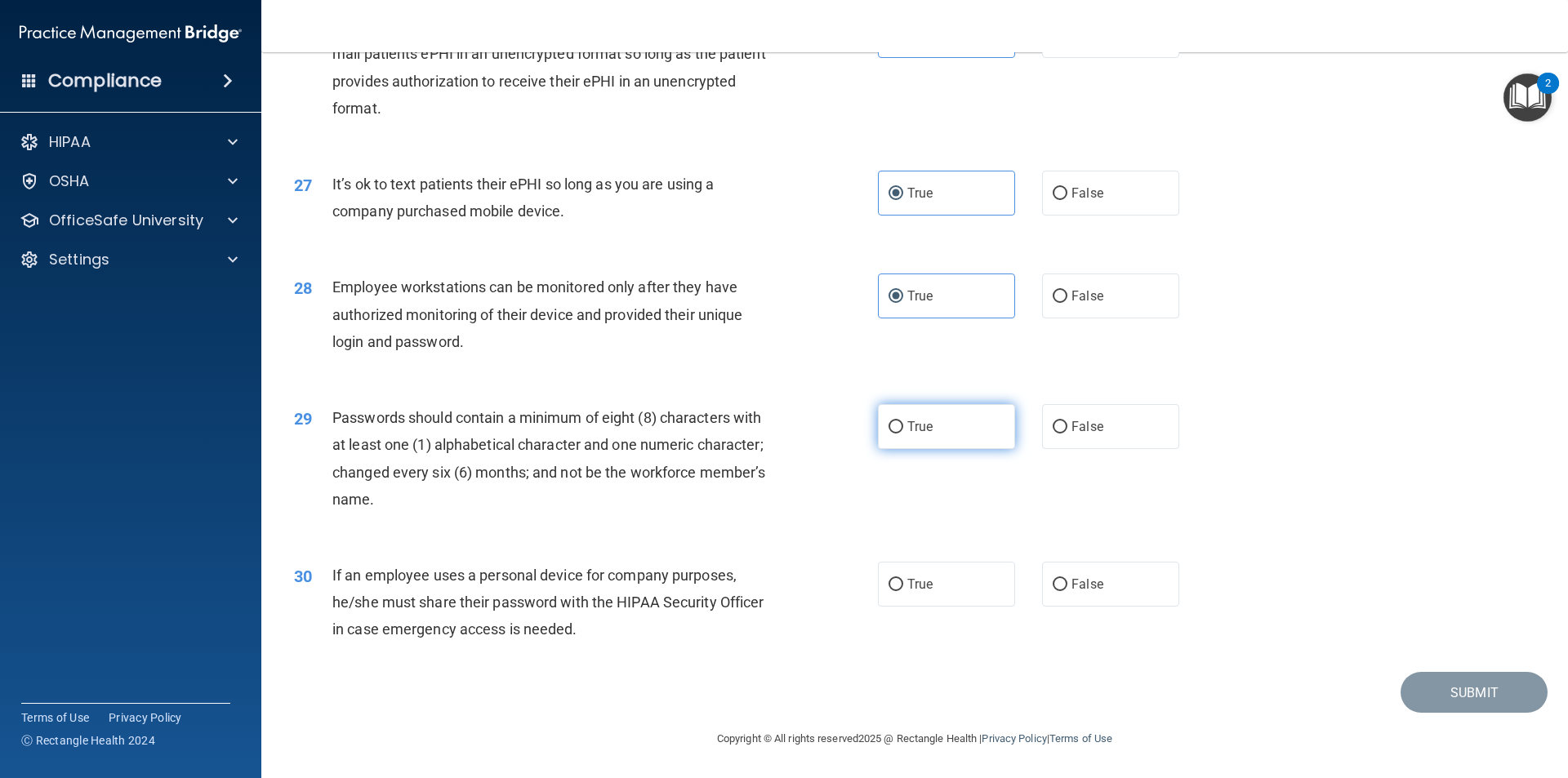
click at [903, 423] on input "True" at bounding box center [895, 428] width 15 height 13
radio input "true"
click at [922, 580] on span "True" at bounding box center [919, 584] width 25 height 16
click at [903, 580] on input "True" at bounding box center [895, 585] width 15 height 13
radio input "true"
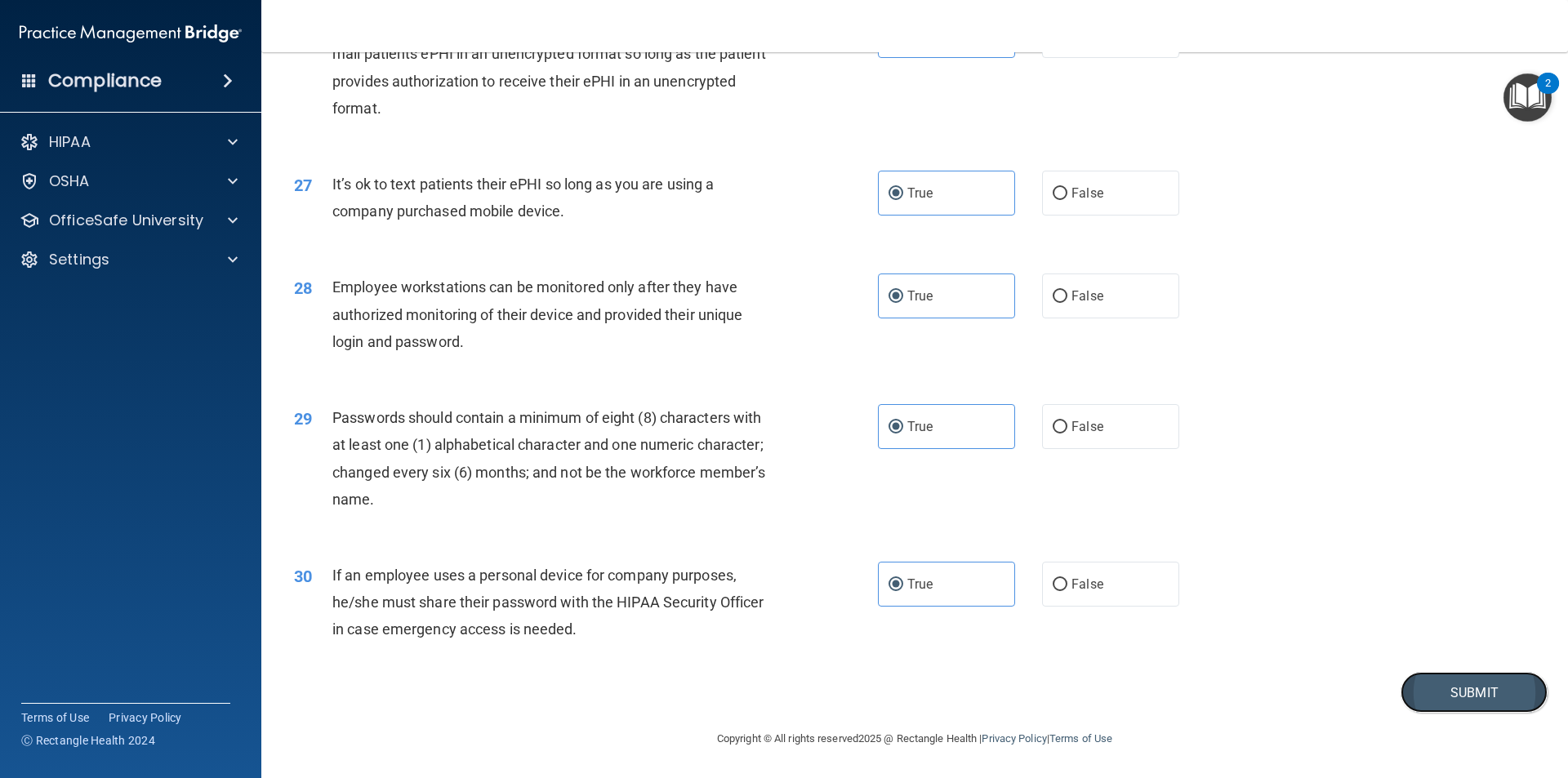
click at [1470, 691] on button "Submit" at bounding box center [1473, 693] width 147 height 42
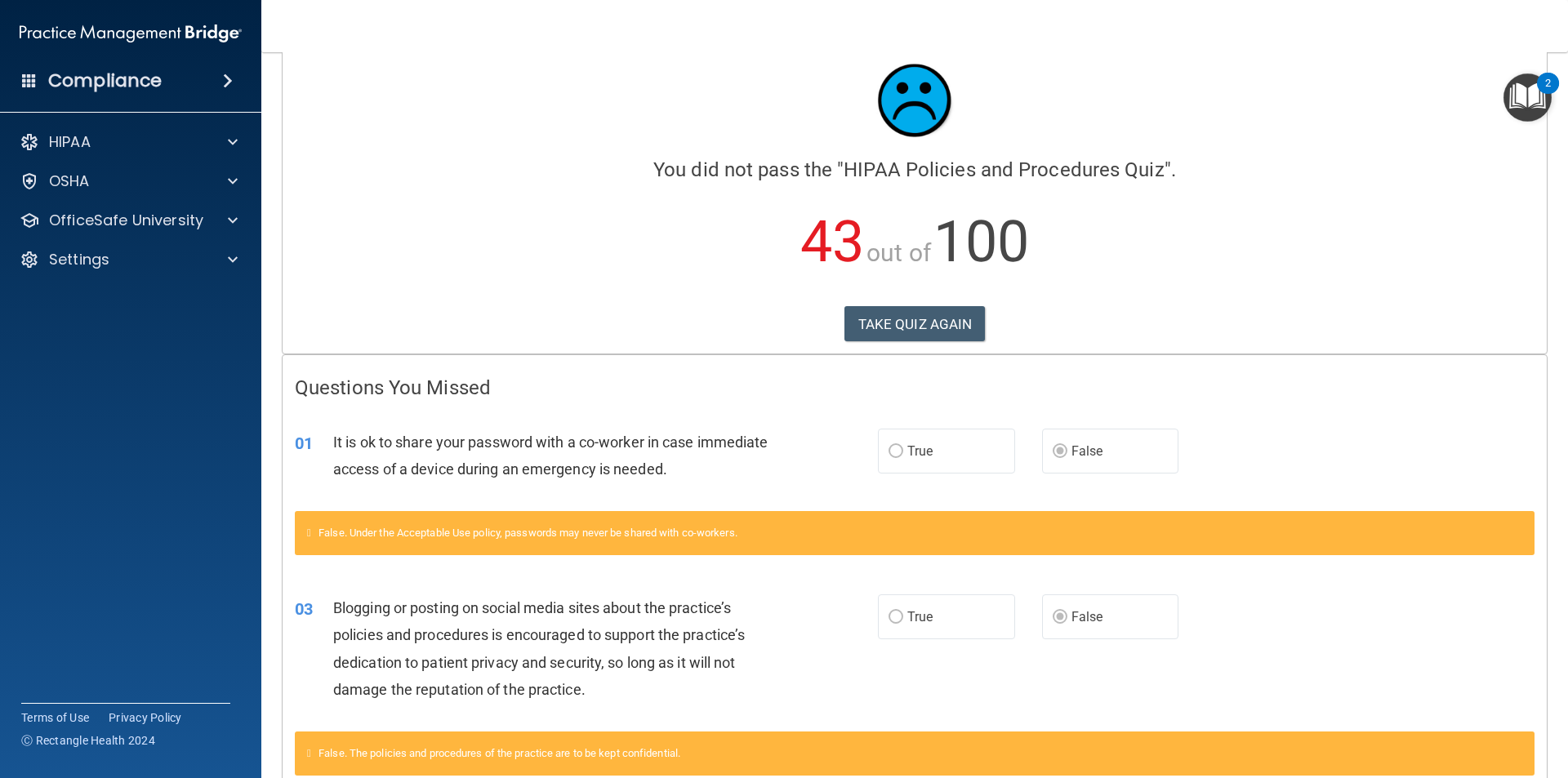
scroll to position [22, 0]
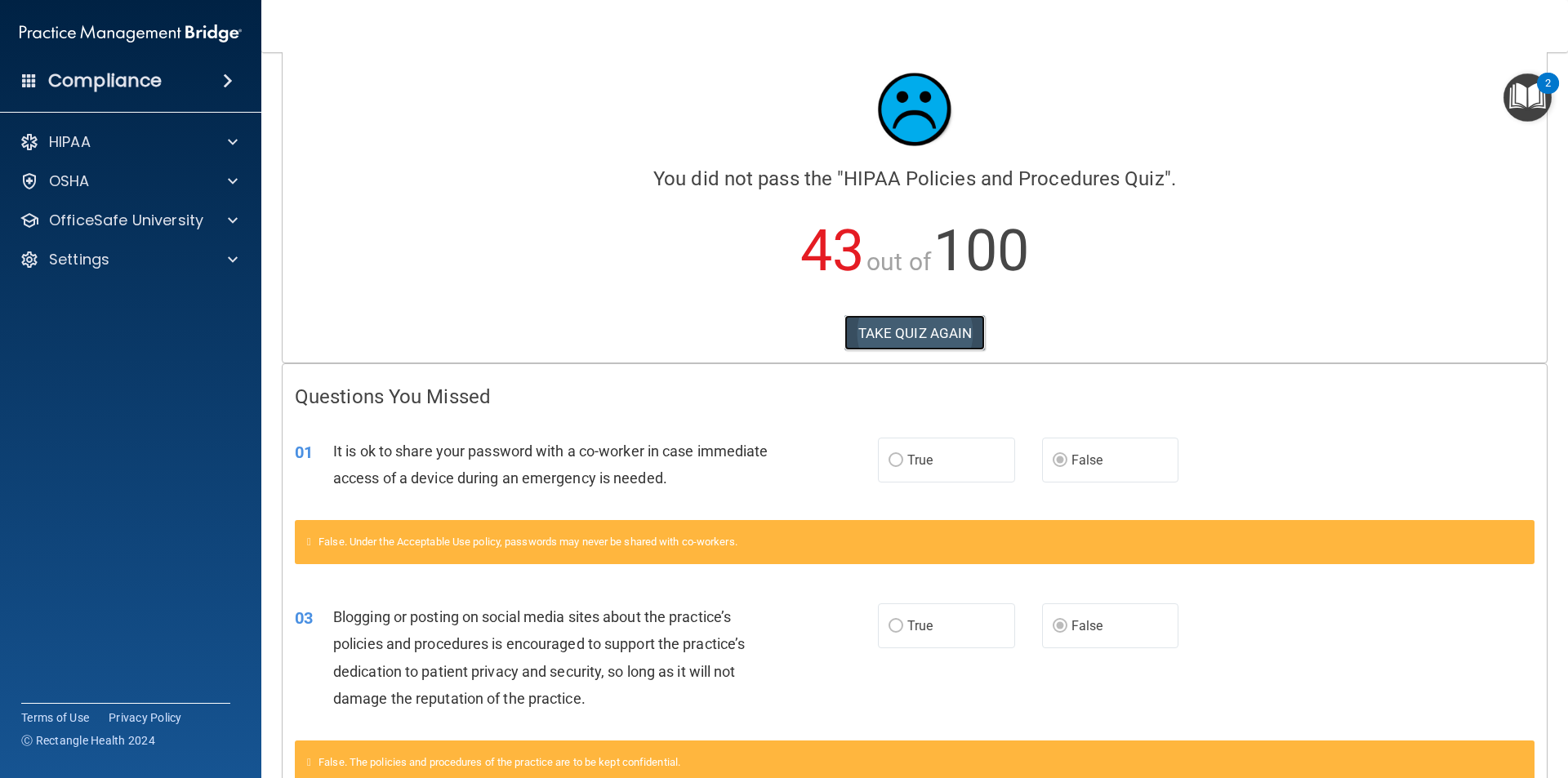
click at [862, 343] on button "TAKE QUIZ AGAIN" at bounding box center [915, 333] width 141 height 36
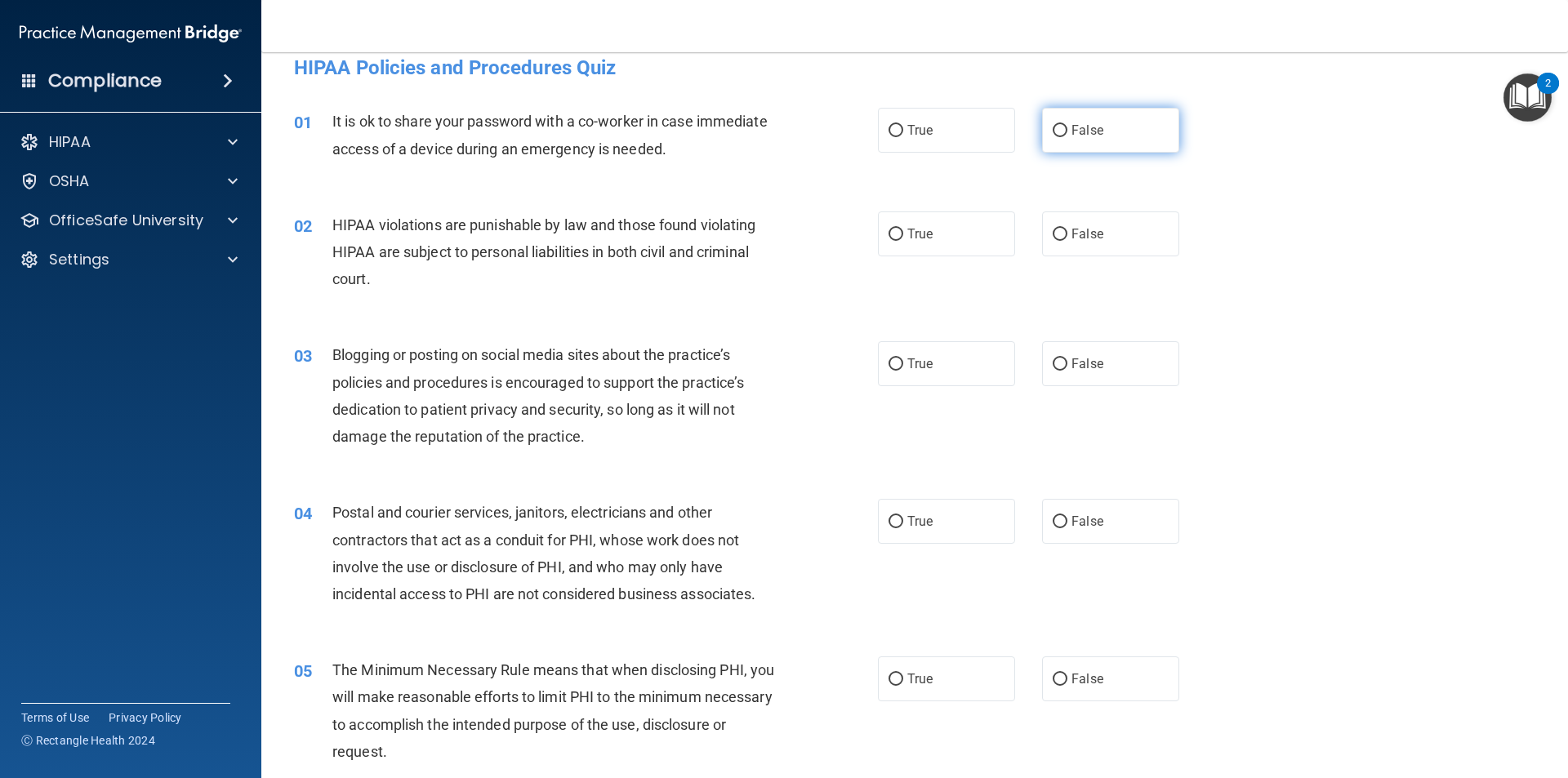
click at [1071, 136] on span "False" at bounding box center [1087, 130] width 32 height 16
click at [1064, 136] on input "False" at bounding box center [1059, 131] width 15 height 13
radio input "true"
click at [961, 220] on label "True" at bounding box center [946, 234] width 137 height 45
click at [903, 229] on input "True" at bounding box center [895, 235] width 15 height 13
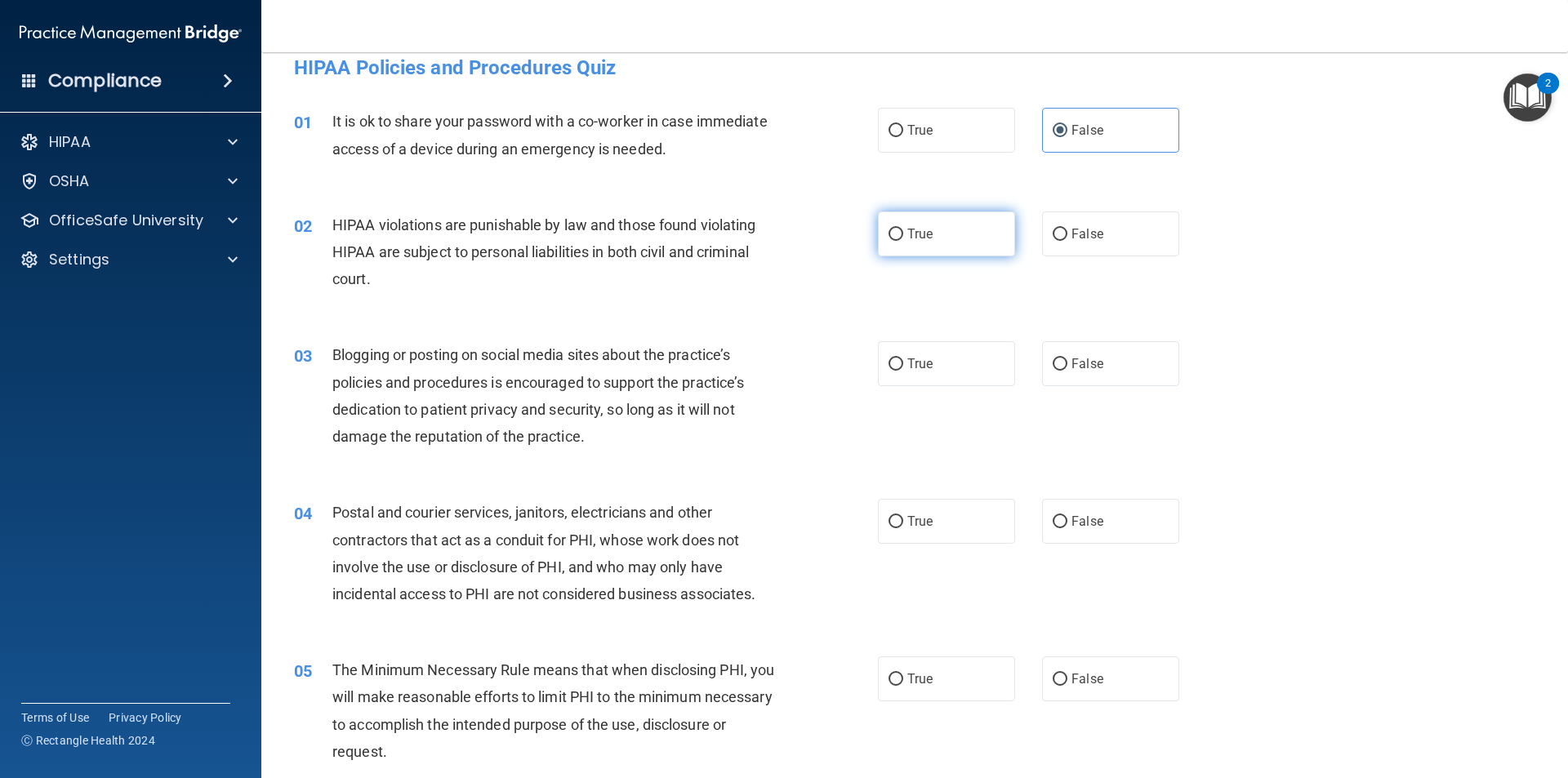
radio input "true"
click at [1098, 363] on label "False" at bounding box center [1110, 364] width 137 height 45
click at [1067, 363] on input "False" at bounding box center [1059, 364] width 15 height 13
radio input "true"
click at [928, 526] on label "True" at bounding box center [946, 522] width 137 height 45
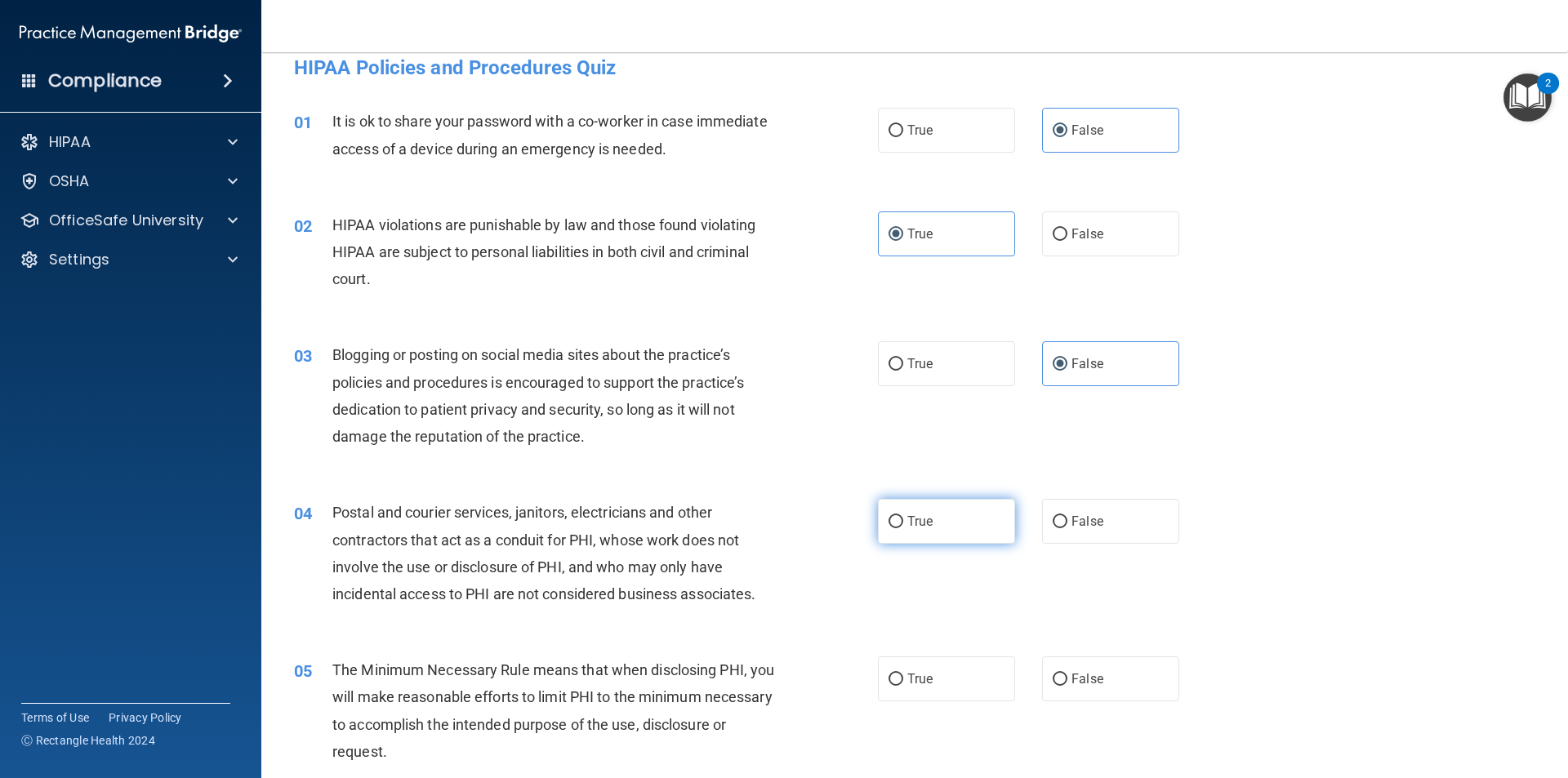
click at [903, 526] on input "True" at bounding box center [895, 523] width 15 height 13
radio input "true"
click at [931, 676] on label "True" at bounding box center [946, 679] width 137 height 45
click at [903, 676] on input "True" at bounding box center [895, 680] width 15 height 13
radio input "true"
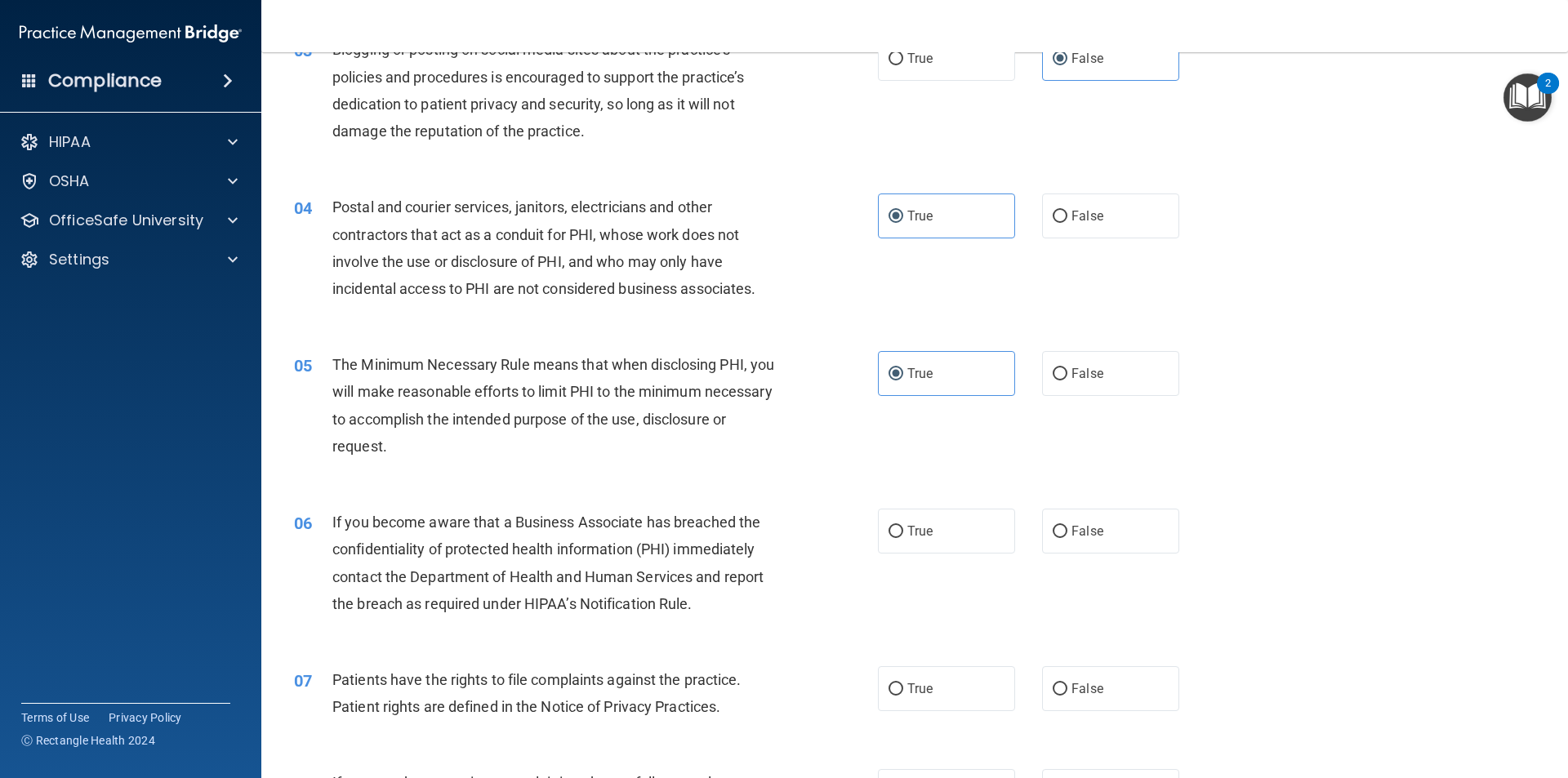
scroll to position [348, 0]
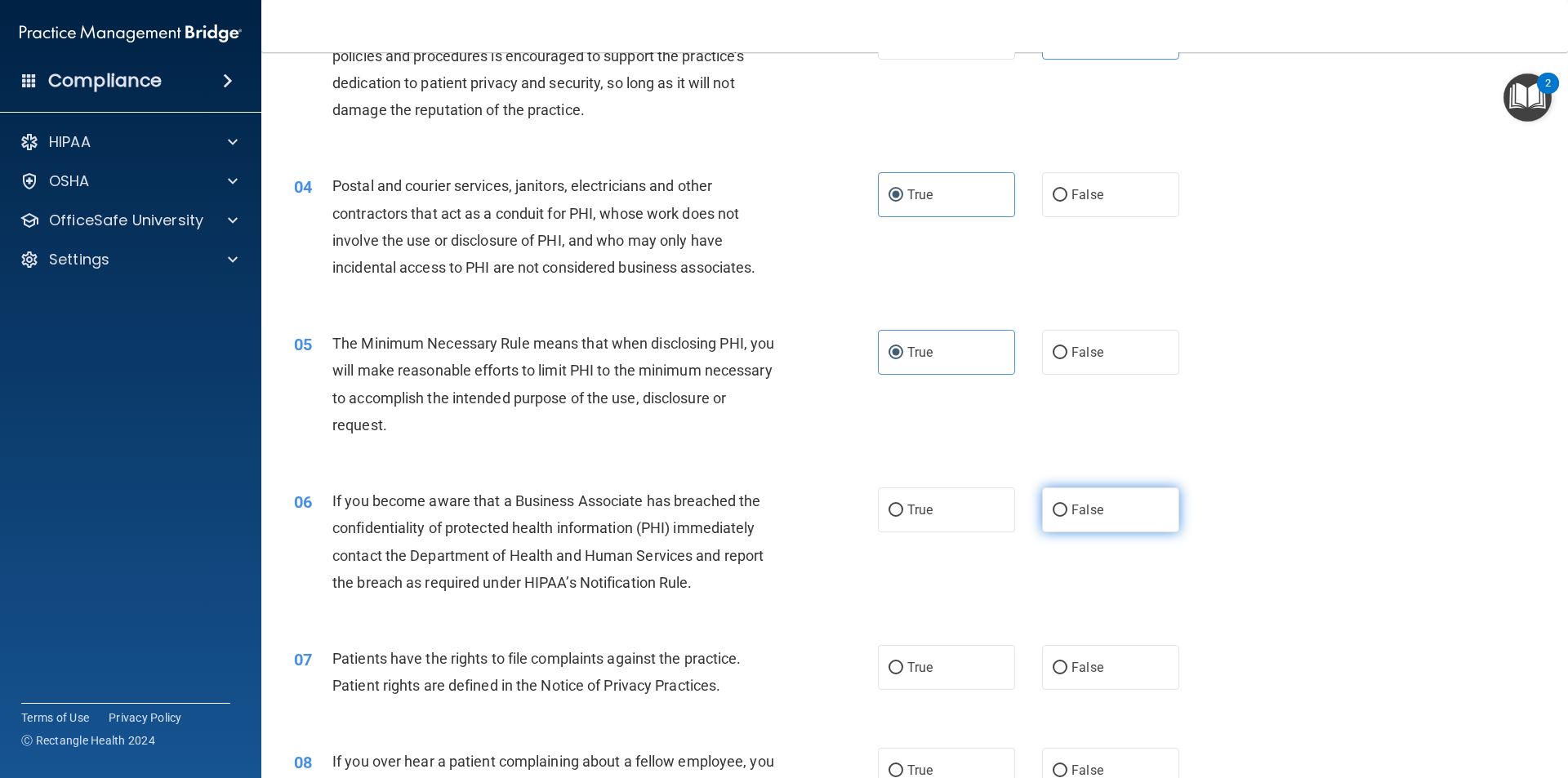
click at [1120, 502] on label "False" at bounding box center [1110, 510] width 137 height 45
click at [1067, 505] on input "False" at bounding box center [1059, 511] width 15 height 13
radio input "true"
click at [953, 656] on label "True" at bounding box center [946, 667] width 137 height 45
click at [903, 663] on input "True" at bounding box center [895, 668] width 15 height 13
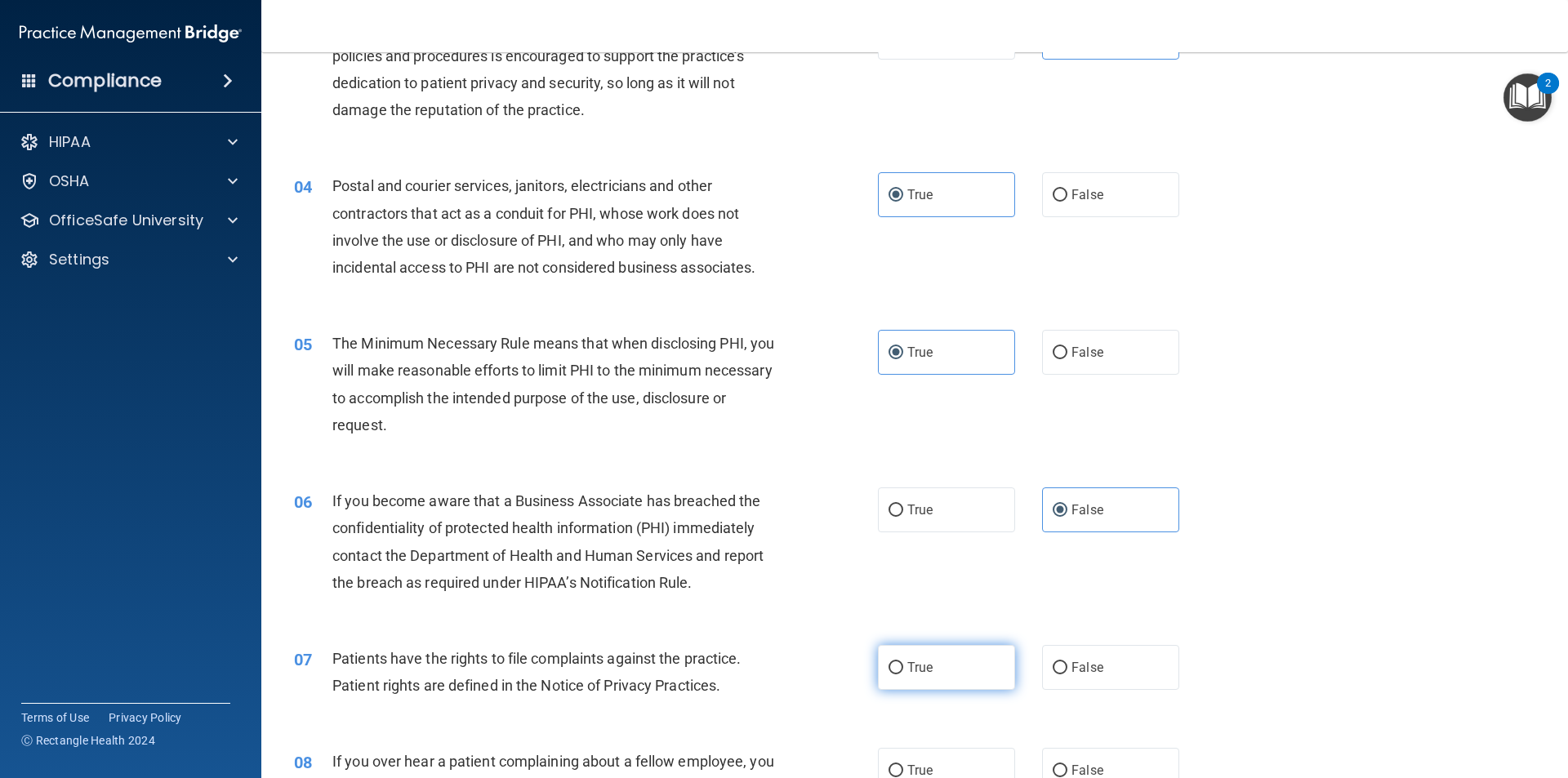
radio input "true"
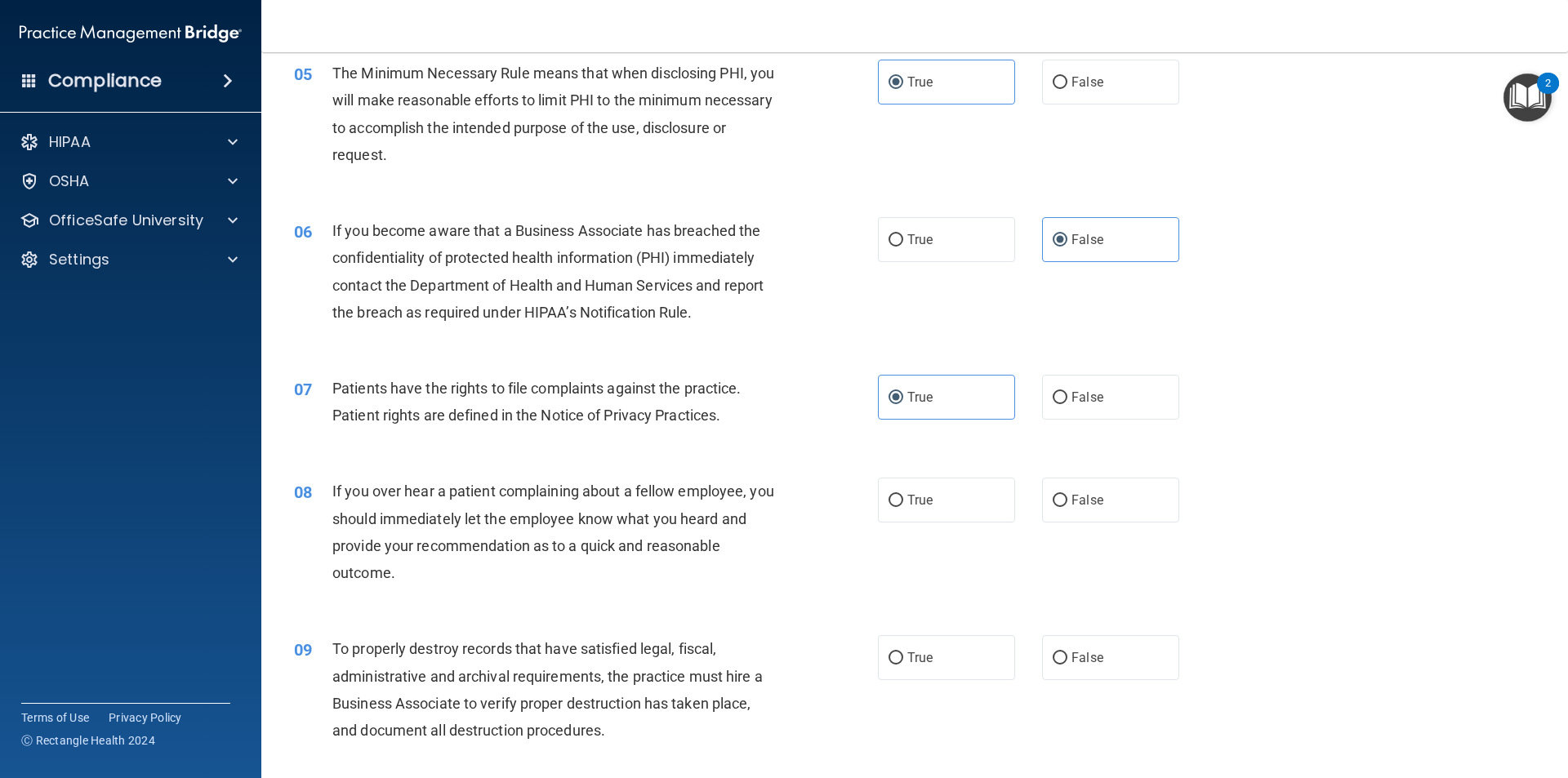
scroll to position [674, 0]
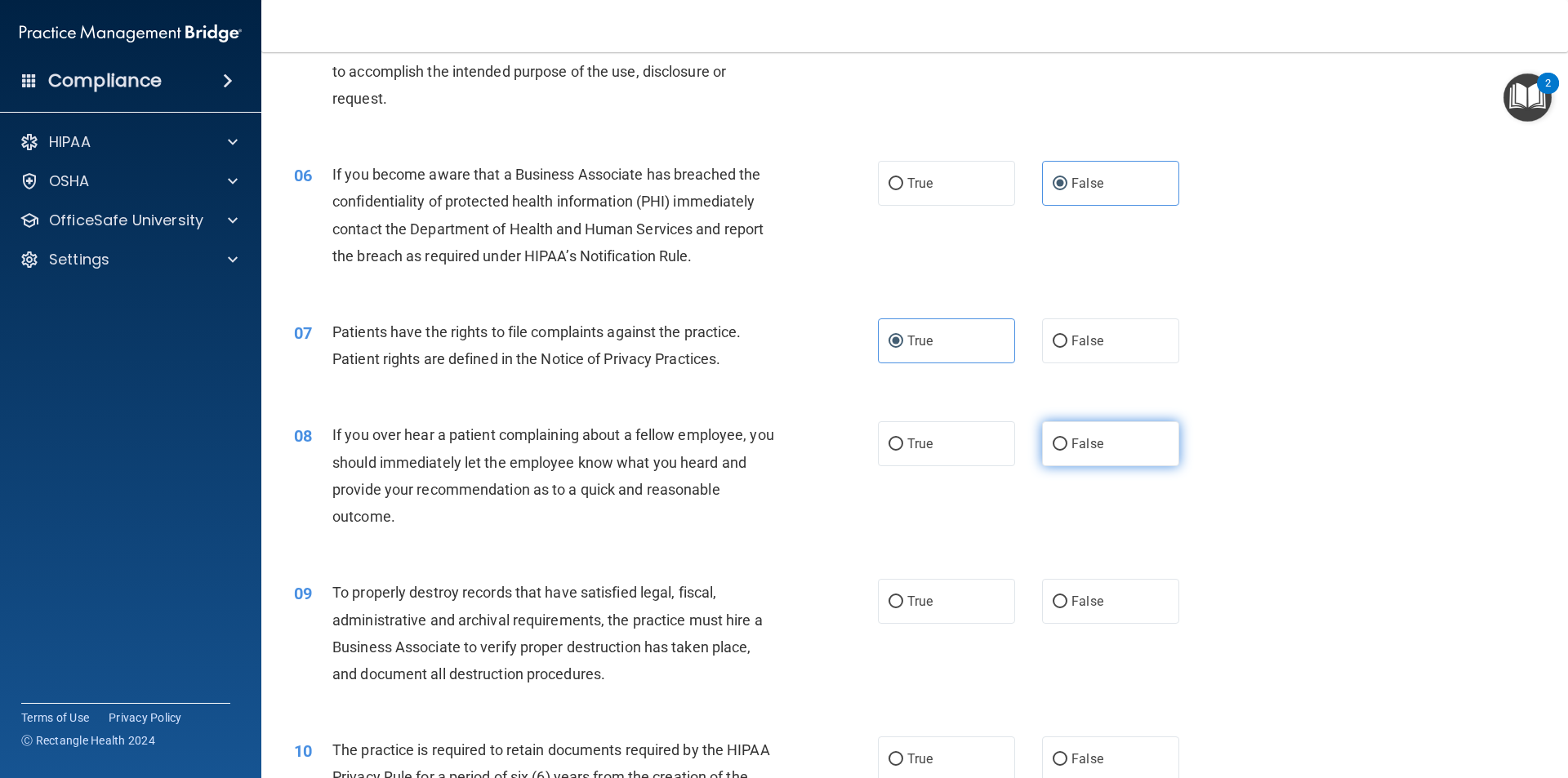
click at [1106, 425] on label "False" at bounding box center [1110, 444] width 137 height 45
click at [1067, 438] on input "False" at bounding box center [1059, 444] width 15 height 13
radio input "true"
click at [1079, 589] on label "False" at bounding box center [1110, 602] width 137 height 45
click at [1067, 596] on input "False" at bounding box center [1059, 602] width 15 height 13
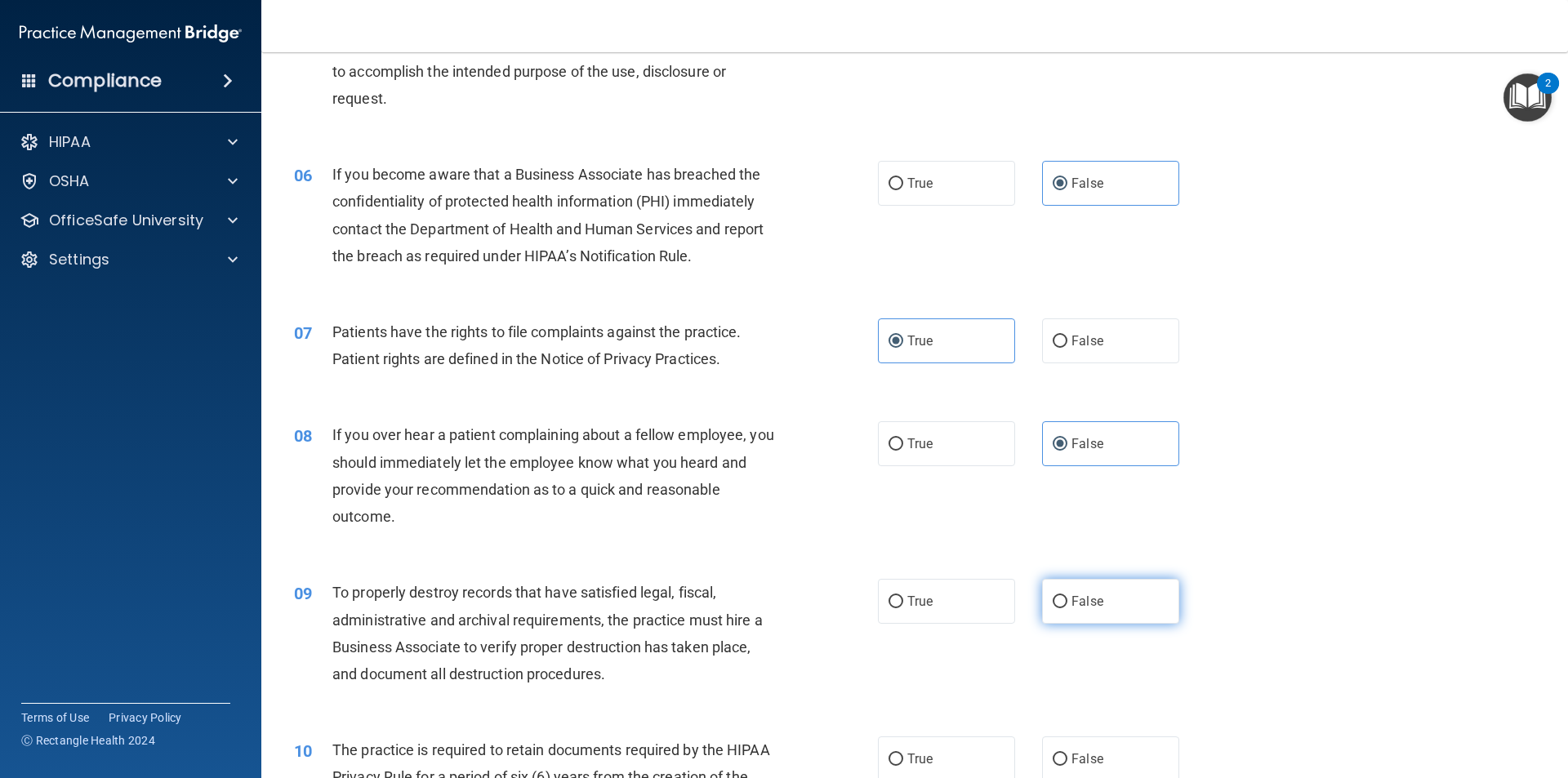
radio input "true"
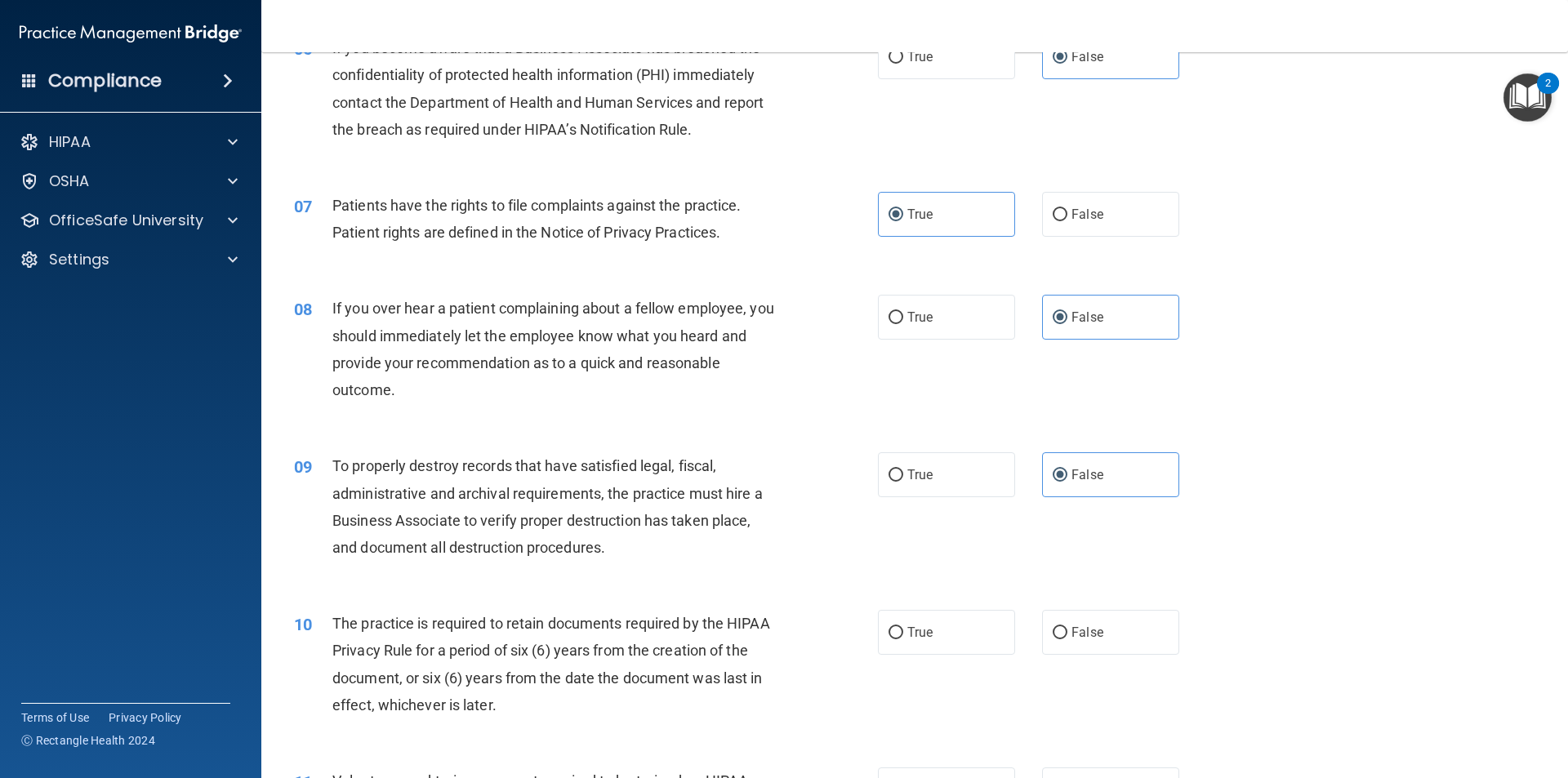
scroll to position [838, 0]
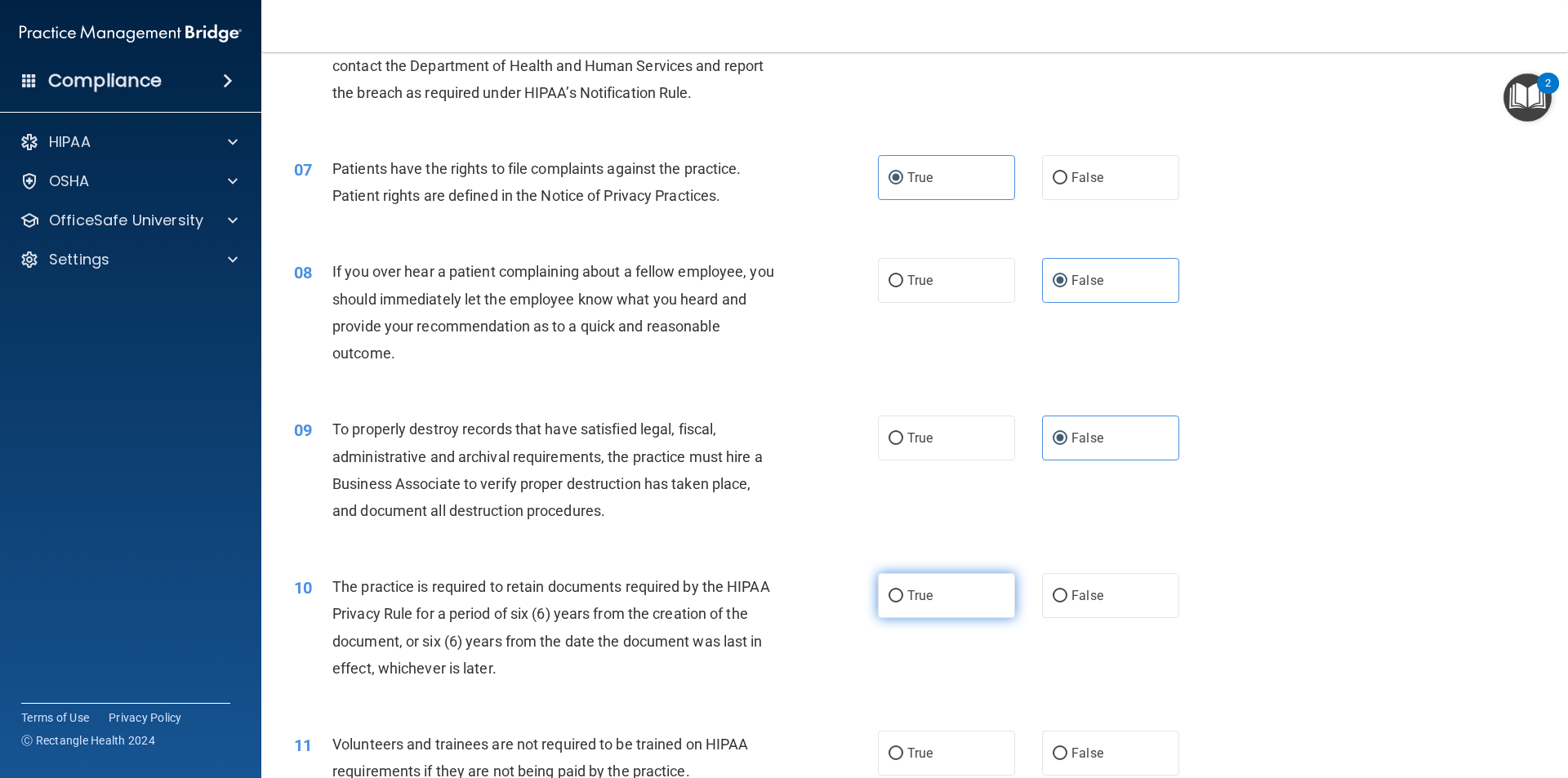
click at [940, 586] on label "True" at bounding box center [946, 596] width 137 height 45
click at [903, 590] on input "True" at bounding box center [895, 596] width 15 height 13
radio input "true"
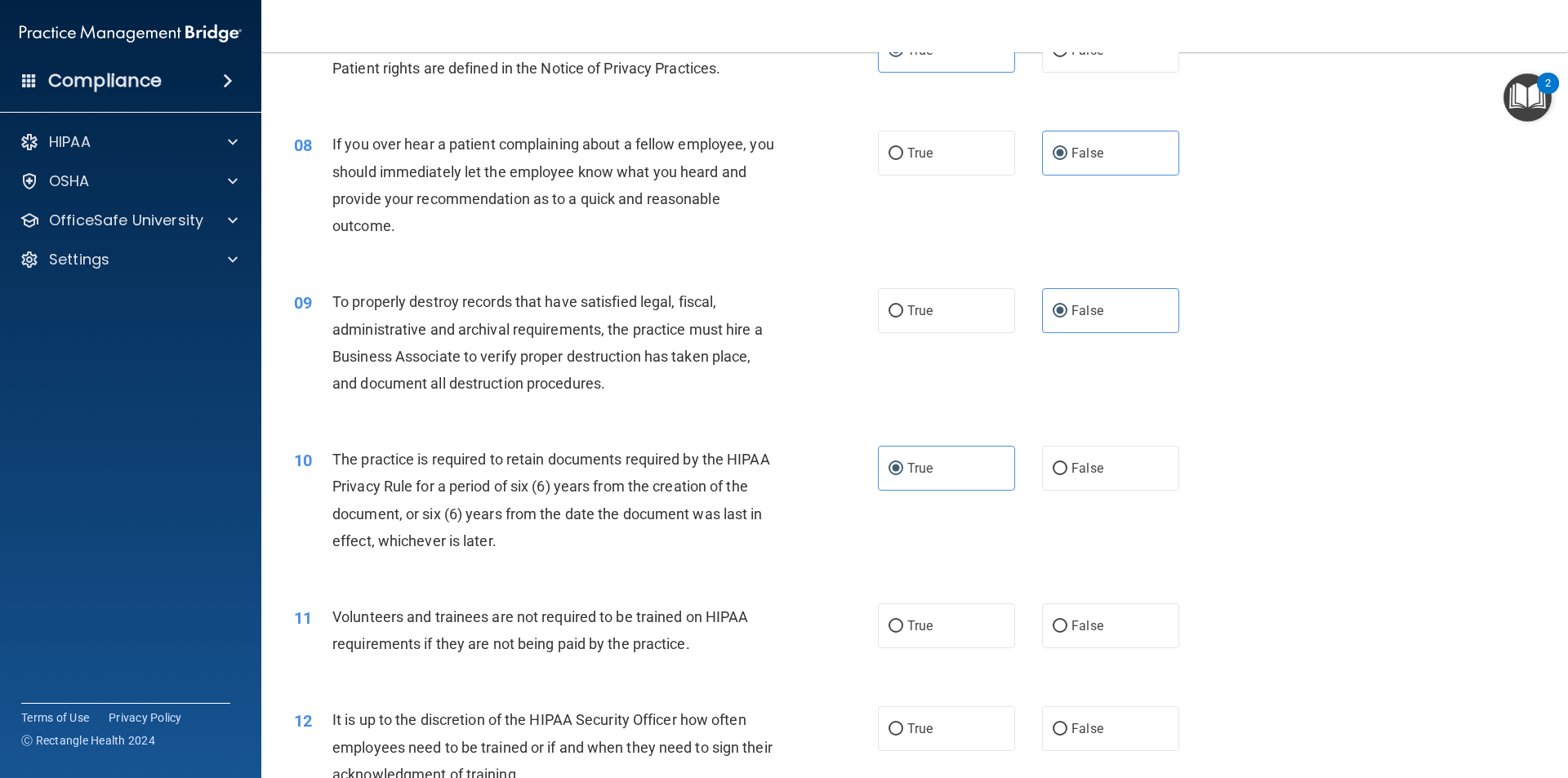
scroll to position [1001, 0]
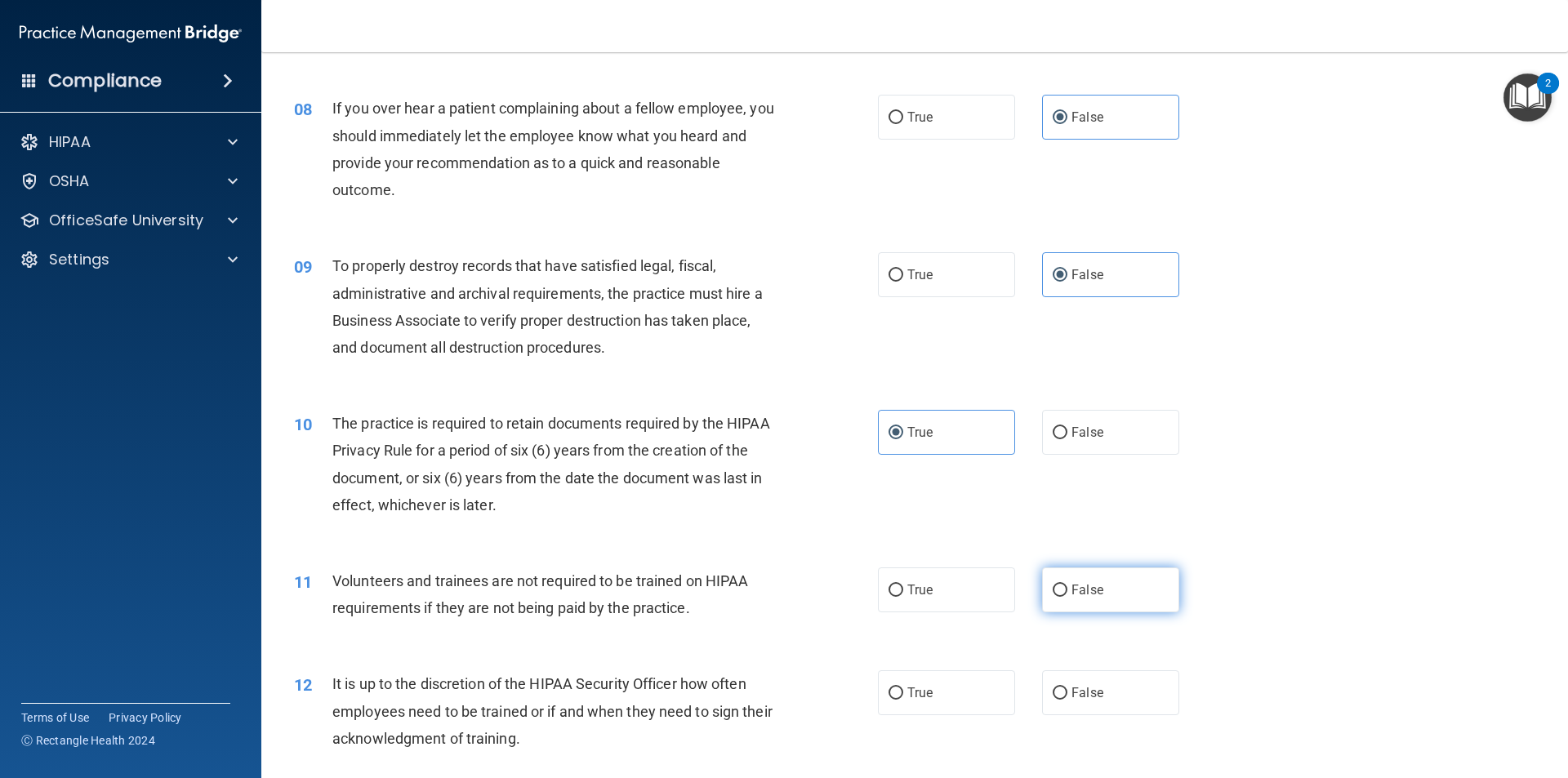
click at [1058, 586] on input "False" at bounding box center [1059, 591] width 15 height 13
radio input "true"
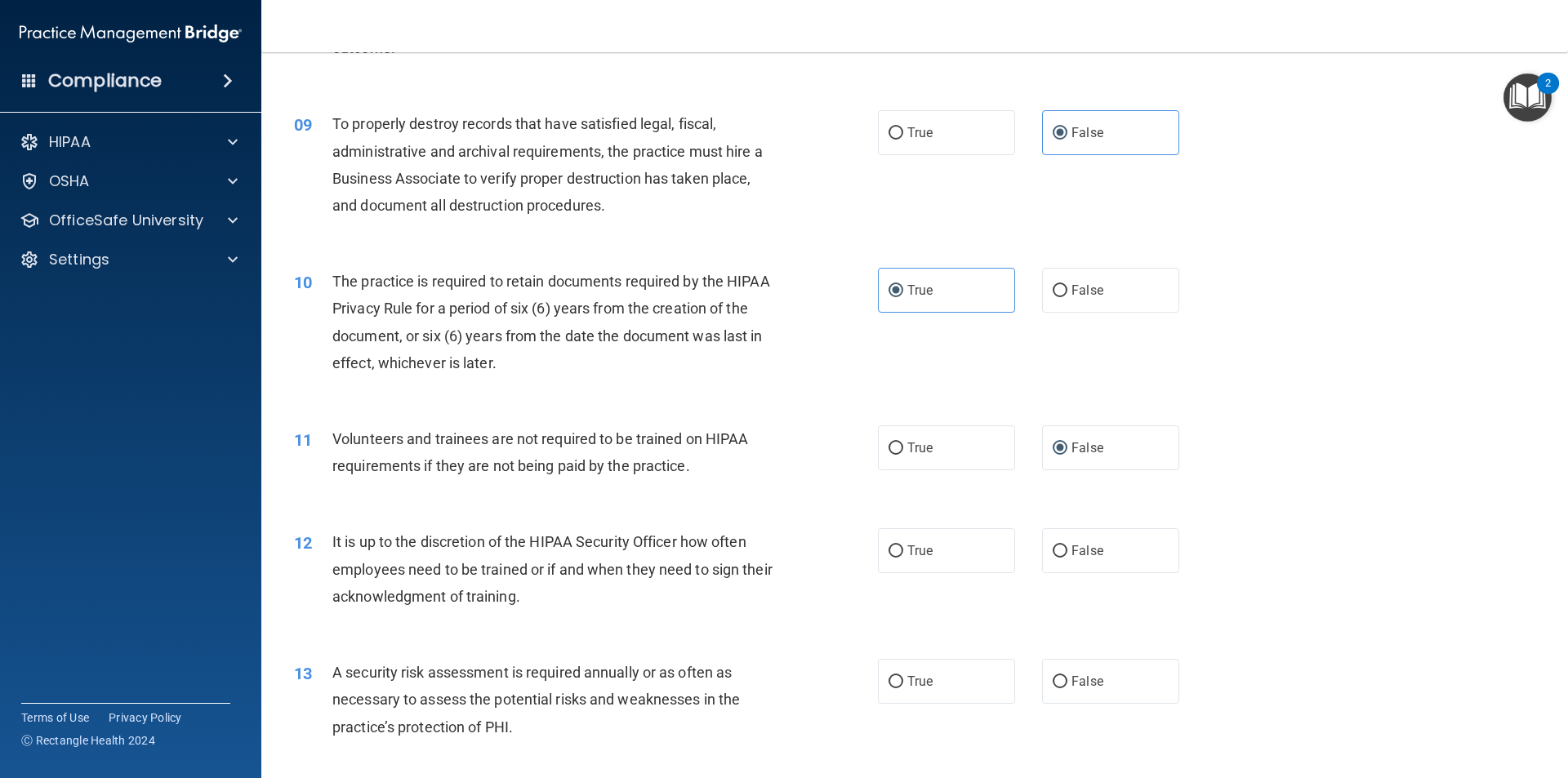
scroll to position [1247, 0]
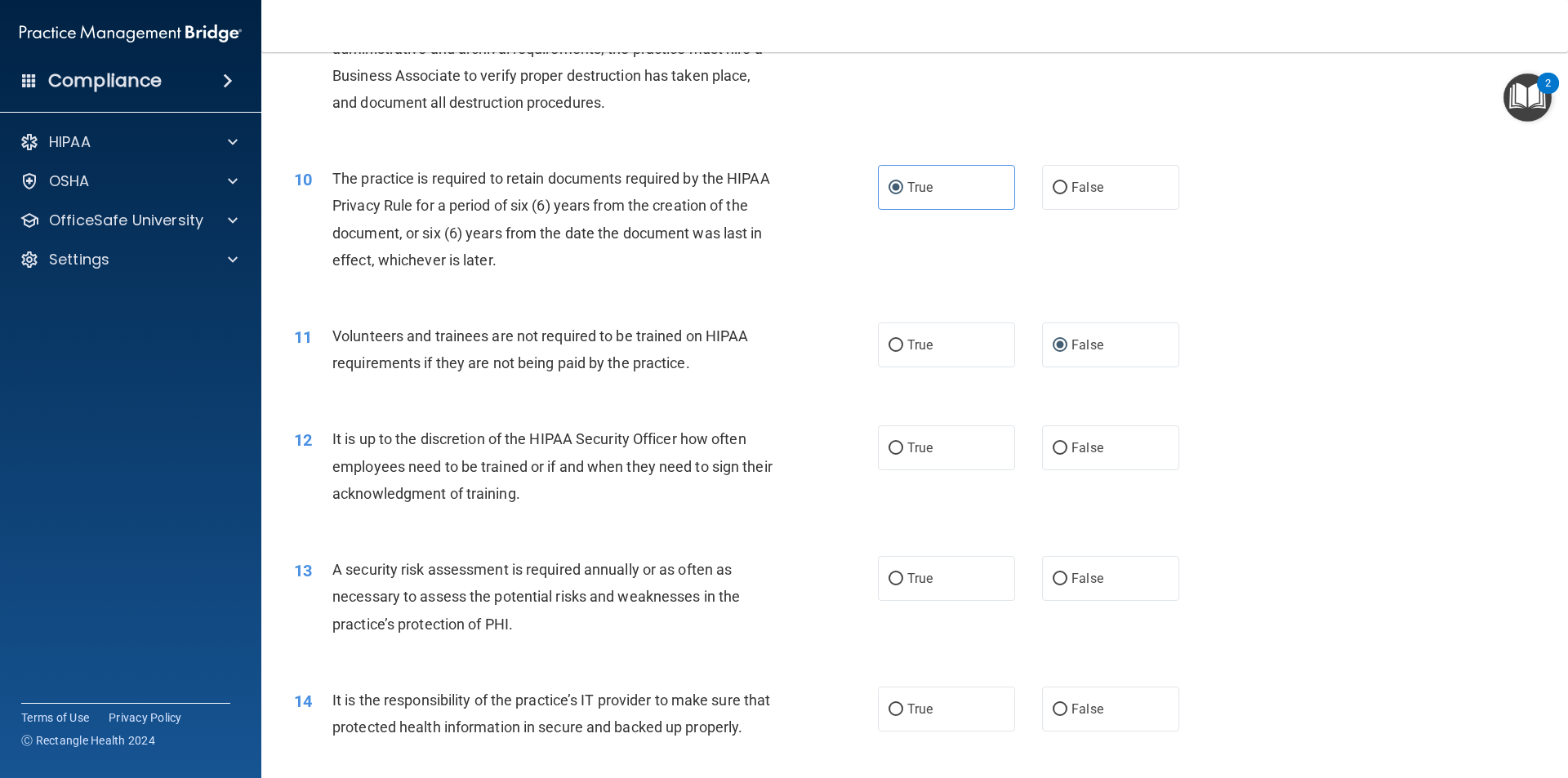
click at [1136, 425] on div "12 It is up to the discretion of the HIPAA Security Officer how often employees…" at bounding box center [915, 471] width 1266 height 131
click at [918, 588] on label "True" at bounding box center [946, 578] width 137 height 45
click at [903, 585] on input "True" at bounding box center [895, 579] width 15 height 13
radio input "true"
click at [1129, 723] on label "False" at bounding box center [1110, 709] width 137 height 45
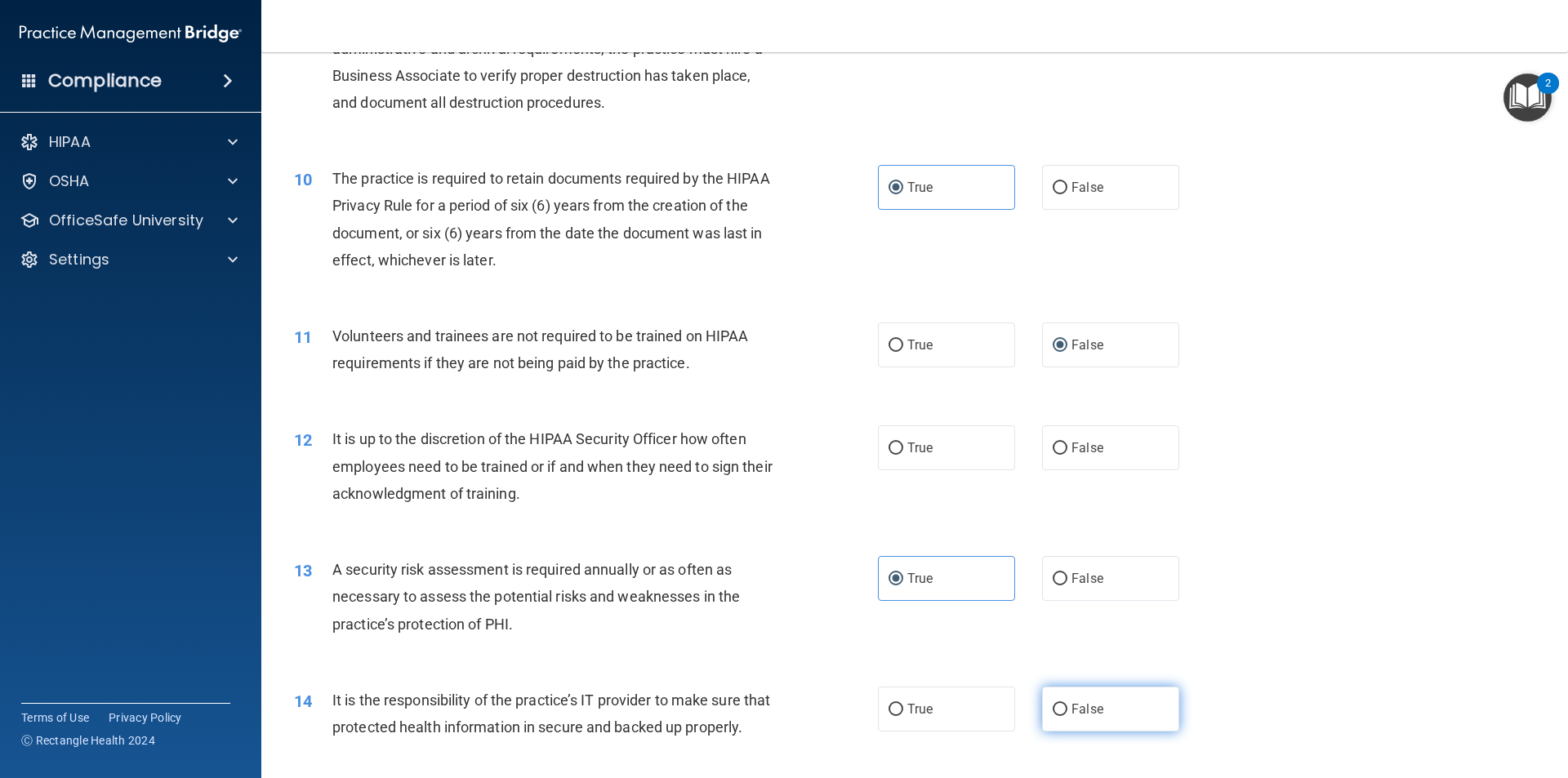
click at [1067, 716] on input "False" at bounding box center [1059, 710] width 15 height 13
radio input "true"
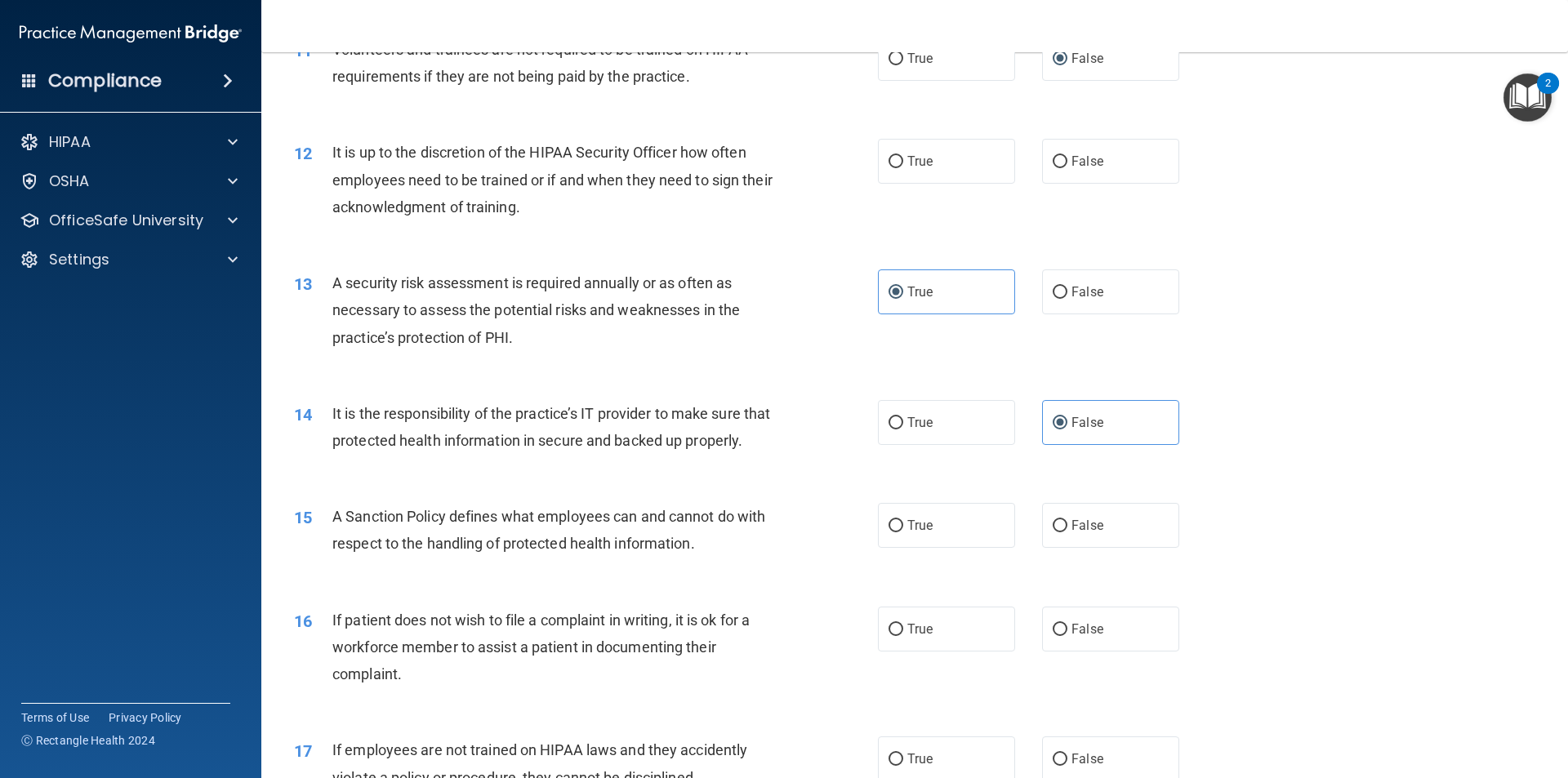
scroll to position [1574, 0]
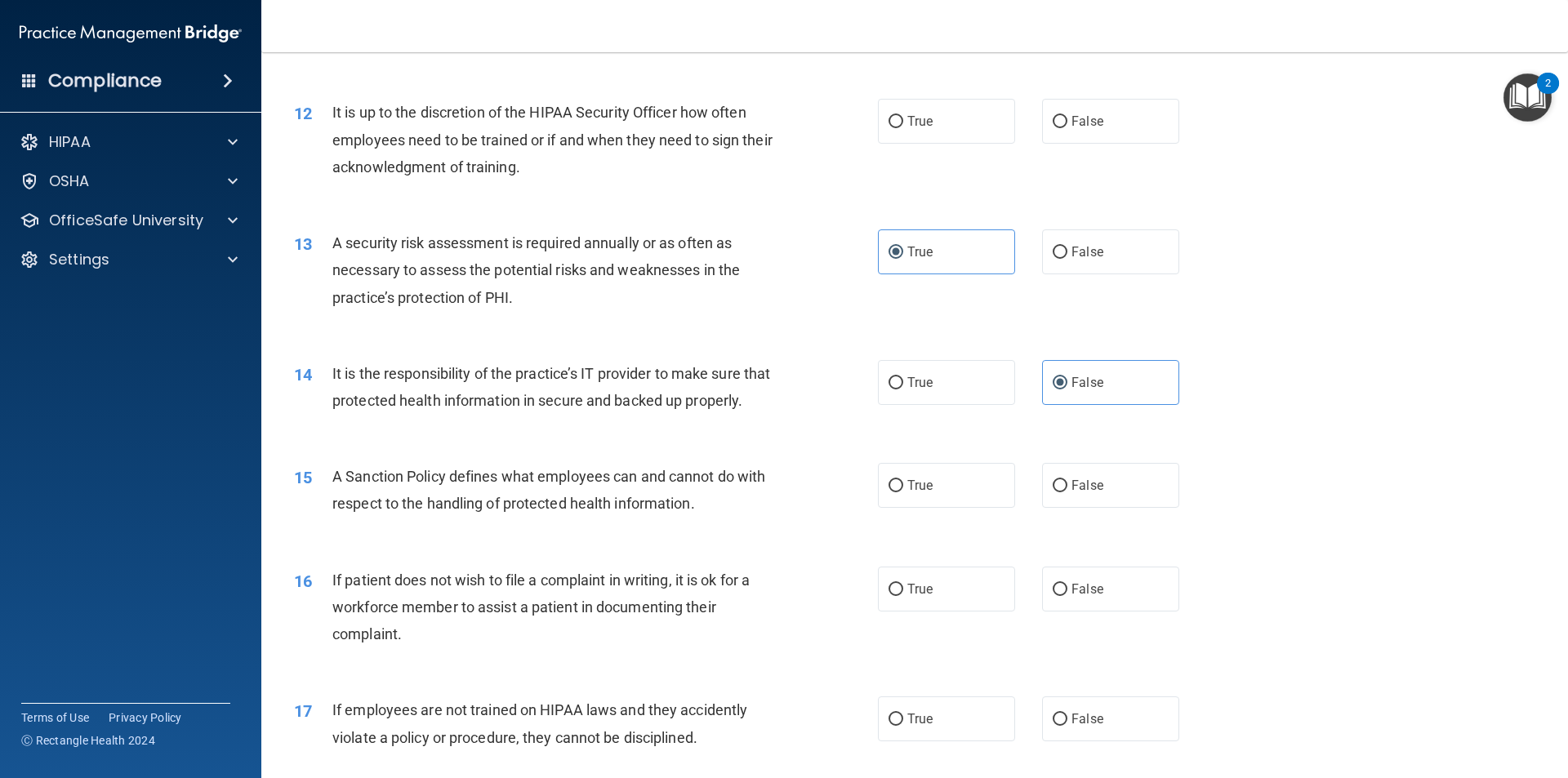
click at [1078, 488] on div "15 A Sanction Policy defines what employees can and cannot do with respect to t…" at bounding box center [915, 493] width 1266 height 103
click at [1096, 508] on label "False" at bounding box center [1110, 485] width 137 height 45
click at [1067, 492] on input "False" at bounding box center [1059, 486] width 15 height 13
radio input "true"
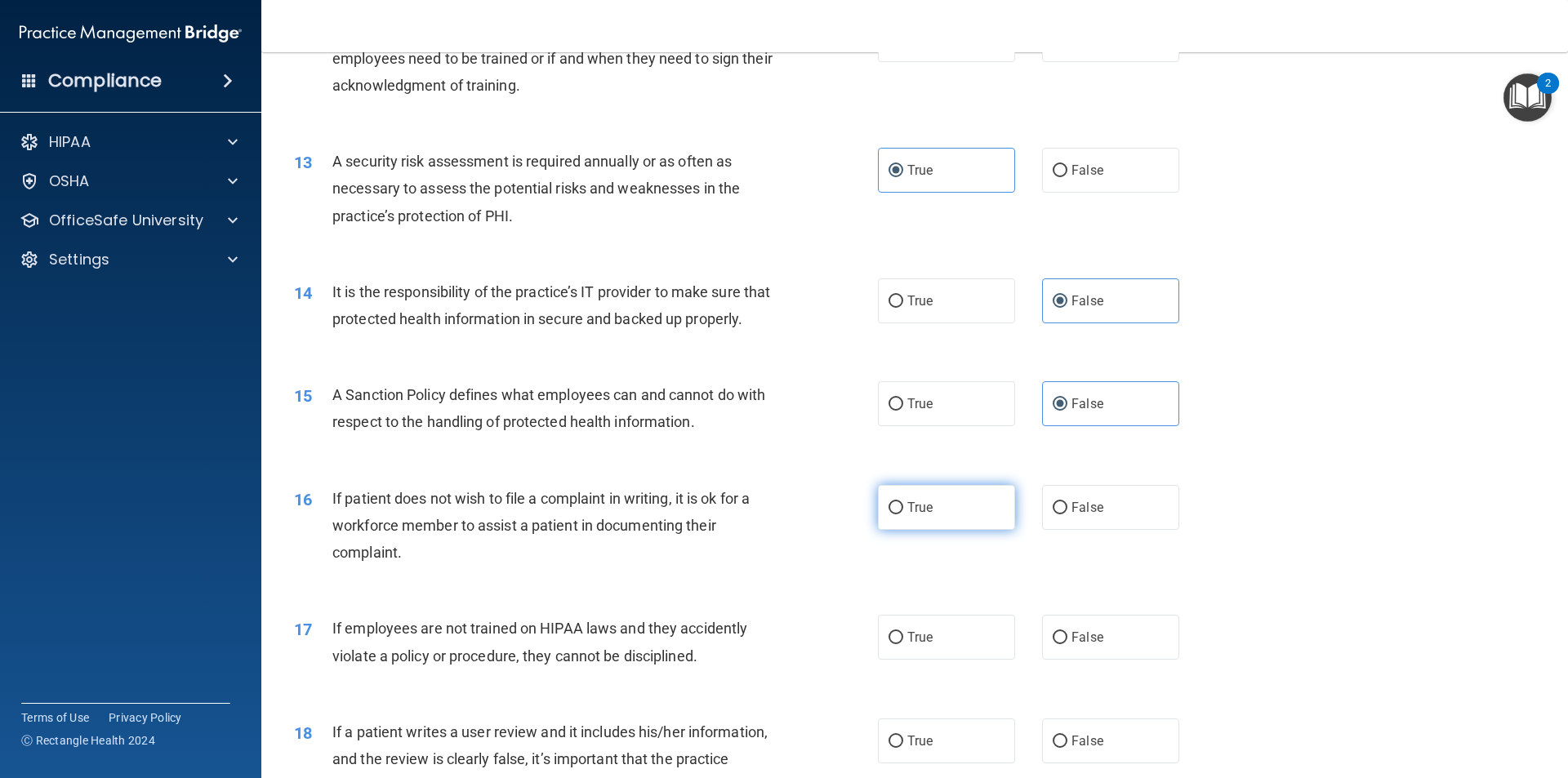
click at [926, 530] on label "True" at bounding box center [946, 508] width 137 height 45
click at [903, 515] on input "True" at bounding box center [895, 508] width 15 height 13
radio input "true"
click at [1109, 660] on label "False" at bounding box center [1110, 638] width 137 height 45
click at [1067, 645] on input "False" at bounding box center [1059, 638] width 15 height 13
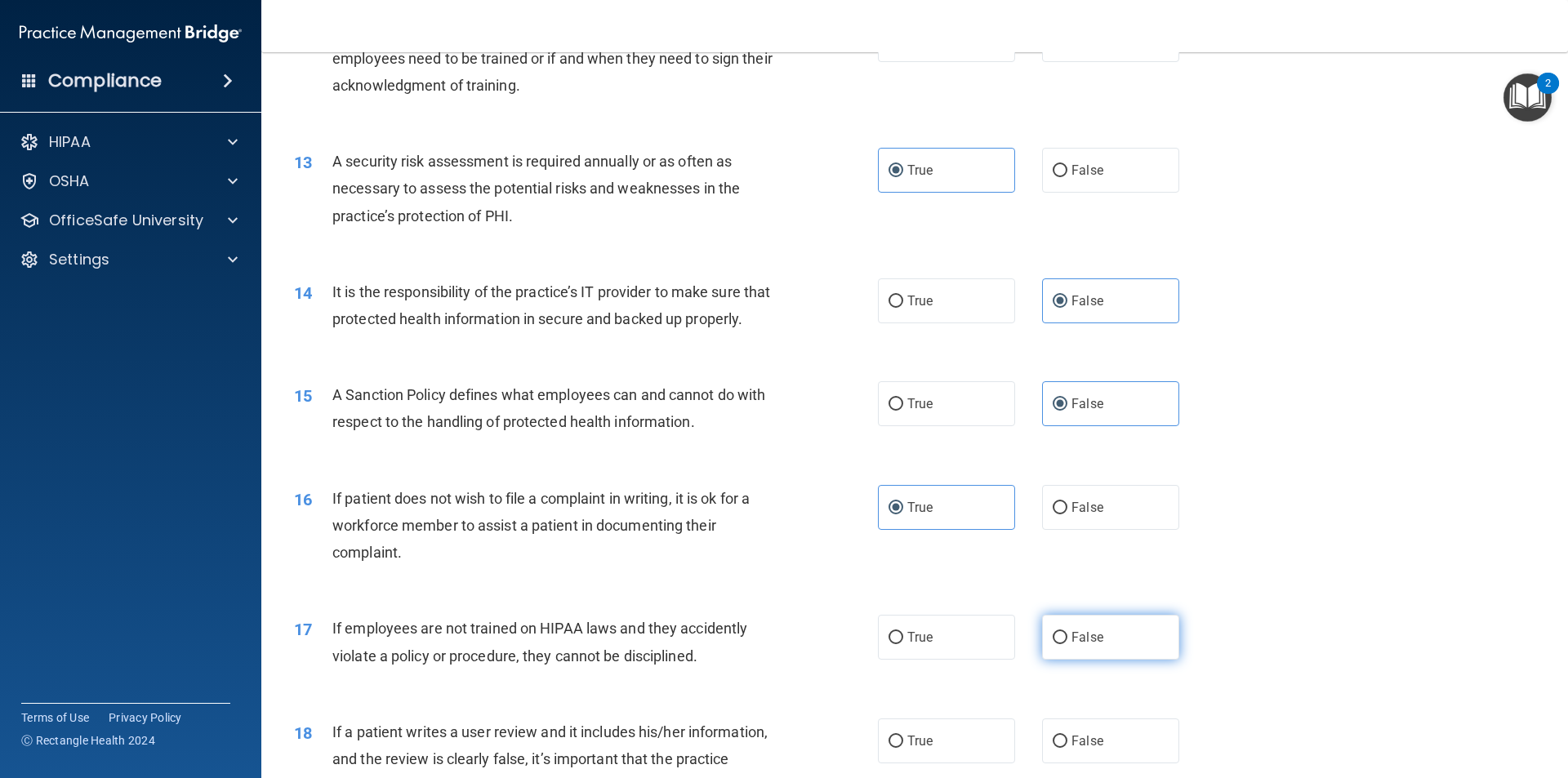
radio input "true"
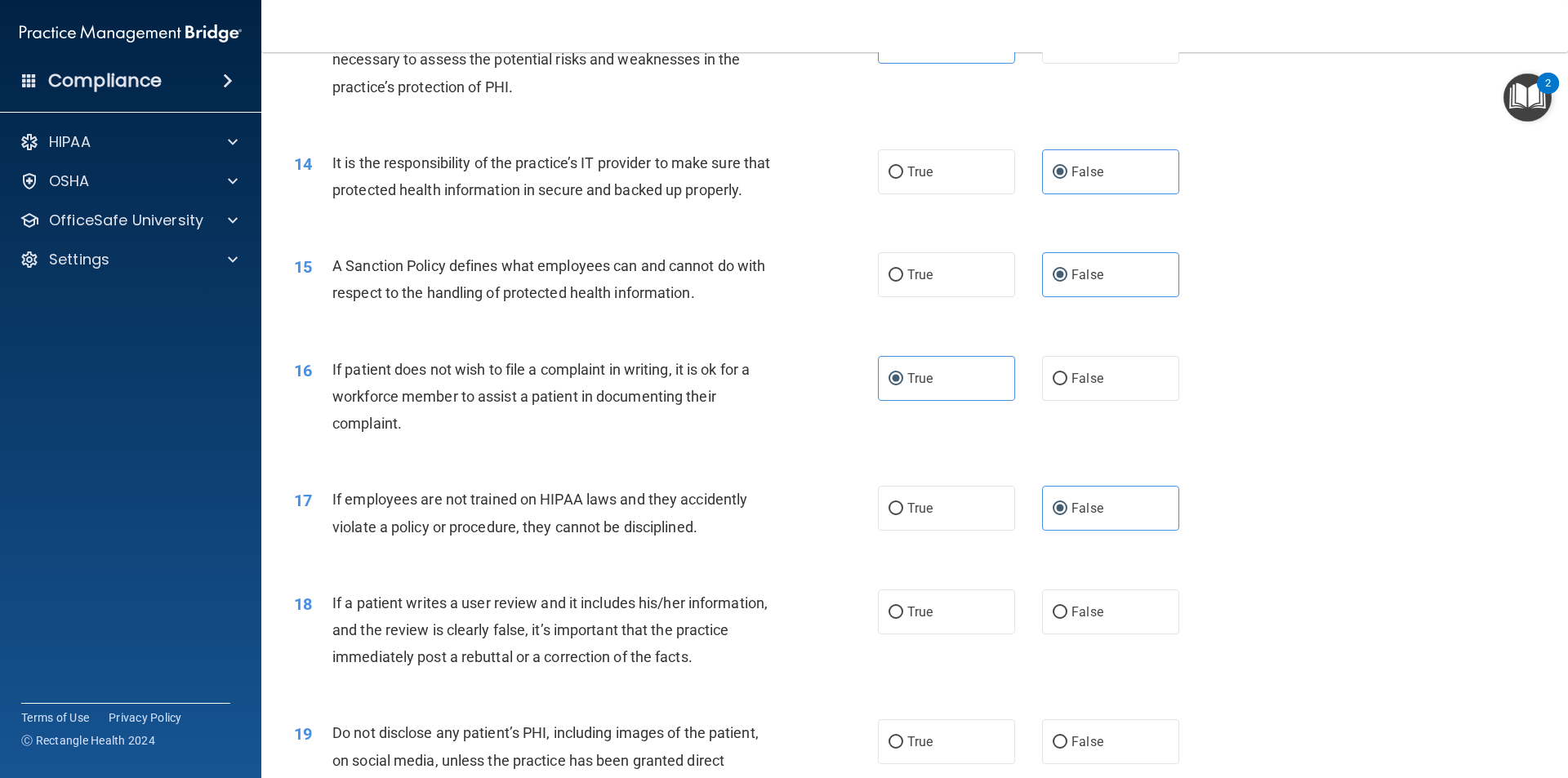
scroll to position [1818, 0]
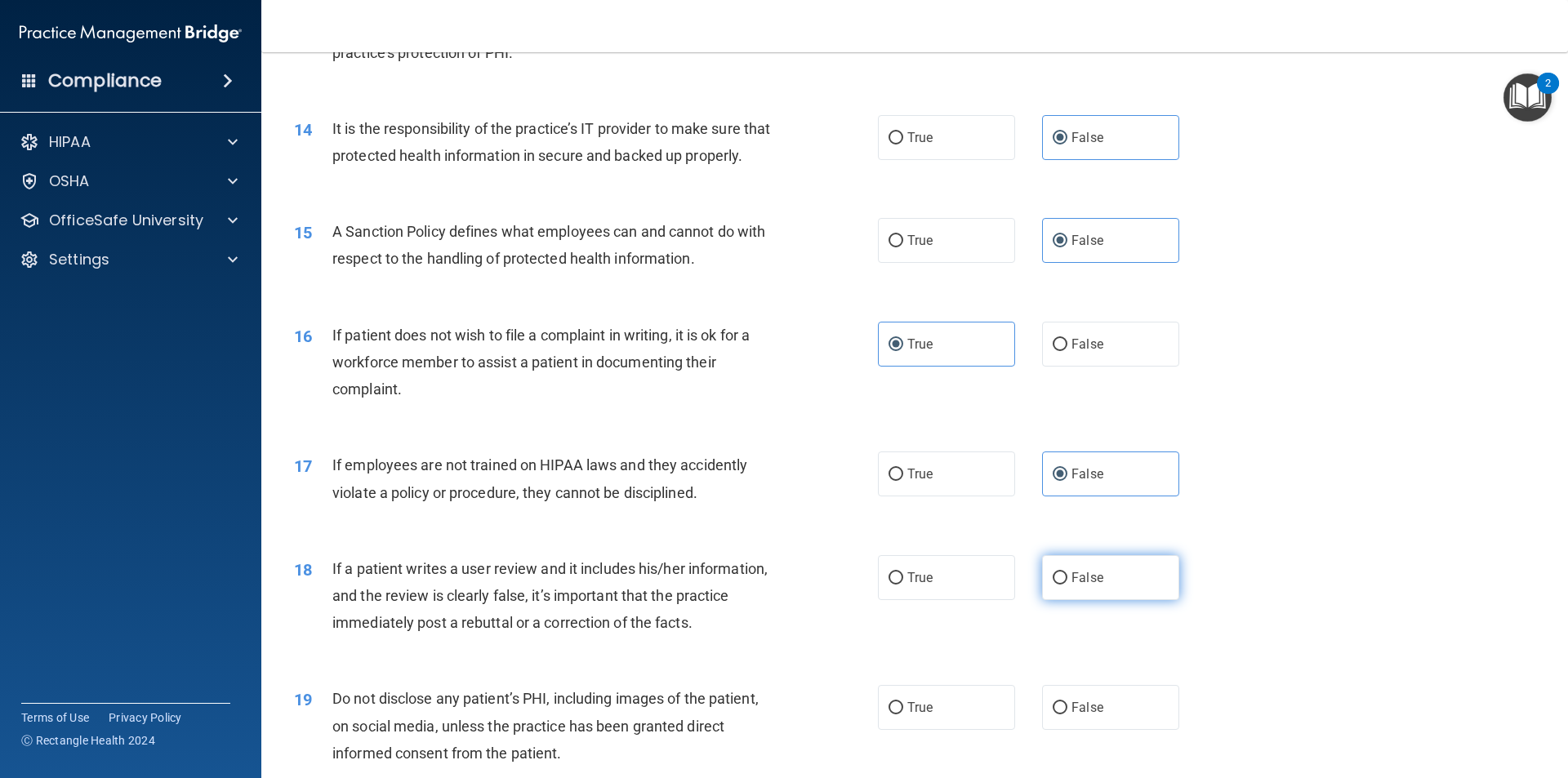
click at [1084, 585] on span "False" at bounding box center [1087, 578] width 32 height 16
click at [1067, 585] on input "False" at bounding box center [1059, 578] width 15 height 13
radio input "true"
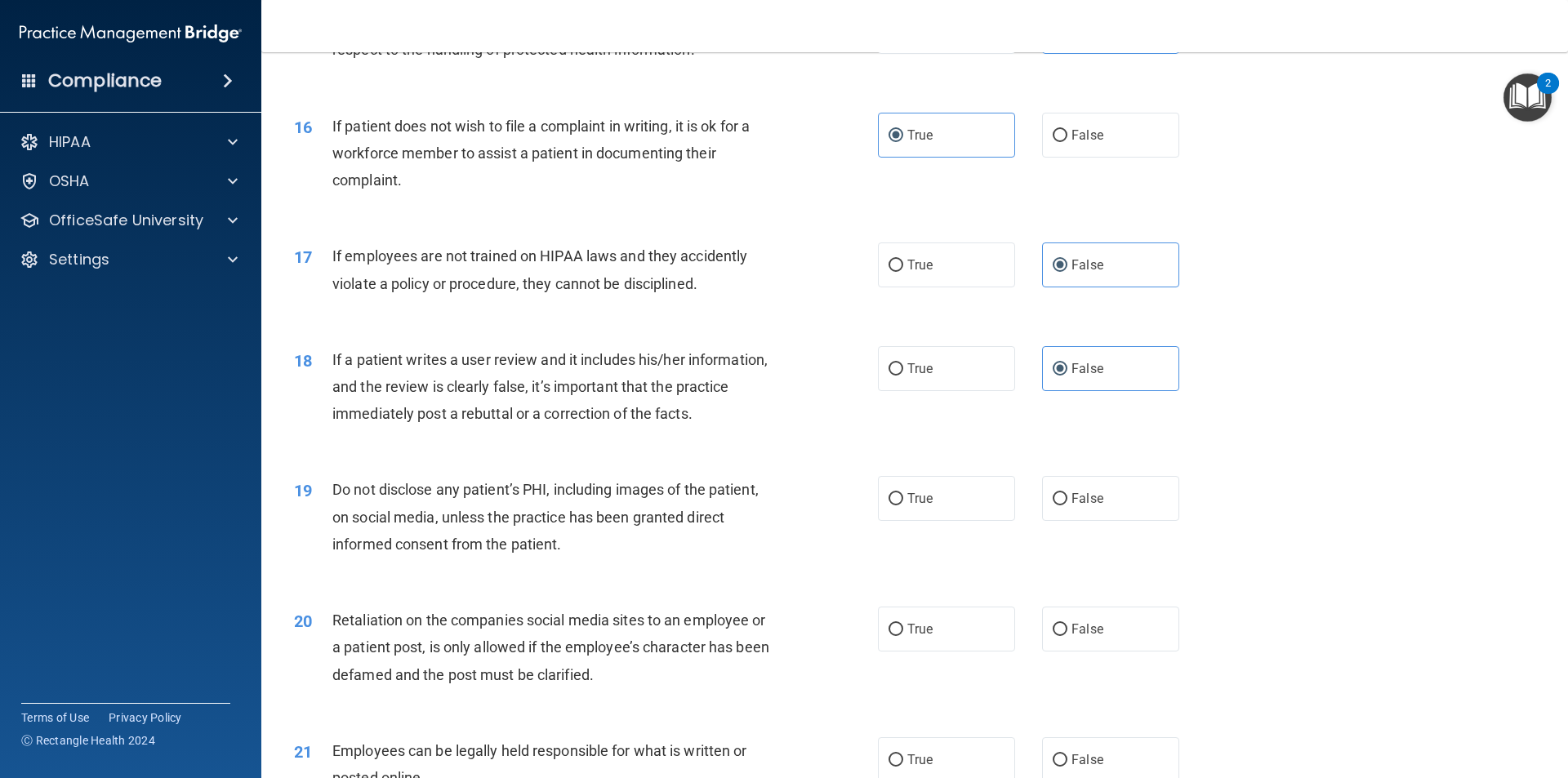
scroll to position [2063, 0]
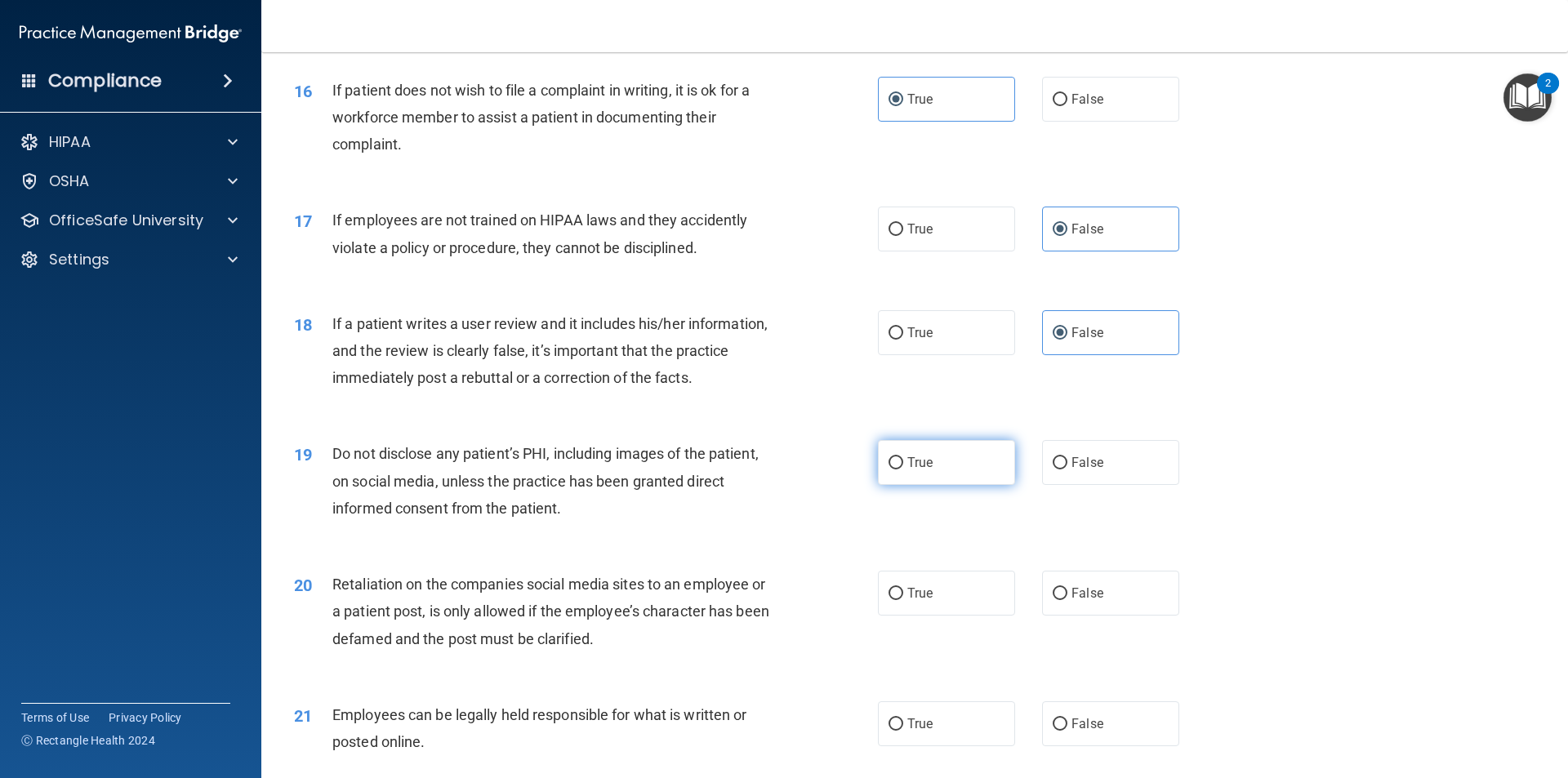
click at [931, 485] on label "True" at bounding box center [946, 463] width 137 height 45
click at [903, 470] on input "True" at bounding box center [895, 463] width 15 height 13
radio input "true"
click at [1071, 601] on span "False" at bounding box center [1087, 593] width 32 height 16
click at [1067, 600] on input "False" at bounding box center [1059, 594] width 15 height 13
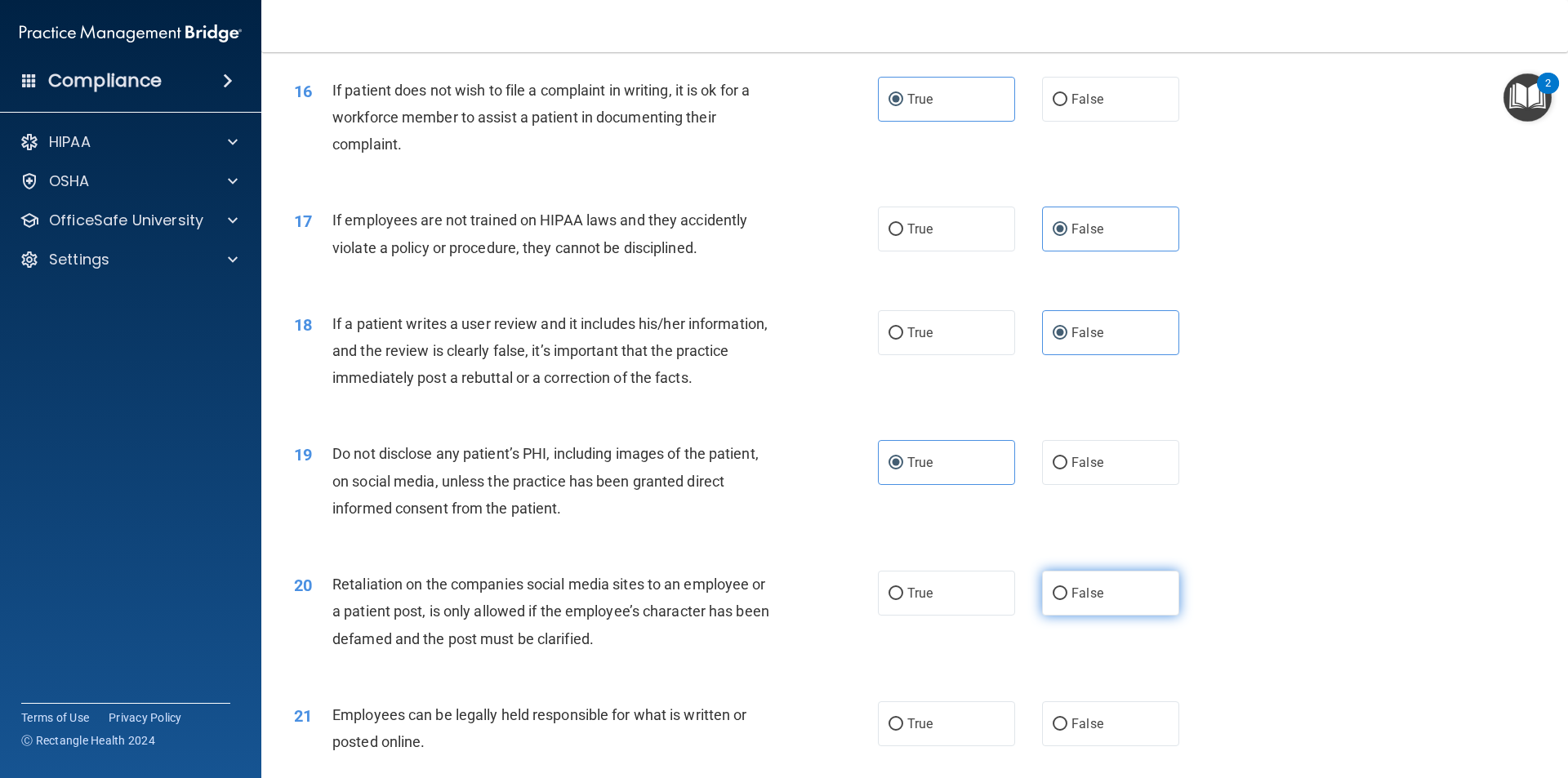
radio input "true"
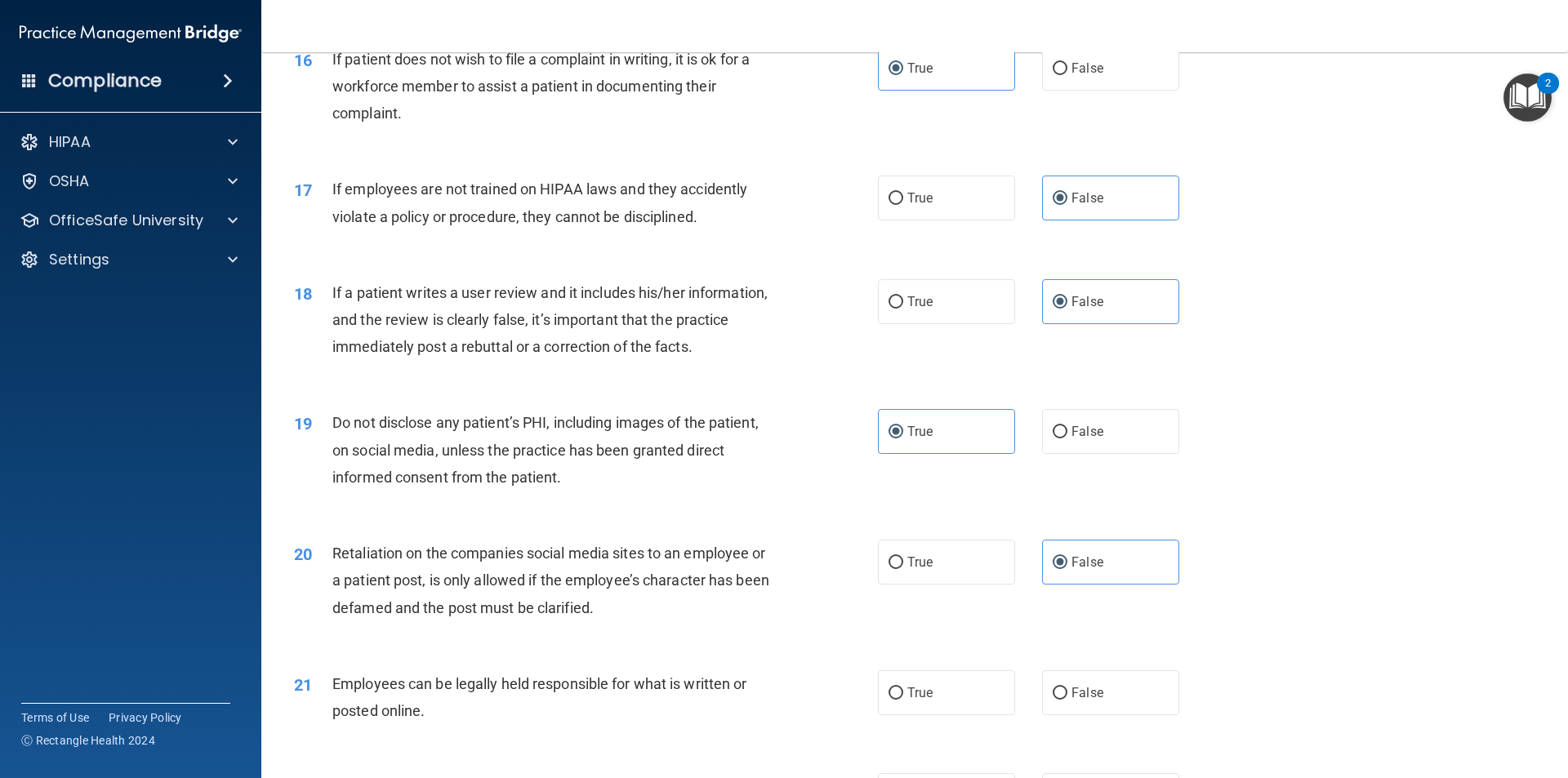
scroll to position [2145, 0]
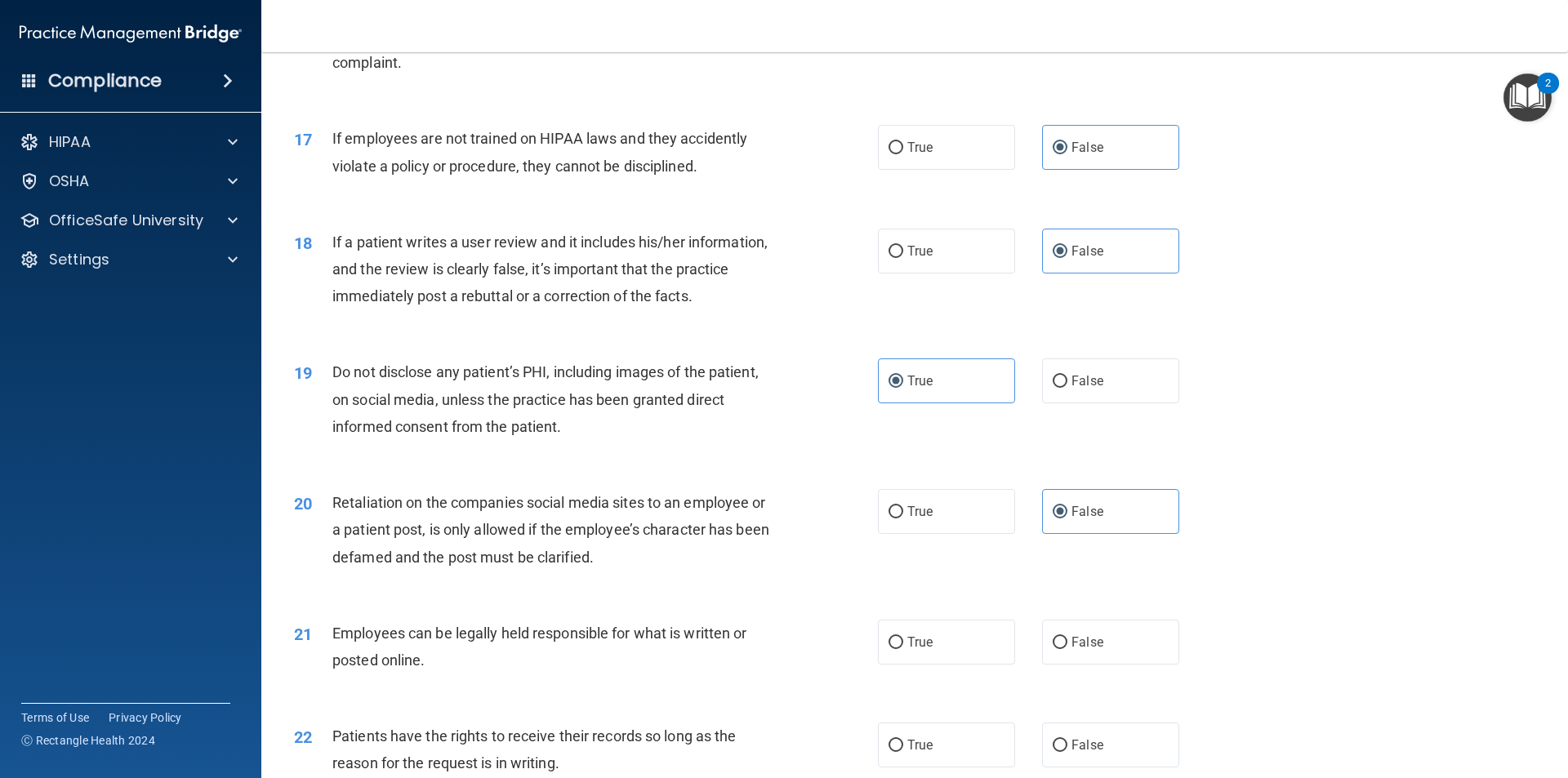
drag, startPoint x: 924, startPoint y: 668, endPoint x: 1402, endPoint y: 516, distance: 501.6
click at [925, 650] on span "True" at bounding box center [919, 643] width 25 height 16
click at [903, 650] on input "True" at bounding box center [895, 643] width 15 height 13
radio input "true"
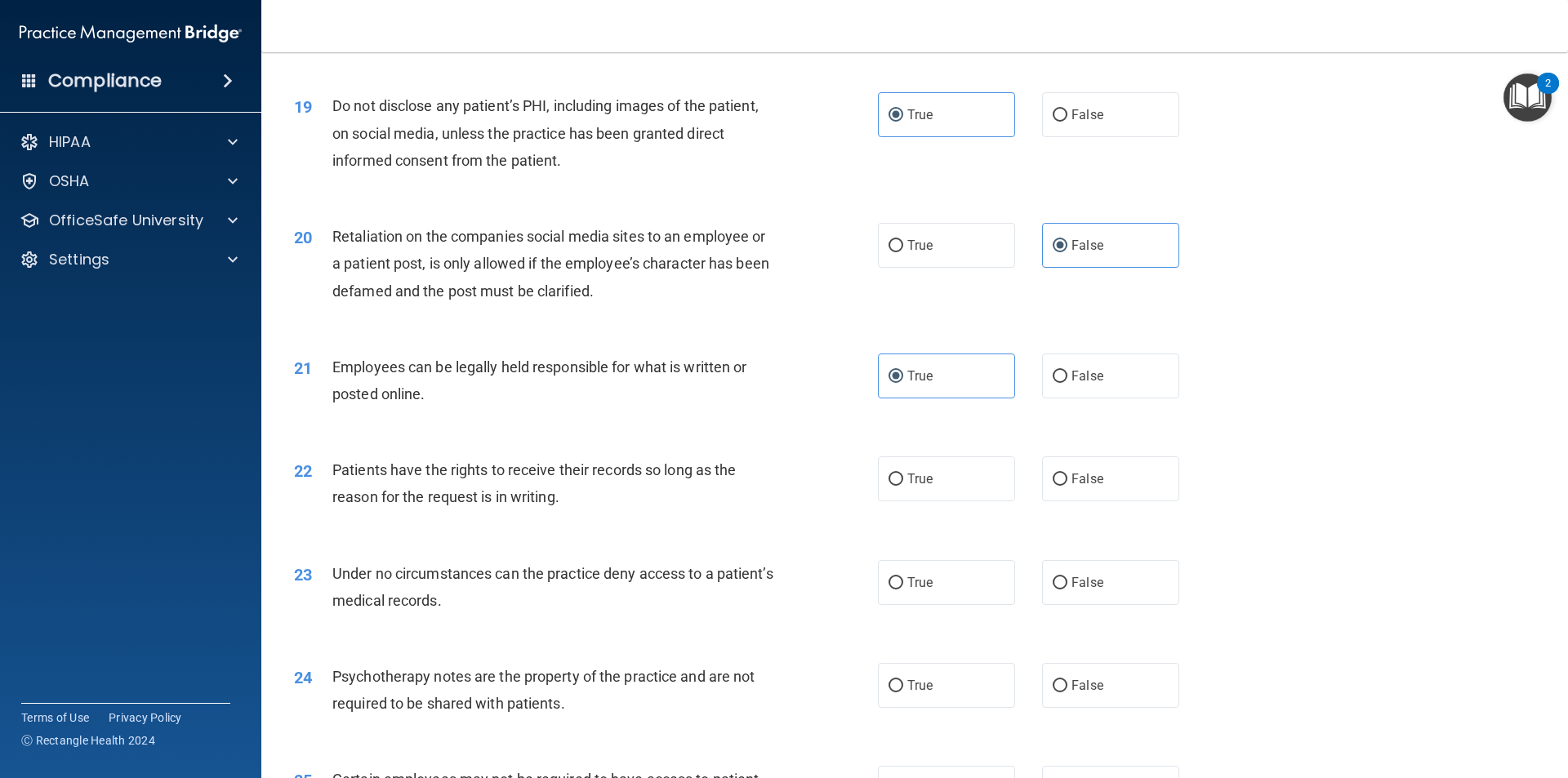
scroll to position [2448, 0]
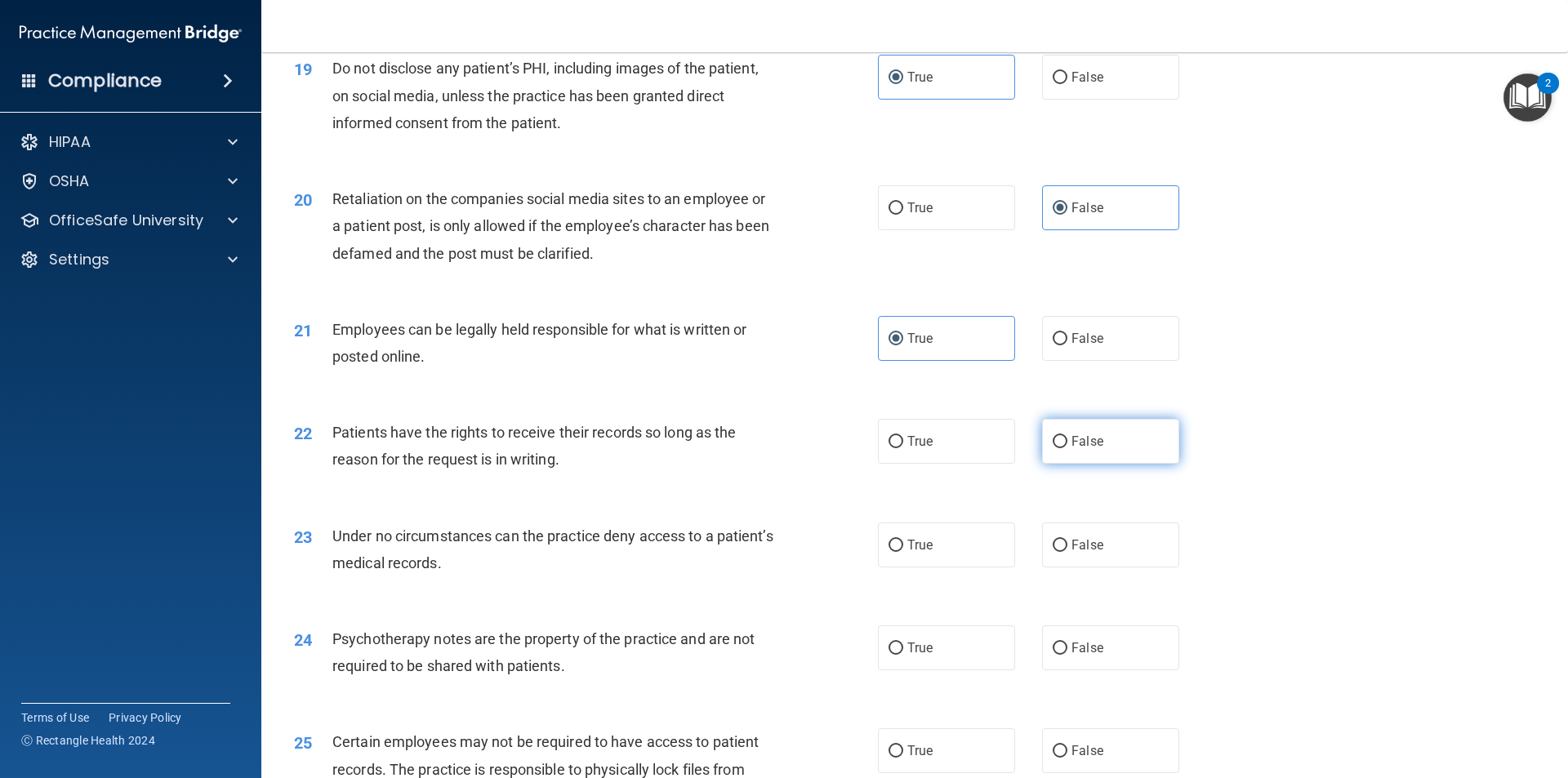
click at [1068, 464] on label "False" at bounding box center [1110, 441] width 137 height 45
click at [1067, 448] on input "False" at bounding box center [1059, 442] width 15 height 13
radio input "true"
click at [1094, 568] on label "False" at bounding box center [1110, 545] width 137 height 45
click at [1067, 552] on input "False" at bounding box center [1059, 546] width 15 height 13
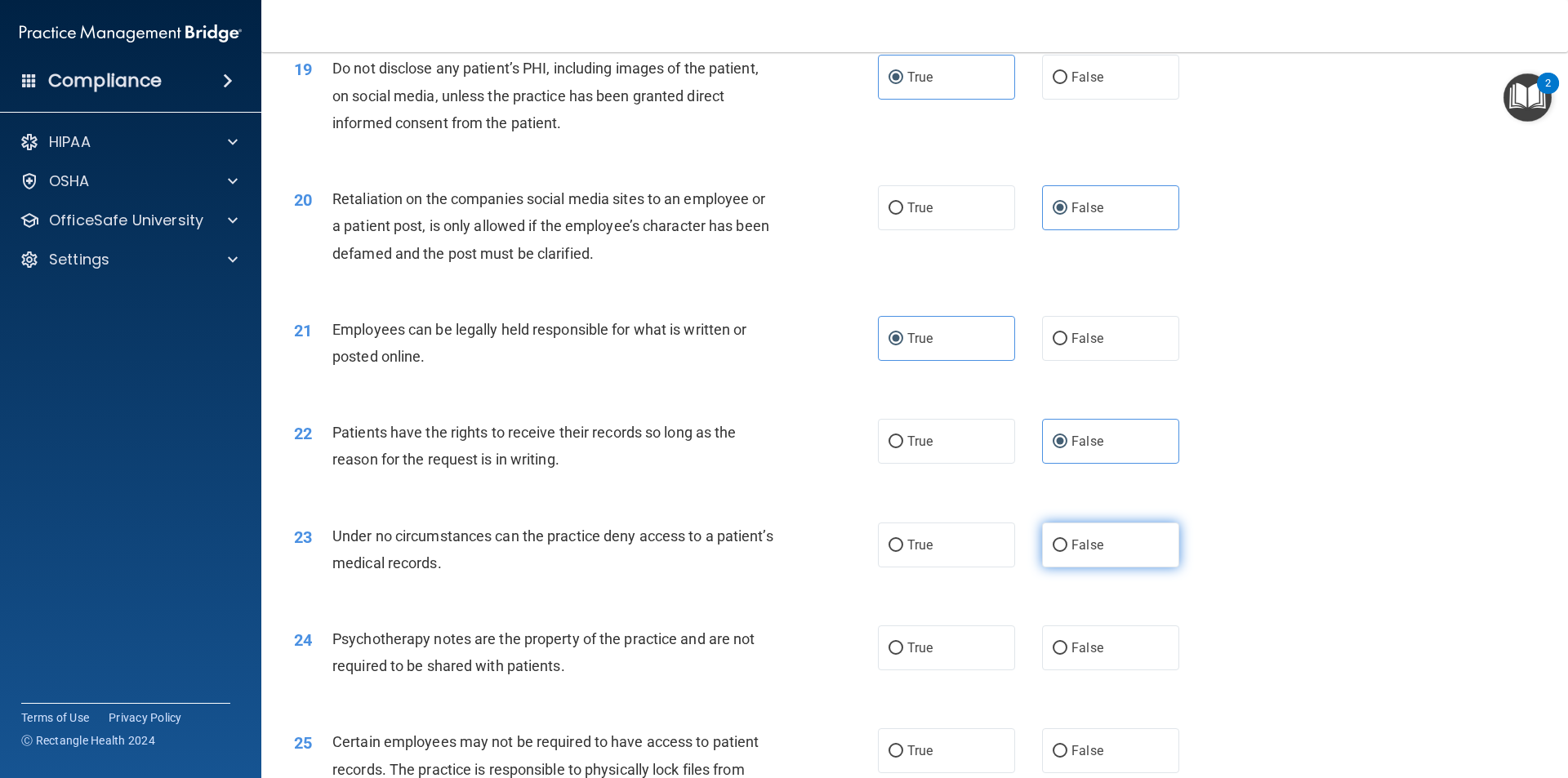
radio input "true"
click at [907, 656] on span "True" at bounding box center [919, 648] width 25 height 16
click at [901, 655] on input "True" at bounding box center [895, 649] width 15 height 13
radio input "true"
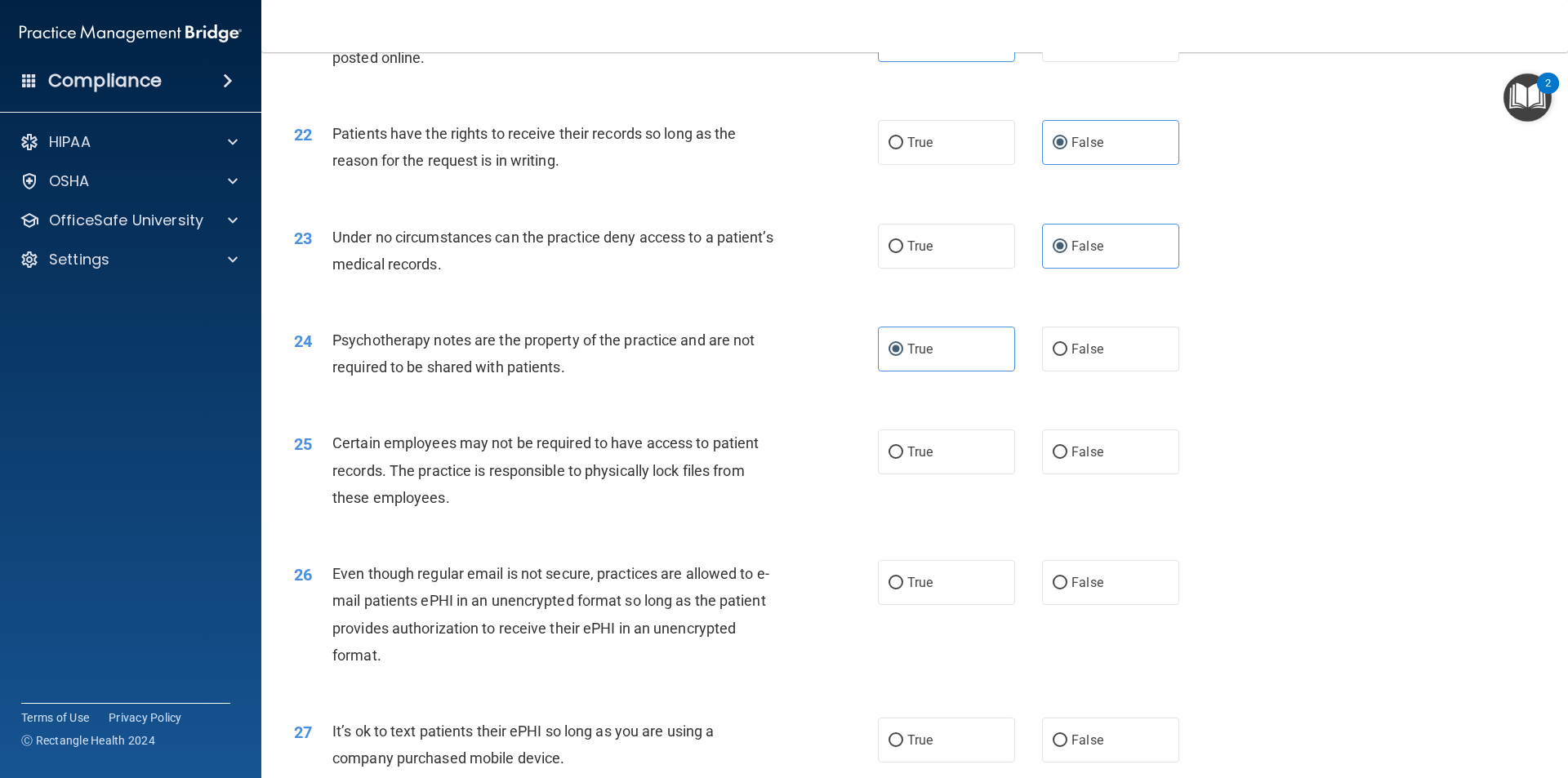
scroll to position [2767, 0]
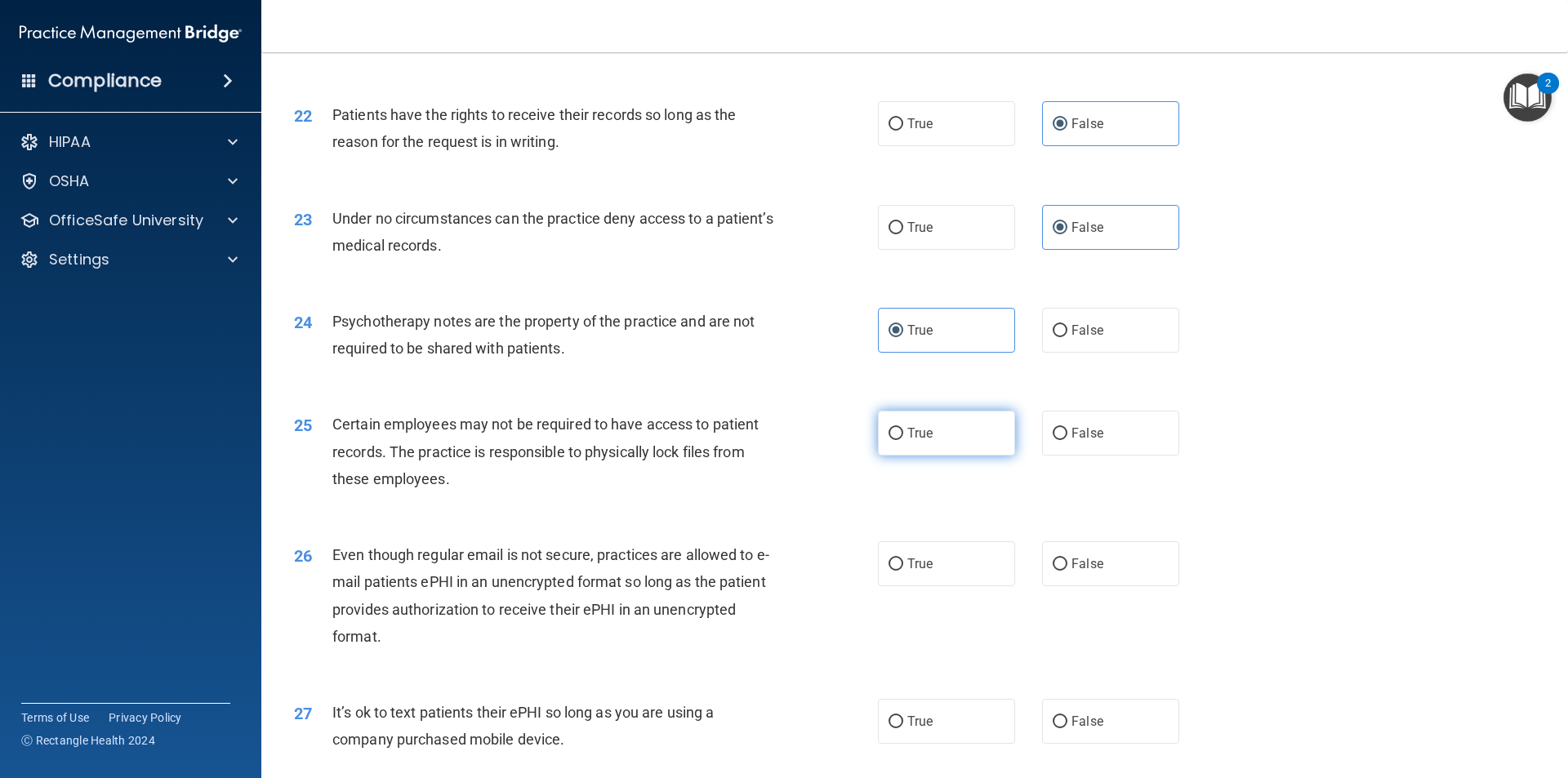
click at [936, 456] on label "True" at bounding box center [946, 434] width 137 height 45
click at [903, 440] on input "True" at bounding box center [895, 434] width 15 height 13
radio input "true"
click at [929, 586] on label "True" at bounding box center [946, 564] width 137 height 45
click at [903, 571] on input "True" at bounding box center [895, 565] width 15 height 13
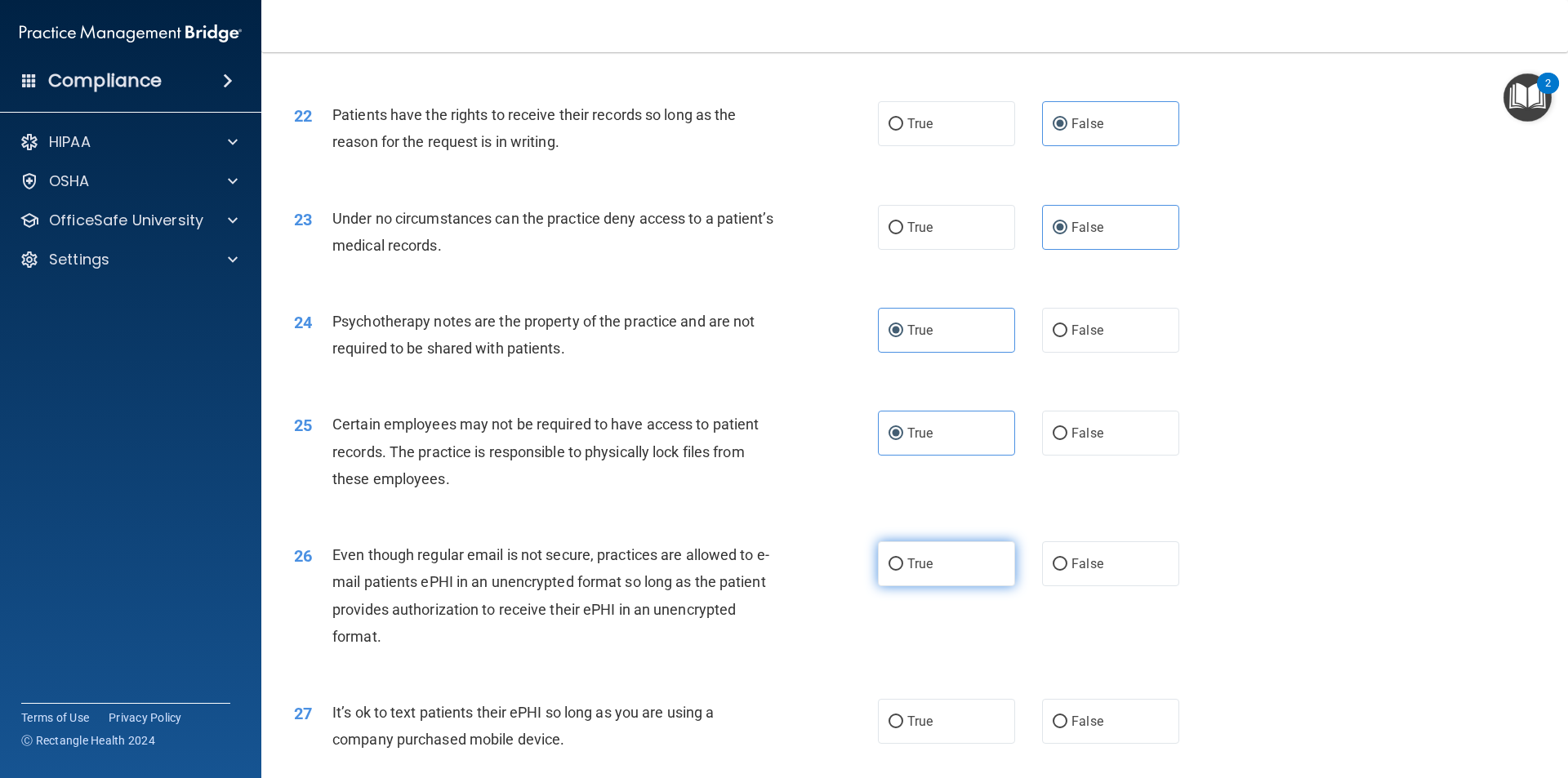
radio input "true"
click at [1092, 729] on span "False" at bounding box center [1087, 722] width 32 height 16
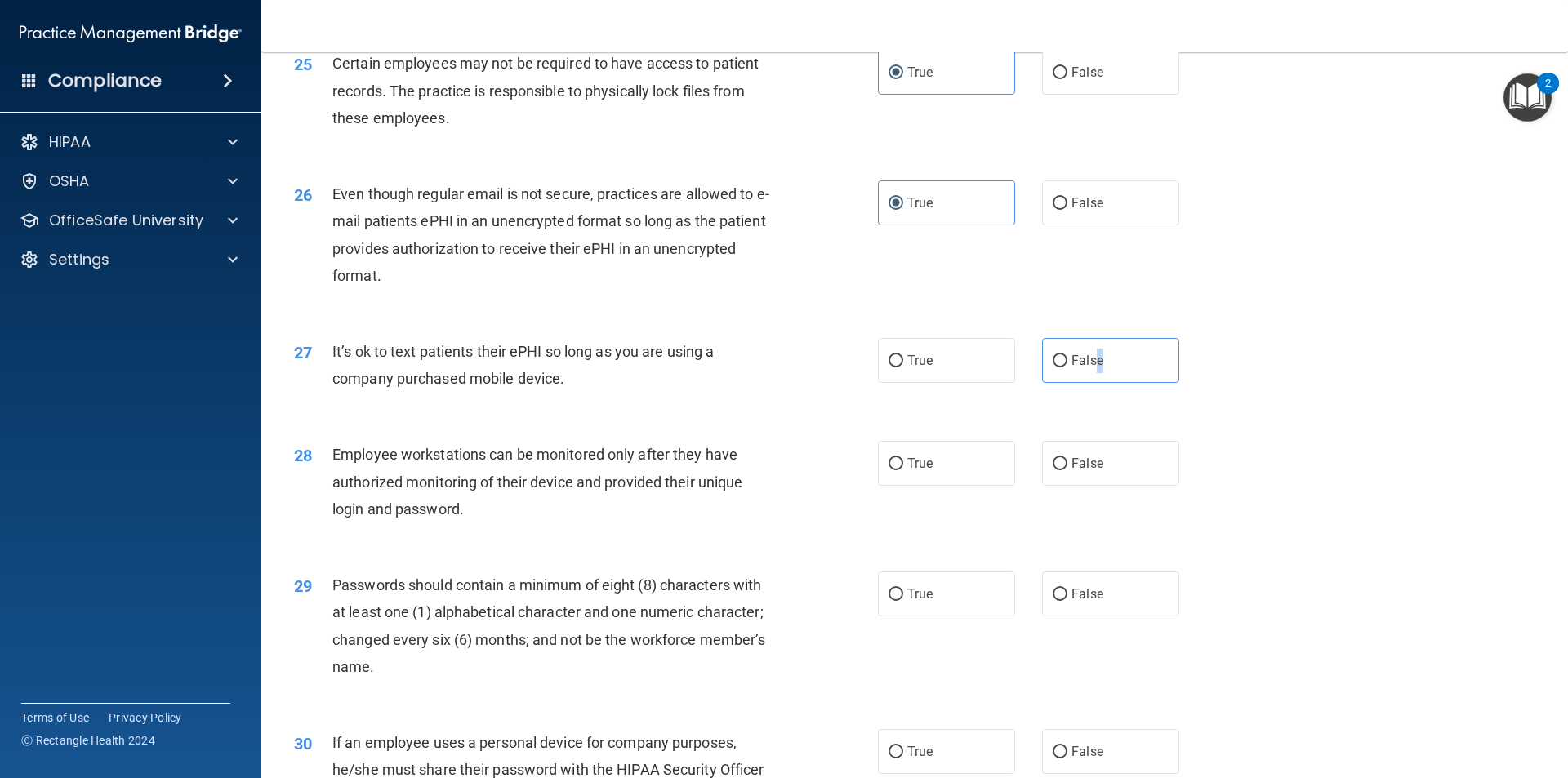
scroll to position [3165, 0]
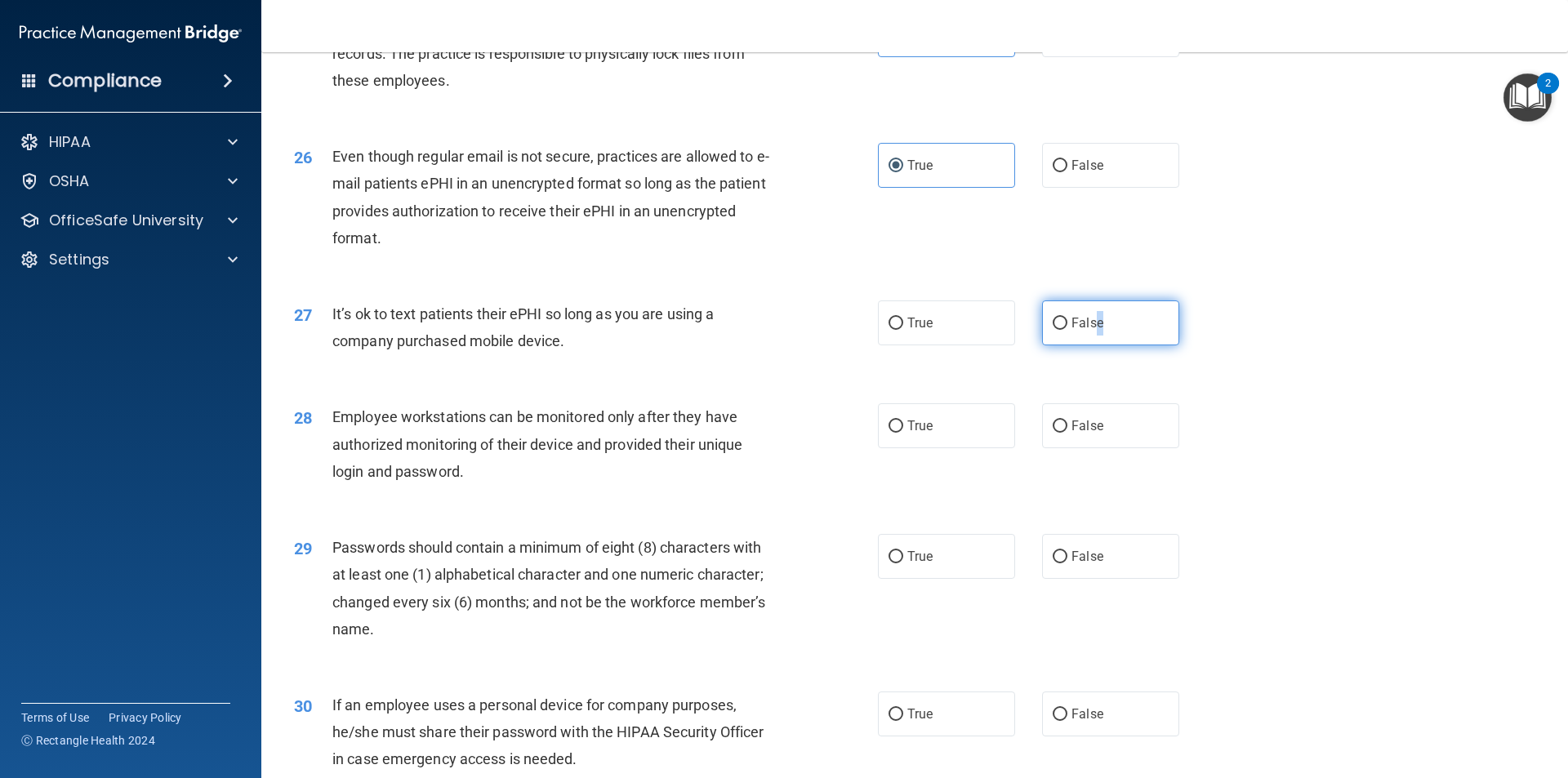
click at [1088, 331] on span "False" at bounding box center [1087, 323] width 32 height 16
click at [1067, 330] on input "False" at bounding box center [1059, 324] width 15 height 13
radio input "true"
click at [1121, 448] on label "False" at bounding box center [1110, 426] width 137 height 45
click at [1067, 433] on input "False" at bounding box center [1059, 427] width 15 height 13
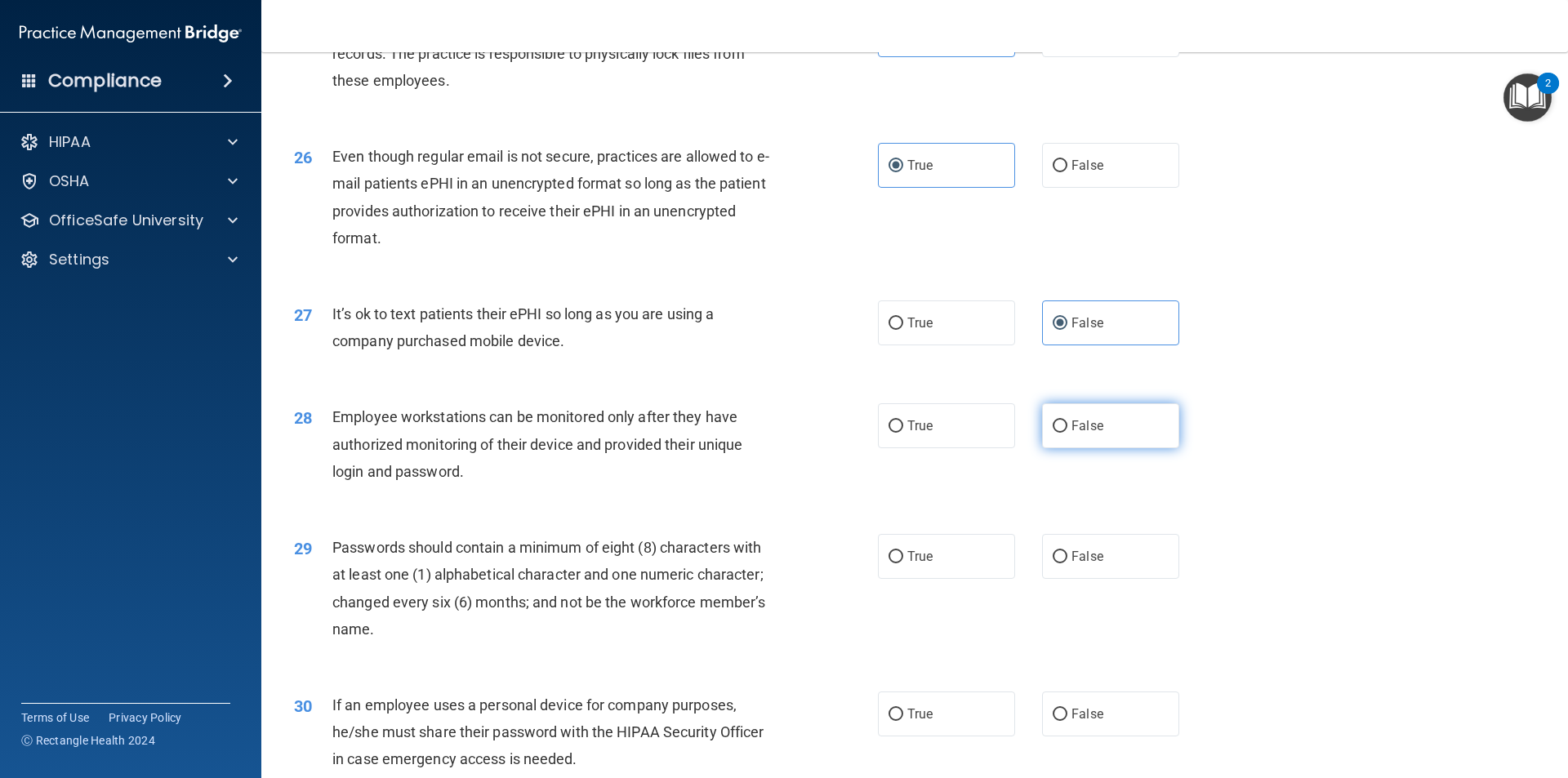
radio input "true"
click at [896, 576] on label "True" at bounding box center [946, 557] width 137 height 45
click at [896, 564] on input "True" at bounding box center [895, 557] width 15 height 13
radio input "true"
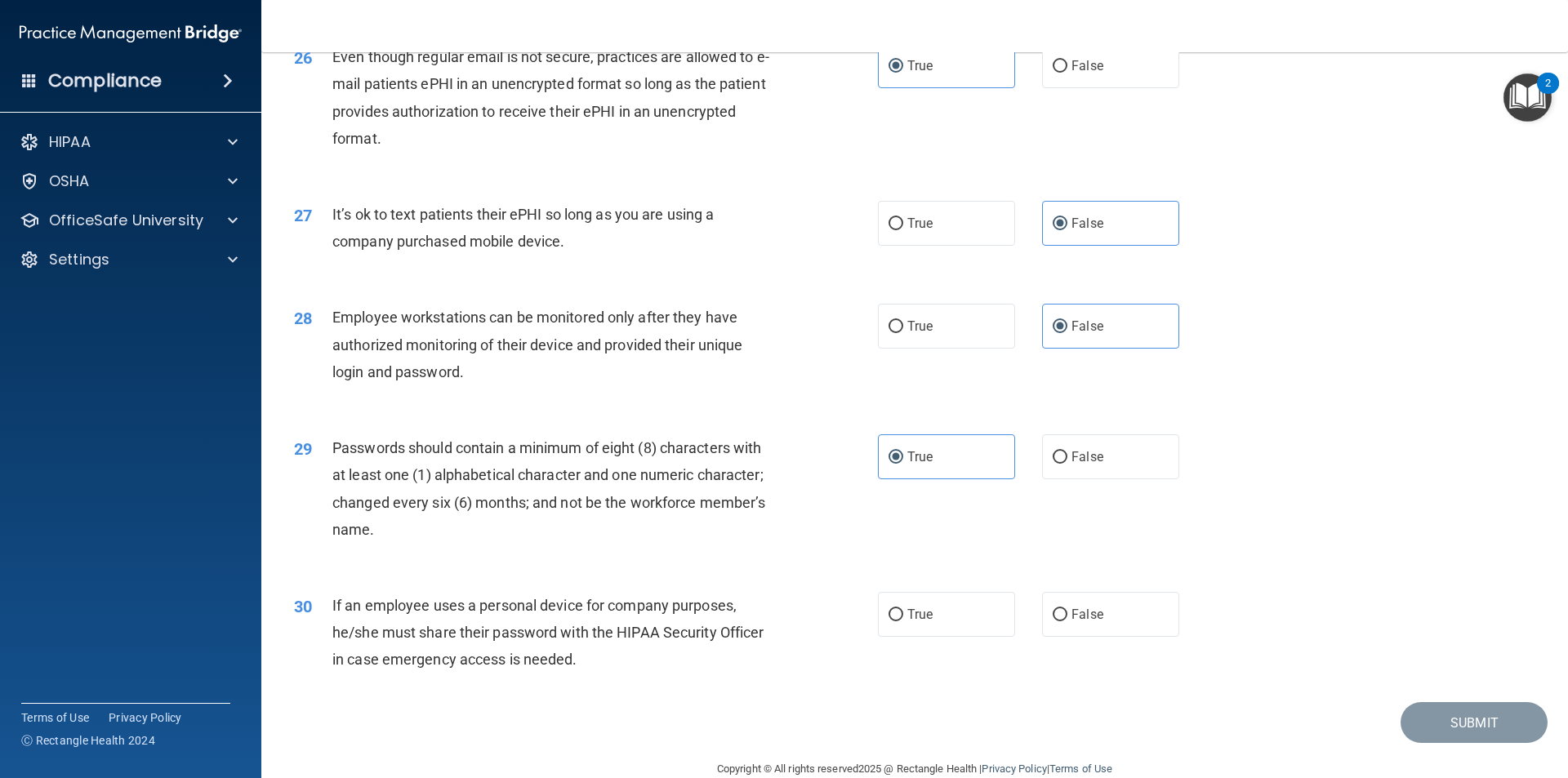
scroll to position [3322, 0]
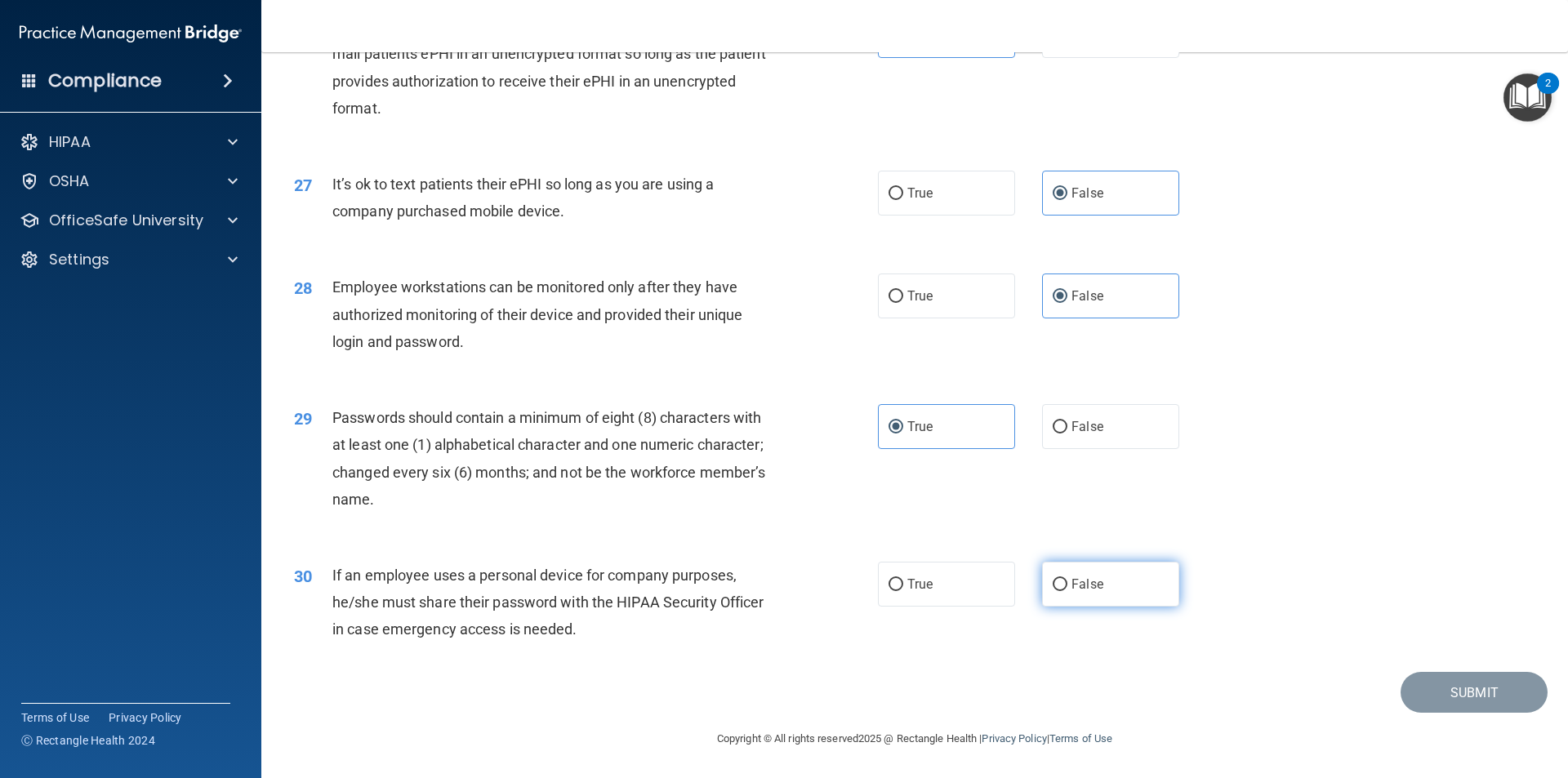
click at [1071, 581] on span "False" at bounding box center [1087, 584] width 32 height 16
click at [1067, 581] on input "False" at bounding box center [1059, 585] width 15 height 13
radio input "true"
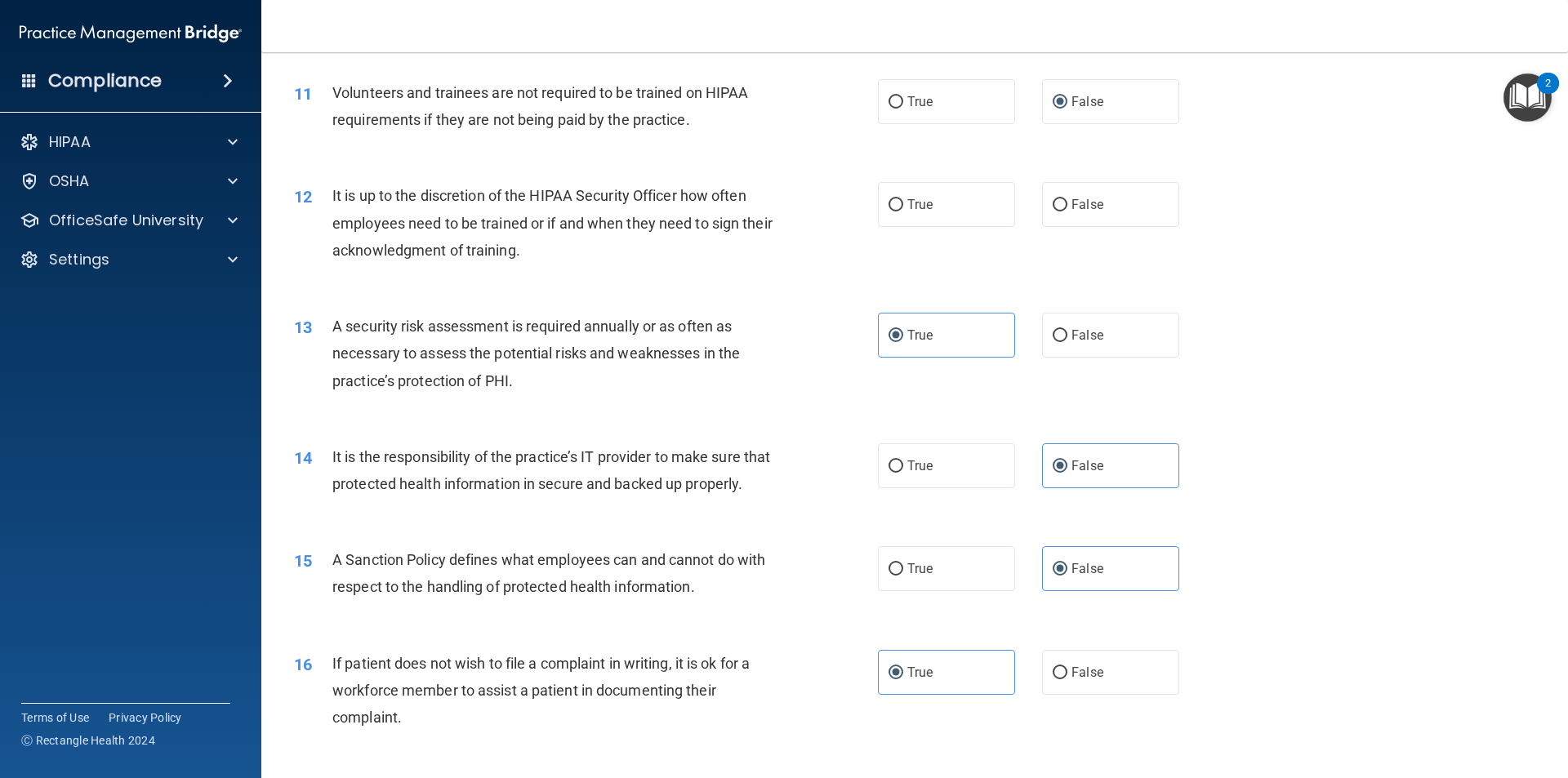
scroll to position [1424, 0]
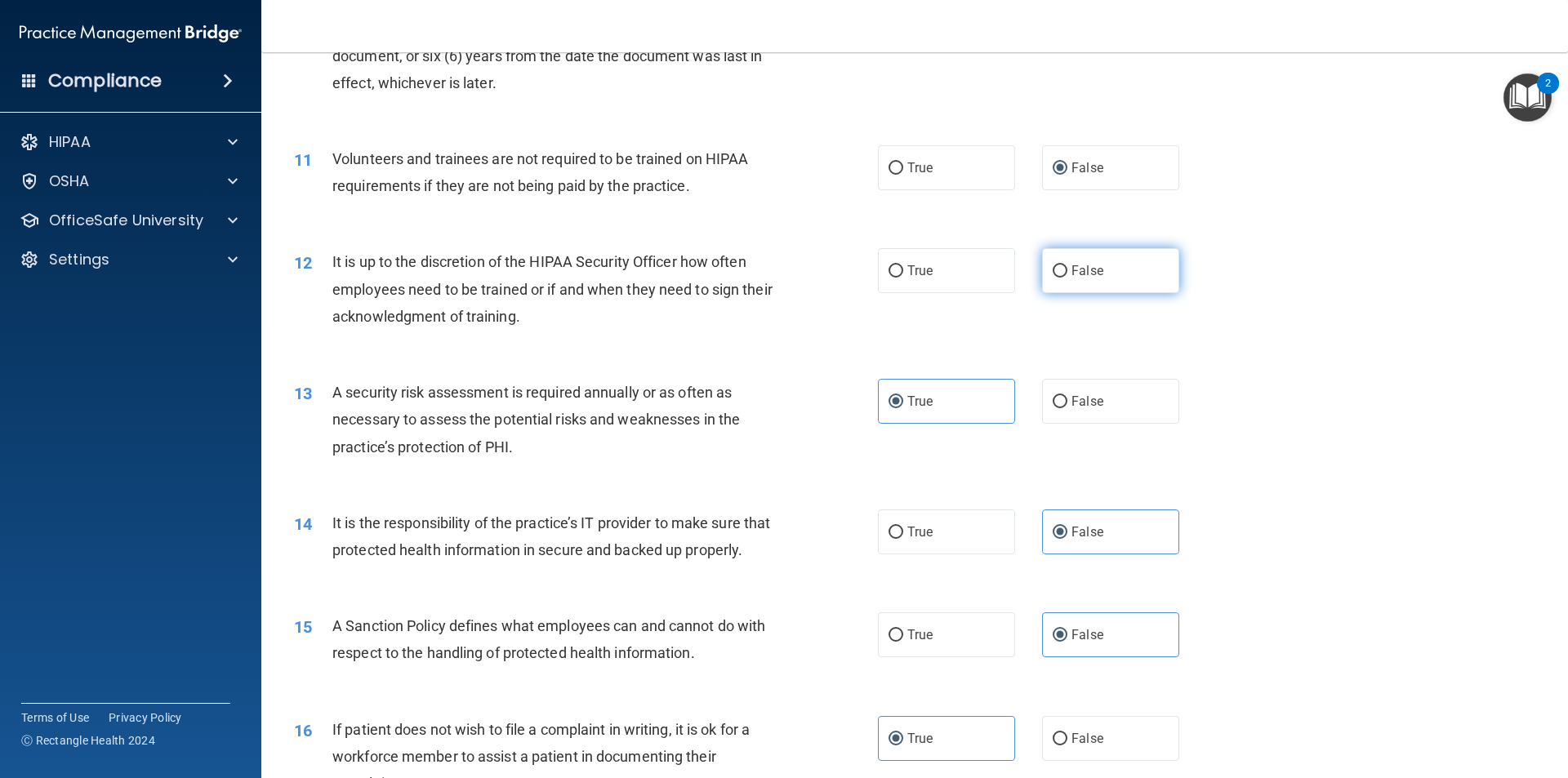
click at [1141, 274] on label "False" at bounding box center [1110, 271] width 137 height 45
click at [1067, 274] on input "False" at bounding box center [1059, 271] width 15 height 13
radio input "true"
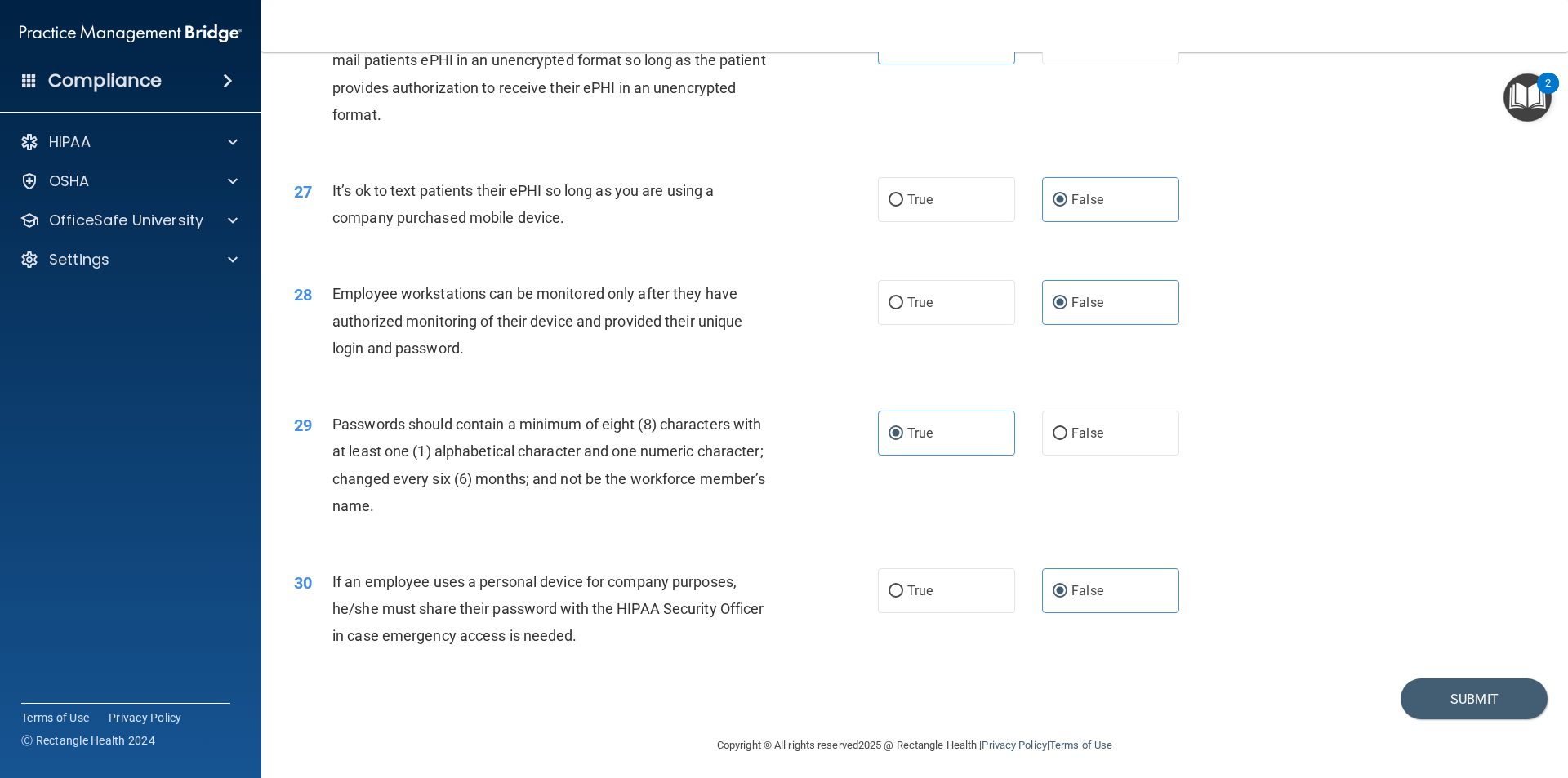
scroll to position [3322, 0]
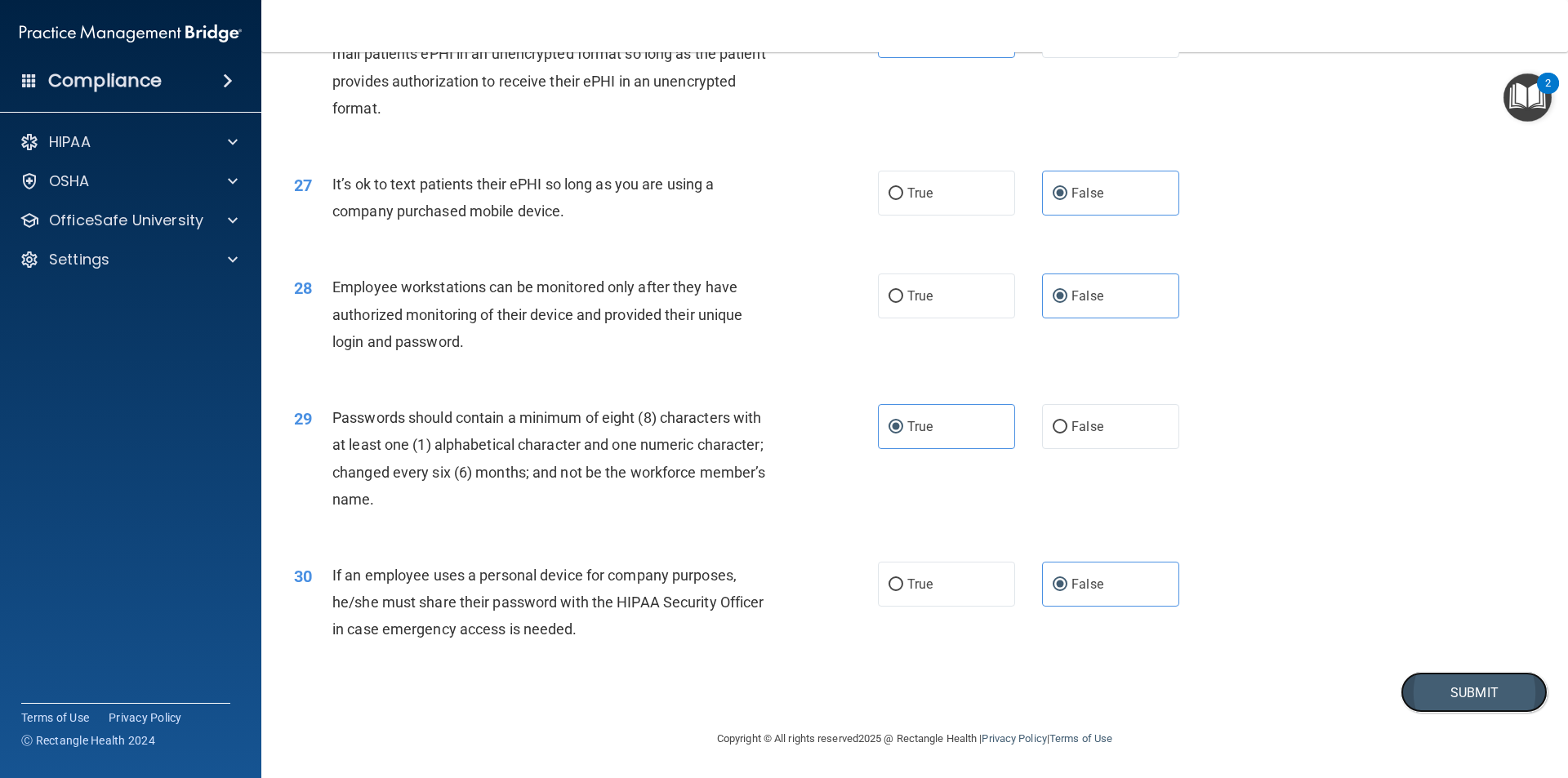
click at [1431, 694] on button "Submit" at bounding box center [1473, 693] width 147 height 42
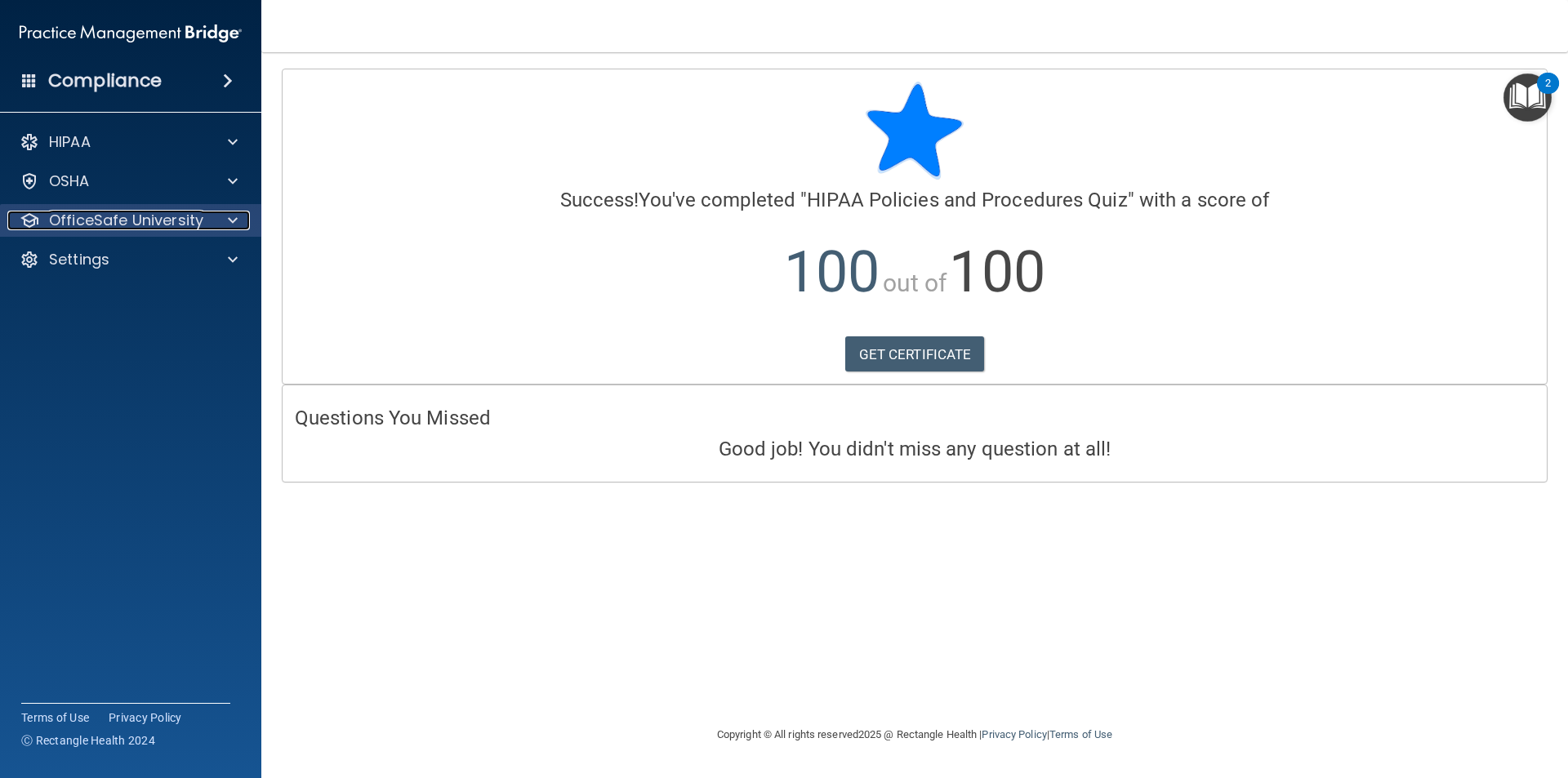
click at [220, 225] on div at bounding box center [231, 220] width 41 height 20
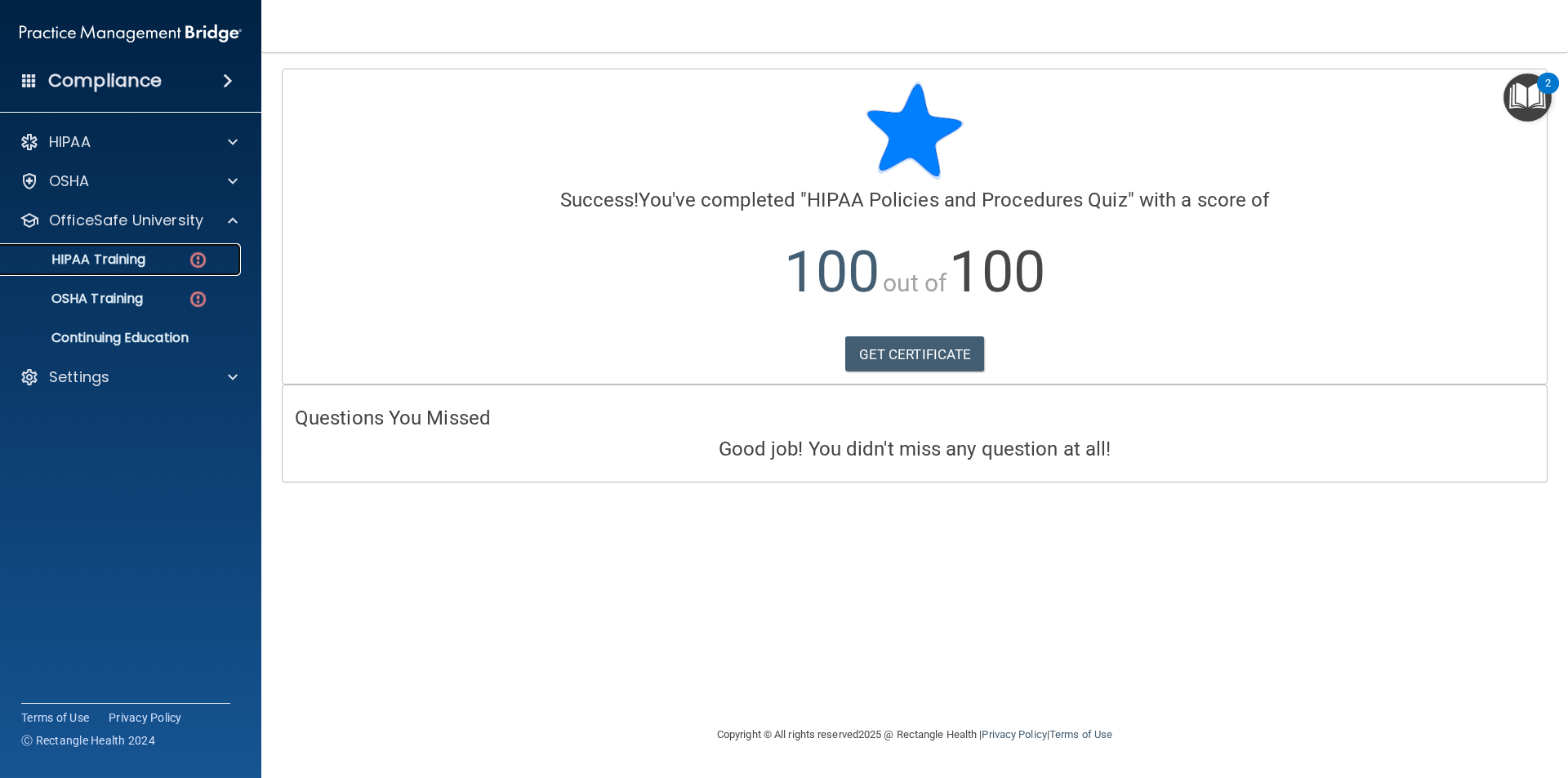
click at [181, 254] on div "HIPAA Training" at bounding box center [122, 259] width 223 height 17
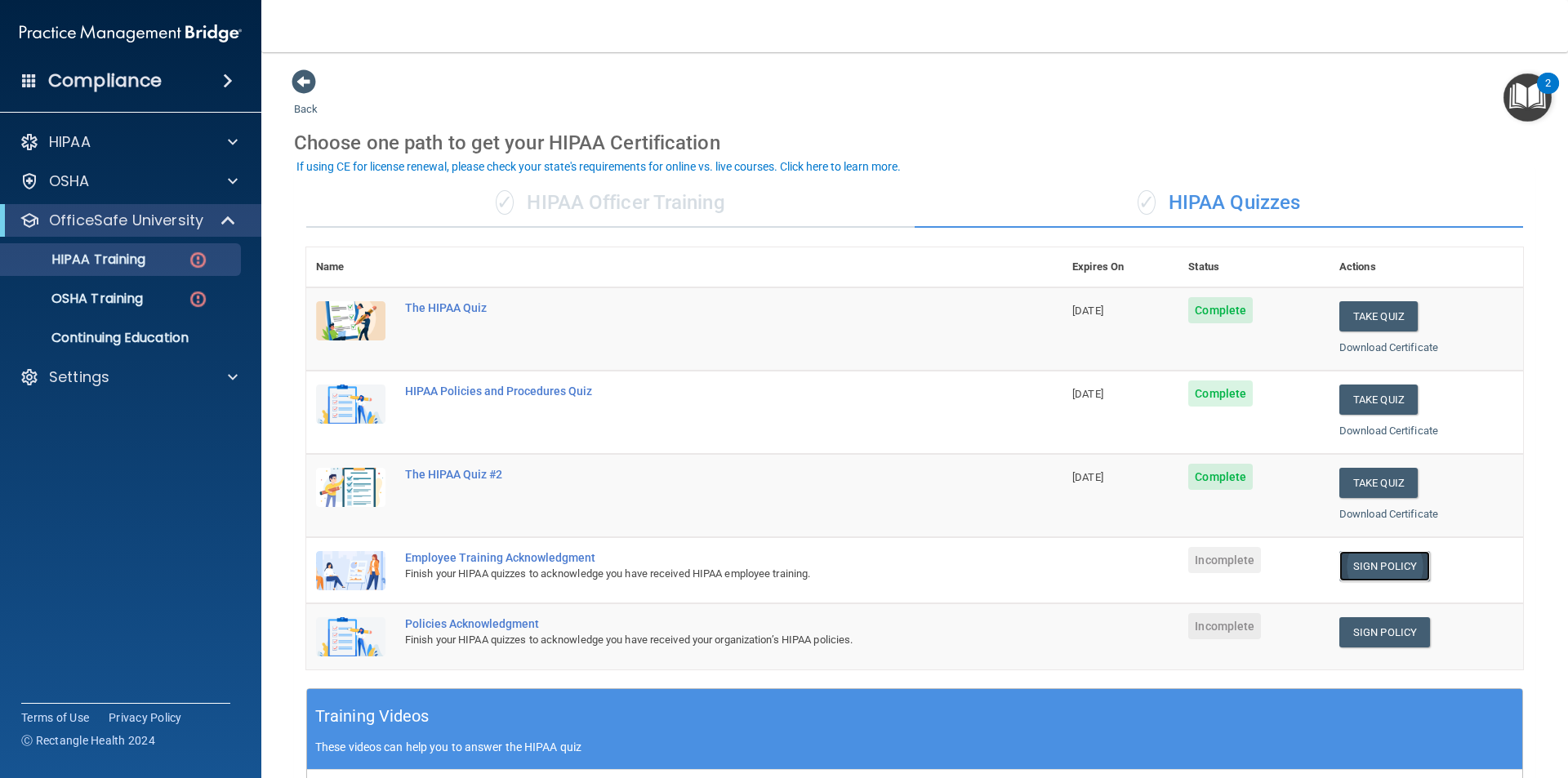
click at [1356, 573] on link "Sign Policy" at bounding box center [1384, 566] width 91 height 30
click at [1351, 635] on link "Sign Policy" at bounding box center [1384, 632] width 91 height 30
click at [171, 292] on div "OSHA Training" at bounding box center [122, 298] width 223 height 17
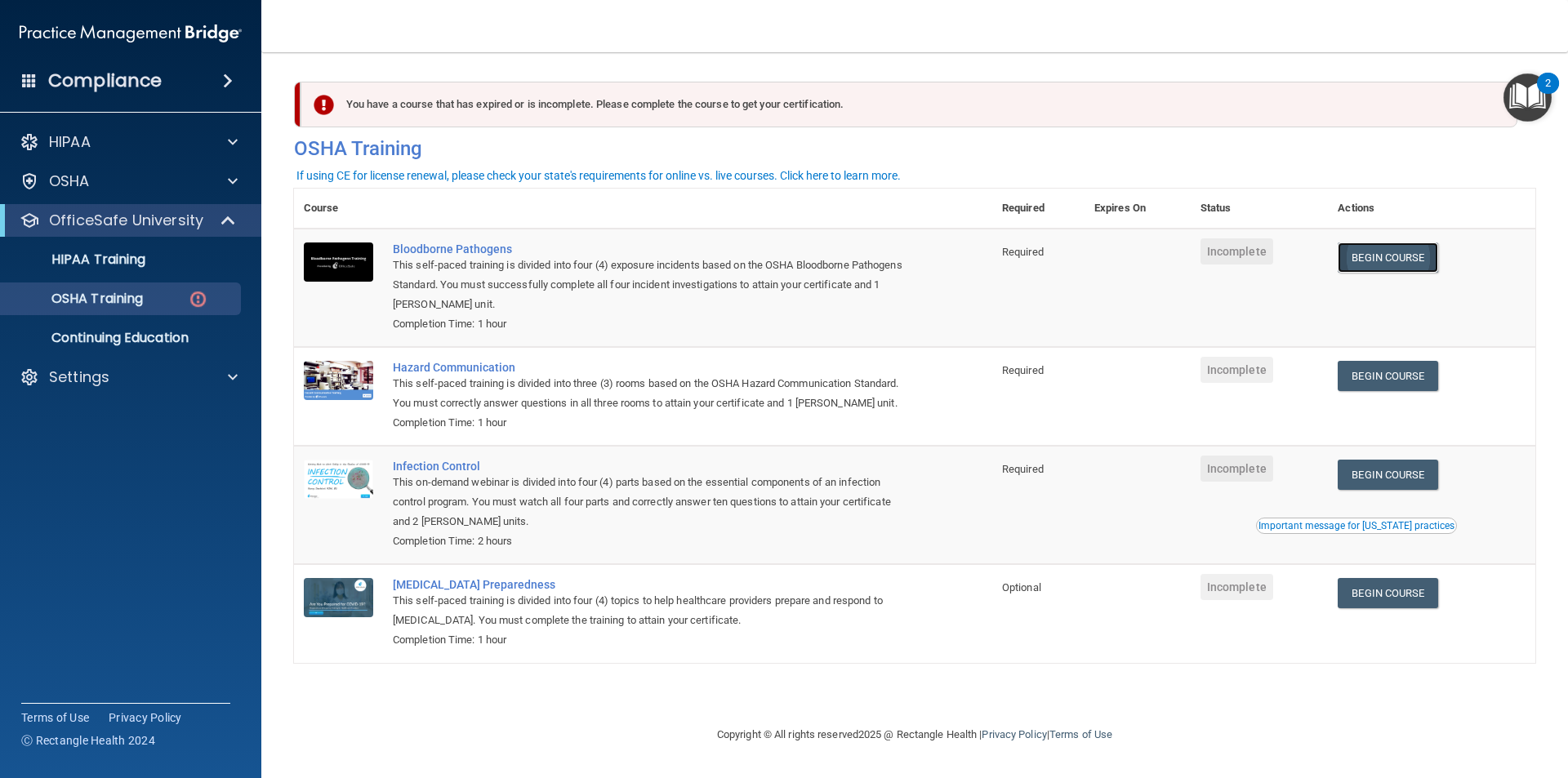
click at [1376, 257] on link "Begin Course" at bounding box center [1387, 257] width 100 height 30
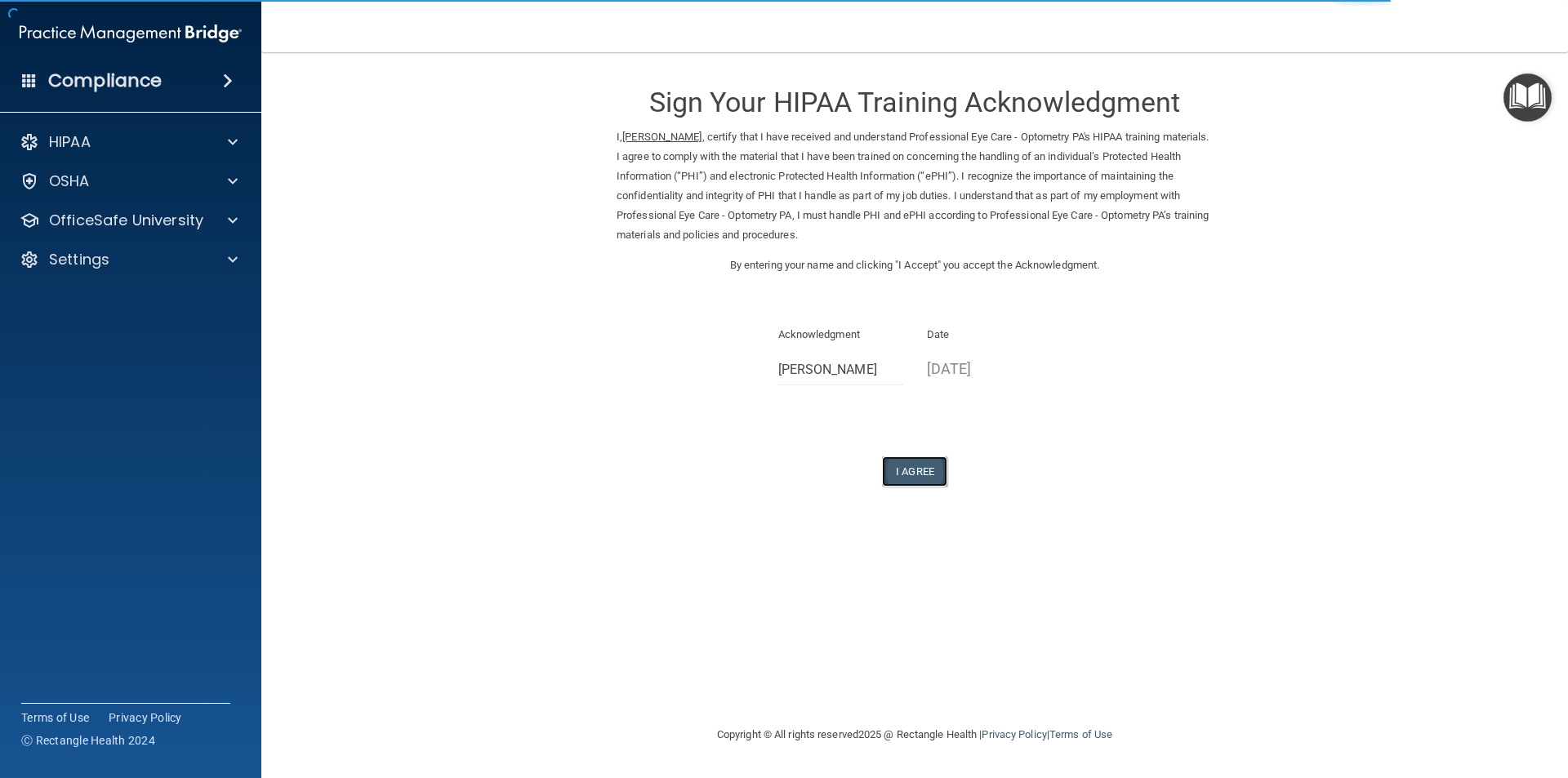
click at [924, 473] on button "I Agree" at bounding box center [914, 472] width 66 height 30
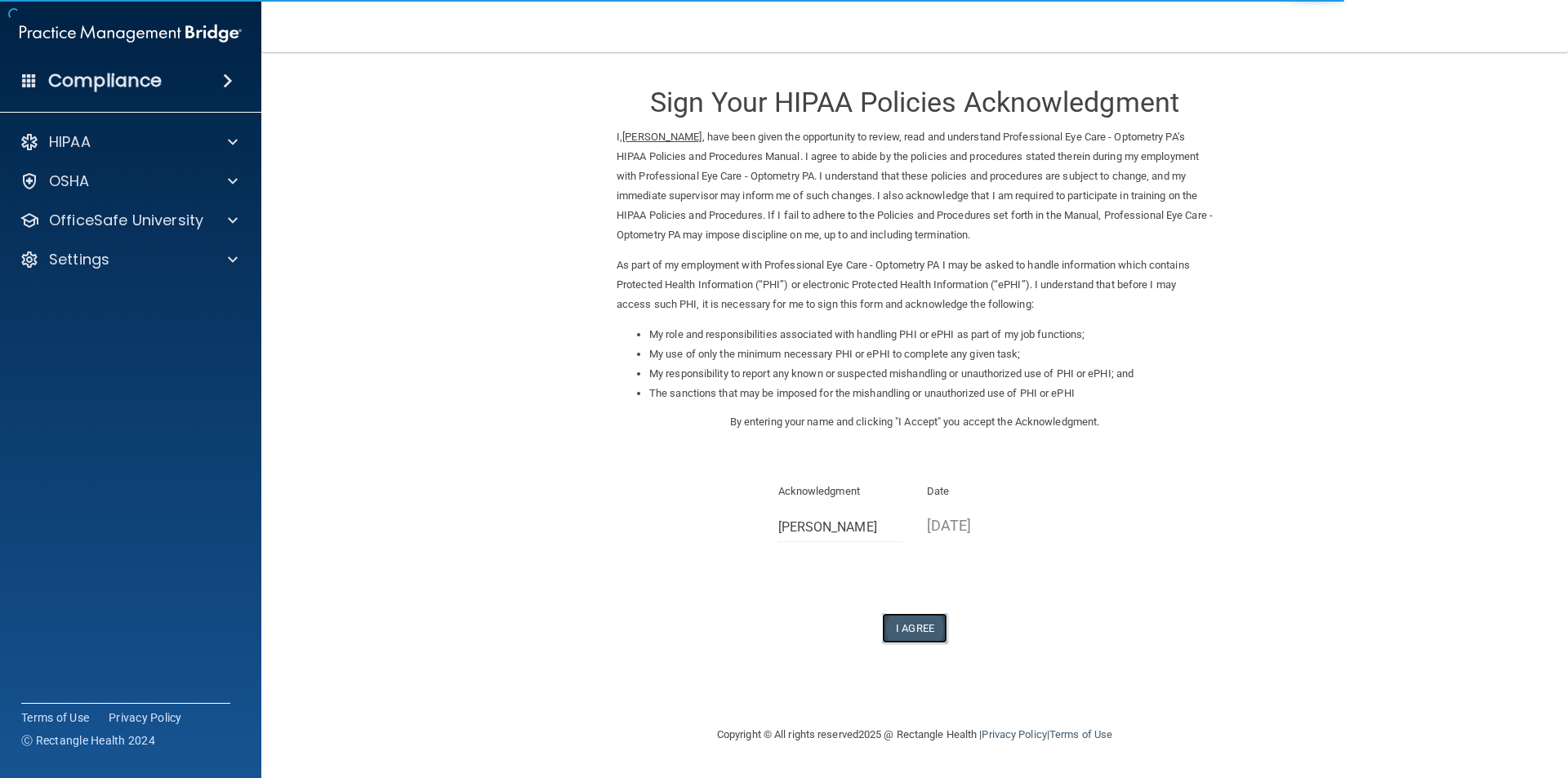
click at [910, 629] on button "I Agree" at bounding box center [914, 628] width 66 height 30
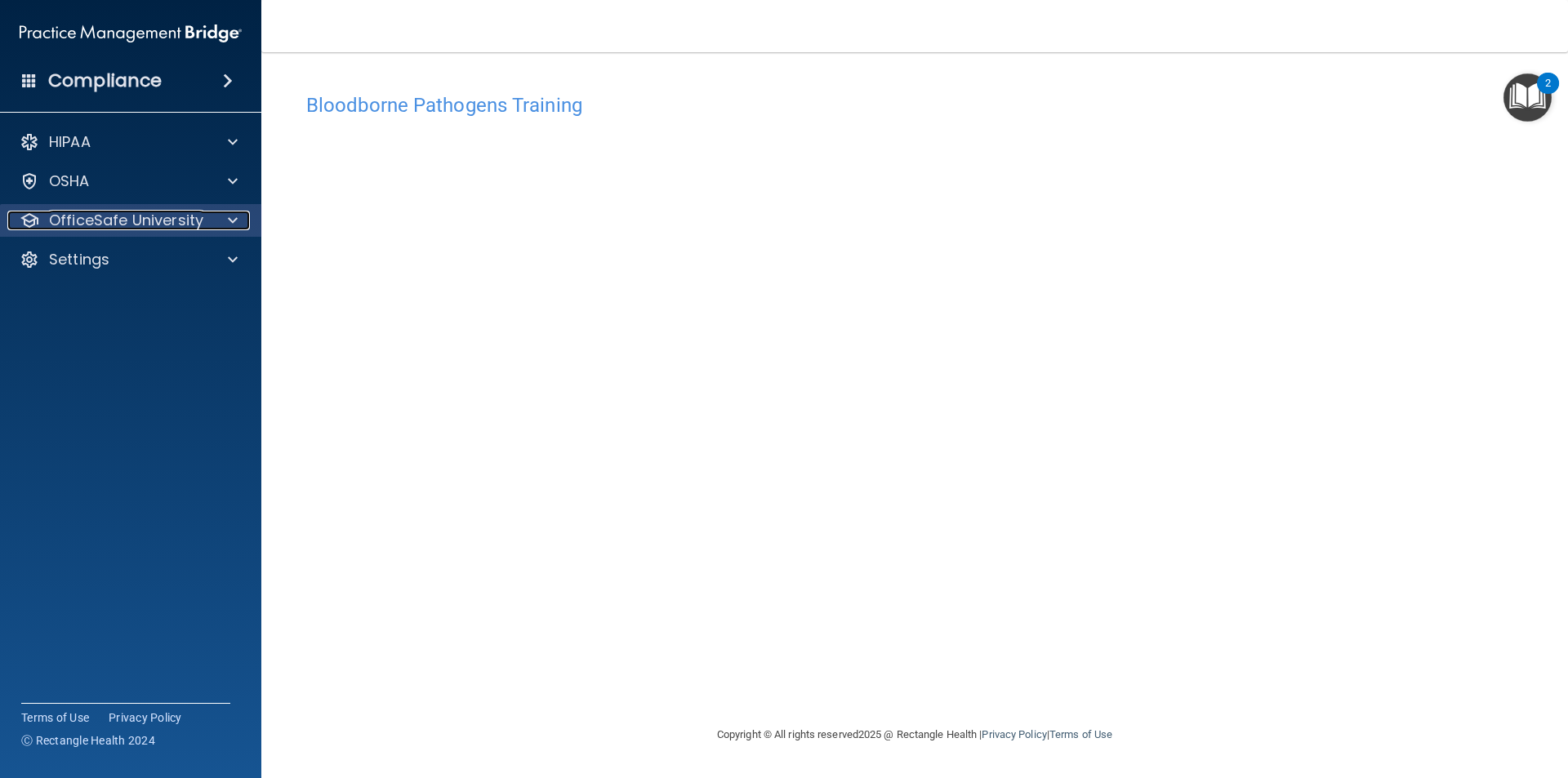
click at [225, 219] on div at bounding box center [231, 220] width 41 height 20
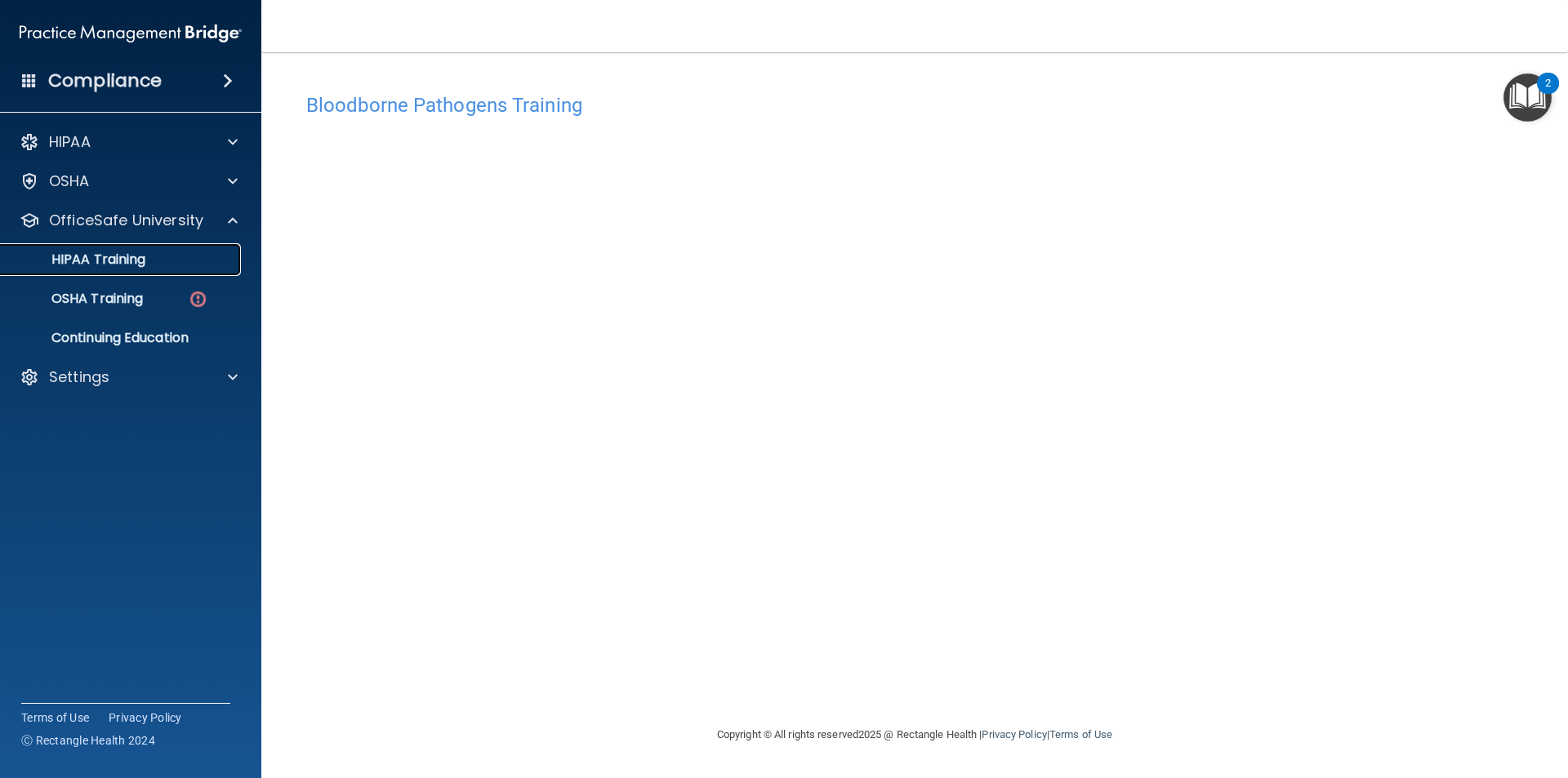
click at [154, 271] on link "HIPAA Training" at bounding box center [112, 259] width 257 height 32
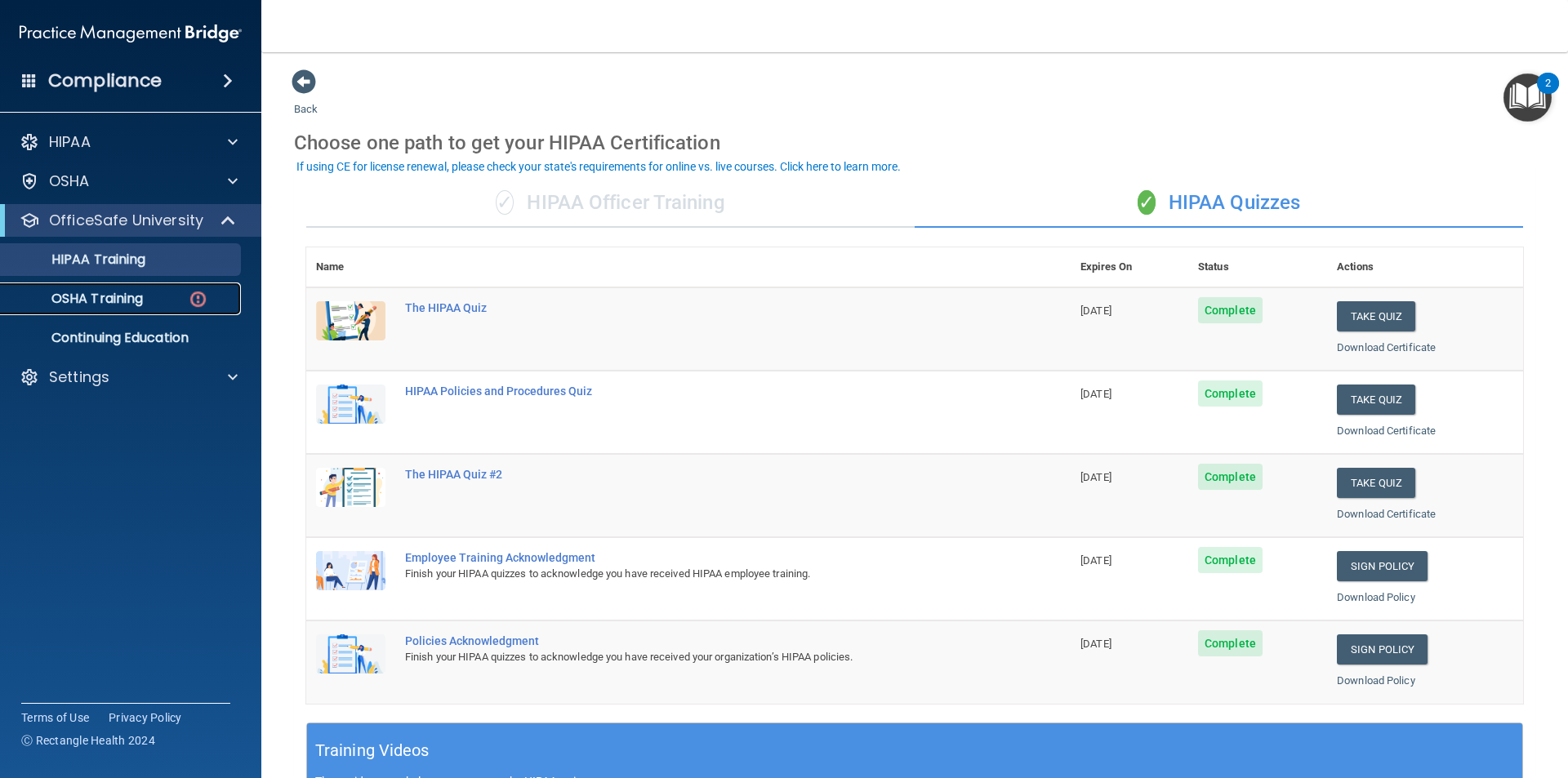
click at [149, 301] on div "OSHA Training" at bounding box center [122, 298] width 223 height 17
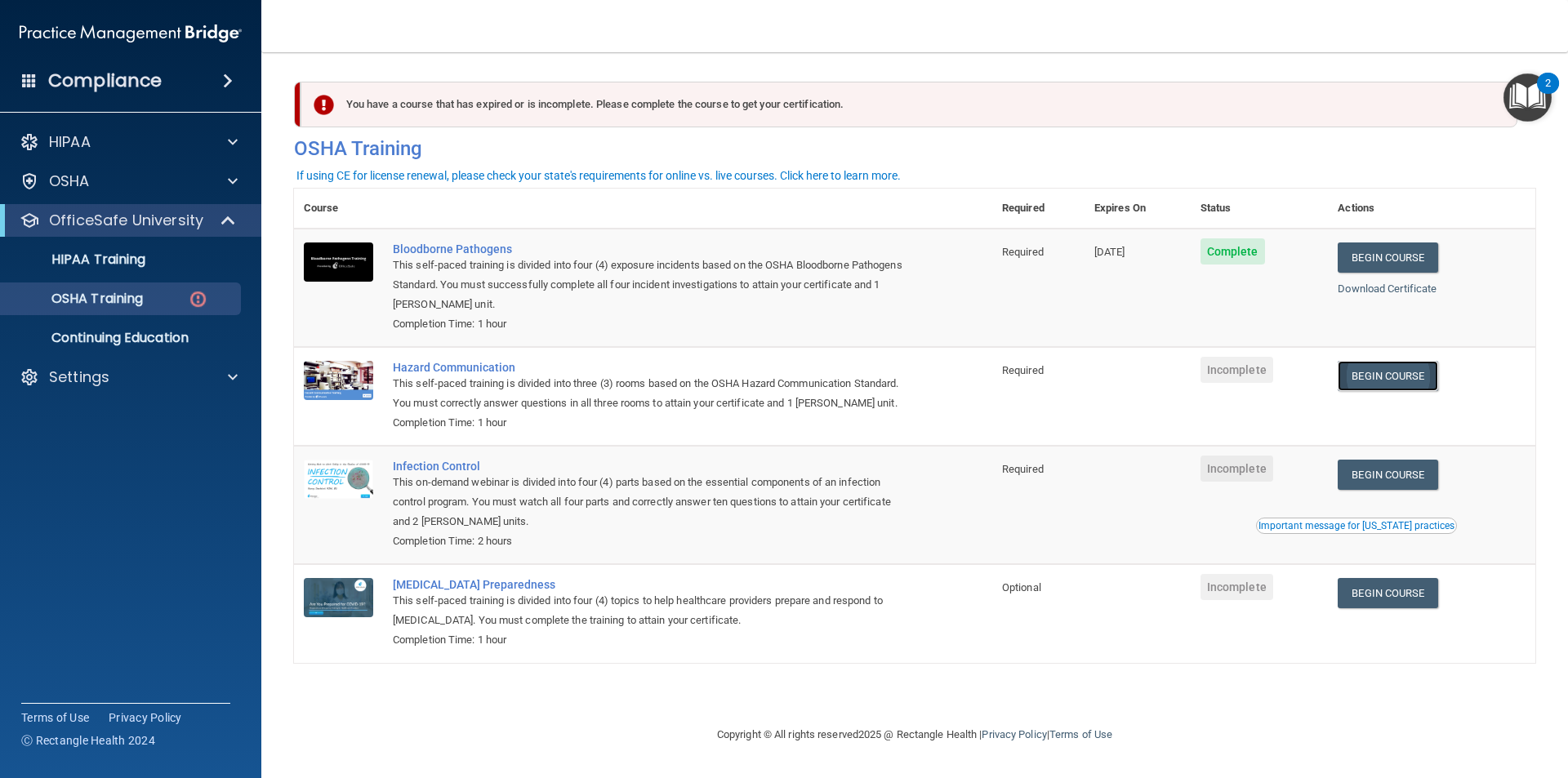
click at [1417, 381] on link "Begin Course" at bounding box center [1387, 376] width 100 height 30
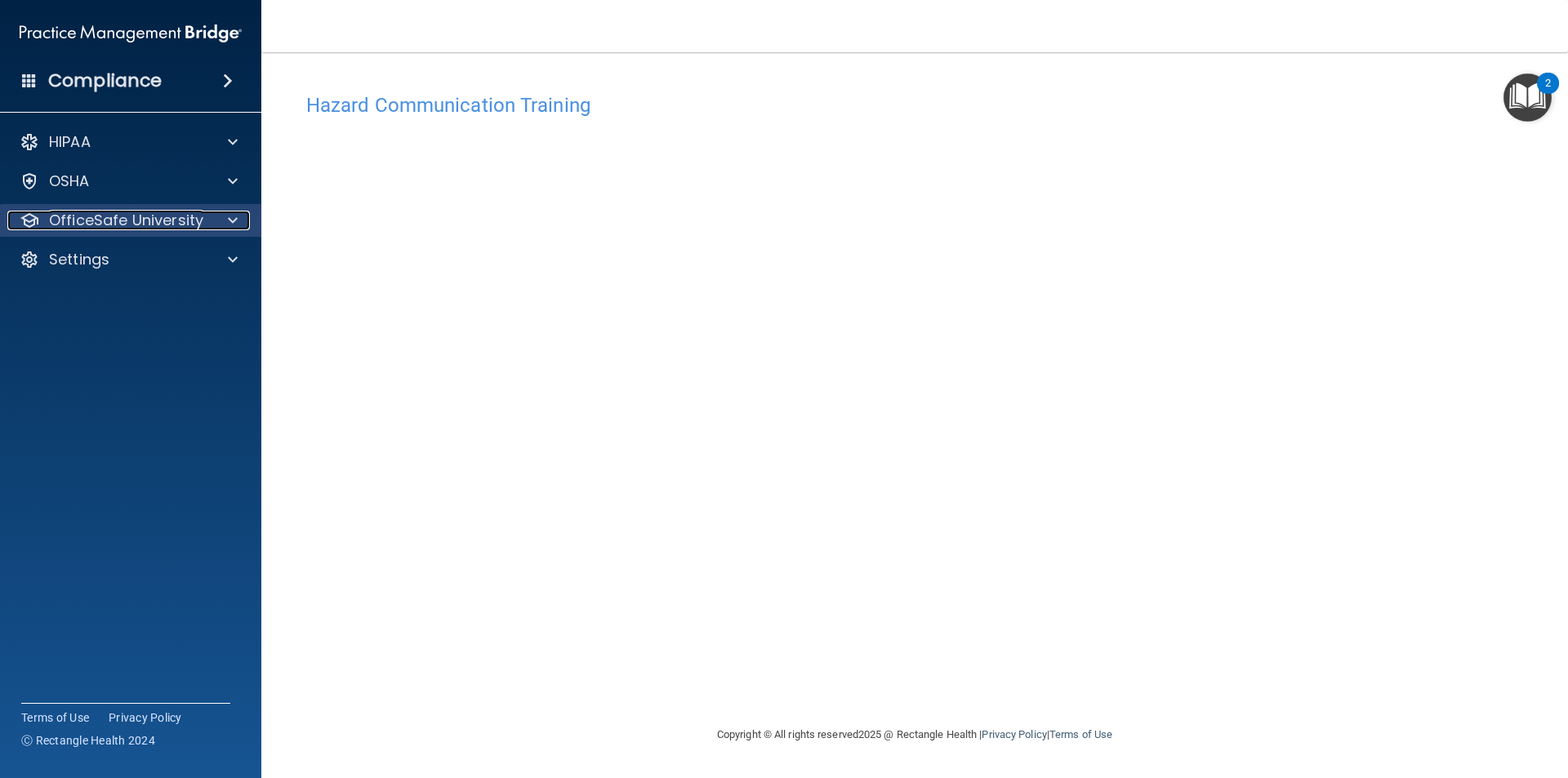
click at [180, 222] on p "OfficeSafe University" at bounding box center [126, 220] width 155 height 20
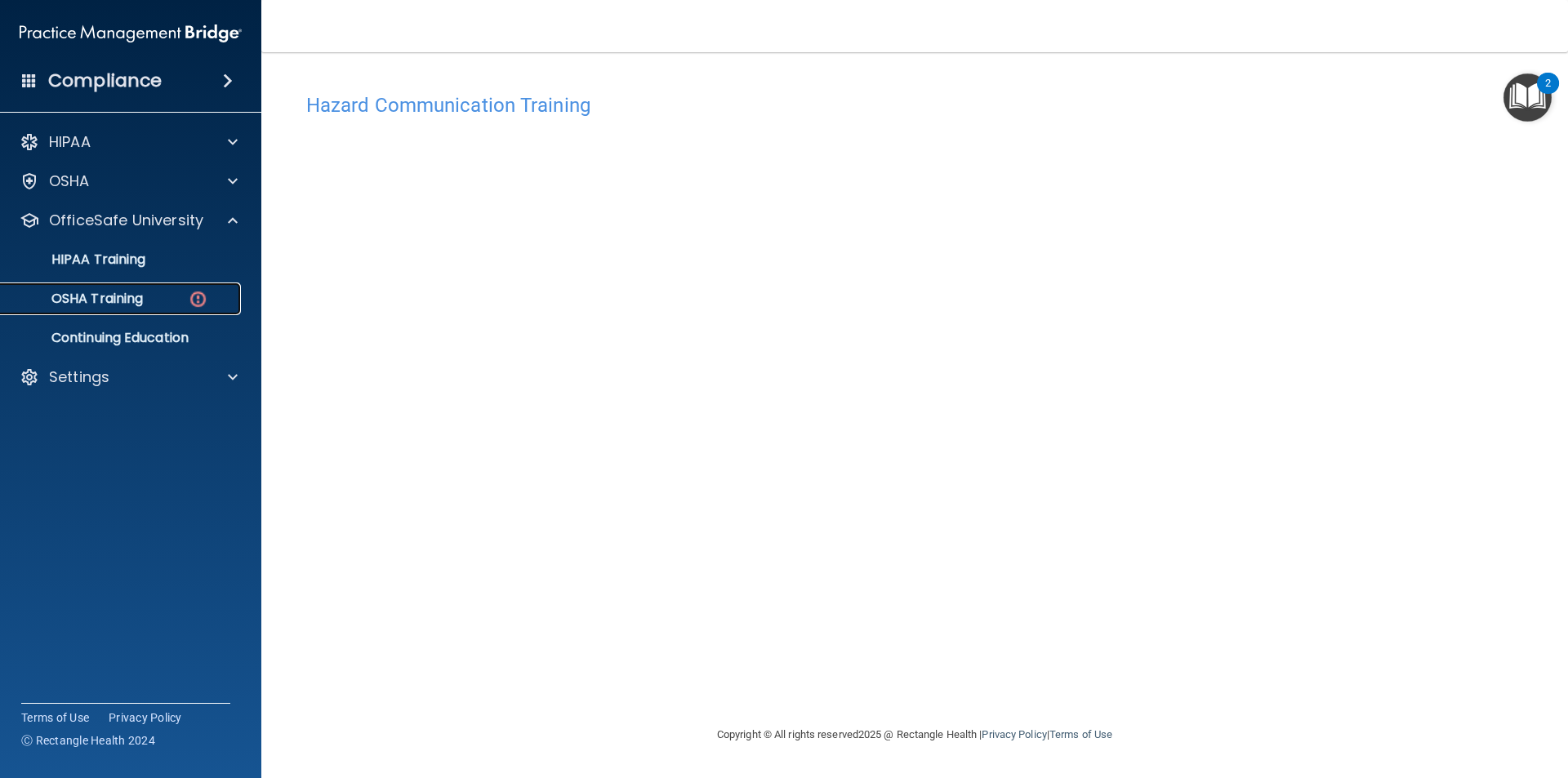
click at [185, 300] on div "OSHA Training" at bounding box center [122, 298] width 223 height 17
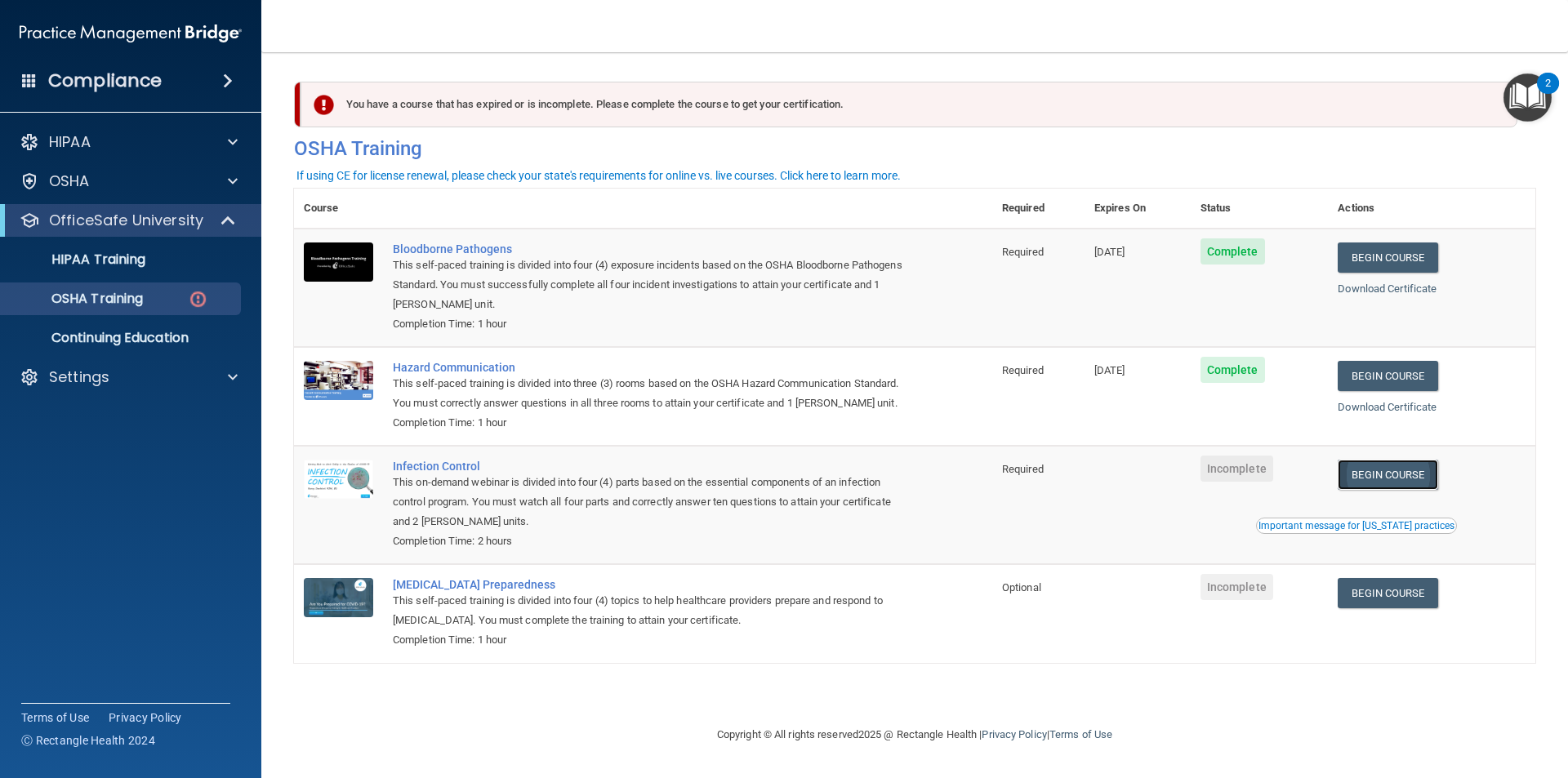
click at [1415, 478] on link "Begin Course" at bounding box center [1387, 475] width 100 height 30
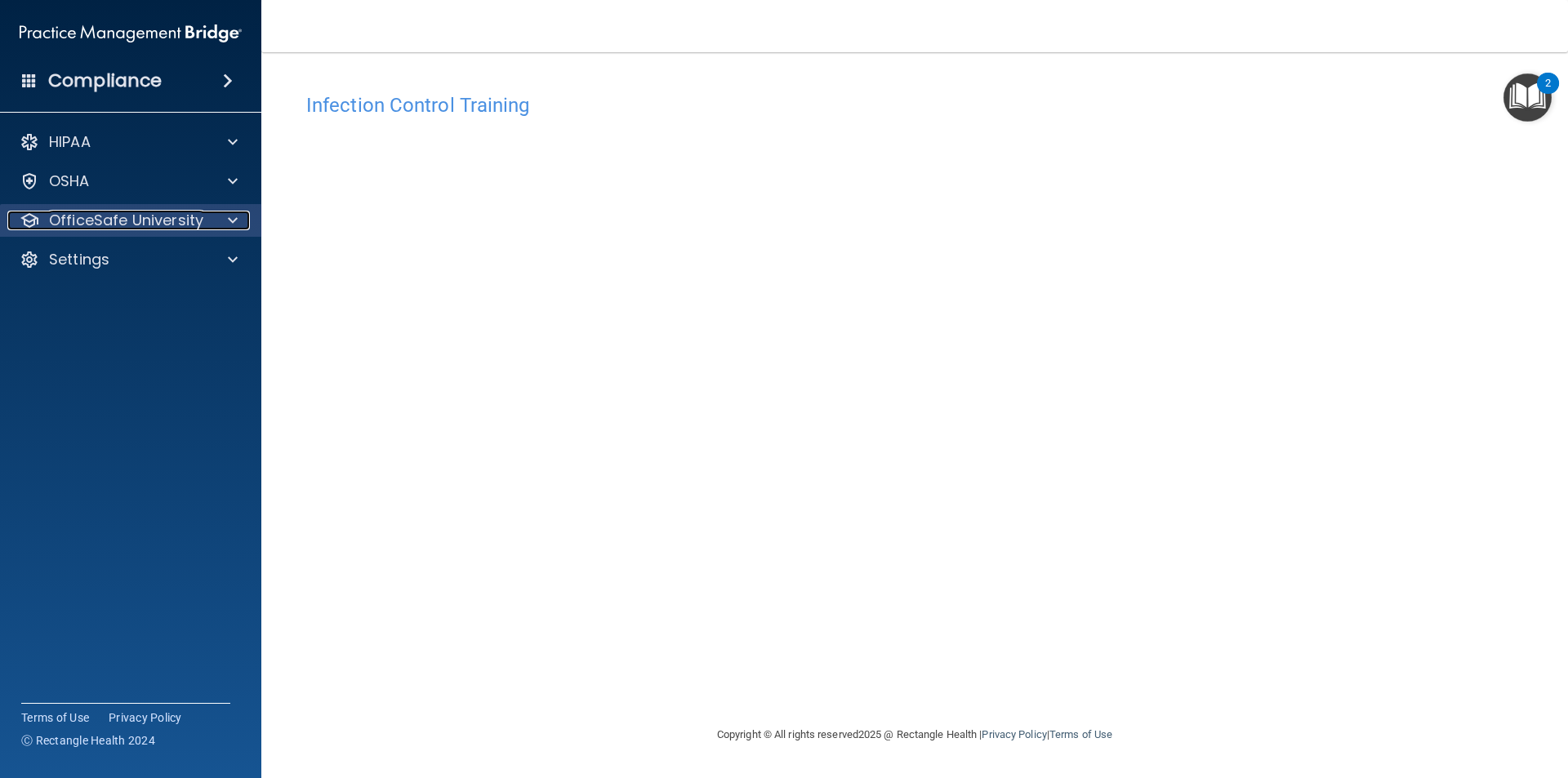
click at [153, 229] on p "OfficeSafe University" at bounding box center [126, 220] width 155 height 20
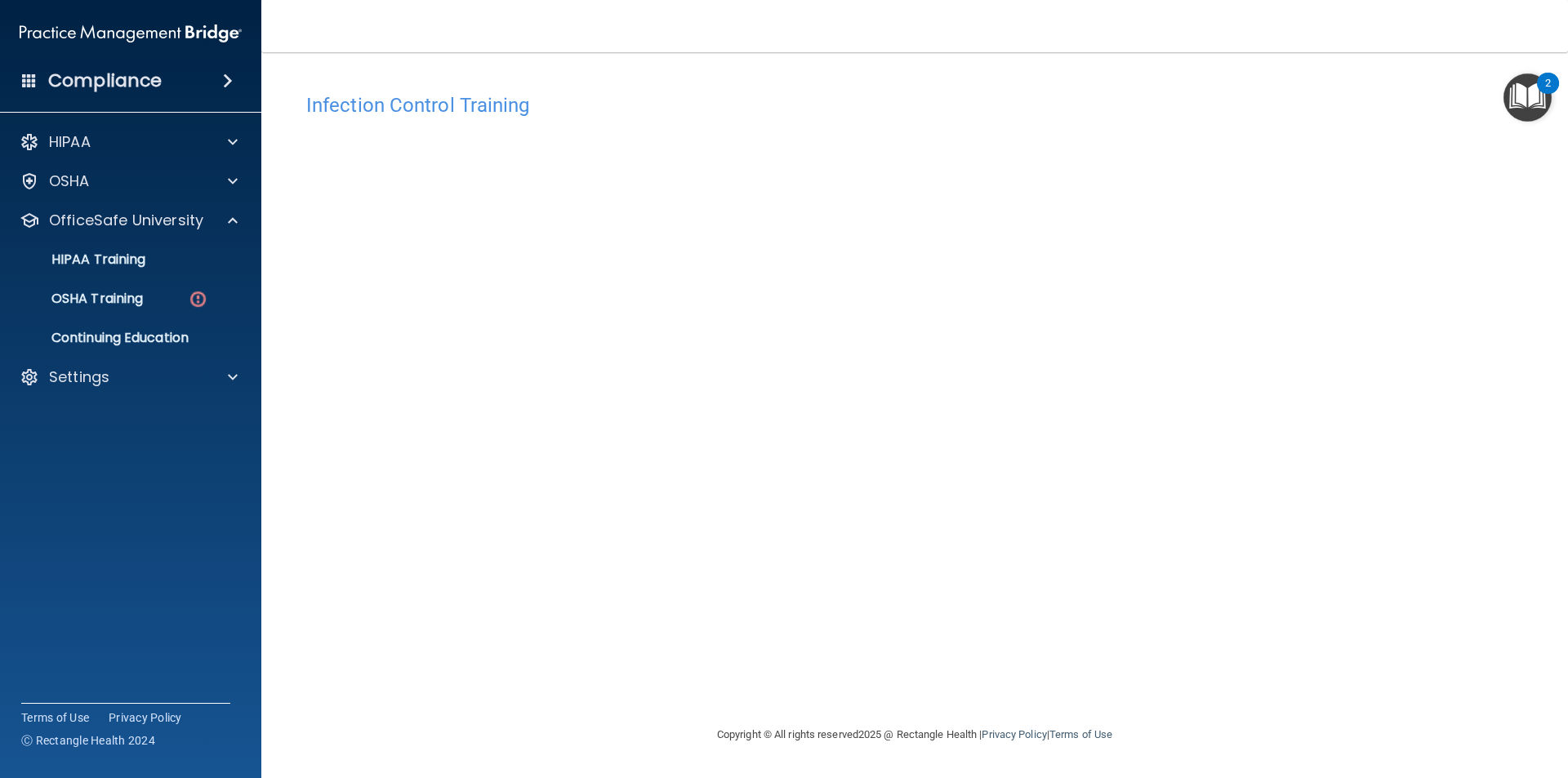
click at [147, 318] on ul "HIPAA Training OSHA Training Continuing Education" at bounding box center [131, 296] width 295 height 117
click at [148, 295] on div "OSHA Training" at bounding box center [122, 298] width 223 height 17
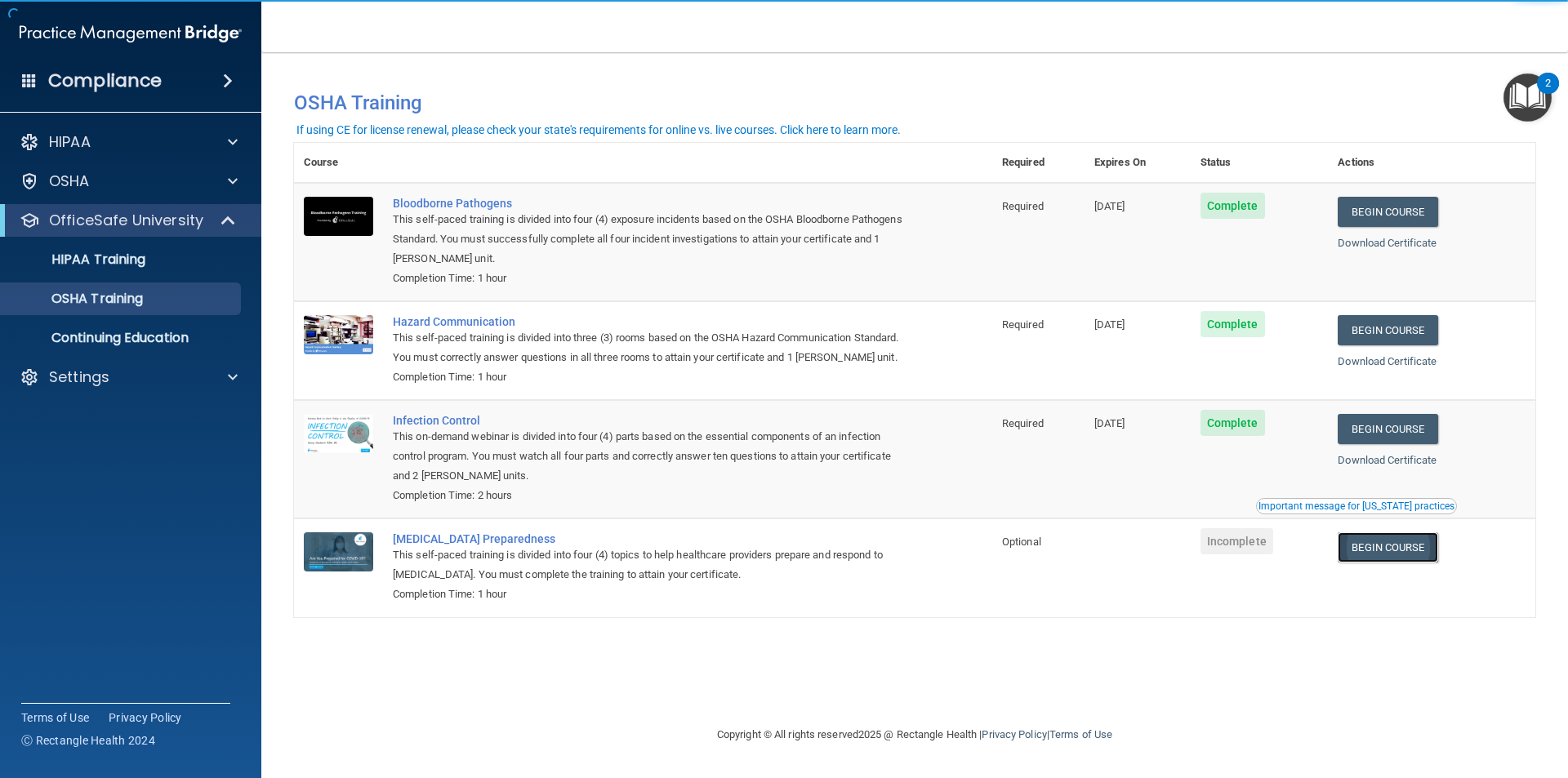
click at [1421, 553] on link "Begin Course" at bounding box center [1387, 547] width 100 height 30
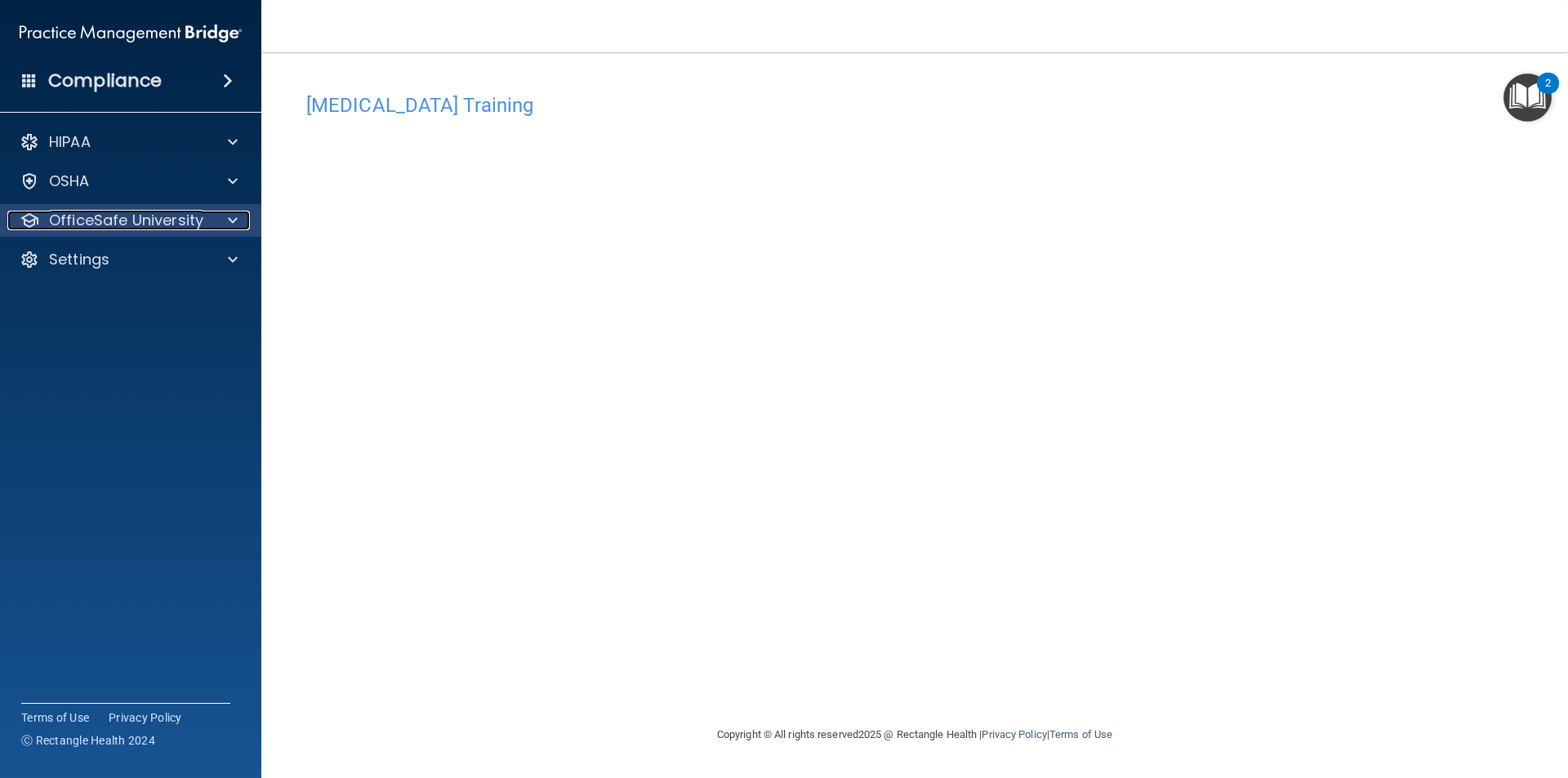
click at [196, 218] on p "OfficeSafe University" at bounding box center [126, 220] width 155 height 20
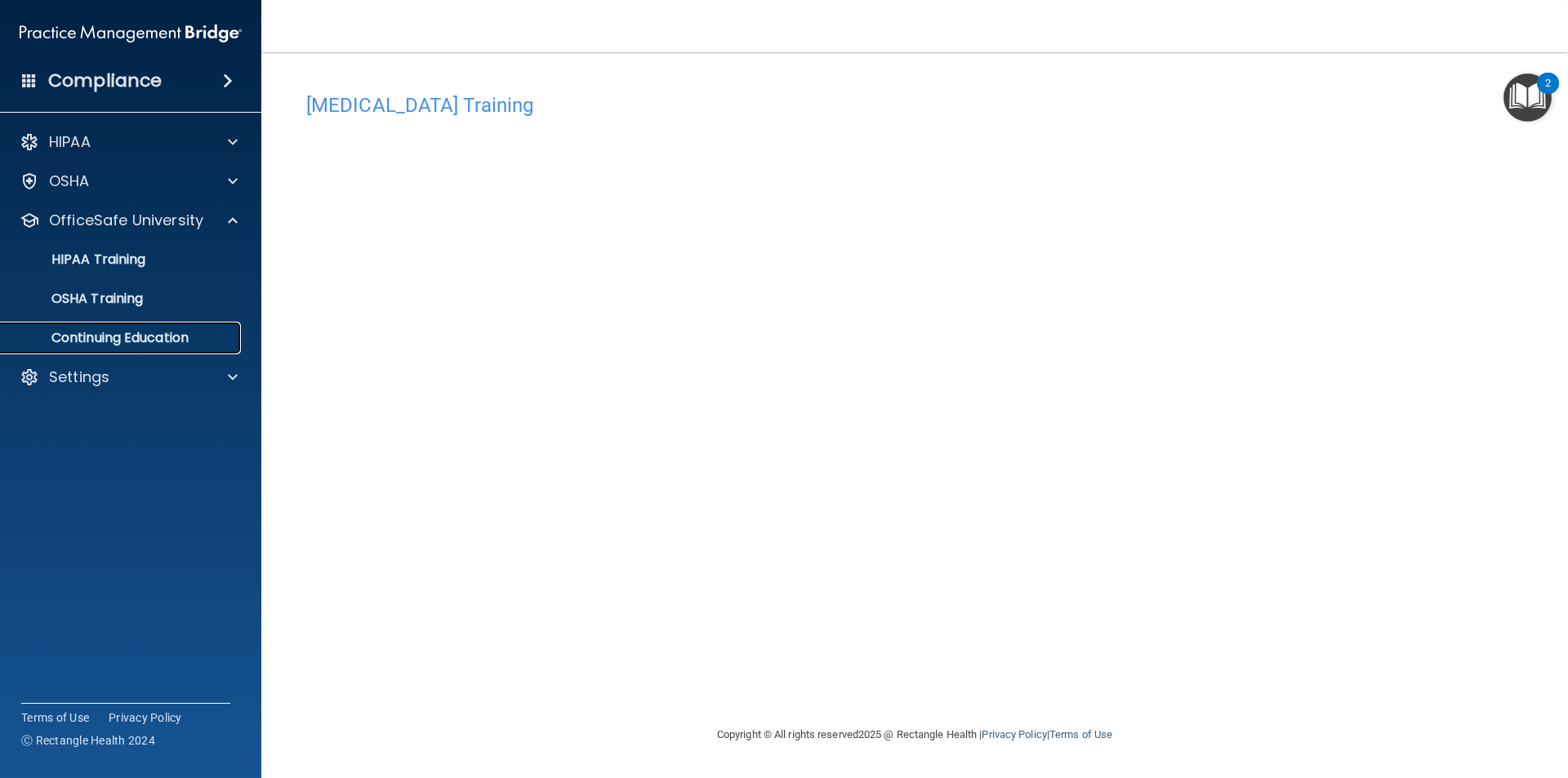
click at [169, 324] on link "Continuing Education" at bounding box center [112, 338] width 257 height 32
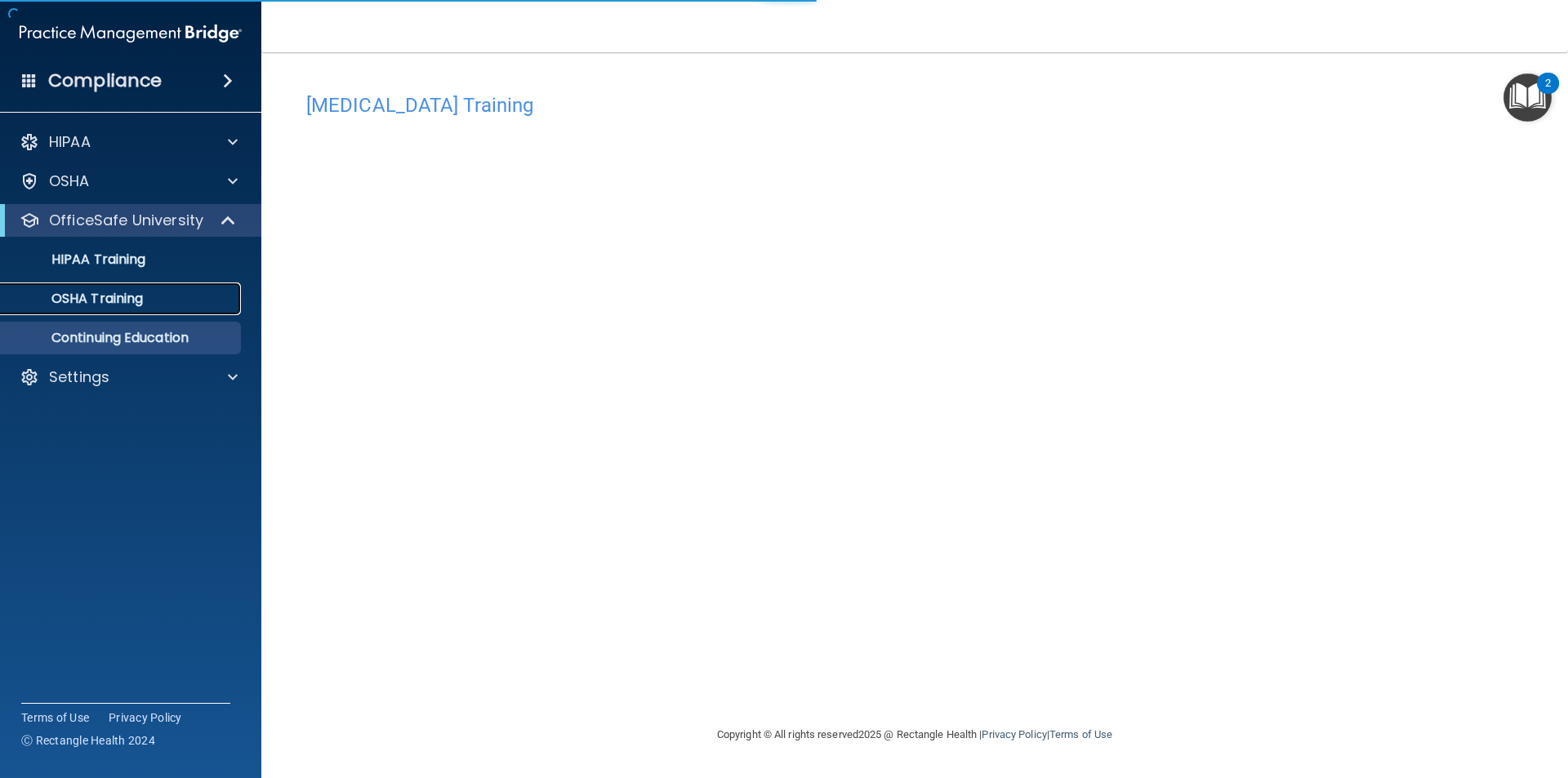
click at [156, 296] on div "OSHA Training" at bounding box center [122, 298] width 223 height 17
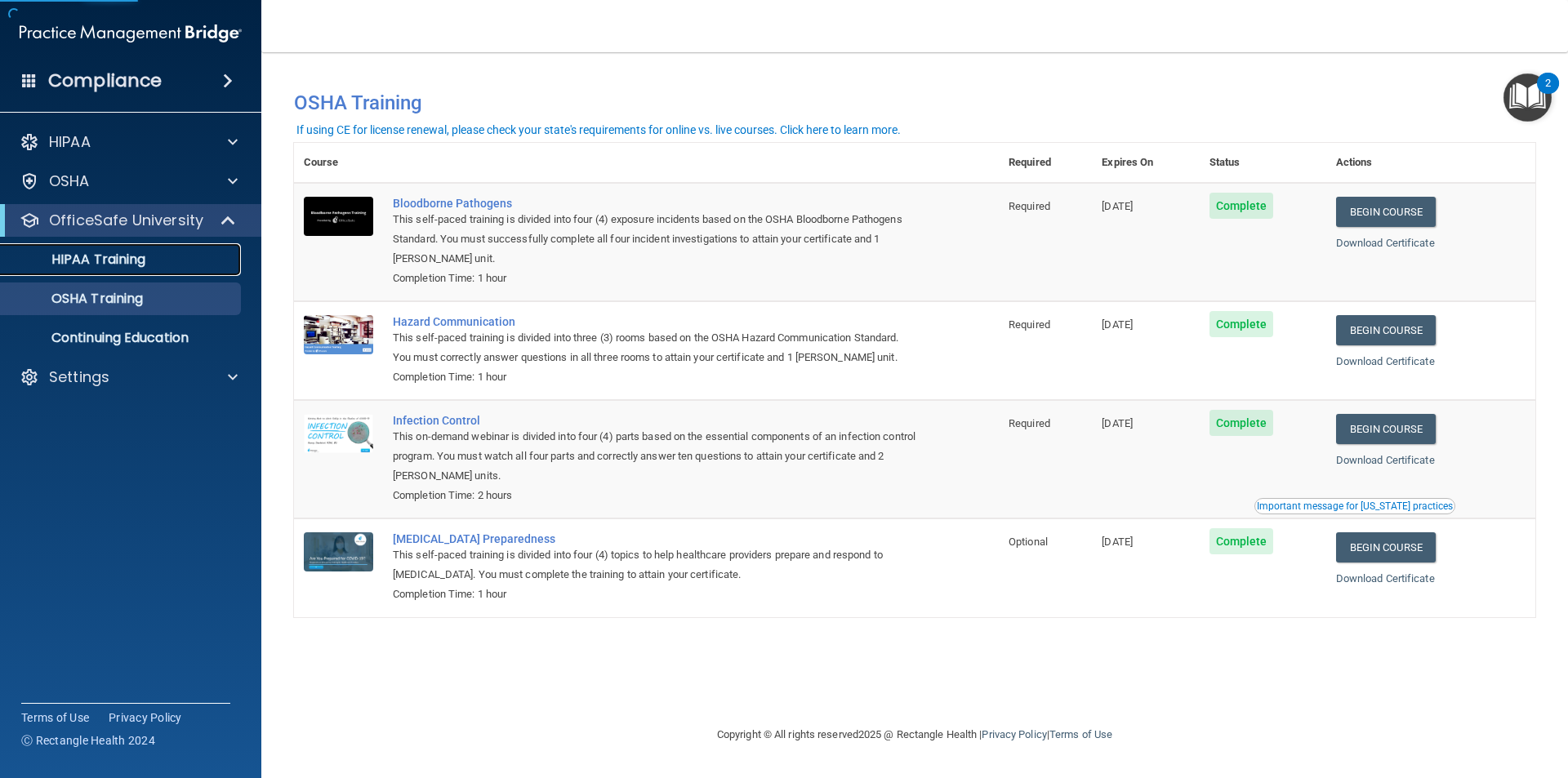
click at [146, 274] on link "HIPAA Training" at bounding box center [112, 259] width 257 height 32
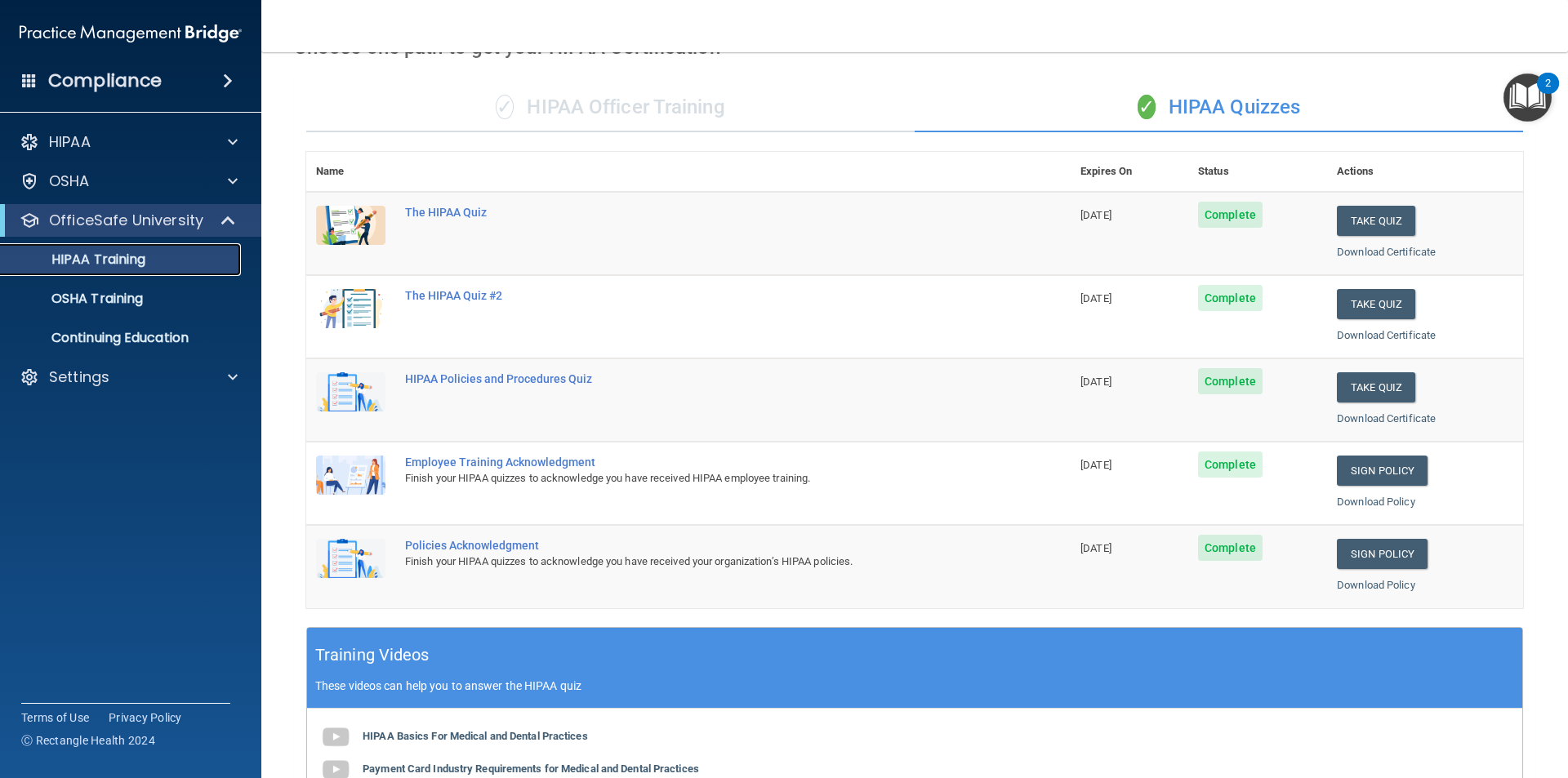
scroll to position [81, 0]
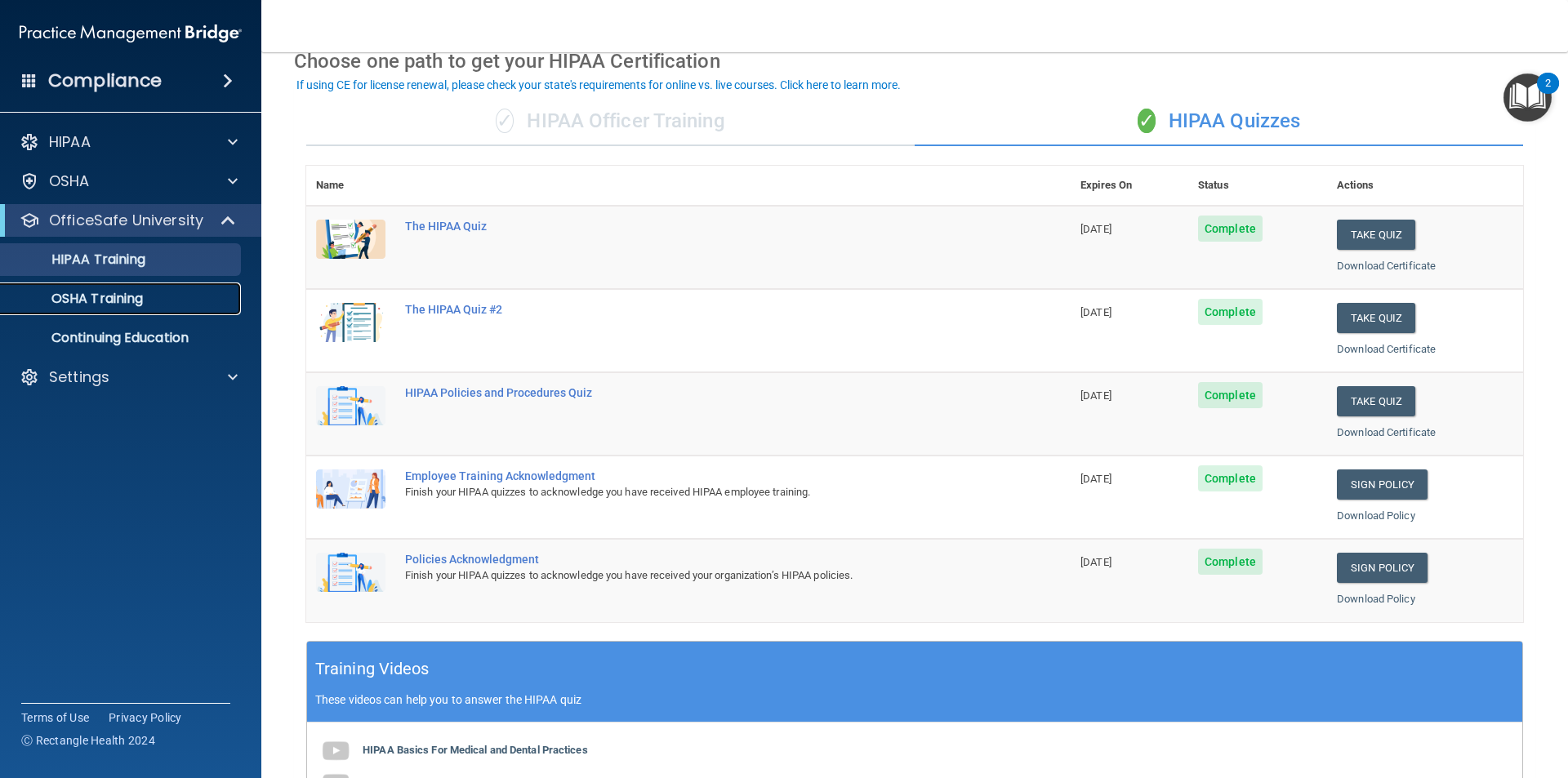
click at [190, 294] on div "OSHA Training" at bounding box center [122, 298] width 223 height 17
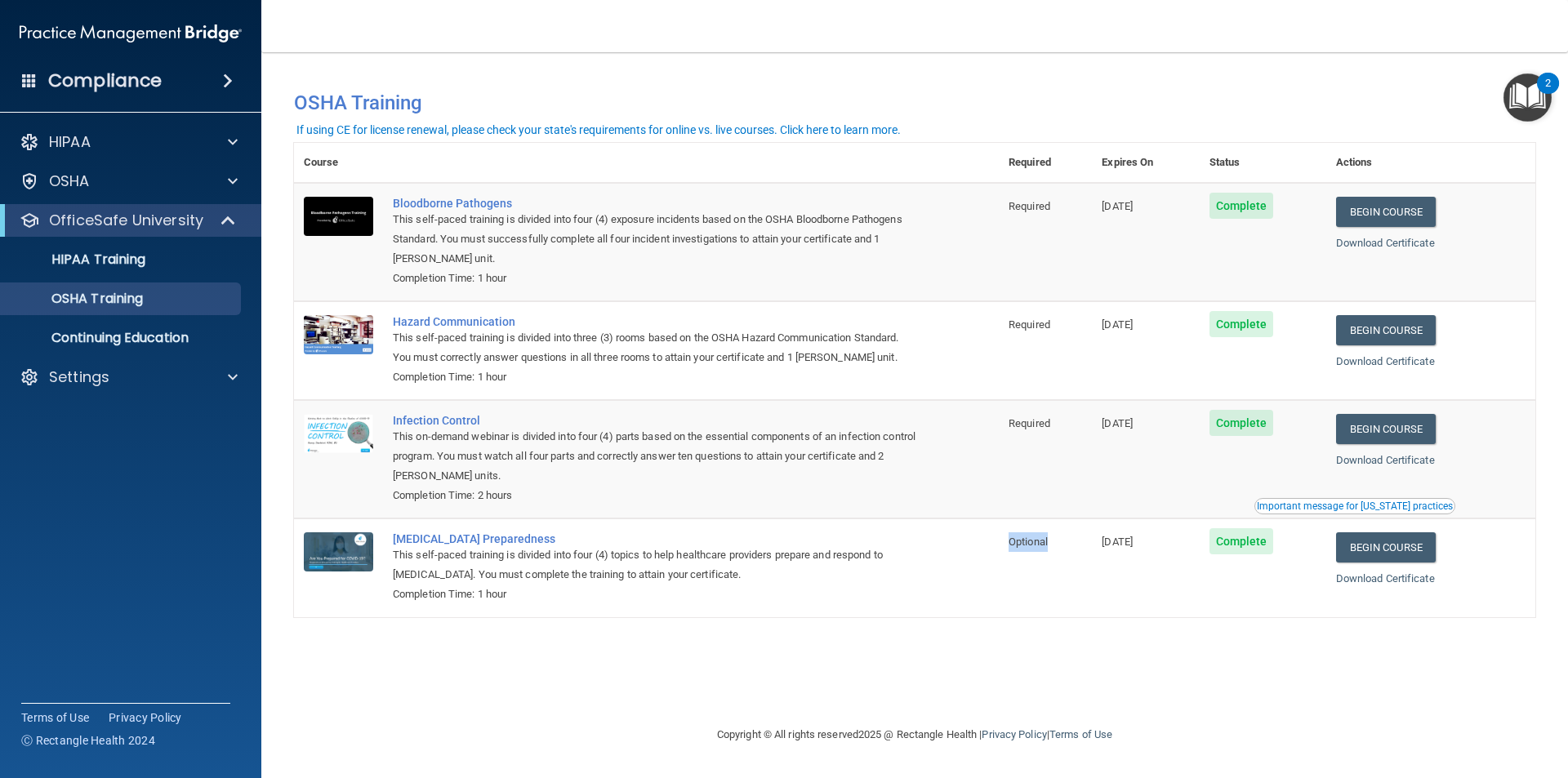
drag, startPoint x: 1058, startPoint y: 538, endPoint x: 1139, endPoint y: 501, distance: 89.1
click at [1006, 532] on td "Optional" at bounding box center [1045, 568] width 93 height 98
